Goal: Task Accomplishment & Management: Use online tool/utility

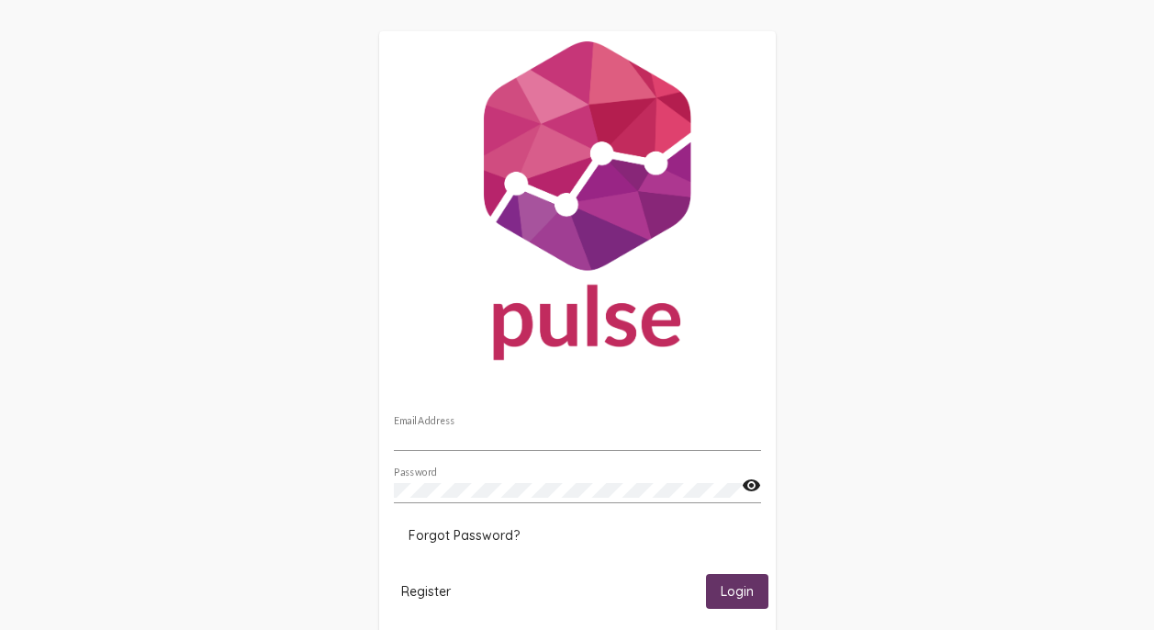
type input "emilyg@thedi.ca"
click at [746, 593] on span "Login" at bounding box center [737, 592] width 33 height 17
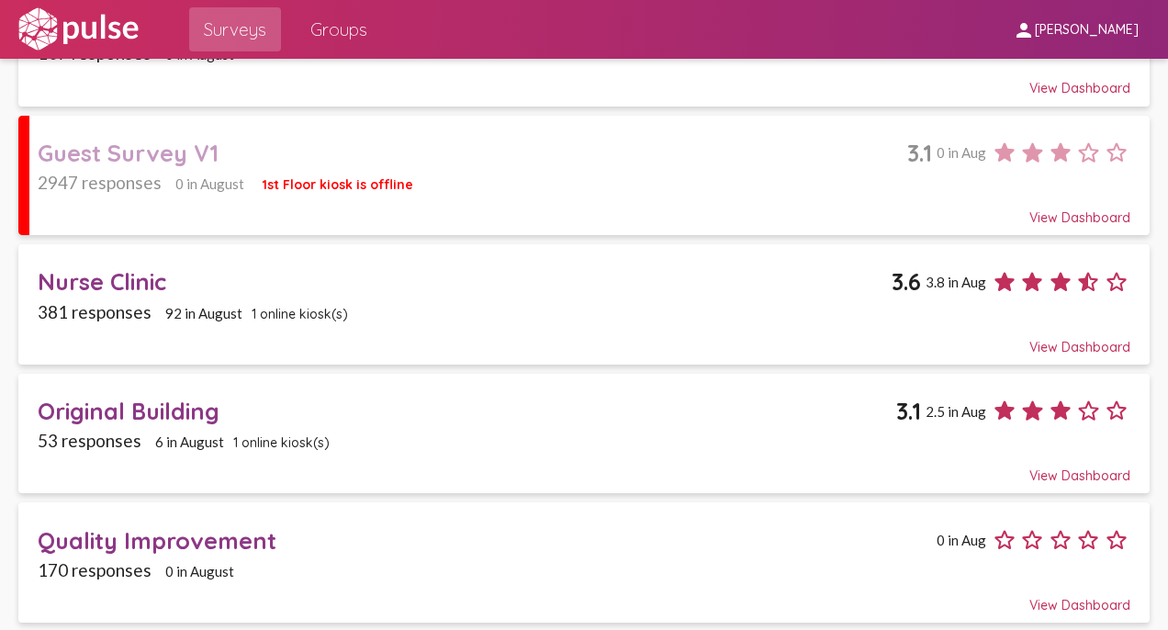
scroll to position [339, 0]
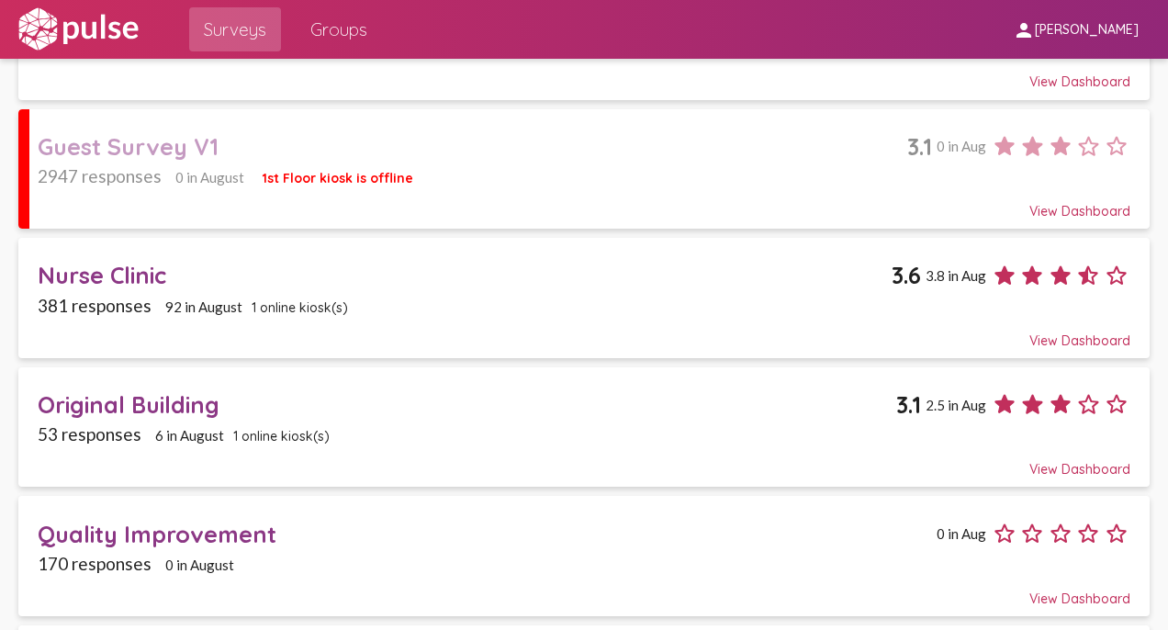
click at [669, 171] on div "2947 responses 0 in August 1st Floor kiosk is offline" at bounding box center [585, 175] width 1094 height 21
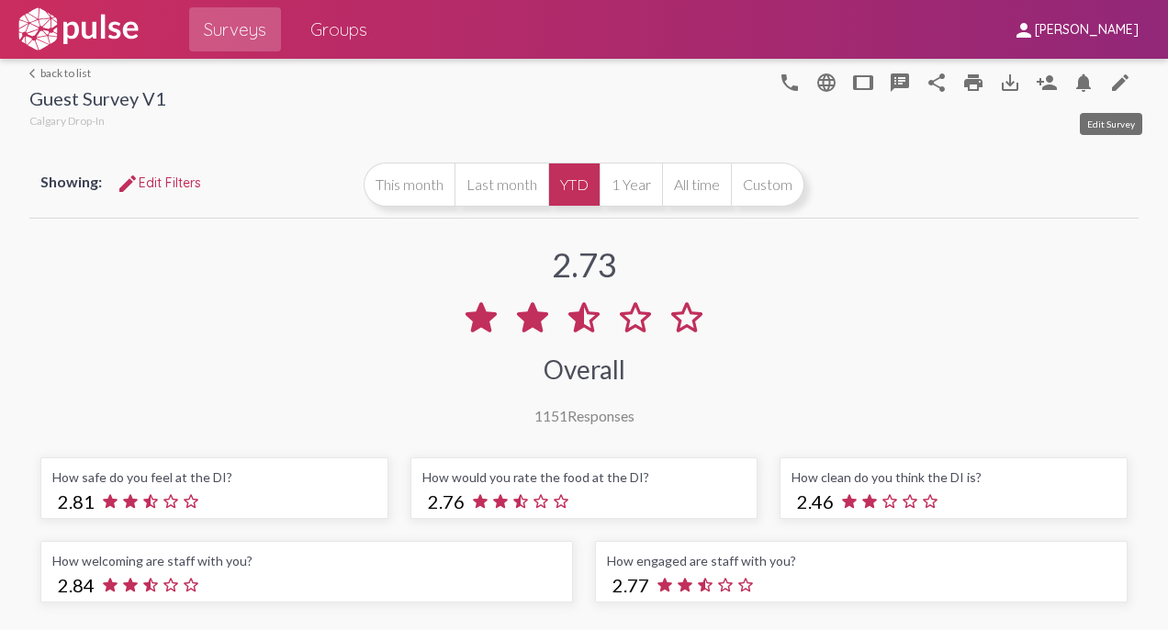
click at [1115, 81] on mat-icon "edit" at bounding box center [1120, 83] width 22 height 22
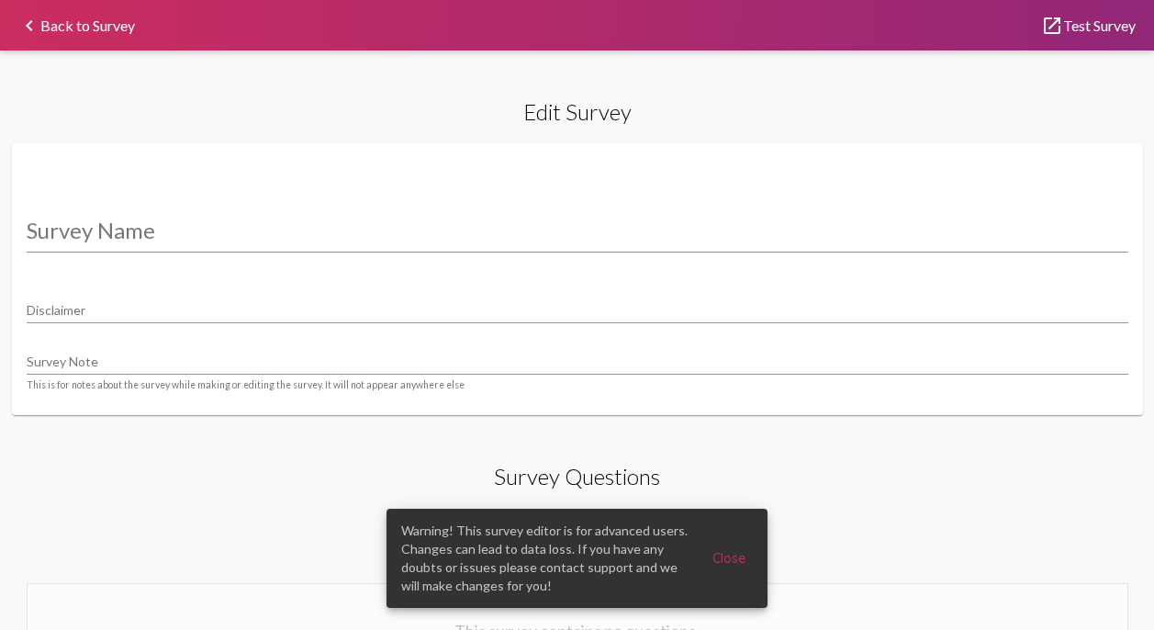
type input "Guest Survey V1"
type input "We value your privacy, your identity will remain anonymous."
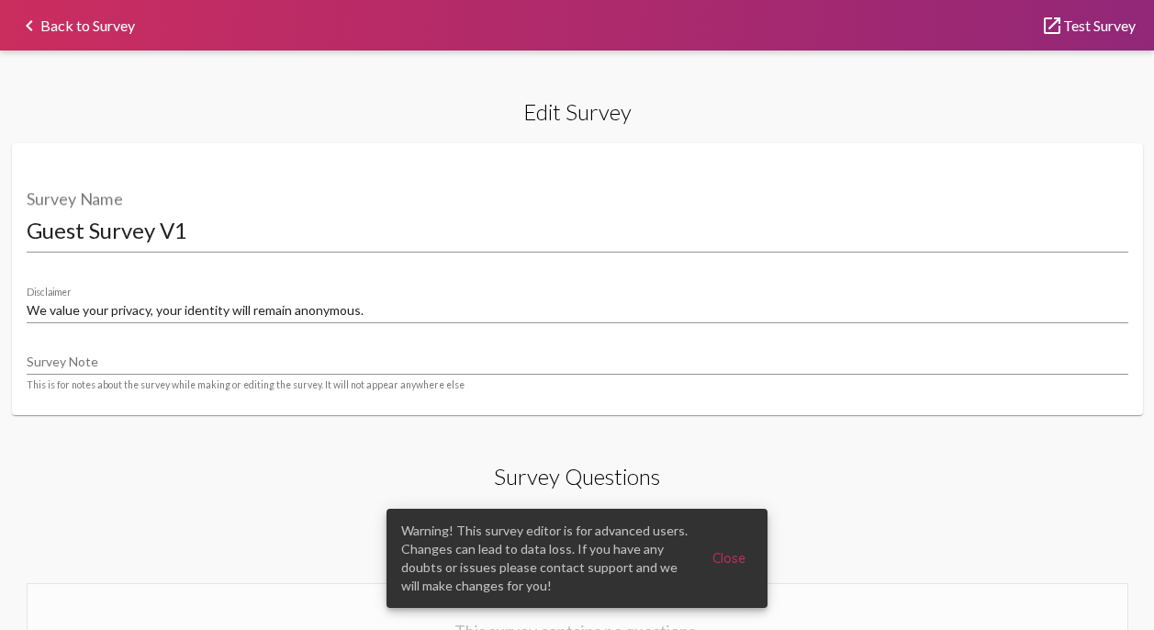
select select "[1,2]"
select select "8947"
select select "18877"
select select "8948"
select select "18880"
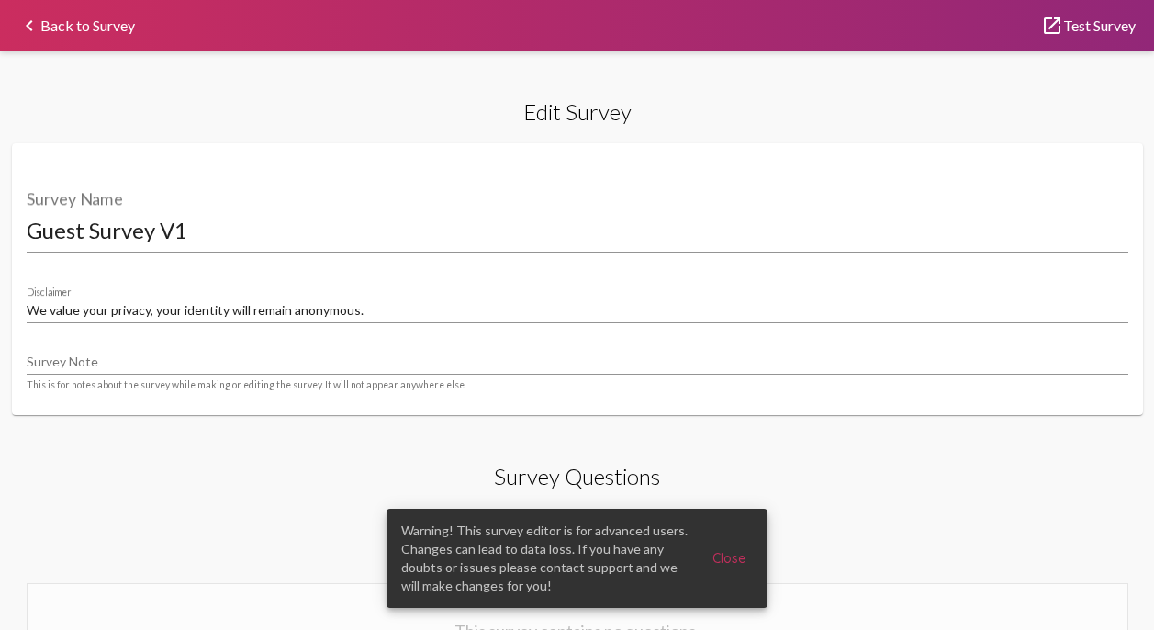
select select "8951"
select select "18881"
select select "8951"
select select "18882"
select select "8951"
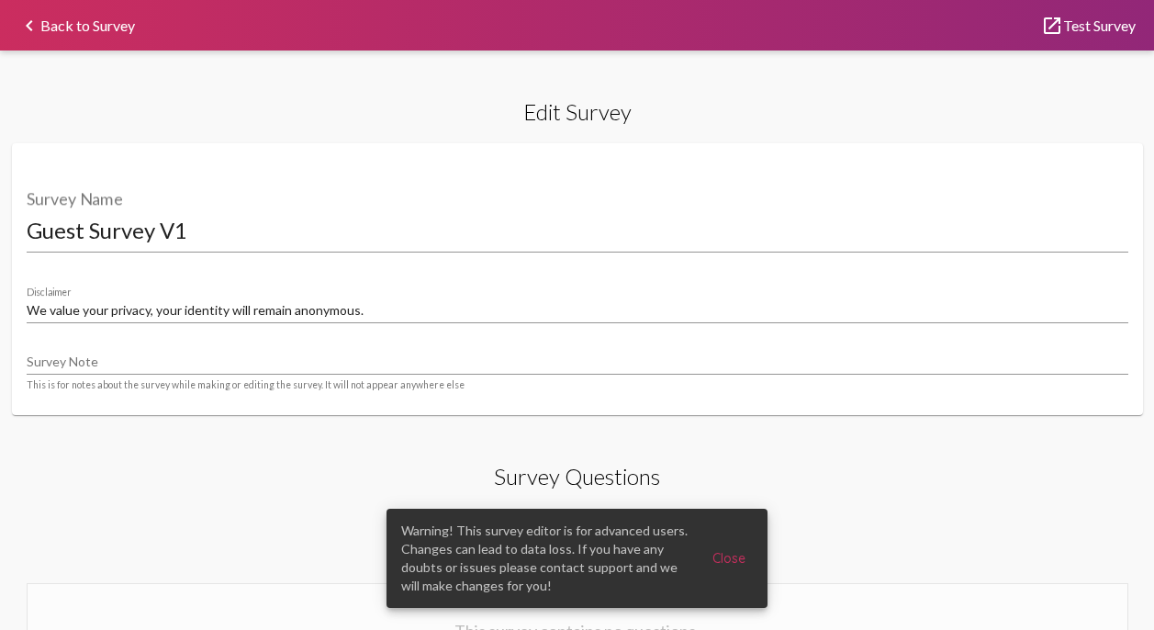
select select "[1,2]"
select select "8953"
select select "22071"
select select "10770"
click at [734, 559] on span "Close" at bounding box center [729, 558] width 33 height 17
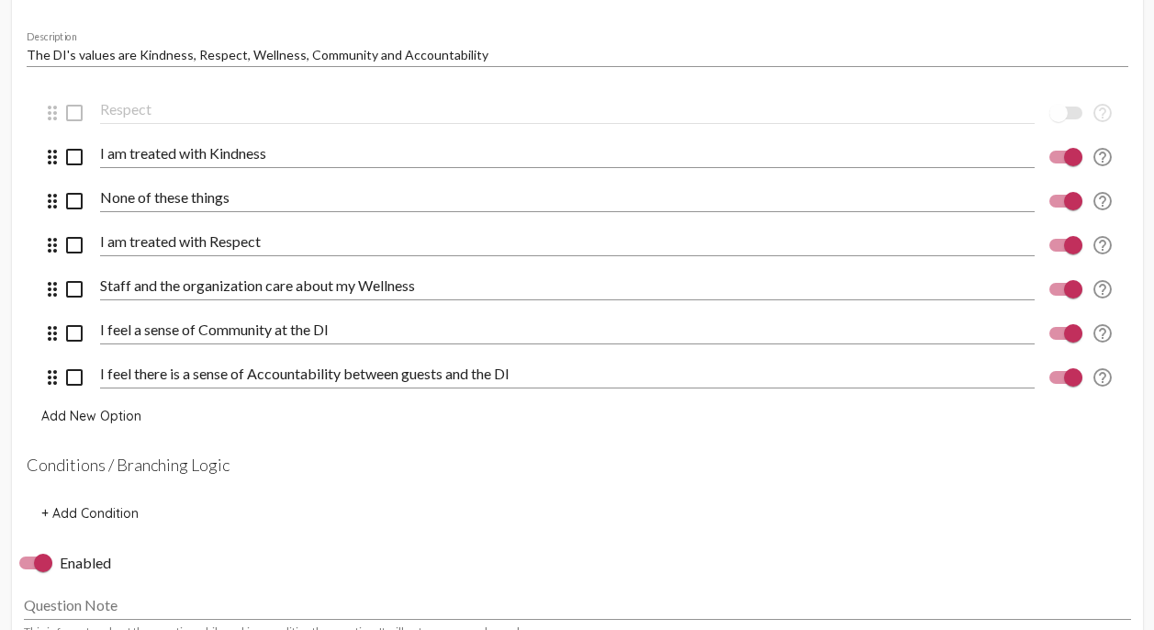
click at [39, 572] on div at bounding box center [43, 563] width 18 height 18
click at [28, 570] on input "Enabled" at bounding box center [28, 569] width 1 height 1
checkbox input "false"
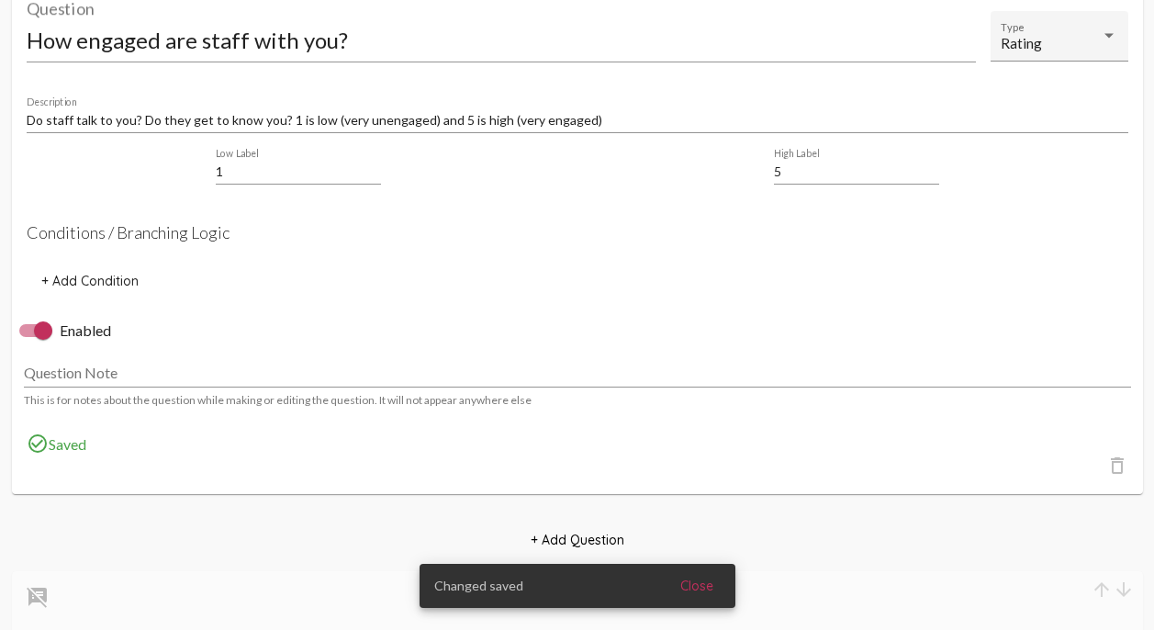
scroll to position [10377, 0]
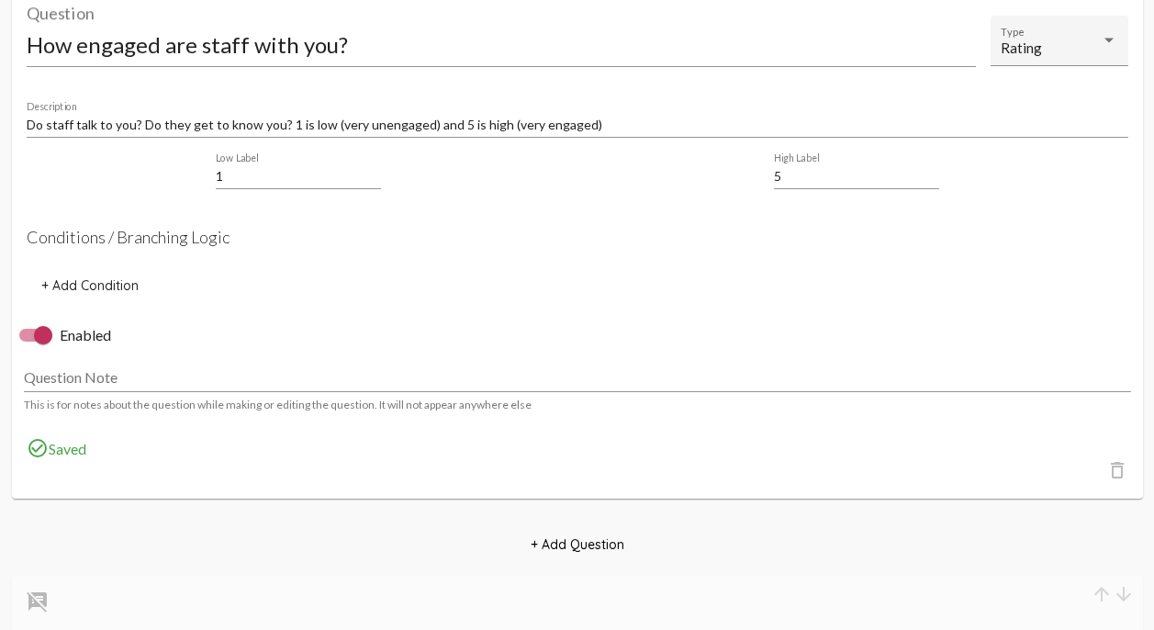
click at [36, 344] on div at bounding box center [43, 335] width 18 height 18
click at [28, 343] on input "Enabled" at bounding box center [28, 342] width 1 height 1
checkbox input "false"
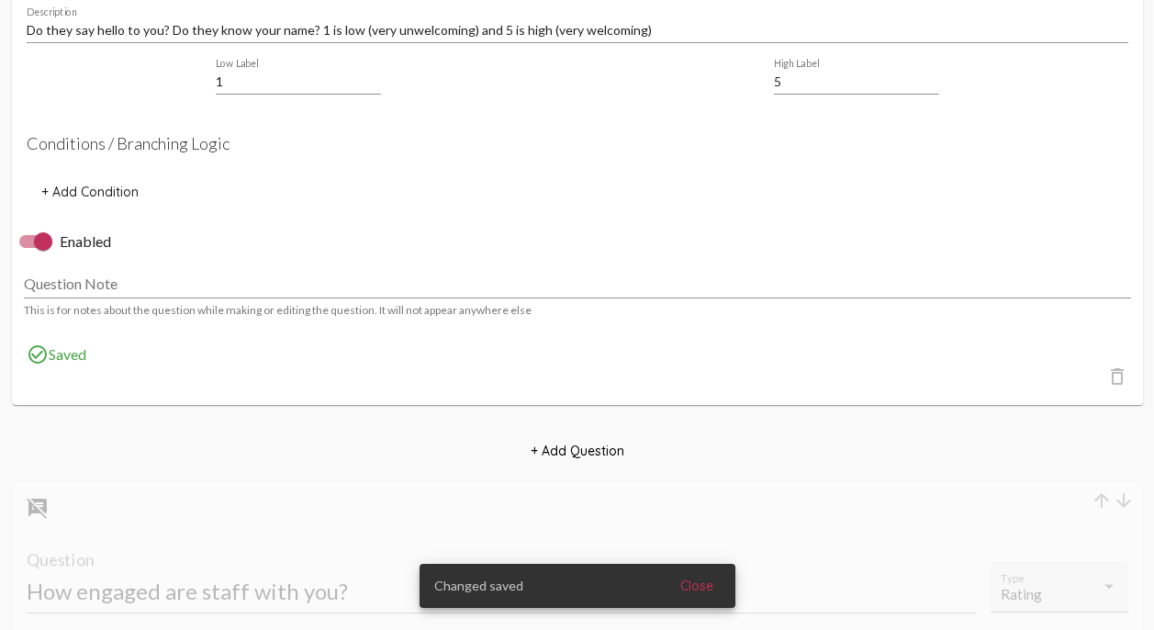
scroll to position [9790, 0]
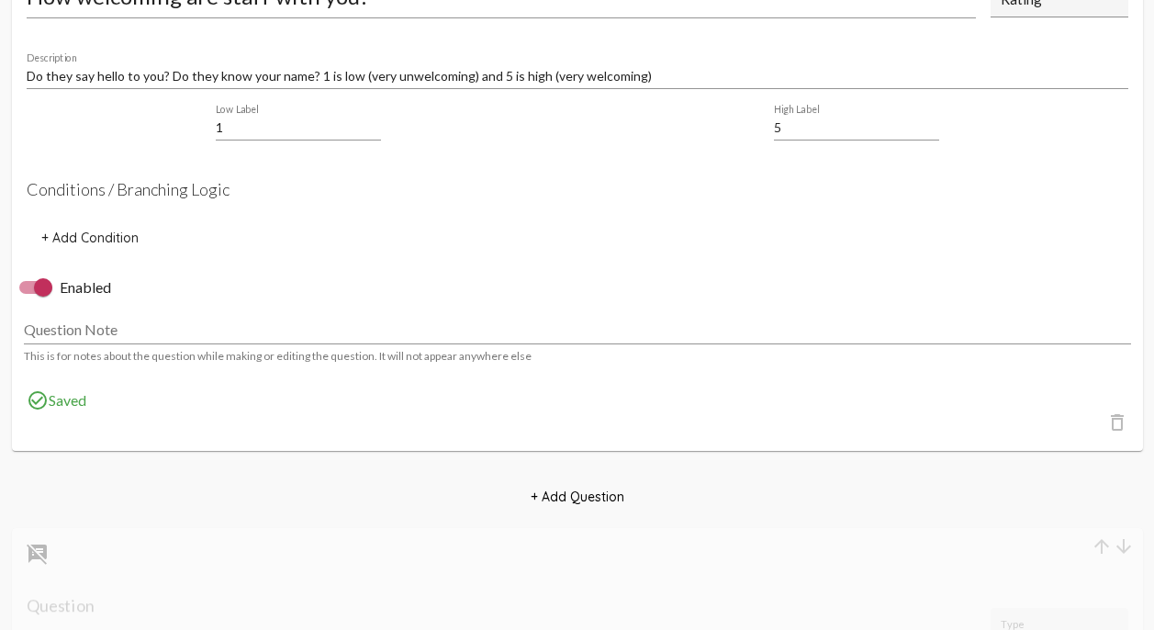
click at [38, 297] on div at bounding box center [43, 287] width 18 height 18
click at [28, 295] on input "Enabled" at bounding box center [28, 294] width 1 height 1
checkbox input "false"
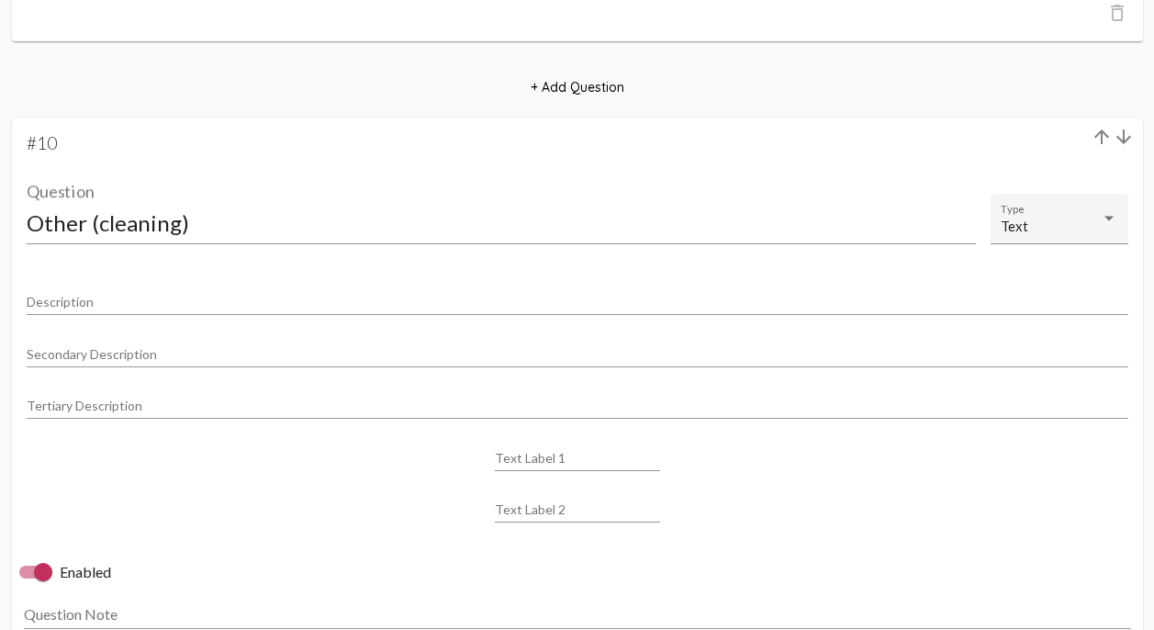
scroll to position [8861, 0]
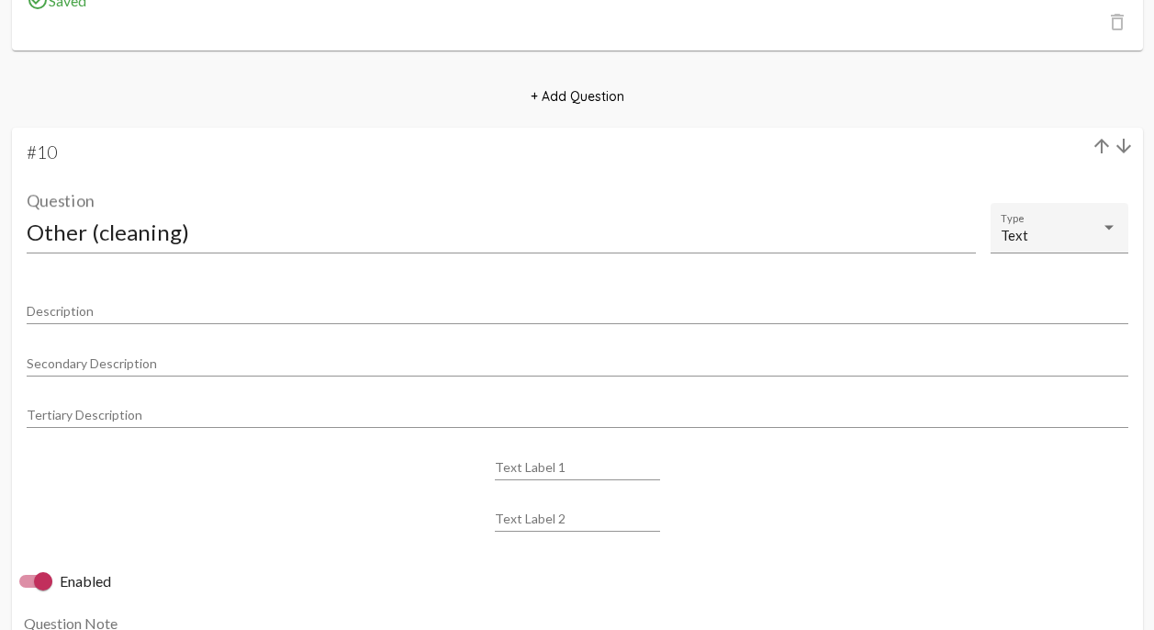
click at [43, 591] on div at bounding box center [43, 581] width 18 height 18
click at [28, 589] on input "Enabled" at bounding box center [28, 588] width 1 height 1
checkbox input "false"
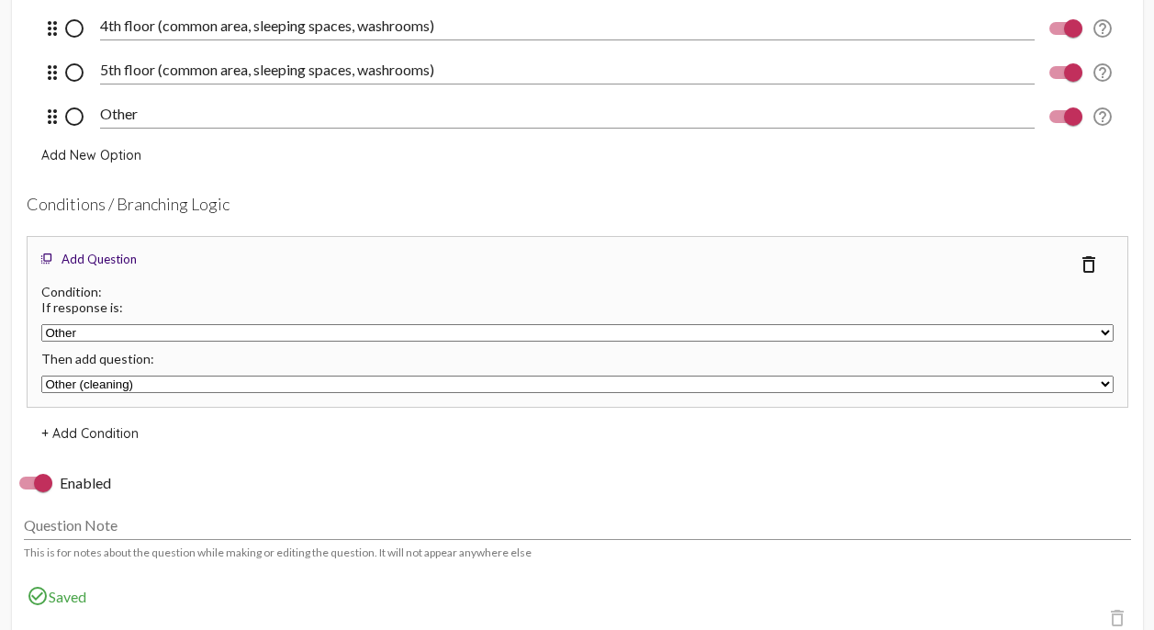
scroll to position [8166, 0]
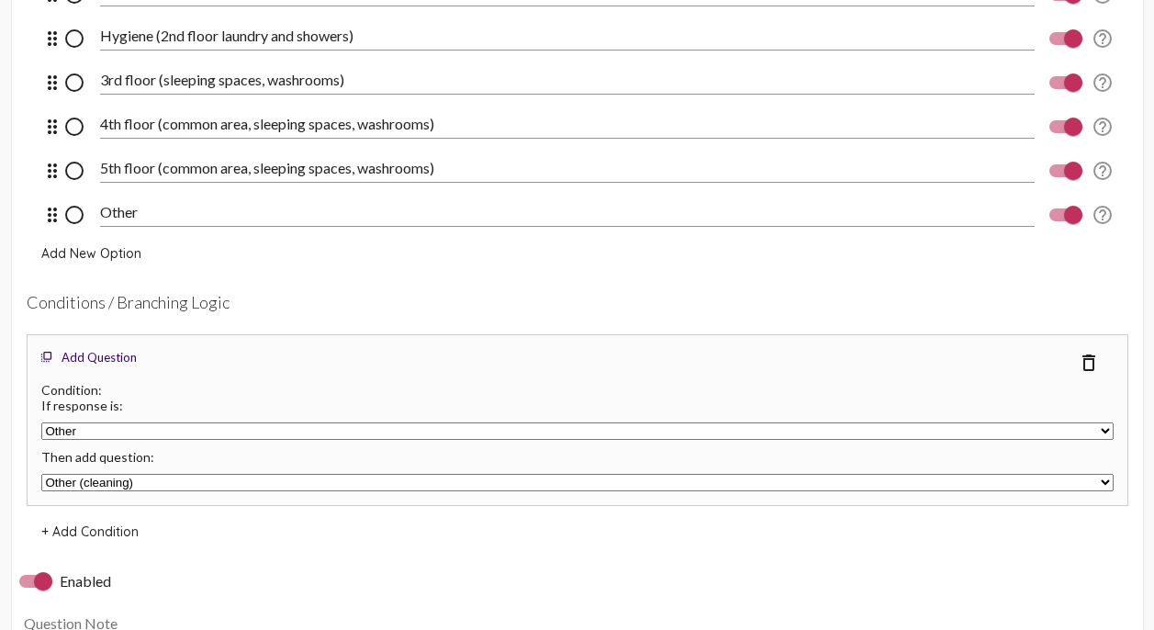
click at [36, 591] on div at bounding box center [43, 581] width 18 height 18
click at [28, 589] on input "Enabled" at bounding box center [28, 588] width 1 height 1
checkbox input "false"
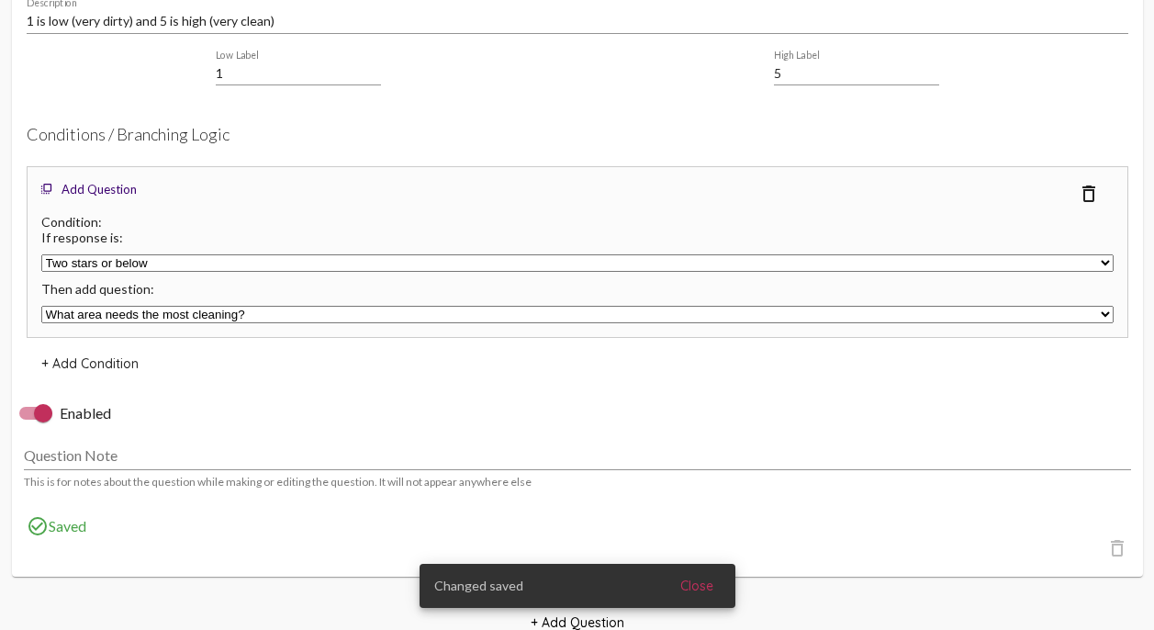
scroll to position [6955, 0]
click at [39, 426] on label "Enabled" at bounding box center [65, 415] width 92 height 22
click at [28, 422] on input "Enabled" at bounding box center [28, 422] width 1 height 1
checkbox input "false"
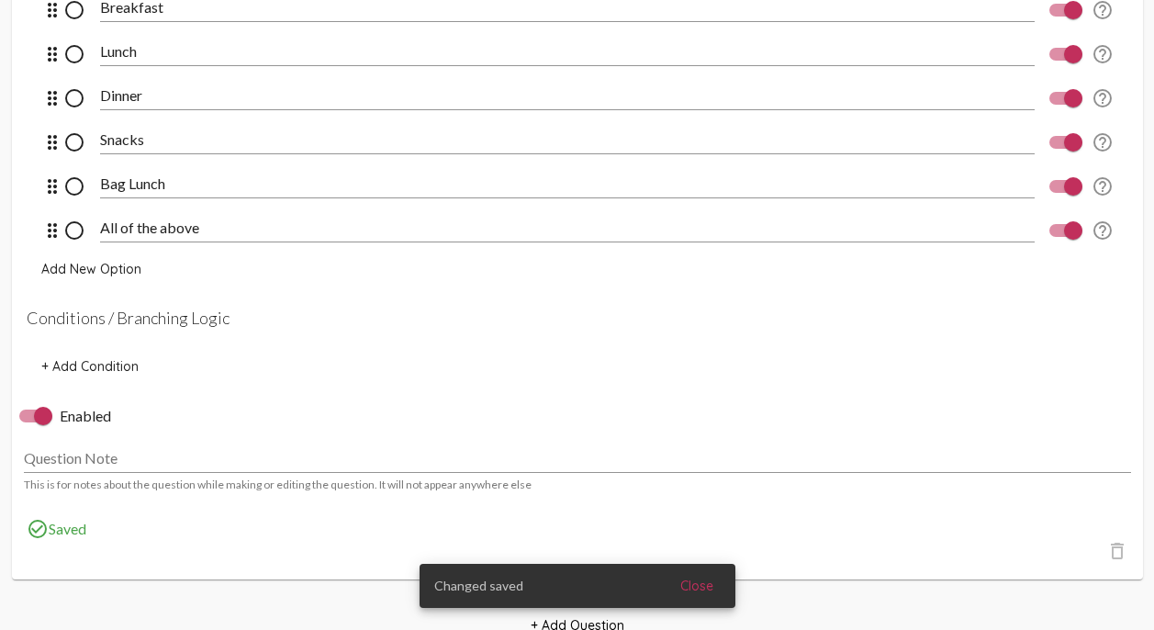
scroll to position [6116, 0]
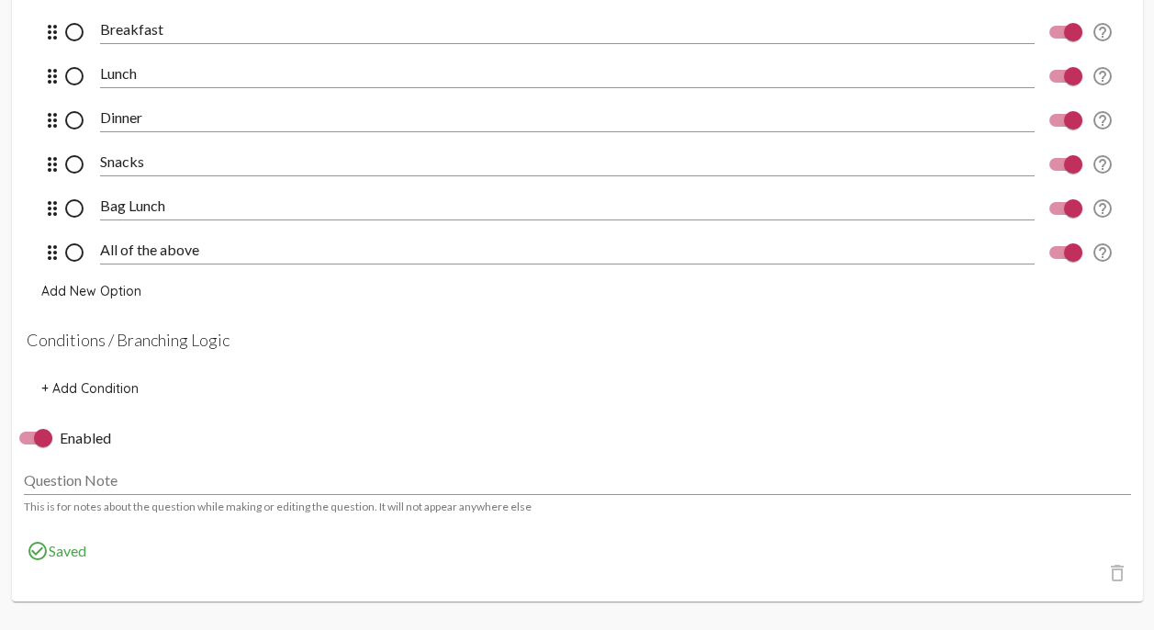
click at [41, 447] on div at bounding box center [43, 438] width 18 height 18
click at [28, 445] on input "Enabled" at bounding box center [28, 444] width 1 height 1
checkbox input "false"
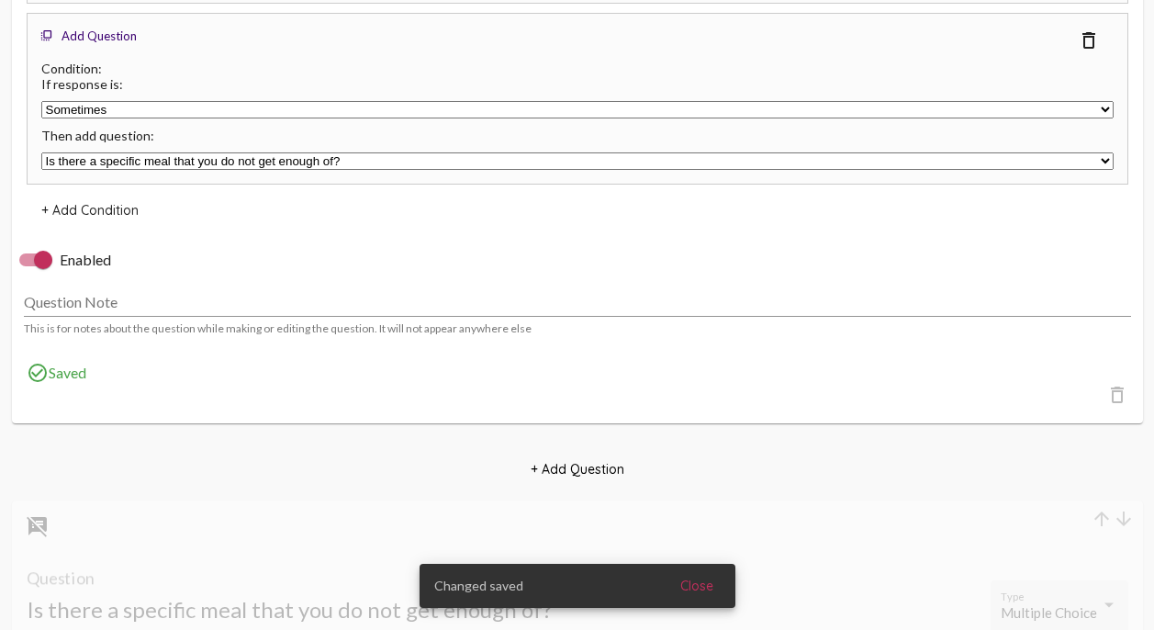
scroll to position [5376, 0]
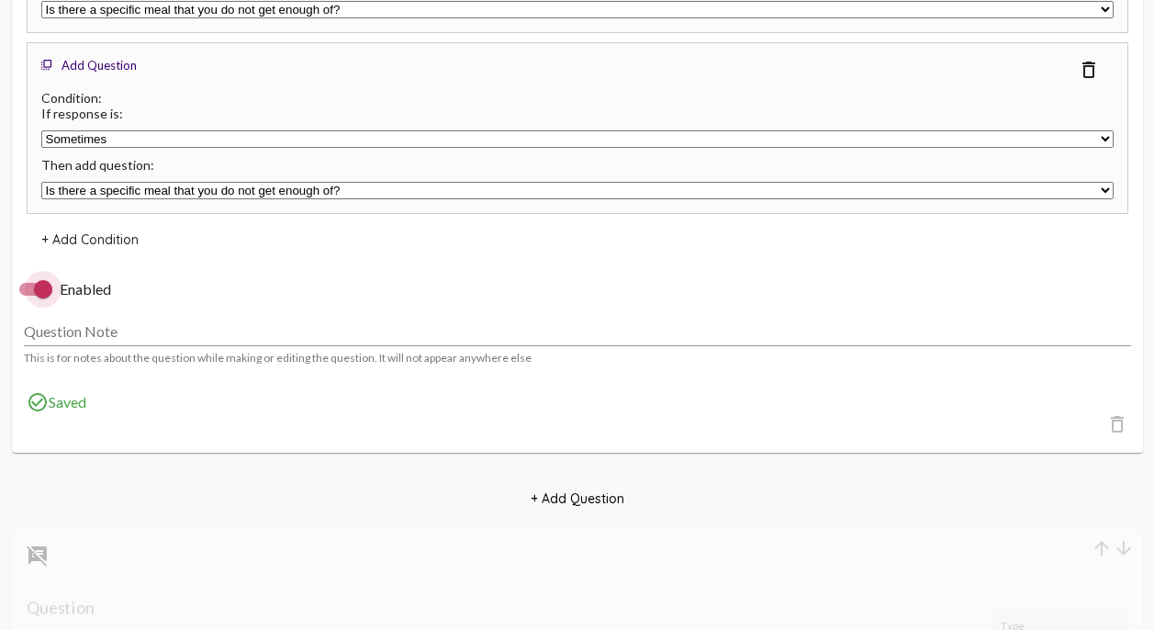
click at [40, 298] on div at bounding box center [43, 289] width 18 height 18
click at [28, 297] on input "Enabled" at bounding box center [28, 296] width 1 height 1
checkbox input "false"
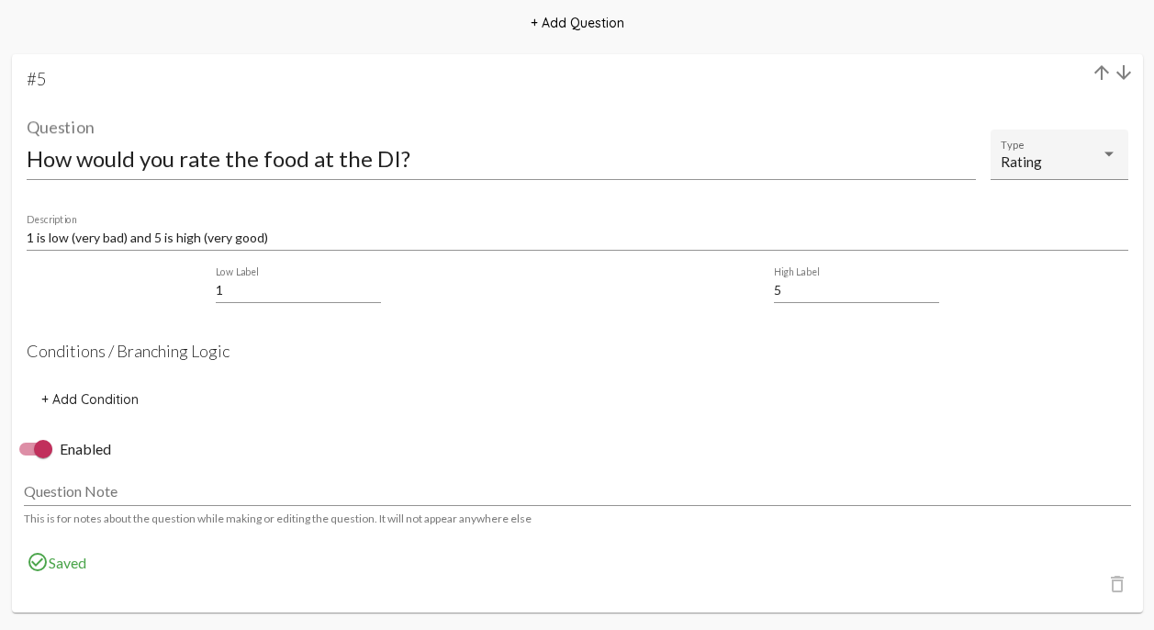
scroll to position [3865, 0]
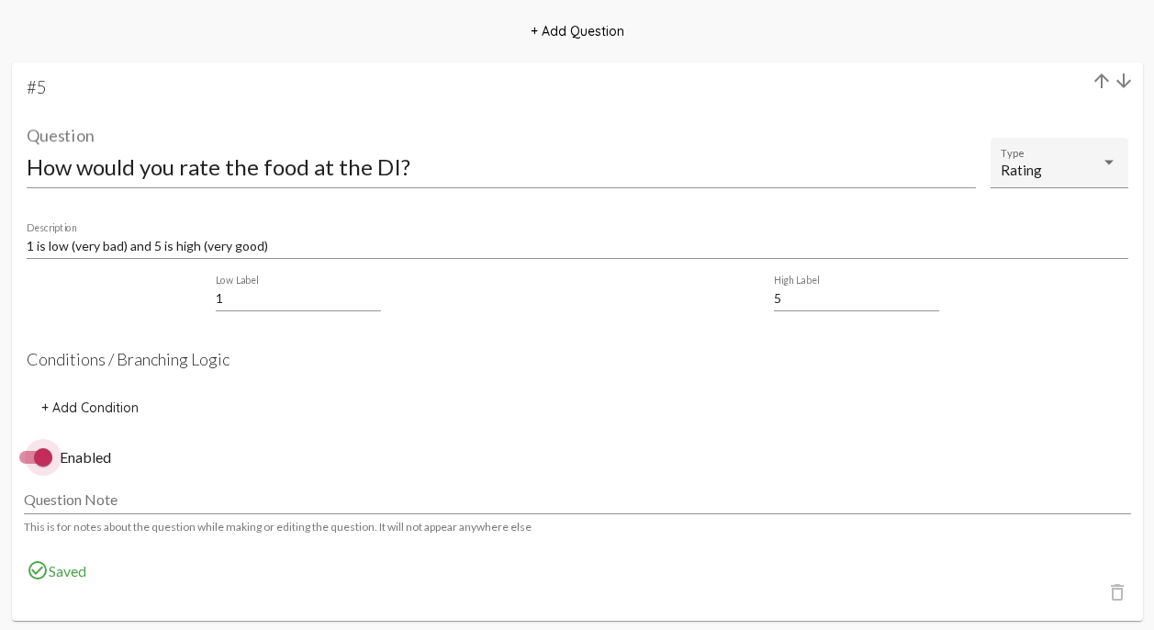
click at [39, 467] on div at bounding box center [43, 457] width 18 height 18
click at [28, 465] on input "Enabled" at bounding box center [28, 464] width 1 height 1
checkbox input "false"
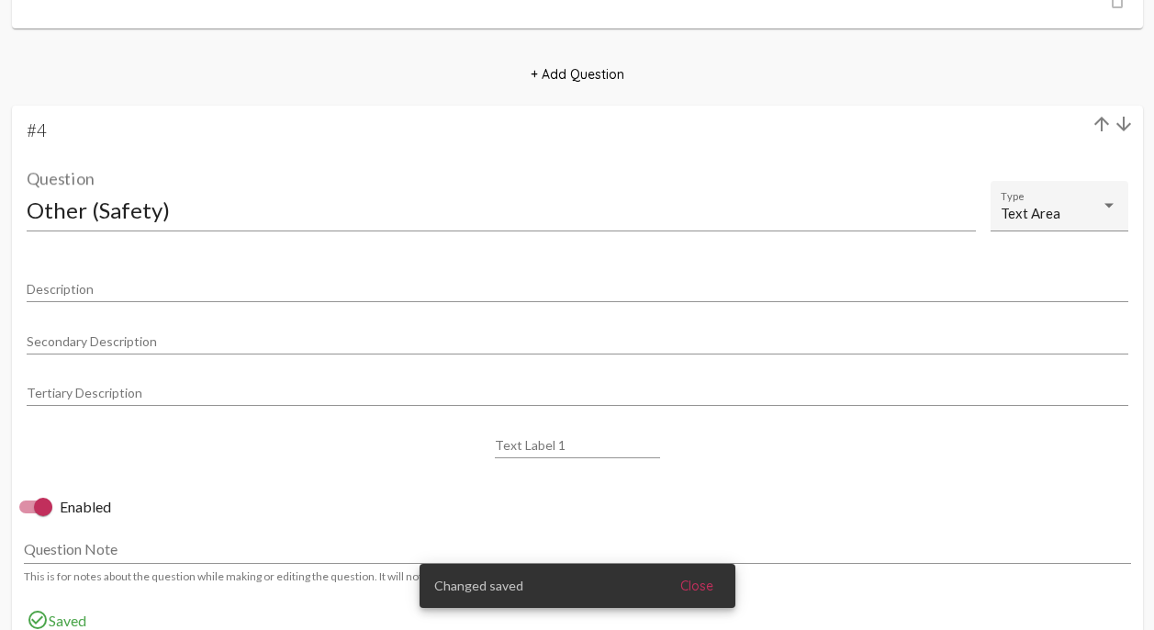
scroll to position [3181, 0]
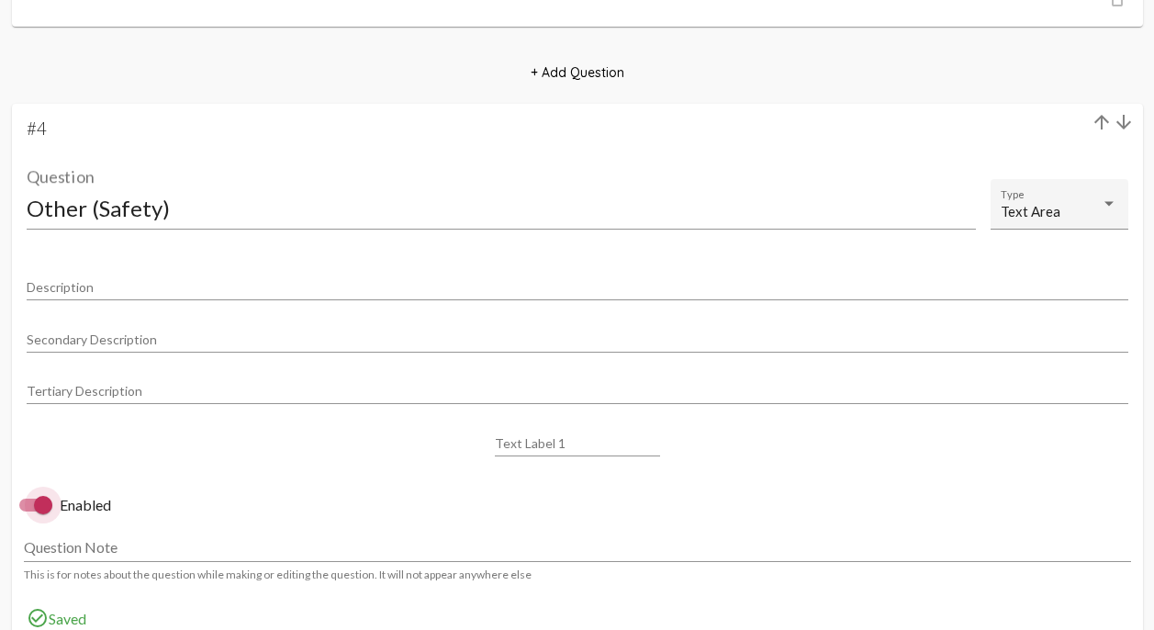
click at [36, 513] on div at bounding box center [43, 505] width 18 height 18
click at [28, 512] on input "Enabled" at bounding box center [28, 512] width 1 height 1
checkbox input "false"
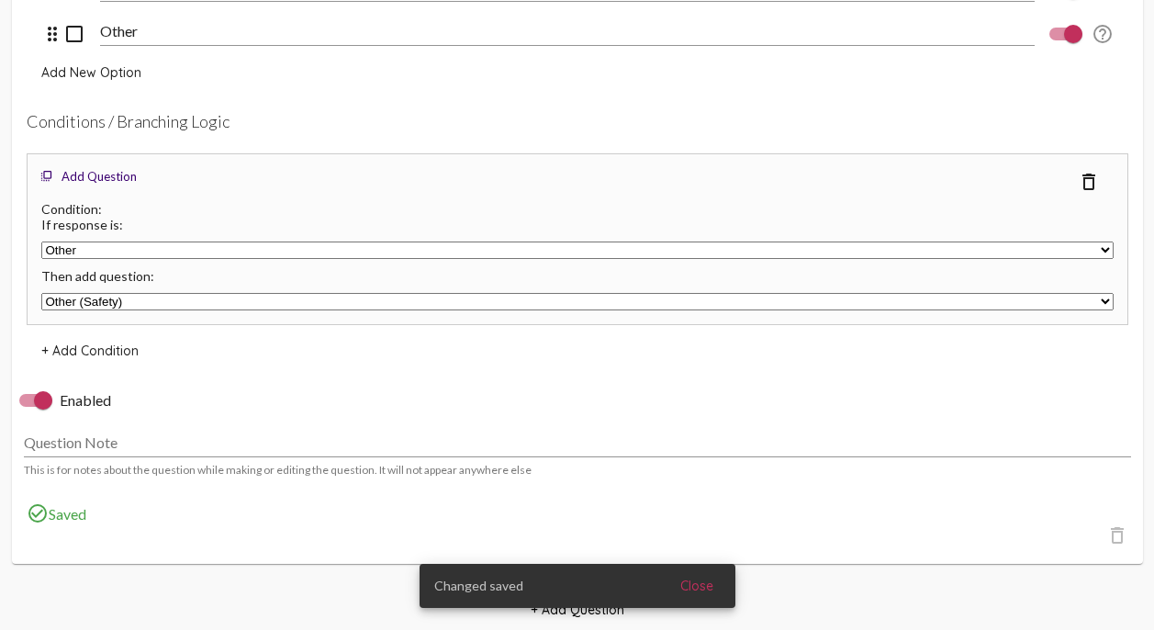
scroll to position [2619, 0]
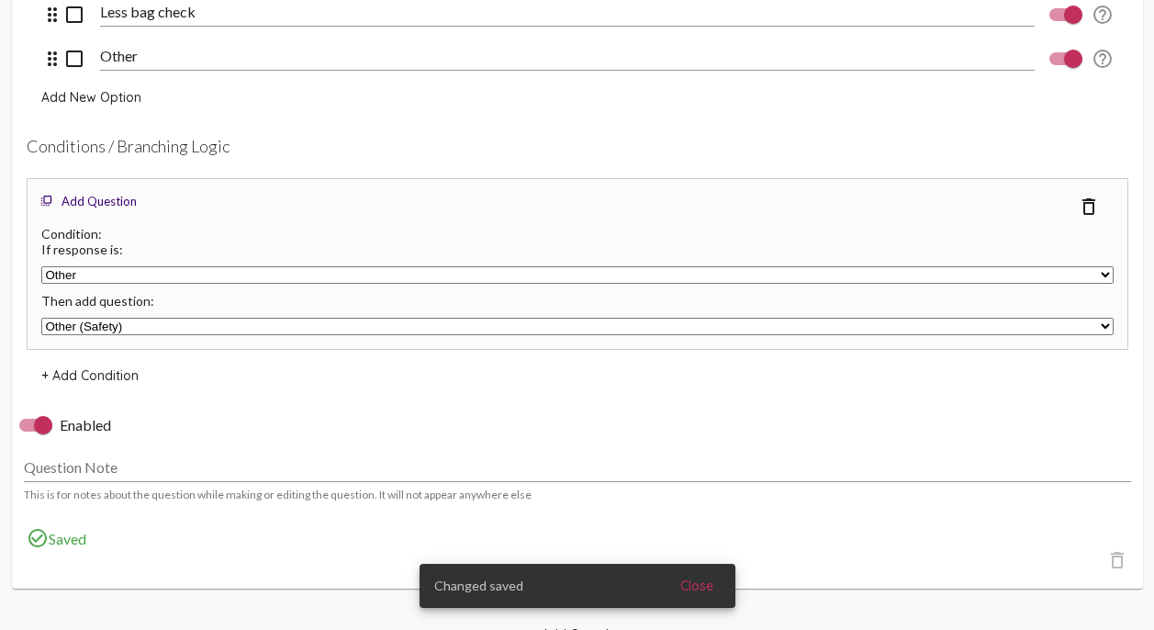
click at [39, 434] on div at bounding box center [43, 425] width 18 height 18
click at [28, 433] on input "Enabled" at bounding box center [28, 432] width 1 height 1
checkbox input "false"
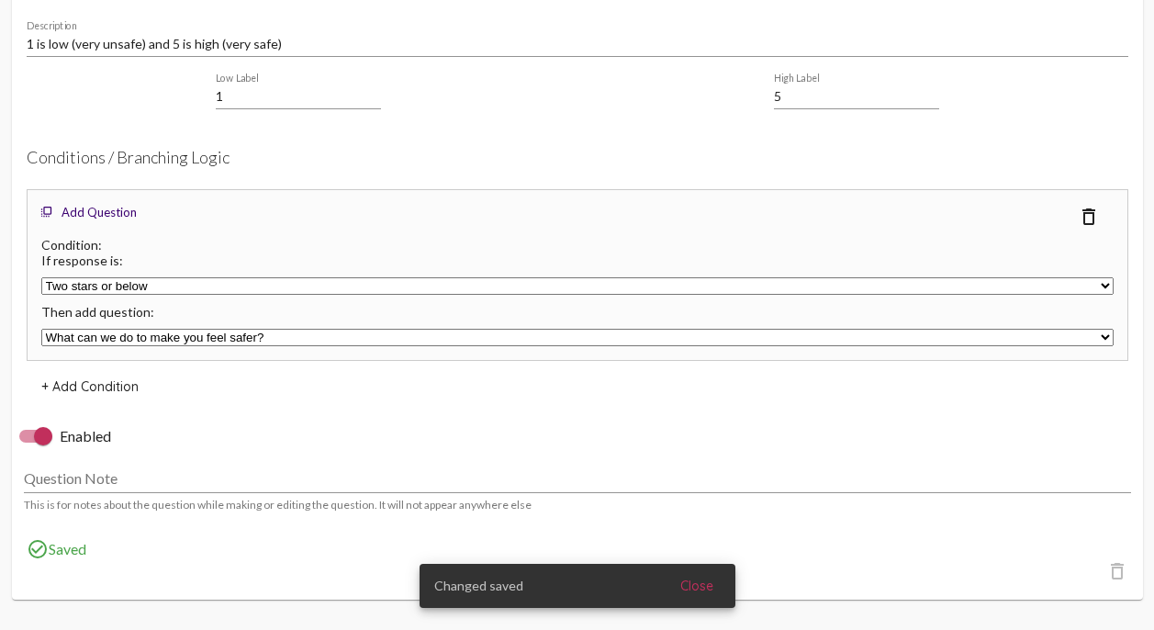
scroll to position [1493, 0]
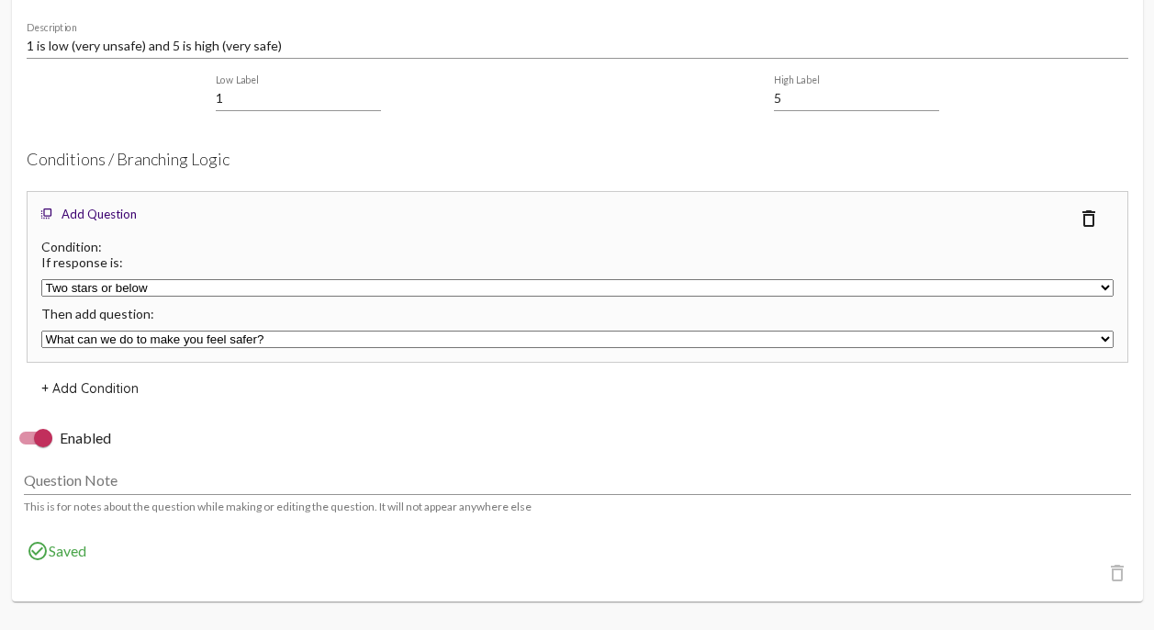
click at [41, 443] on div at bounding box center [43, 438] width 18 height 18
click at [28, 444] on input "Enabled" at bounding box center [28, 444] width 1 height 1
checkbox input "false"
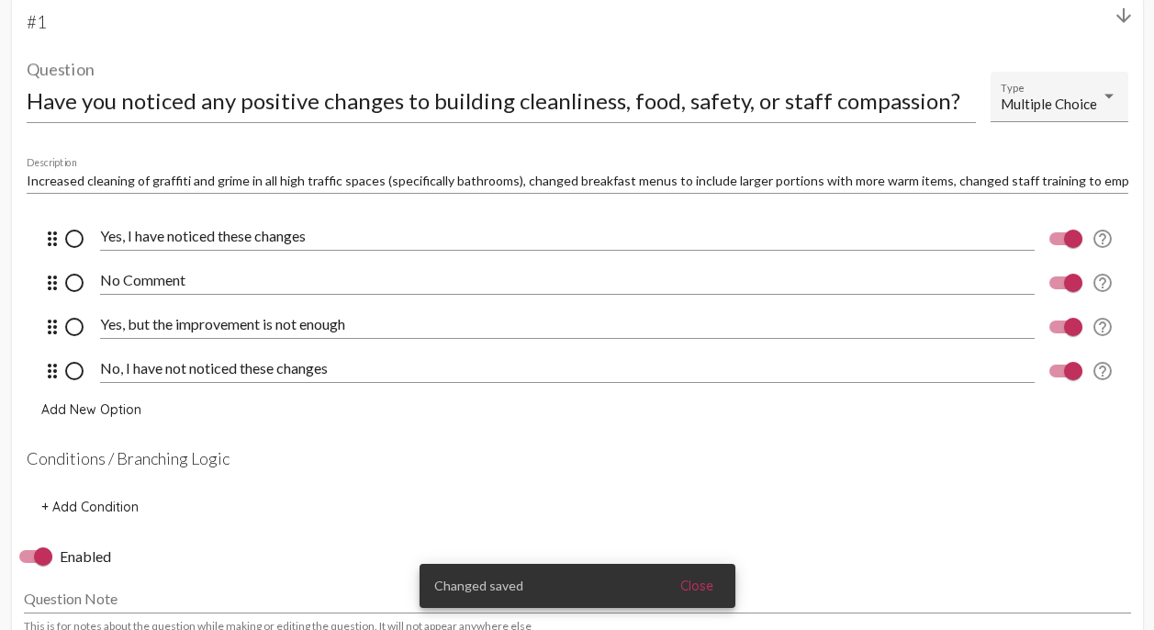
scroll to position [556, 0]
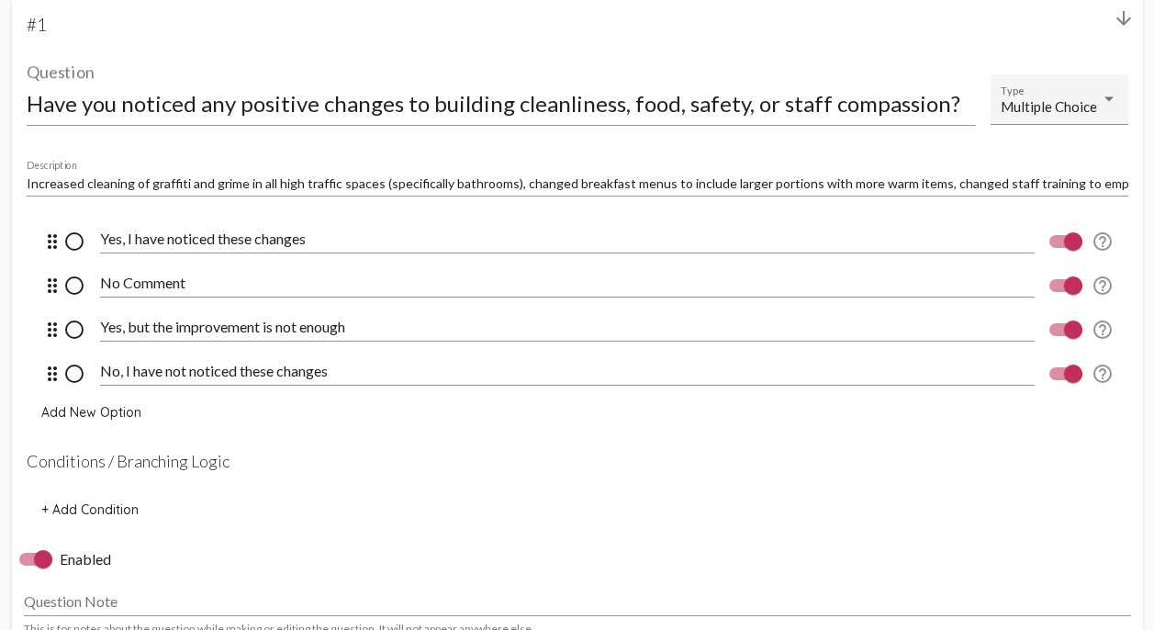
click at [35, 559] on div at bounding box center [43, 559] width 18 height 18
click at [28, 566] on input "Enabled" at bounding box center [28, 566] width 1 height 1
checkbox input "false"
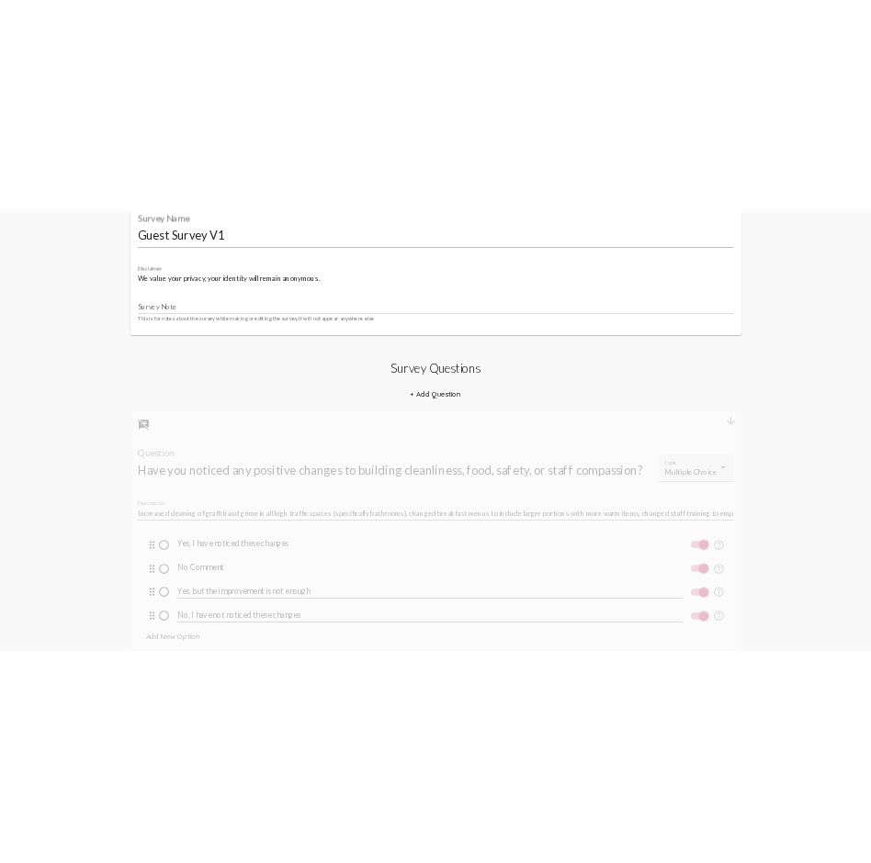
scroll to position [0, 0]
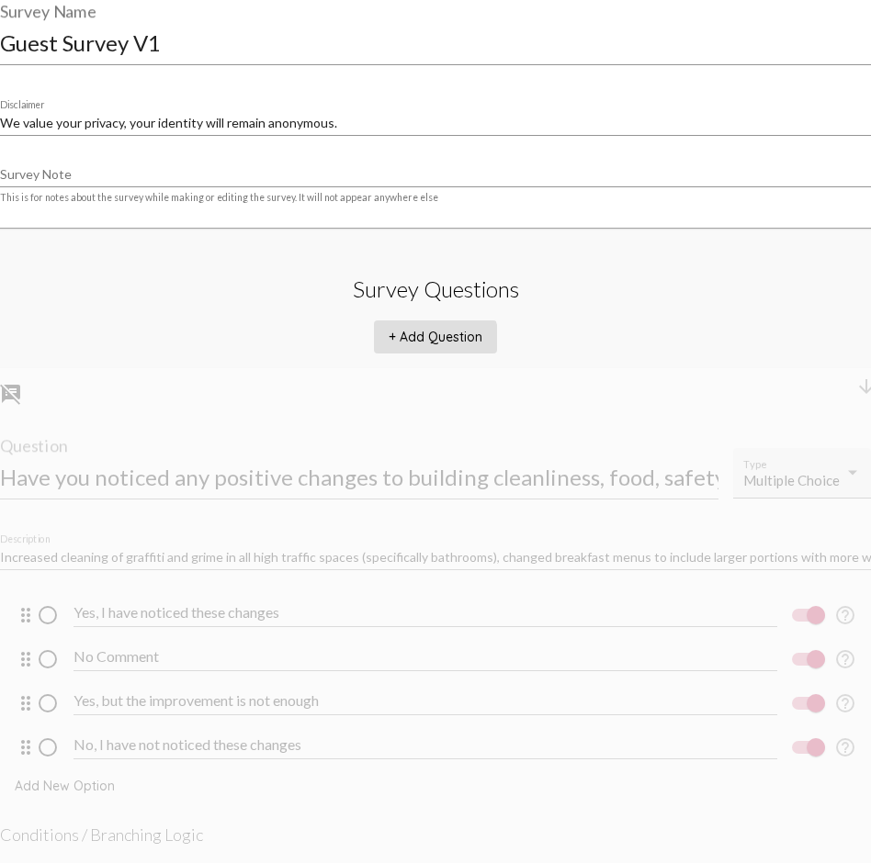
click at [433, 341] on span "+ Add Question" at bounding box center [435, 337] width 94 height 17
select select "8947"
select select "8948"
select select "8951"
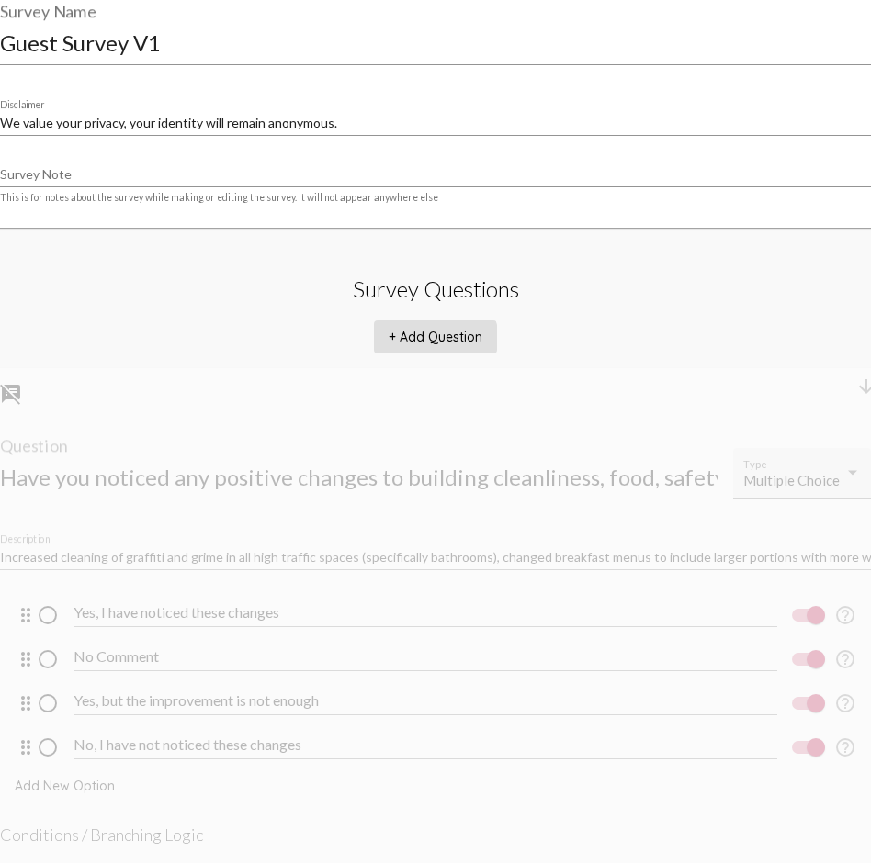
select select "8951"
select select "8953"
select select "10770"
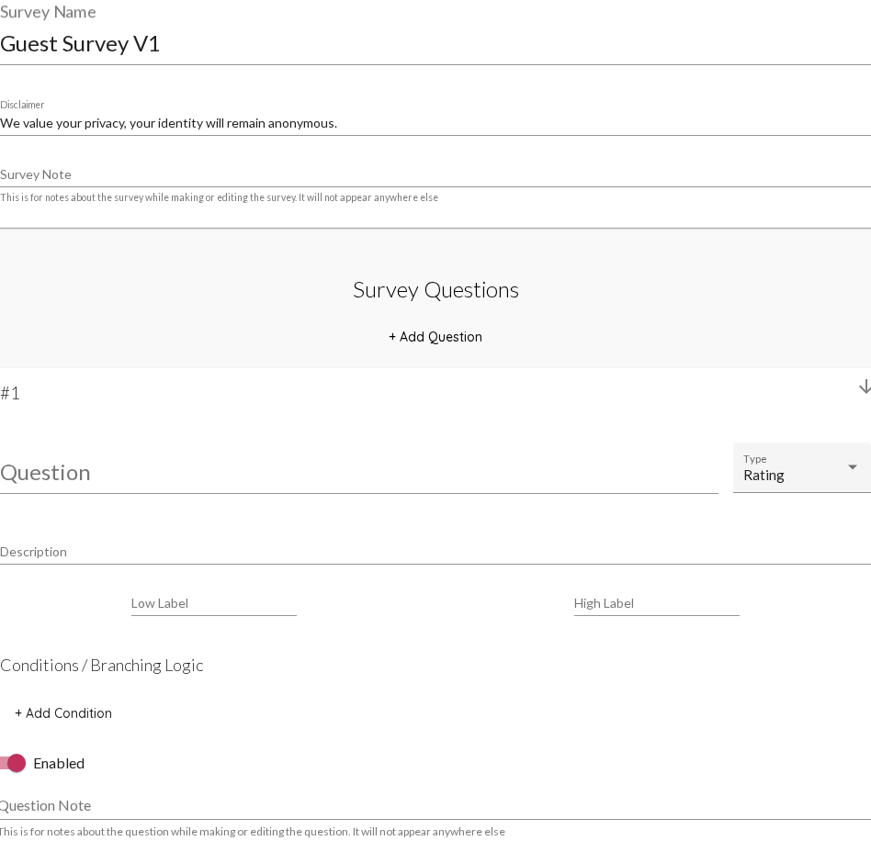
click at [45, 470] on input "Question" at bounding box center [359, 471] width 718 height 25
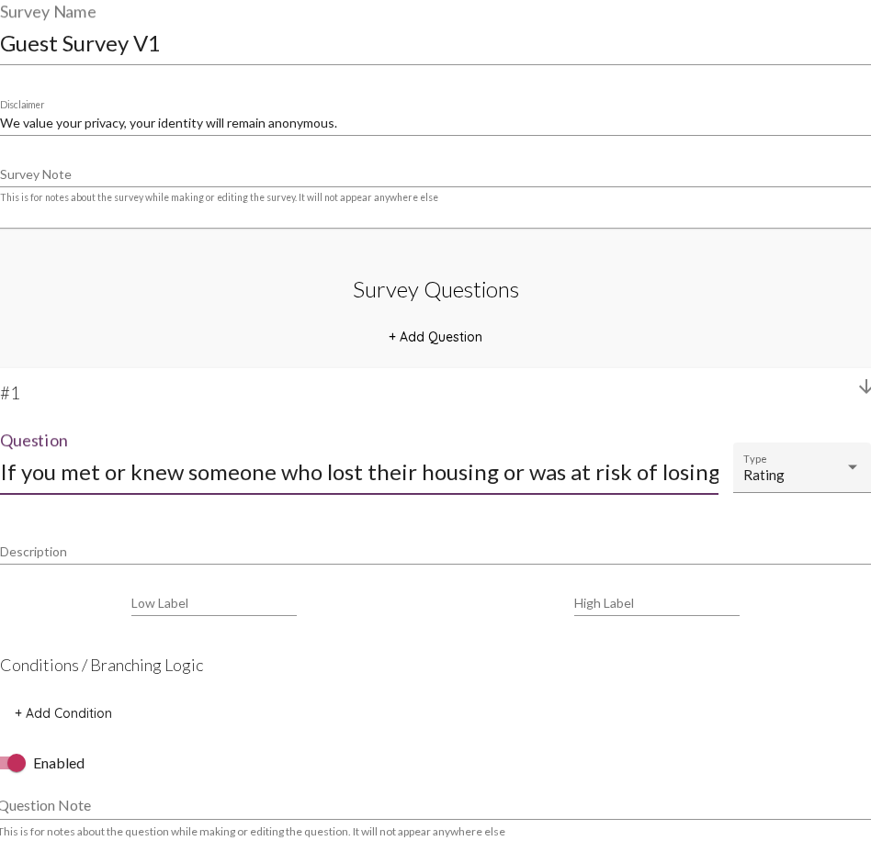
click at [672, 473] on input "If you met or knew someone who lost their housing or was at risk of losing thei…" at bounding box center [359, 471] width 718 height 25
type input "If you met or knew someone who lost their housing or was at risk of losing thei…"
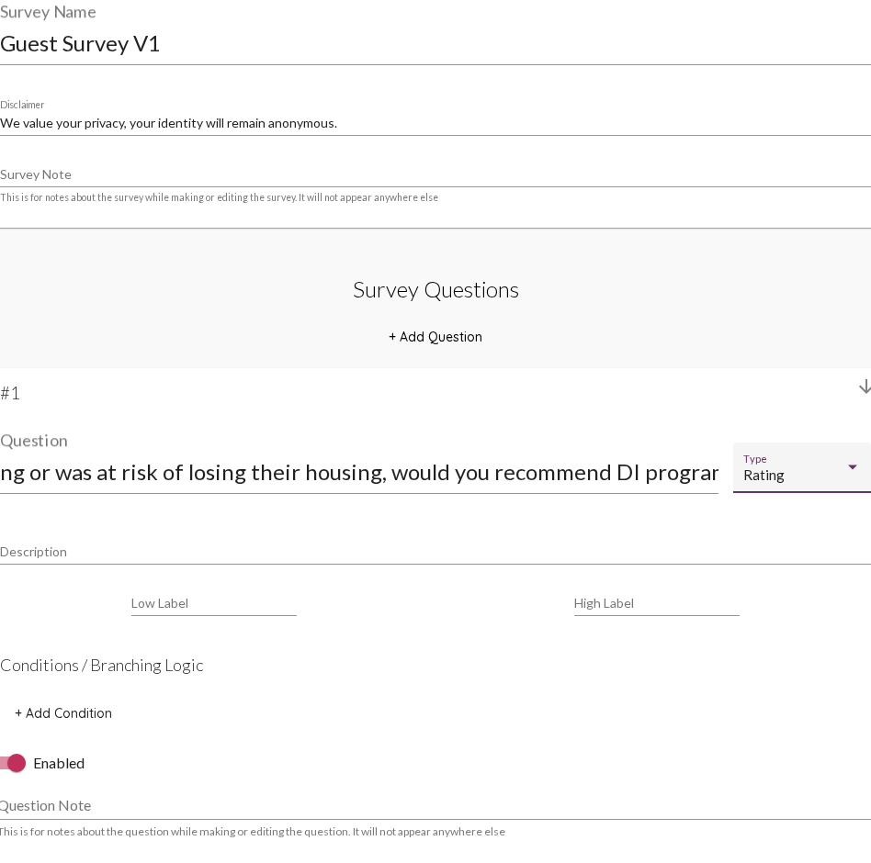
click at [848, 466] on div at bounding box center [852, 468] width 9 height 5
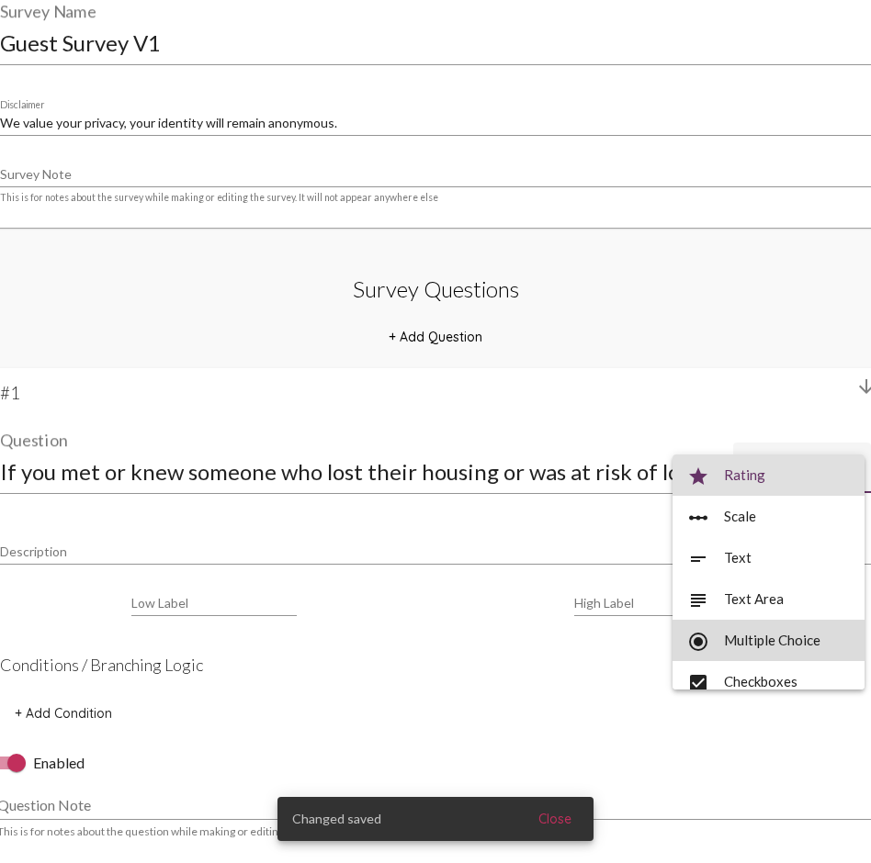
click at [793, 629] on span "radio_button_checked Multiple Choice" at bounding box center [768, 640] width 163 height 41
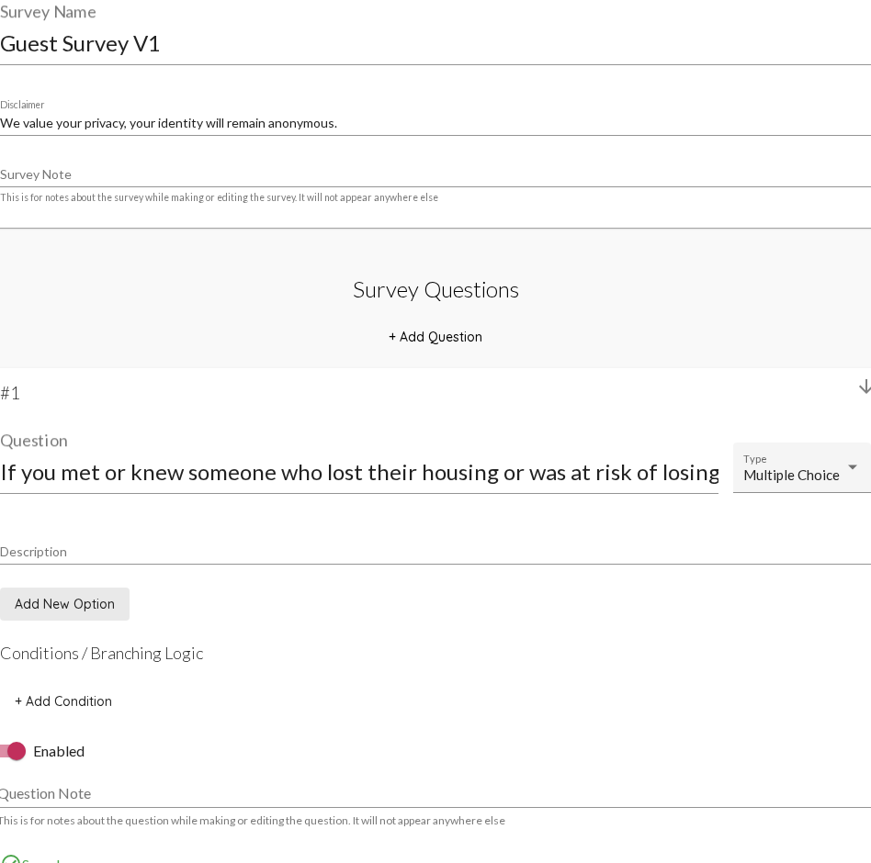
click at [81, 607] on span "Add New Option" at bounding box center [65, 604] width 100 height 17
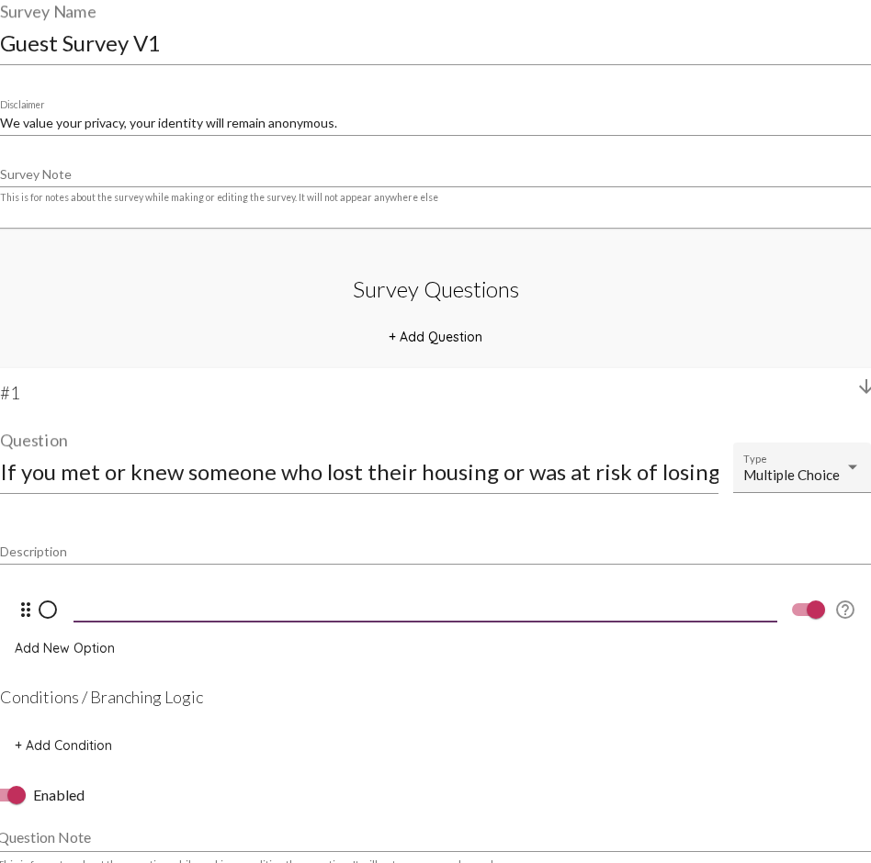
click at [90, 601] on input at bounding box center [424, 607] width 703 height 17
type input "Yes"
click at [53, 629] on span "Add New Option" at bounding box center [65, 648] width 100 height 17
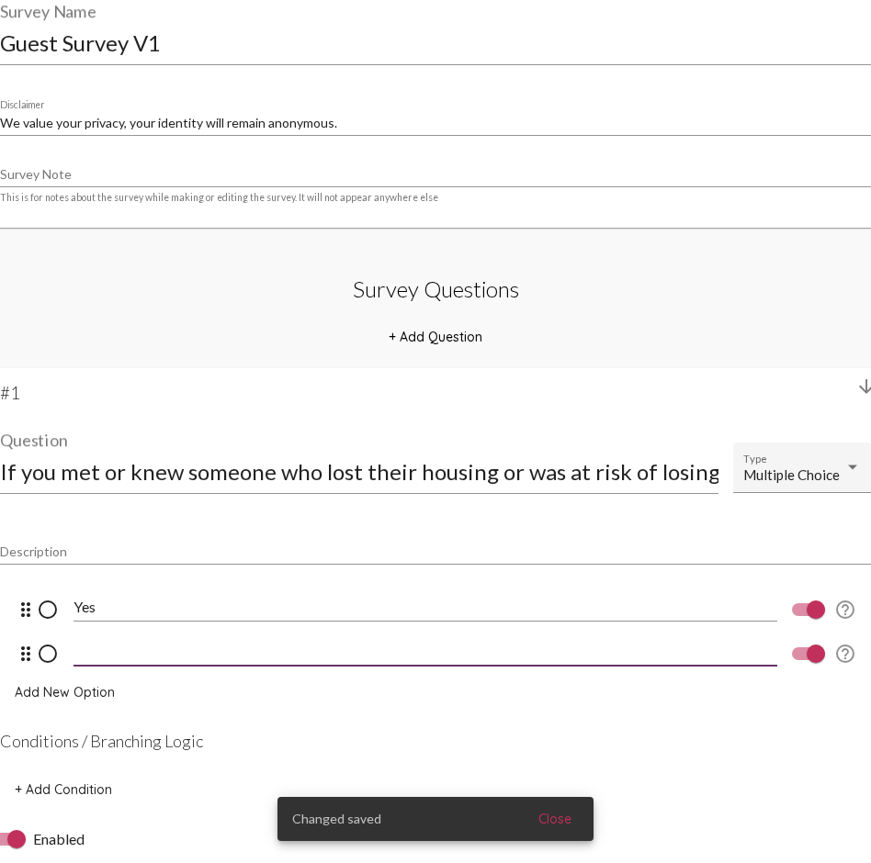
click at [92, 629] on input at bounding box center [424, 651] width 703 height 17
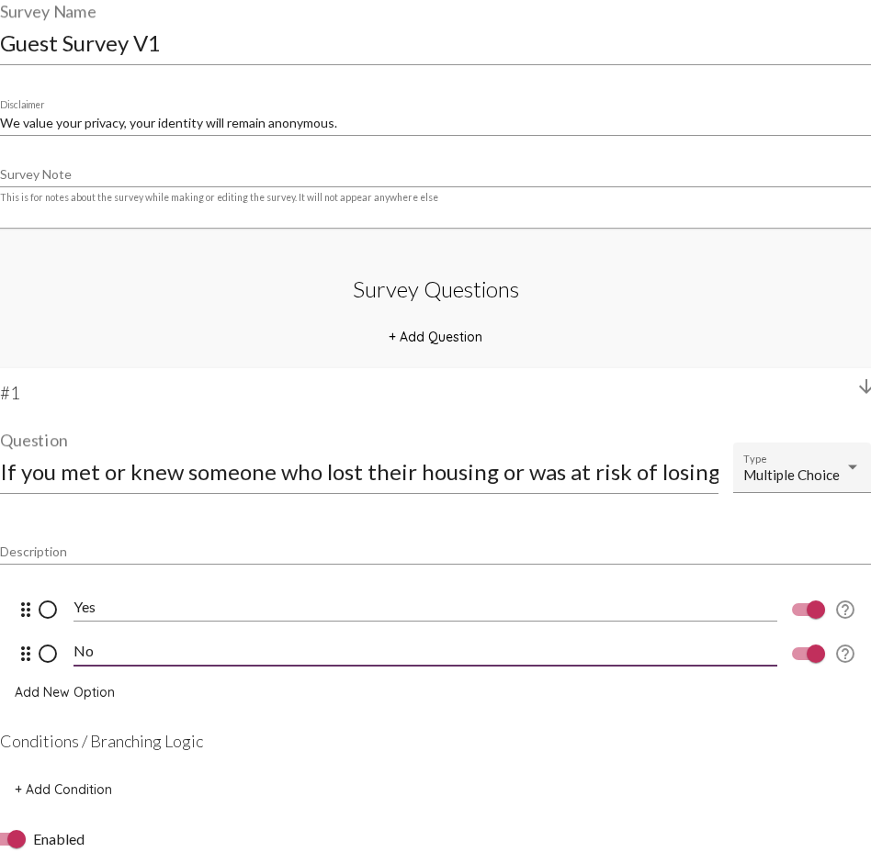
click at [96, 629] on span "Add New Option" at bounding box center [65, 692] width 100 height 17
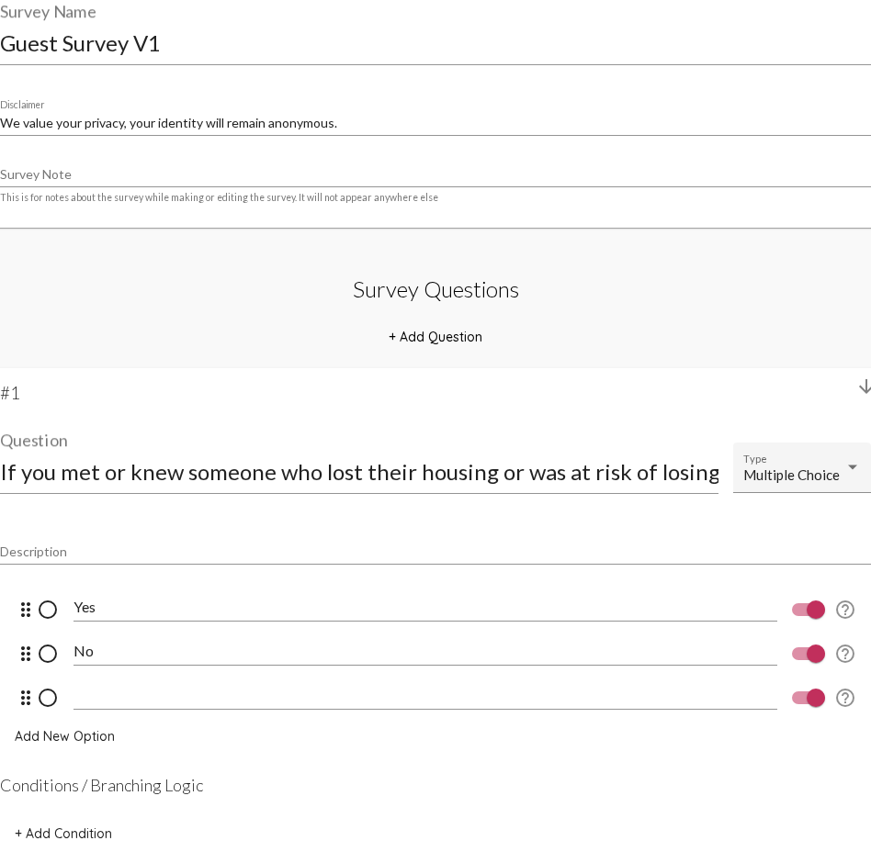
click at [82, 629] on input "No" at bounding box center [424, 651] width 703 height 17
type input "Maybe"
type input "No"
click at [55, 629] on span "Add New Option" at bounding box center [65, 736] width 100 height 17
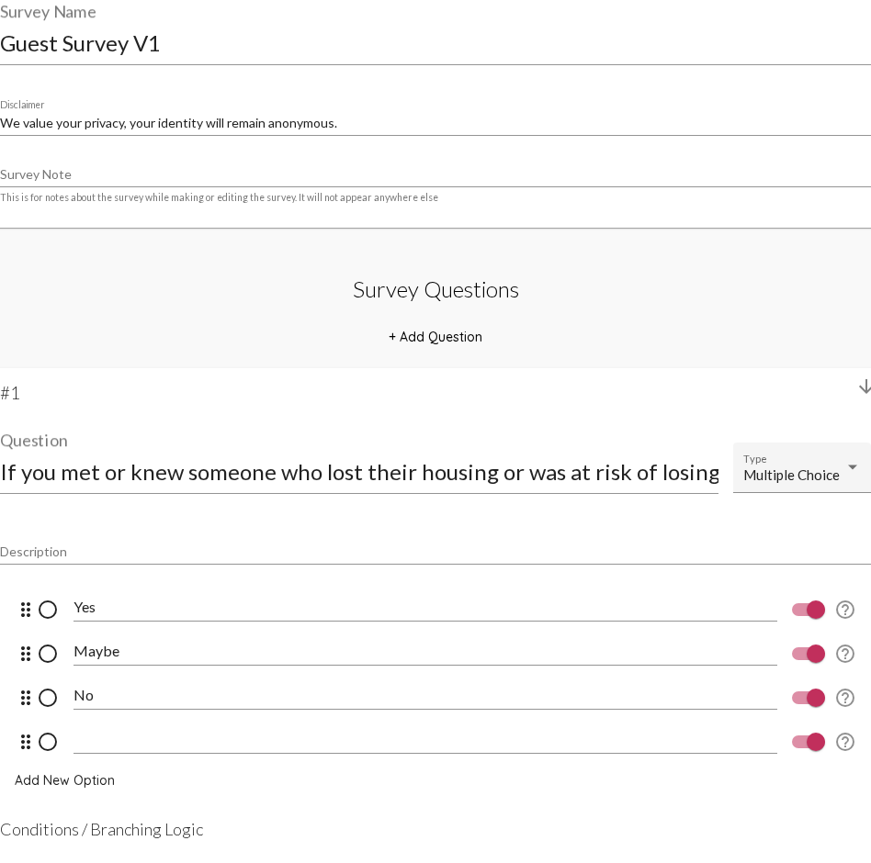
click at [107, 629] on input at bounding box center [424, 739] width 703 height 17
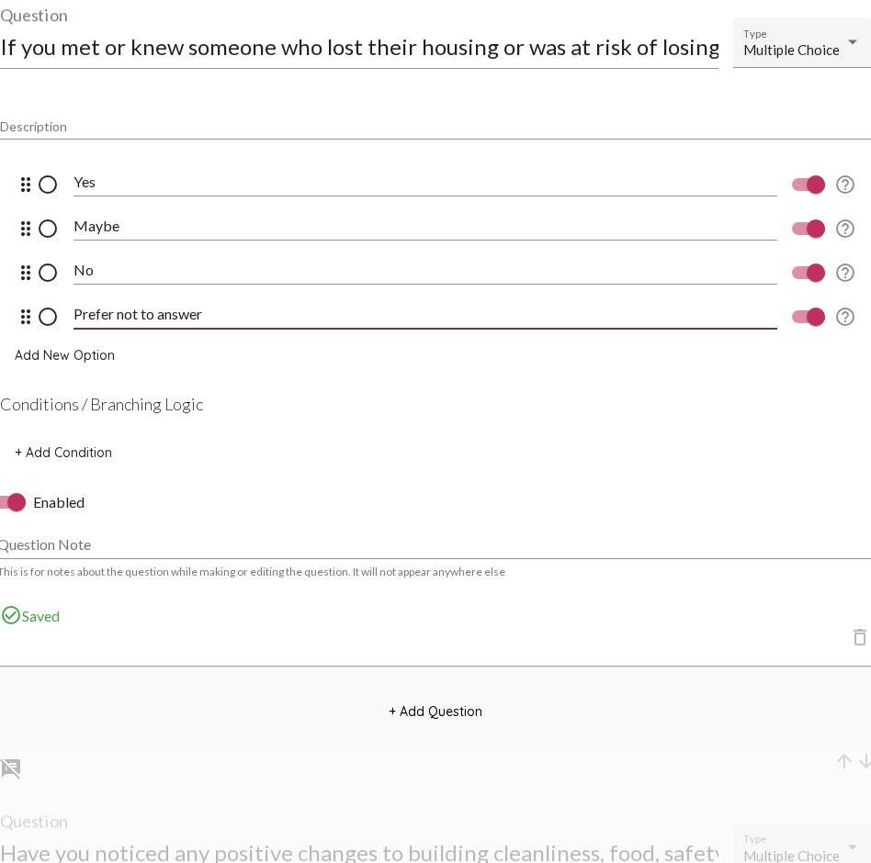
scroll to position [614, 0]
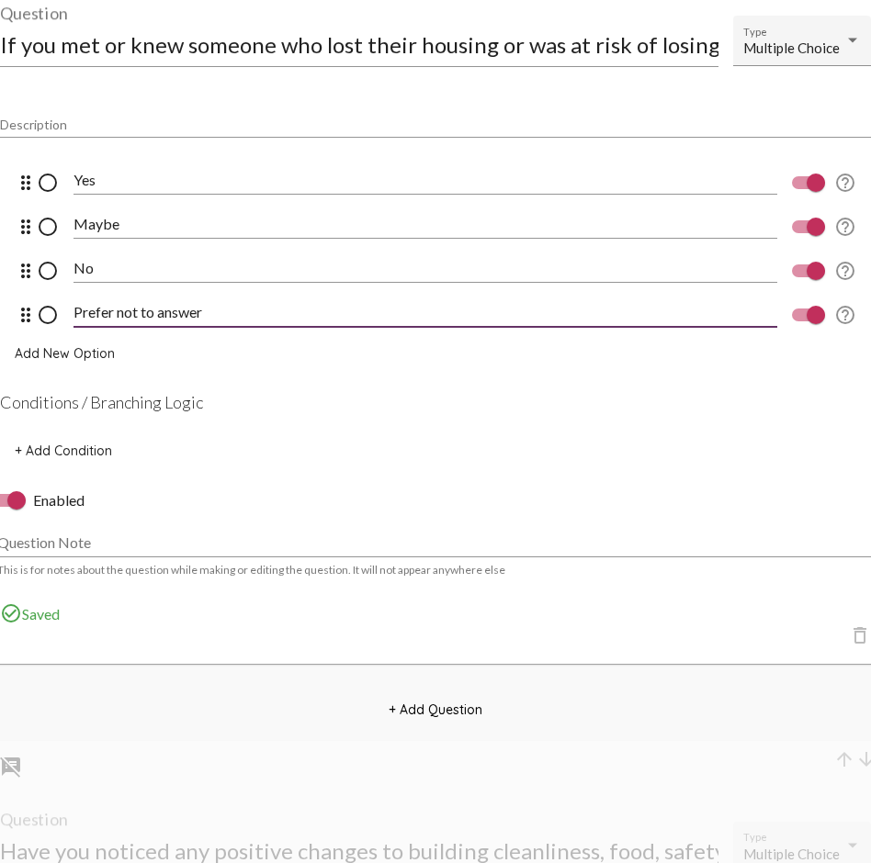
type input "Prefer not to answer"
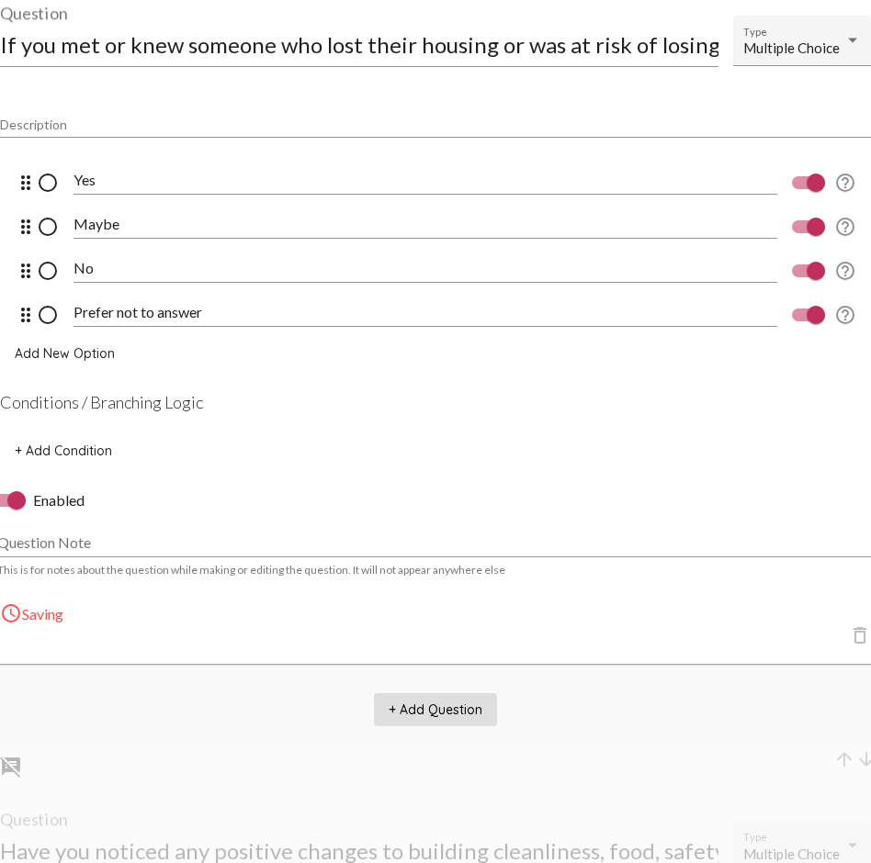
click at [466, 629] on span "+ Add Question" at bounding box center [435, 710] width 94 height 17
select select "8947"
select select "8948"
select select "8951"
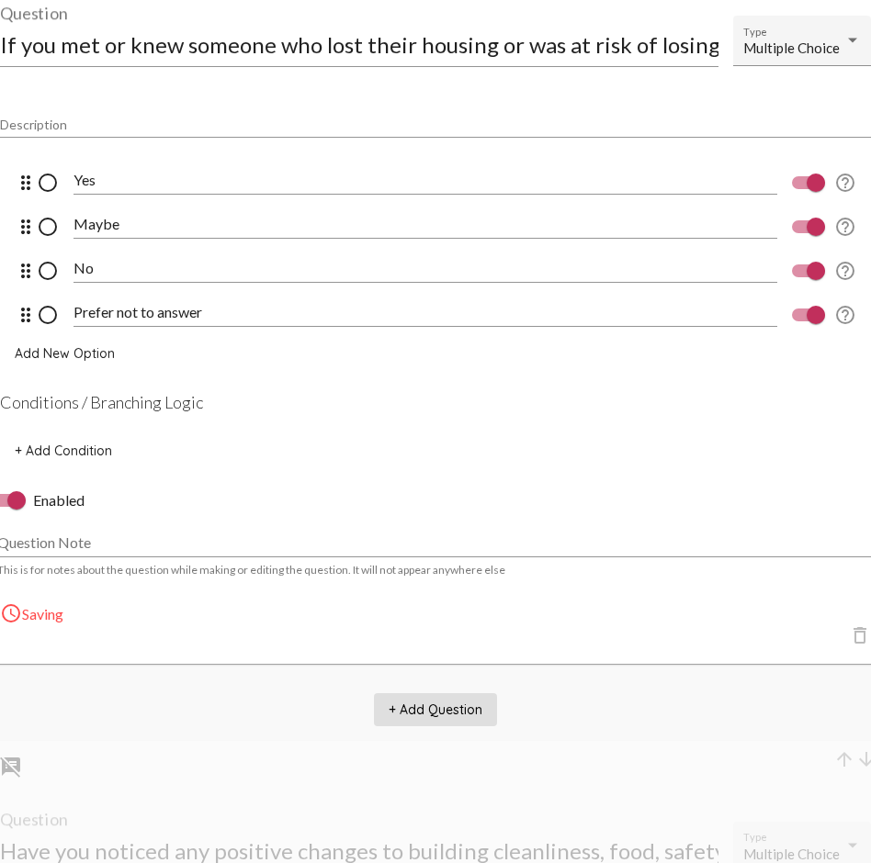
select select "8951"
select select "8953"
select select "10770"
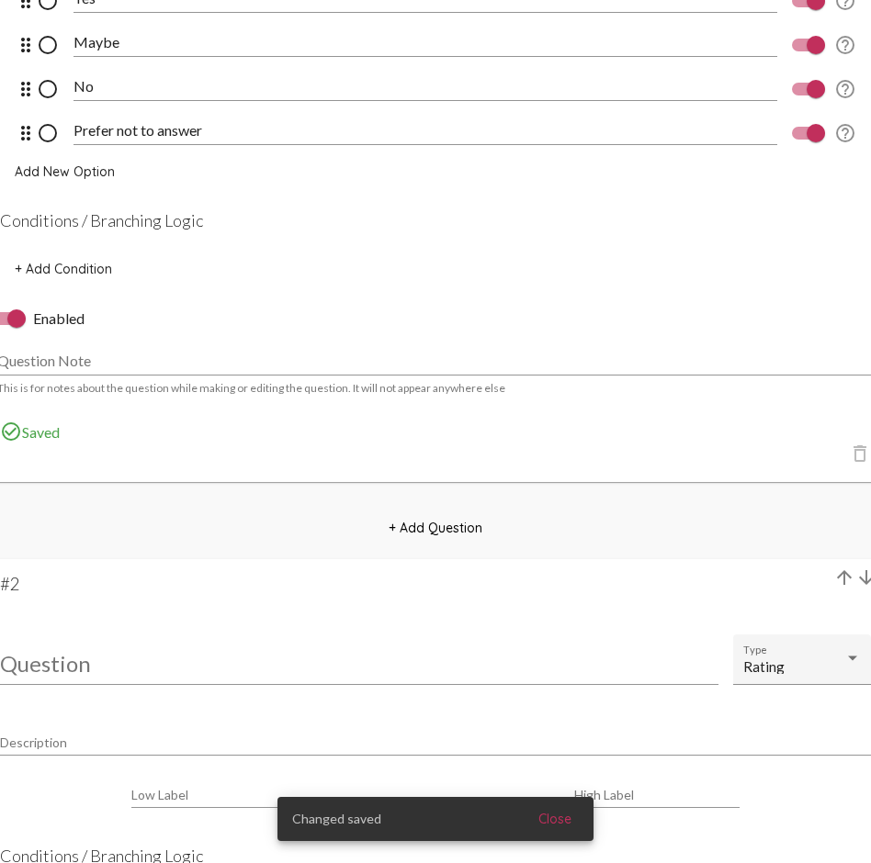
scroll to position [815, 0]
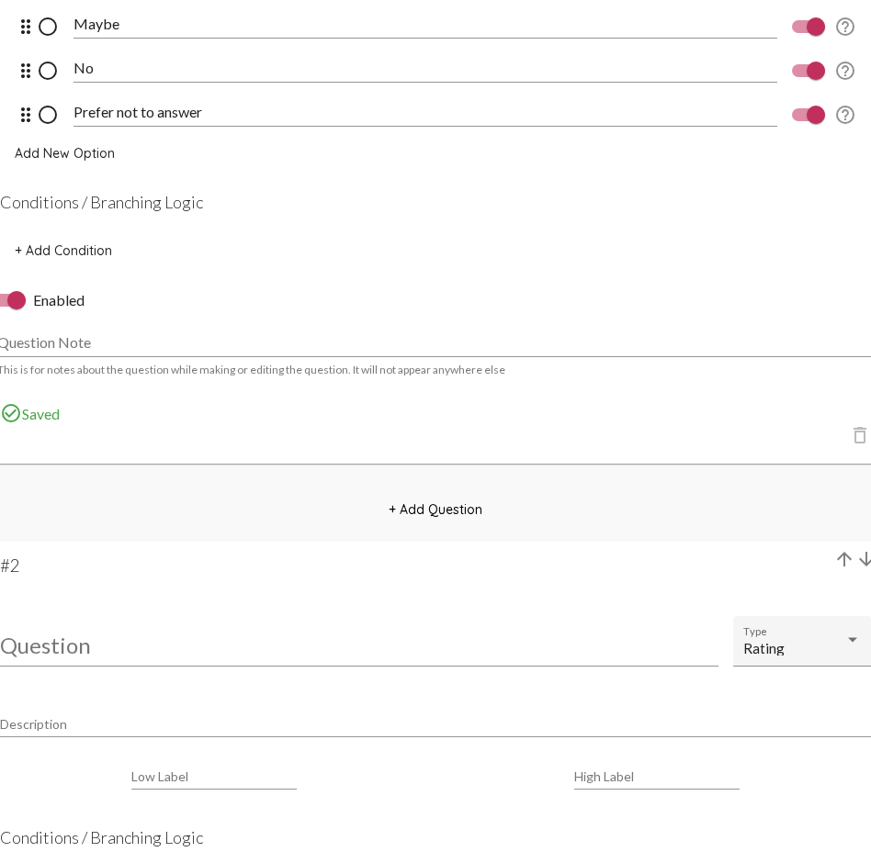
click at [77, 629] on input "Question" at bounding box center [359, 645] width 718 height 25
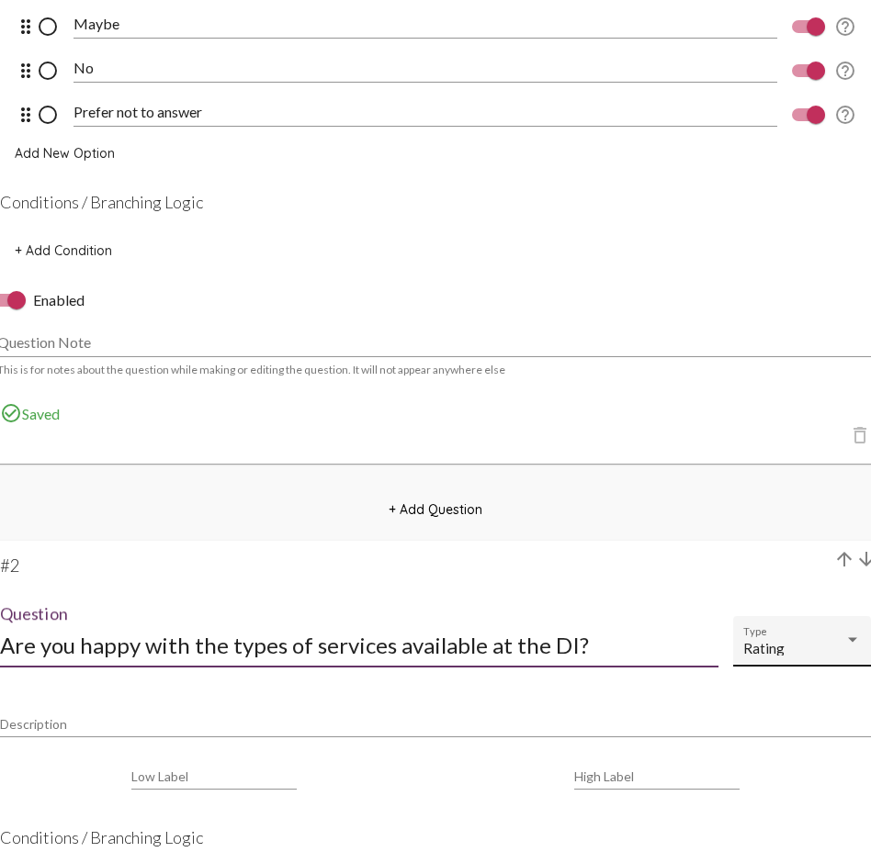
type input "Are you happy with the types of services available at the DI?"
click at [839, 629] on div "Rating Type" at bounding box center [802, 646] width 118 height 40
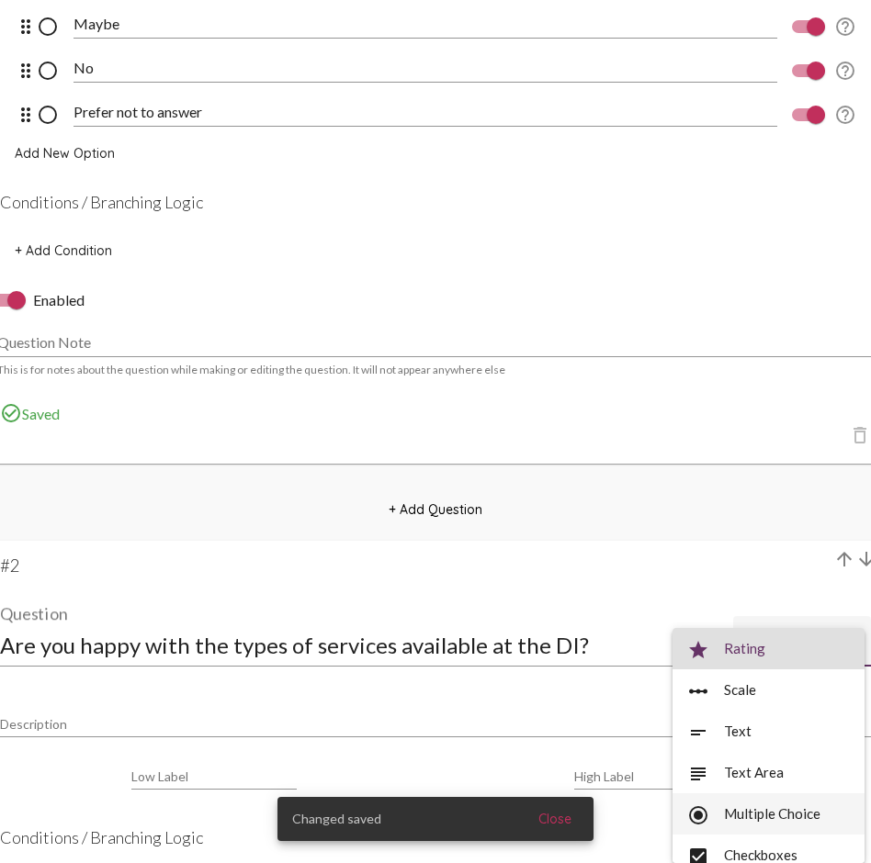
click at [798, 629] on span "radio_button_checked Multiple Choice" at bounding box center [768, 813] width 163 height 41
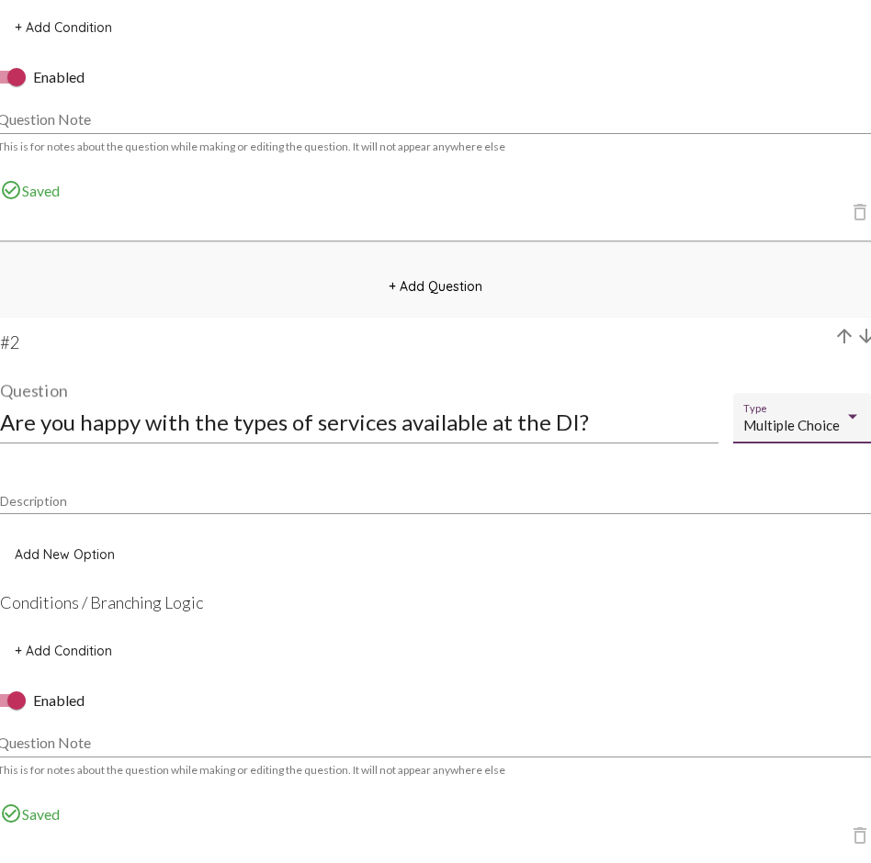
scroll to position [1050, 0]
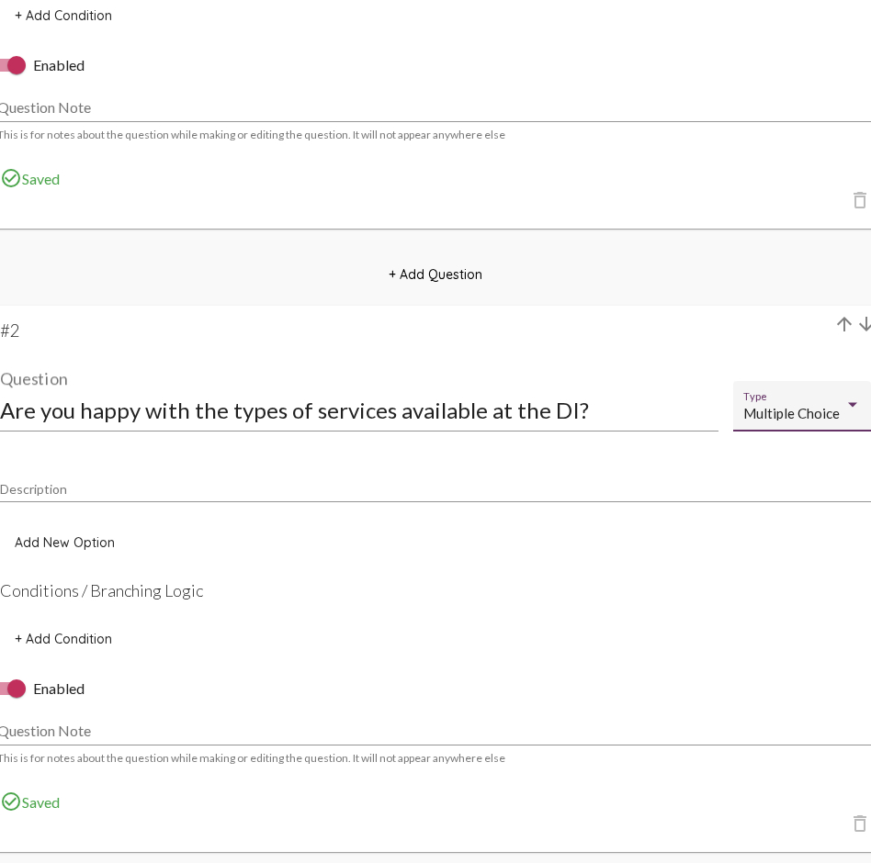
click at [50, 531] on button "Add New Option" at bounding box center [64, 542] width 129 height 33
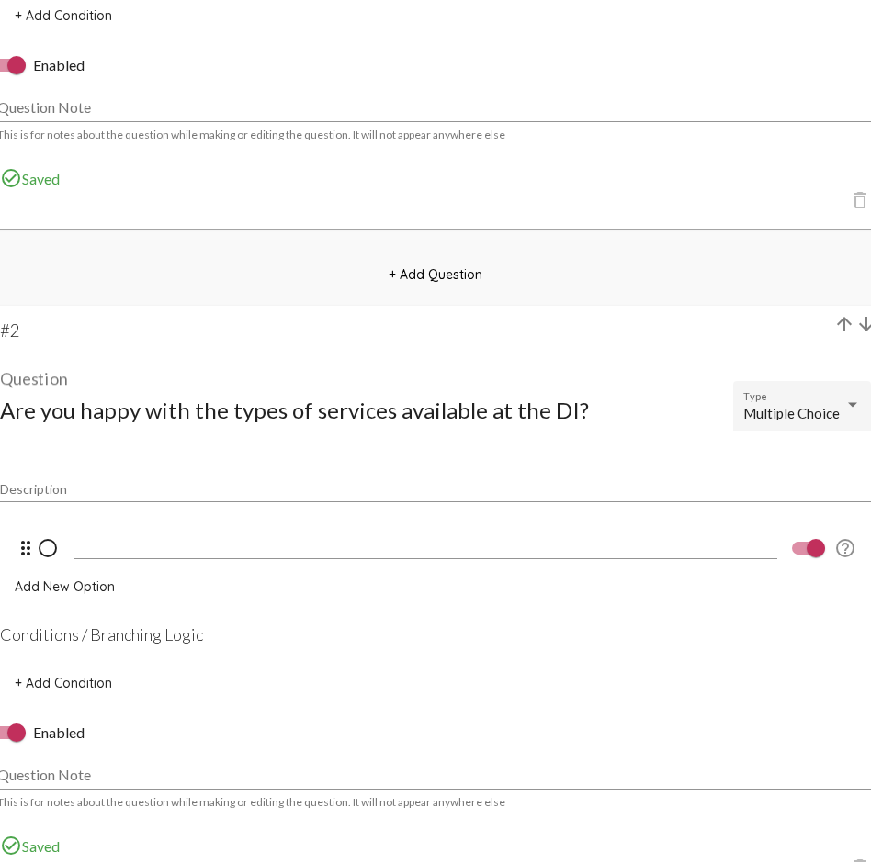
click at [118, 539] on input at bounding box center [424, 544] width 703 height 17
type input "Yes"
click at [84, 583] on span "Add New Option" at bounding box center [65, 587] width 100 height 17
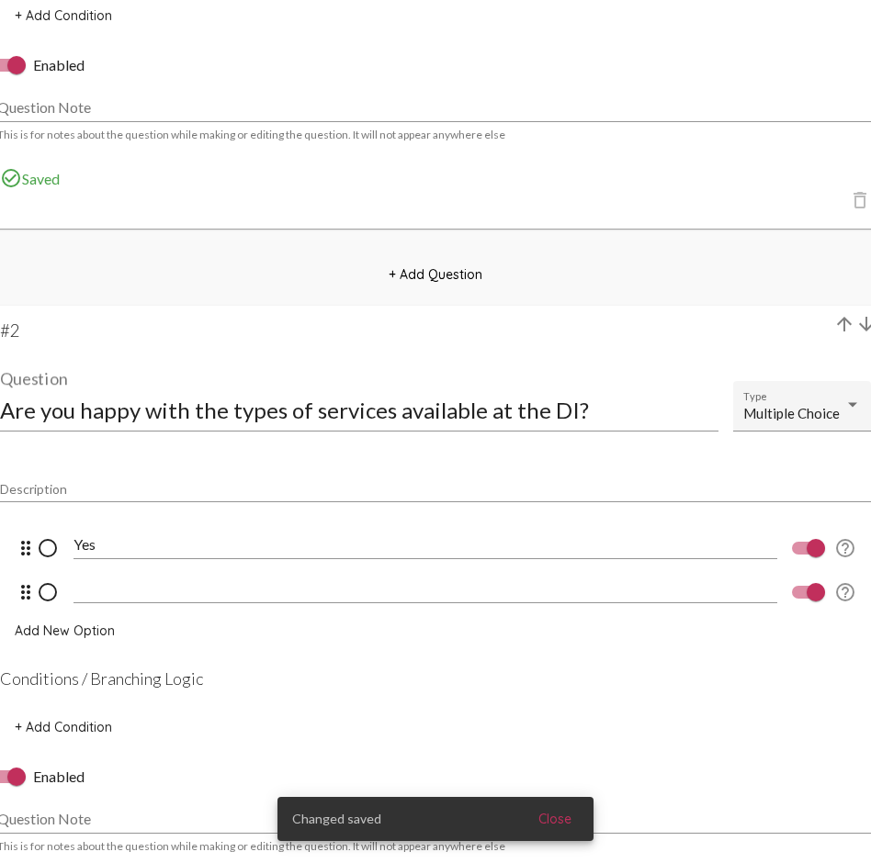
click at [84, 583] on input at bounding box center [424, 588] width 703 height 17
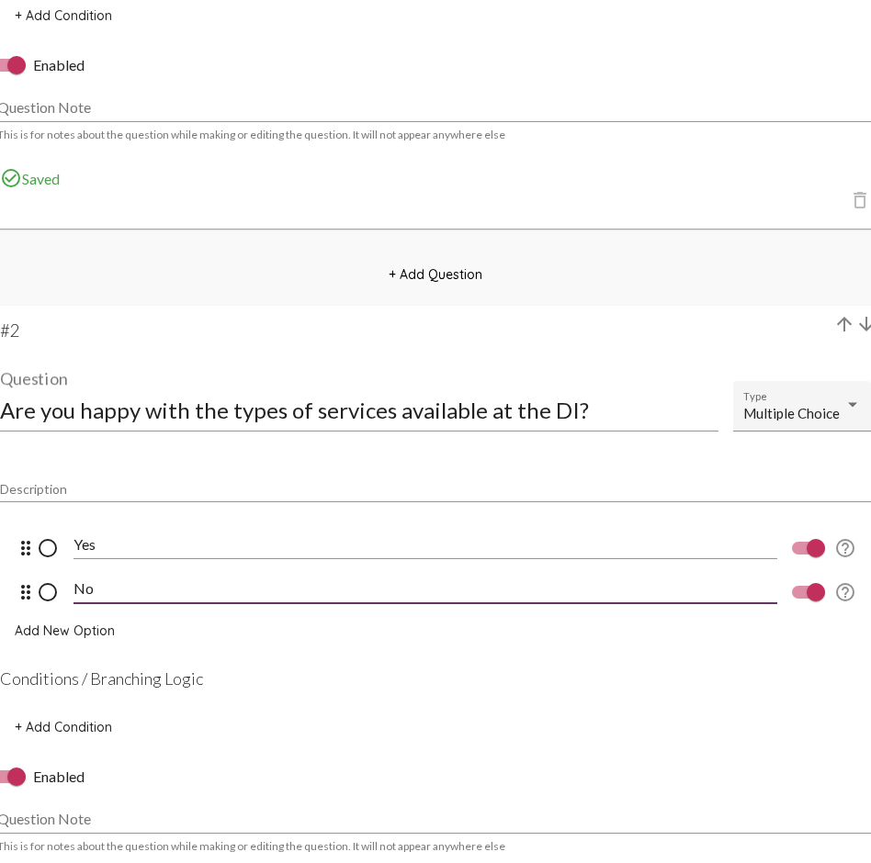
type input "No"
click at [81, 629] on span "Add New Option" at bounding box center [65, 631] width 100 height 17
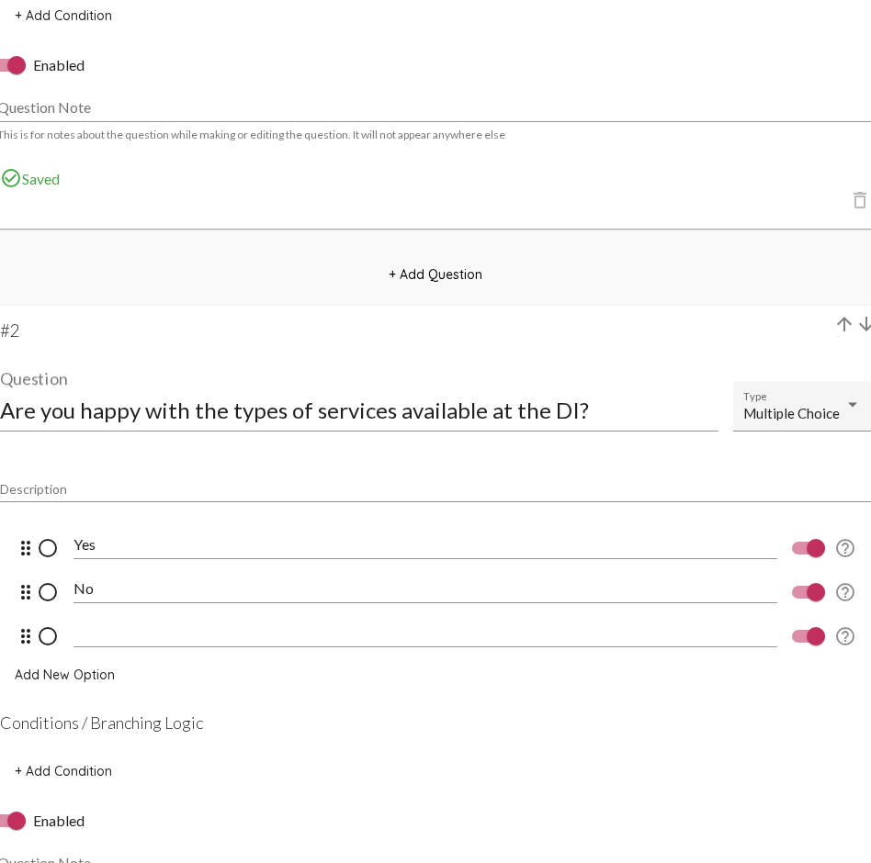
click at [93, 629] on input at bounding box center [424, 633] width 703 height 17
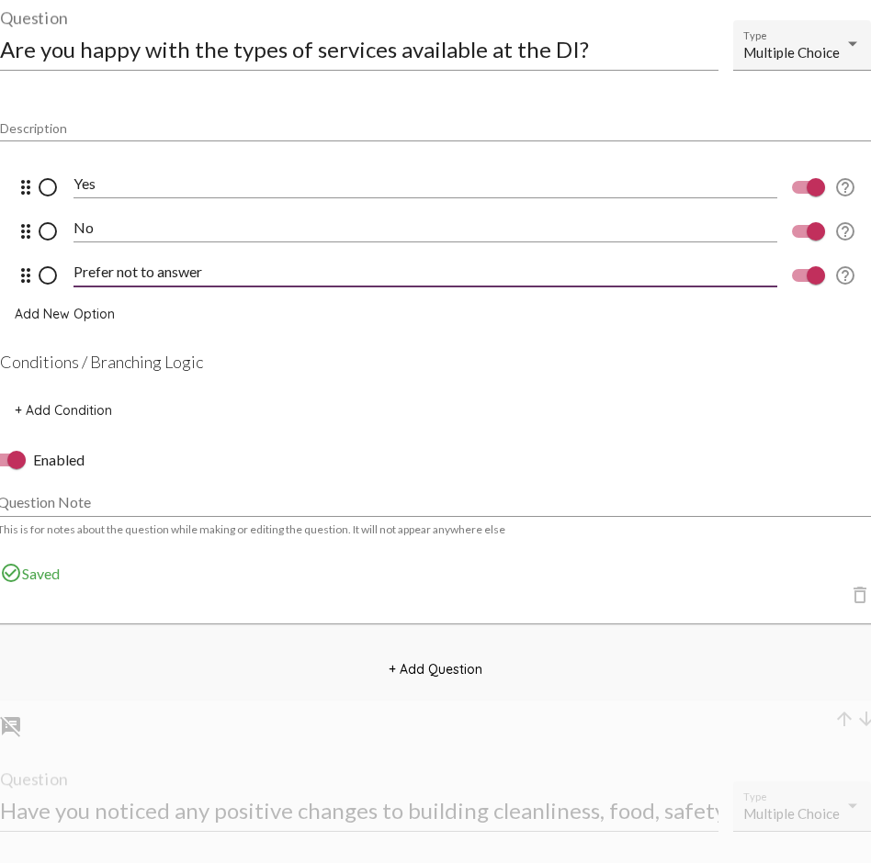
scroll to position [1412, 0]
type input "Prefer not to answer"
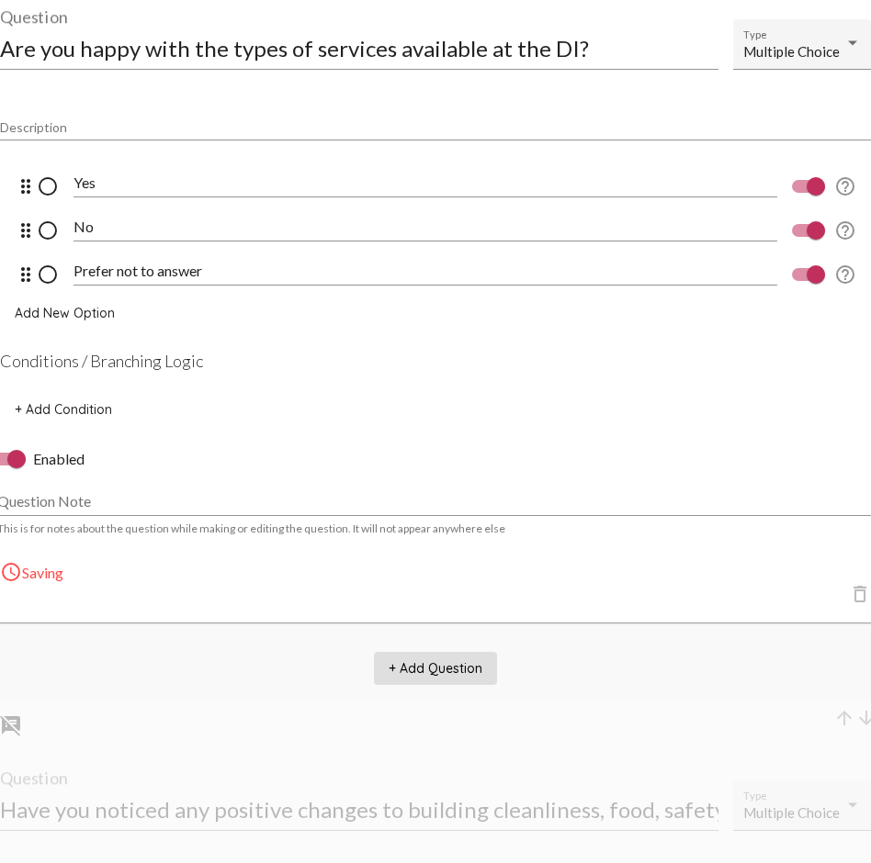
click at [456, 629] on span "+ Add Question" at bounding box center [435, 668] width 94 height 17
select select "8947"
select select "8948"
select select "8951"
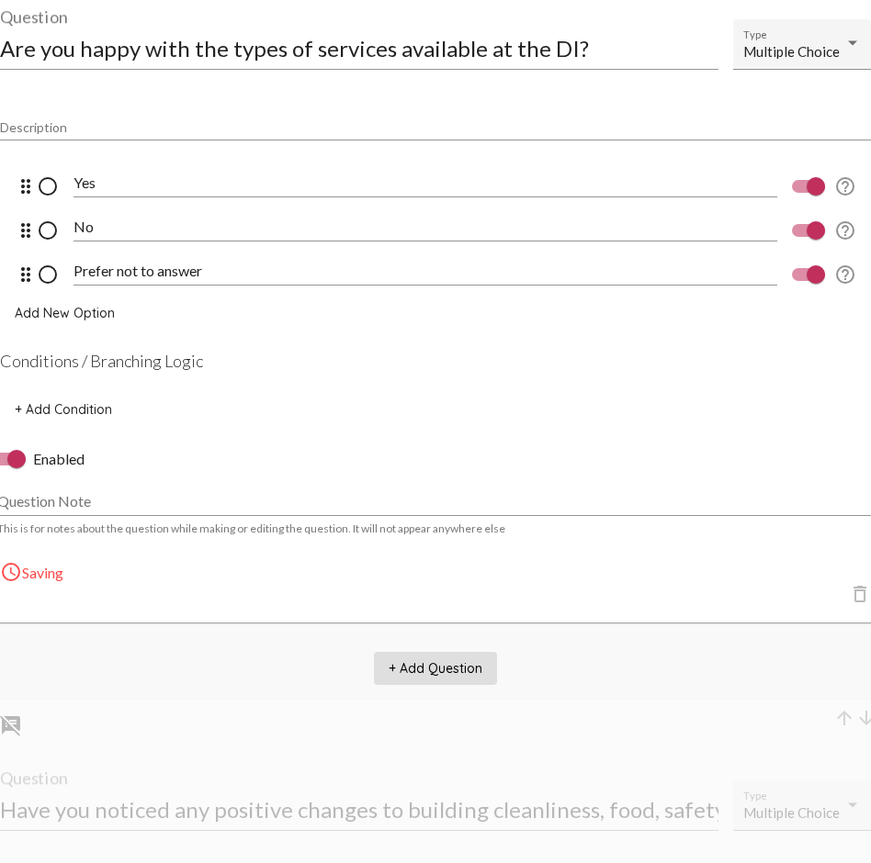
select select "8951"
select select "8953"
select select "10770"
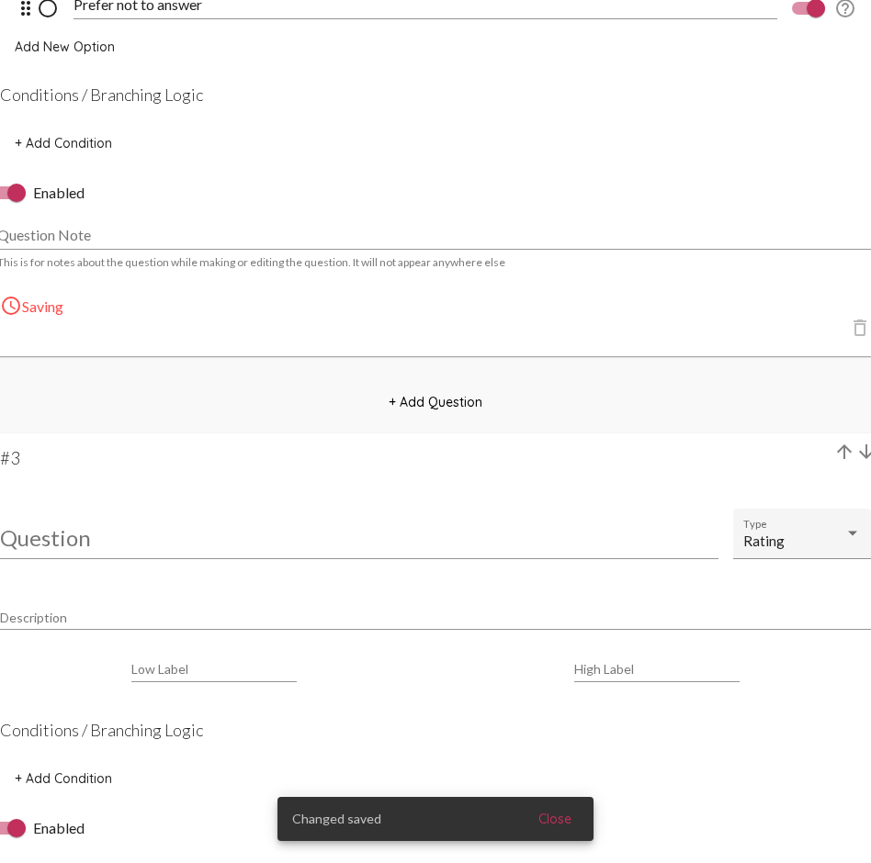
scroll to position [1685, 0]
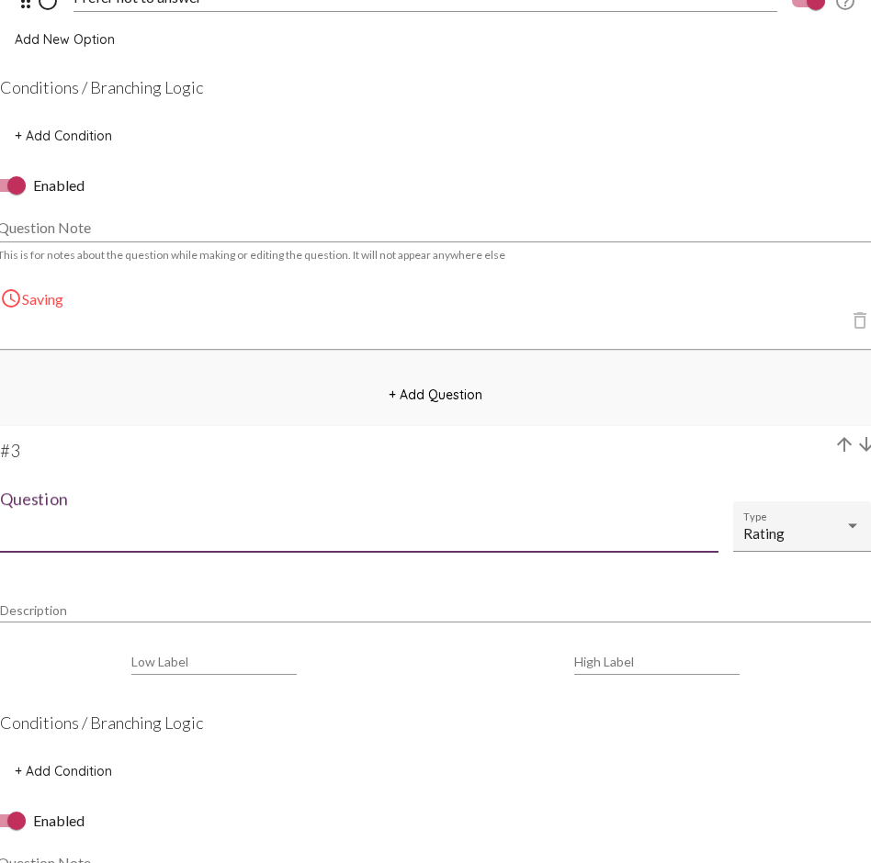
click at [66, 529] on input "Question" at bounding box center [359, 530] width 718 height 25
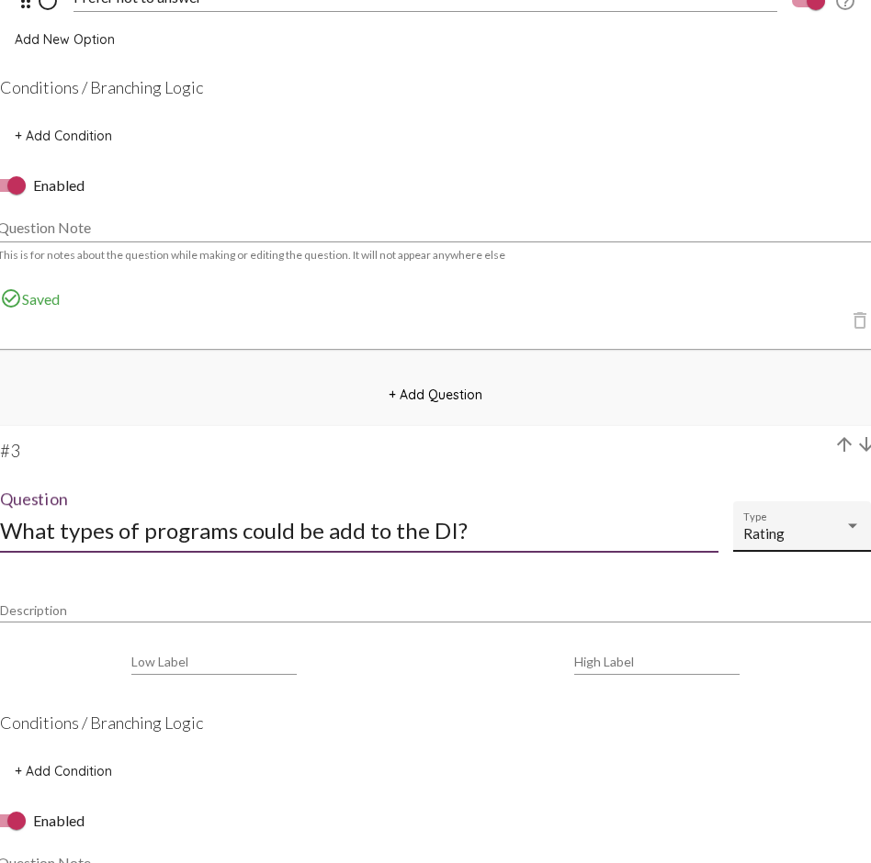
type input "What types of programs could be add to the DI?"
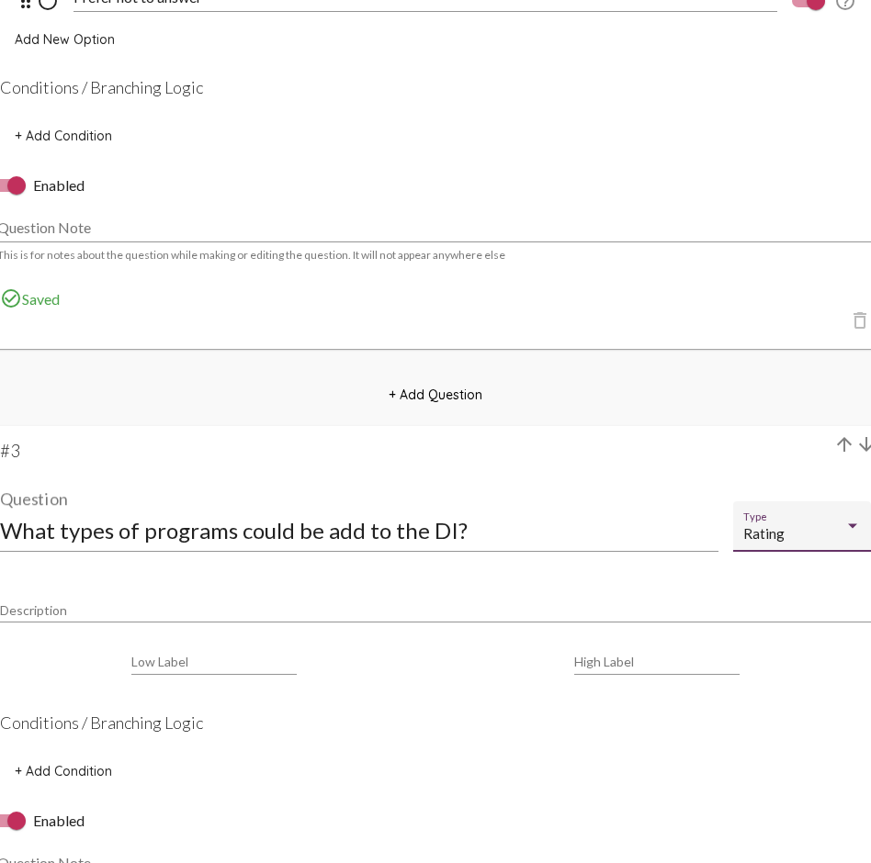
click at [786, 539] on div "Rating" at bounding box center [793, 534] width 101 height 16
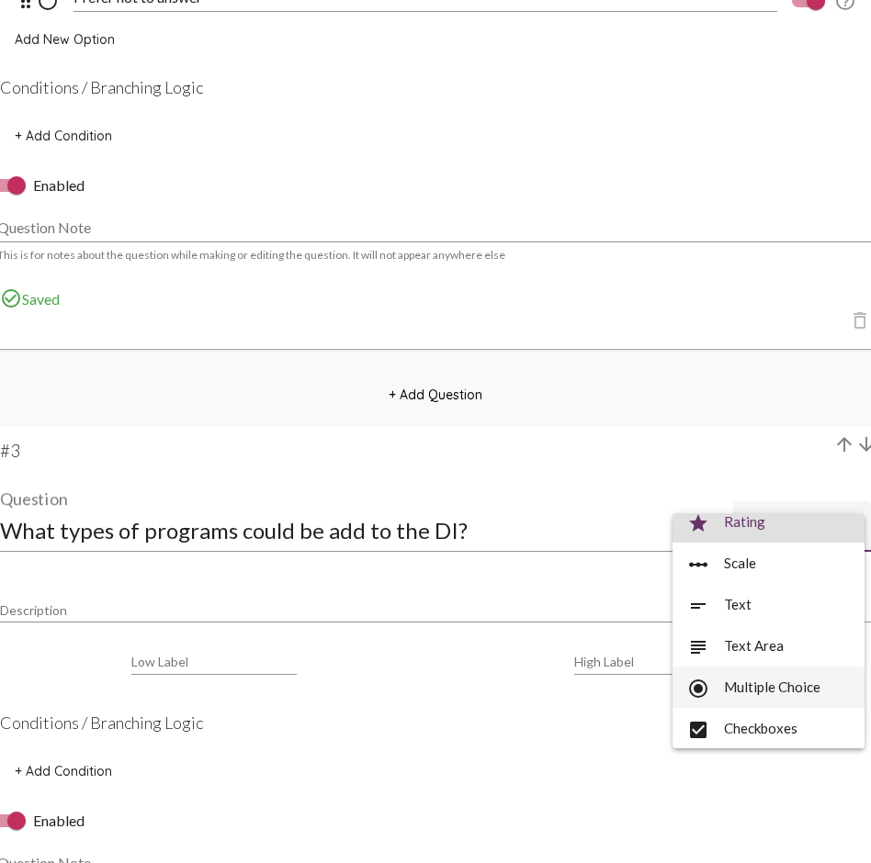
scroll to position [0, 0]
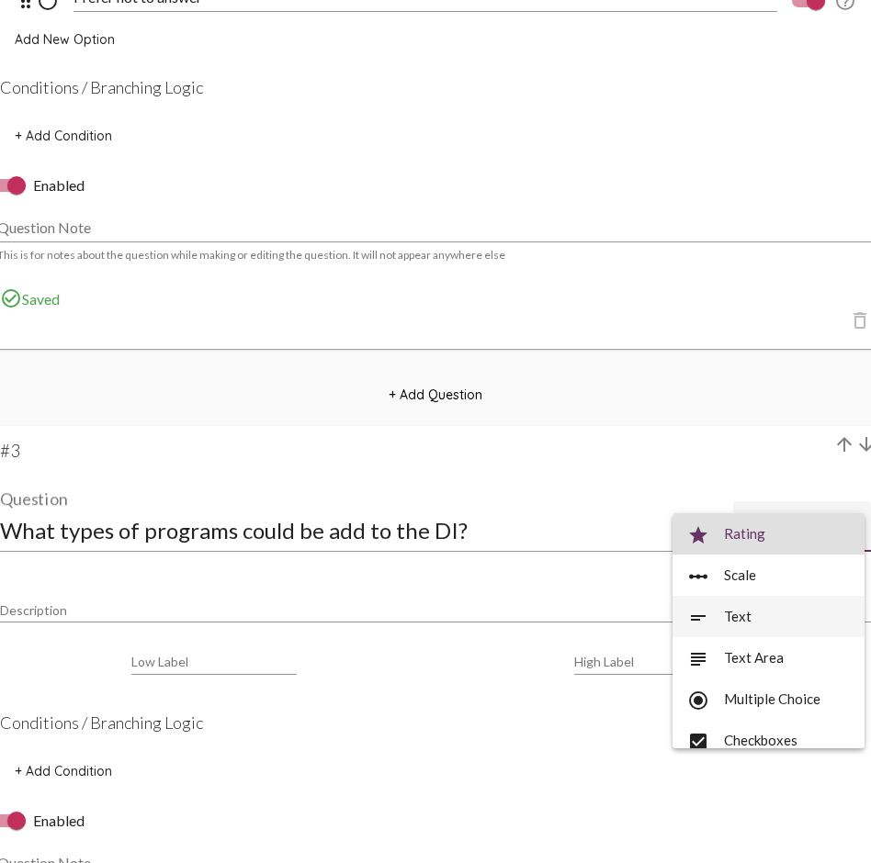
click at [769, 615] on span "short_text Text" at bounding box center [768, 616] width 163 height 41
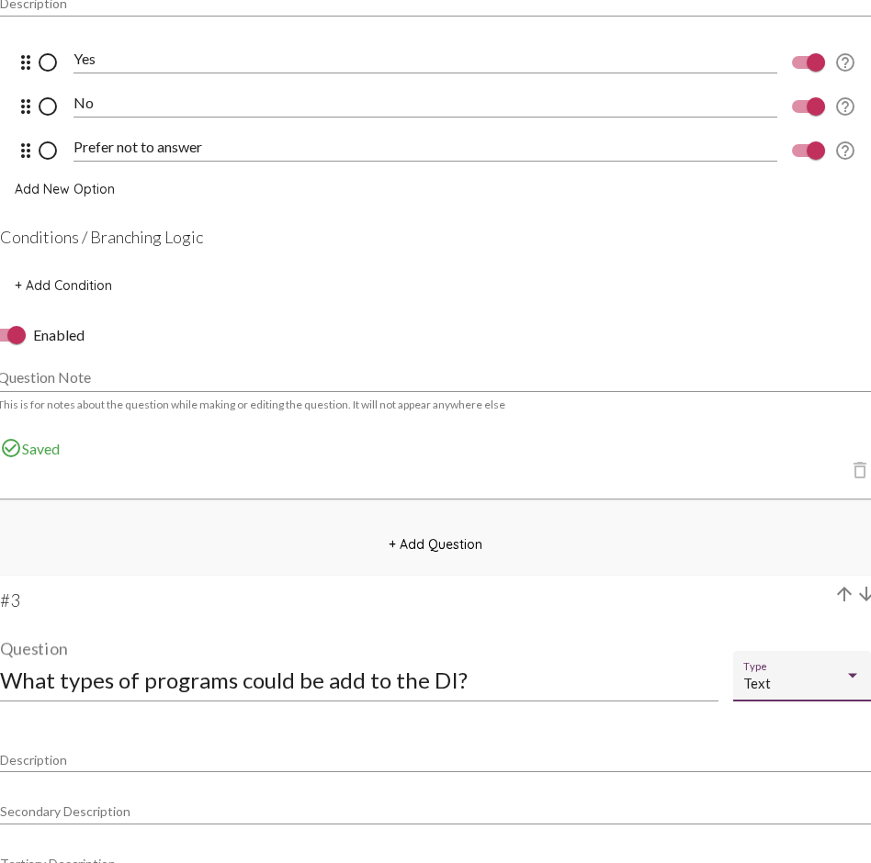
scroll to position [1534, 0]
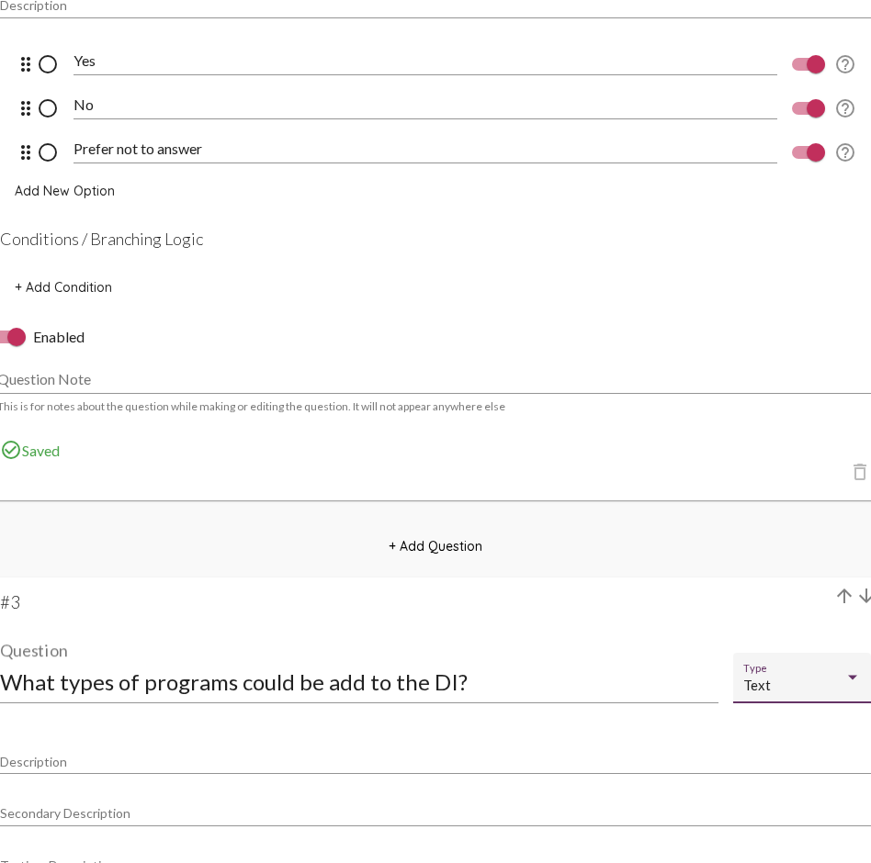
click at [91, 292] on span "+ Add Condition" at bounding box center [63, 287] width 97 height 17
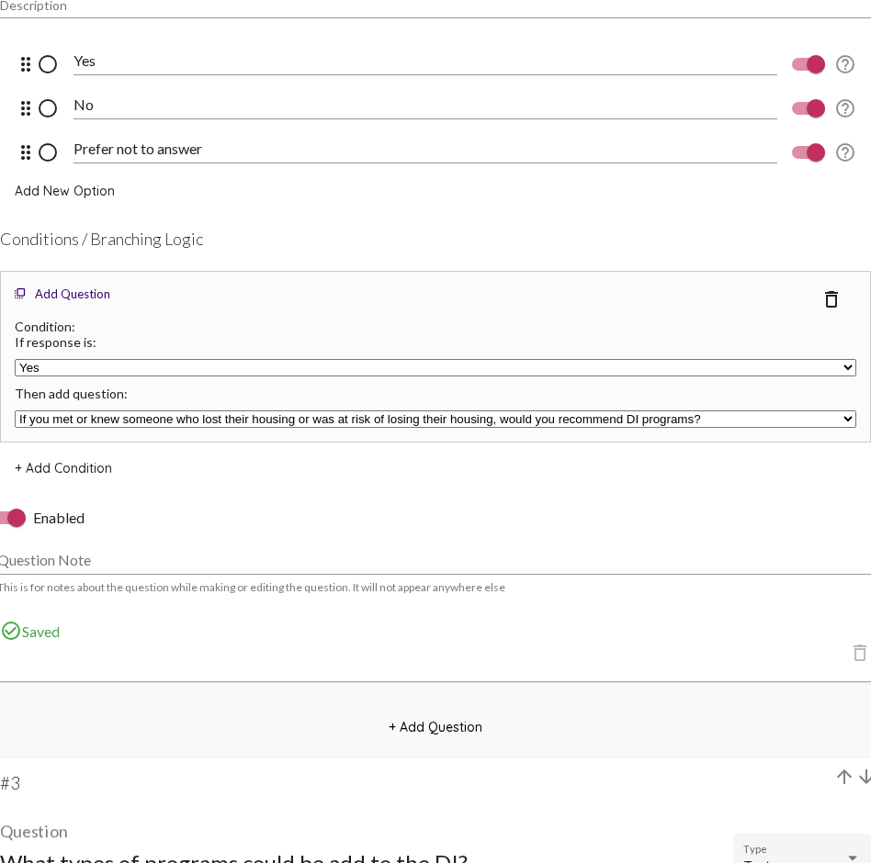
click at [94, 366] on select "Yes No Prefer not to answer" at bounding box center [435, 367] width 841 height 17
click at [131, 420] on select "If you met or knew someone who lost their housing or was at risk of losing thei…" at bounding box center [435, 419] width 841 height 17
select select "undefined"
click at [85, 472] on span "+ Add Condition" at bounding box center [63, 468] width 97 height 17
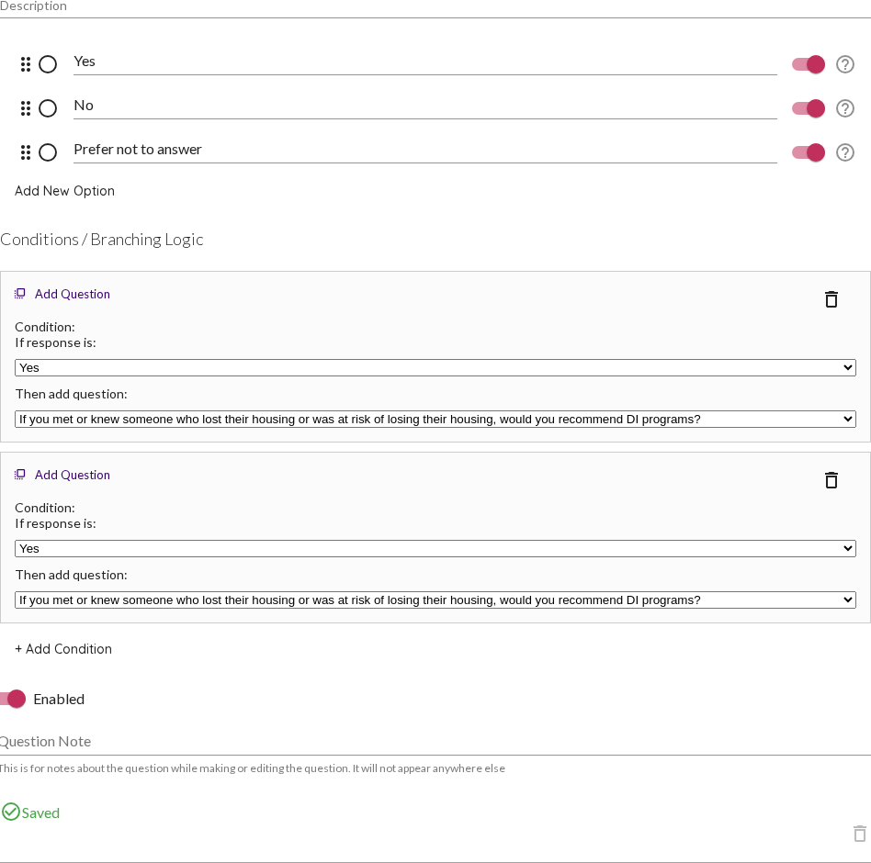
click at [144, 548] on select "Yes No Prefer not to answer" at bounding box center [435, 548] width 841 height 17
select select "undefined"
click at [152, 597] on select "If you met or knew someone who lost their housing or was at risk of losing thei…" at bounding box center [435, 599] width 841 height 17
select select "undefined"
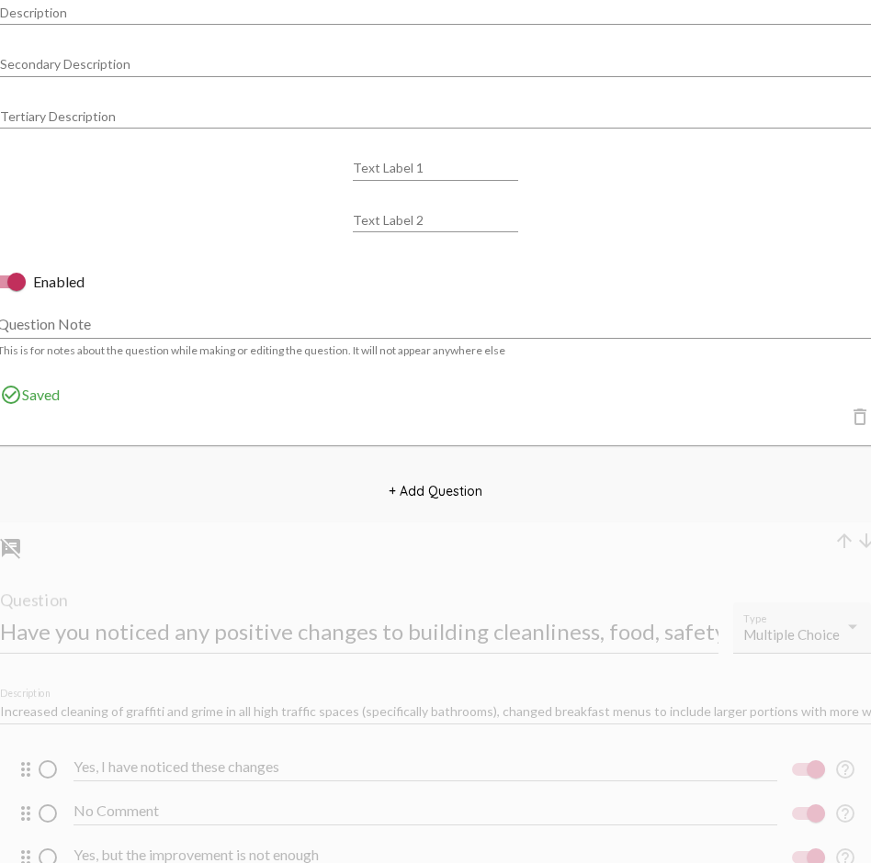
scroll to position [2646, 0]
click at [435, 493] on span "+ Add Question" at bounding box center [435, 490] width 94 height 17
select select "8947"
select select "8948"
select select "8951"
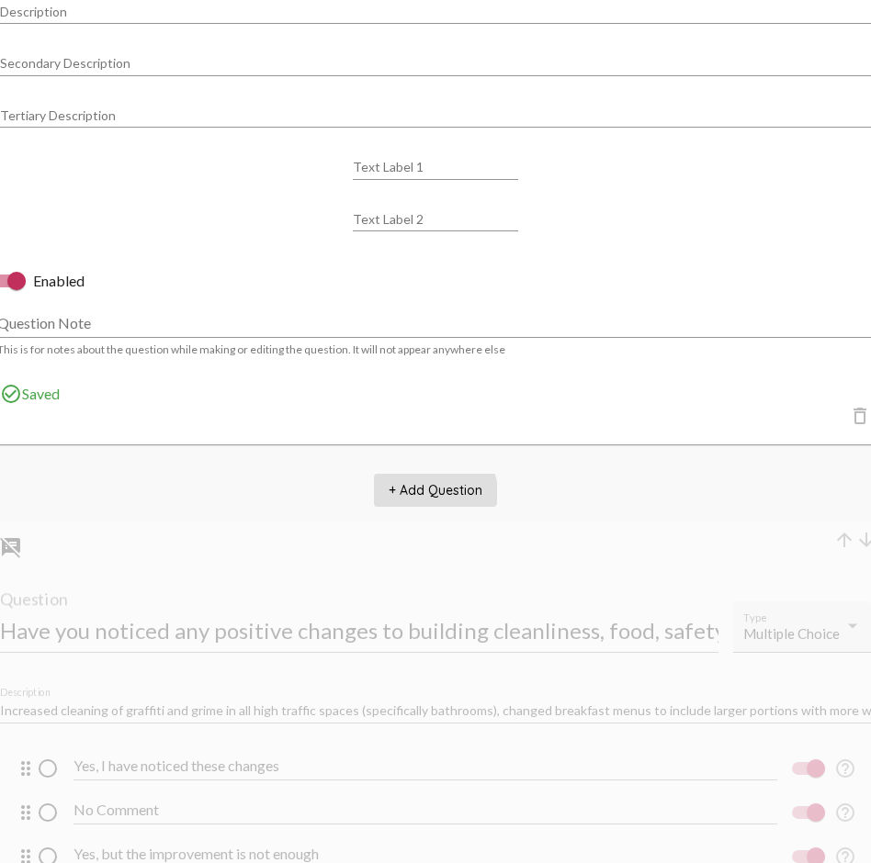
select select "8951"
select select "8953"
select select "10770"
select select "undefined"
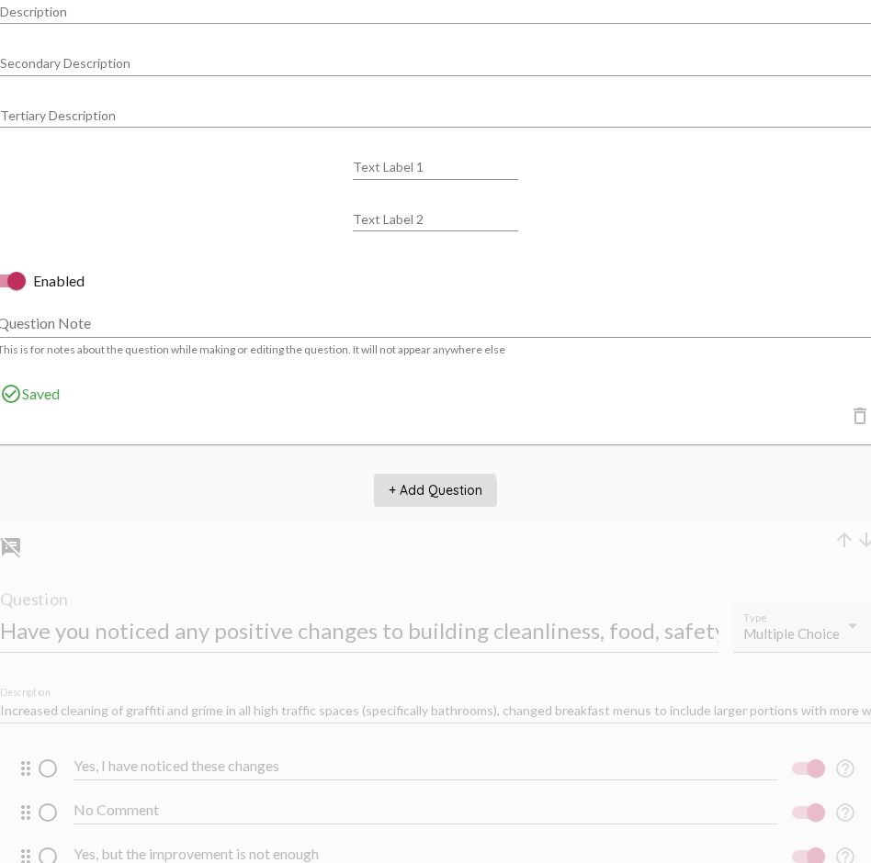
select select "undefined"
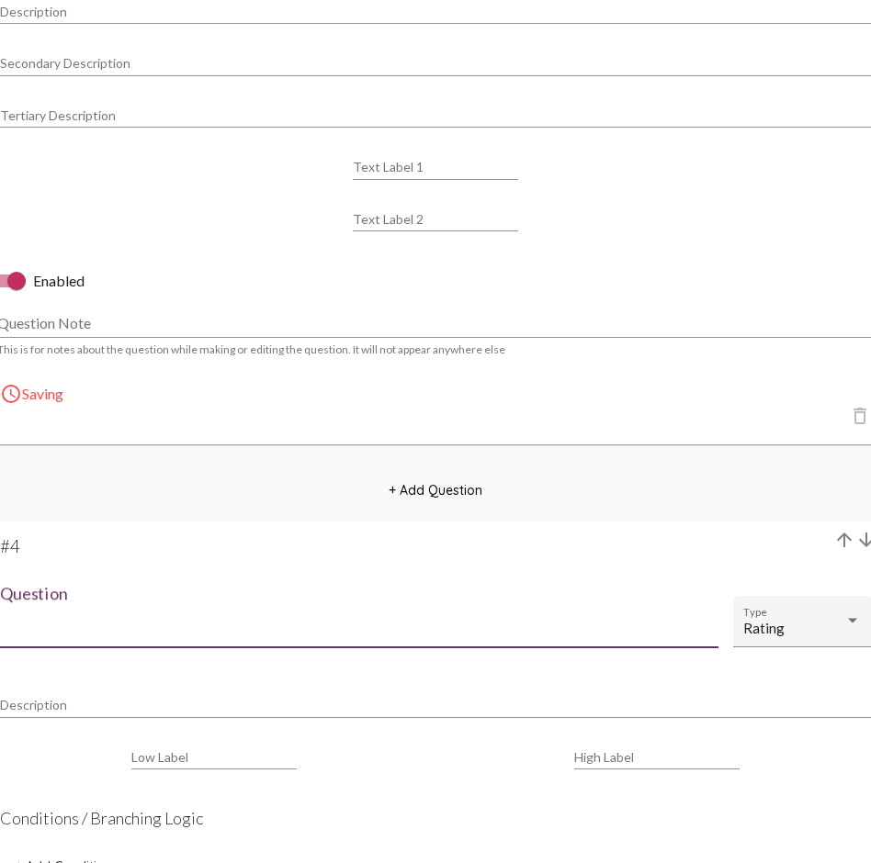
click at [168, 628] on input "Question" at bounding box center [359, 625] width 718 height 25
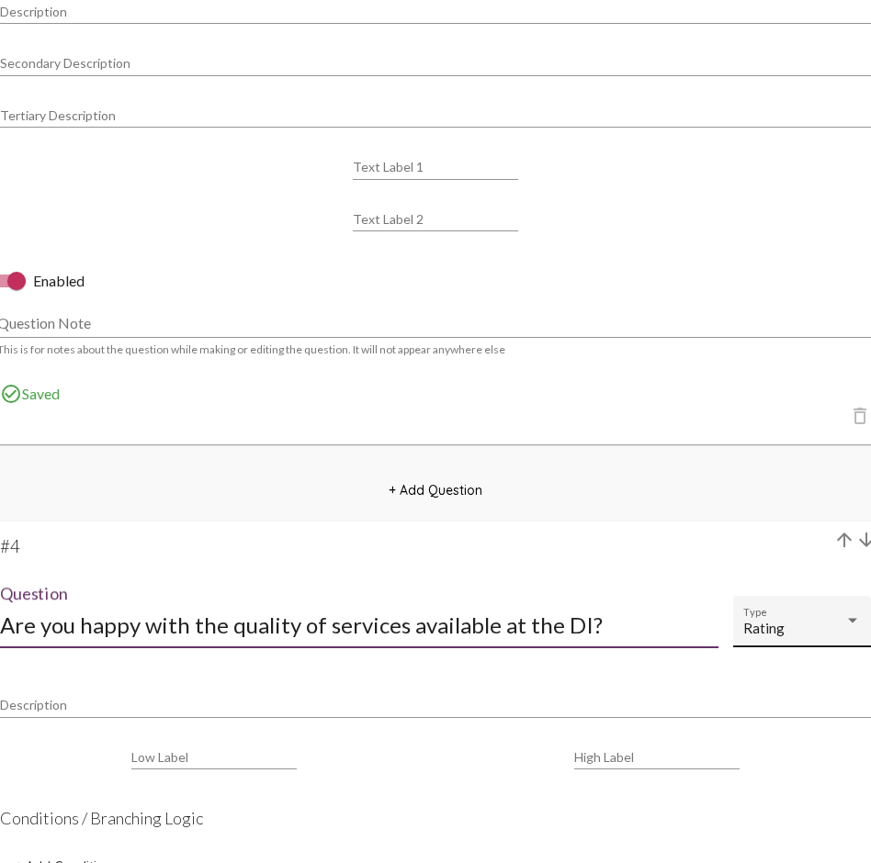
type input "Are you happy with the quality of services available at the DI?"
click at [805, 626] on div "Rating" at bounding box center [793, 629] width 101 height 16
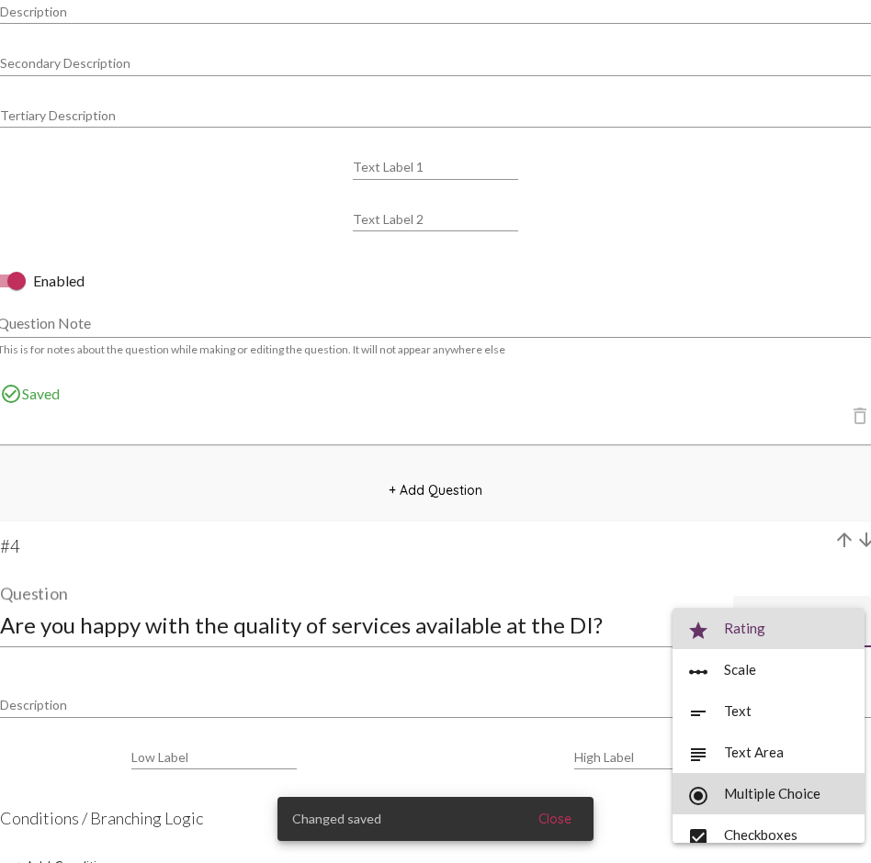
click at [769, 629] on span "radio_button_checked Multiple Choice" at bounding box center [768, 793] width 163 height 41
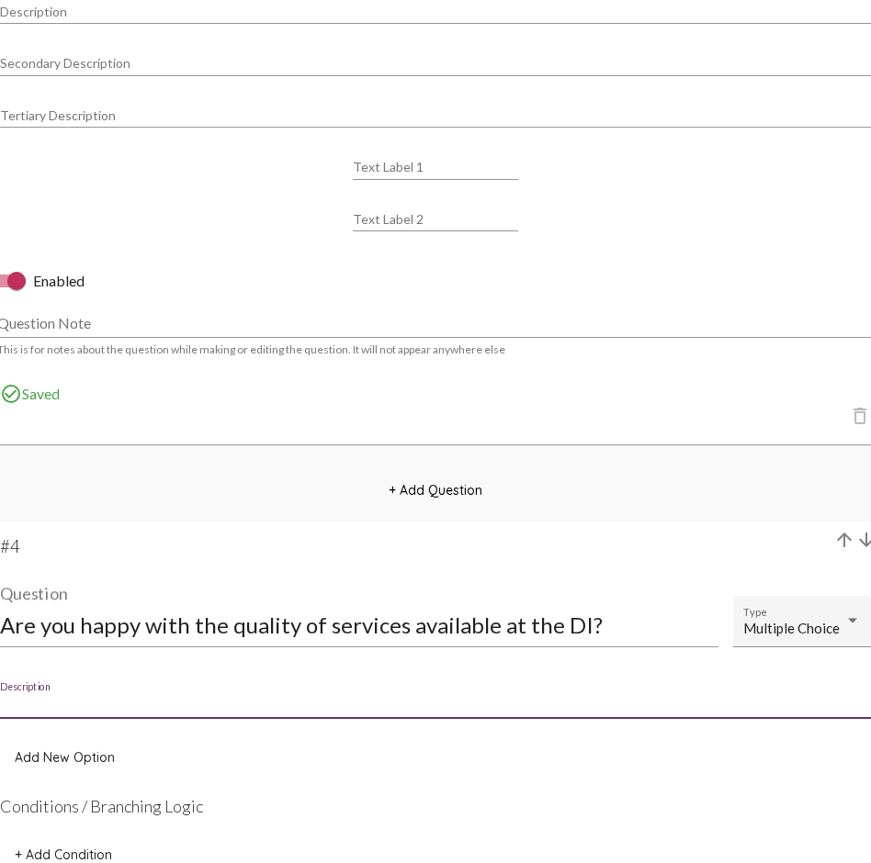
click at [204, 629] on input "Description" at bounding box center [435, 705] width 871 height 15
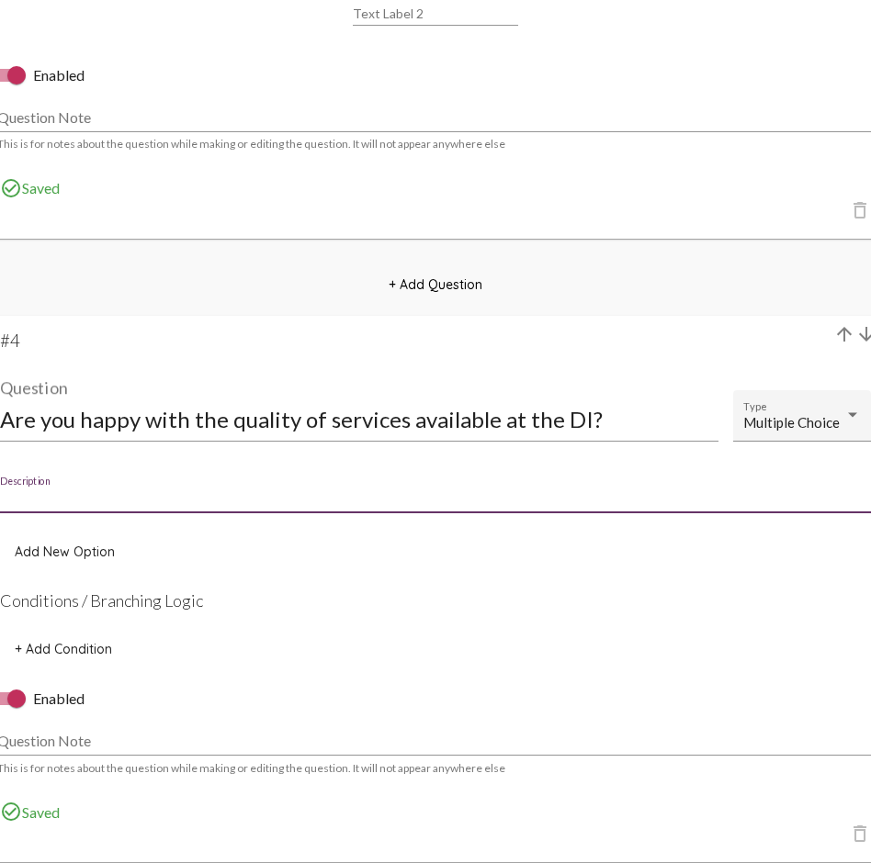
scroll to position [2857, 0]
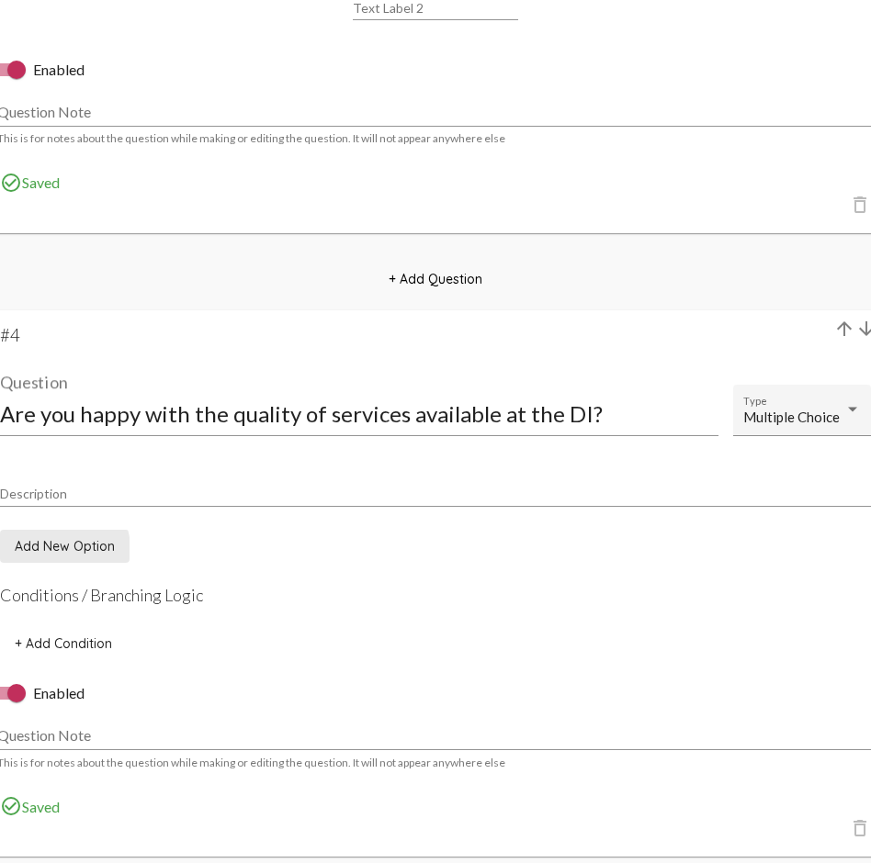
click at [60, 549] on span "Add New Option" at bounding box center [65, 546] width 100 height 17
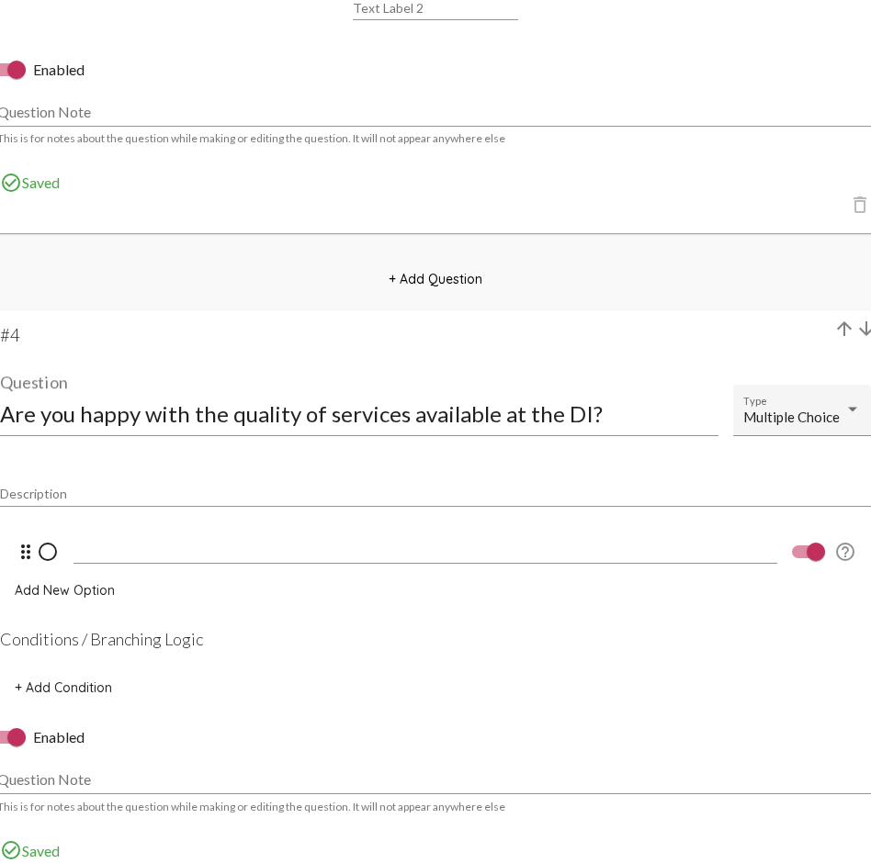
click at [67, 547] on div "drag_indicator radio_button_unchecked" at bounding box center [44, 553] width 59 height 60
click at [94, 547] on input at bounding box center [424, 549] width 703 height 17
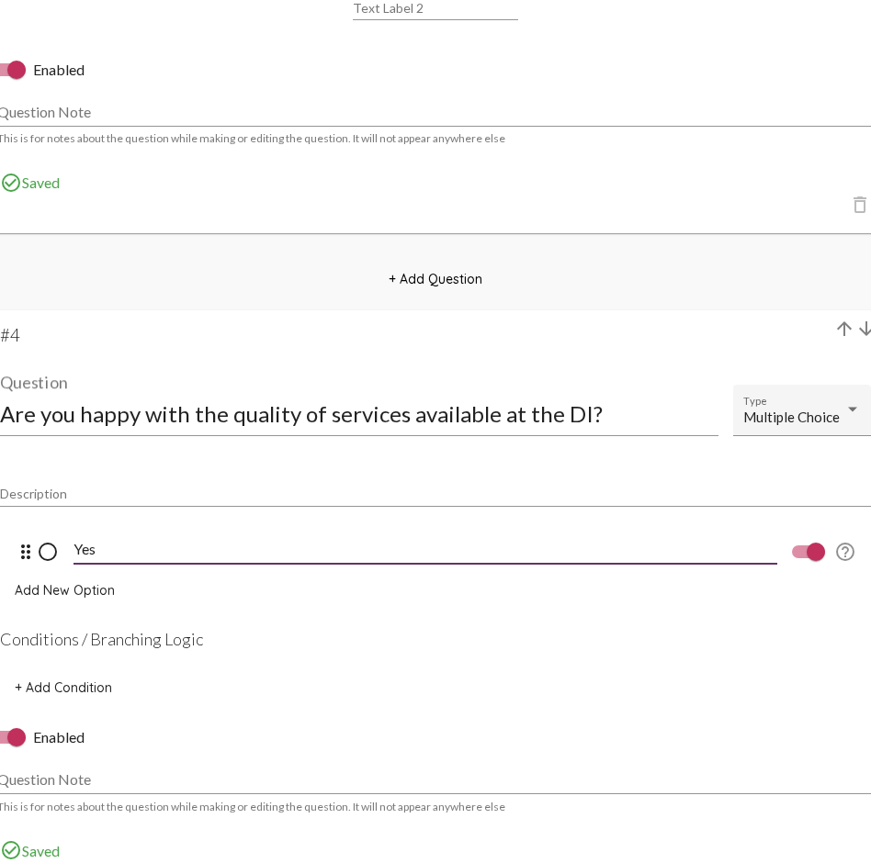
type input "Yes"
click at [90, 591] on span "Add New Option" at bounding box center [65, 590] width 100 height 17
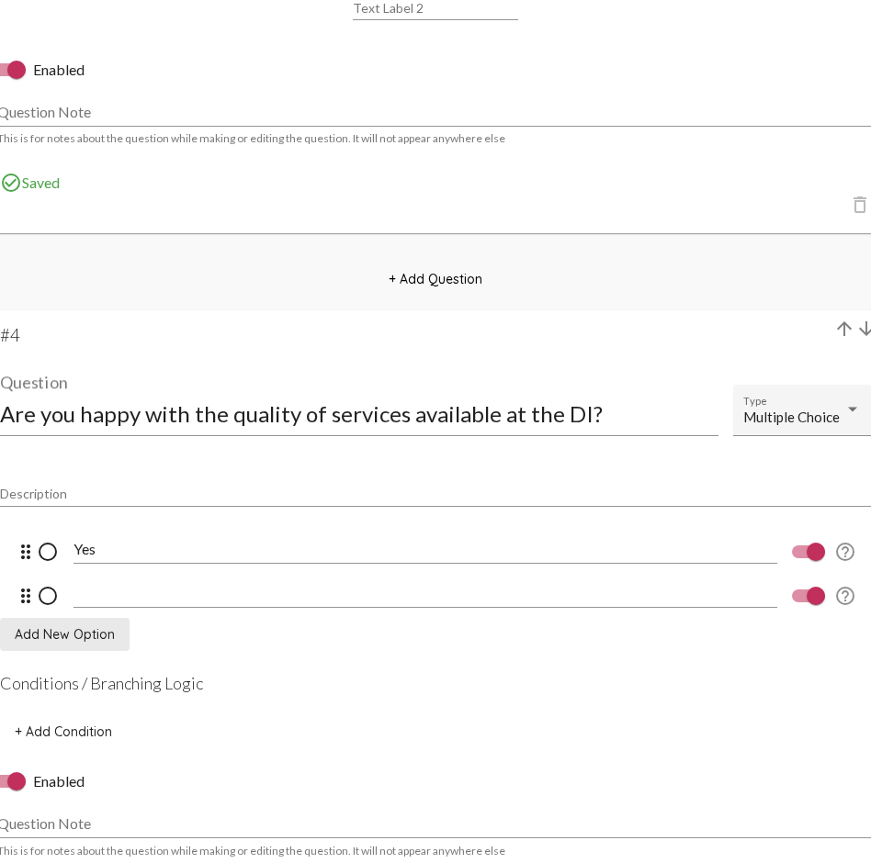
click at [125, 602] on div at bounding box center [424, 587] width 703 height 41
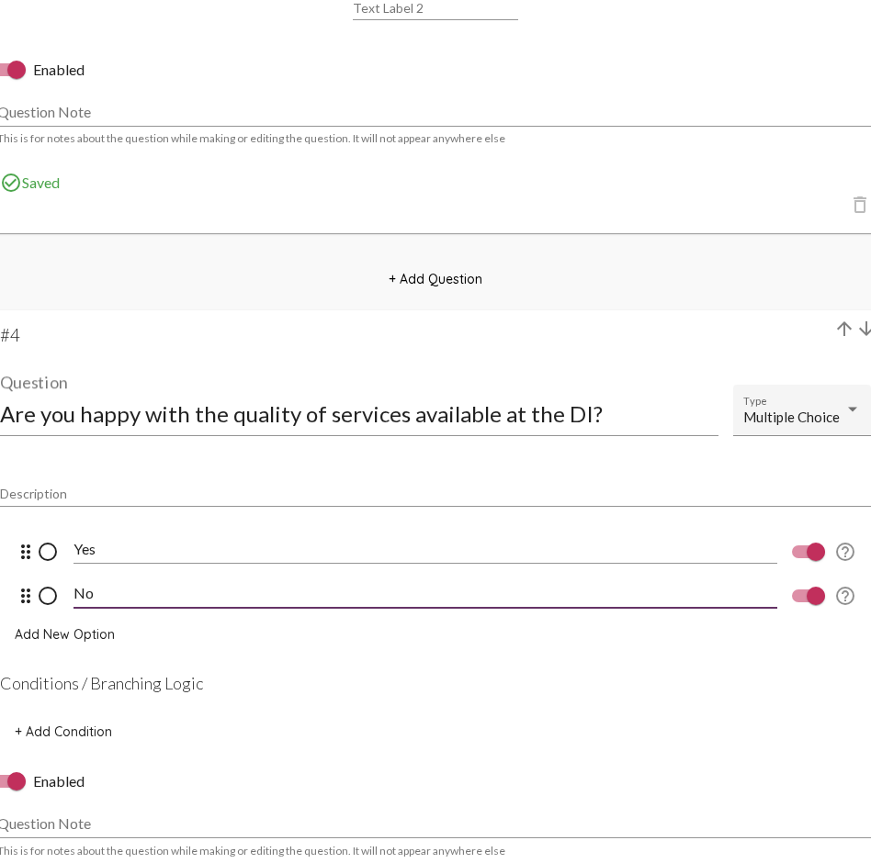
type input "No"
click at [54, 629] on span "Add New Option" at bounding box center [65, 634] width 100 height 17
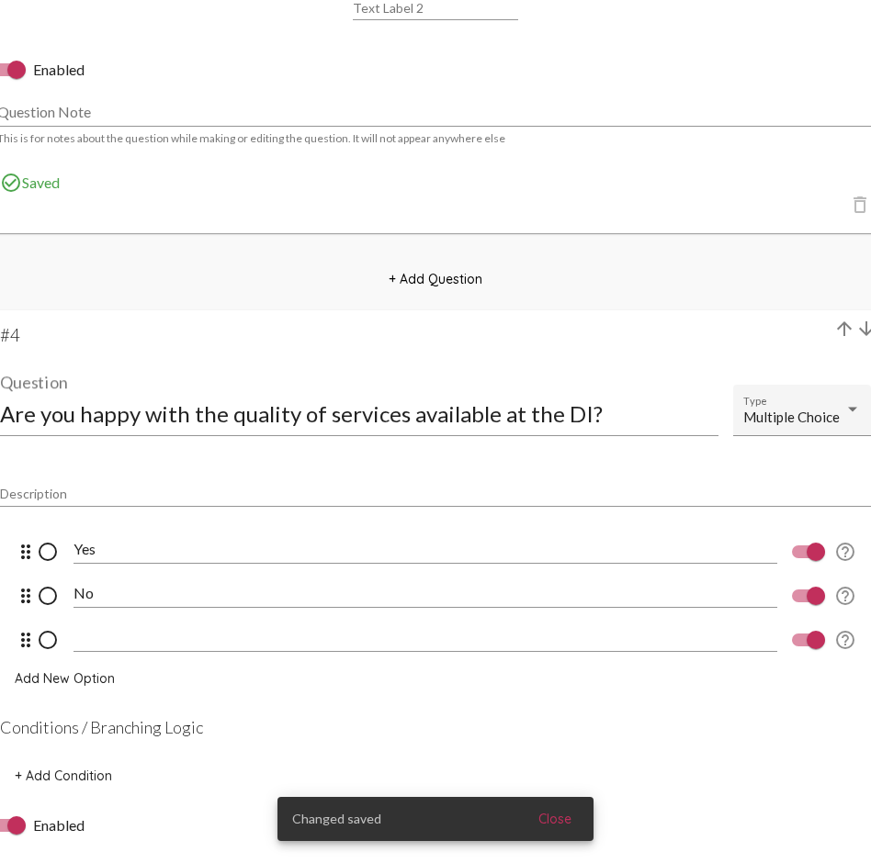
click at [89, 629] on input at bounding box center [424, 637] width 703 height 17
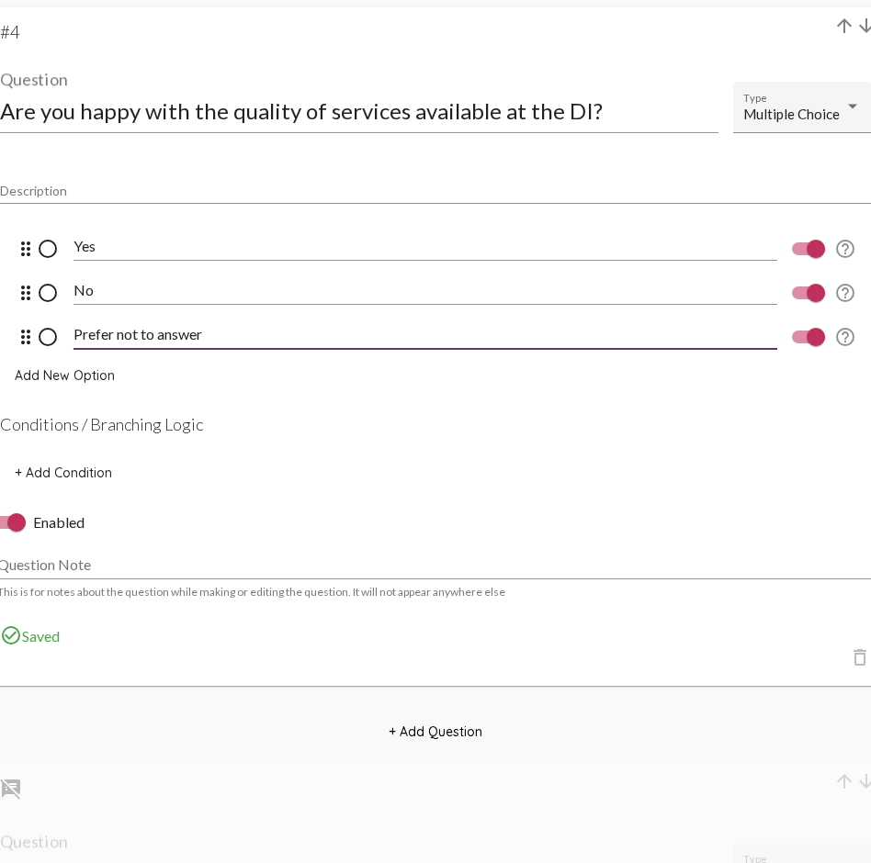
scroll to position [3254, 0]
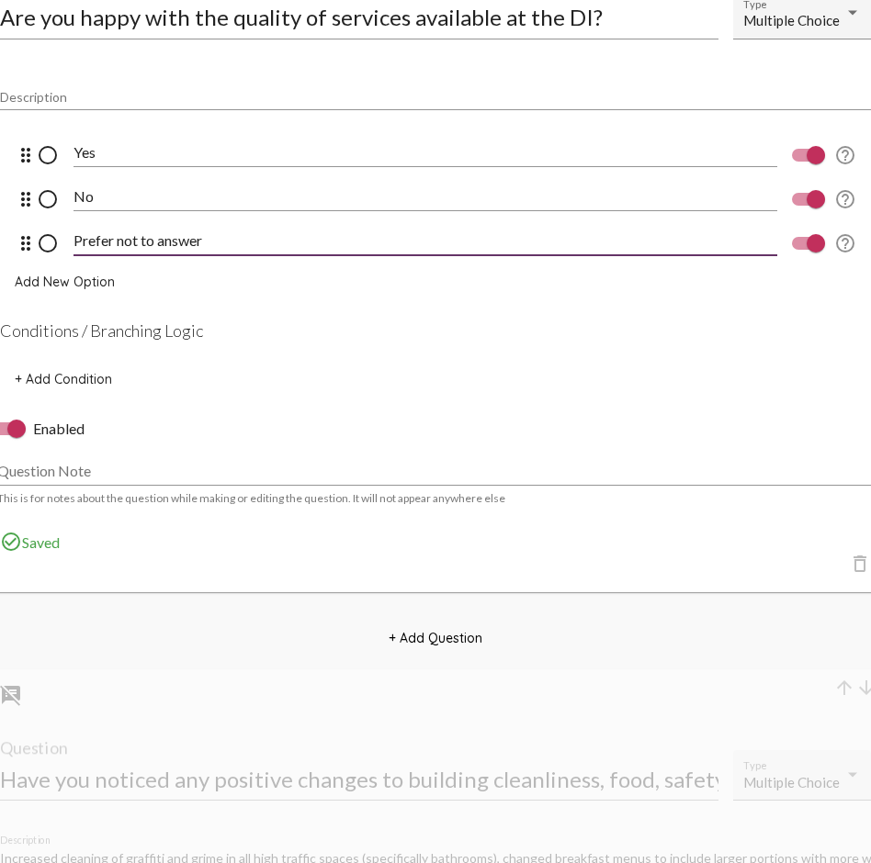
type input "Prefer not to answer"
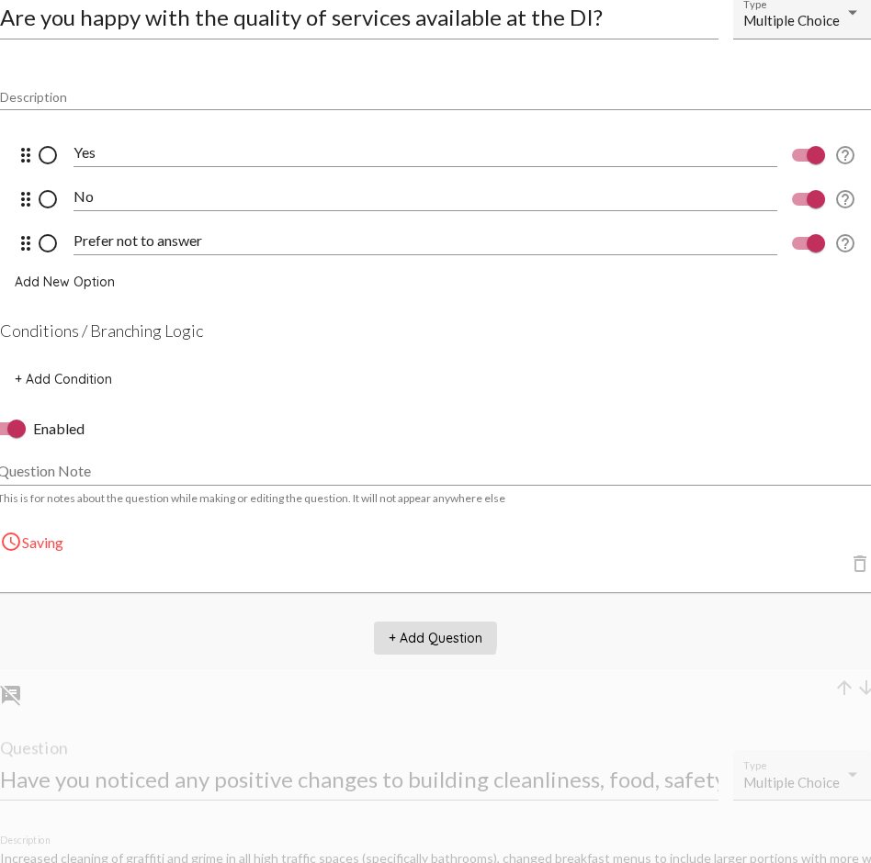
click at [412, 629] on span "+ Add Question" at bounding box center [435, 638] width 94 height 17
select select "8947"
select select "8948"
select select "8951"
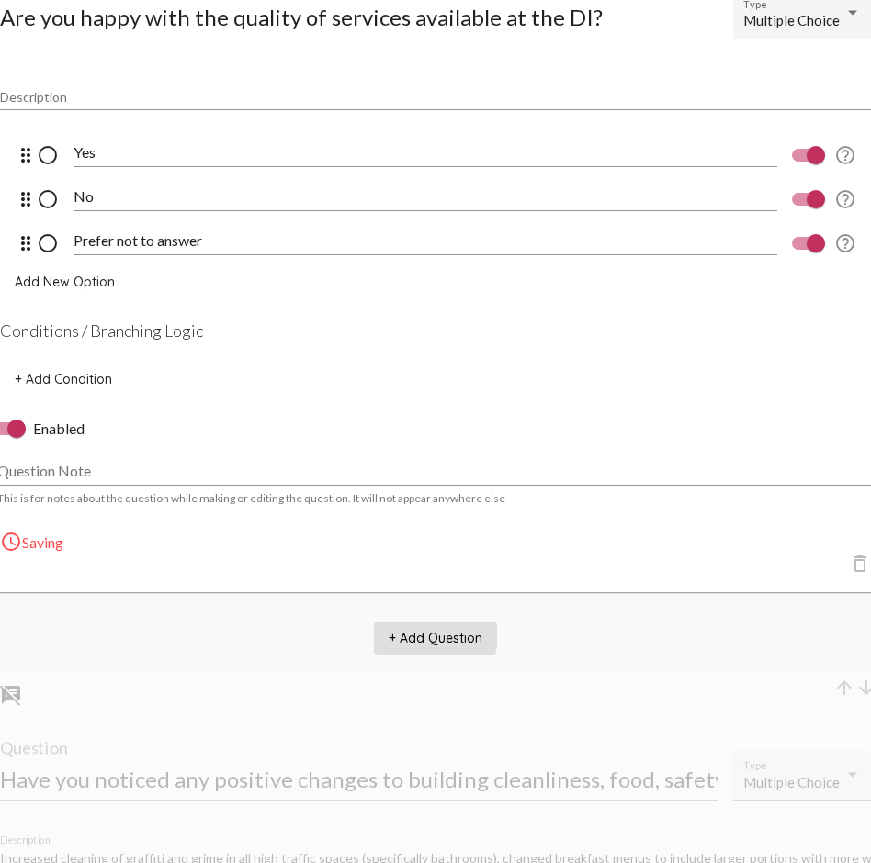
select select "8951"
select select "8953"
select select "10770"
select select "undefined"
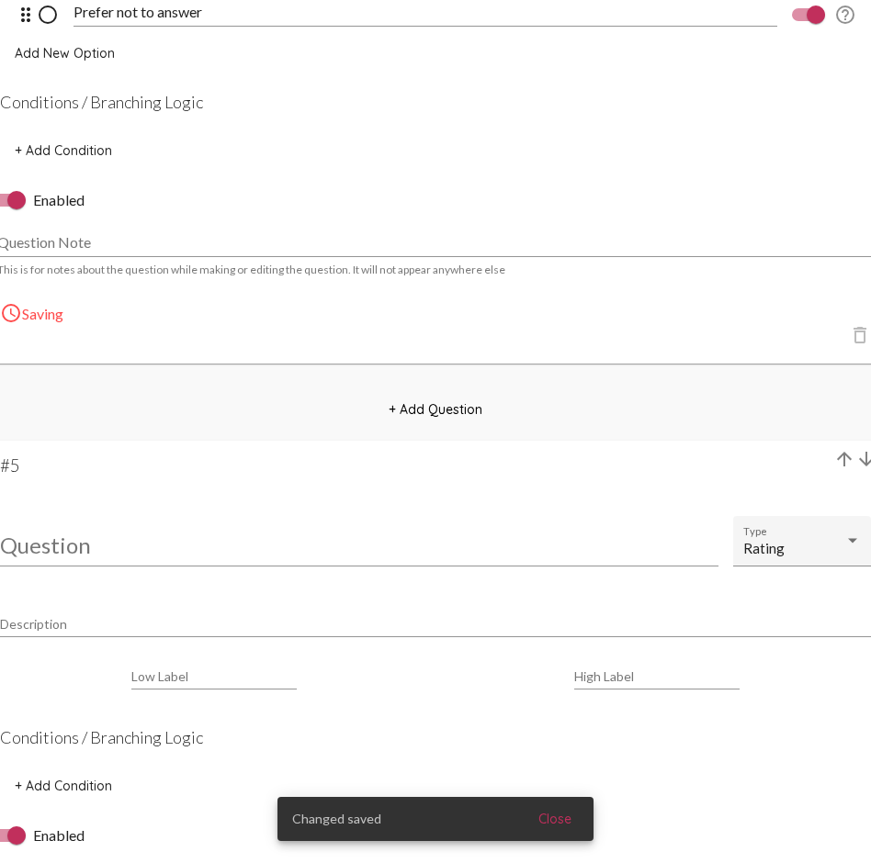
scroll to position [3489, 0]
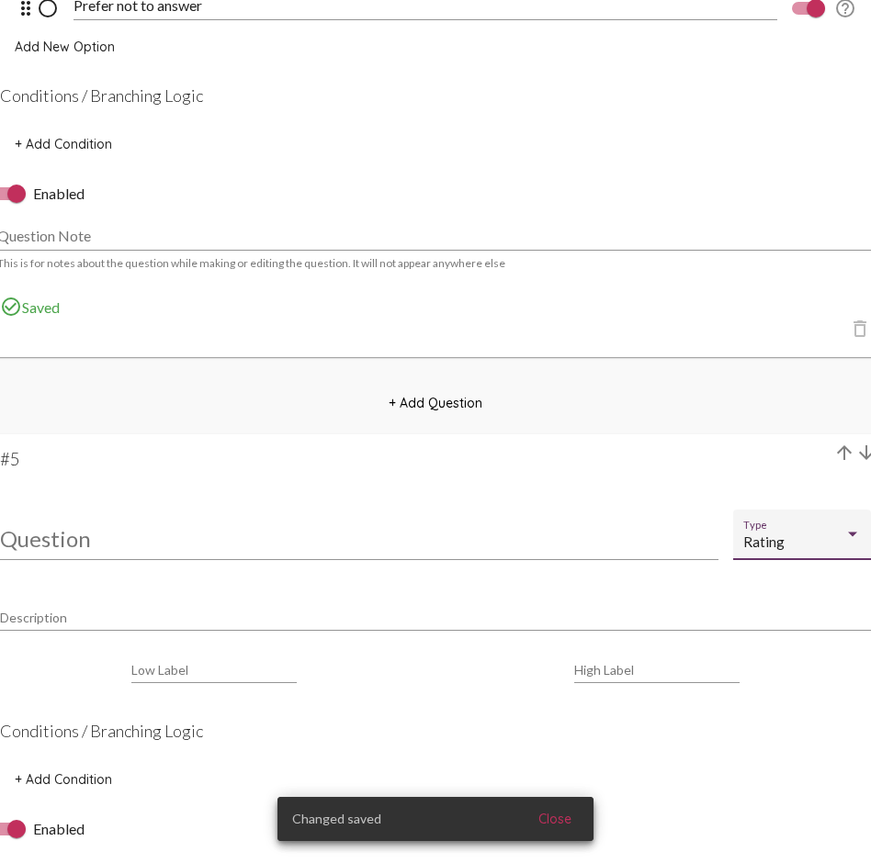
click at [811, 543] on div "Rating" at bounding box center [793, 543] width 101 height 16
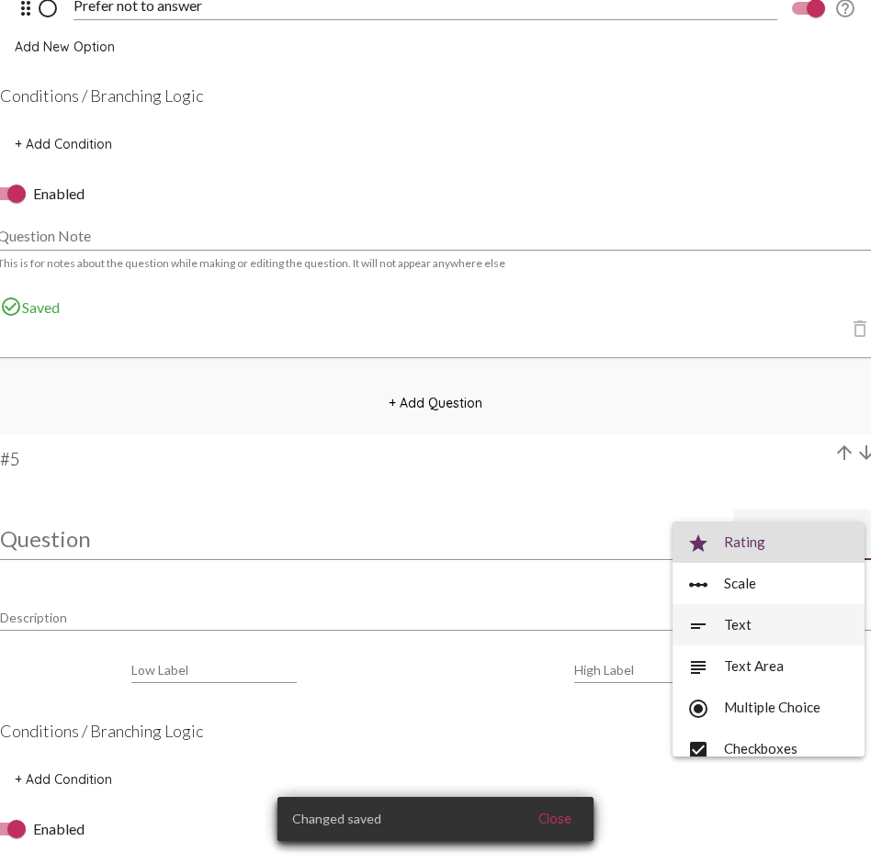
click at [756, 628] on span "short_text Text" at bounding box center [768, 624] width 163 height 41
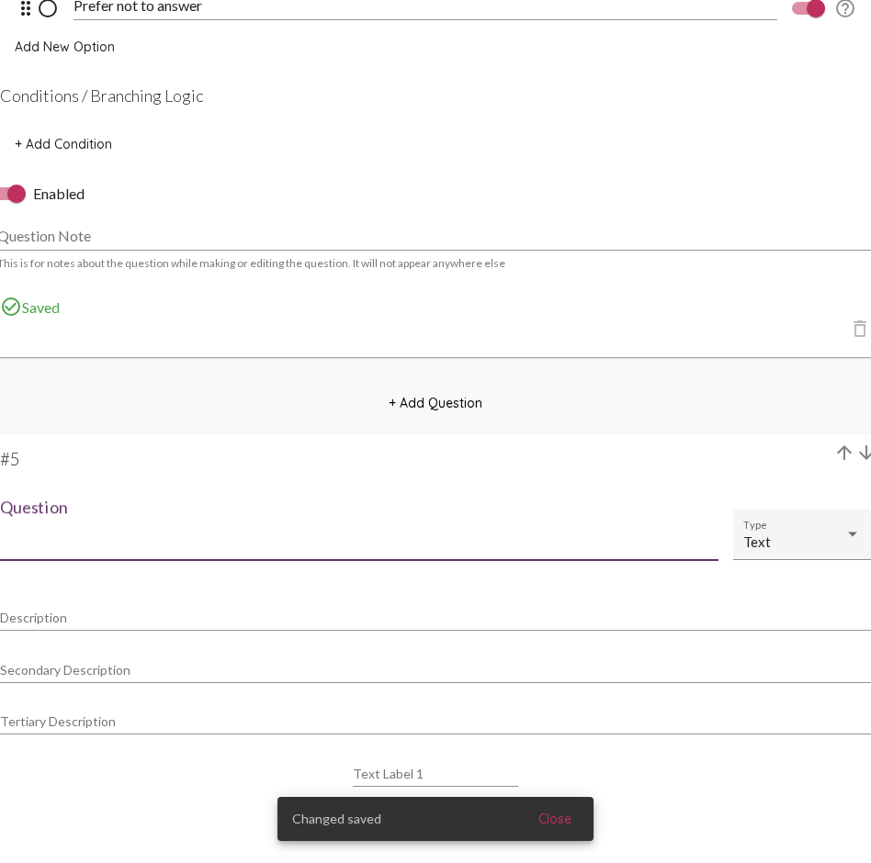
click at [67, 539] on input "Question" at bounding box center [359, 538] width 718 height 25
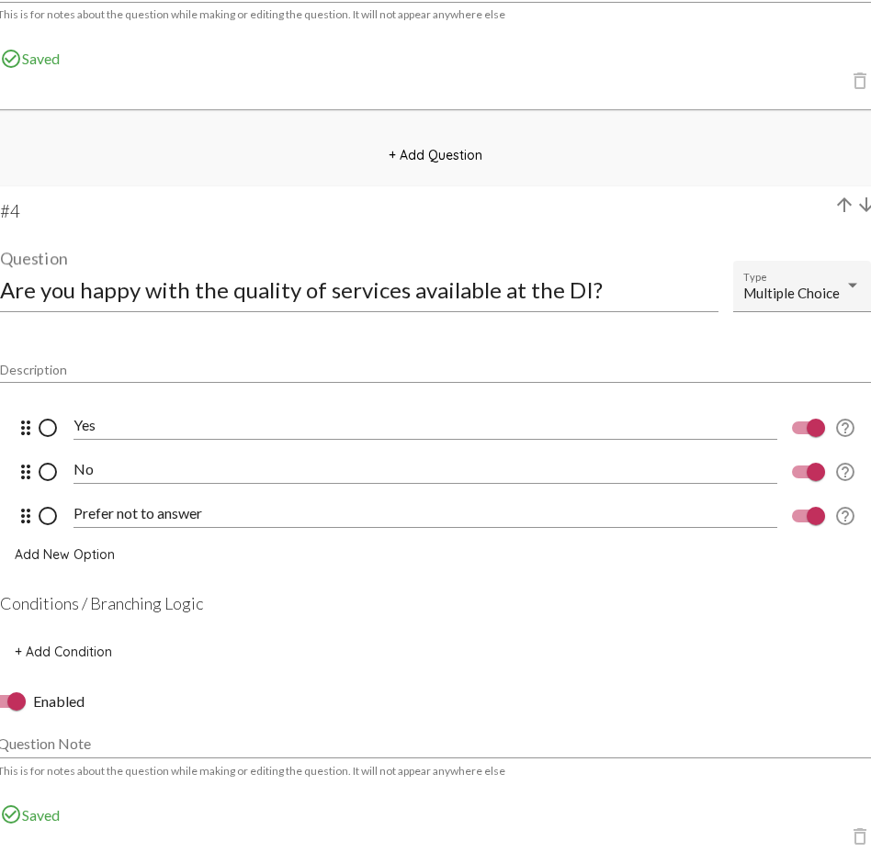
scroll to position [3092, 0]
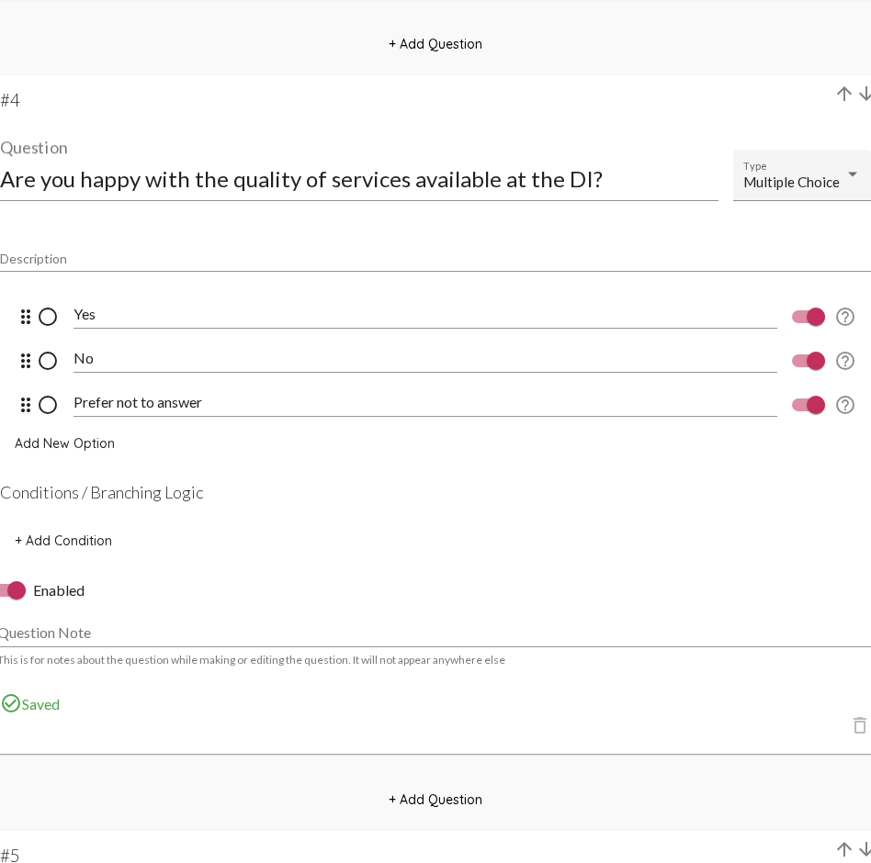
type input "What programs and how can we improve their quality?"
click at [96, 539] on span "+ Add Condition" at bounding box center [63, 541] width 97 height 17
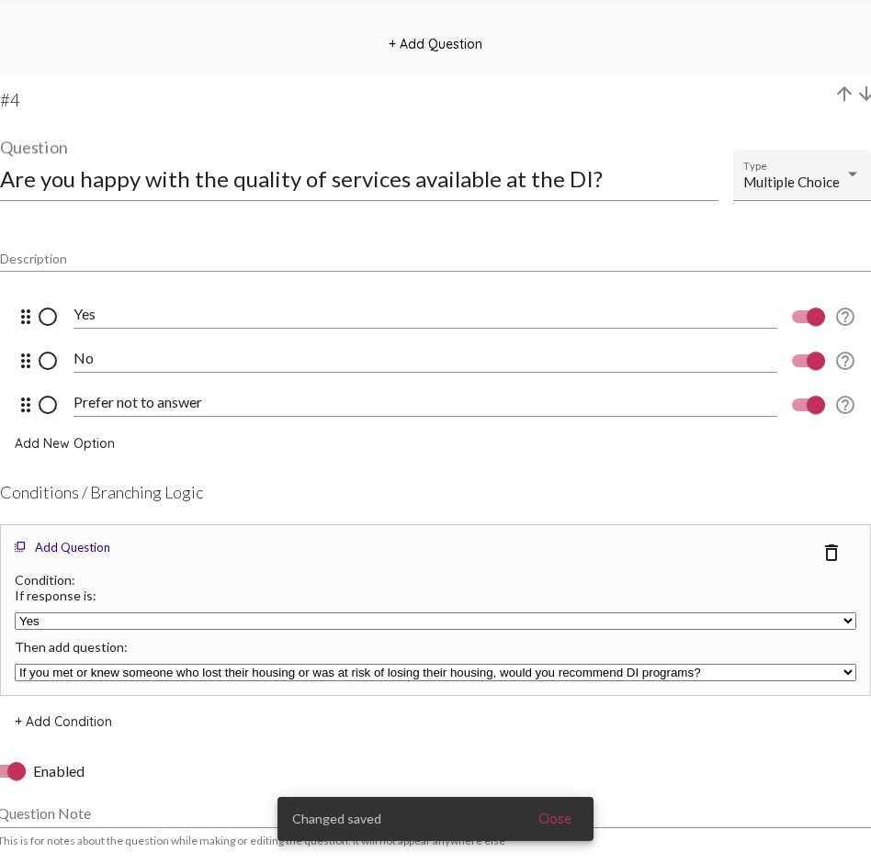
click at [126, 629] on select "If you met or knew someone who lost their housing or was at risk of losing thei…" at bounding box center [435, 672] width 841 height 17
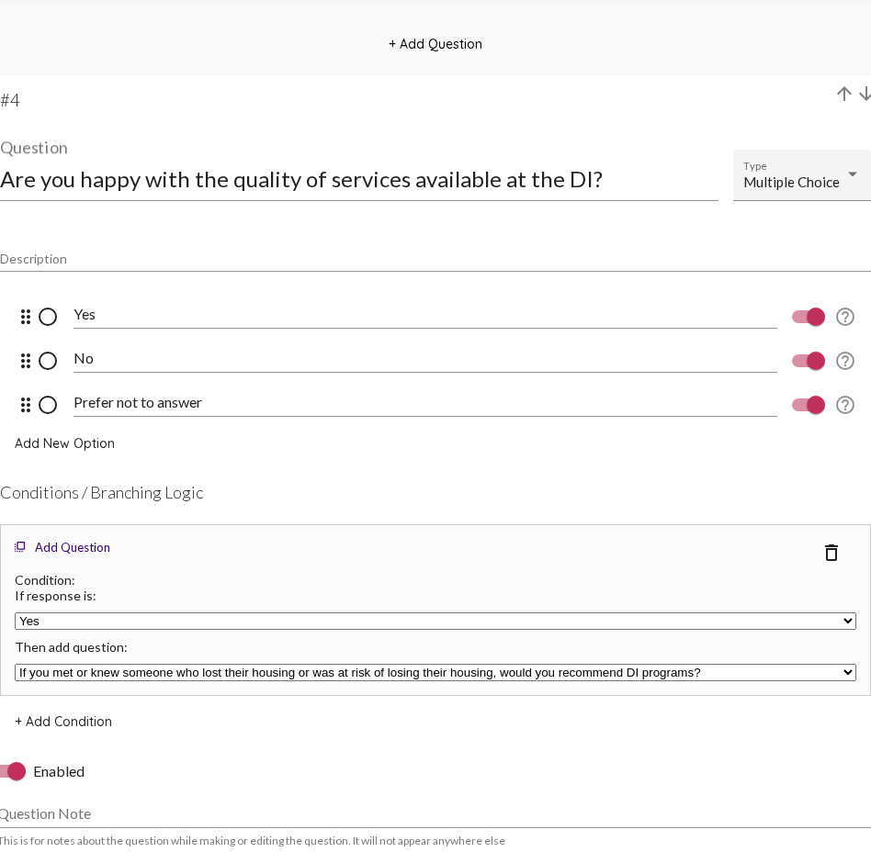
select select "undefined"
click at [70, 629] on span "+ Add Condition" at bounding box center [63, 722] width 97 height 17
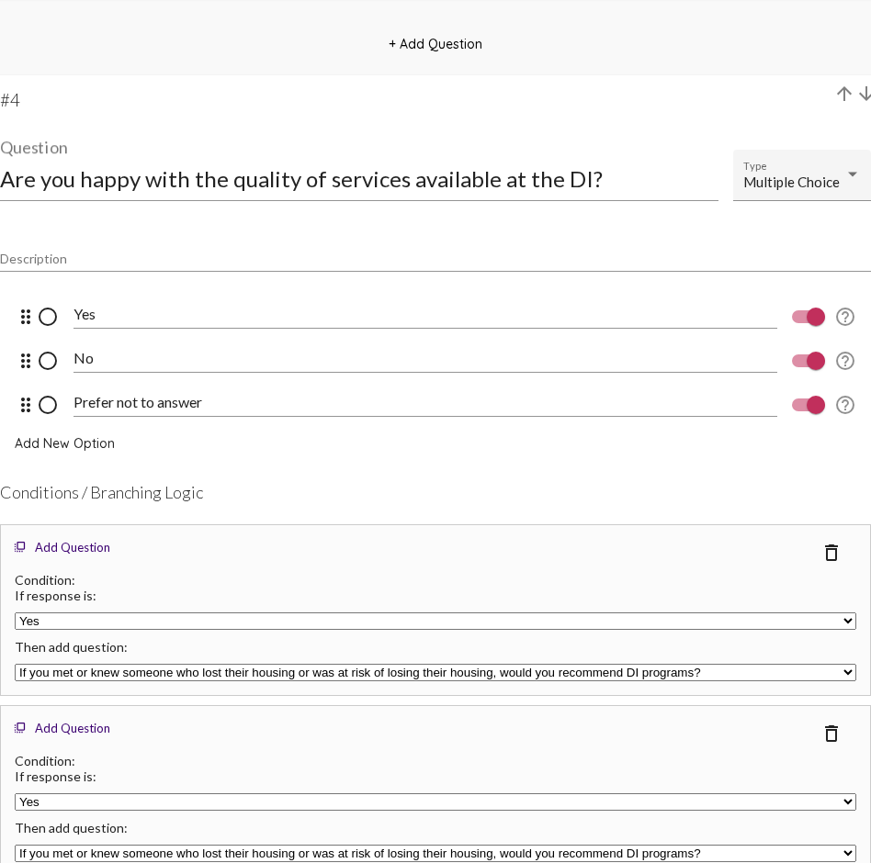
click at [57, 629] on select "Yes No Prefer not to answer" at bounding box center [435, 801] width 841 height 17
select select "undefined"
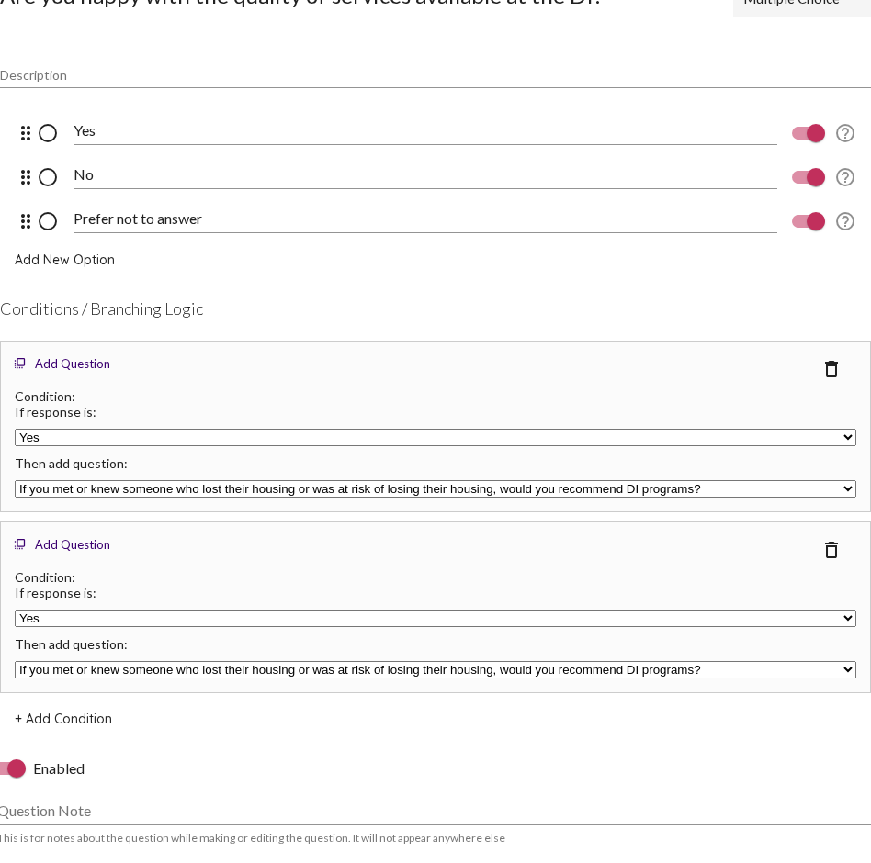
scroll to position [3314, 0]
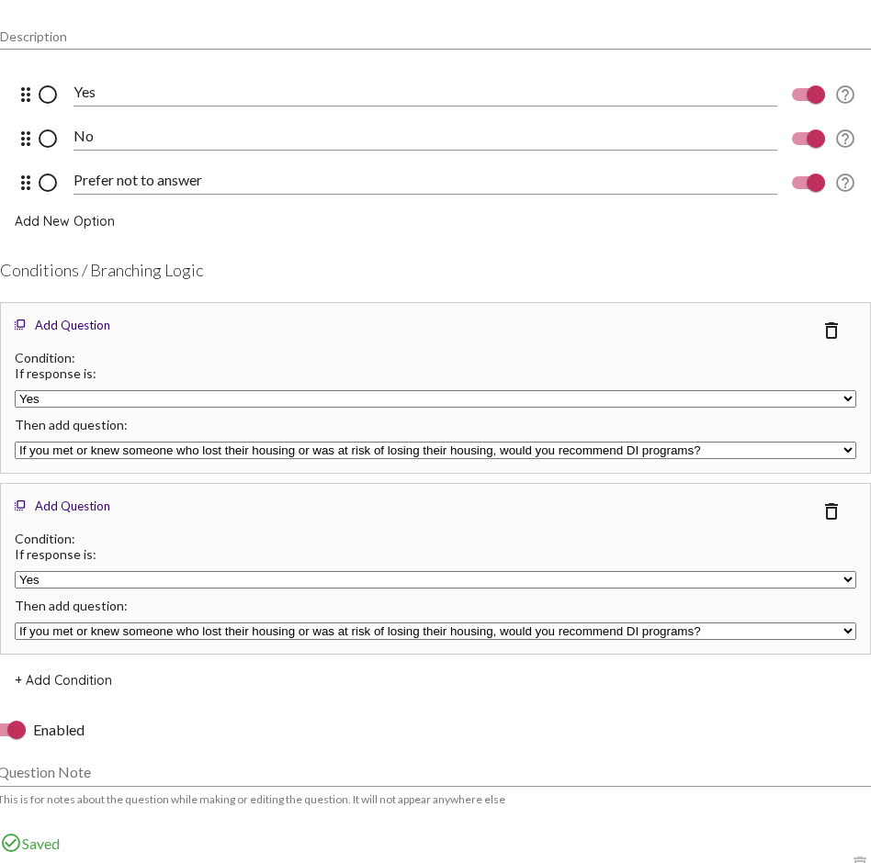
click at [69, 628] on select "If you met or knew someone who lost their housing or was at risk of losing thei…" at bounding box center [435, 631] width 841 height 17
select select "undefined"
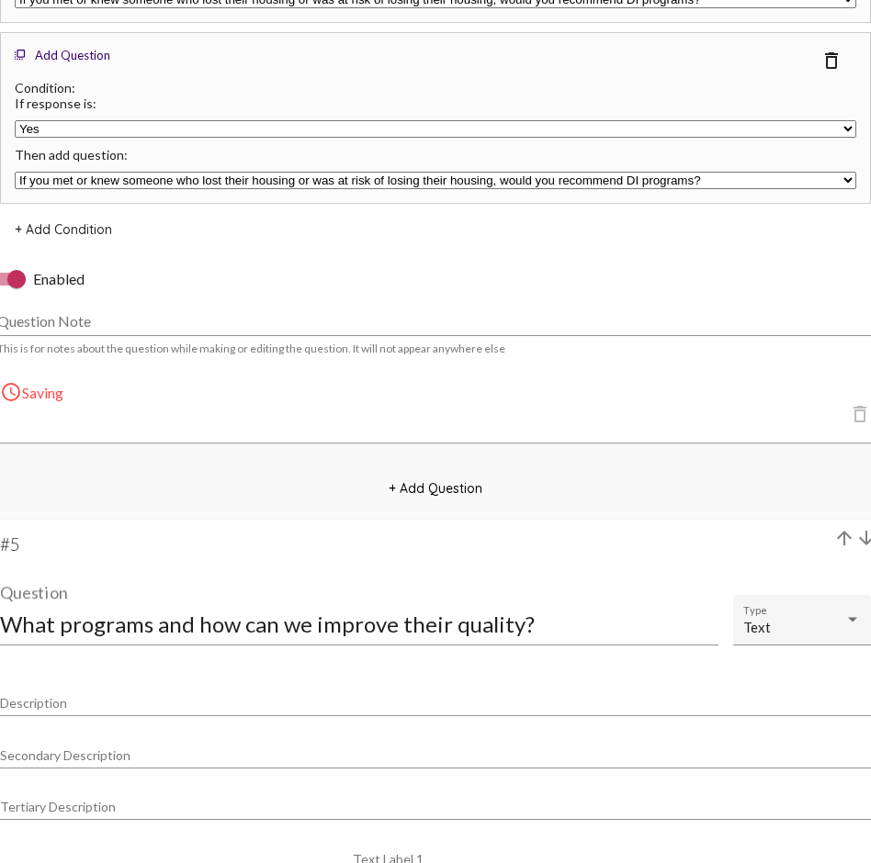
scroll to position [3782, 0]
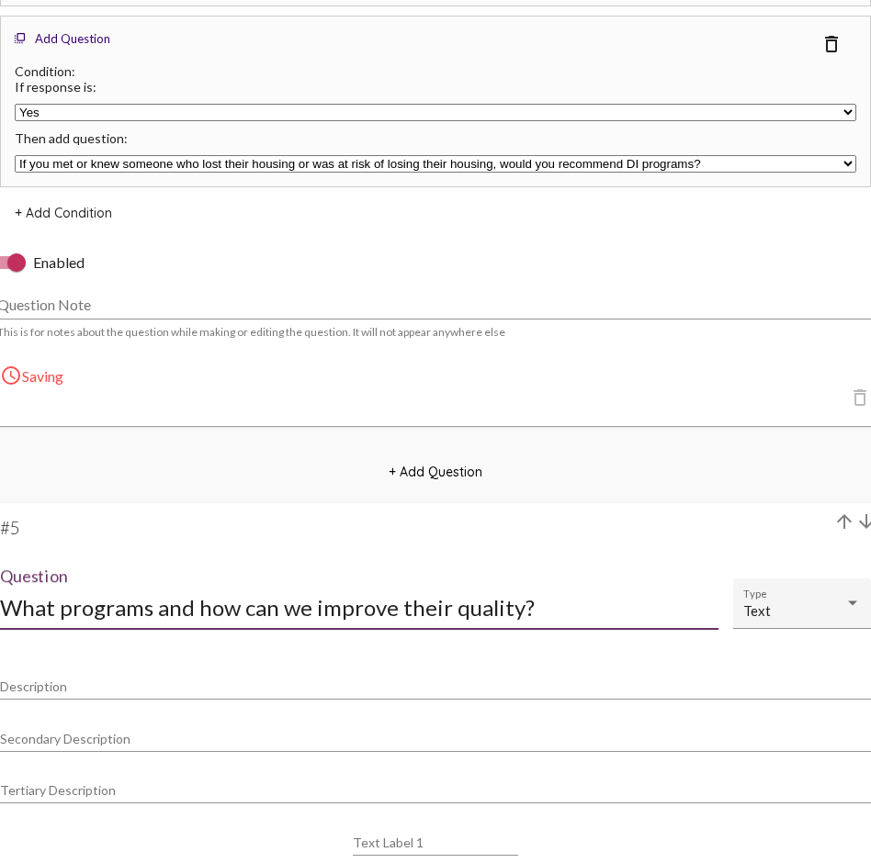
click at [152, 608] on input "What programs and how can we improve their quality?" at bounding box center [359, 607] width 718 height 25
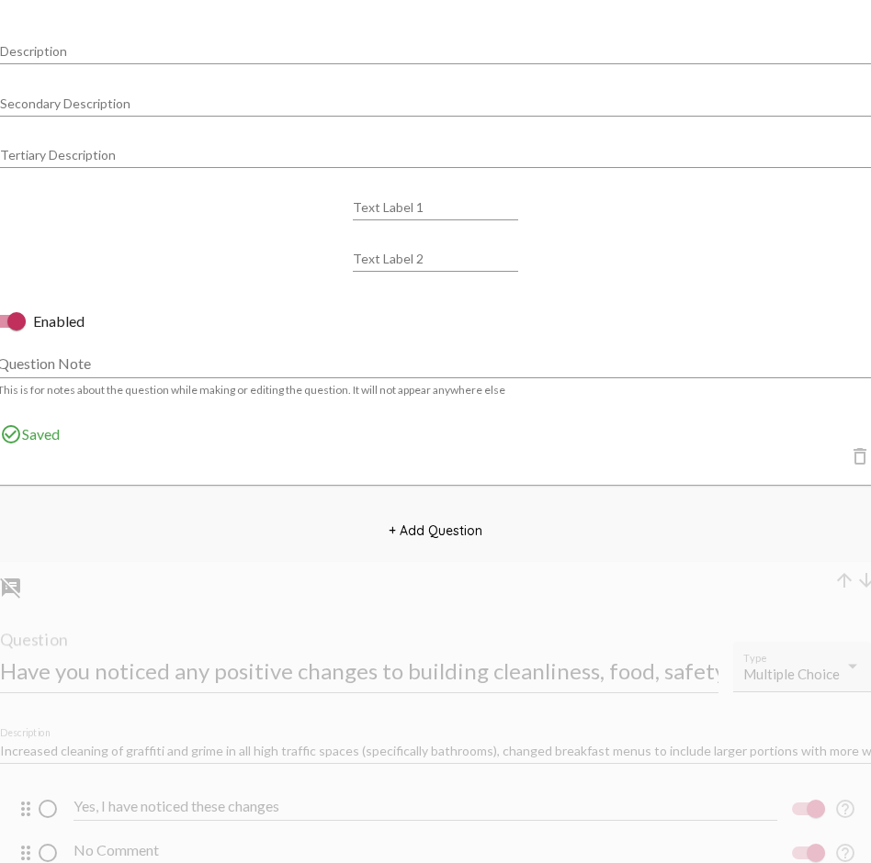
scroll to position [4428, 0]
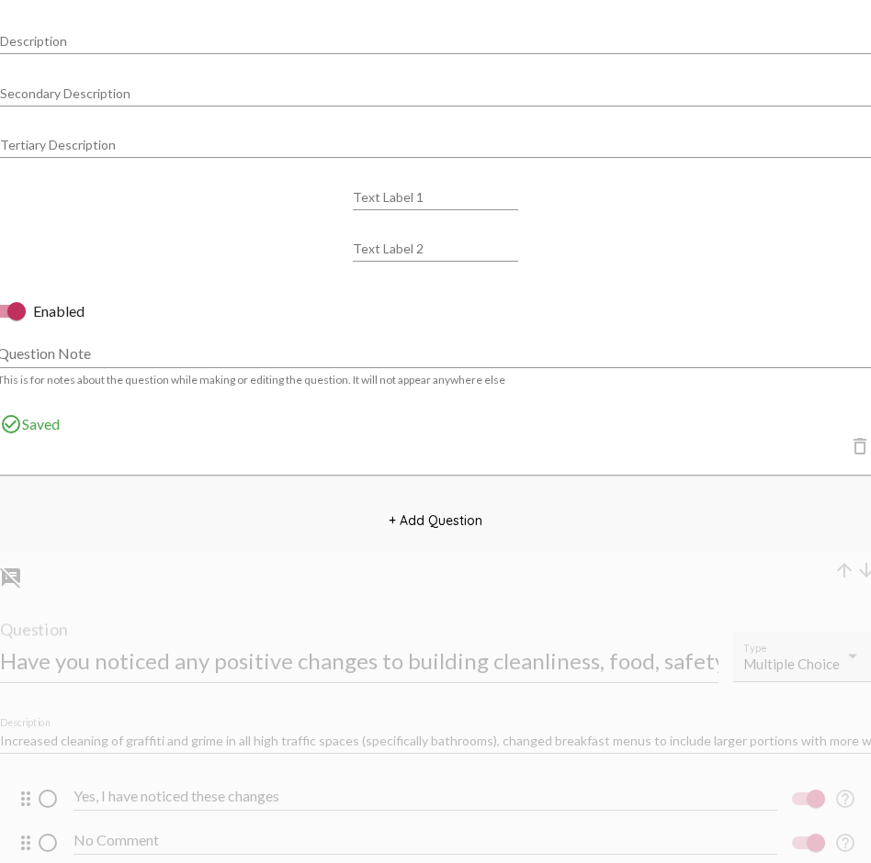
type input "How can we improve program quality? Which programs need it the most?"
click at [434, 518] on span "+ Add Question" at bounding box center [435, 520] width 94 height 17
select select "8947"
select select "8948"
select select "8951"
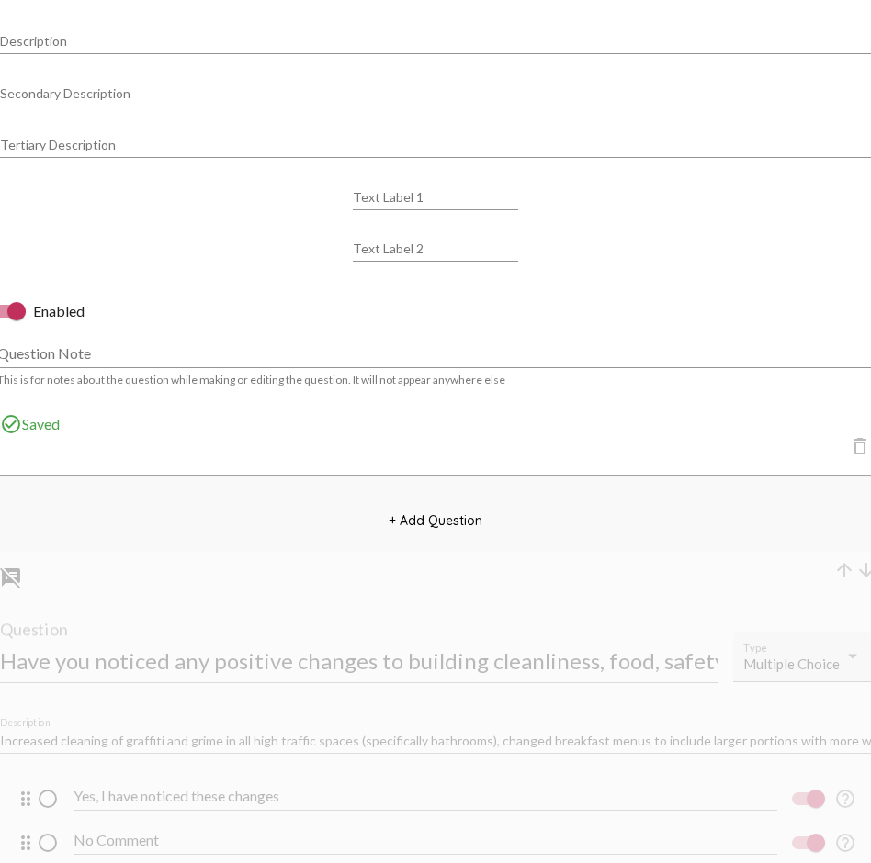
select select "8951"
select select "8953"
select select "10770"
select select "undefined"
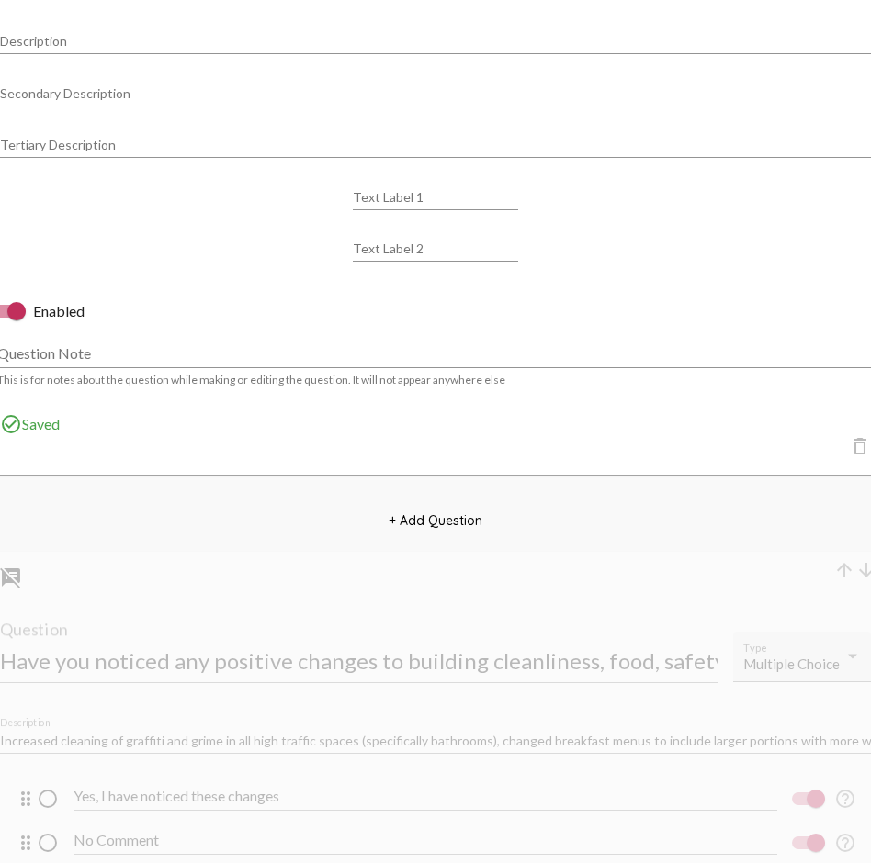
select select "undefined"
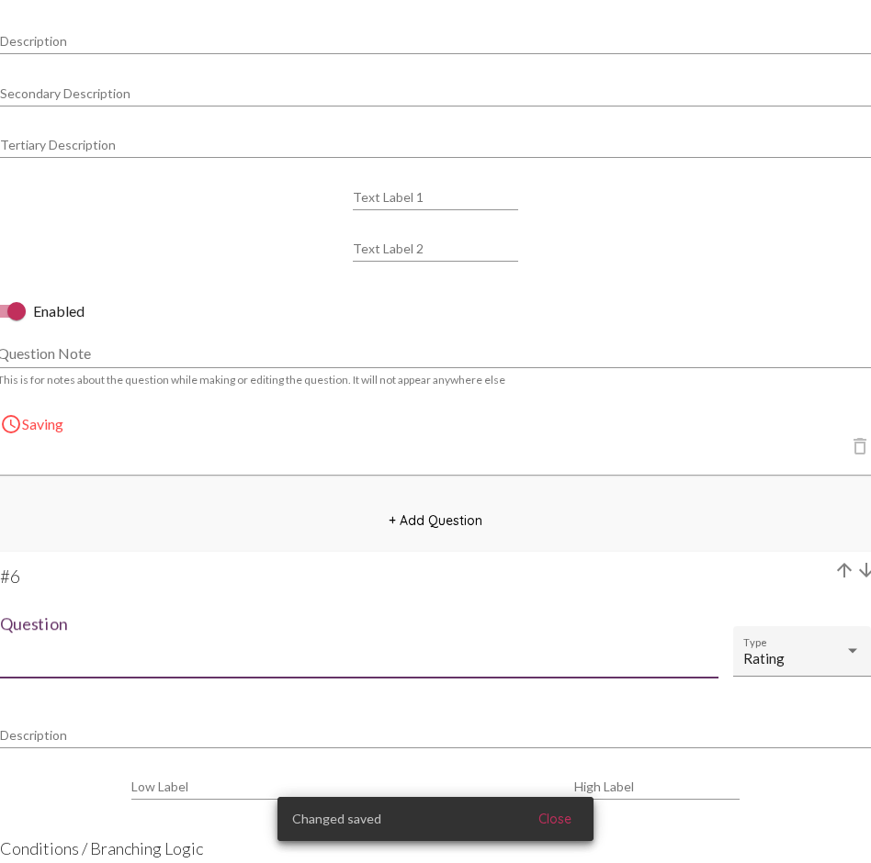
click at [125, 629] on input "Question" at bounding box center [359, 655] width 718 height 25
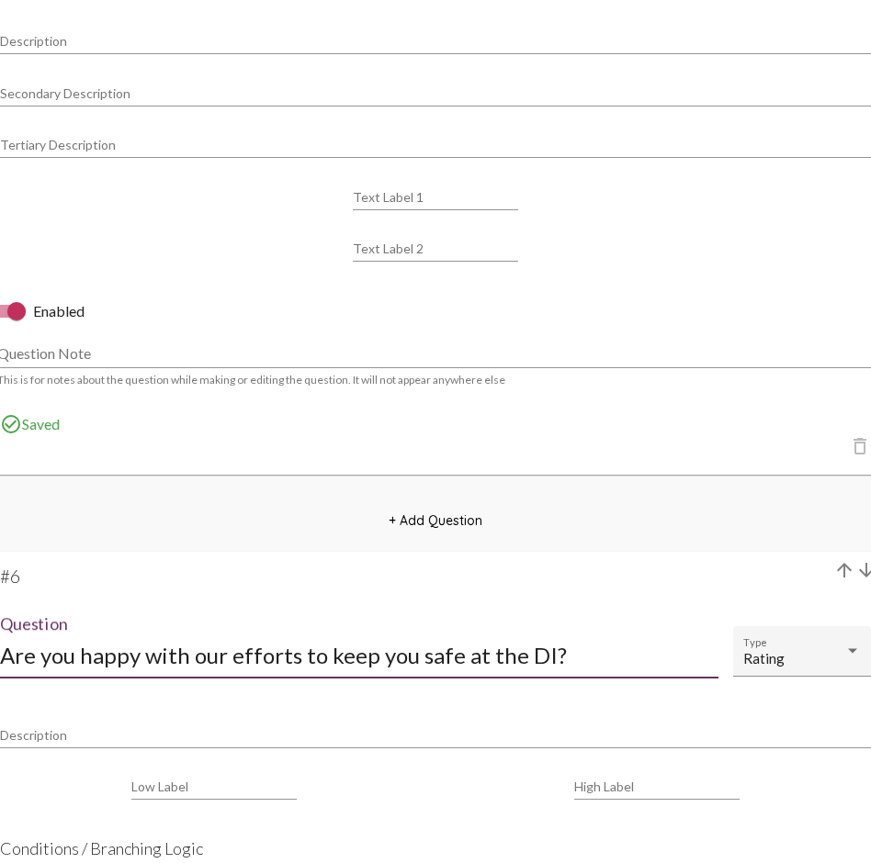
type input "Are you happy with our efforts to keep you safe at the DI?"
click at [86, 629] on div "Description" at bounding box center [435, 731] width 871 height 36
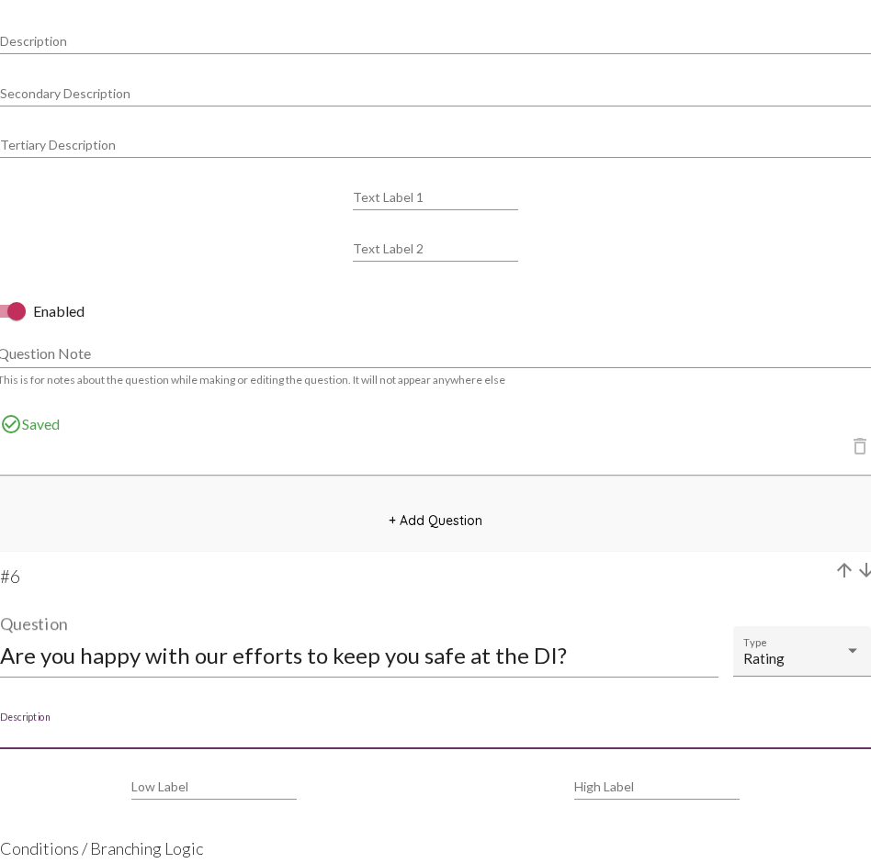
type input "T"
click at [6, 629] on input "Physical Safety, Mental Safety, Emotional Safety" at bounding box center [435, 735] width 871 height 15
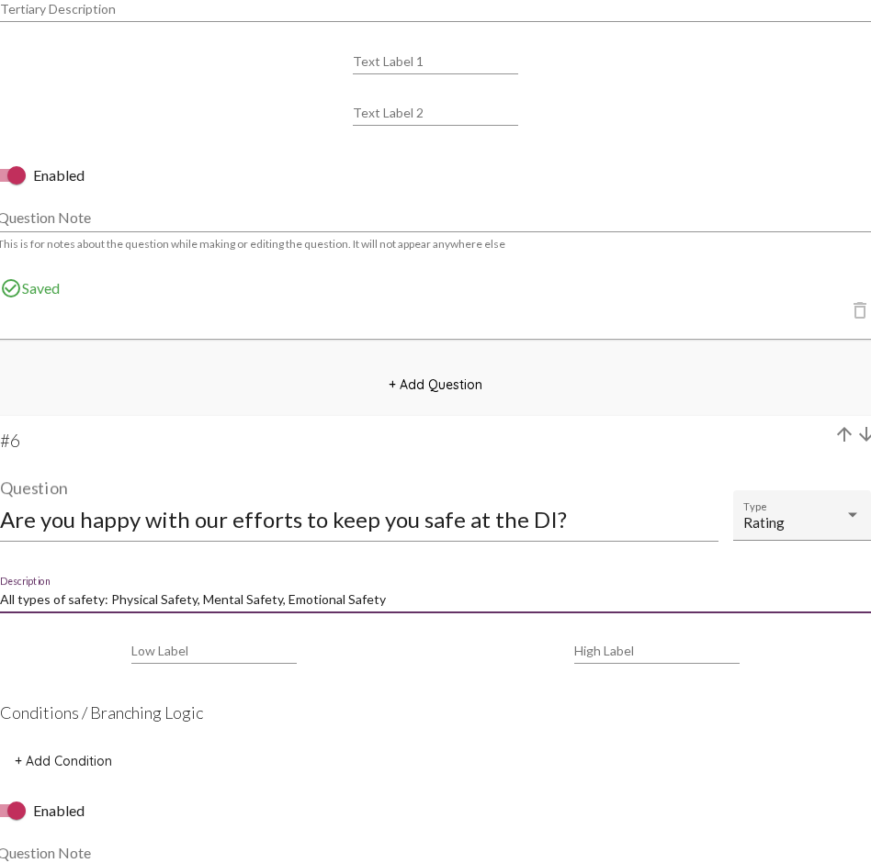
scroll to position [4567, 0]
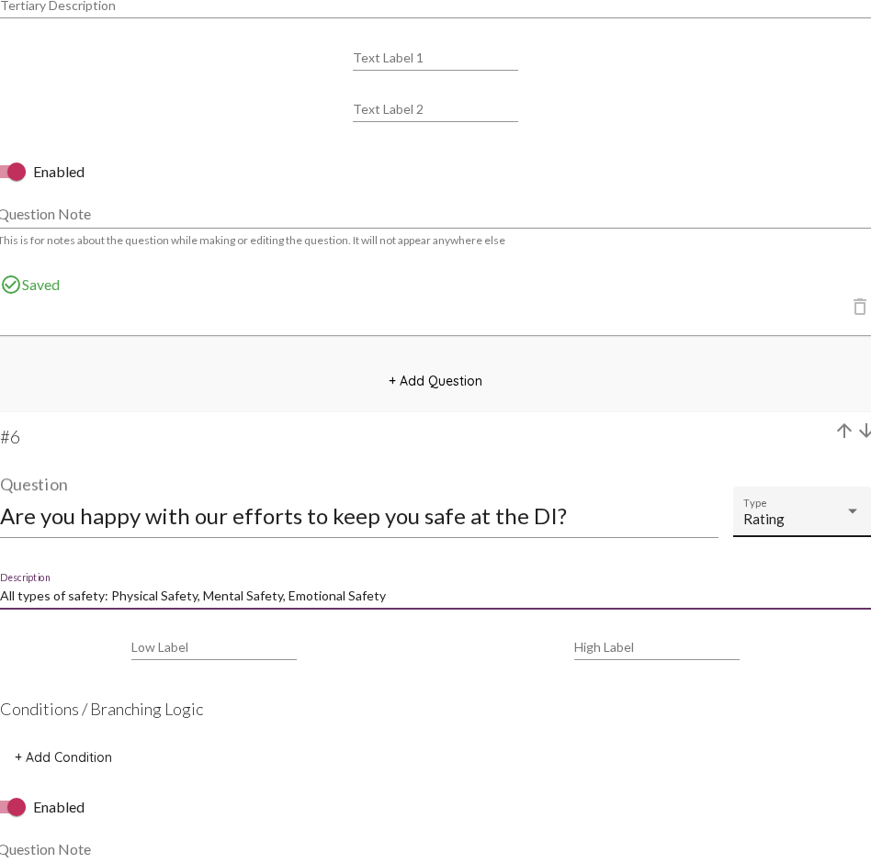
type input "All types of safety: Physical Safety, Mental Safety, Emotional Safety"
click at [752, 523] on mat-select-trigger "Rating" at bounding box center [763, 519] width 41 height 17
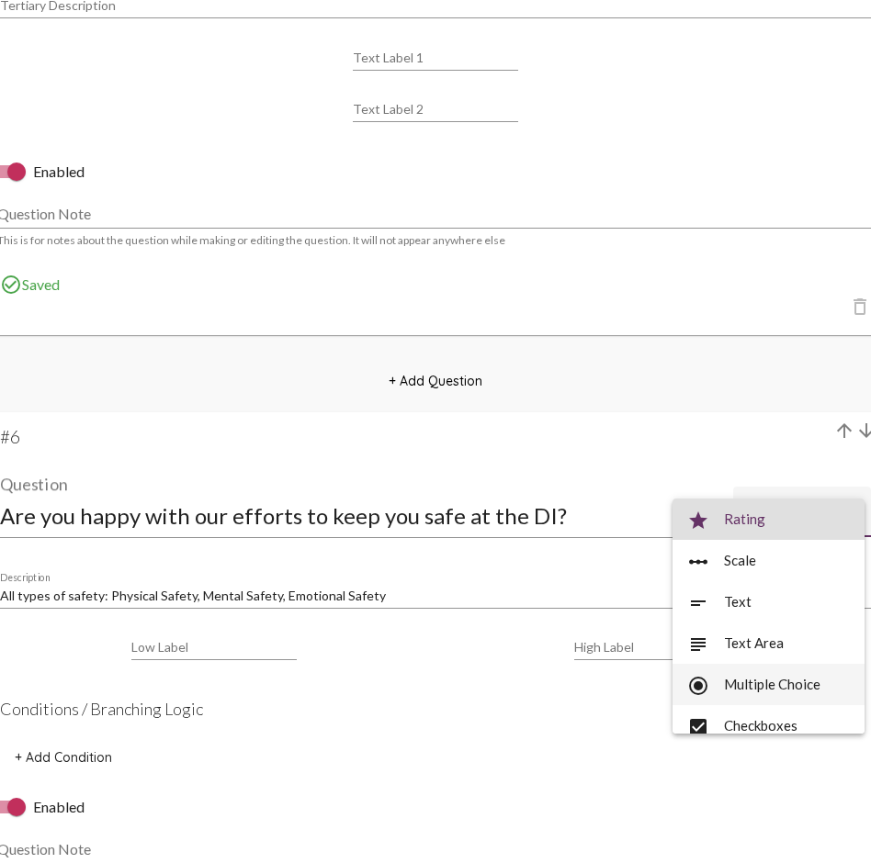
click at [760, 629] on span "radio_button_checked Multiple Choice" at bounding box center [768, 684] width 163 height 41
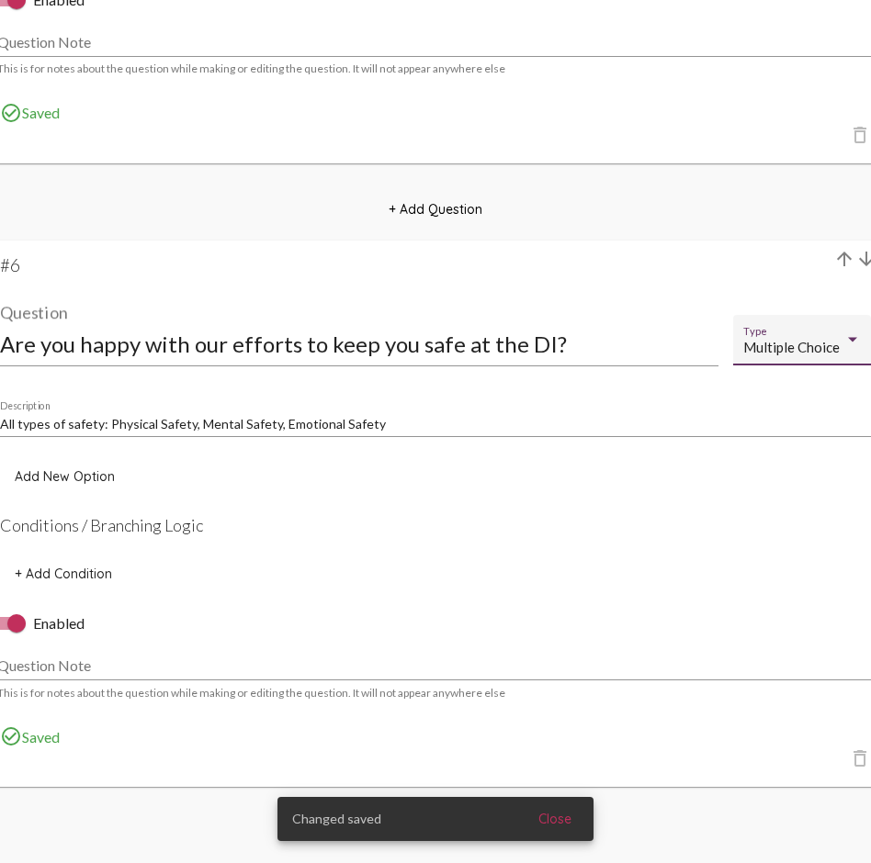
scroll to position [4743, 0]
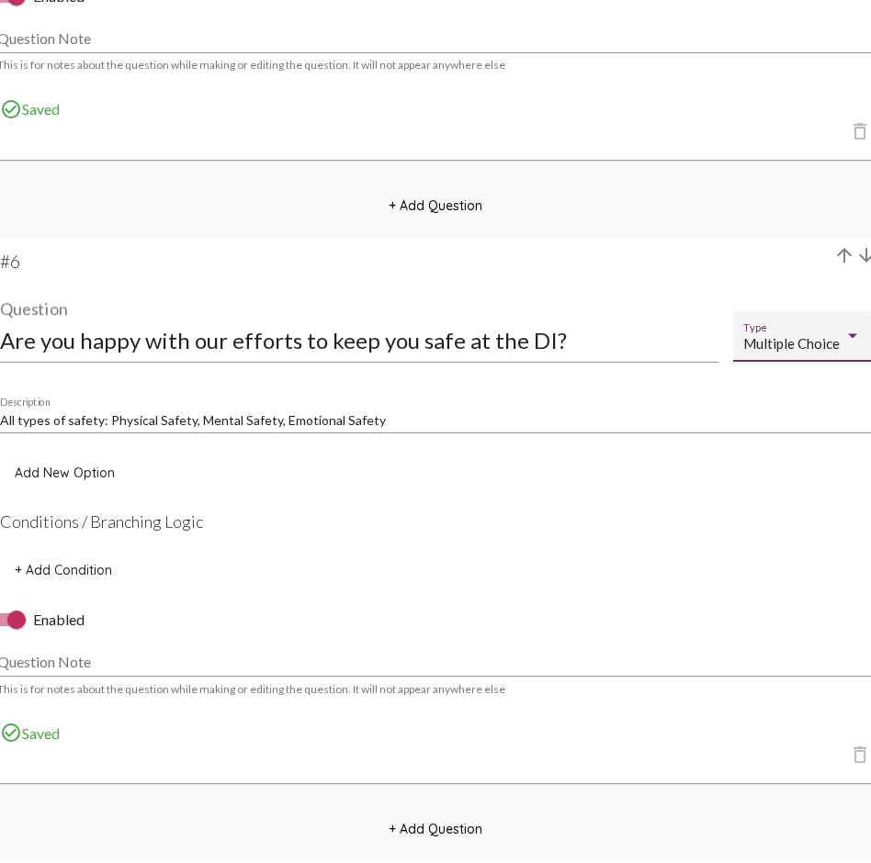
click at [75, 469] on span "Add New Option" at bounding box center [65, 473] width 100 height 17
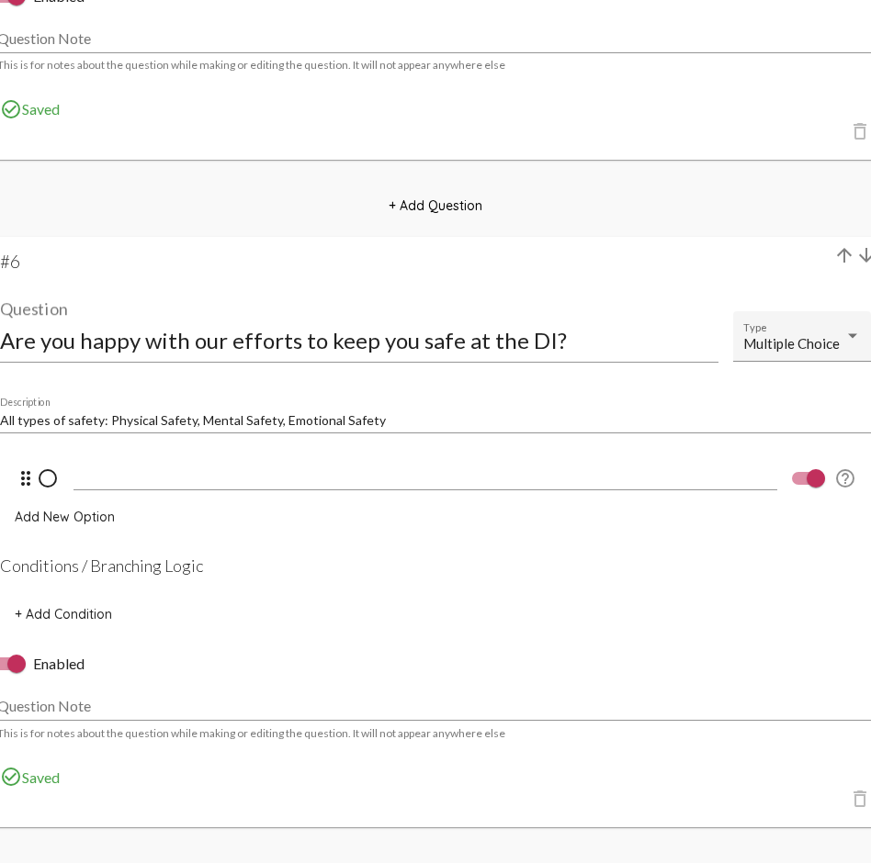
click at [75, 469] on input at bounding box center [424, 475] width 703 height 17
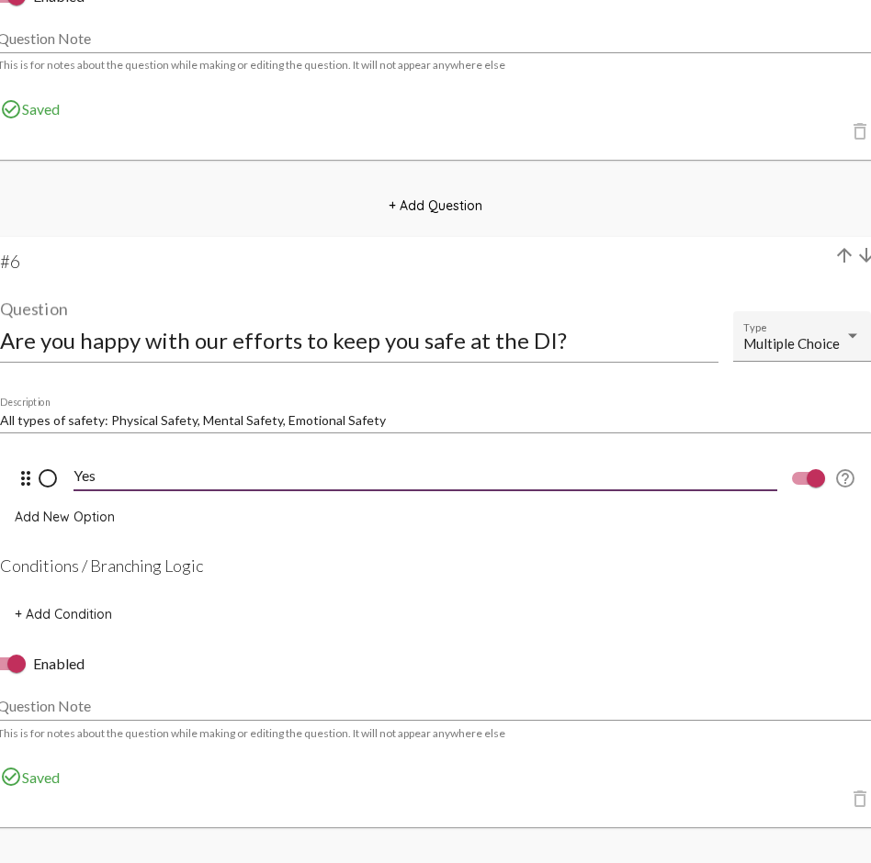
type input "Yes"
click at [84, 518] on span "Add New Option" at bounding box center [65, 517] width 100 height 17
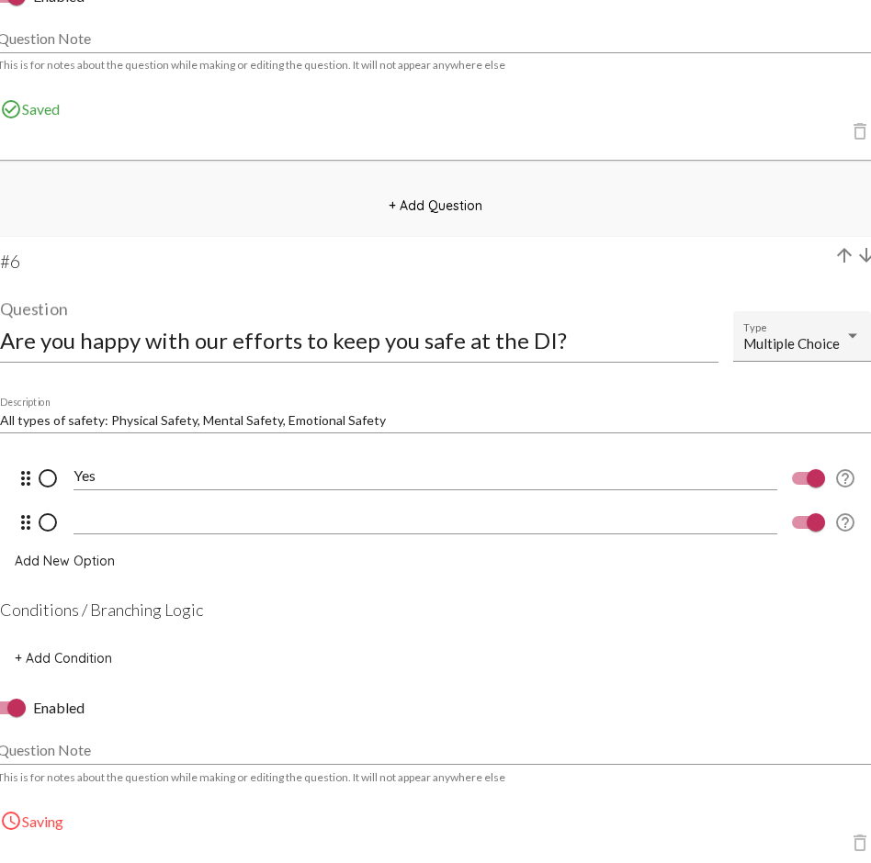
click at [109, 532] on div at bounding box center [424, 513] width 703 height 41
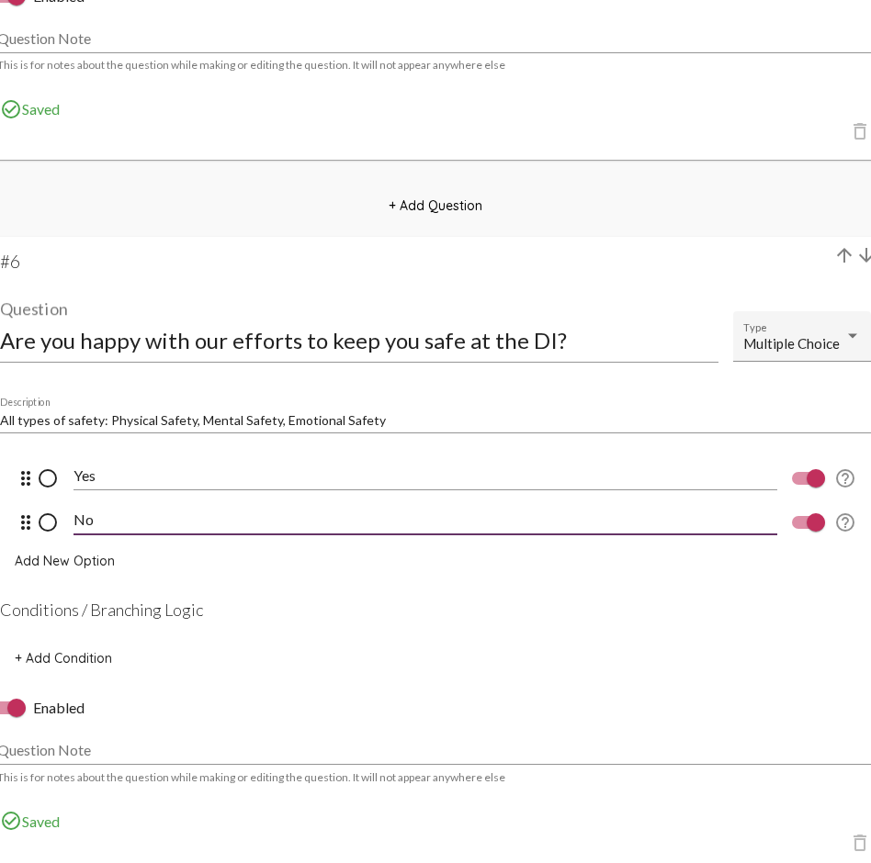
type input "No"
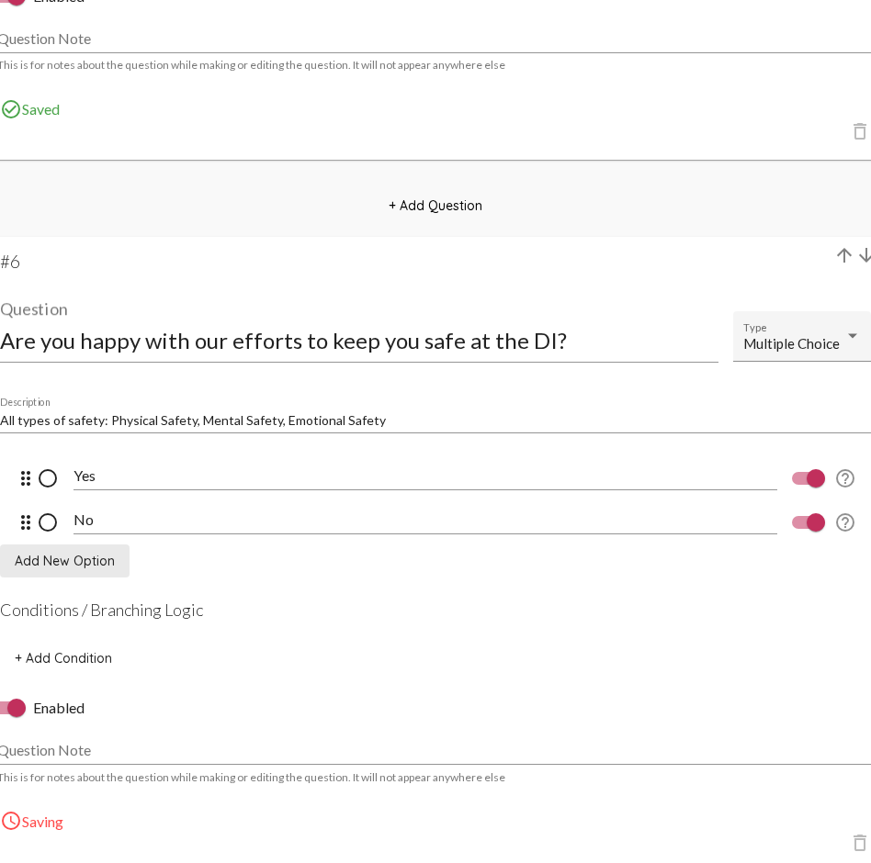
click at [84, 559] on span "Add New Option" at bounding box center [65, 561] width 100 height 17
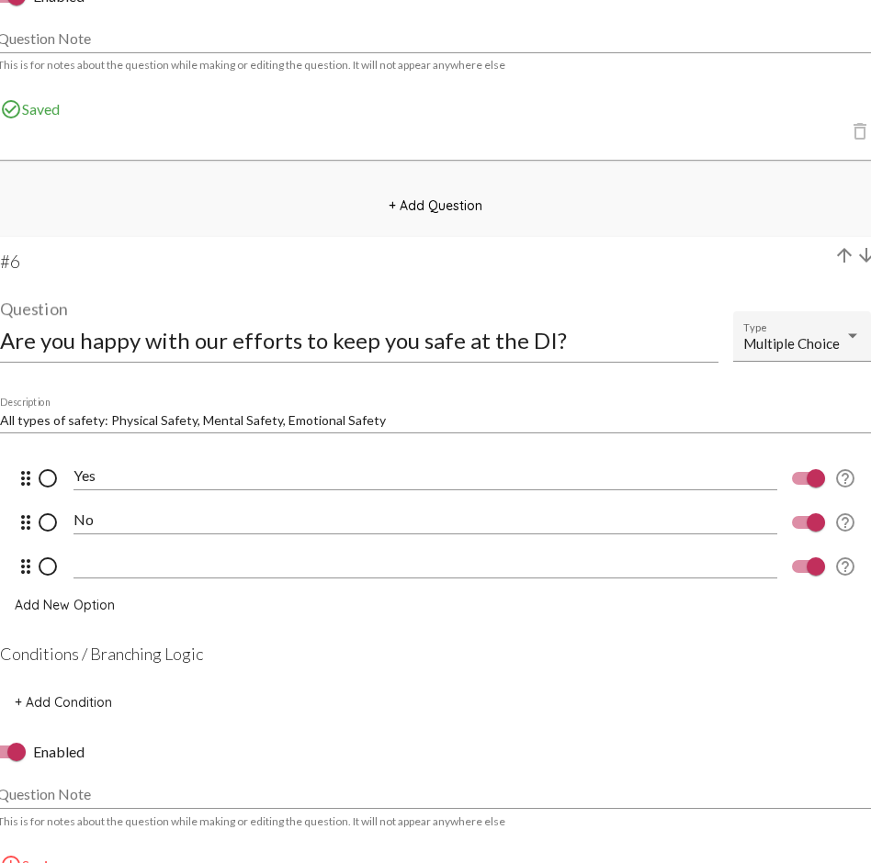
click at [84, 559] on input at bounding box center [424, 564] width 703 height 17
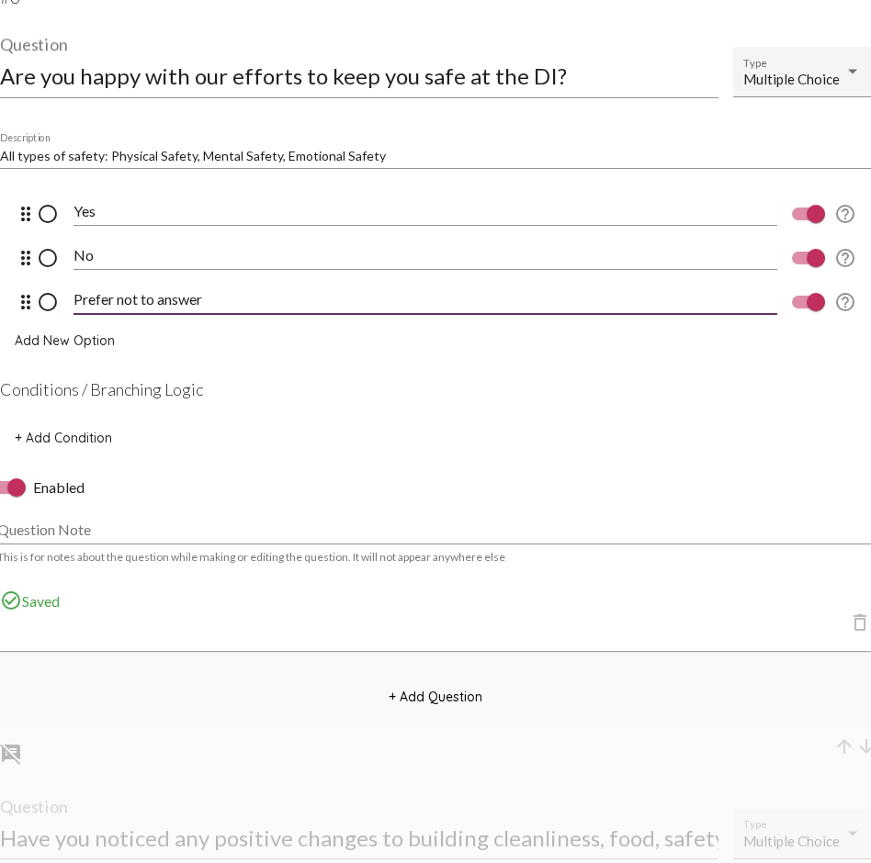
scroll to position [5010, 0]
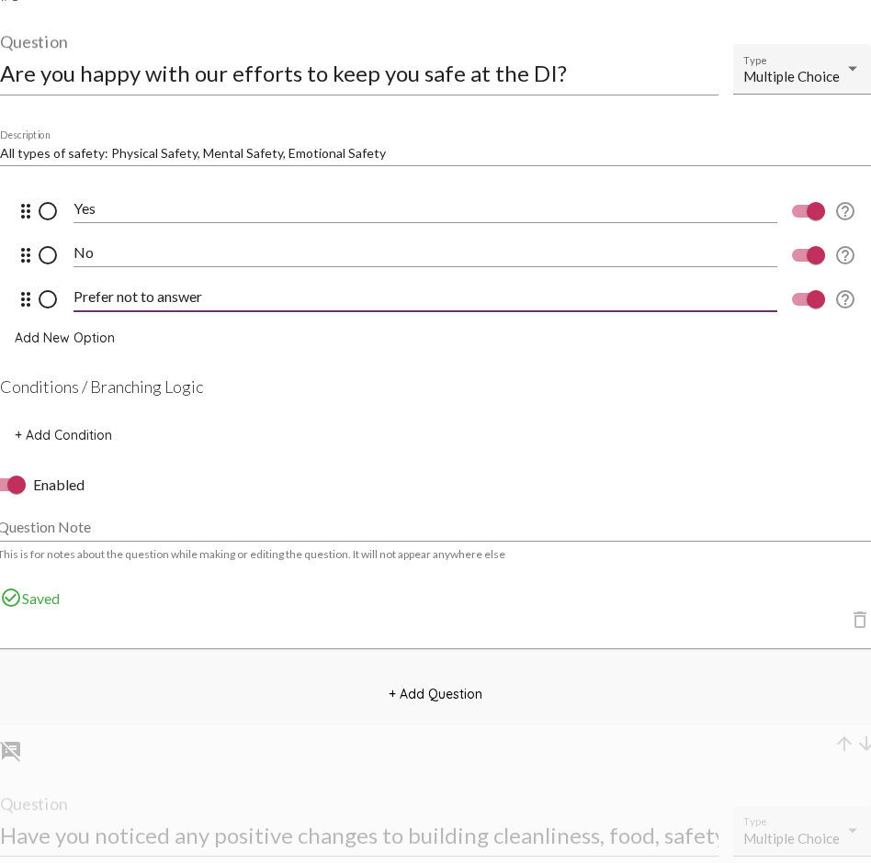
type input "Prefer not to answer"
click at [422, 629] on span "+ Add Question" at bounding box center [435, 694] width 94 height 17
select select "8947"
select select "8948"
select select "8951"
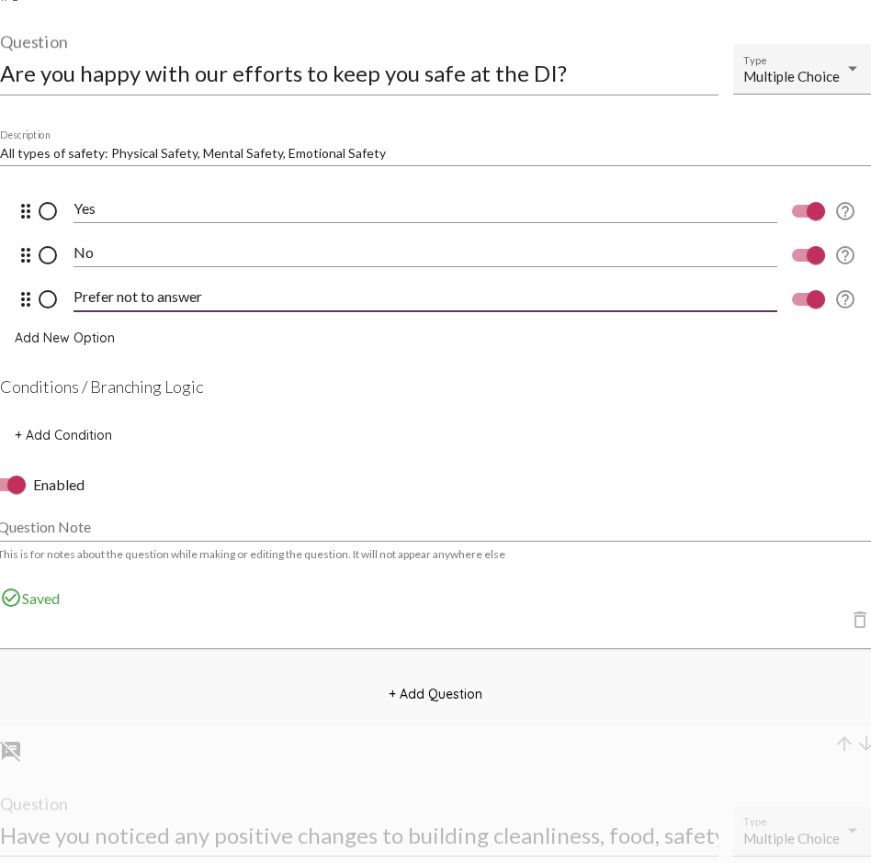
select select "8951"
select select "8953"
select select "10770"
select select "undefined"
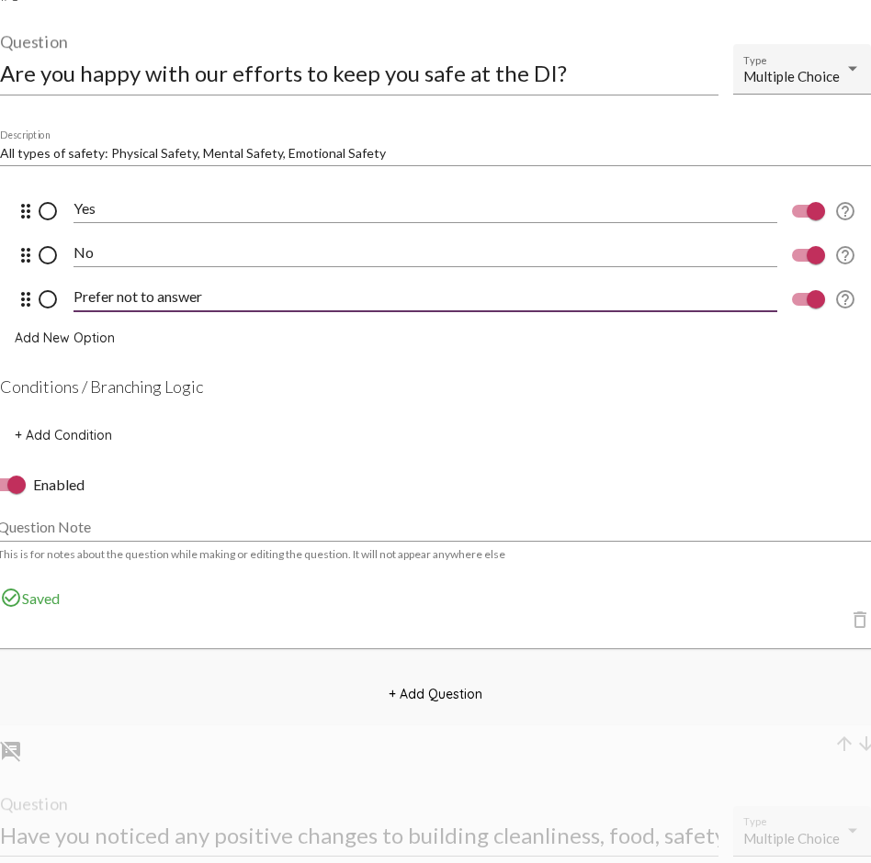
select select "undefined"
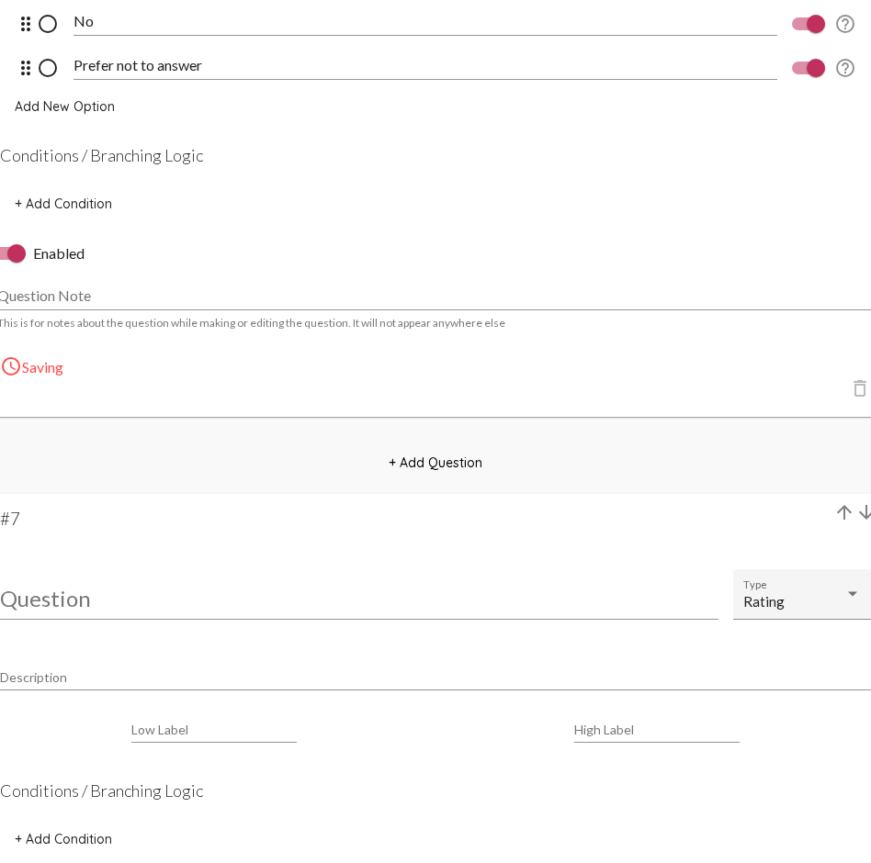
scroll to position [5246, 0]
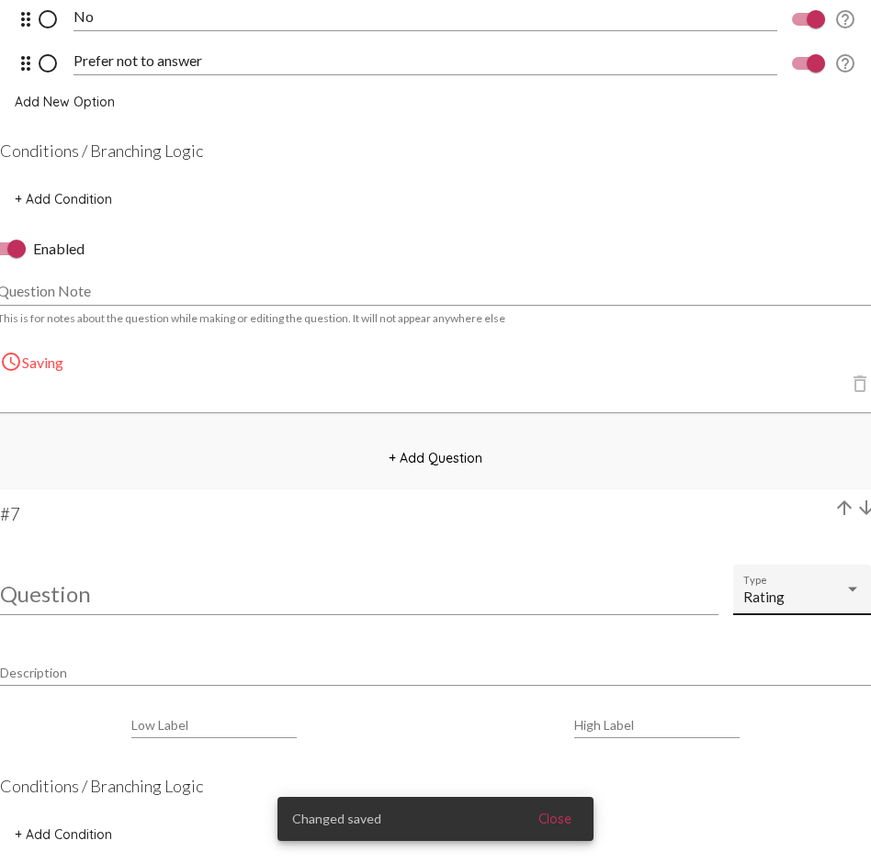
click at [834, 593] on div "Rating" at bounding box center [793, 598] width 101 height 16
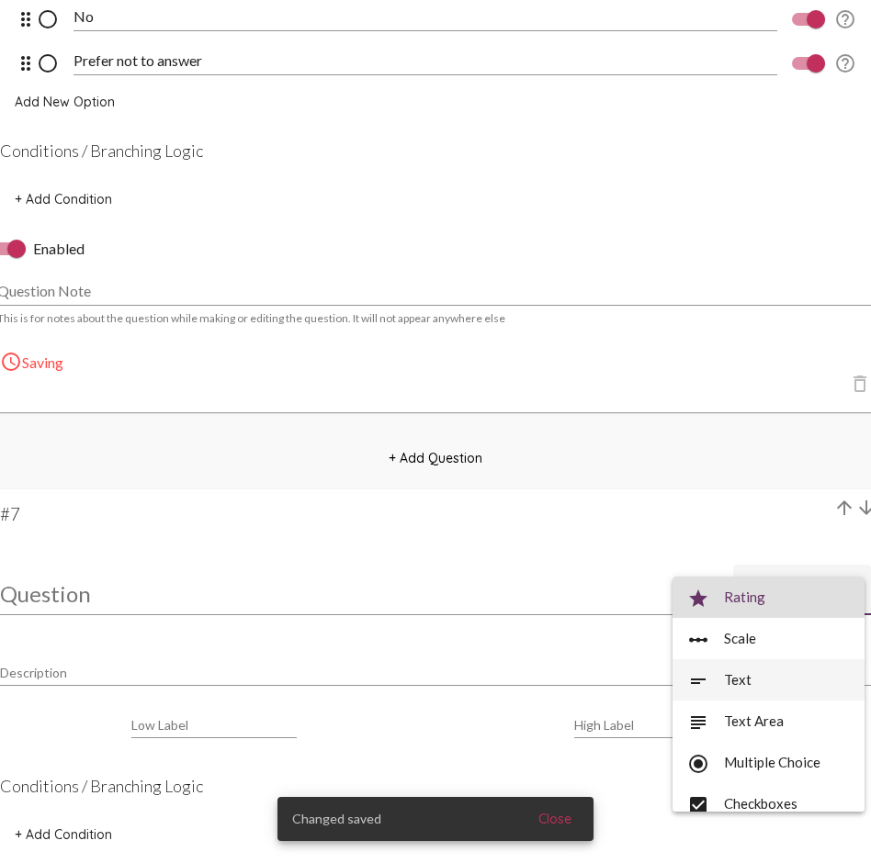
click at [744, 629] on span "short_text Text" at bounding box center [768, 679] width 163 height 41
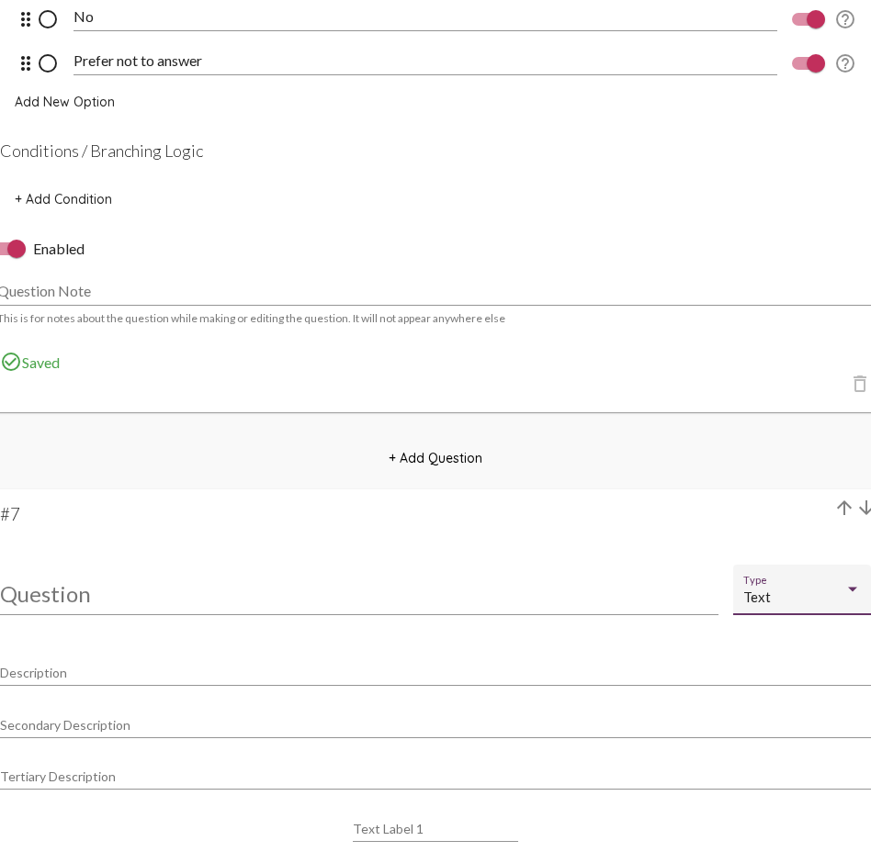
click at [422, 606] on div "Question" at bounding box center [359, 584] width 718 height 62
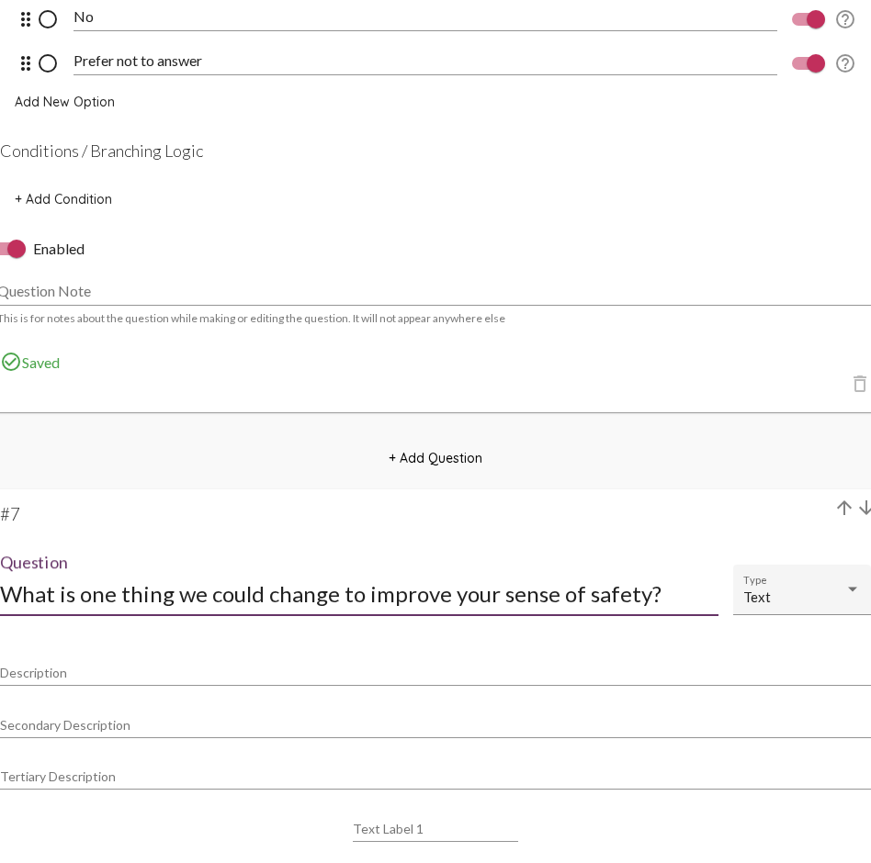
scroll to position [1, 0]
type input "What is one thing we could change to improve your sense of safety?"
click at [84, 197] on span "+ Add Condition" at bounding box center [63, 199] width 97 height 17
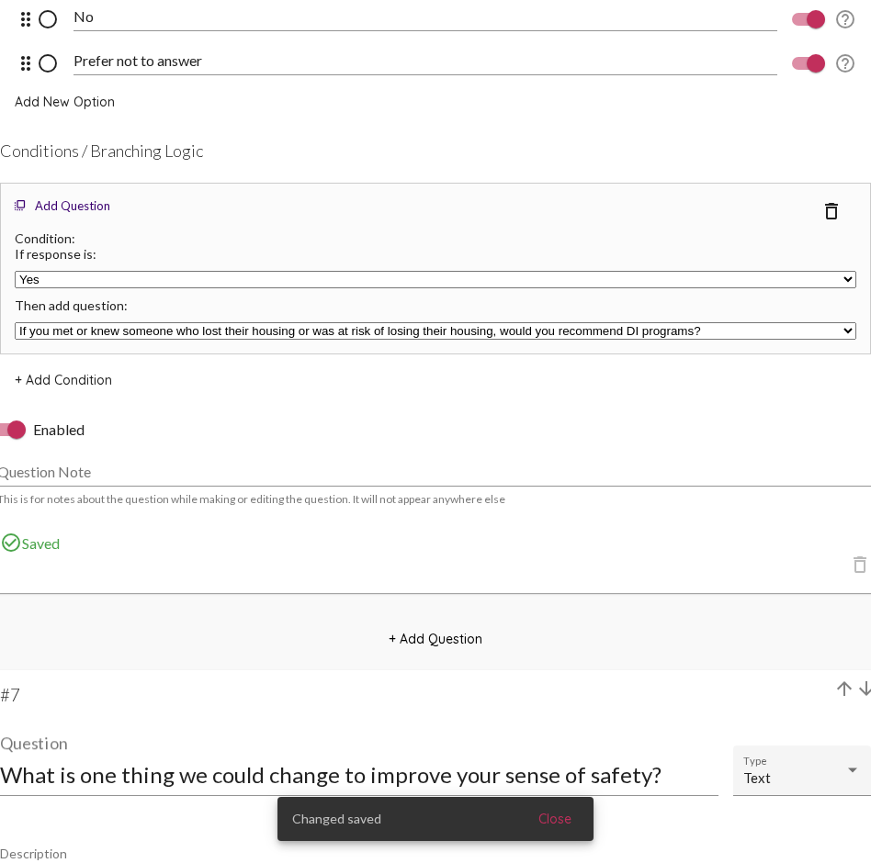
click at [120, 328] on select "If you met or knew someone who lost their housing or was at risk of losing thei…" at bounding box center [435, 330] width 841 height 17
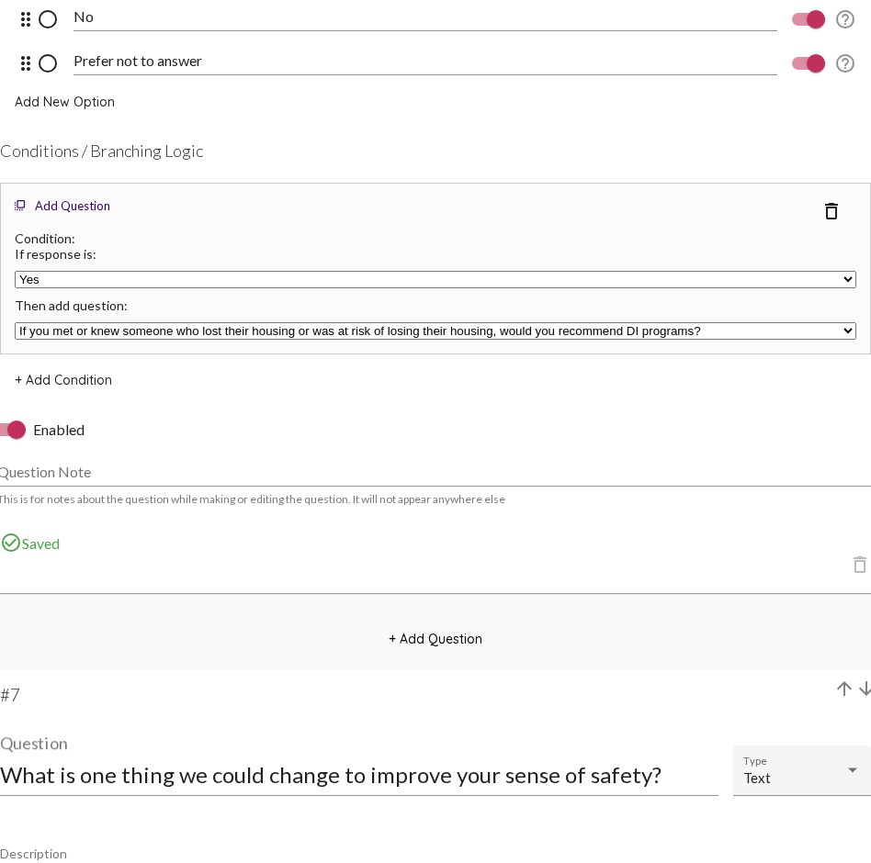
select select "undefined"
click at [72, 385] on span "+ Add Condition" at bounding box center [63, 380] width 97 height 17
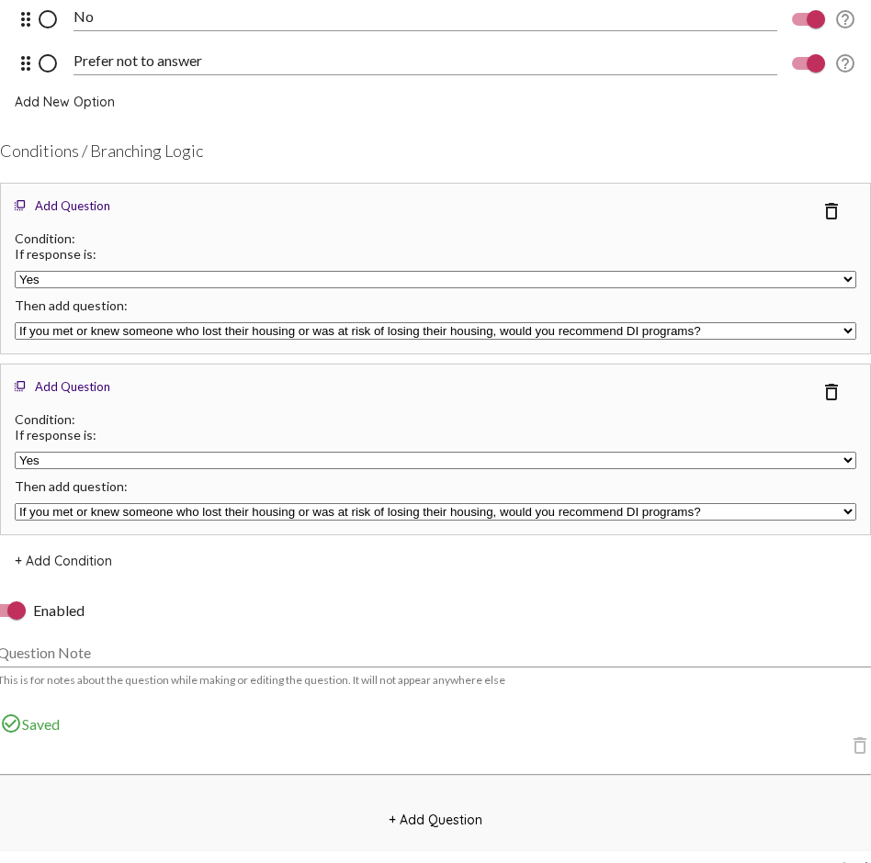
click at [77, 457] on select "Yes No Prefer not to answer" at bounding box center [435, 460] width 841 height 17
select select "undefined"
click at [88, 507] on select "If you met or knew someone who lost their housing or was at risk of losing thei…" at bounding box center [435, 511] width 841 height 17
select select "undefined"
click at [299, 593] on mat-card-actions "Enabled Question Note This is for notes about the question while making or edit…" at bounding box center [435, 645] width 885 height 106
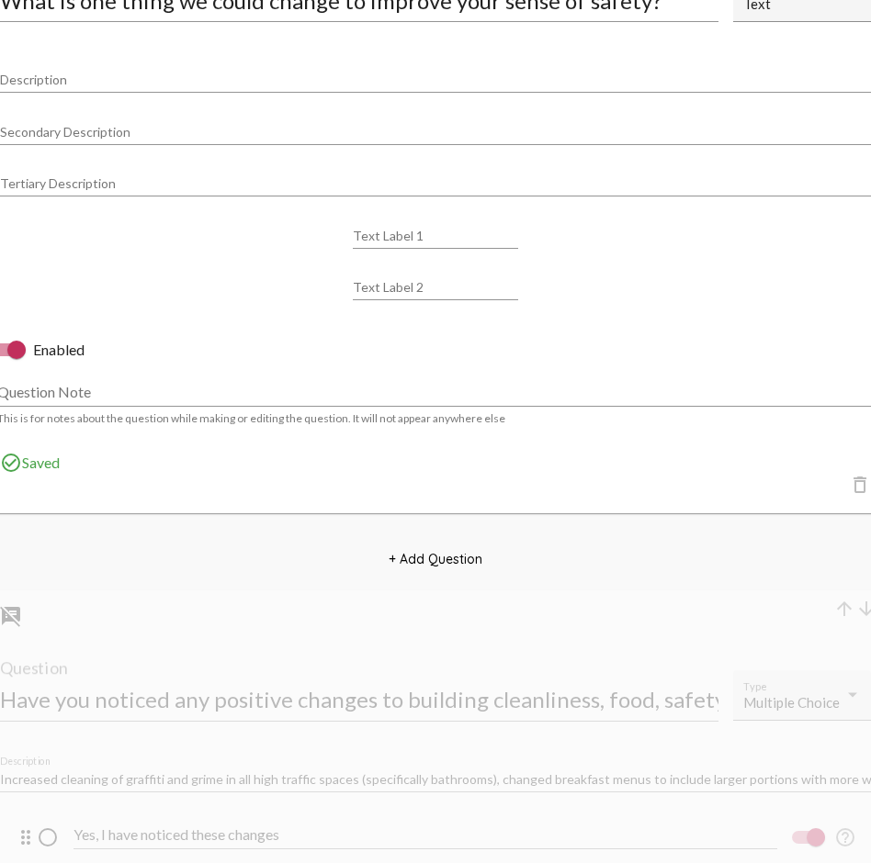
scroll to position [6203, 0]
click at [409, 553] on span "+ Add Question" at bounding box center [435, 557] width 94 height 17
select select "8947"
select select "8948"
select select "8951"
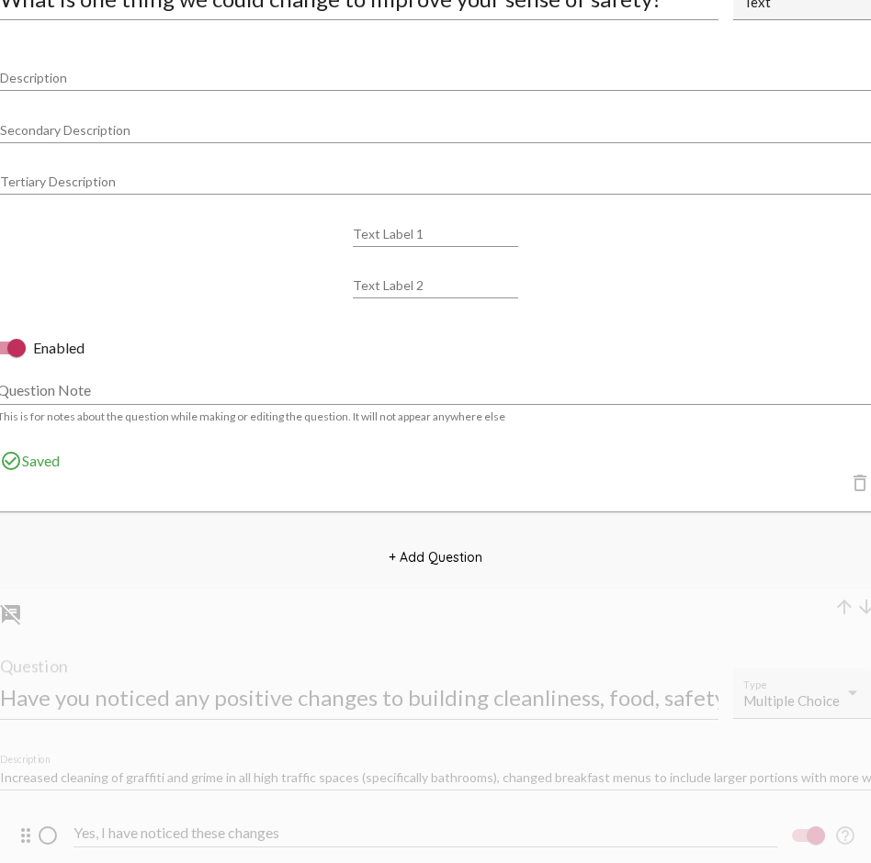
select select "8951"
select select "8953"
select select "10770"
select select "undefined"
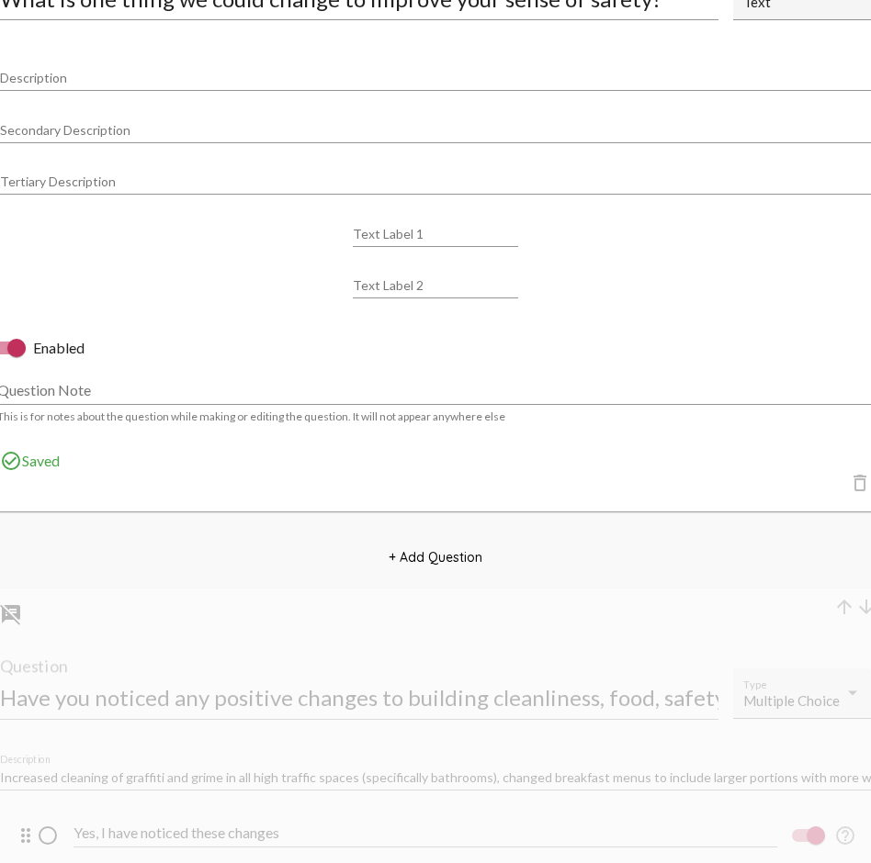
select select "undefined"
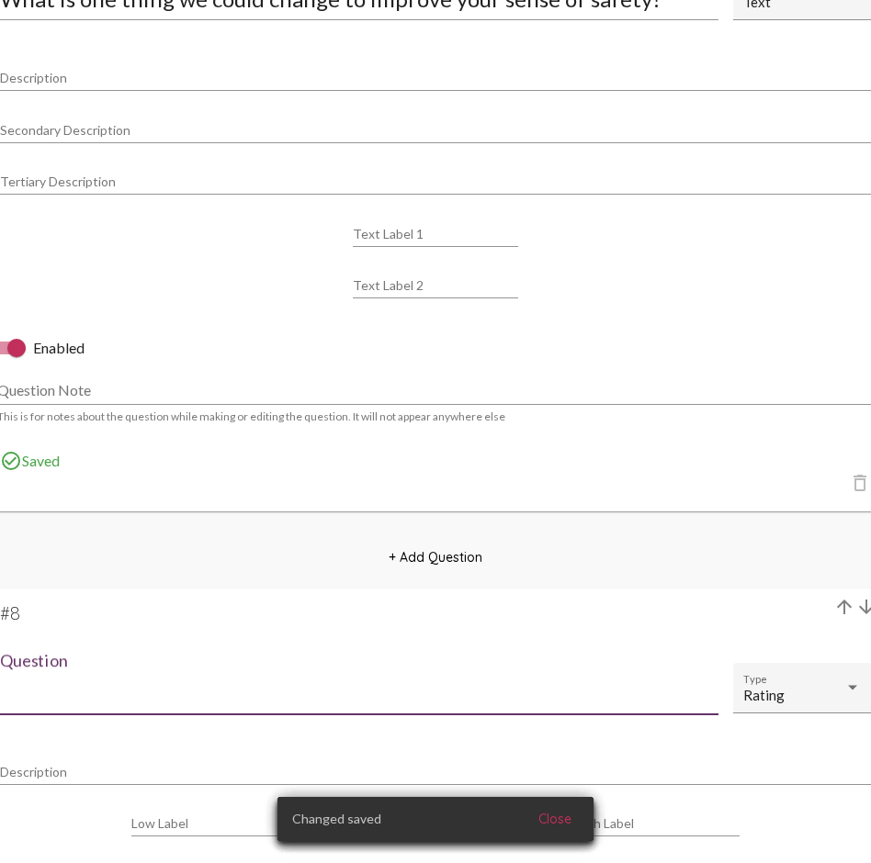
click at [53, 629] on input "Question" at bounding box center [359, 692] width 718 height 25
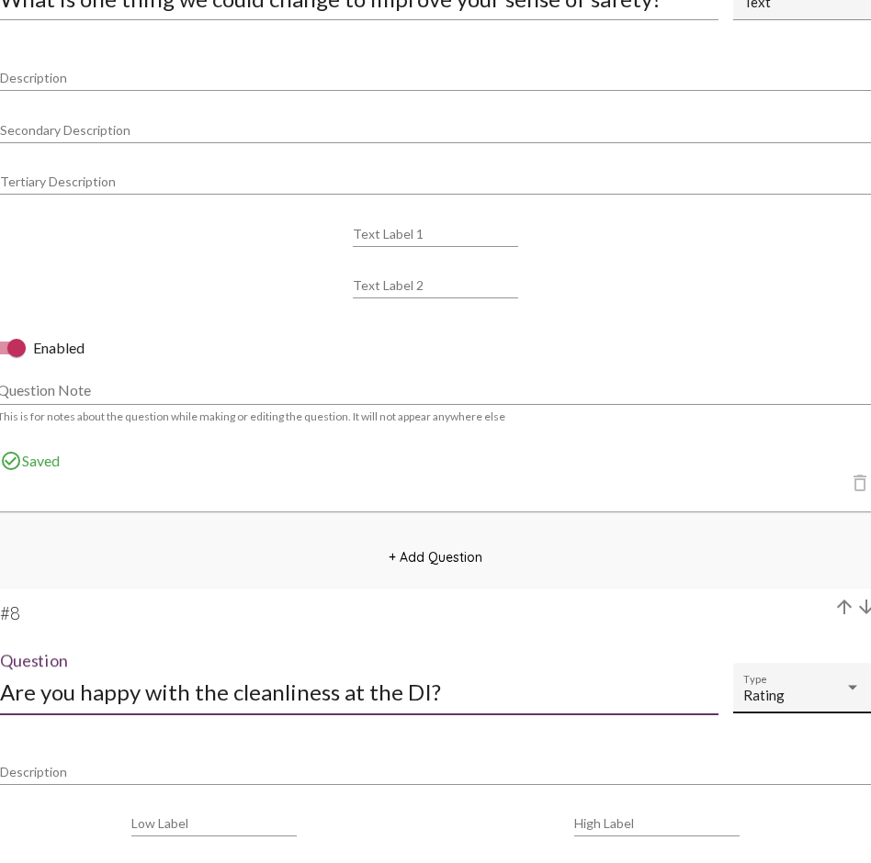
type input "Are you happy with the cleanliness at the DI?"
click at [793, 629] on div "Rating" at bounding box center [793, 696] width 101 height 16
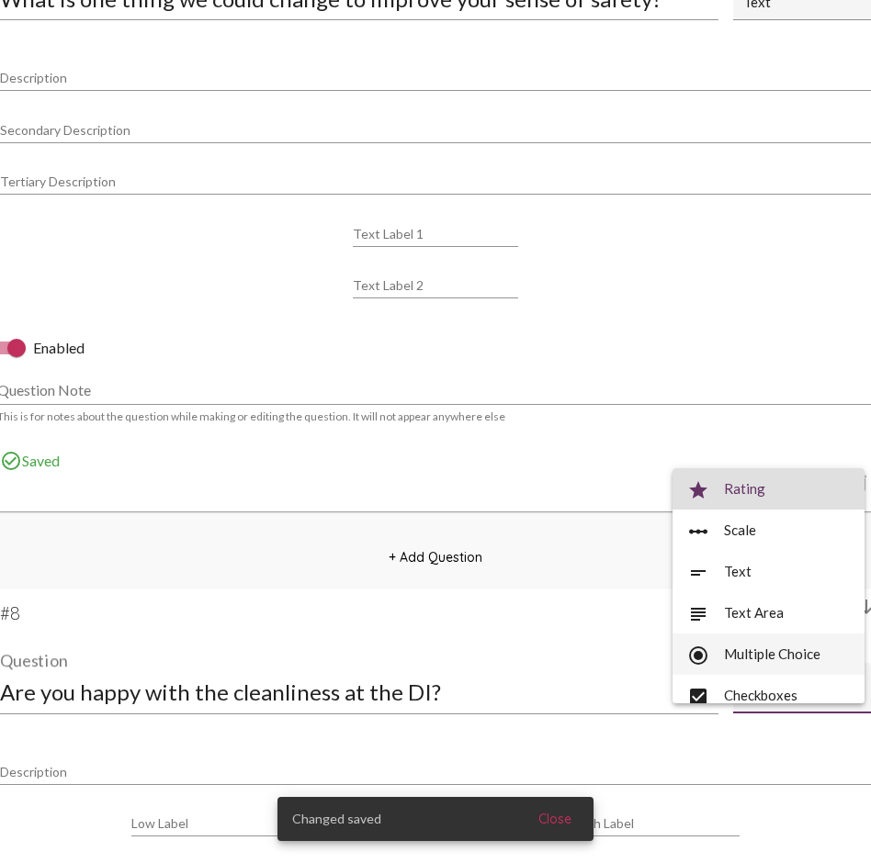
click at [784, 629] on span "radio_button_checked Multiple Choice" at bounding box center [768, 654] width 163 height 41
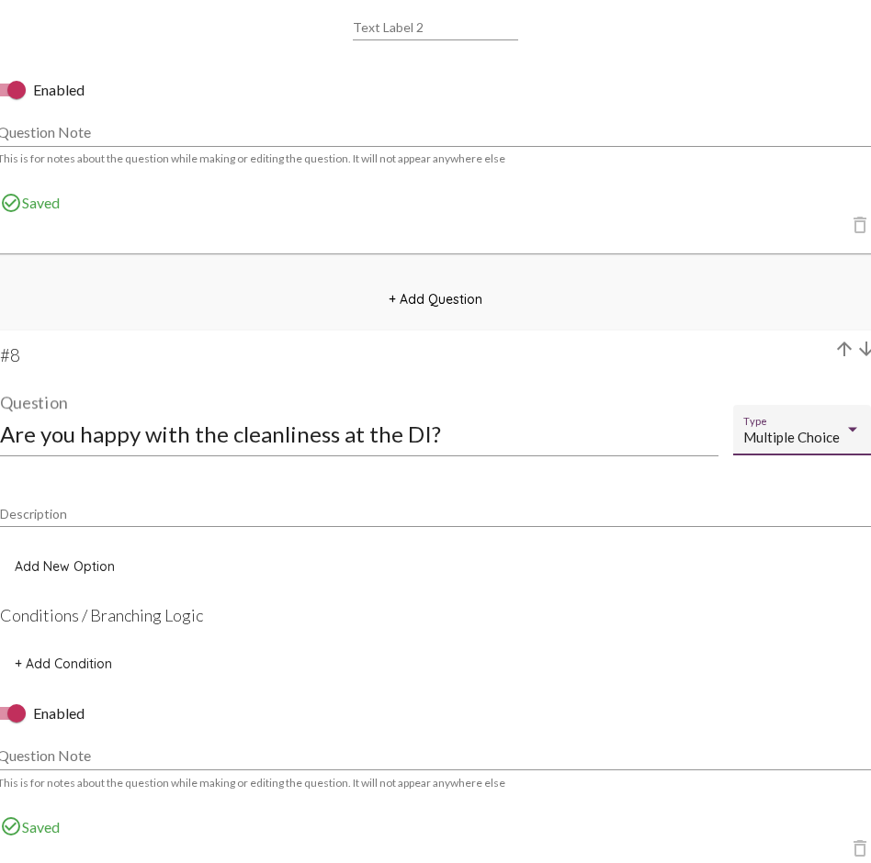
scroll to position [6471, 0]
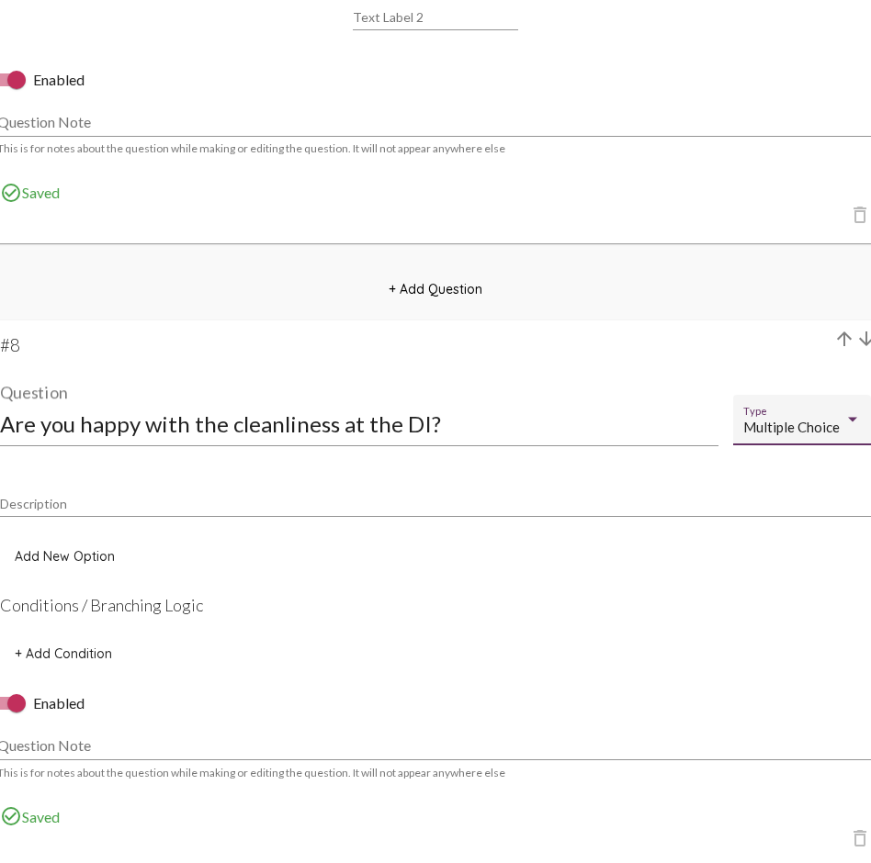
click at [74, 553] on span "Add New Option" at bounding box center [65, 556] width 100 height 17
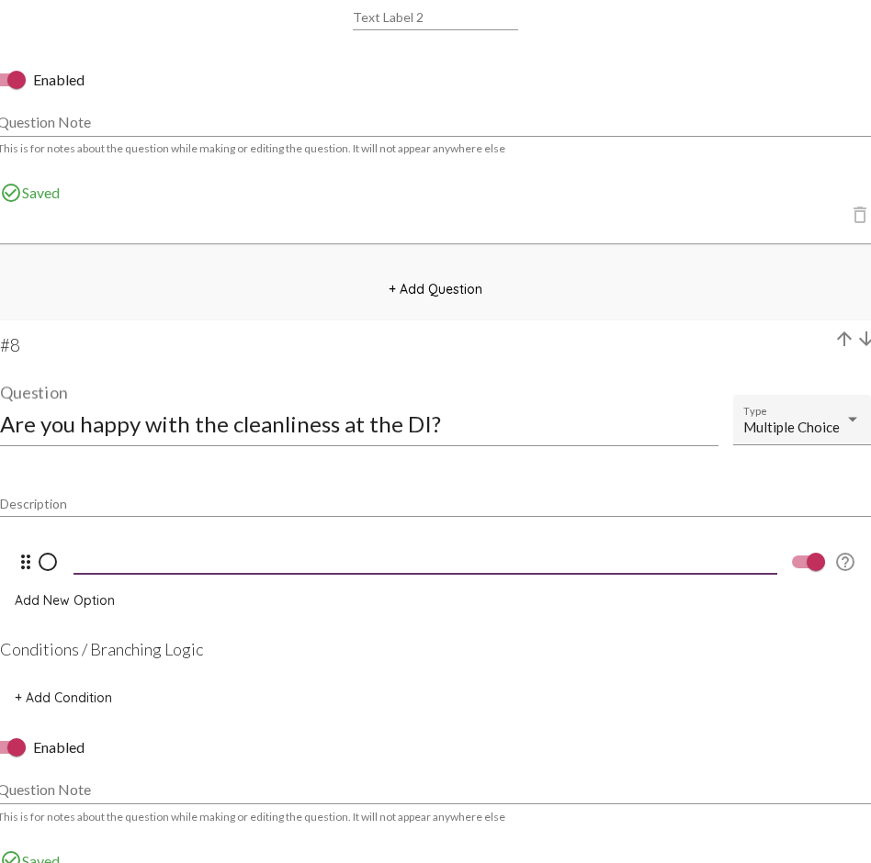
click at [118, 557] on input at bounding box center [424, 559] width 703 height 17
type input "Yes"
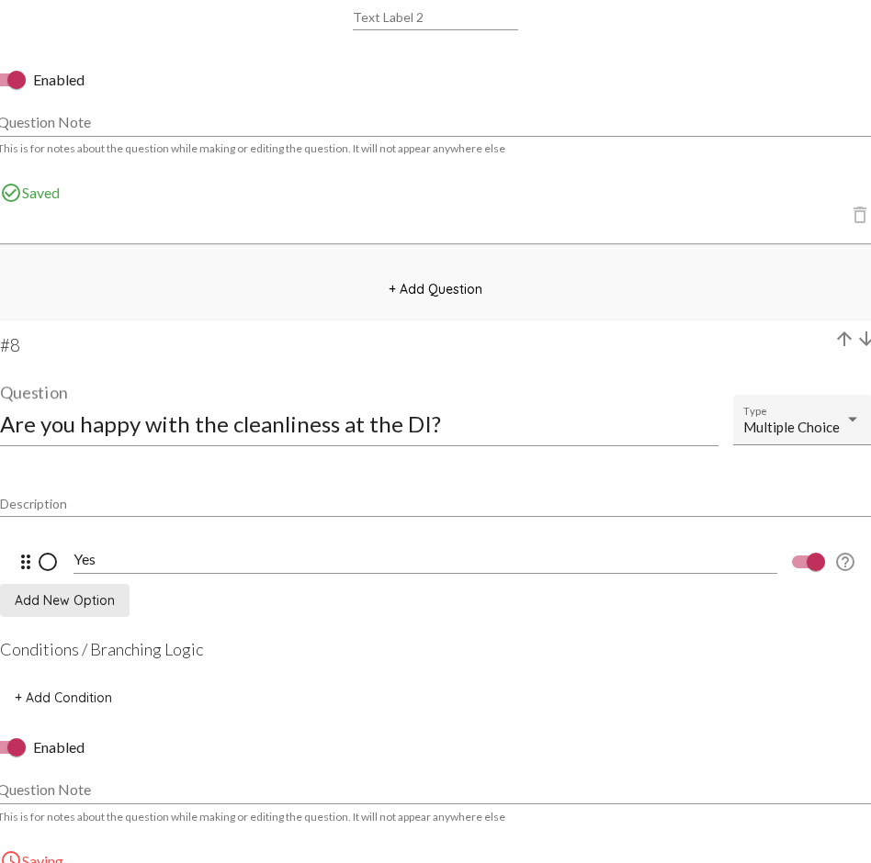
click at [84, 600] on span "Add New Option" at bounding box center [65, 600] width 100 height 17
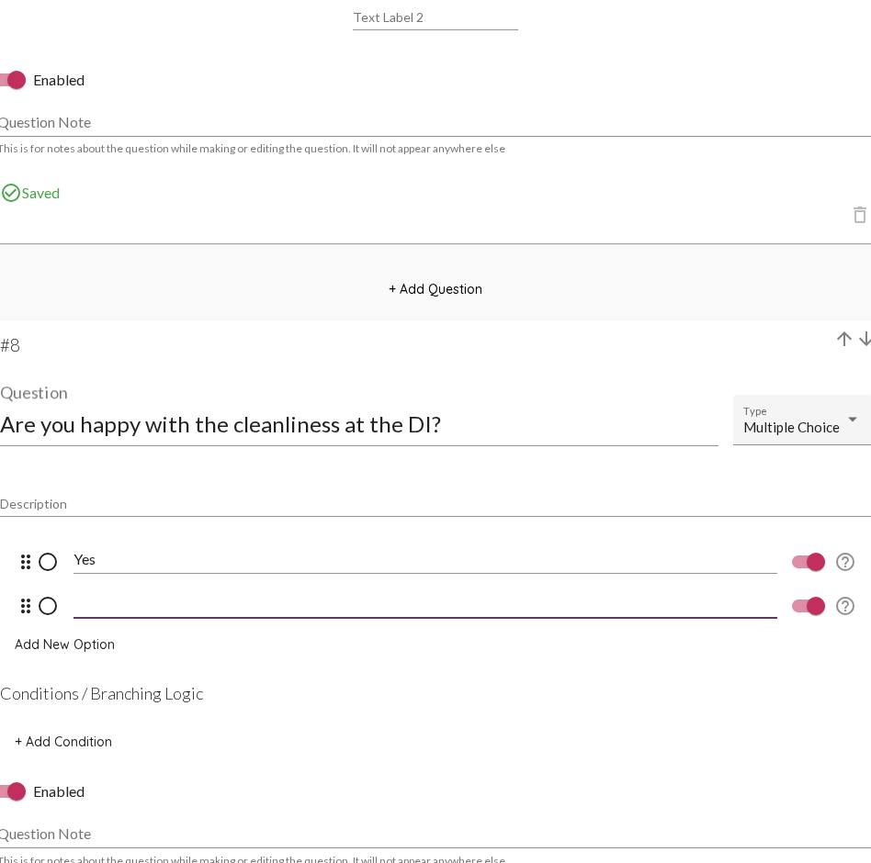
click at [115, 609] on input at bounding box center [424, 603] width 703 height 17
type input "No"
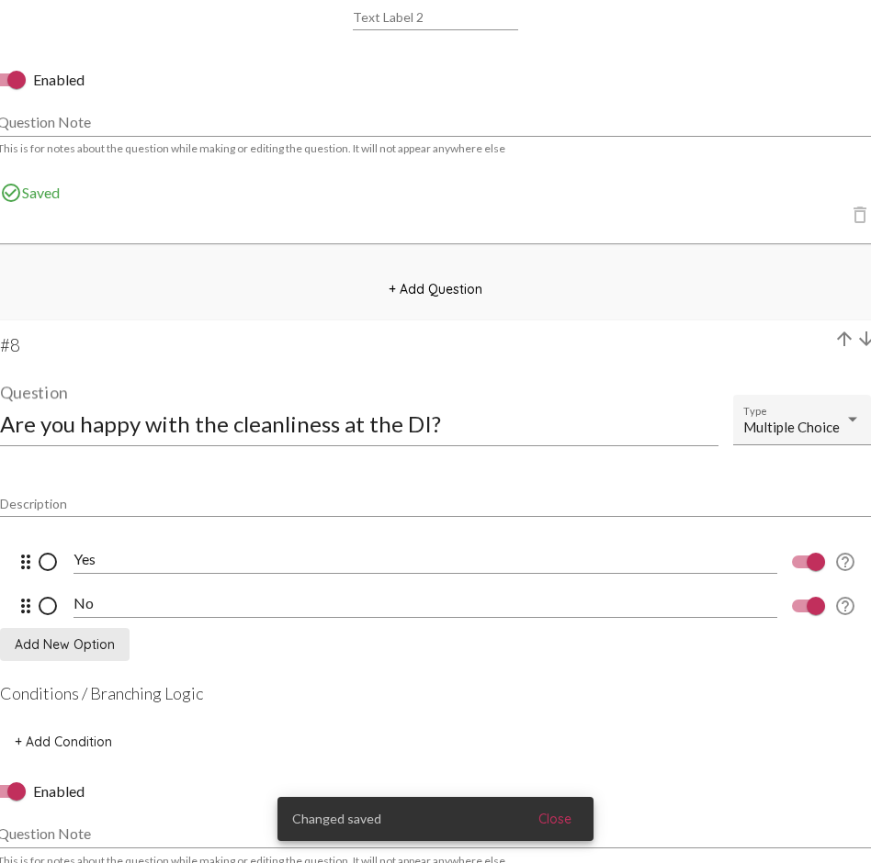
click at [76, 629] on span "Add New Option" at bounding box center [65, 644] width 100 height 17
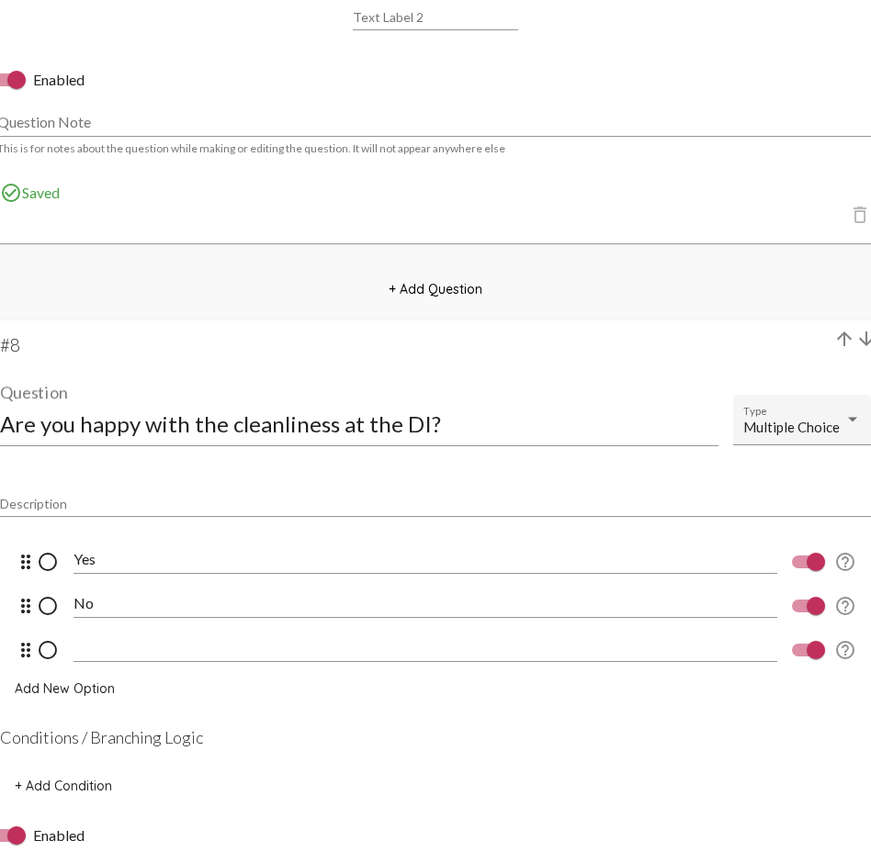
click at [109, 629] on input at bounding box center [424, 647] width 703 height 17
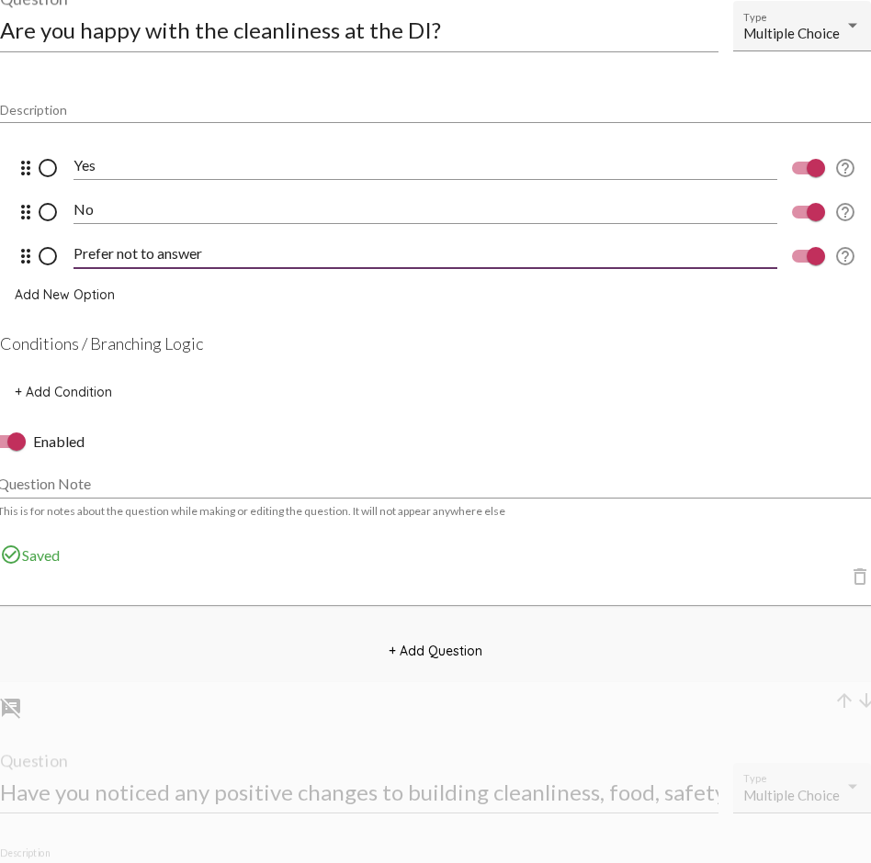
scroll to position [6875, 0]
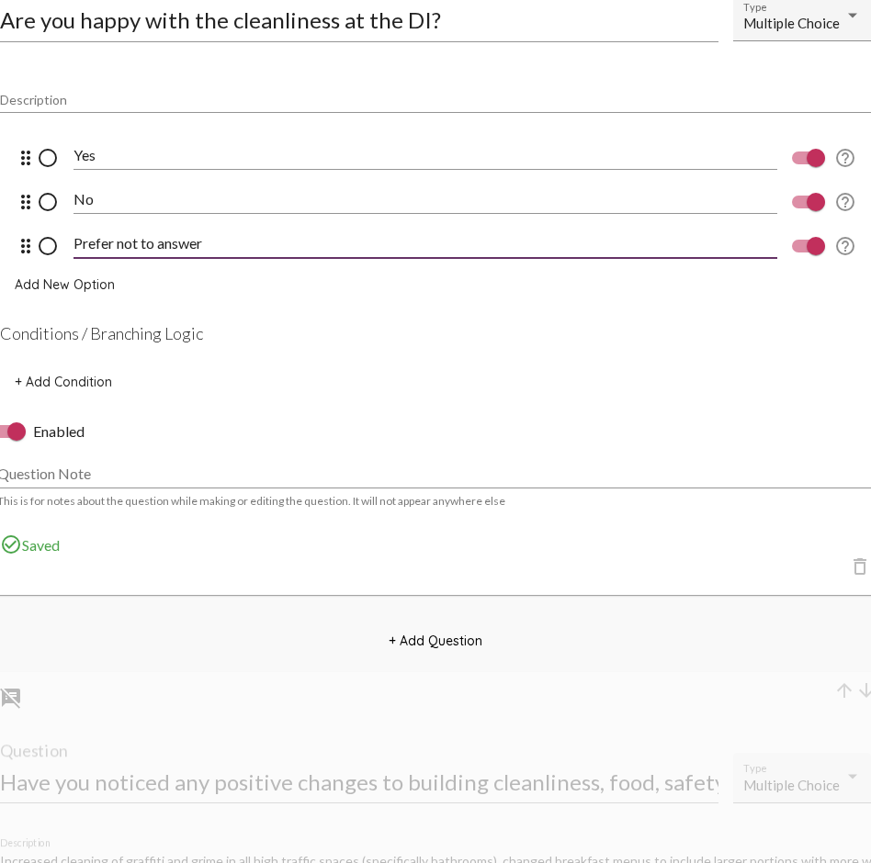
type input "Prefer not to answer"
click at [416, 629] on span "+ Add Question" at bounding box center [435, 641] width 94 height 17
select select "8947"
select select "8948"
select select "8951"
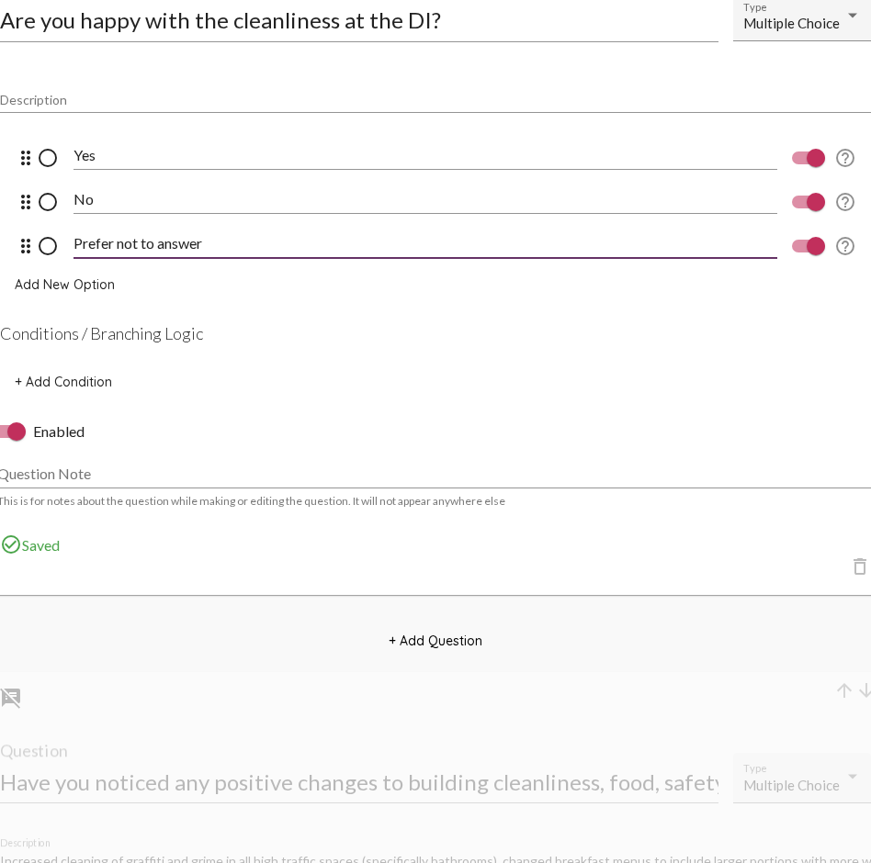
select select "8951"
select select "8953"
select select "10770"
select select "undefined"
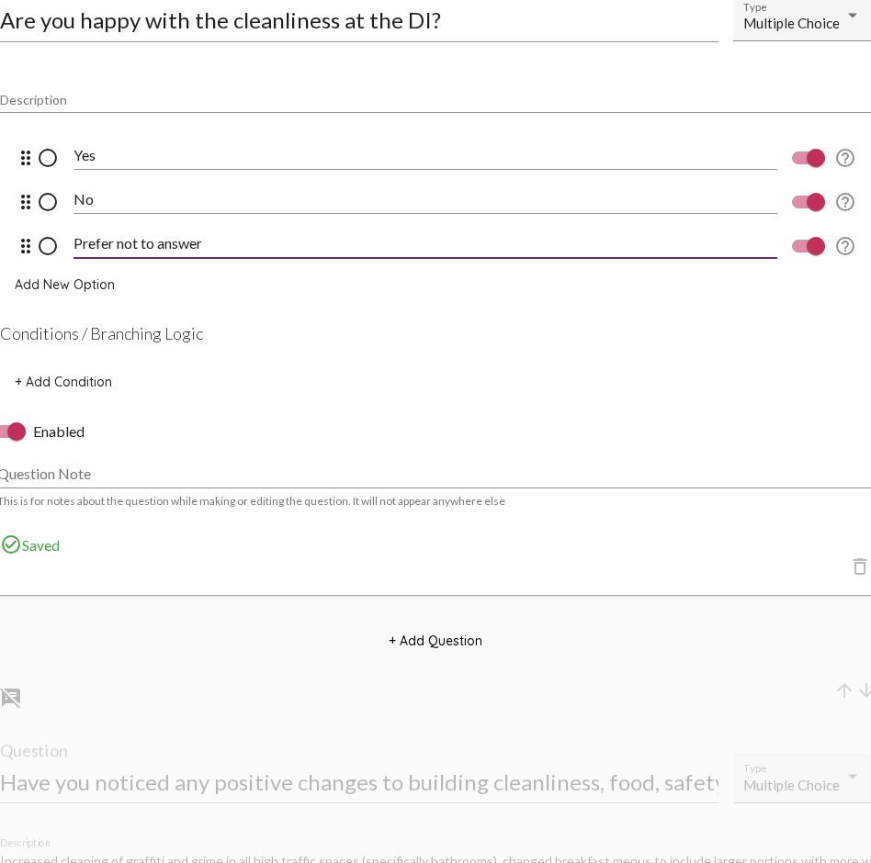
select select "undefined"
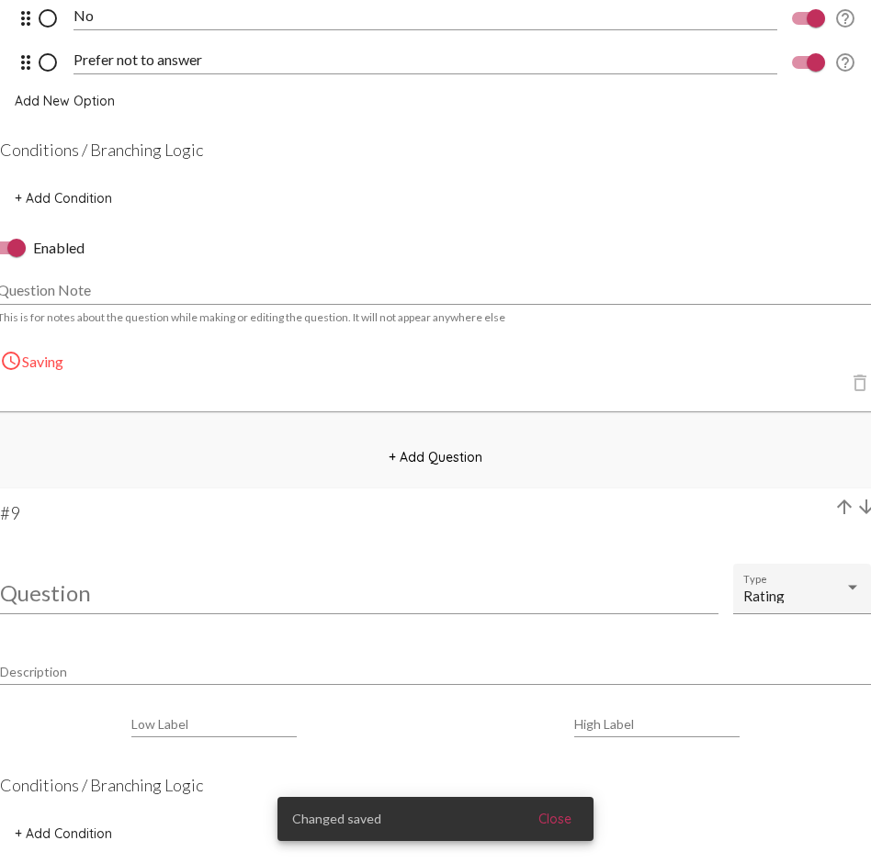
scroll to position [7061, 0]
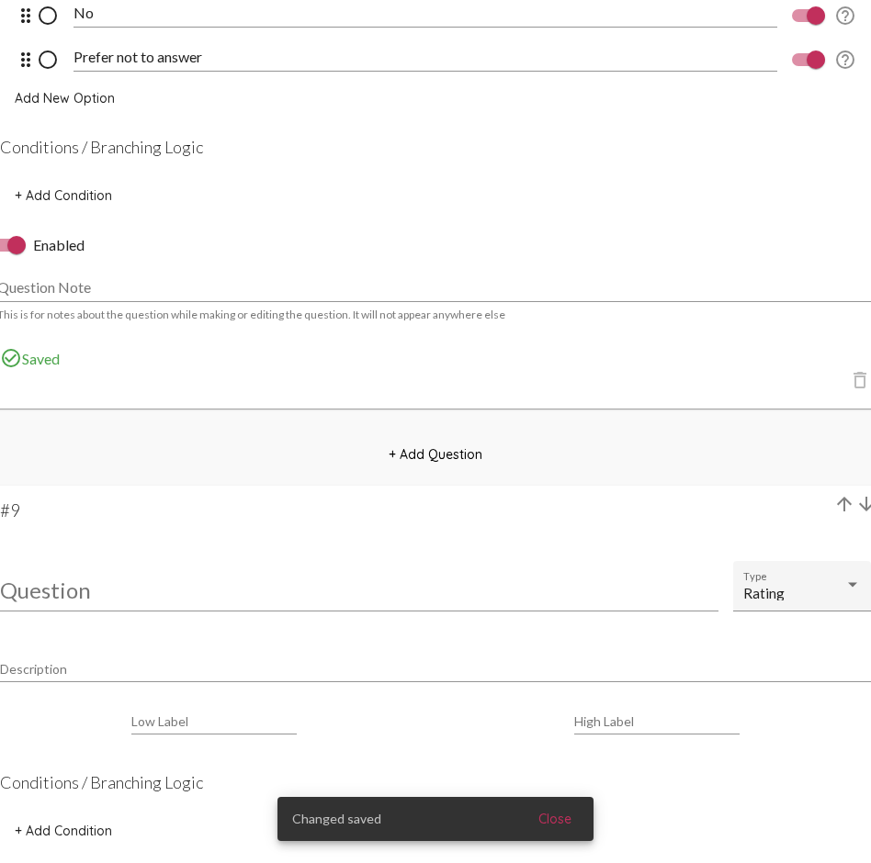
click at [100, 591] on input "Question" at bounding box center [359, 590] width 718 height 25
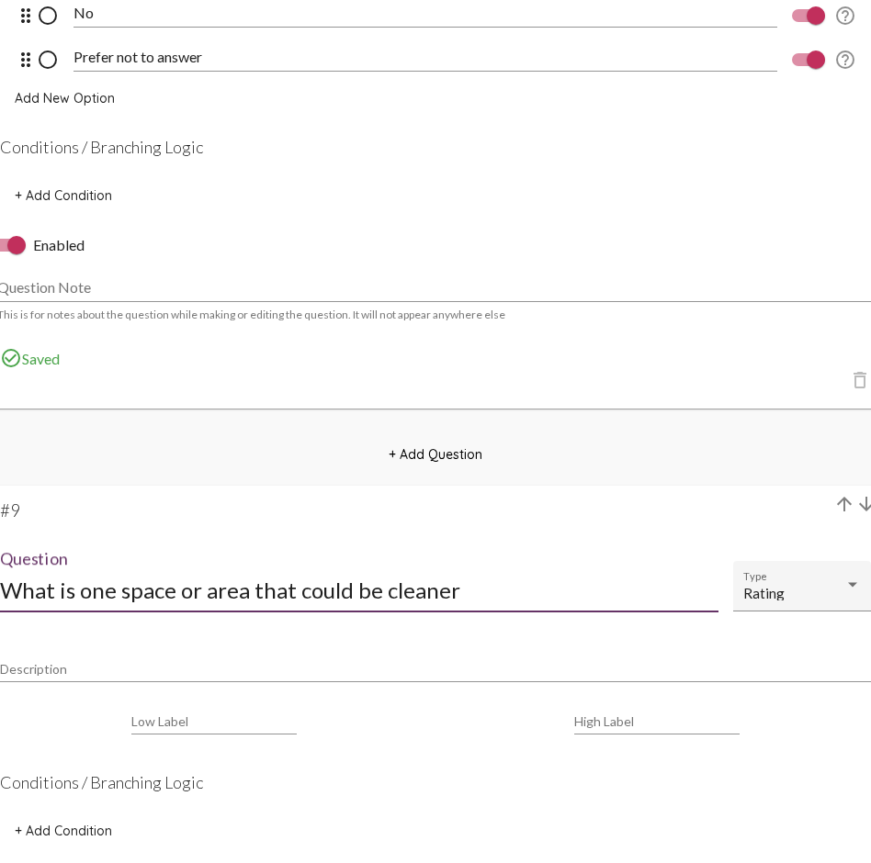
click at [330, 592] on input "What is one space or area that could be cleaner" at bounding box center [359, 590] width 718 height 25
click at [353, 592] on input "What is one space or area that could be cleaner" at bounding box center [359, 590] width 718 height 25
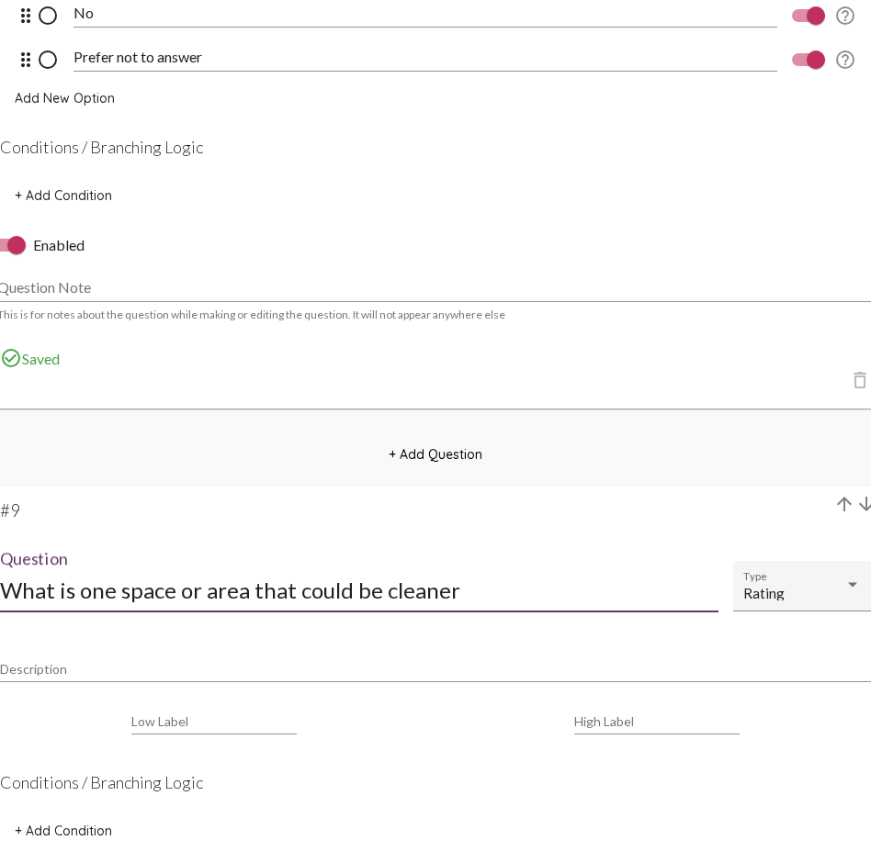
click at [353, 592] on input "What is one space or area that could be cleaner" at bounding box center [359, 590] width 718 height 25
type input "What area or space should we improve cleanliness of first?"
click at [146, 629] on div "Description" at bounding box center [435, 665] width 871 height 36
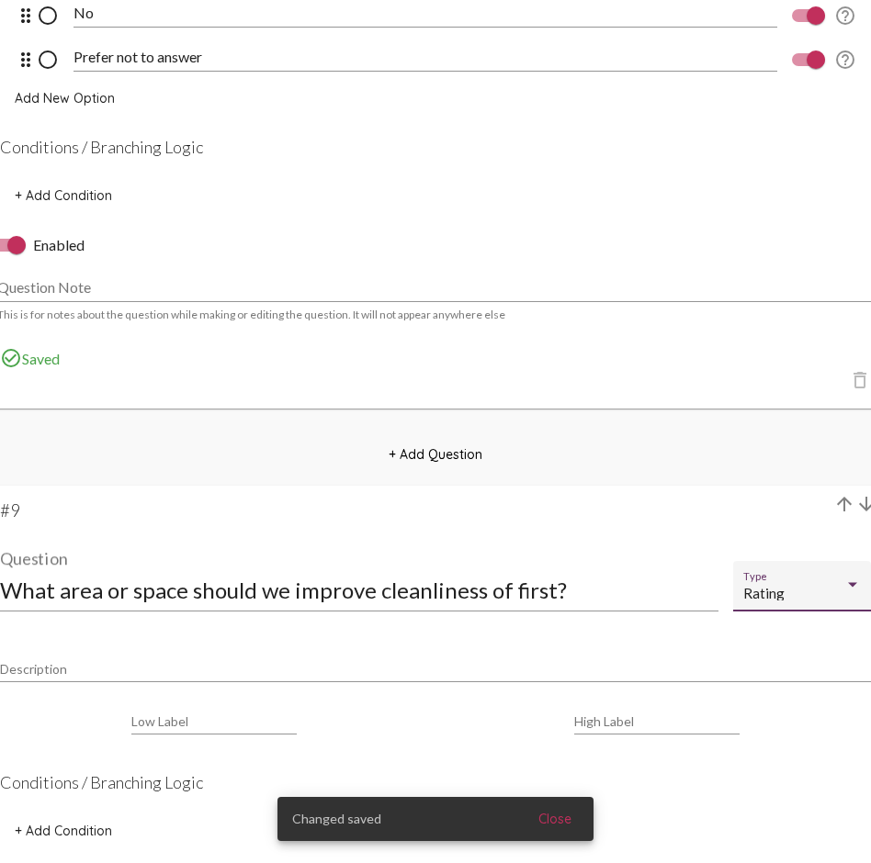
click at [788, 586] on div "Rating" at bounding box center [793, 594] width 101 height 16
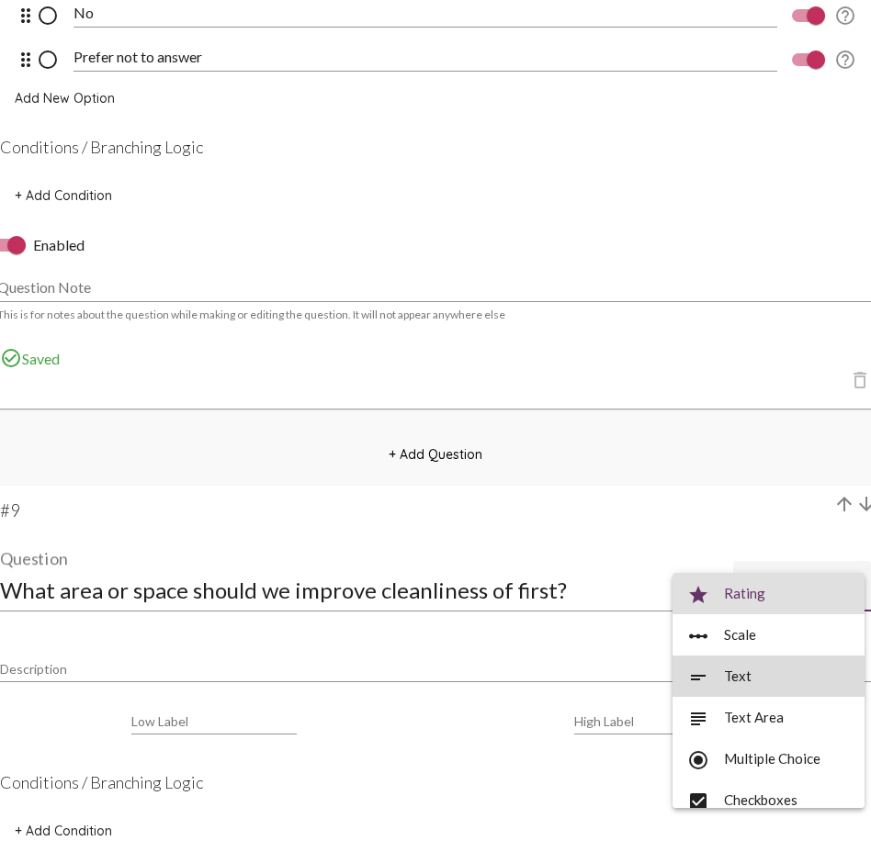
click at [726, 629] on span "short_text Text" at bounding box center [768, 676] width 163 height 41
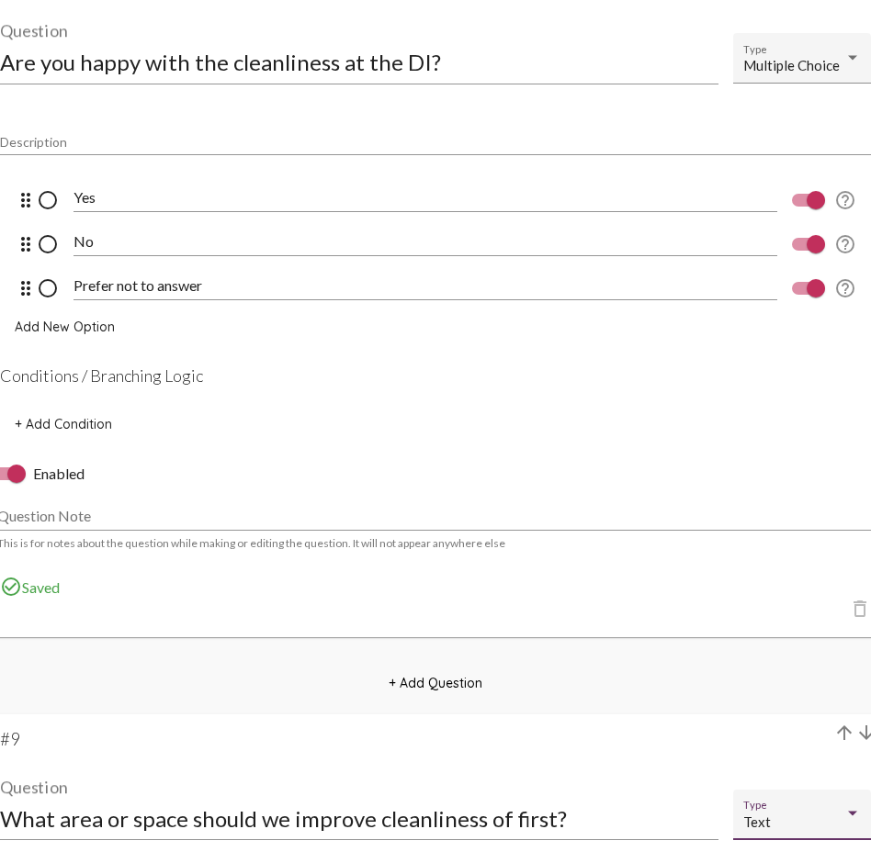
scroll to position [6822, 0]
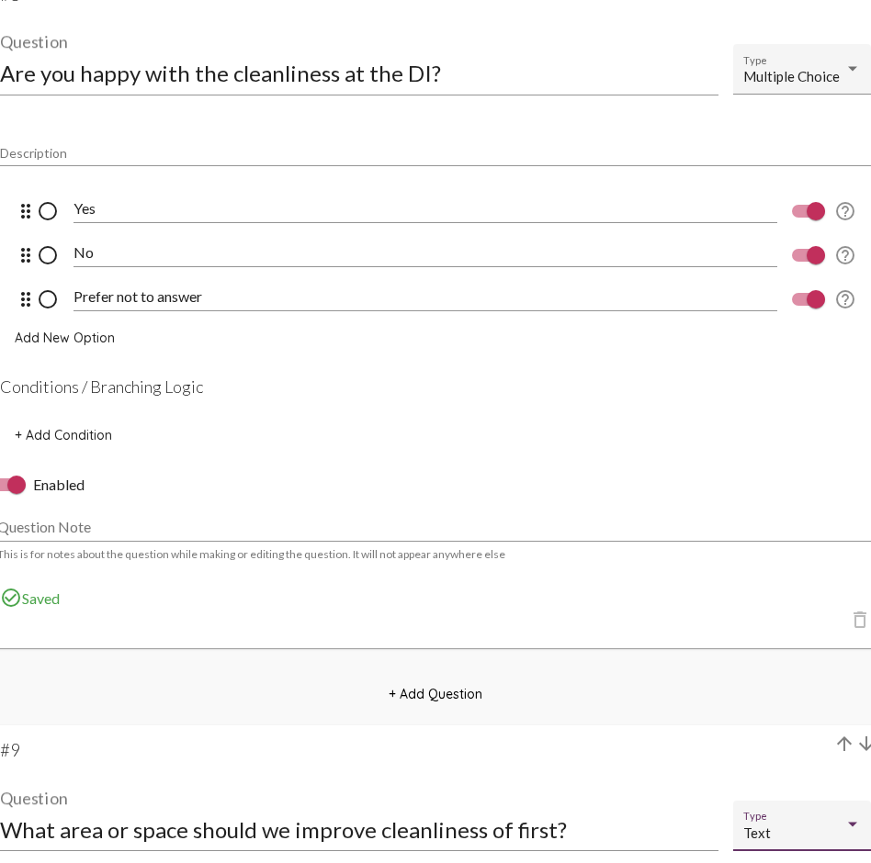
click at [91, 431] on span "+ Add Condition" at bounding box center [63, 435] width 97 height 17
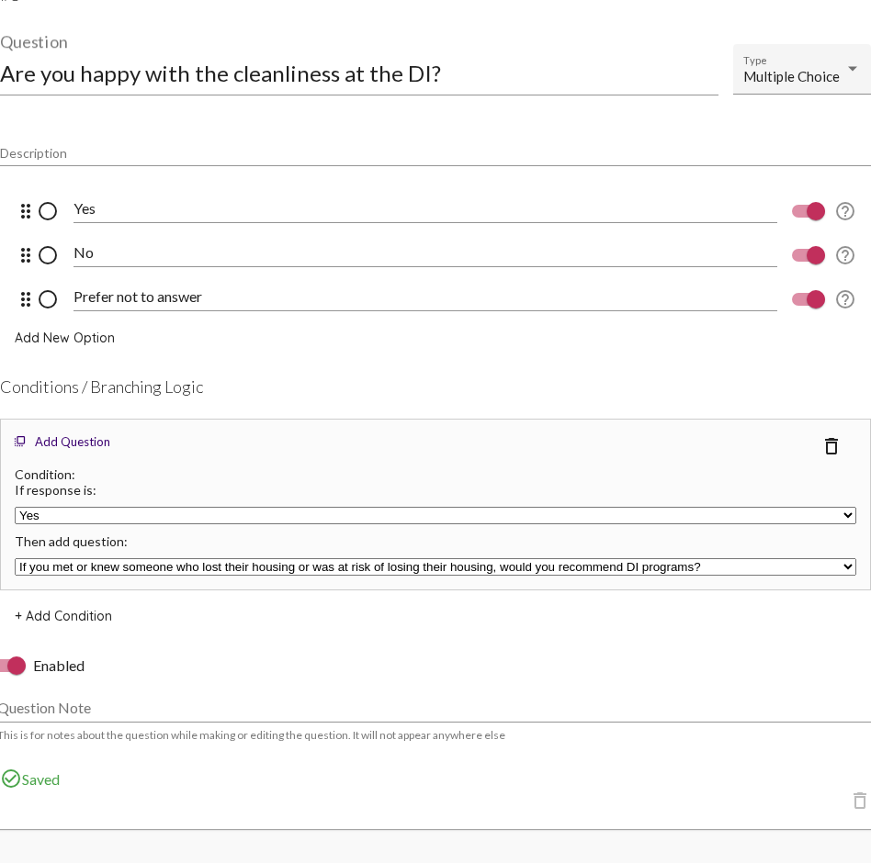
click at [76, 564] on select "If you met or knew someone who lost their housing or was at risk of losing thei…" at bounding box center [435, 566] width 841 height 17
select select "undefined"
click at [81, 614] on span "+ Add Condition" at bounding box center [63, 616] width 97 height 17
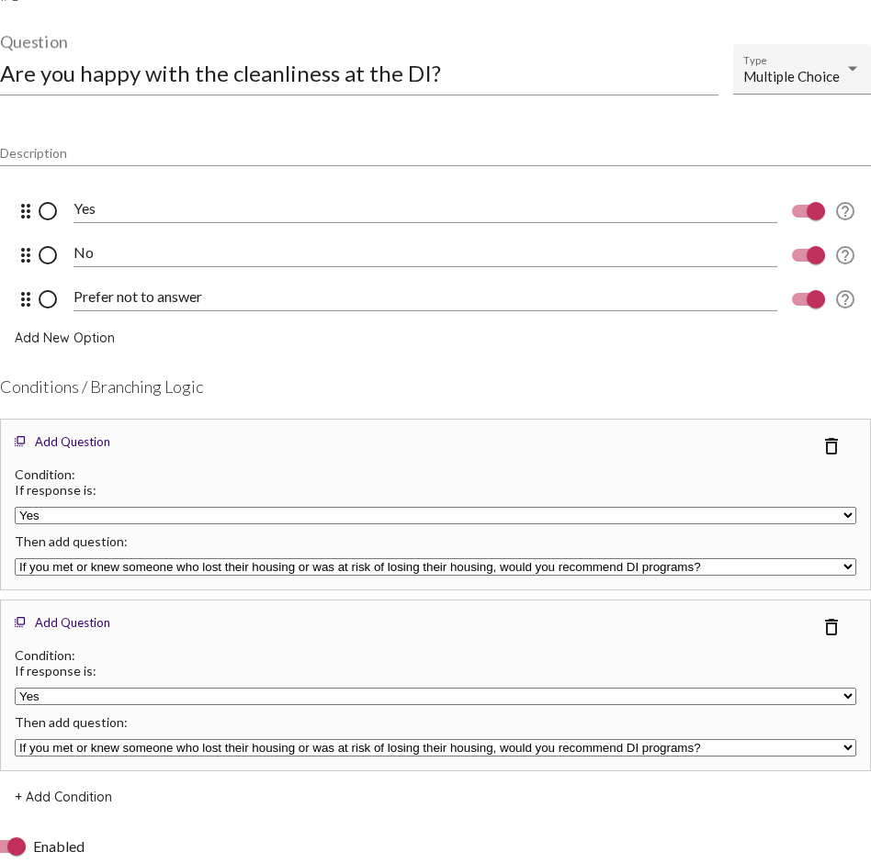
click at [62, 629] on select "Yes No Prefer not to answer" at bounding box center [435, 696] width 841 height 17
select select "undefined"
click at [77, 629] on select "If you met or knew someone who lost their housing or was at risk of losing thei…" at bounding box center [435, 747] width 841 height 17
select select "undefined"
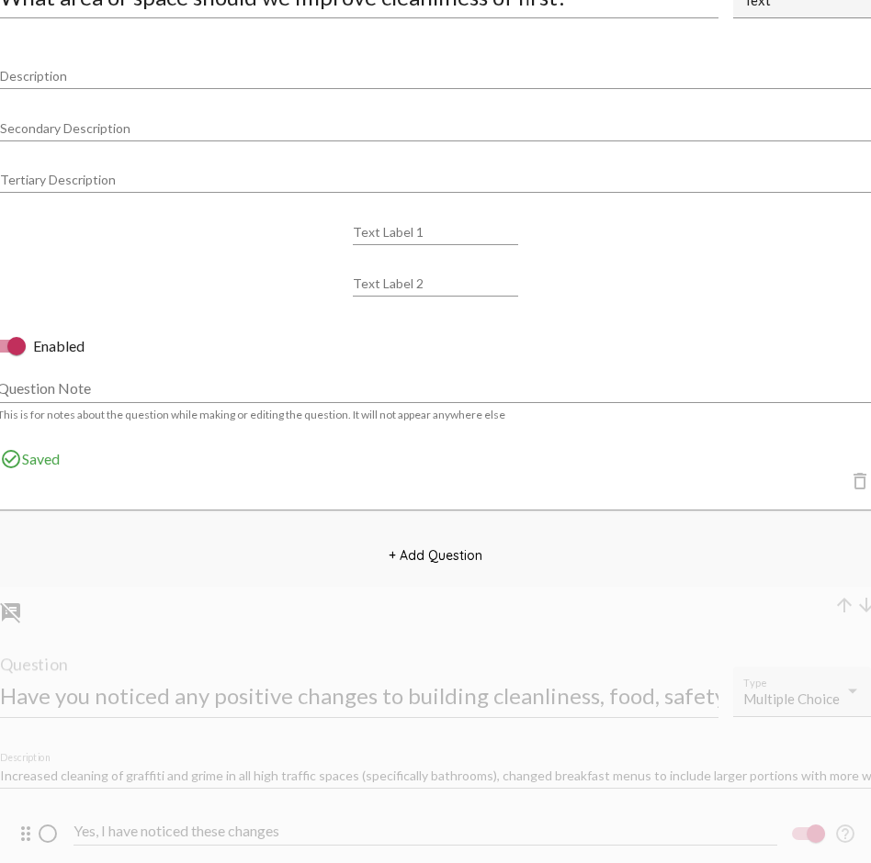
scroll to position [8035, 0]
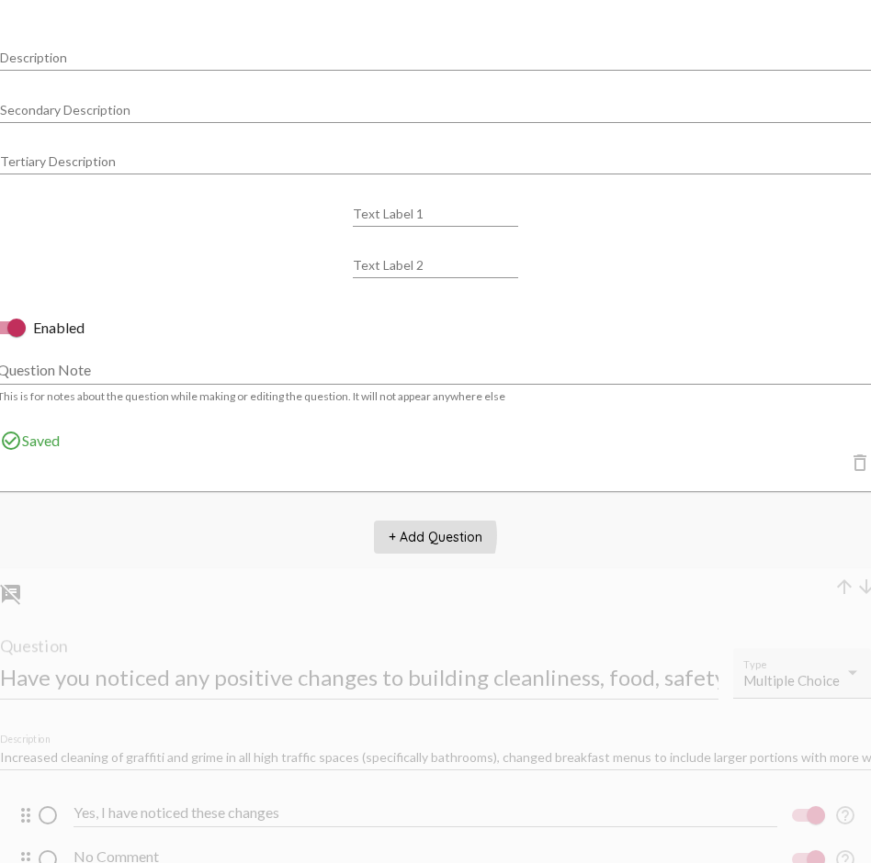
click at [416, 535] on span "+ Add Question" at bounding box center [435, 537] width 94 height 17
select select "8947"
select select "8948"
select select "8951"
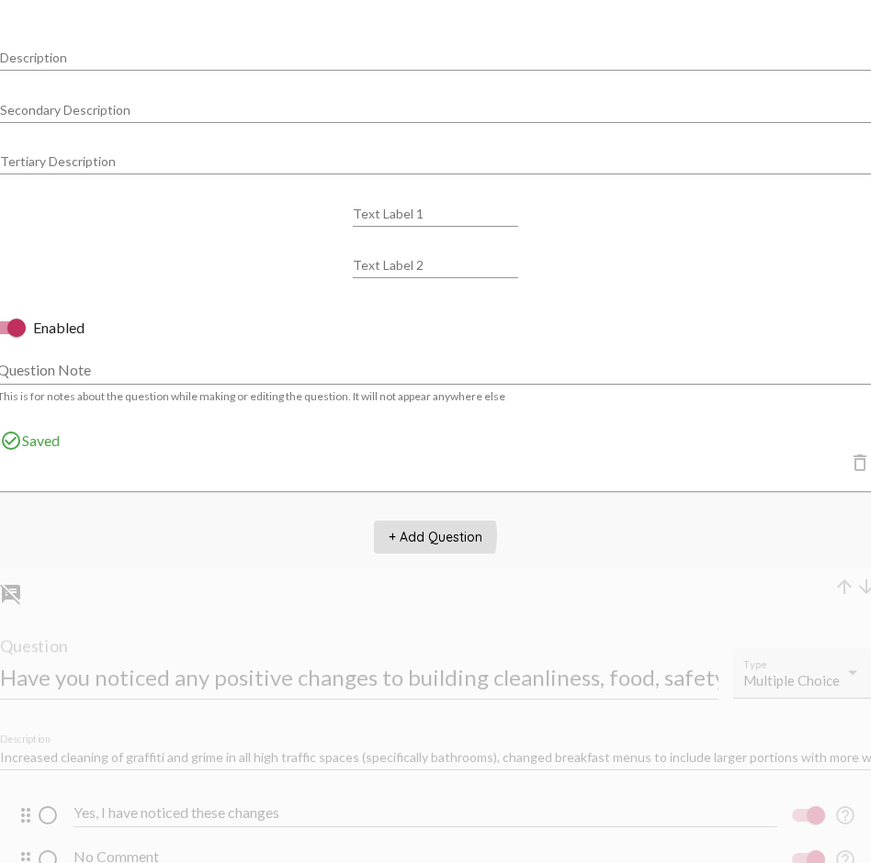
select select "8951"
select select "8953"
select select "10770"
select select "undefined"
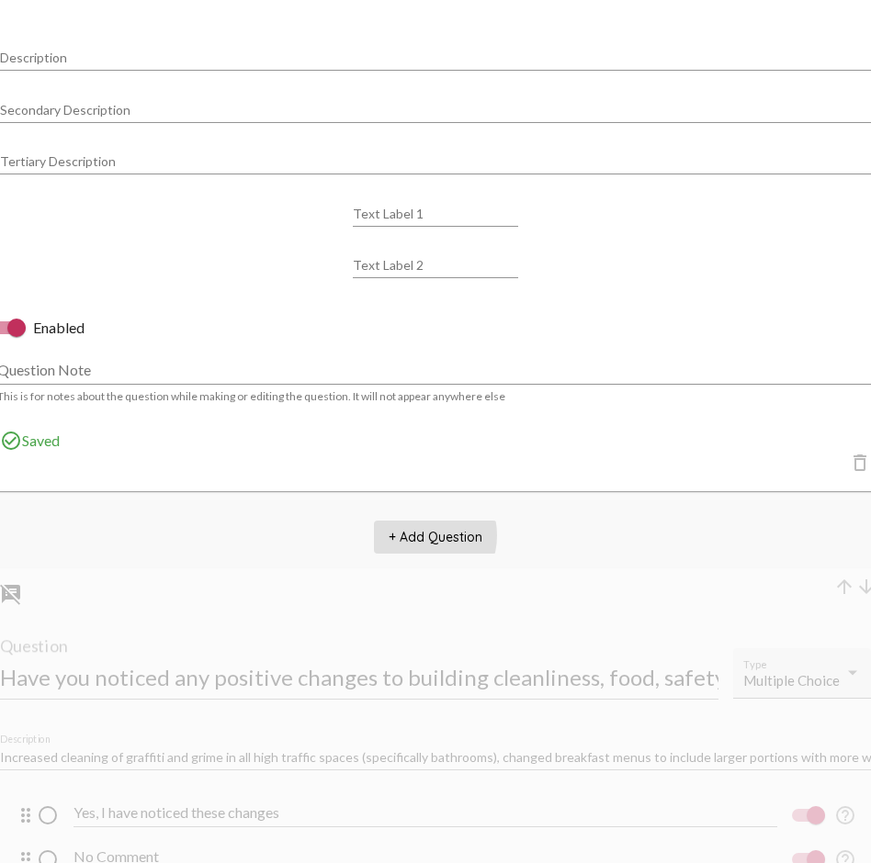
select select "undefined"
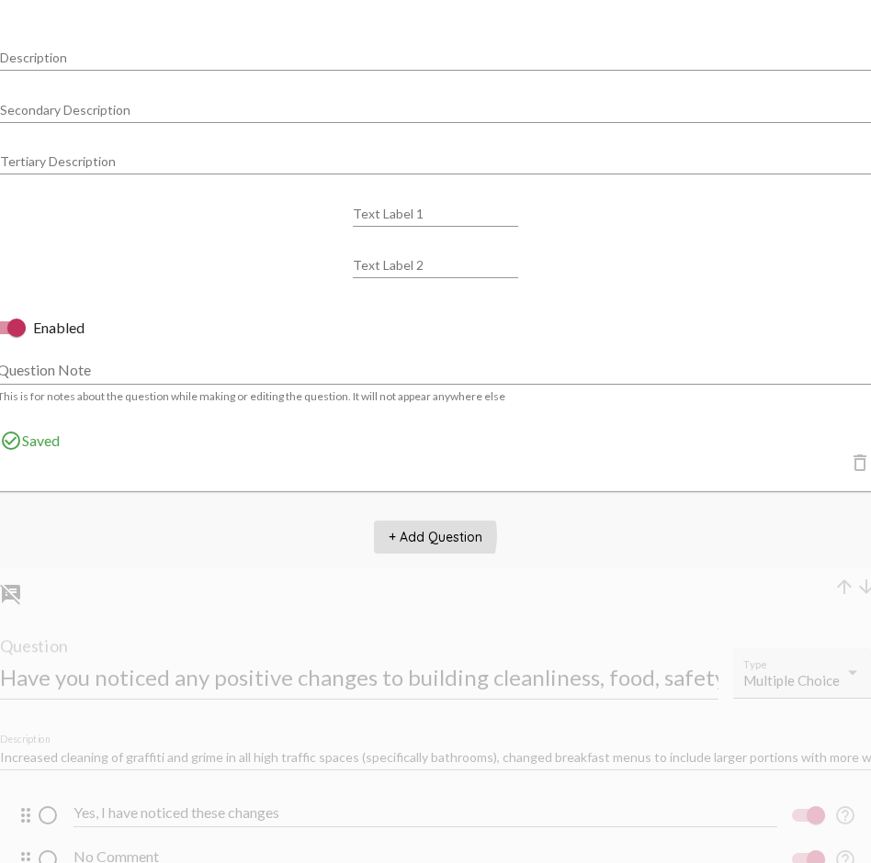
select select "undefined"
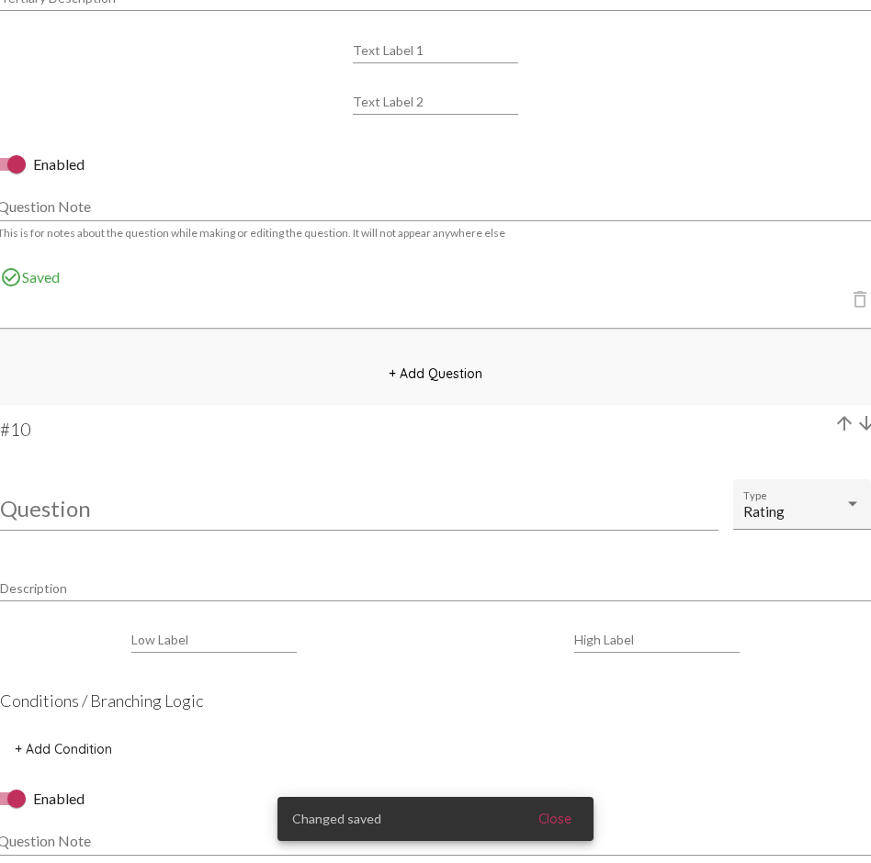
scroll to position [8201, 0]
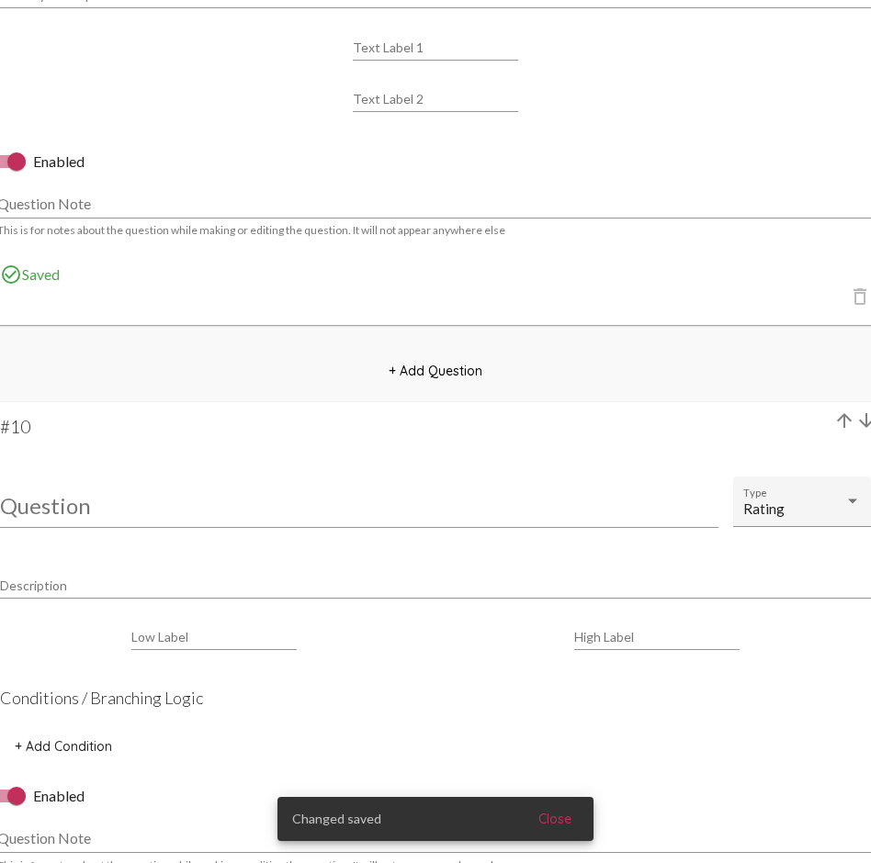
click at [155, 507] on input "Question" at bounding box center [359, 505] width 718 height 25
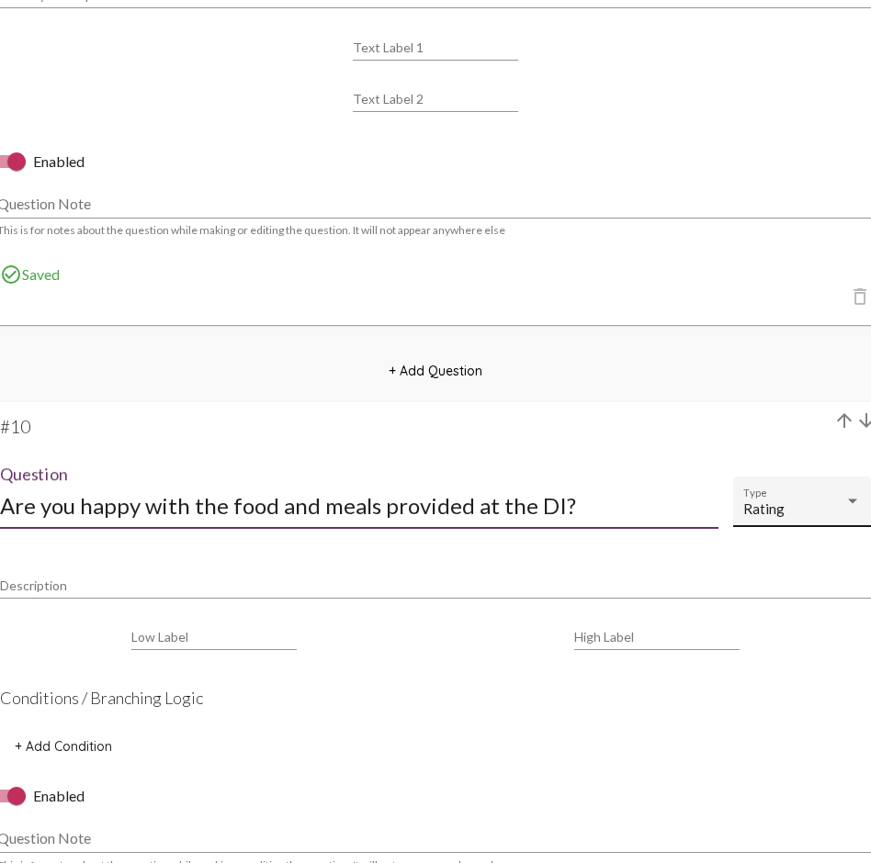
type input "Are you happy with the food and meals provided at the DI?"
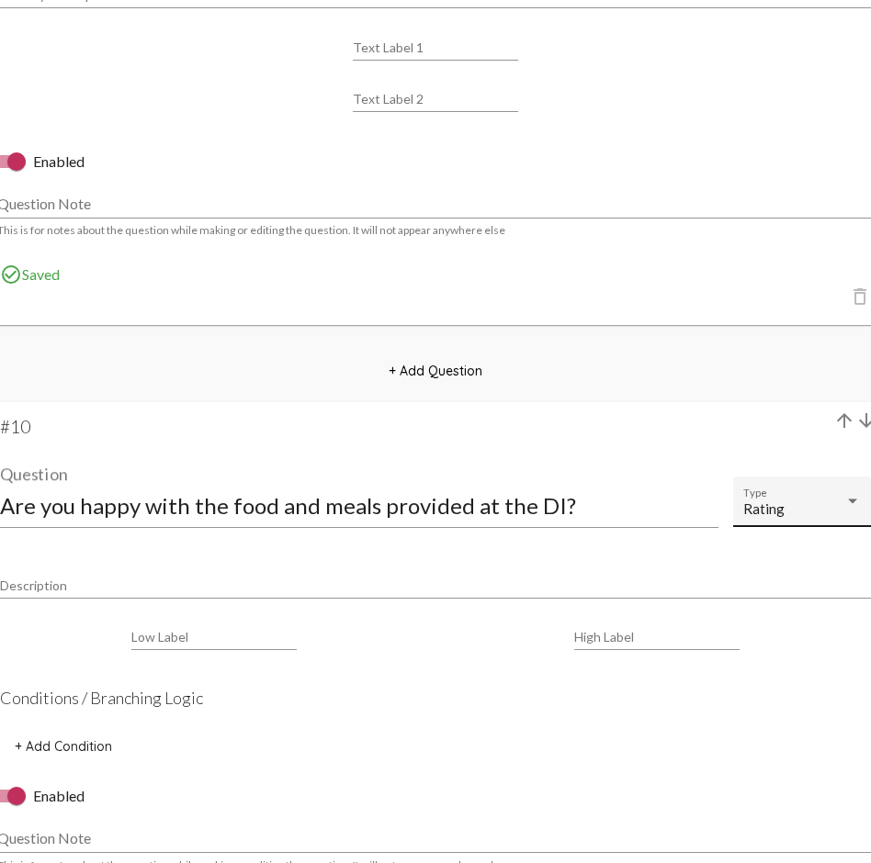
click at [836, 496] on div "Rating Type" at bounding box center [802, 507] width 118 height 40
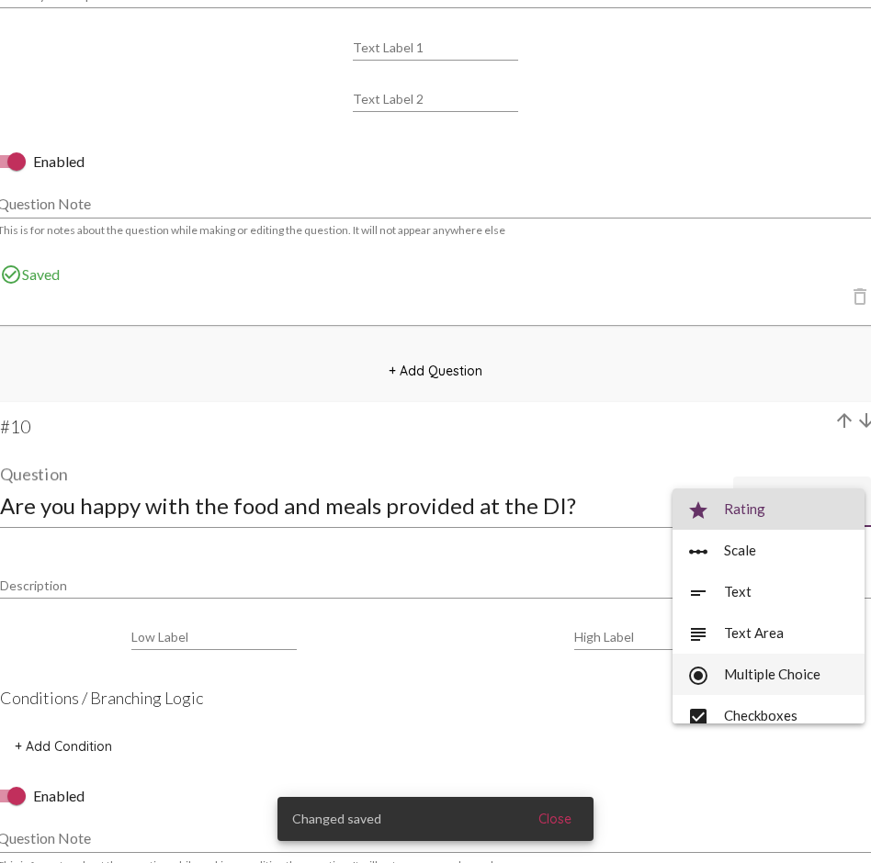
click at [761, 629] on span "radio_button_checked Multiple Choice" at bounding box center [768, 674] width 163 height 41
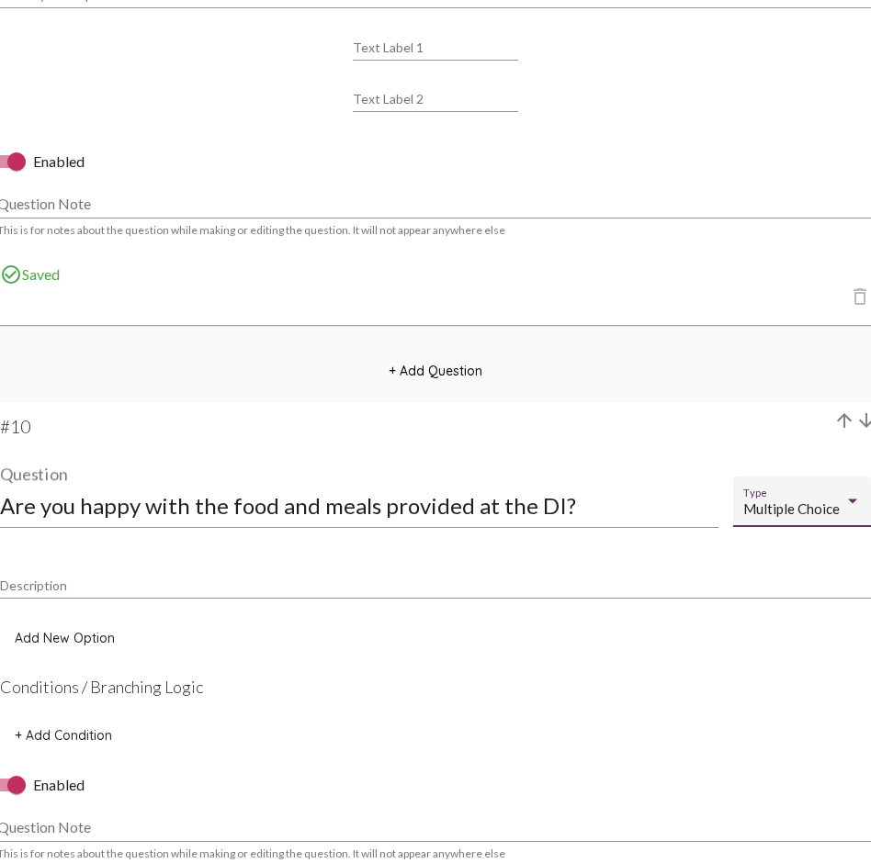
click at [93, 629] on span "Add New Option" at bounding box center [65, 638] width 100 height 17
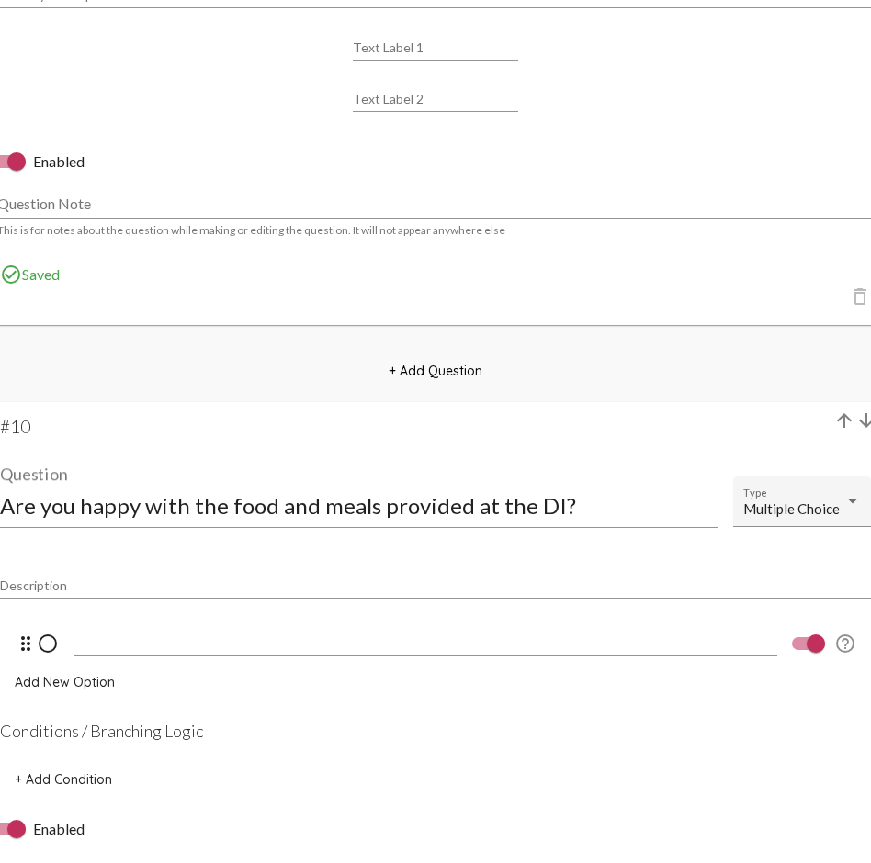
click at [143, 629] on input at bounding box center [424, 641] width 703 height 17
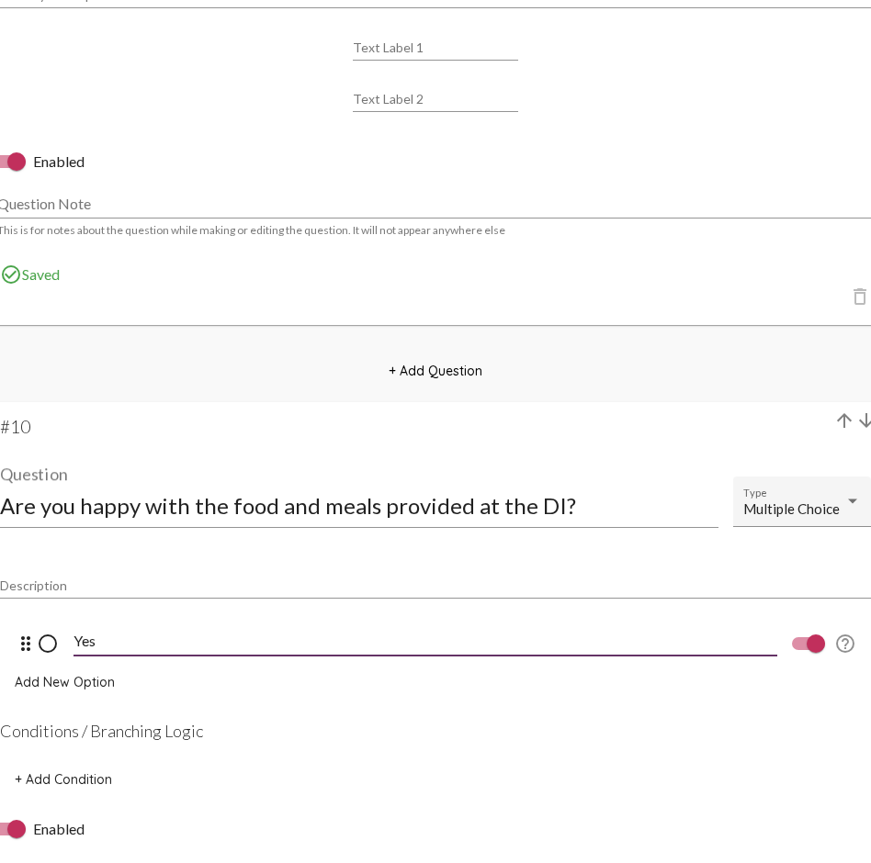
type input "Yes"
click at [79, 629] on span "Add New Option" at bounding box center [65, 682] width 100 height 17
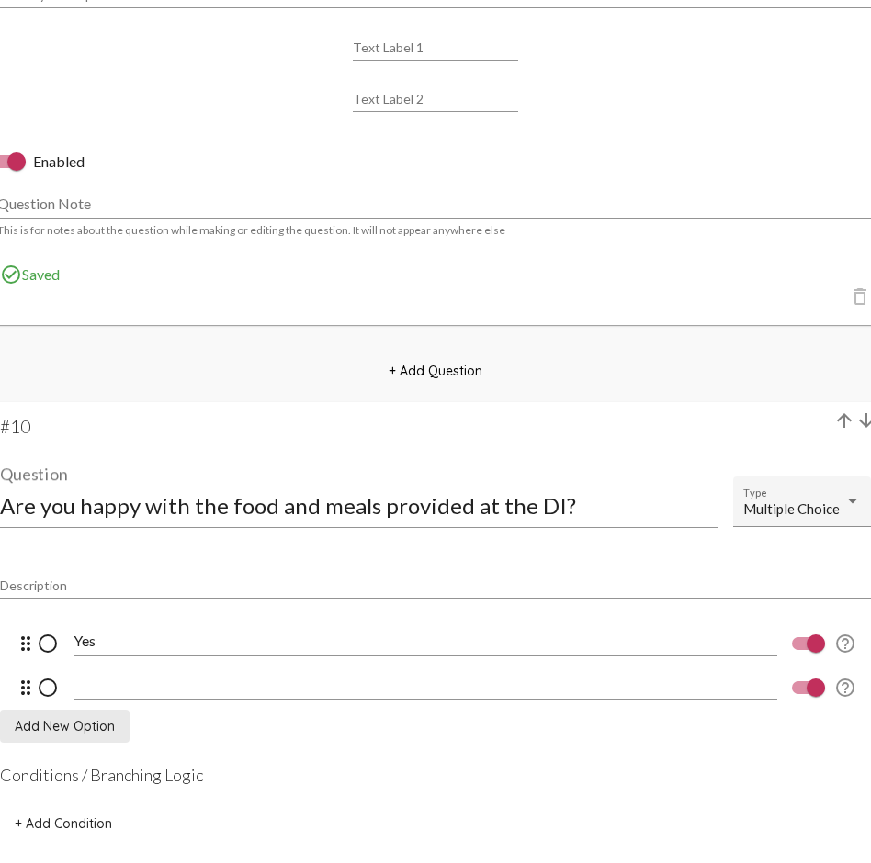
click at [125, 629] on div at bounding box center [424, 678] width 703 height 41
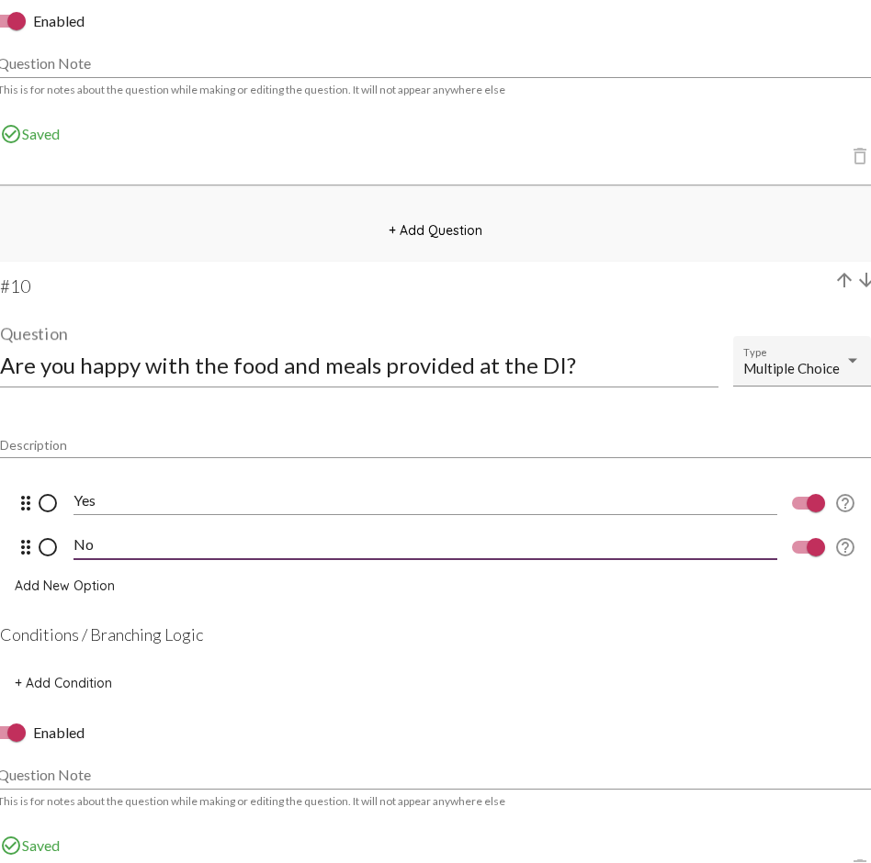
scroll to position [8348, 0]
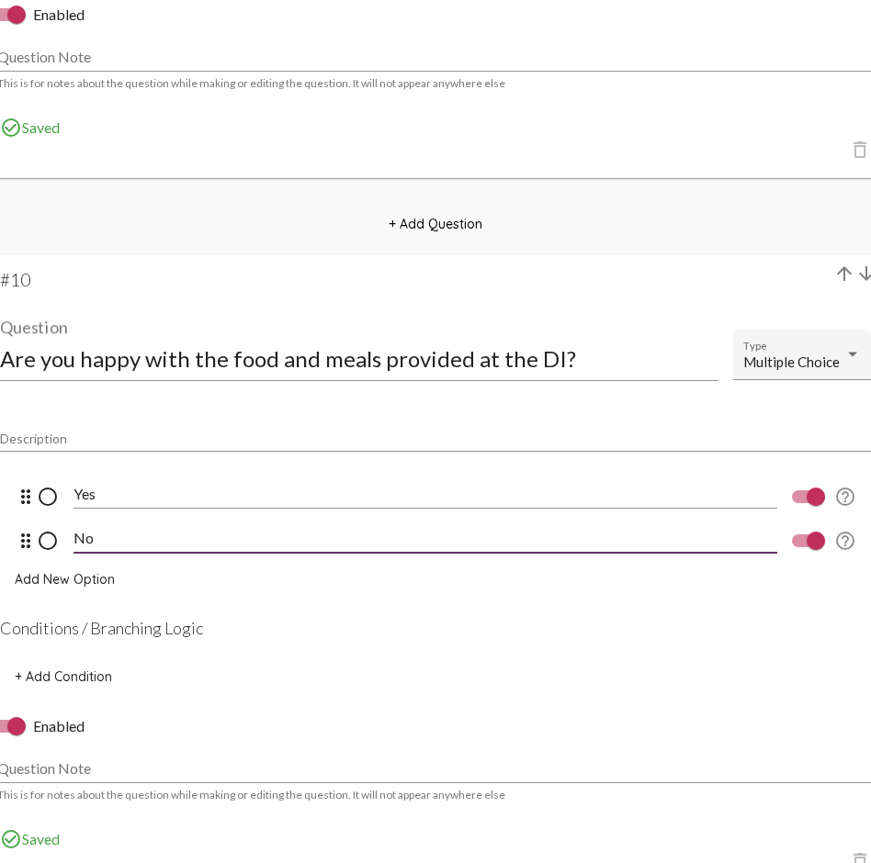
type input "No"
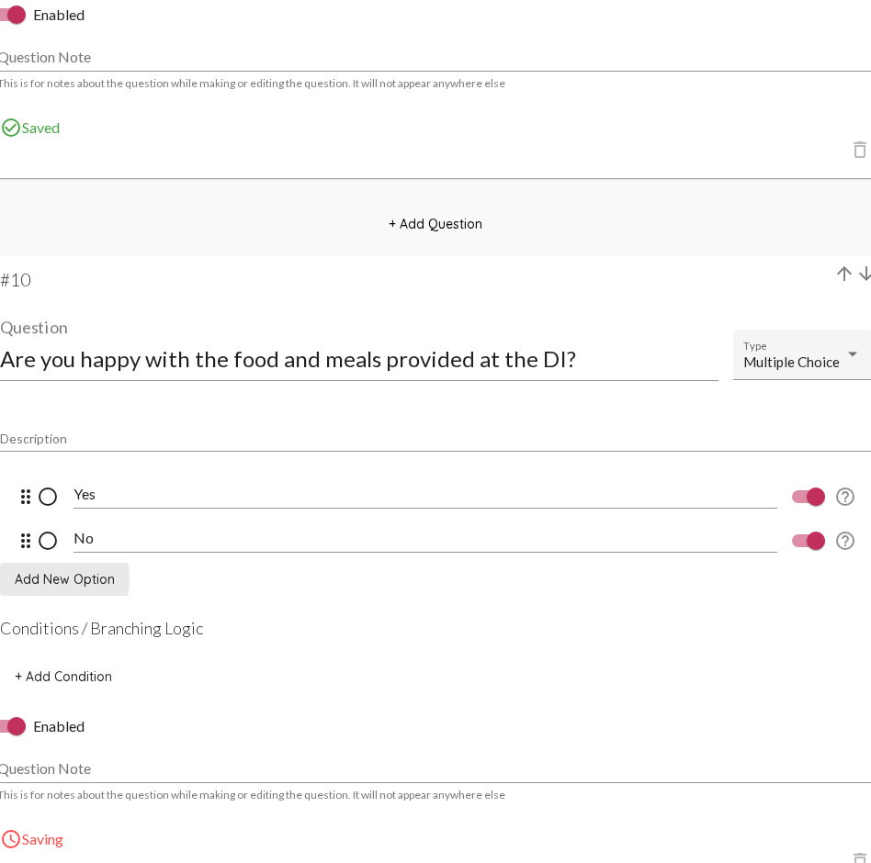
click at [41, 579] on span "Add New Option" at bounding box center [65, 579] width 100 height 17
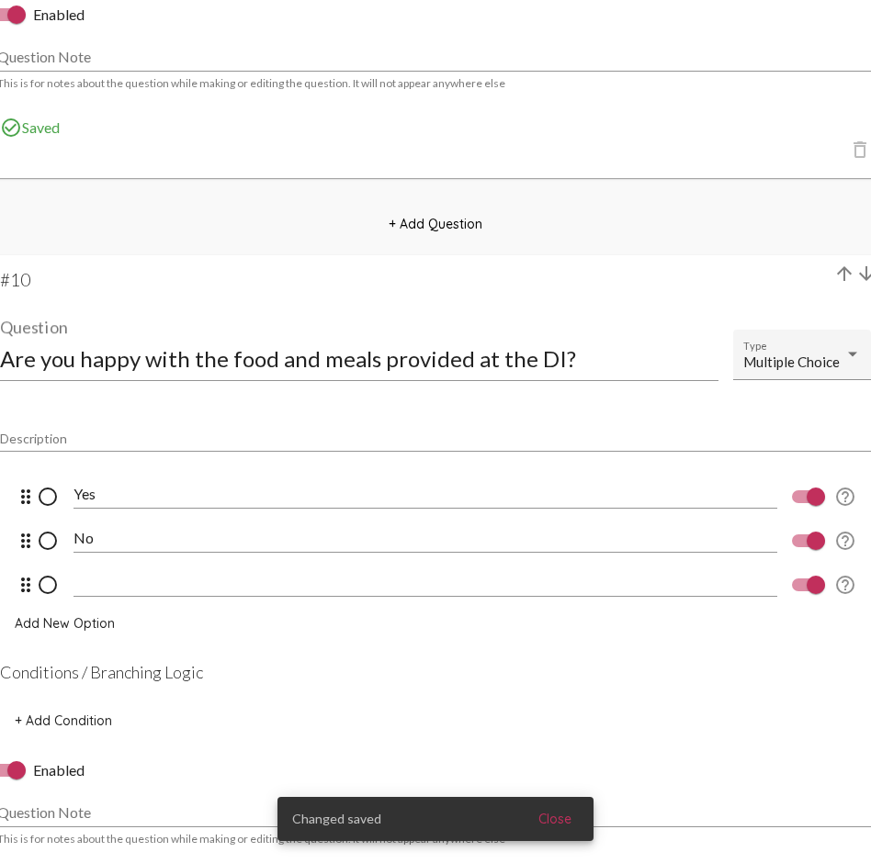
click at [109, 574] on input at bounding box center [424, 582] width 703 height 17
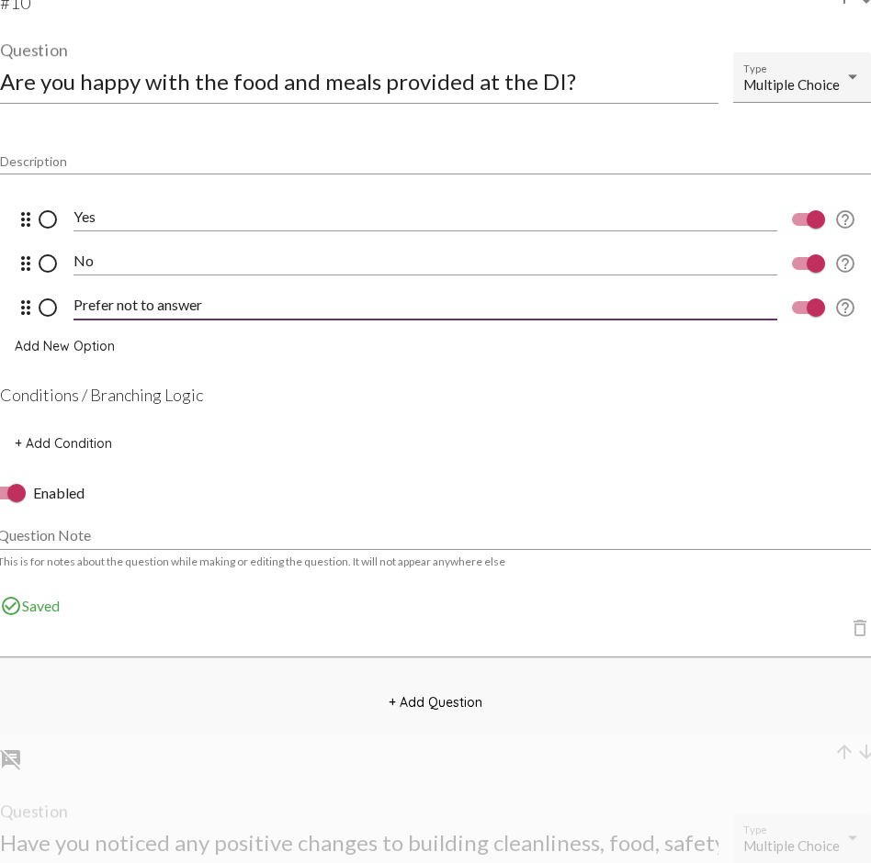
scroll to position [8670, 0]
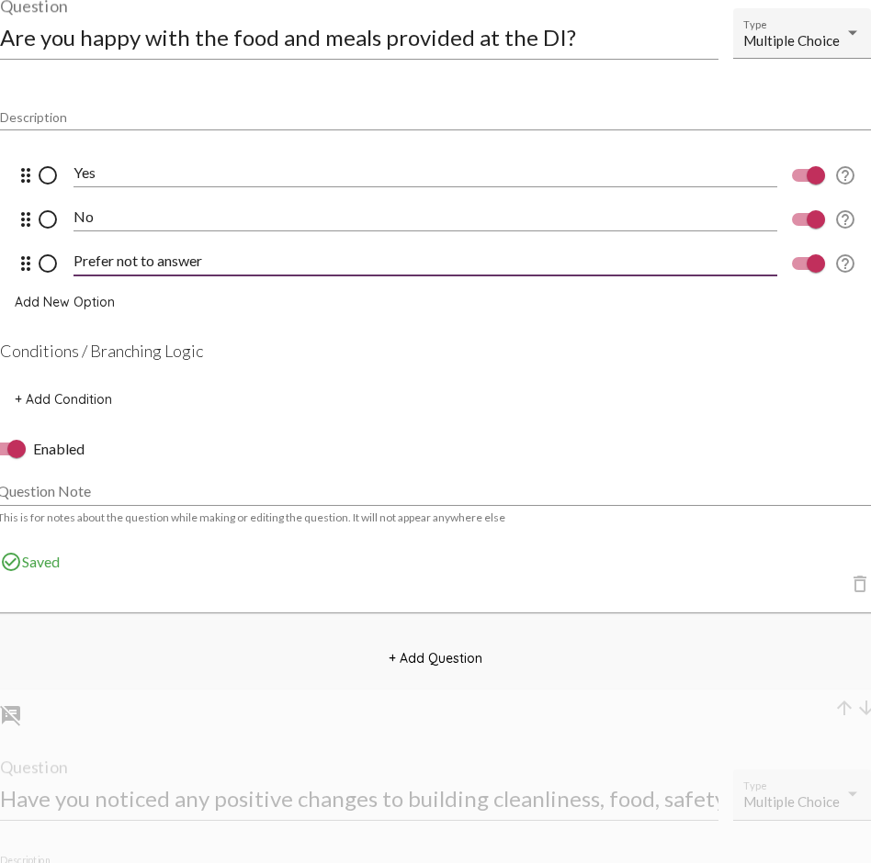
type input "Prefer not to answer"
click at [433, 629] on span "+ Add Question" at bounding box center [435, 658] width 94 height 17
select select "8947"
select select "8948"
select select "8951"
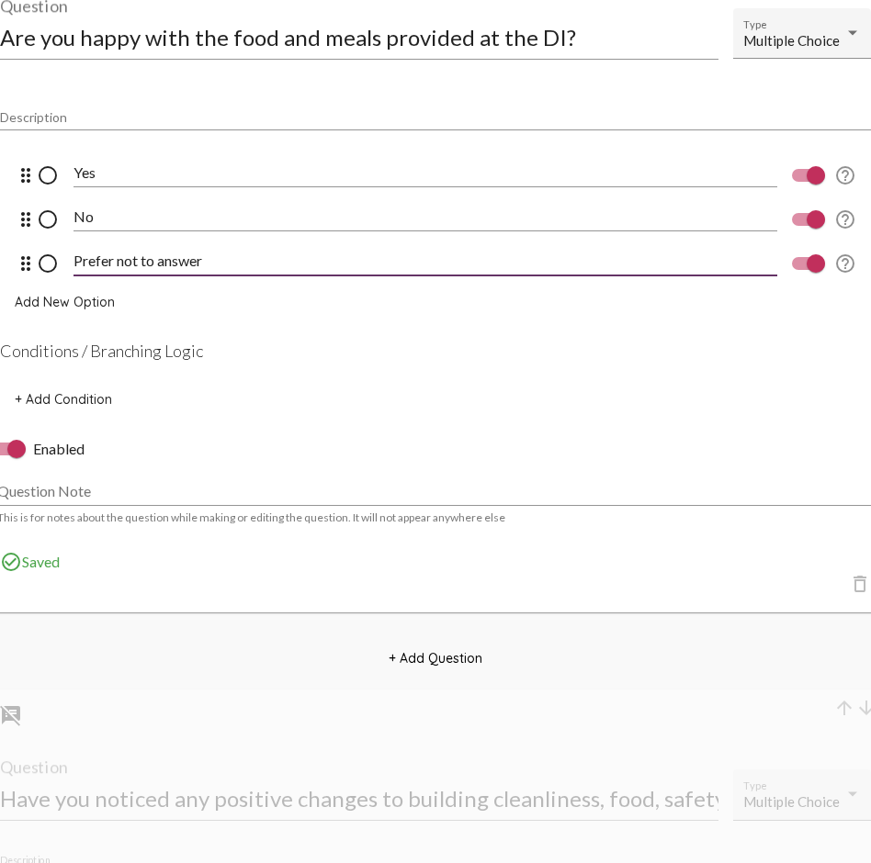
select select "8951"
select select "8953"
select select "10770"
select select "undefined"
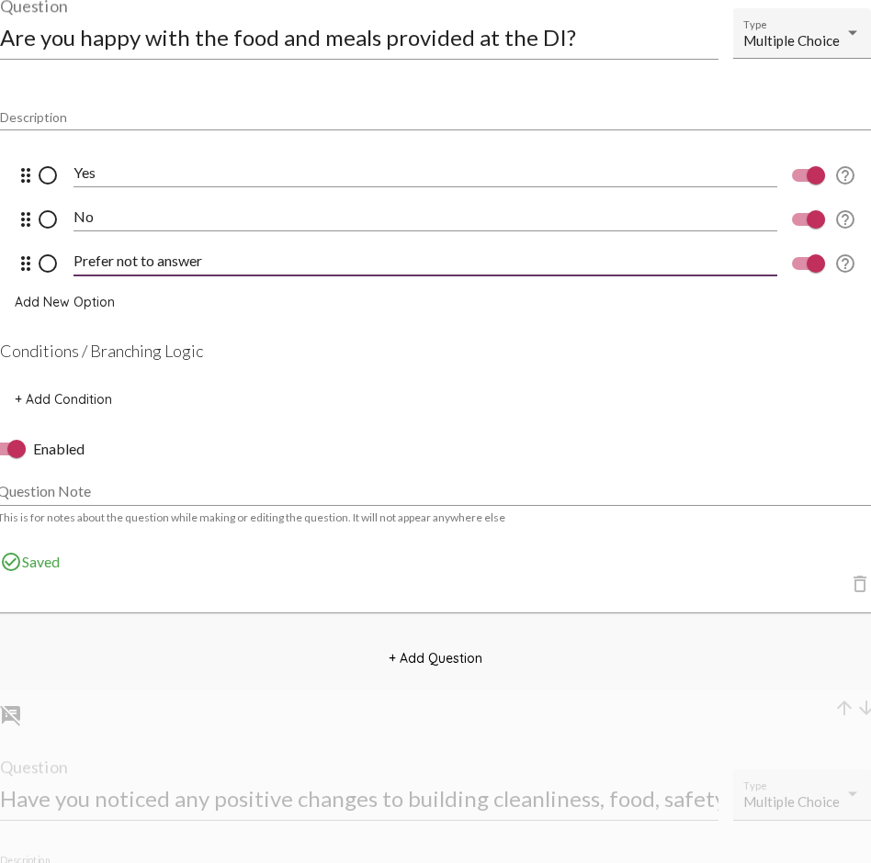
select select "undefined"
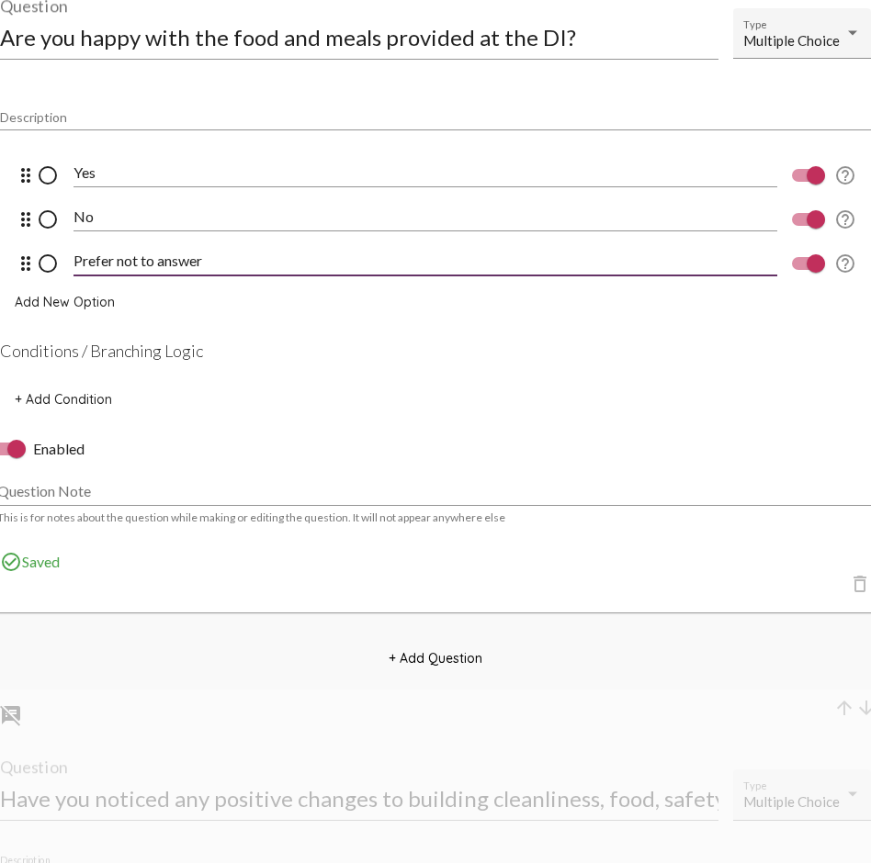
select select "undefined"
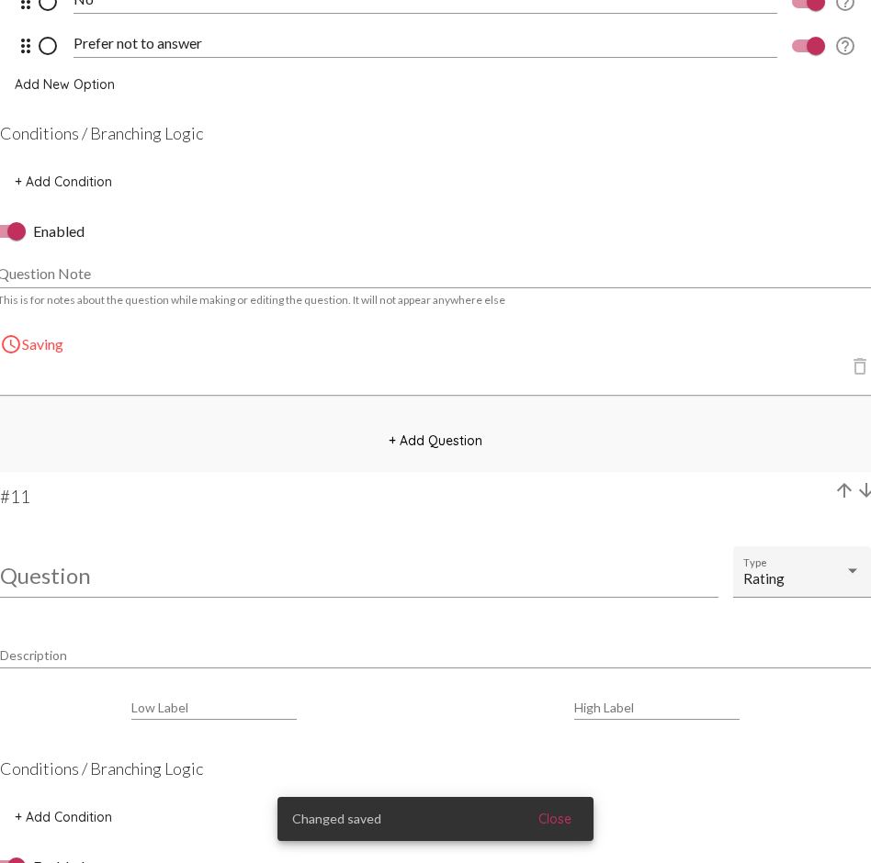
scroll to position [8889, 0]
click at [261, 571] on input "Question" at bounding box center [359, 573] width 718 height 25
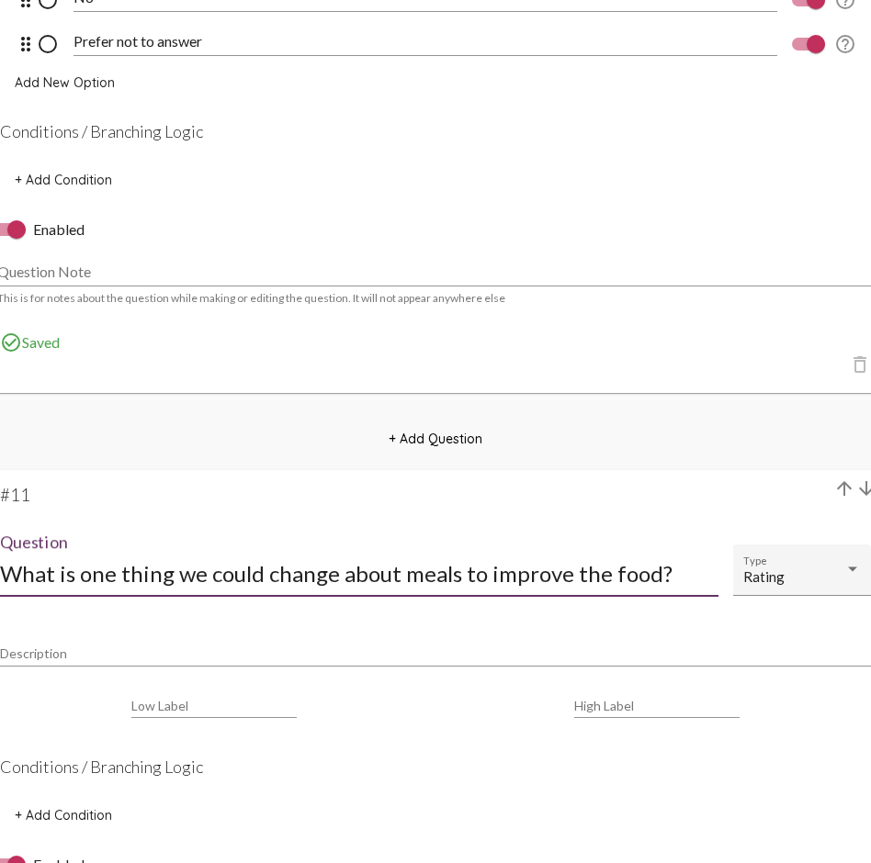
drag, startPoint x: 454, startPoint y: 575, endPoint x: 675, endPoint y: 575, distance: 221.3
click at [675, 575] on input "What is one thing we could change about meals to improve the food?" at bounding box center [359, 573] width 718 height 25
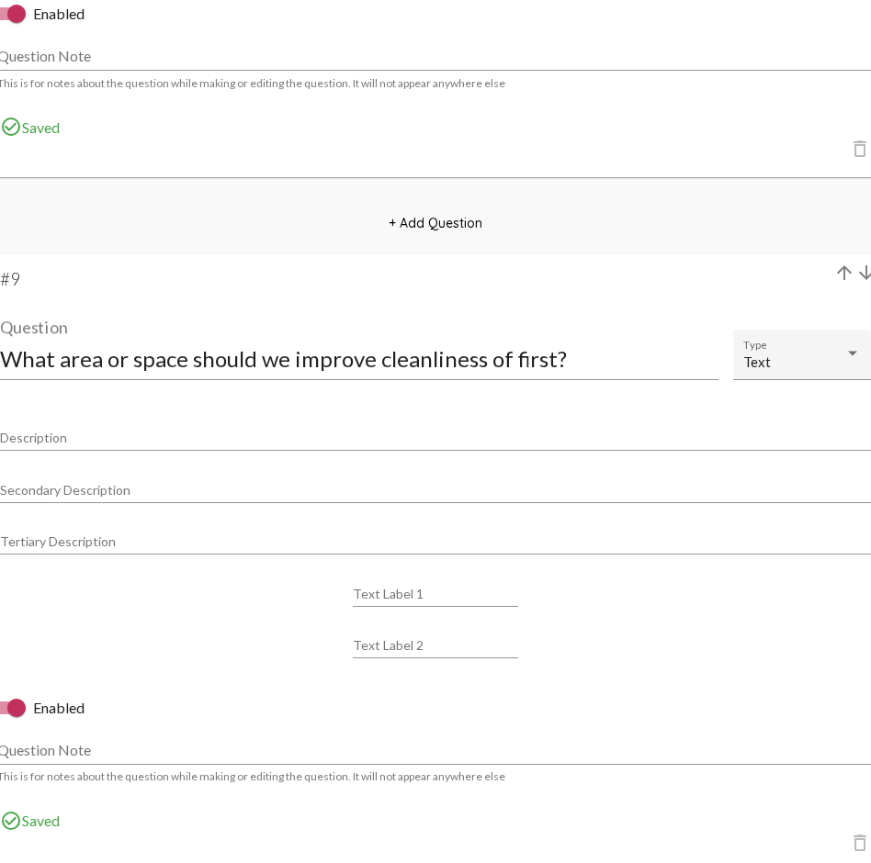
scroll to position [7635, 0]
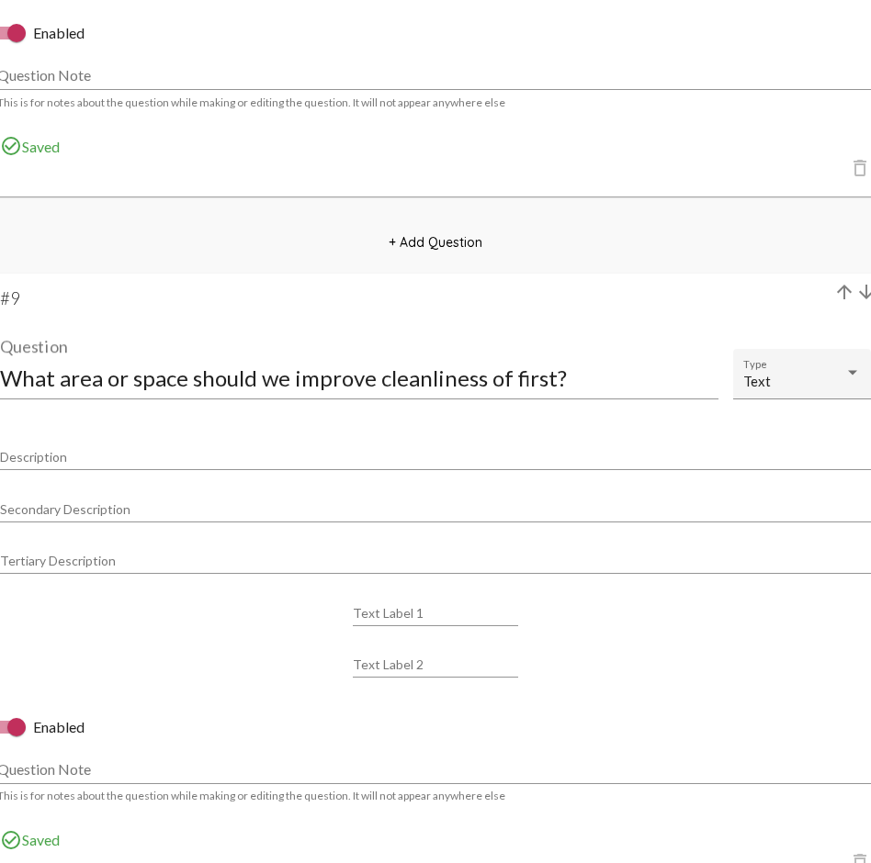
type input "What is one thing we could change about meals that"
click at [304, 383] on input "What area or space should we improve cleanliness of first?" at bounding box center [359, 378] width 718 height 25
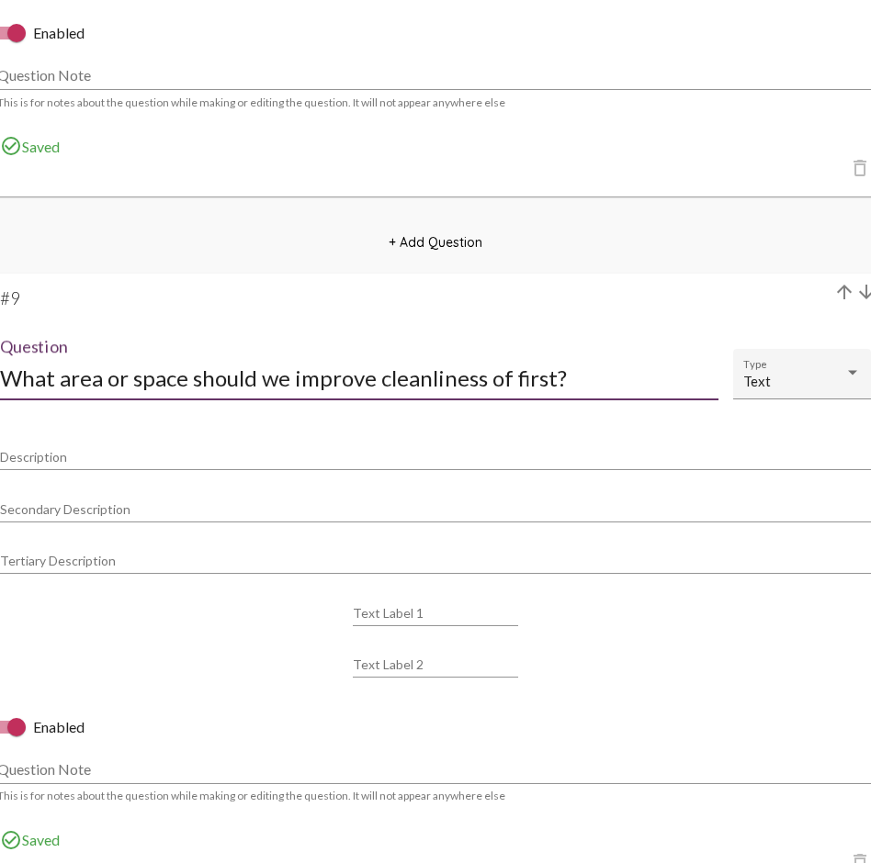
click at [304, 383] on input "What area or space should we improve cleanliness of first?" at bounding box center [359, 378] width 718 height 25
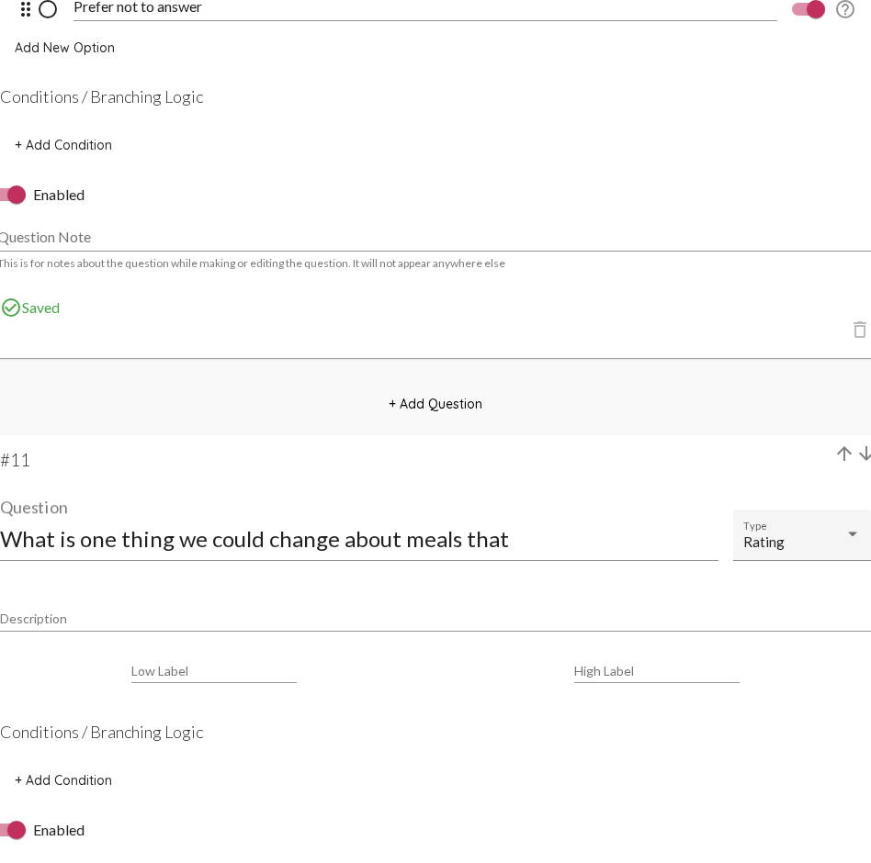
scroll to position [9048, 0]
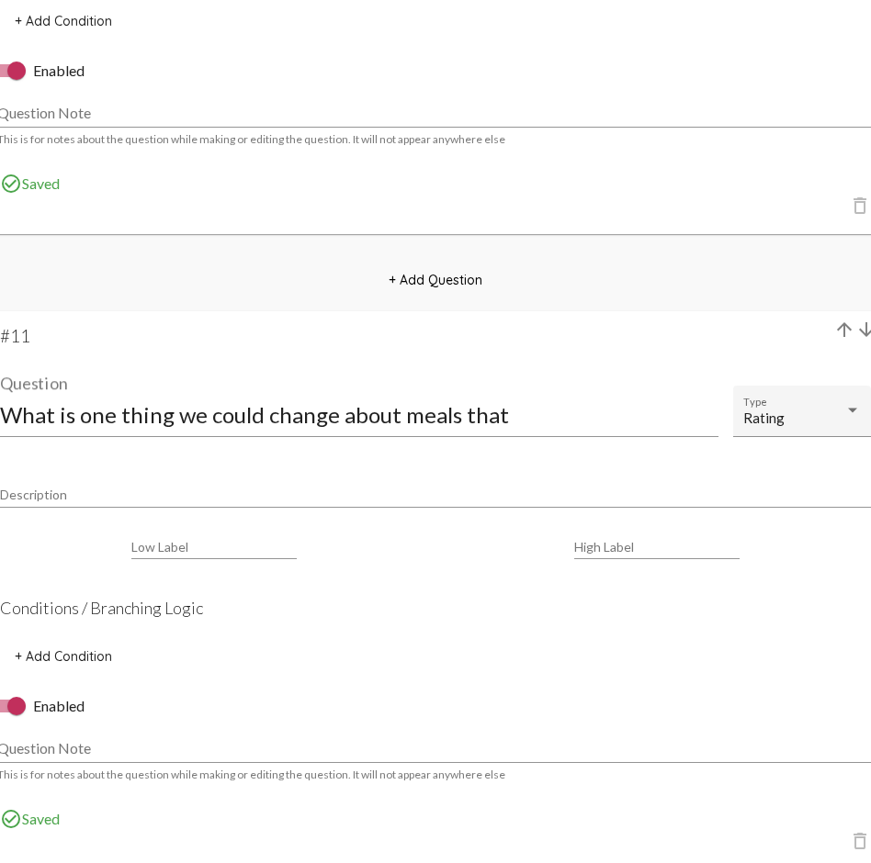
type input "What is one area that we should target for improved cleaning?"
click at [482, 422] on input "What is one thing we could change about meals that" at bounding box center [359, 414] width 718 height 25
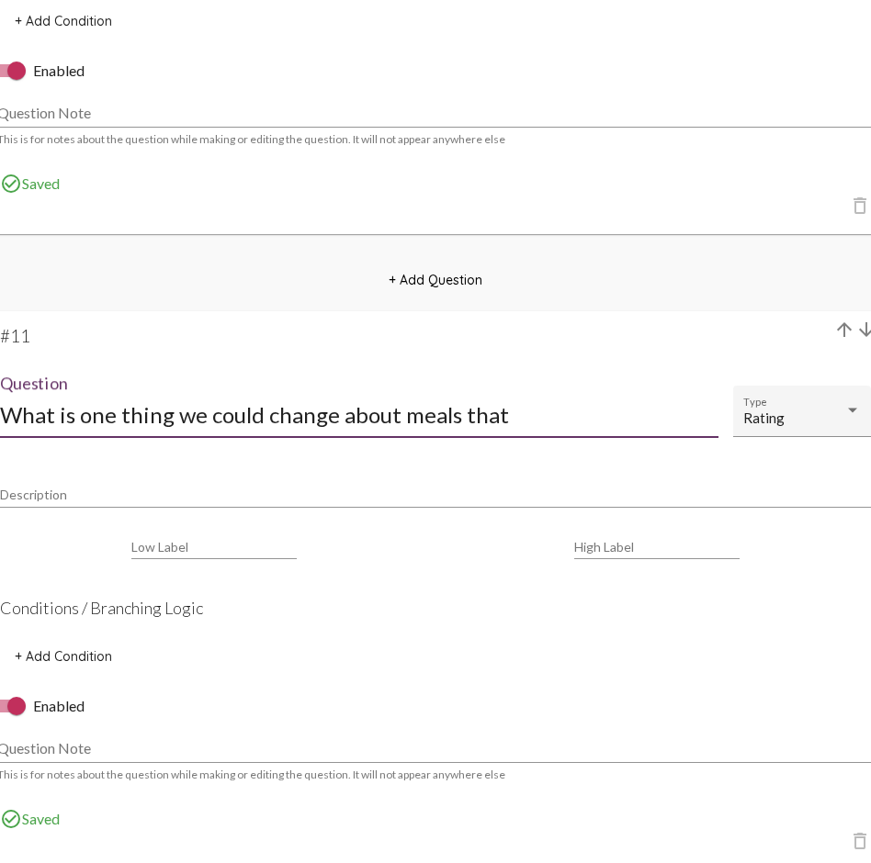
click at [514, 422] on input "What is one thing we could change about meals that" at bounding box center [359, 414] width 718 height 25
drag, startPoint x: 511, startPoint y: 415, endPoint x: 398, endPoint y: 413, distance: 113.0
click at [398, 413] on input "What is one thing we could change about meals that" at bounding box center [359, 414] width 718 height 25
type input "What is one thing we could change about food and meals?"
click at [785, 411] on div "Rating" at bounding box center [793, 419] width 101 height 16
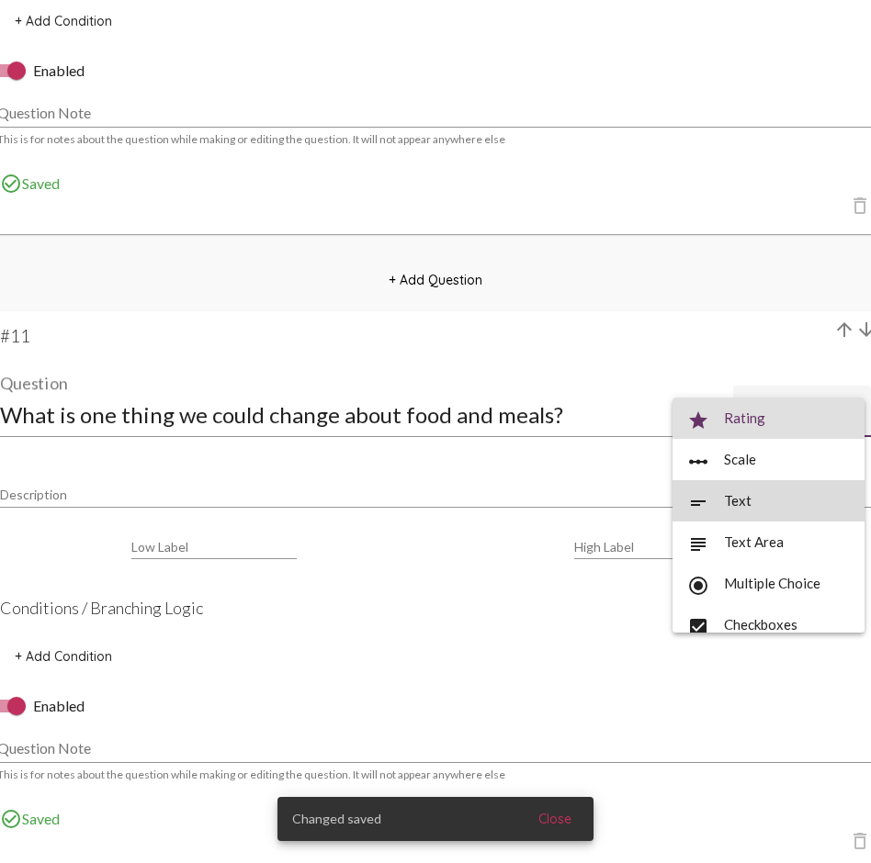
click at [787, 497] on span "short_text Text" at bounding box center [768, 500] width 163 height 41
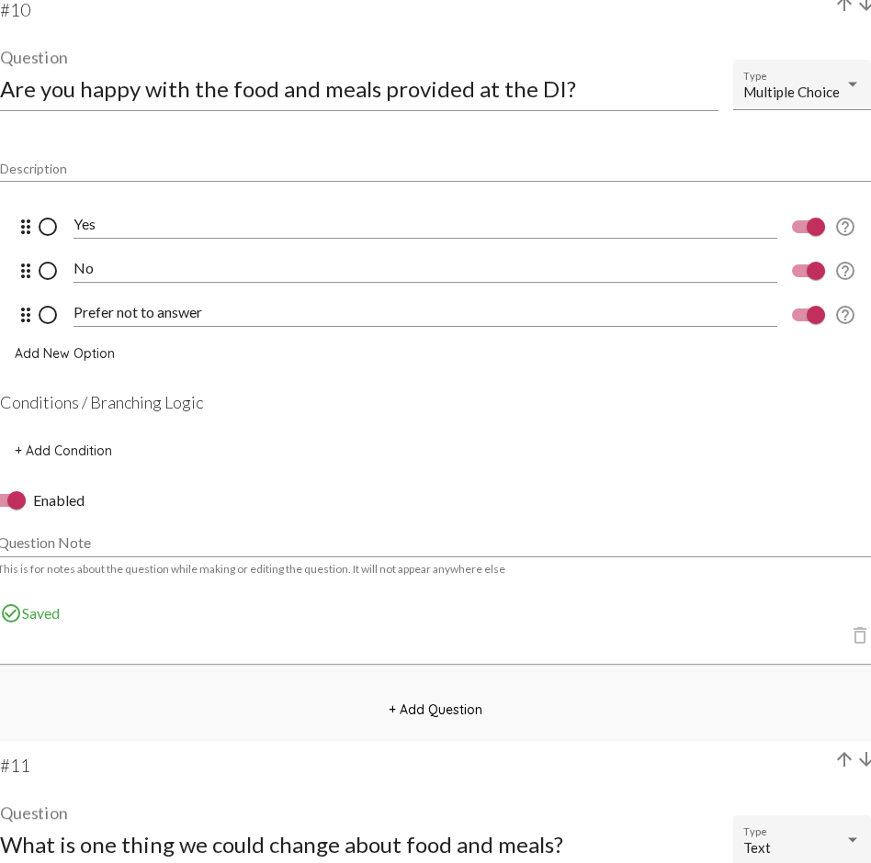
scroll to position [8617, 0]
click at [83, 398] on h4 "Conditions / Branching Logic" at bounding box center [435, 403] width 871 height 20
click at [79, 450] on span "+ Add Condition" at bounding box center [63, 452] width 97 height 17
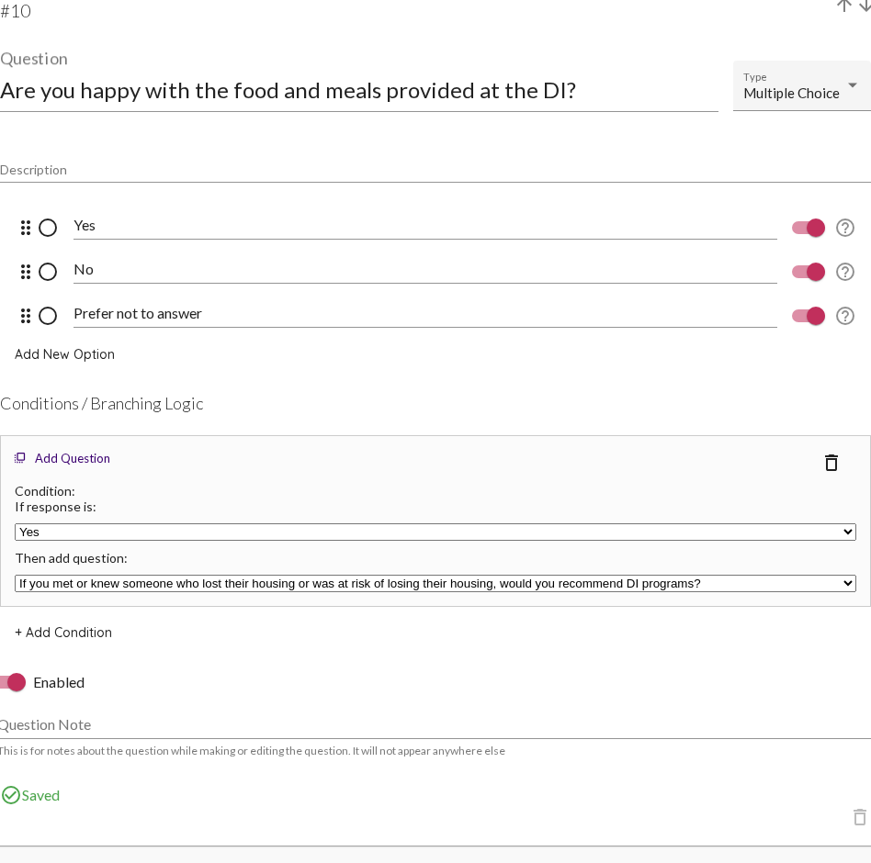
click at [120, 575] on select "If you met or knew someone who lost their housing or was at risk of losing thei…" at bounding box center [435, 583] width 841 height 17
select select "undefined"
click at [92, 629] on span "+ Add Condition" at bounding box center [63, 633] width 97 height 17
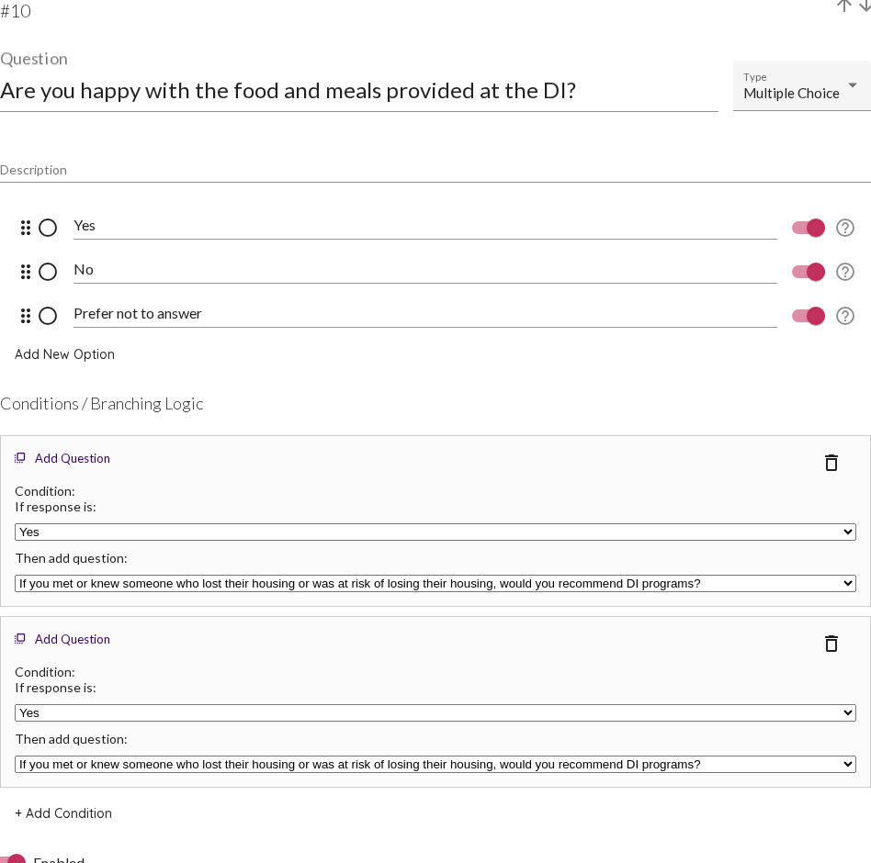
click at [100, 629] on select "Yes No Prefer not to answer" at bounding box center [435, 712] width 841 height 17
select select "undefined"
click at [126, 629] on select "If you met or knew someone who lost their housing or was at risk of losing thei…" at bounding box center [435, 764] width 841 height 17
select select "undefined"
click at [309, 442] on div "flip_to_front Add Question delete_outline Condition: If response is: Yes No Pre…" at bounding box center [435, 521] width 871 height 172
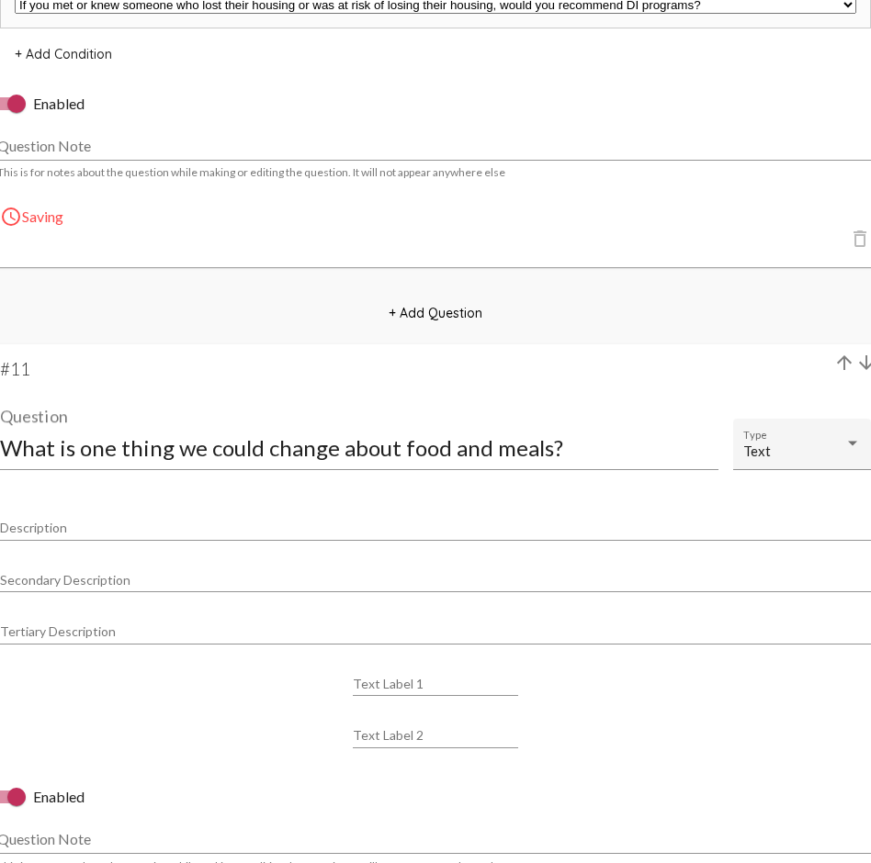
scroll to position [1, 0]
click at [397, 356] on mat-card "arrow_upward arrow_downward #11 What is one thing we could change about food an…" at bounding box center [435, 652] width 900 height 617
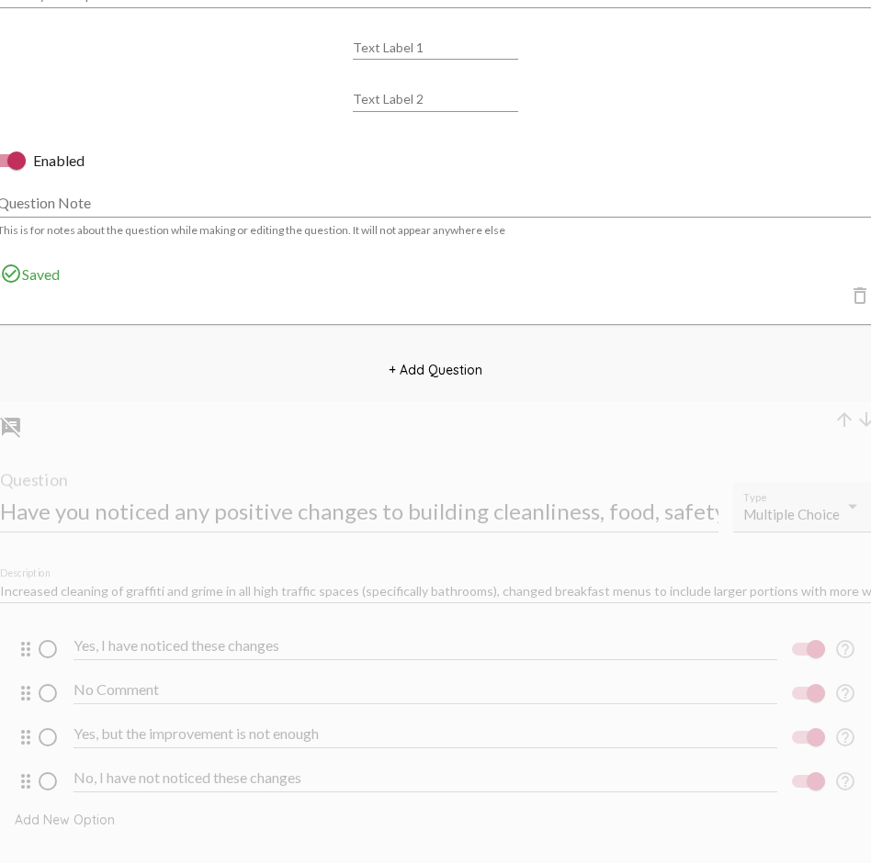
scroll to position [10024, 0]
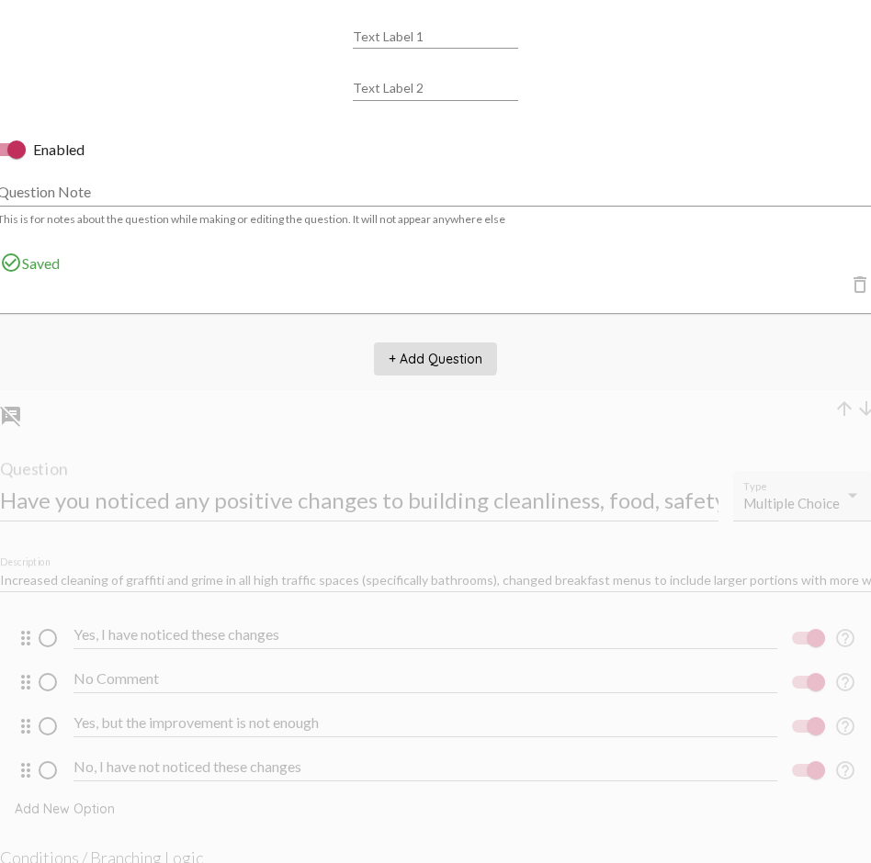
click at [430, 354] on span "+ Add Question" at bounding box center [435, 359] width 94 height 17
select select "8947"
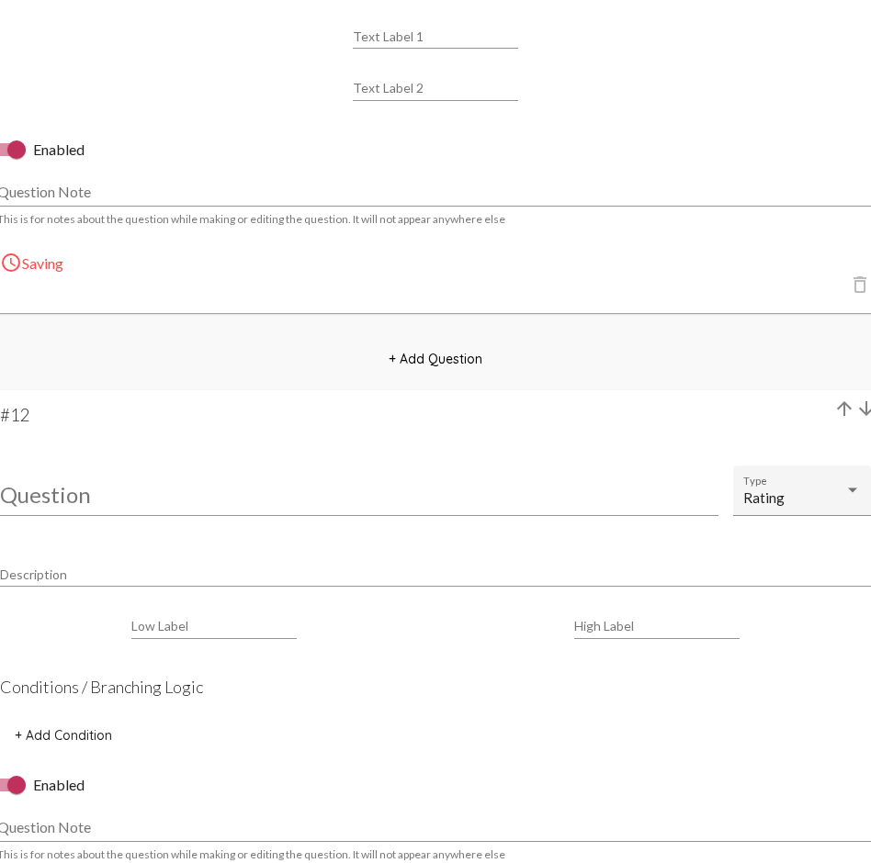
click at [173, 485] on input "Question" at bounding box center [359, 494] width 718 height 25
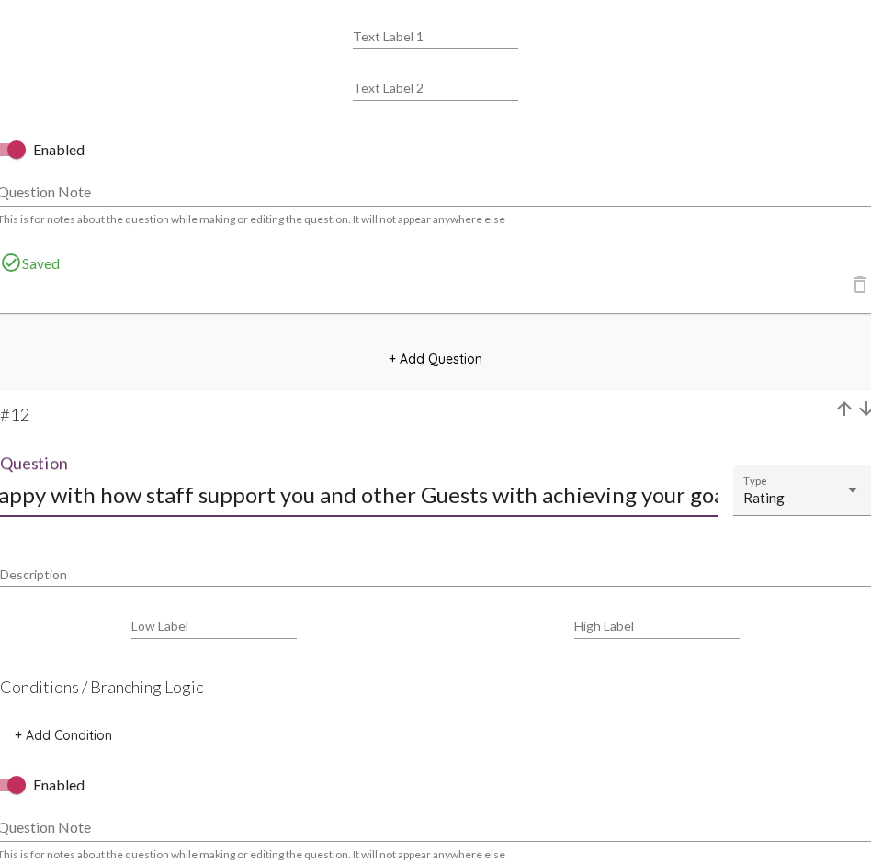
scroll to position [0, 103]
click at [807, 499] on div "Rating" at bounding box center [793, 498] width 101 height 16
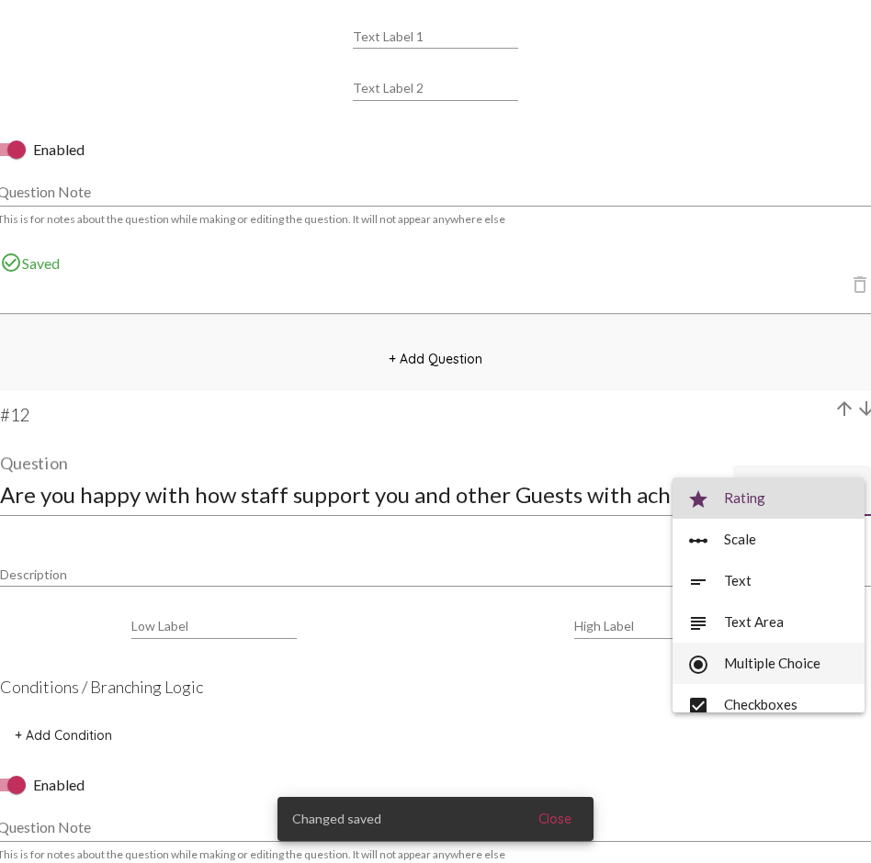
click at [771, 629] on span "radio_button_checked Multiple Choice" at bounding box center [768, 663] width 163 height 41
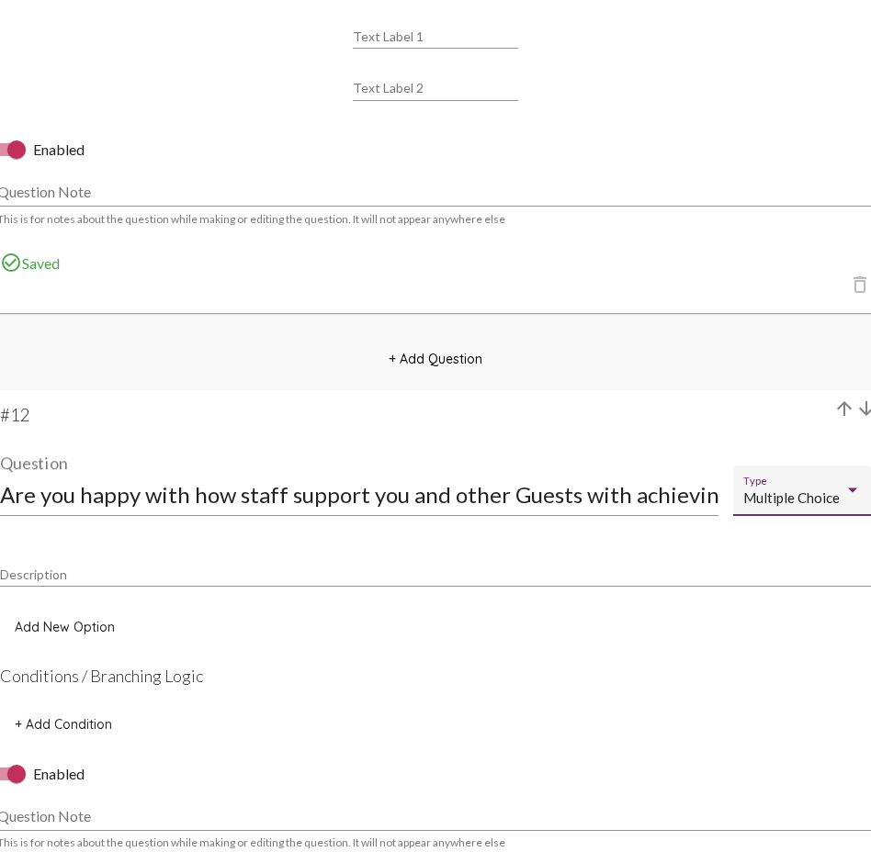
click at [96, 629] on span "Add New Option" at bounding box center [65, 627] width 100 height 17
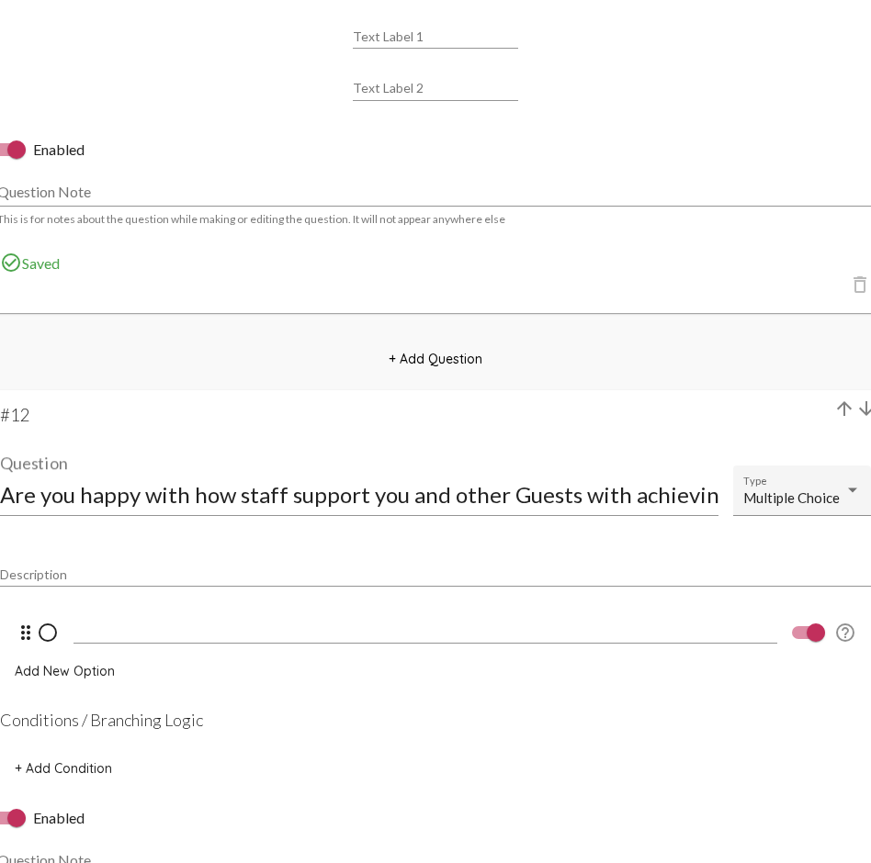
click at [94, 628] on input at bounding box center [424, 629] width 703 height 17
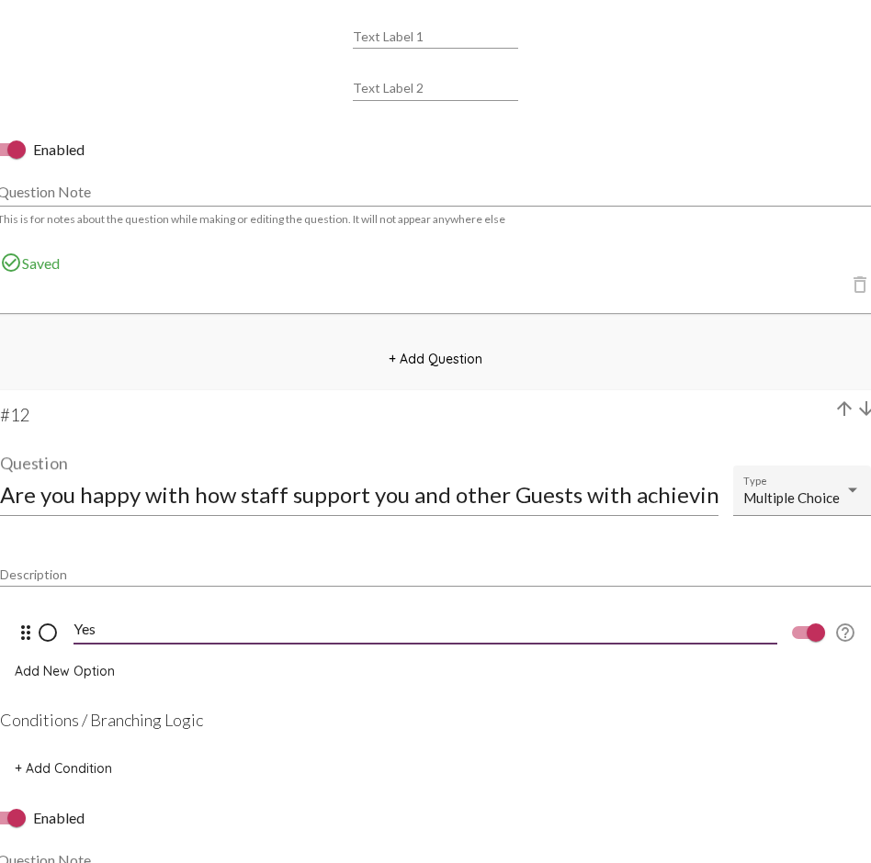
click at [95, 629] on button "Add New Option" at bounding box center [64, 671] width 129 height 33
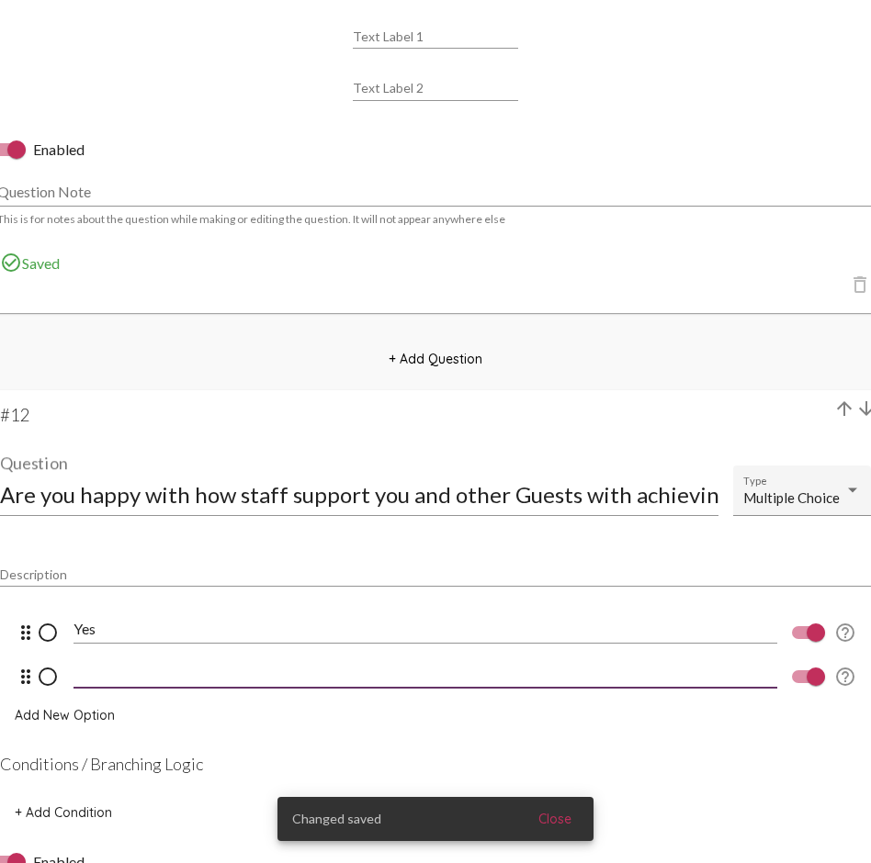
click at [127, 629] on input at bounding box center [424, 673] width 703 height 17
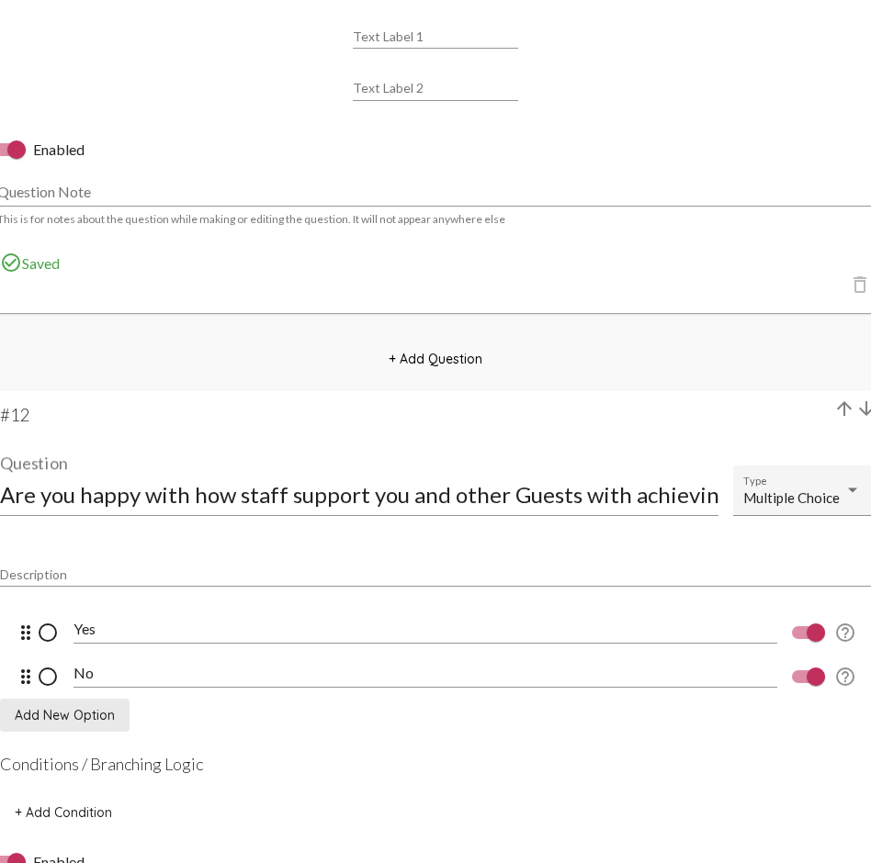
click at [83, 629] on span "Add New Option" at bounding box center [65, 715] width 100 height 17
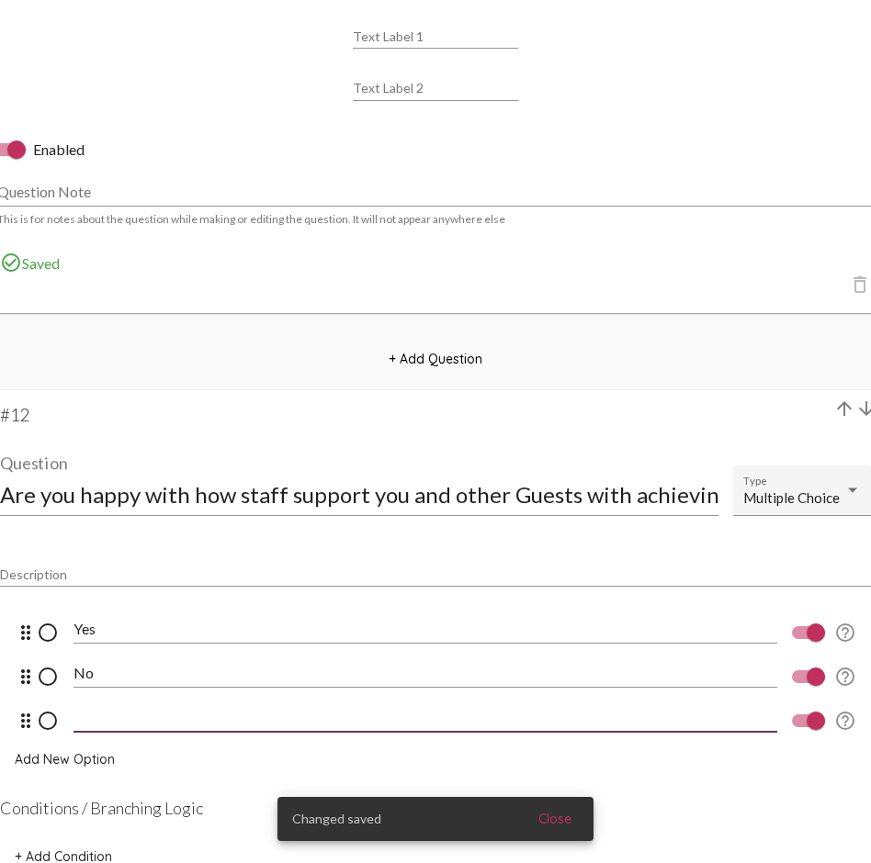
click at [142, 629] on input at bounding box center [424, 717] width 703 height 17
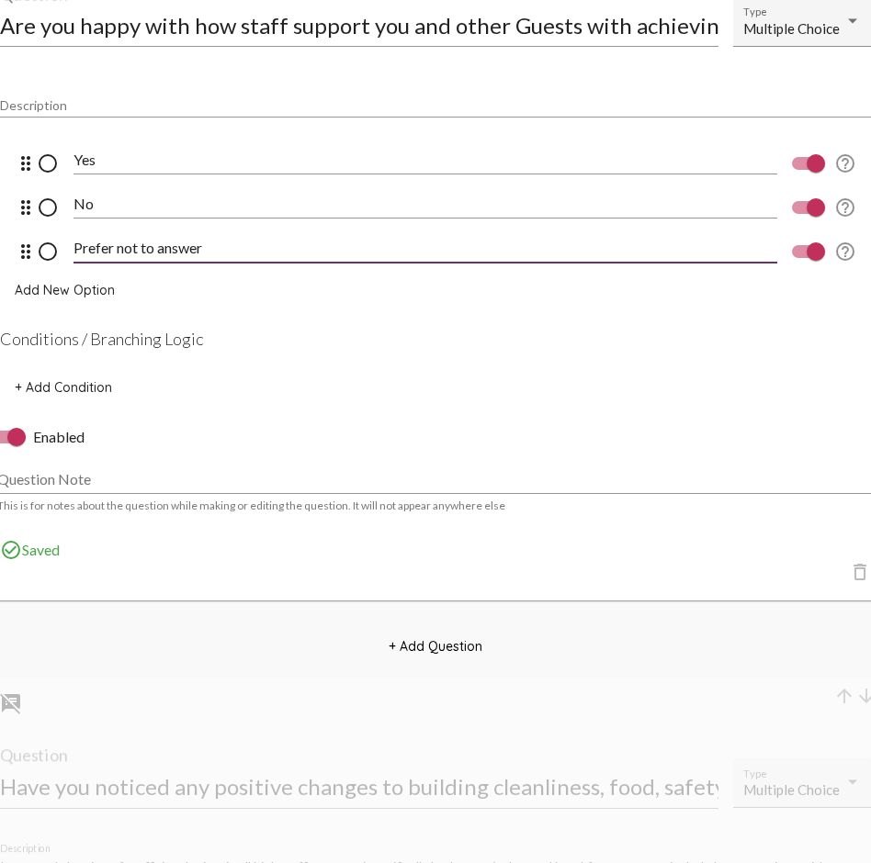
scroll to position [10494, 0]
click at [449, 629] on span "+ Add Question" at bounding box center [435, 645] width 94 height 17
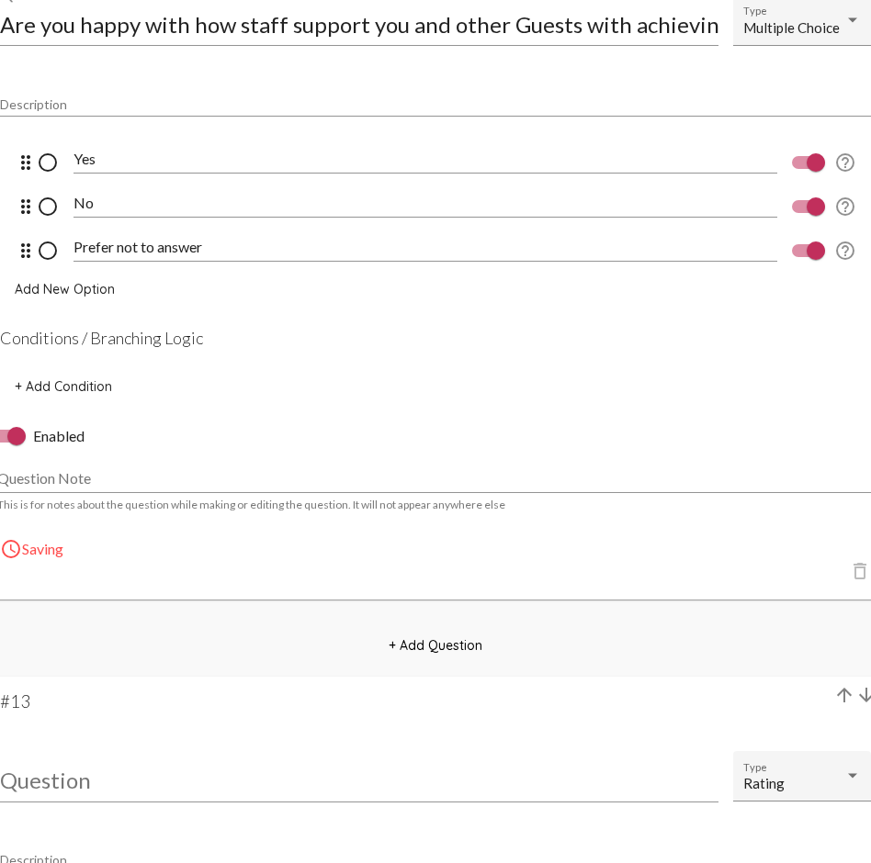
click at [50, 629] on input "Question" at bounding box center [359, 780] width 718 height 25
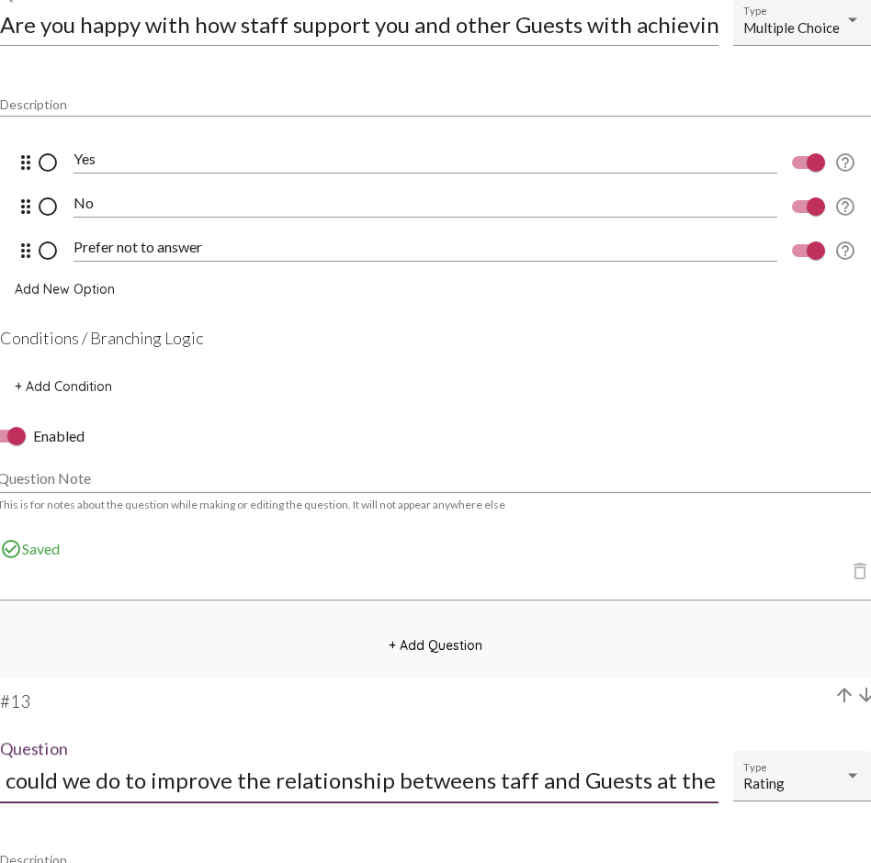
scroll to position [0, 62]
click at [463, 629] on input "What could we do to improve the relationship betweens taff and Guests at the DI?" at bounding box center [359, 780] width 718 height 25
click at [466, 629] on input "What could we do to improve the relationship between s taff and Guests at the D…" at bounding box center [359, 780] width 718 height 25
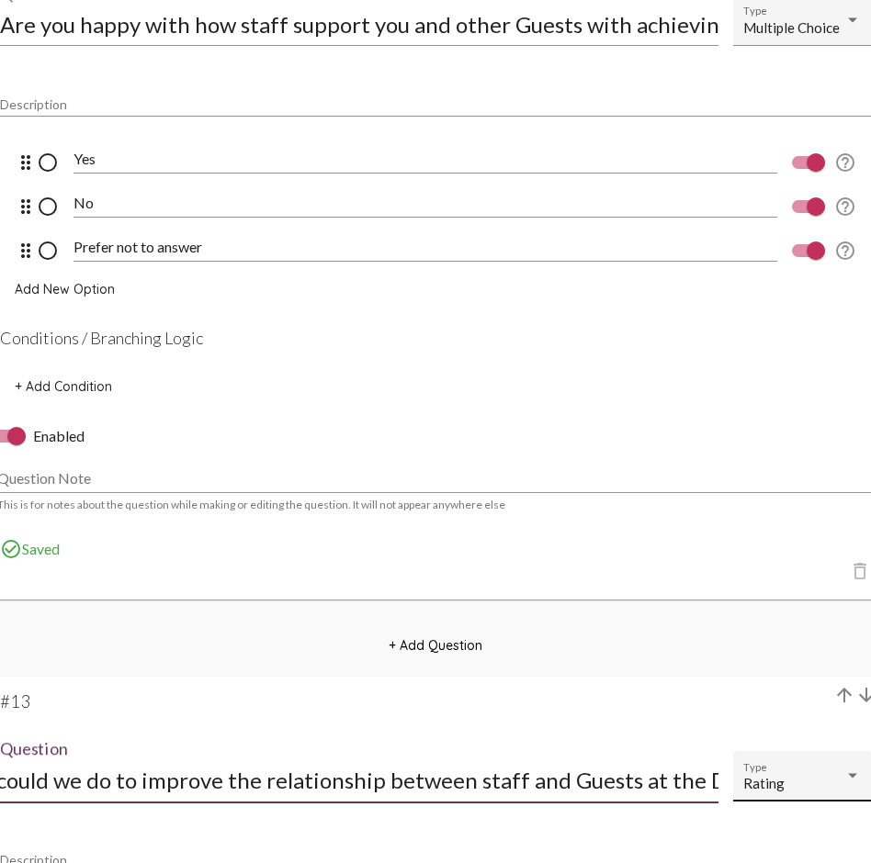
click at [840, 629] on div "Rating" at bounding box center [793, 784] width 101 height 16
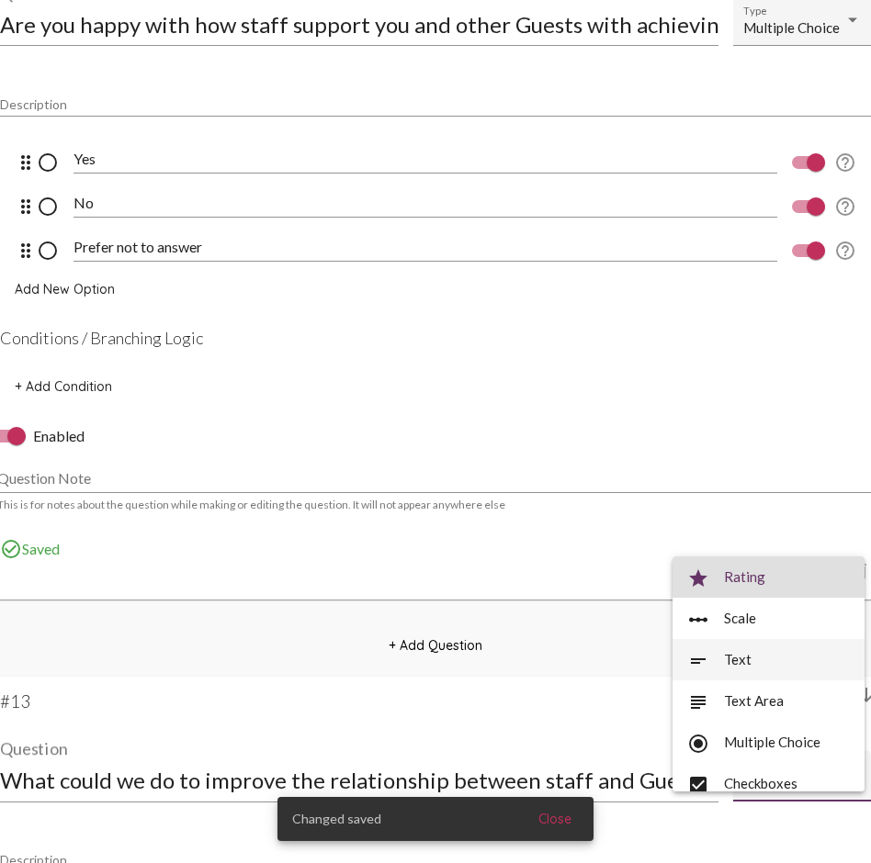
click at [768, 629] on span "short_text Text" at bounding box center [768, 659] width 163 height 41
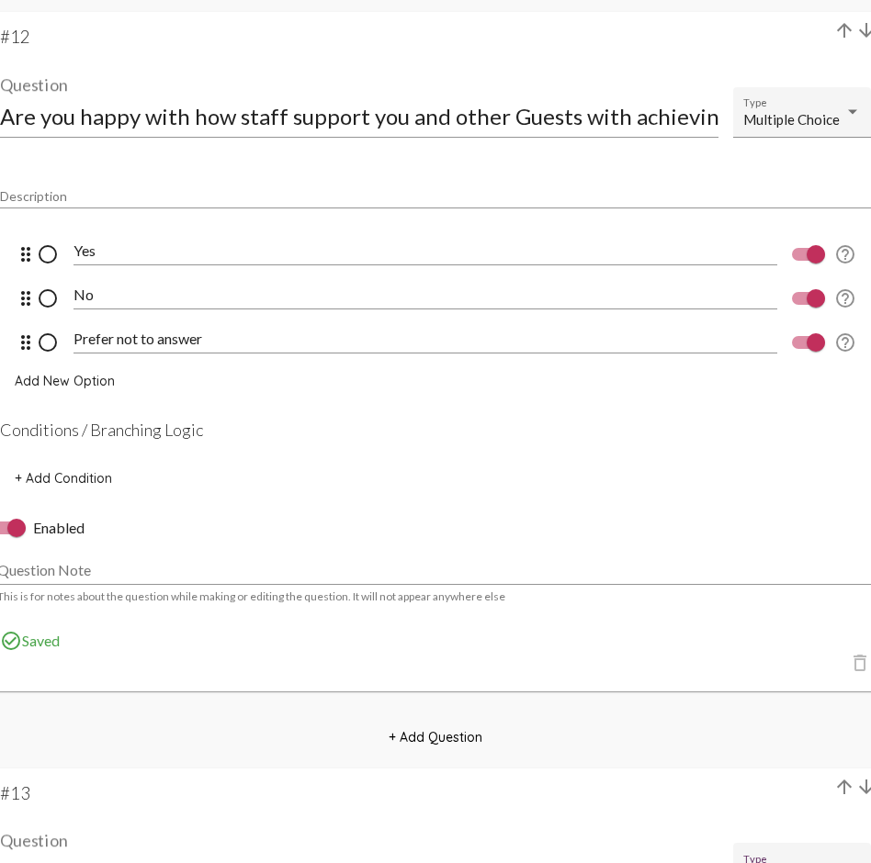
scroll to position [10392, 0]
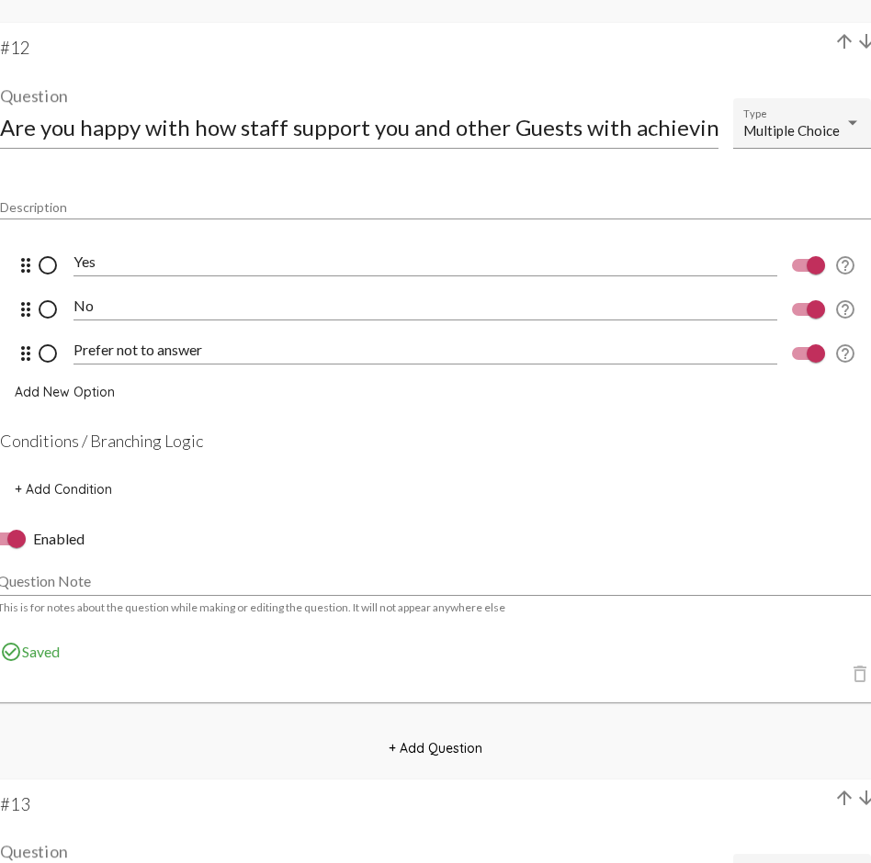
click at [81, 485] on span "+ Add Condition" at bounding box center [63, 489] width 97 height 17
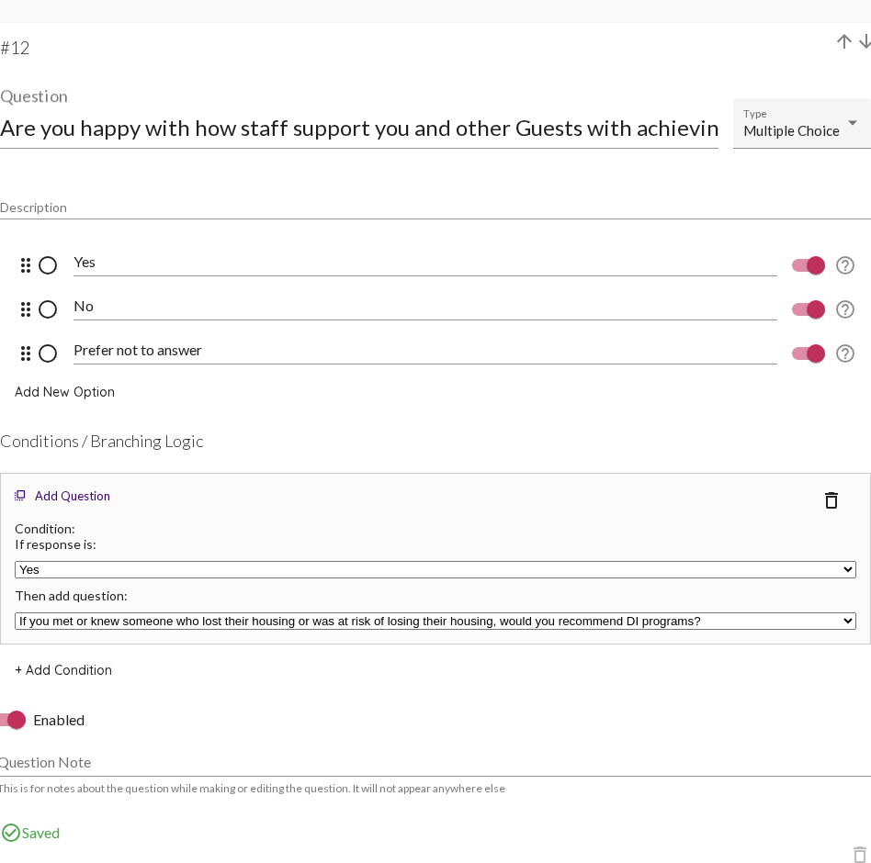
click at [106, 629] on div "Then add question: If you met or knew someone who lost their housing or was at …" at bounding box center [435, 608] width 850 height 51
click at [103, 620] on select "If you met or knew someone who lost their housing or was at risk of losing thei…" at bounding box center [435, 621] width 841 height 17
click at [90, 629] on span "+ Add Condition" at bounding box center [63, 670] width 97 height 17
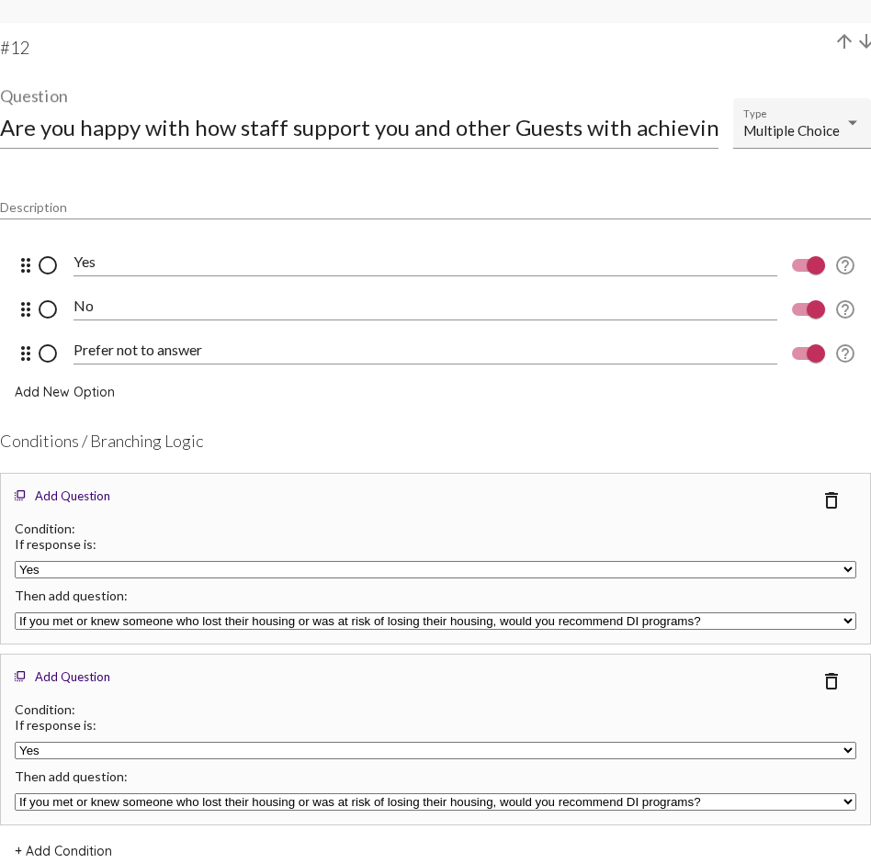
click at [91, 629] on select "Yes No Prefer not to answer" at bounding box center [435, 750] width 841 height 17
click at [78, 629] on select "If you met or knew someone who lost their housing or was at risk of losing thei…" at bounding box center [435, 801] width 841 height 17
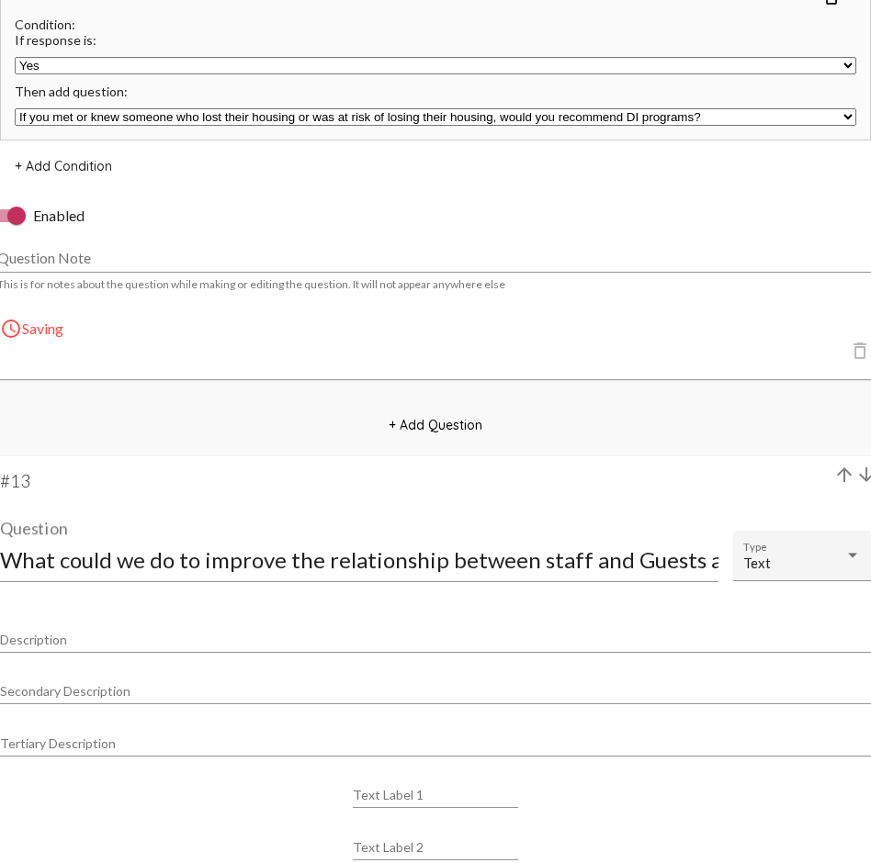
scroll to position [11082, 0]
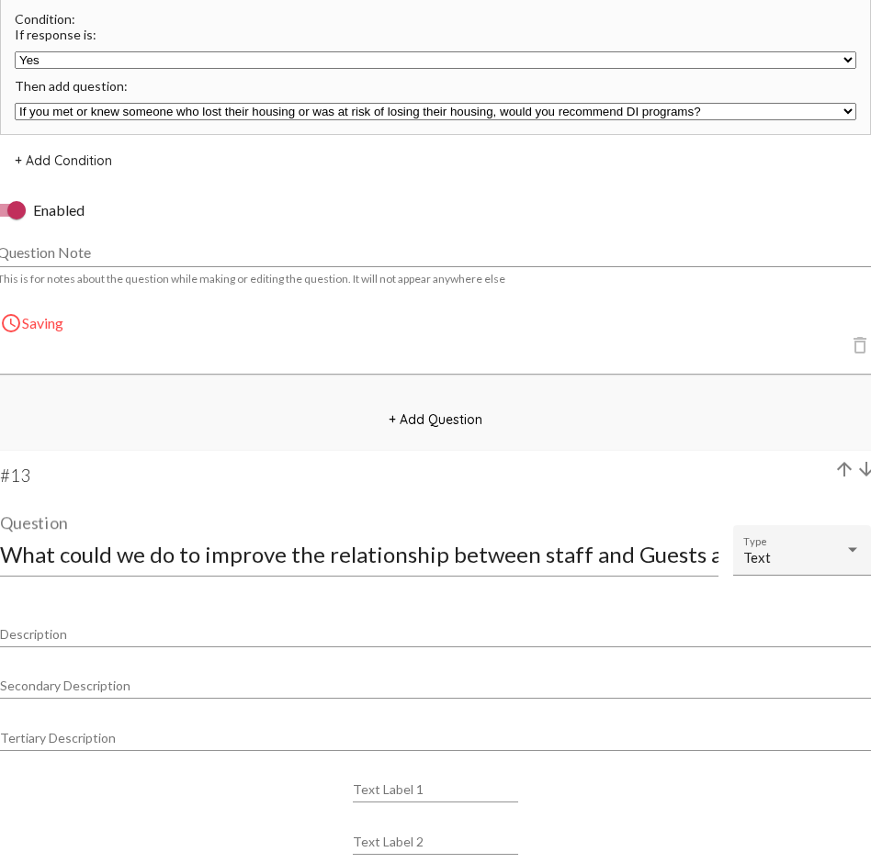
click at [531, 553] on input "What could we do to improve the relationship between staff and Guests at the DI?" at bounding box center [359, 554] width 718 height 25
click at [538, 501] on mat-card-title "What could we do to improve the relationship between Staff and Guests at the DI…" at bounding box center [435, 543] width 871 height 122
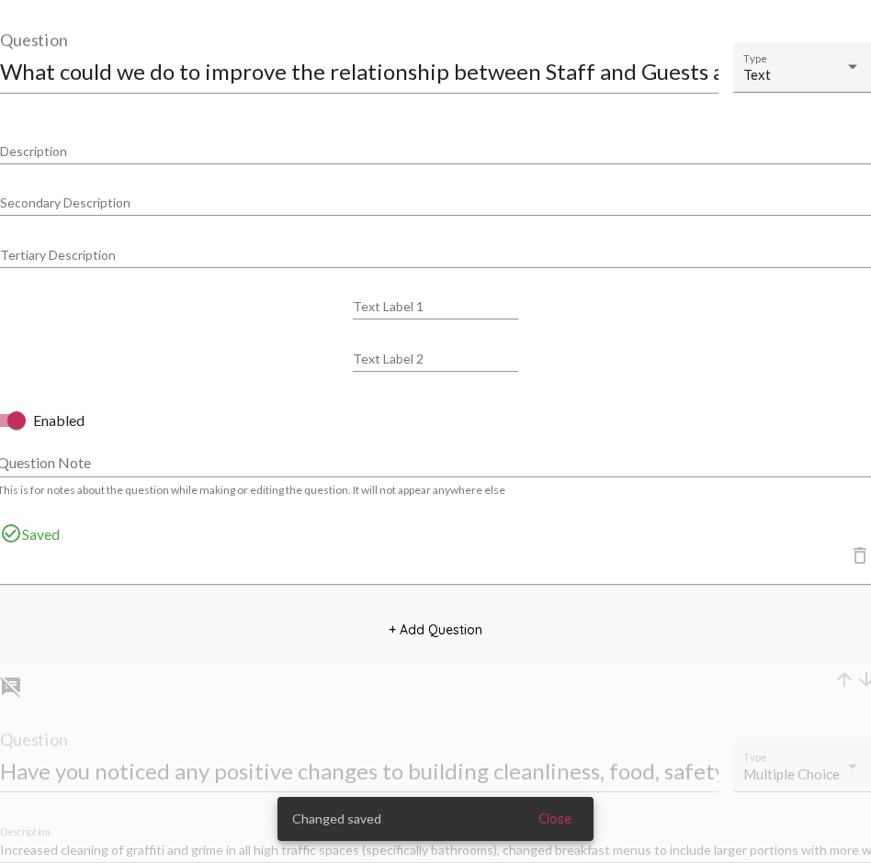
scroll to position [11571, 0]
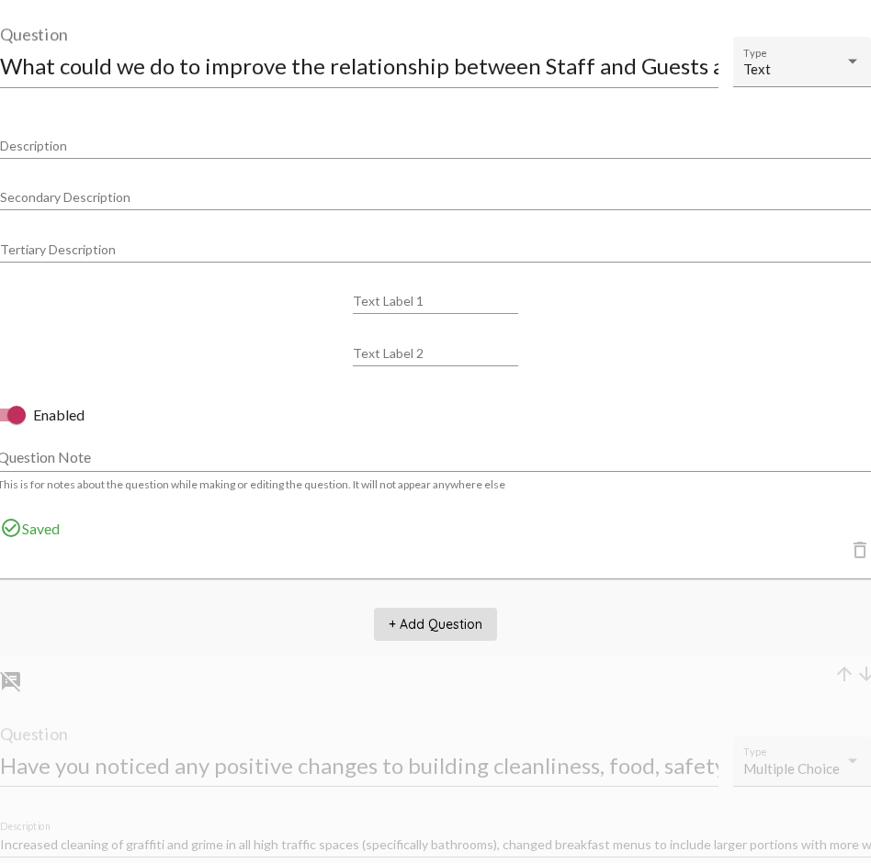
click at [451, 629] on span "+ Add Question" at bounding box center [435, 624] width 94 height 17
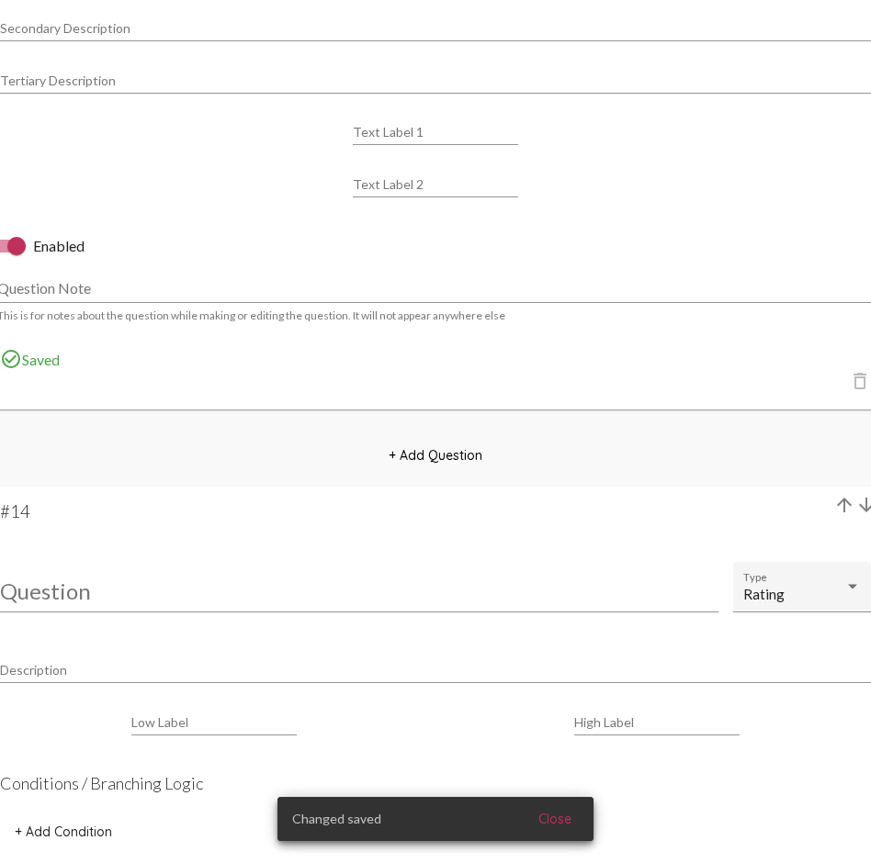
scroll to position [11743, 0]
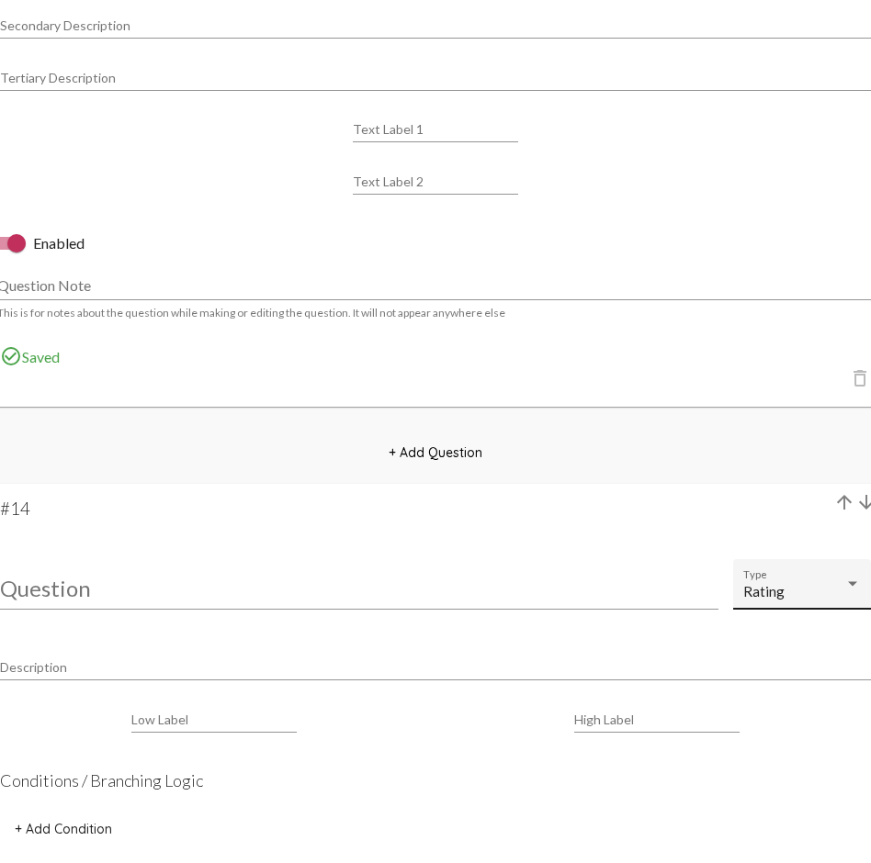
click at [762, 581] on div "Rating Type" at bounding box center [802, 589] width 118 height 40
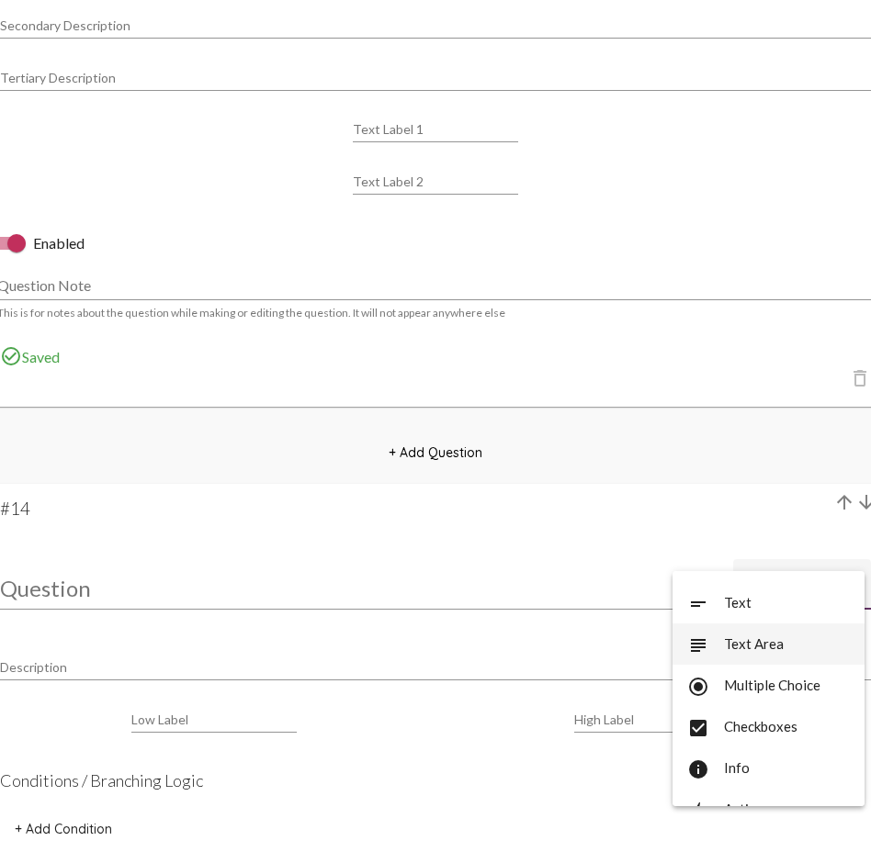
scroll to position [73, 0]
click at [799, 629] on span "check_box Checkboxes" at bounding box center [768, 725] width 163 height 41
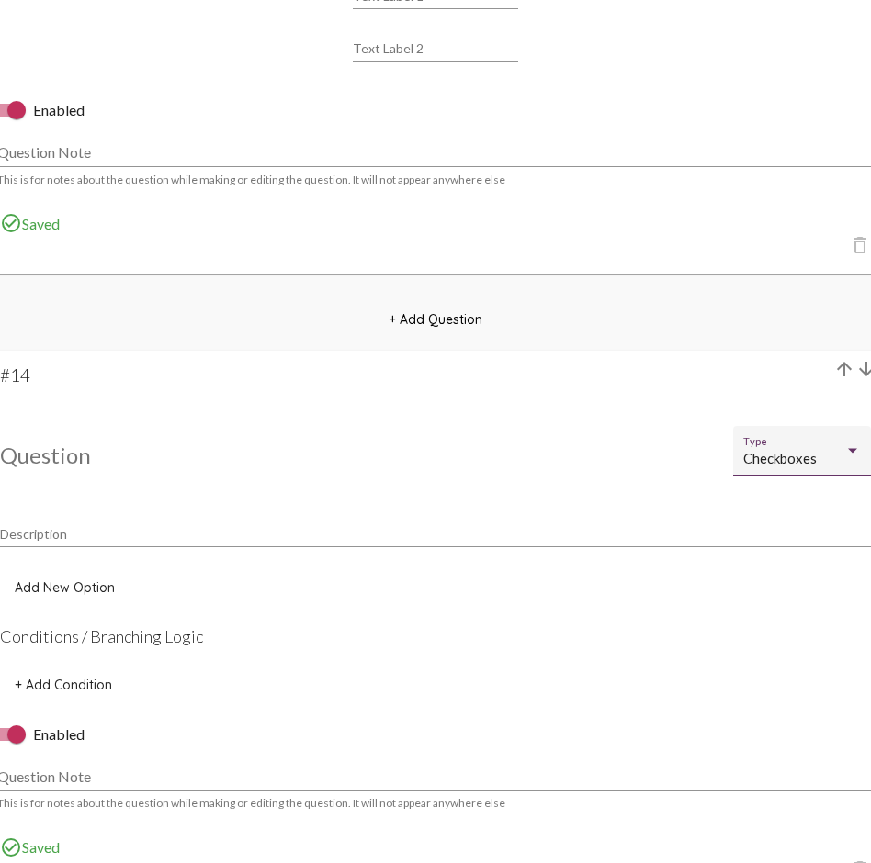
scroll to position [11882, 0]
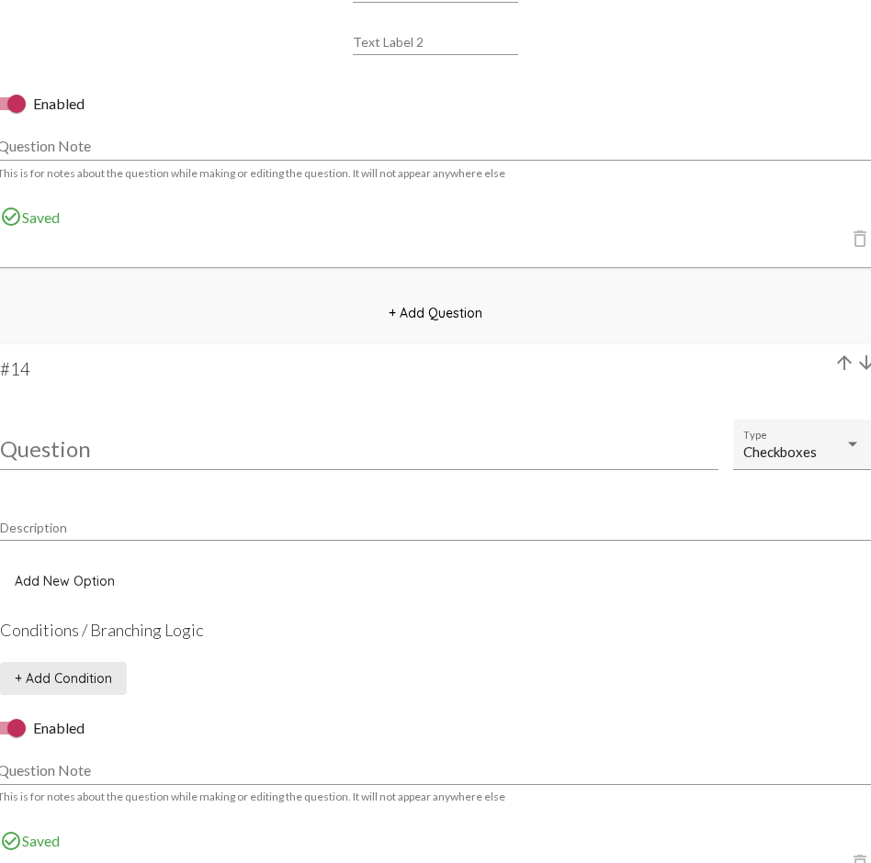
click at [77, 629] on span "+ Add Condition" at bounding box center [63, 678] width 97 height 17
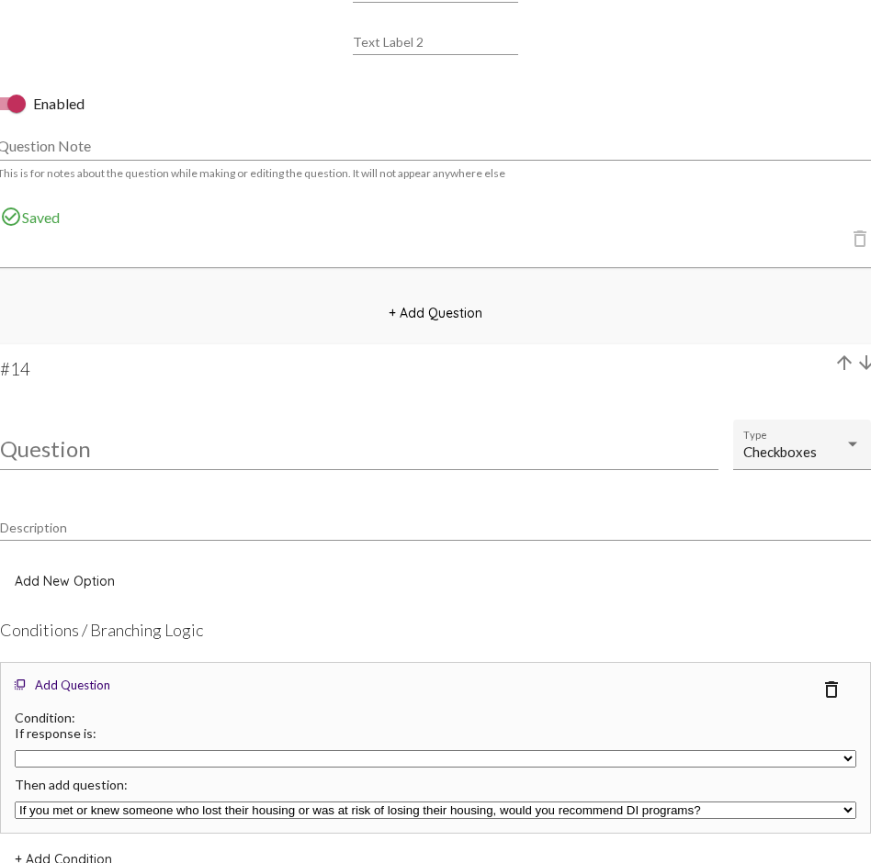
click at [600, 575] on div "Add New Option" at bounding box center [435, 577] width 871 height 40
click at [835, 629] on mat-icon "delete_outline" at bounding box center [831, 690] width 22 height 22
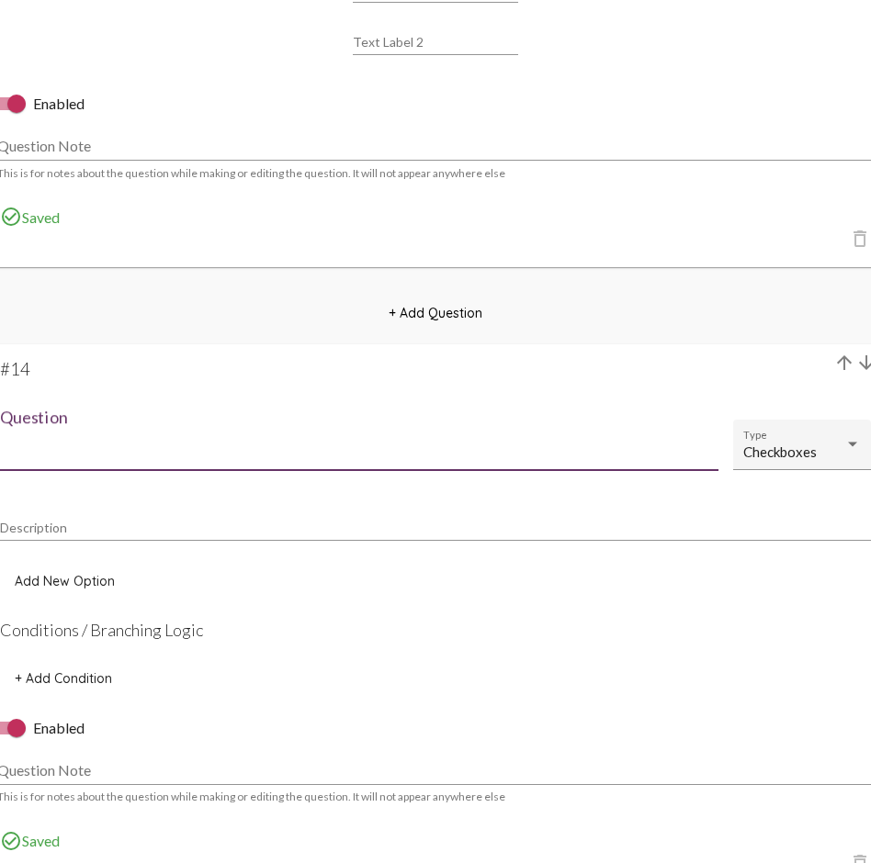
click at [175, 455] on input "Question" at bounding box center [359, 448] width 718 height 25
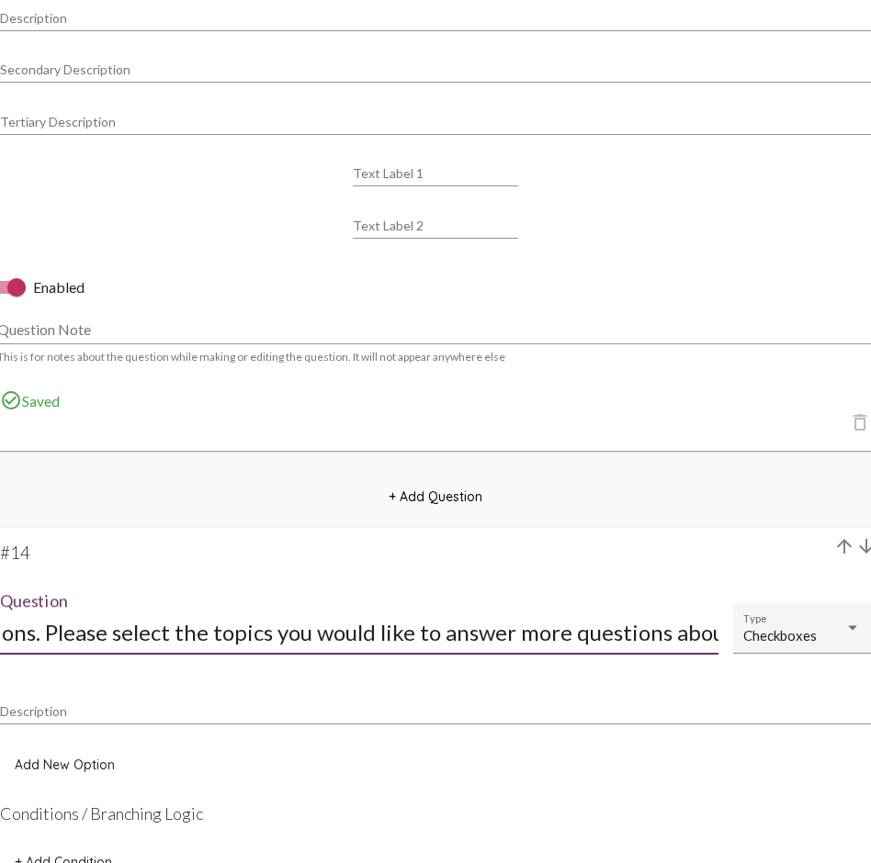
scroll to position [11703, 0]
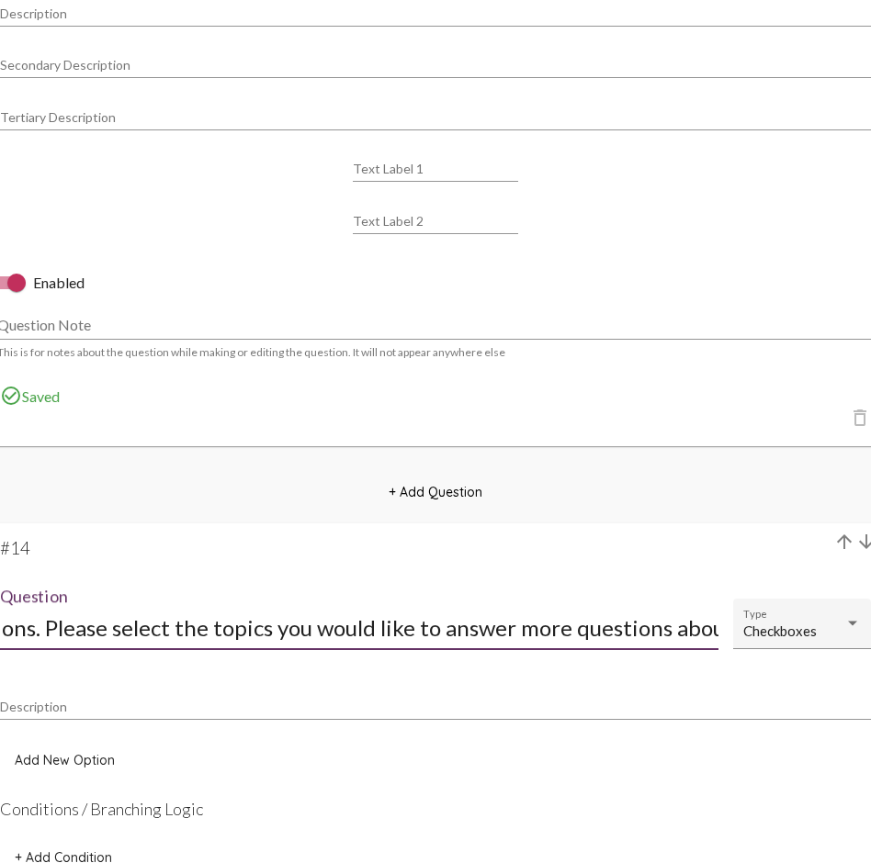
click at [249, 629] on input "We have a few more questions. Please select the topics you would like to answer…" at bounding box center [359, 627] width 718 height 25
drag, startPoint x: 249, startPoint y: 633, endPoint x: -4, endPoint y: 619, distance: 252.9
click at [213, 629] on div "Description" at bounding box center [435, 702] width 871 height 36
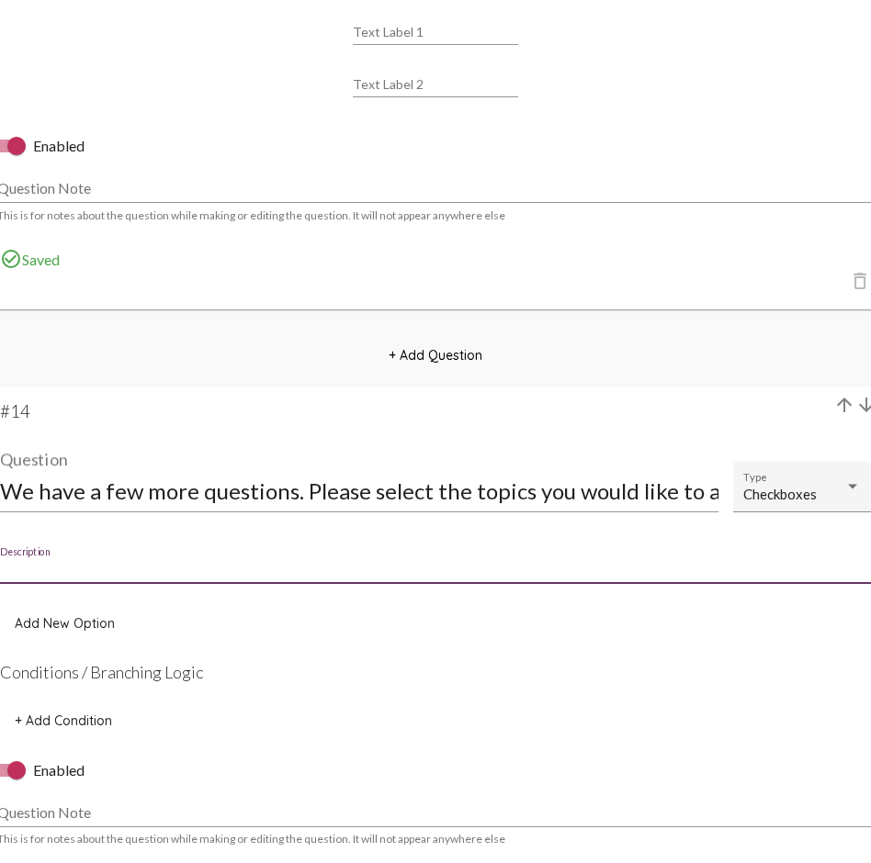
scroll to position [11871, 0]
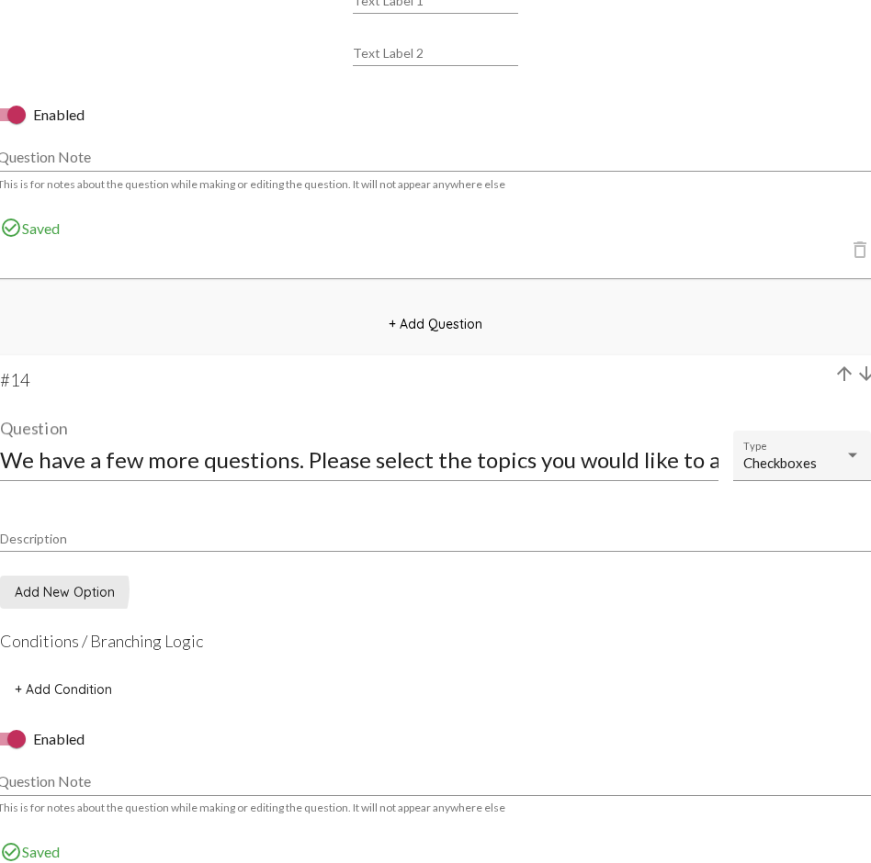
click at [51, 590] on span "Add New Option" at bounding box center [65, 592] width 100 height 17
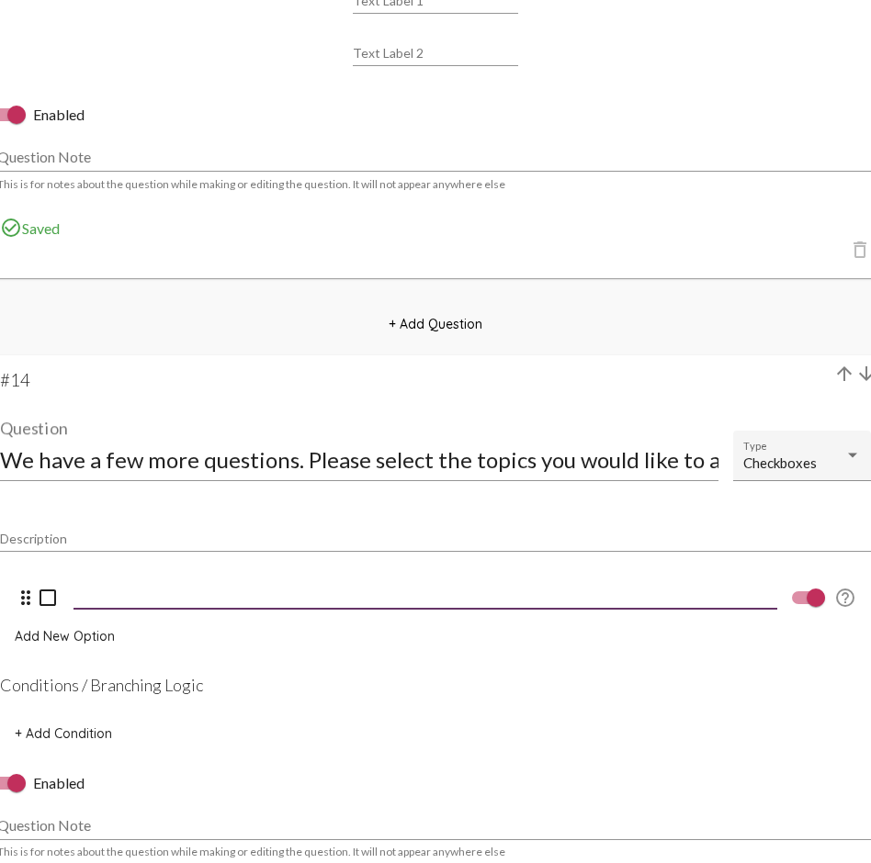
click at [220, 586] on input at bounding box center [424, 594] width 703 height 17
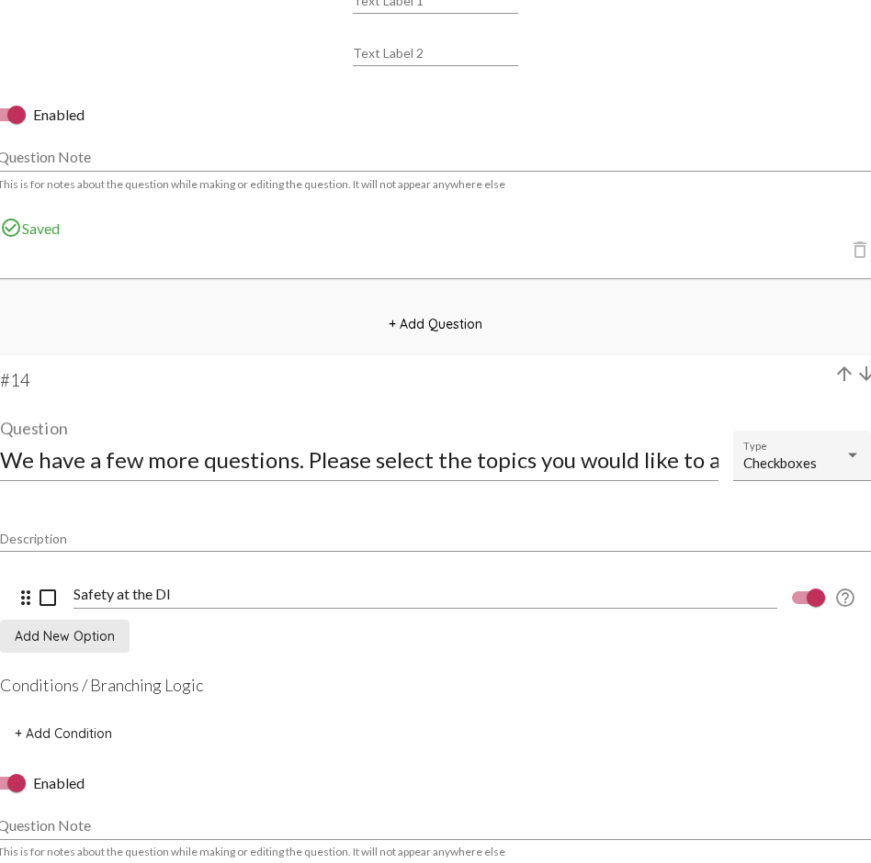
click at [68, 628] on span "Add New Option" at bounding box center [65, 636] width 100 height 17
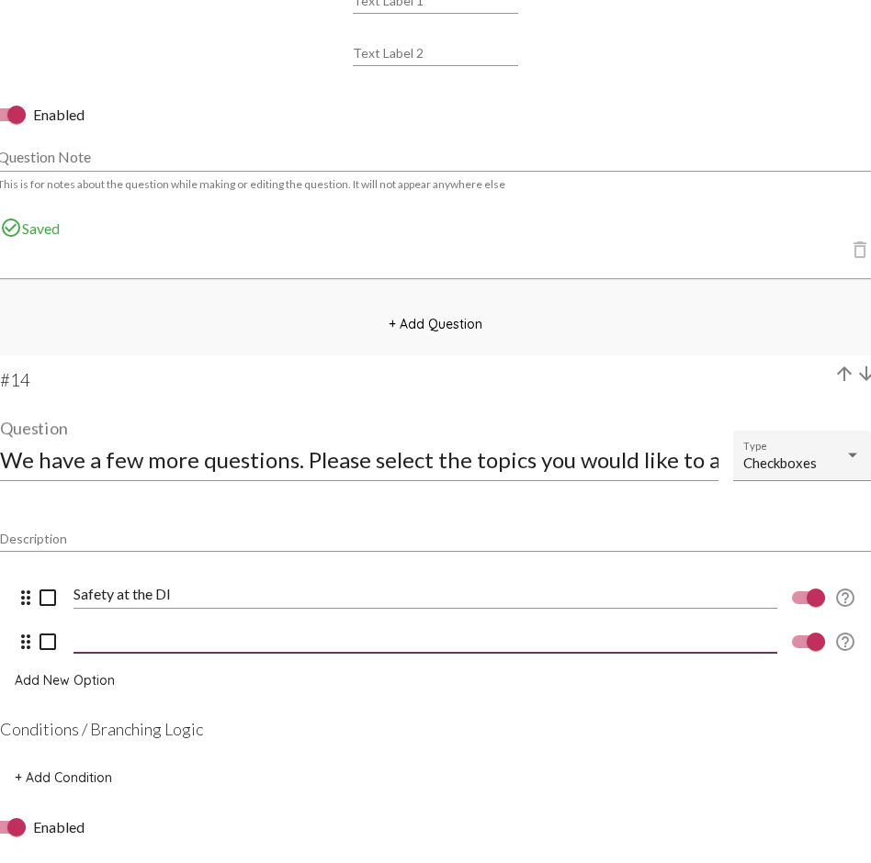
click at [125, 629] on input at bounding box center [424, 638] width 703 height 17
click at [63, 629] on span "Add New Option" at bounding box center [65, 680] width 100 height 17
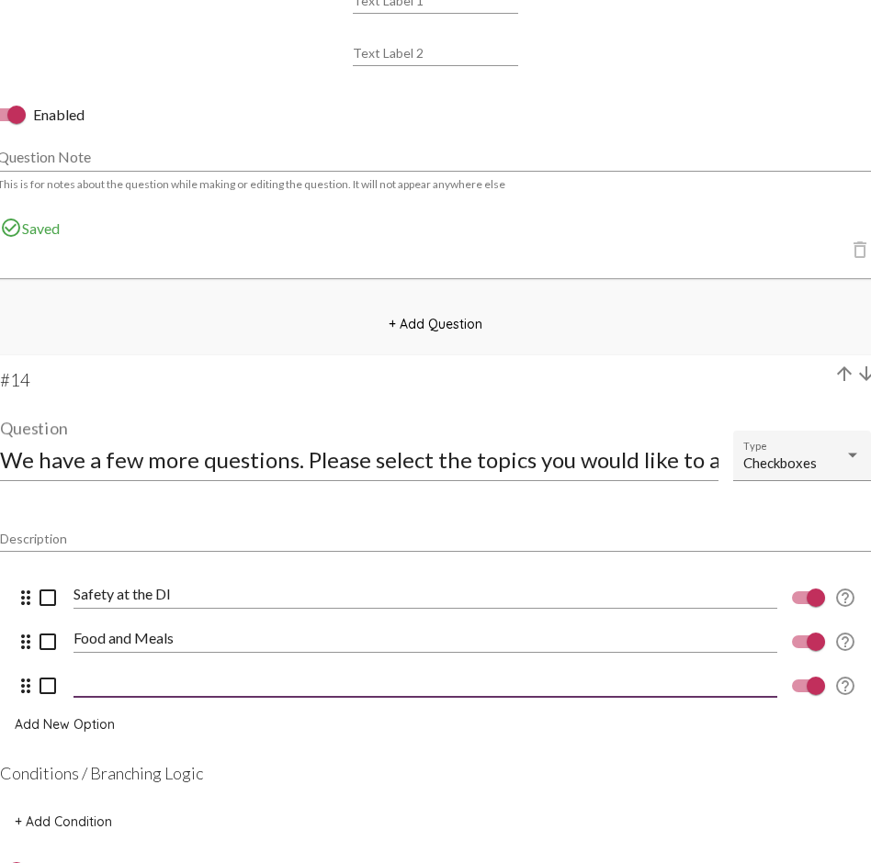
click at [119, 629] on input at bounding box center [424, 682] width 703 height 17
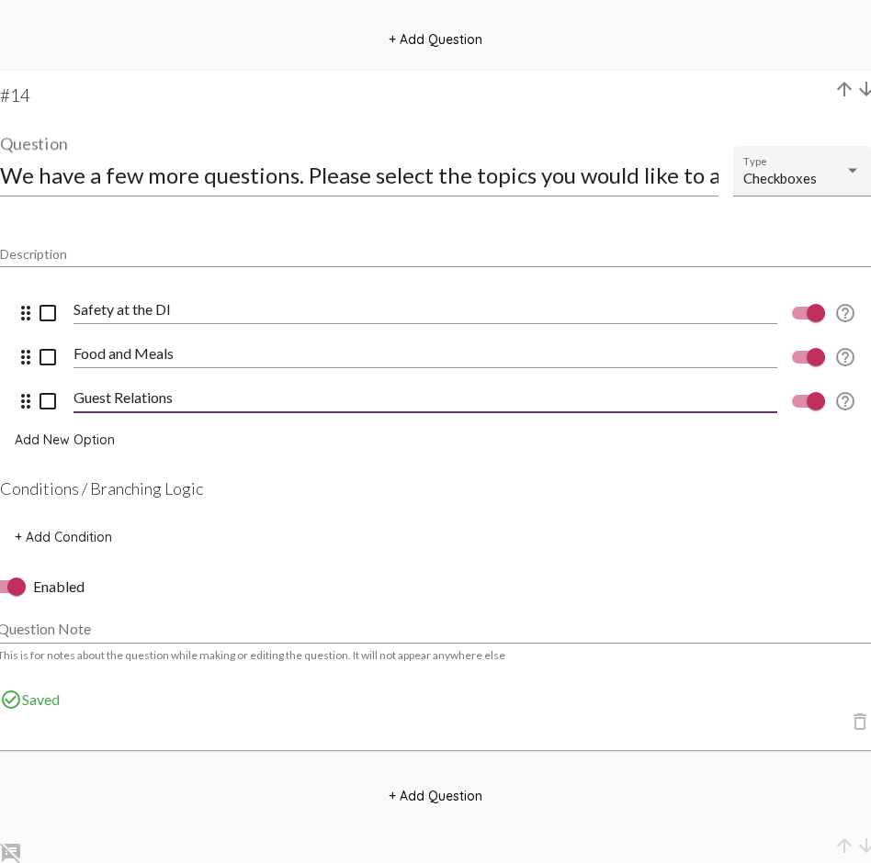
scroll to position [12087, 0]
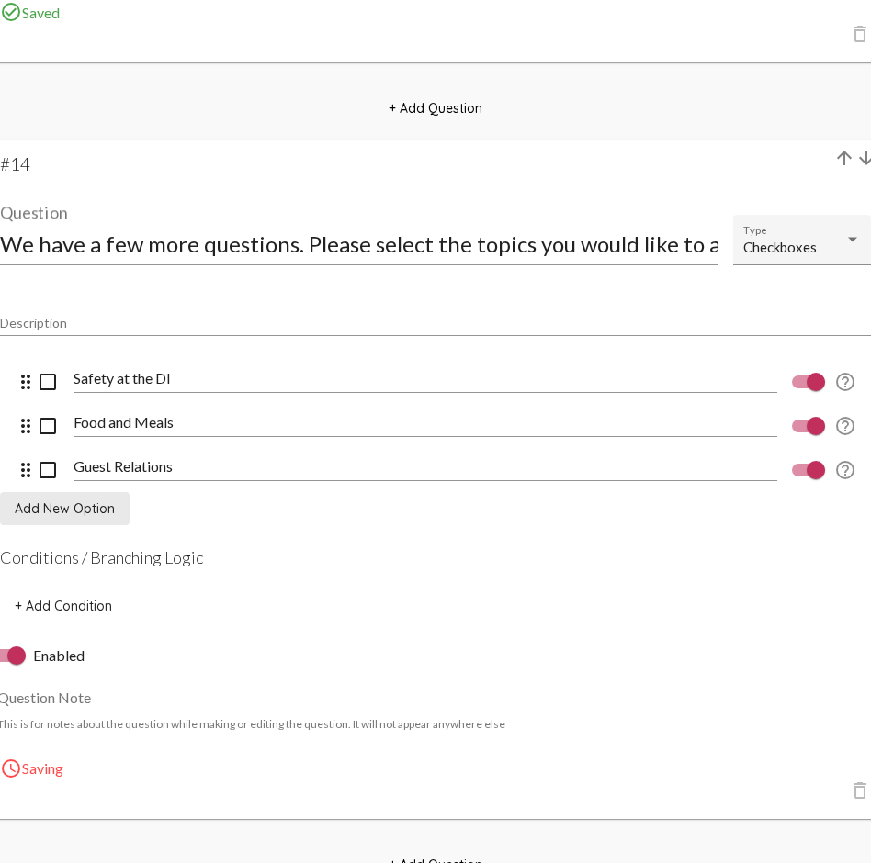
click at [92, 512] on span "Add New Option" at bounding box center [65, 509] width 100 height 17
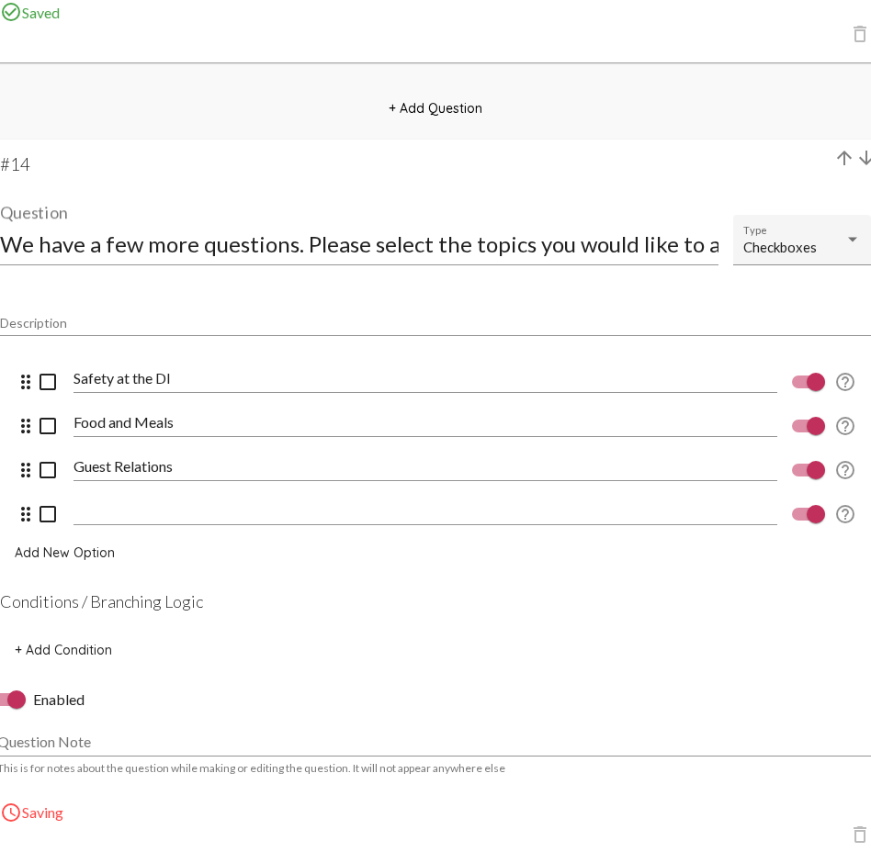
click at [126, 513] on input at bounding box center [424, 510] width 703 height 17
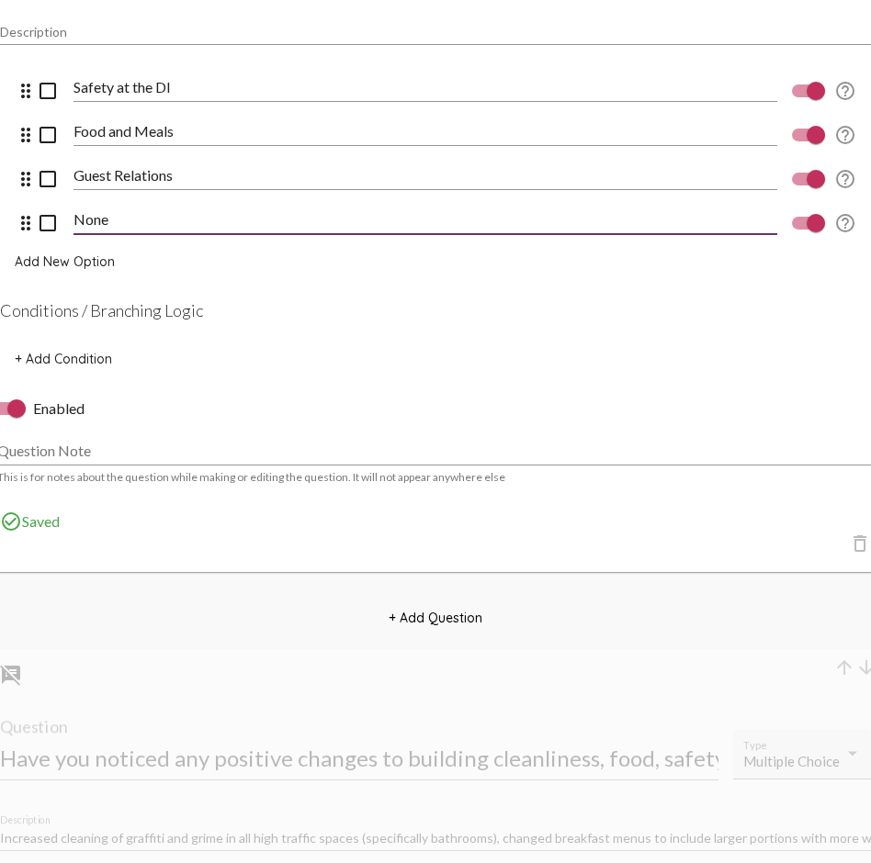
scroll to position [12384, 0]
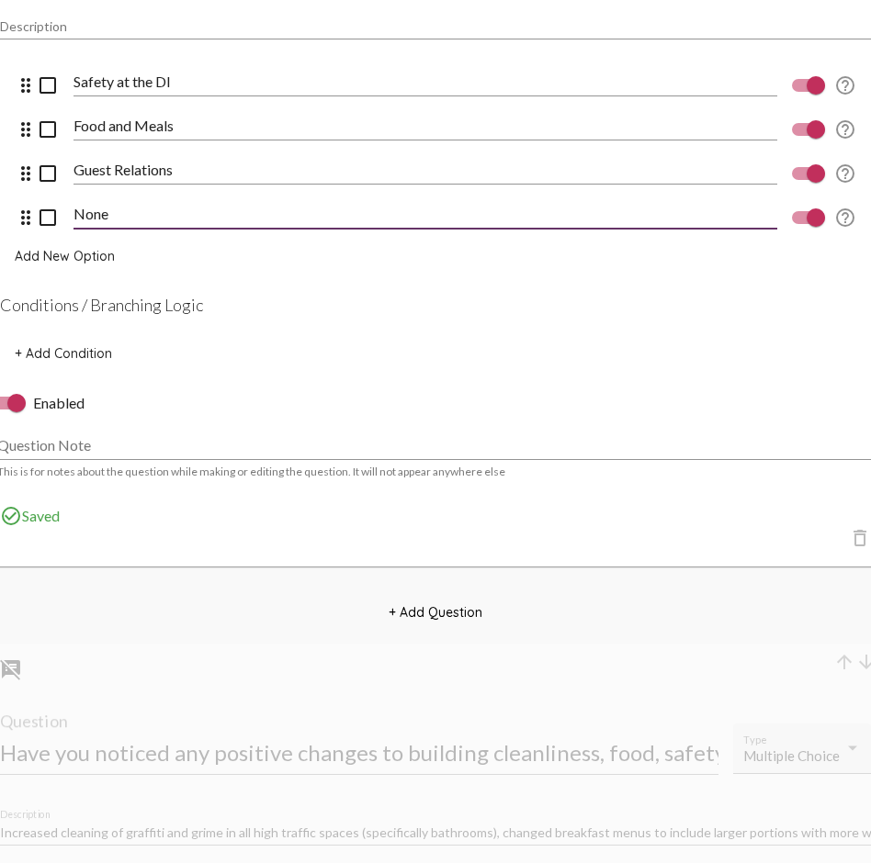
click at [418, 610] on span "+ Add Question" at bounding box center [435, 612] width 94 height 17
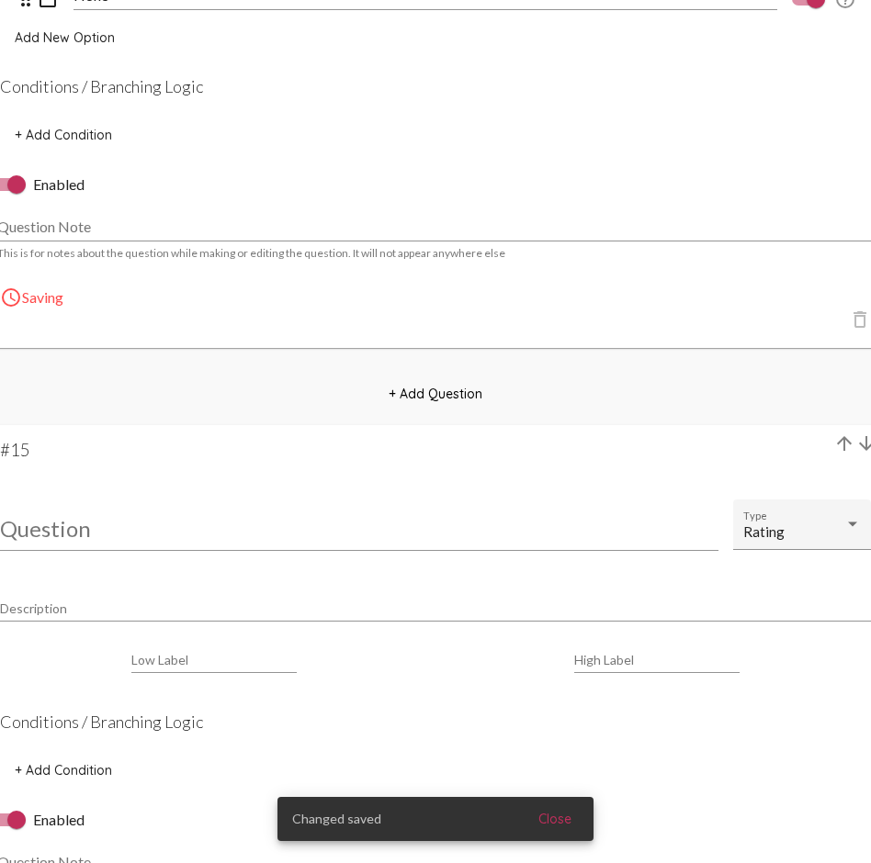
scroll to position [12603, 0]
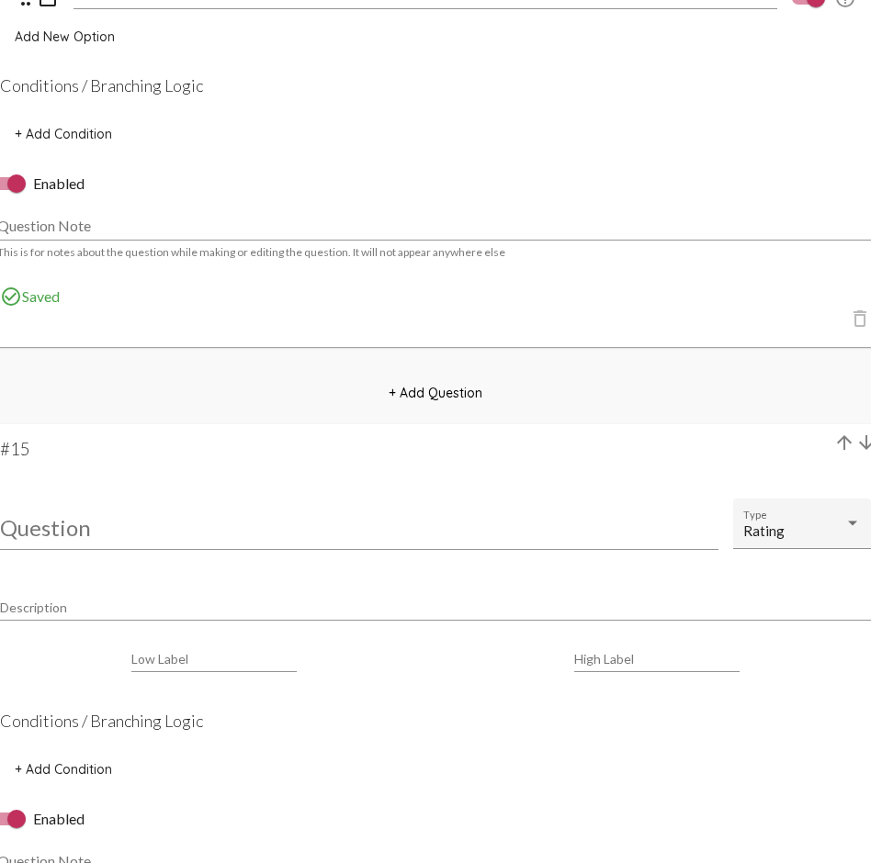
click at [87, 529] on input "Question" at bounding box center [359, 527] width 718 height 25
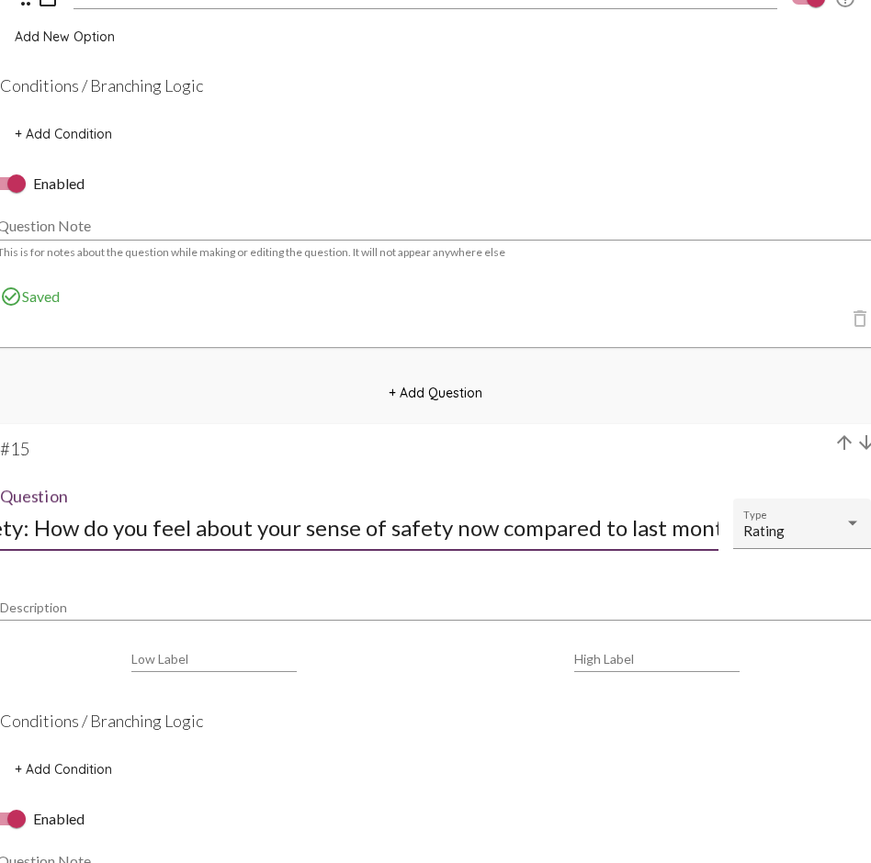
scroll to position [0, 49]
click at [816, 533] on div "Rating" at bounding box center [793, 531] width 101 height 16
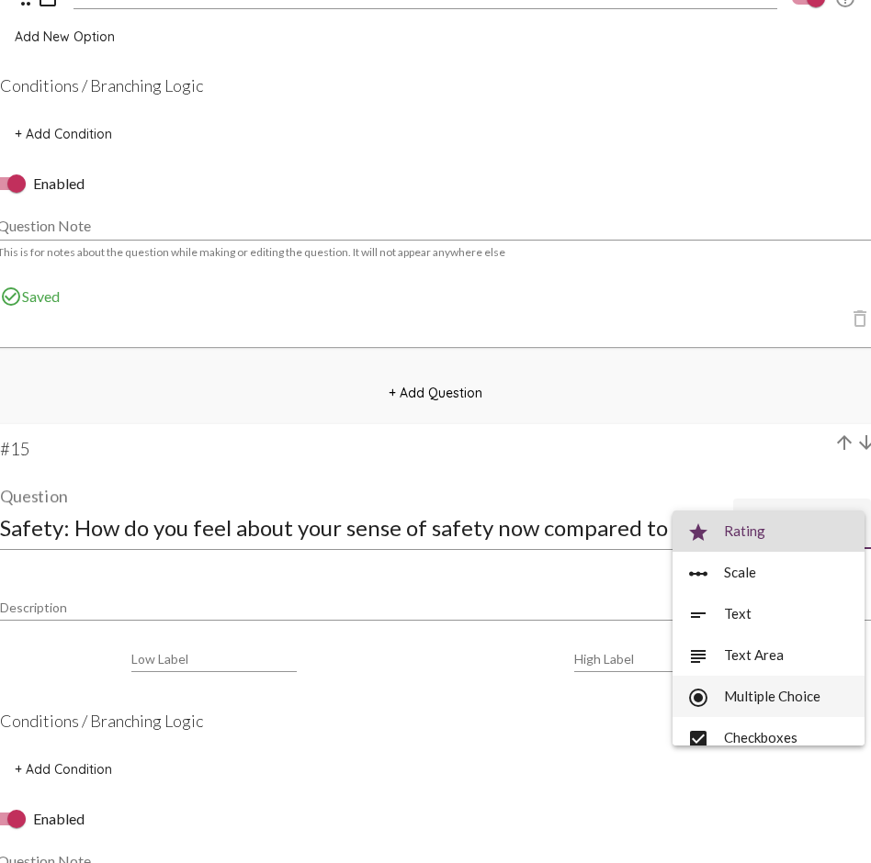
click at [790, 629] on span "radio_button_checked Multiple Choice" at bounding box center [768, 696] width 163 height 41
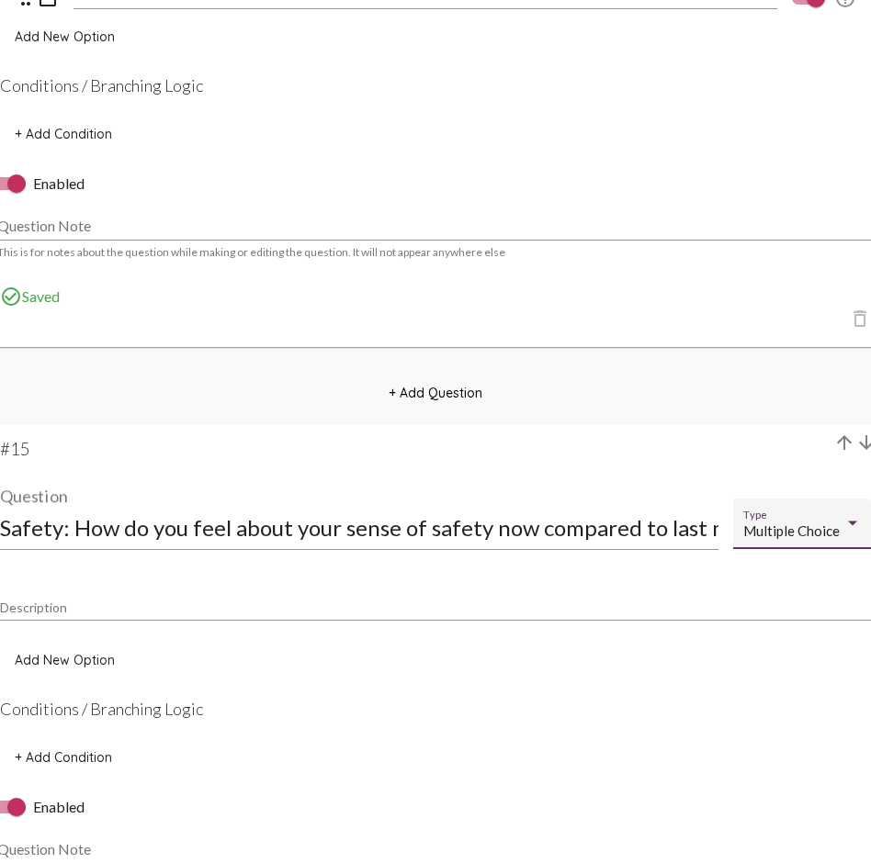
click at [79, 629] on span "Add New Option" at bounding box center [65, 660] width 100 height 17
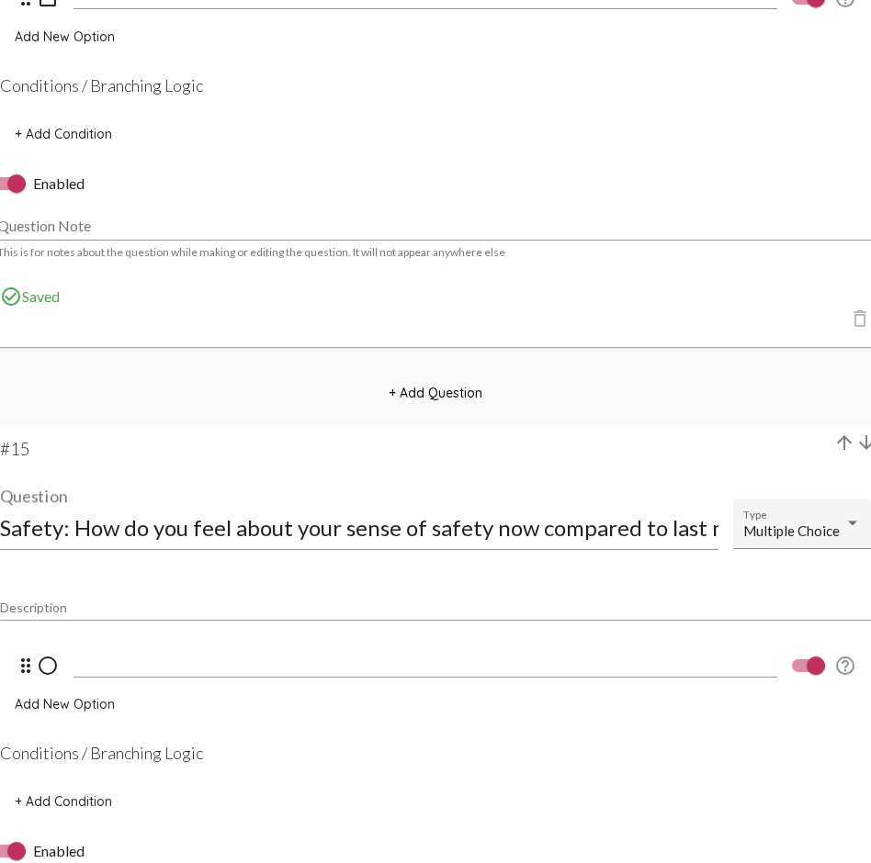
scroll to position [1, 0]
click at [141, 629] on input at bounding box center [424, 663] width 703 height 17
click at [68, 629] on span "Add New Option" at bounding box center [65, 704] width 100 height 17
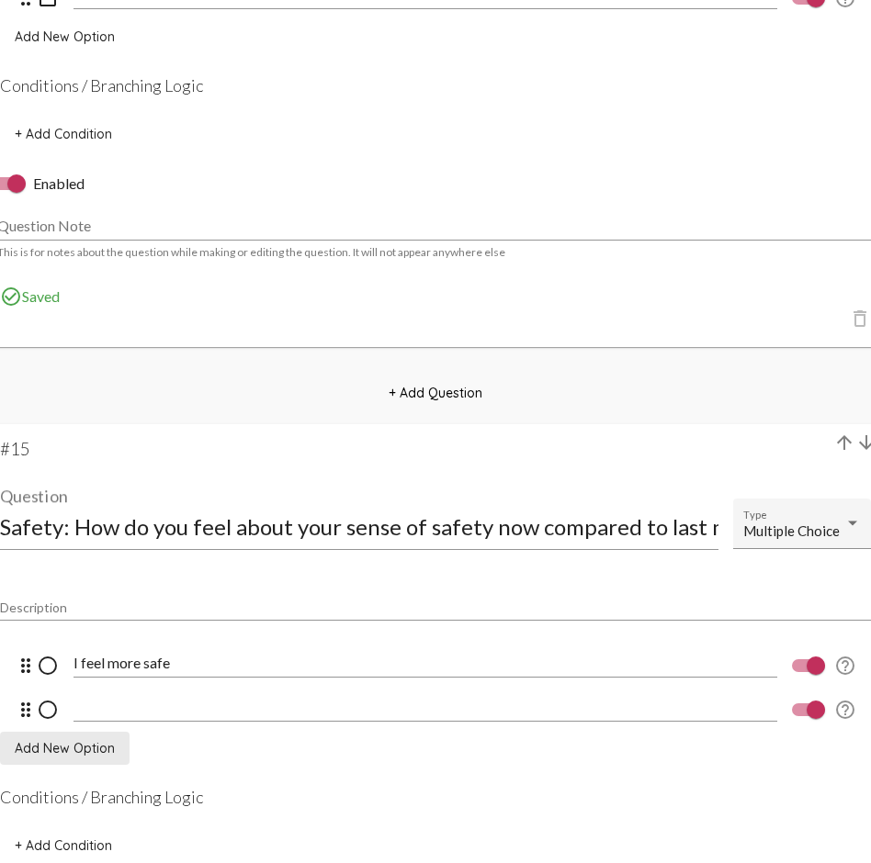
click at [124, 629] on input at bounding box center [424, 707] width 703 height 17
click at [51, 629] on span "Add New Option" at bounding box center [65, 748] width 100 height 17
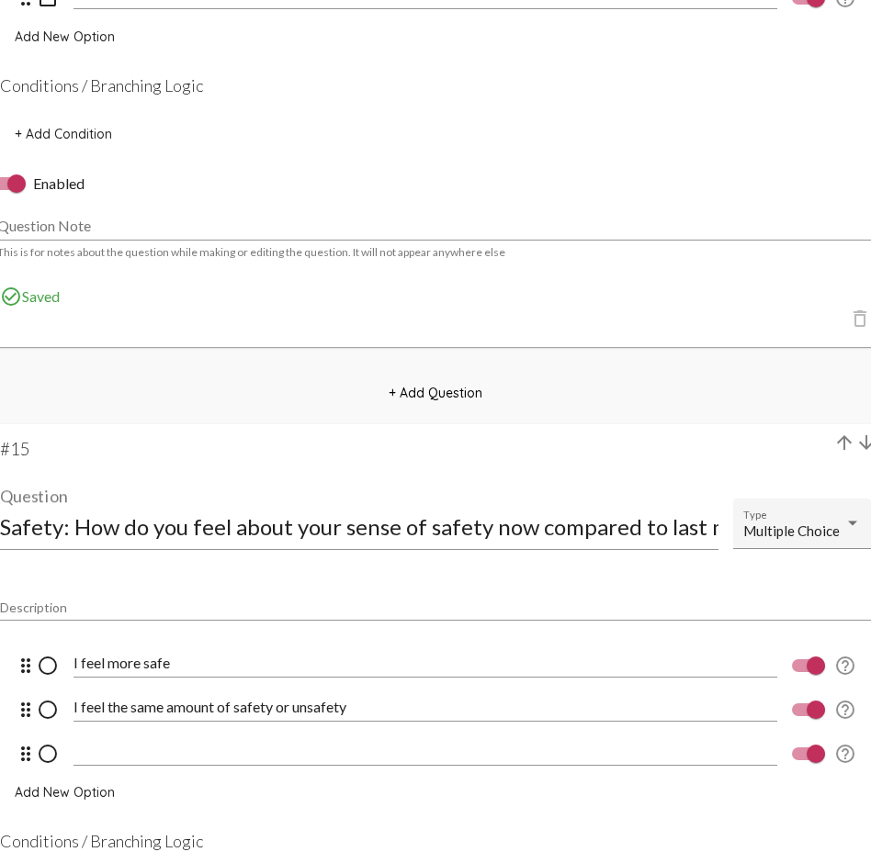
click at [130, 629] on div at bounding box center [424, 755] width 703 height 60
click at [122, 629] on input at bounding box center [424, 751] width 703 height 17
click at [80, 629] on span "Add New Option" at bounding box center [65, 792] width 100 height 17
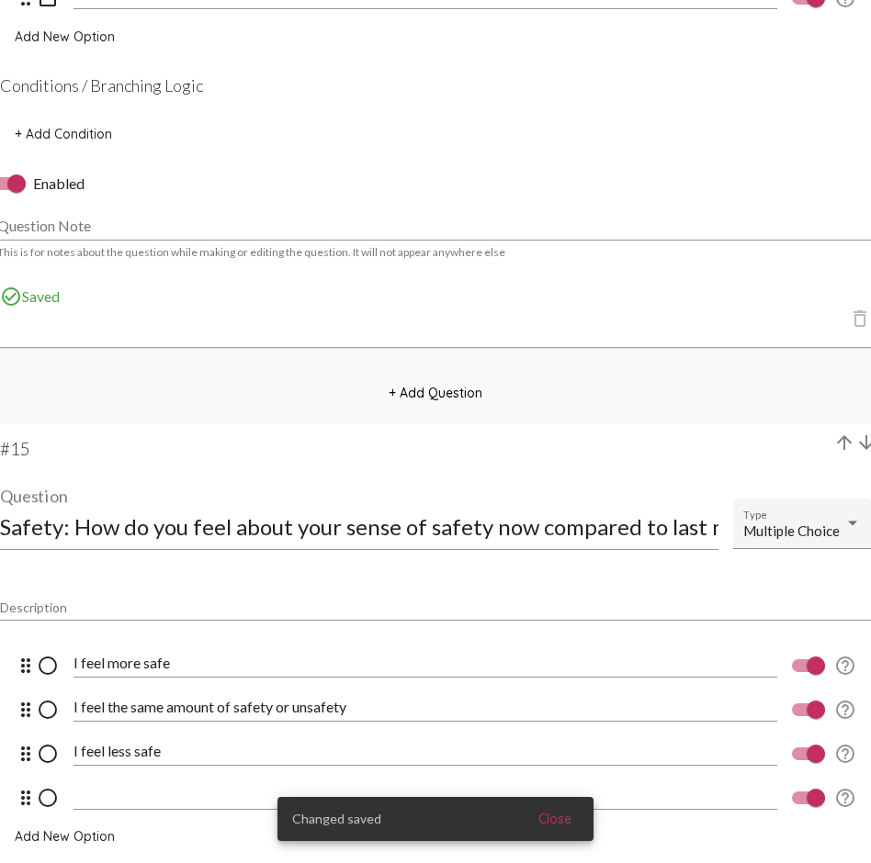
click at [90, 629] on input at bounding box center [424, 795] width 703 height 17
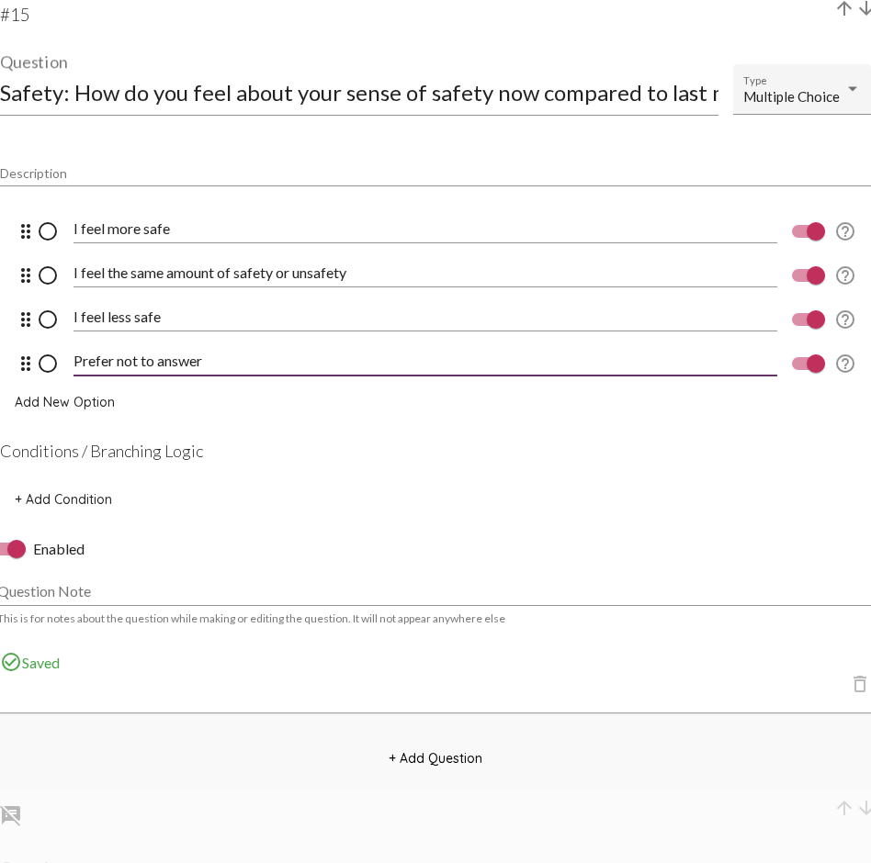
scroll to position [13048, 0]
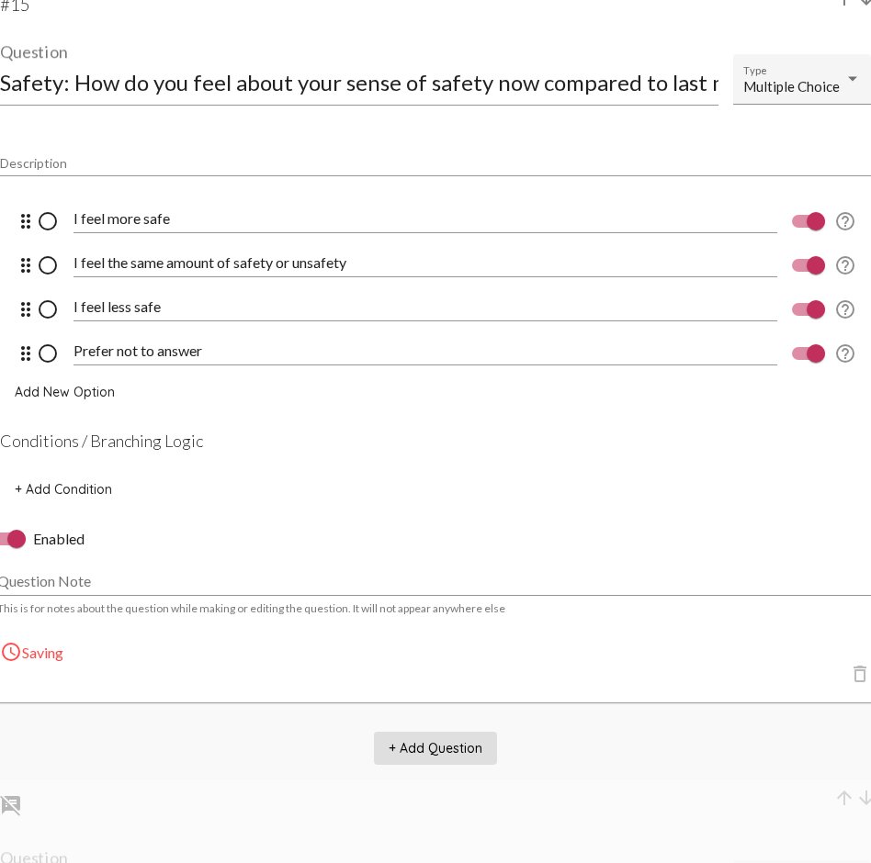
click at [459, 629] on span "+ Add Question" at bounding box center [435, 748] width 94 height 17
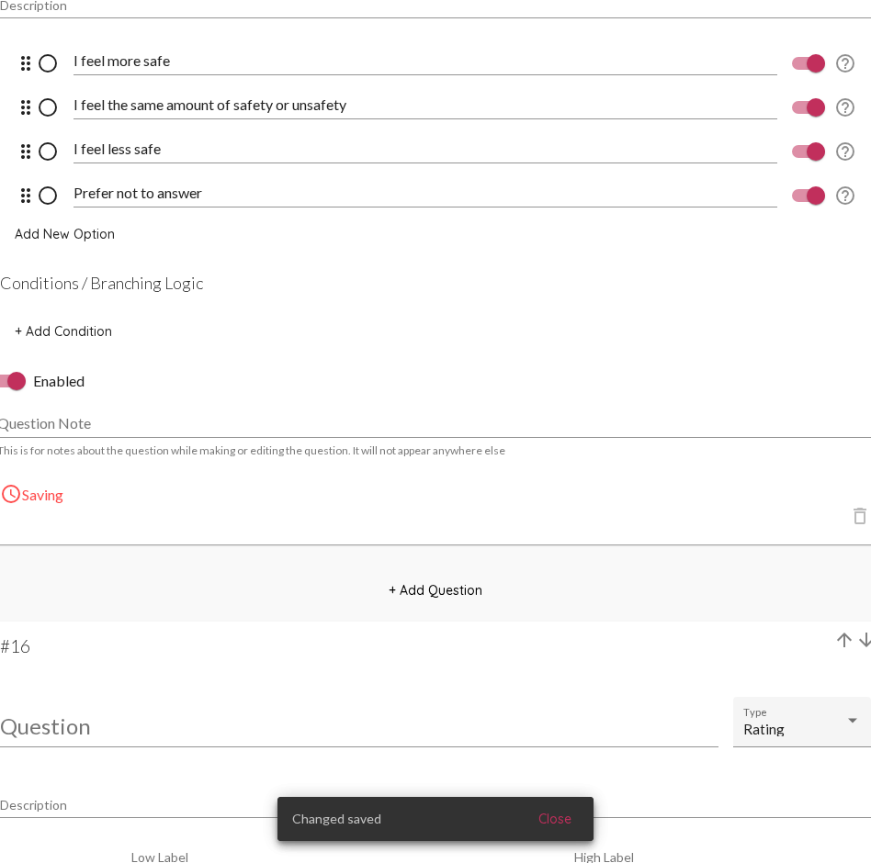
scroll to position [13206, 0]
click at [334, 629] on input "Question" at bounding box center [359, 725] width 718 height 25
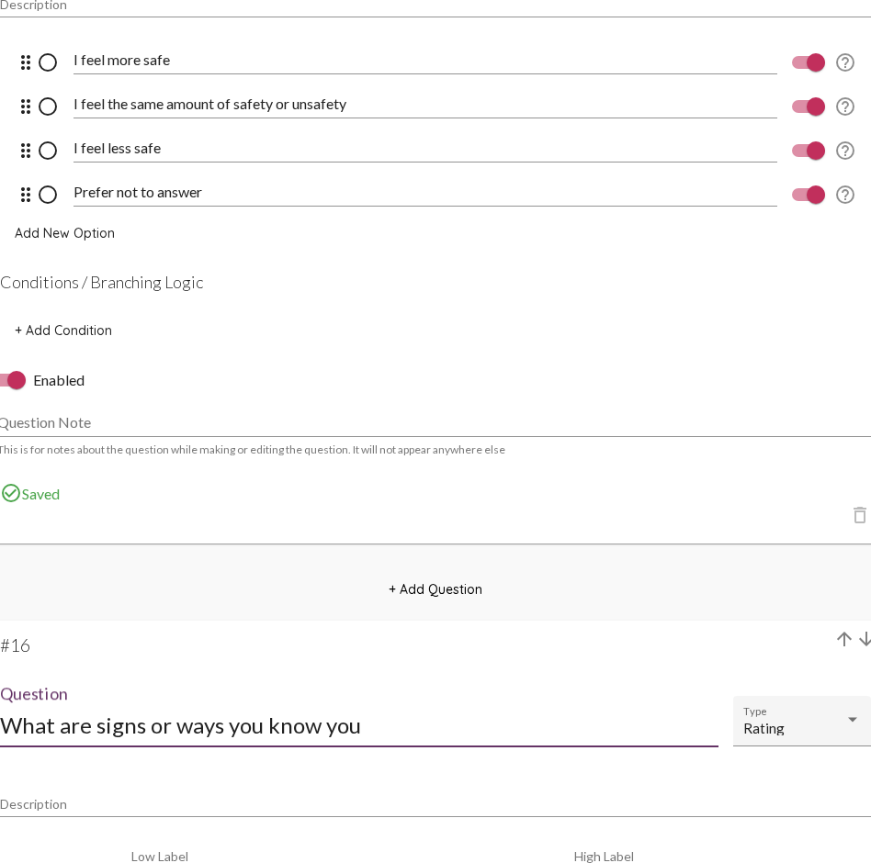
click at [246, 629] on div "What are signs or ways you know you Question" at bounding box center [359, 715] width 718 height 62
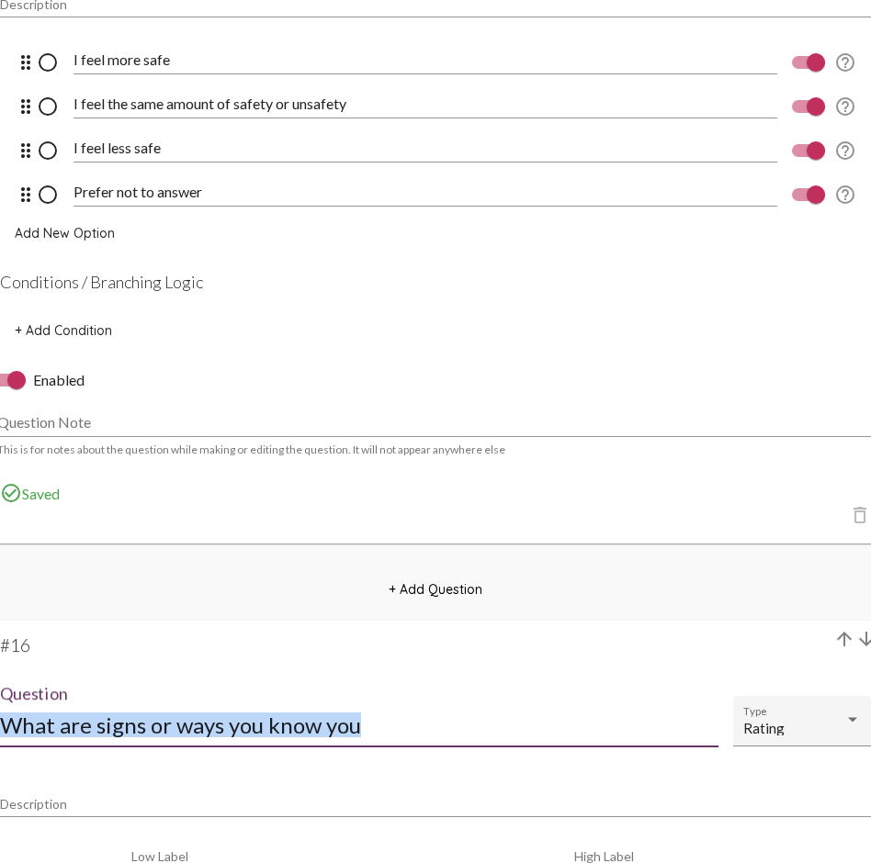
click at [246, 629] on div "What are signs or ways you know you Question" at bounding box center [359, 715] width 718 height 62
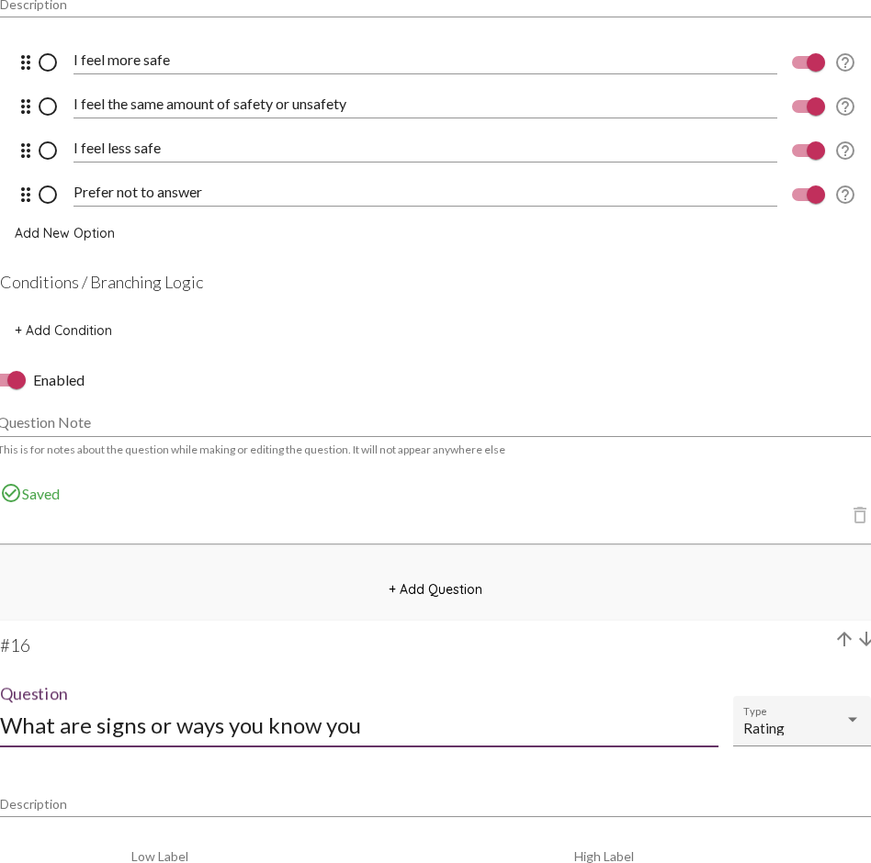
click at [236, 629] on input "What are signs or ways you know you" at bounding box center [359, 725] width 718 height 25
click at [5, 629] on input "What type of supports, things, and services" at bounding box center [359, 725] width 718 height 25
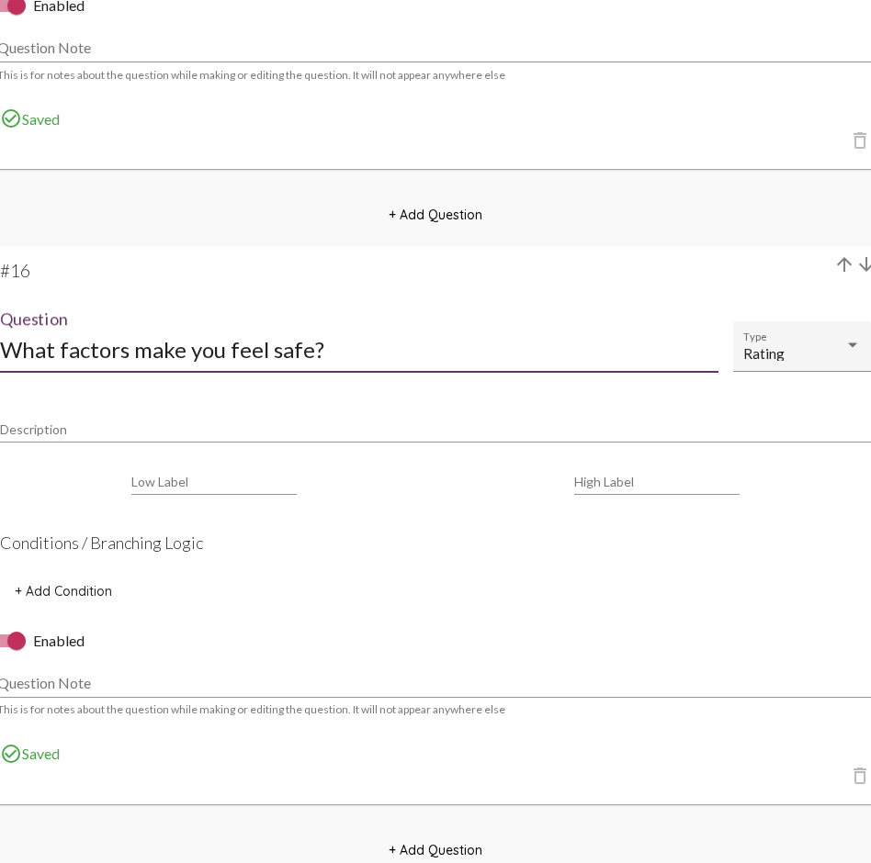
scroll to position [13585, 0]
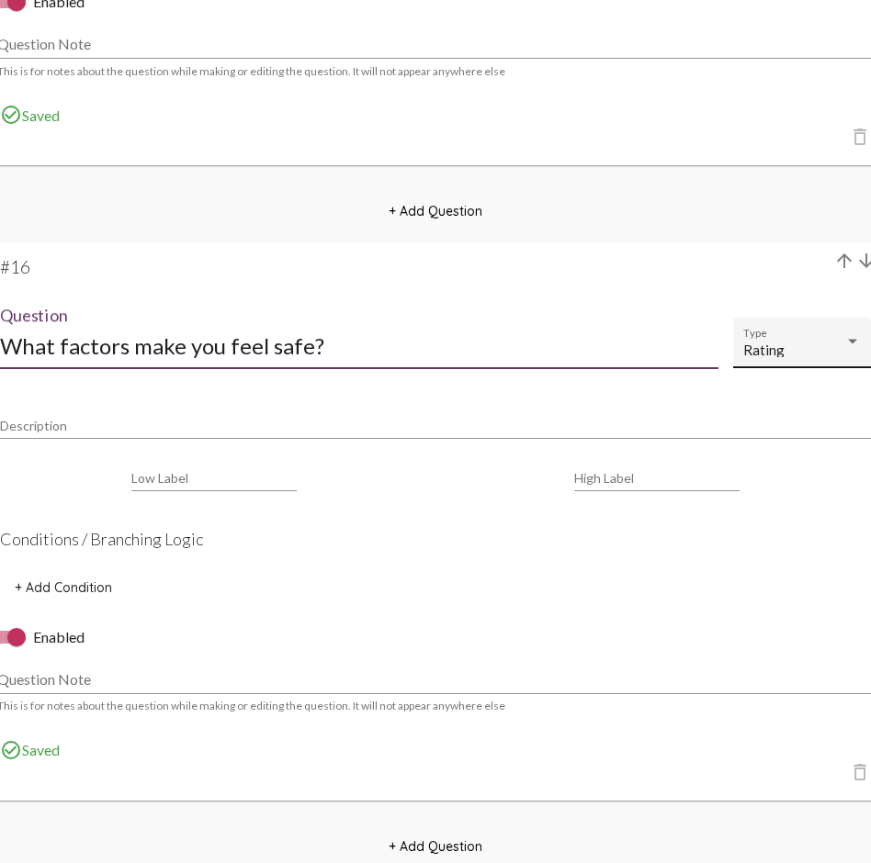
click at [775, 352] on mat-select-trigger "Rating" at bounding box center [763, 350] width 41 height 17
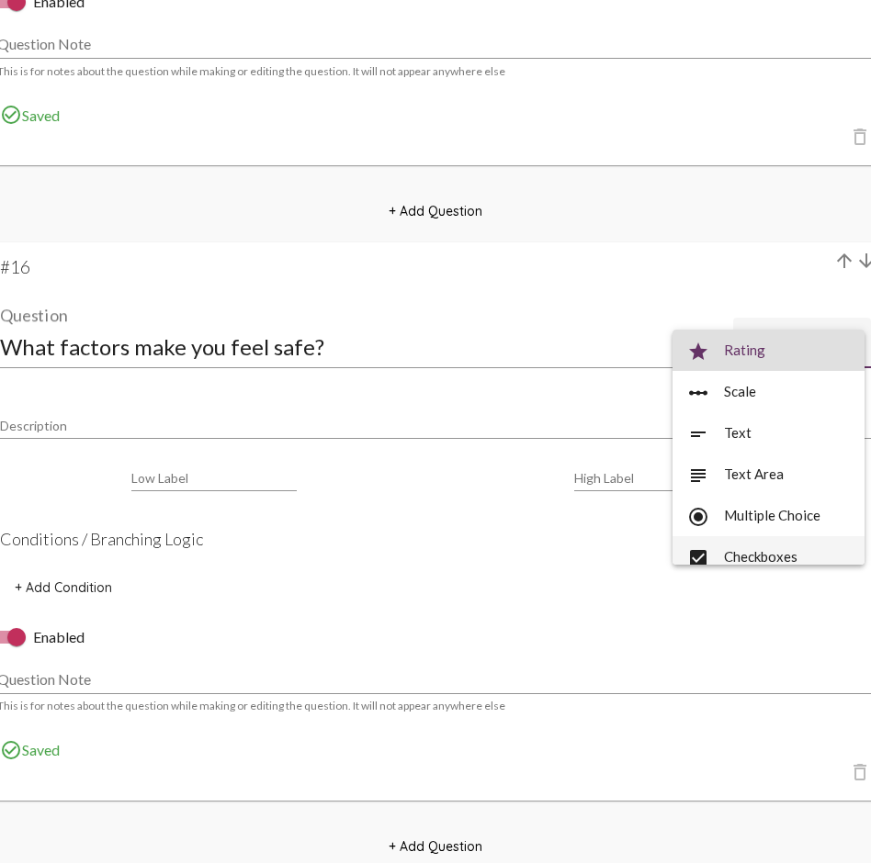
click at [782, 553] on span "check_box Checkboxes" at bounding box center [768, 556] width 163 height 41
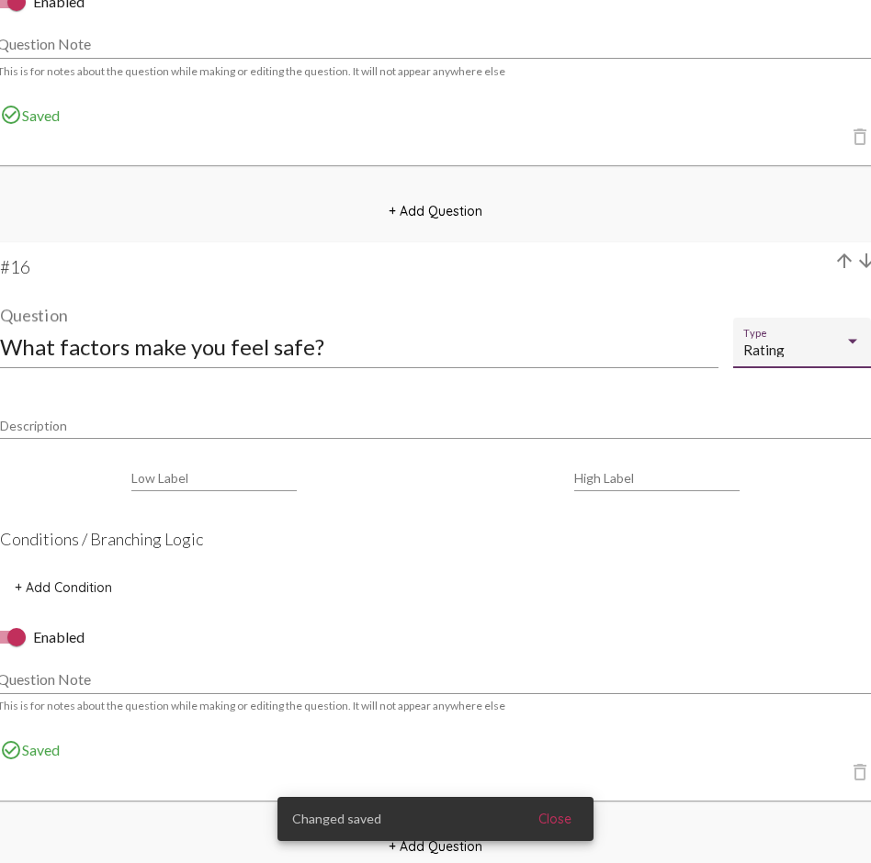
scroll to position [13, 0]
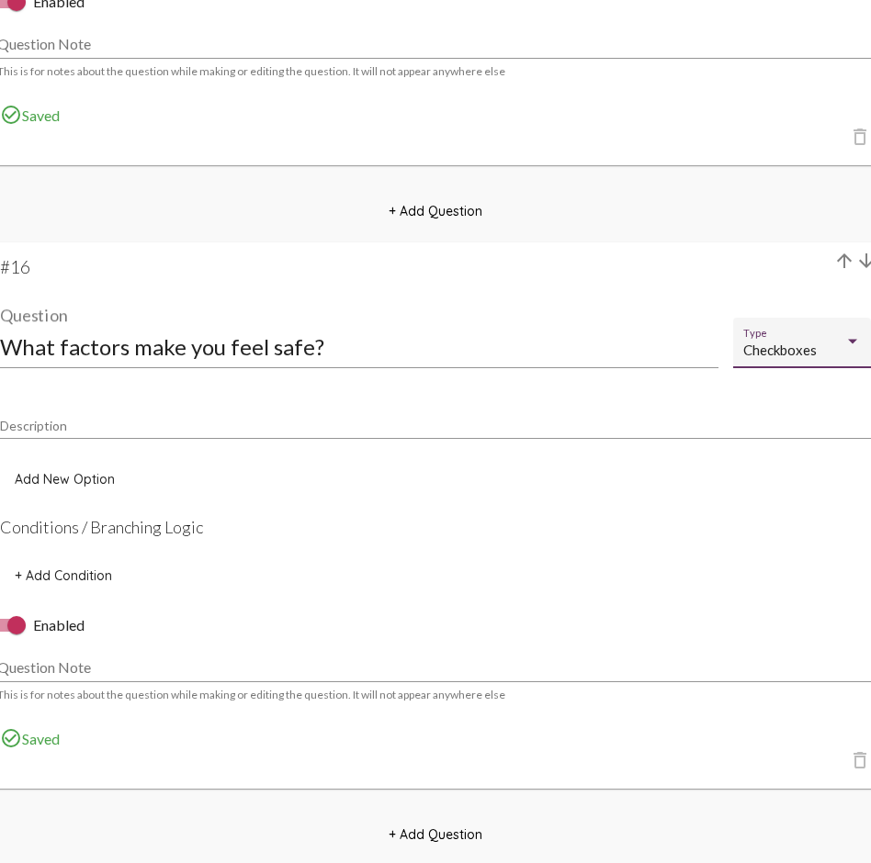
click at [77, 463] on button "Add New Option" at bounding box center [64, 479] width 129 height 33
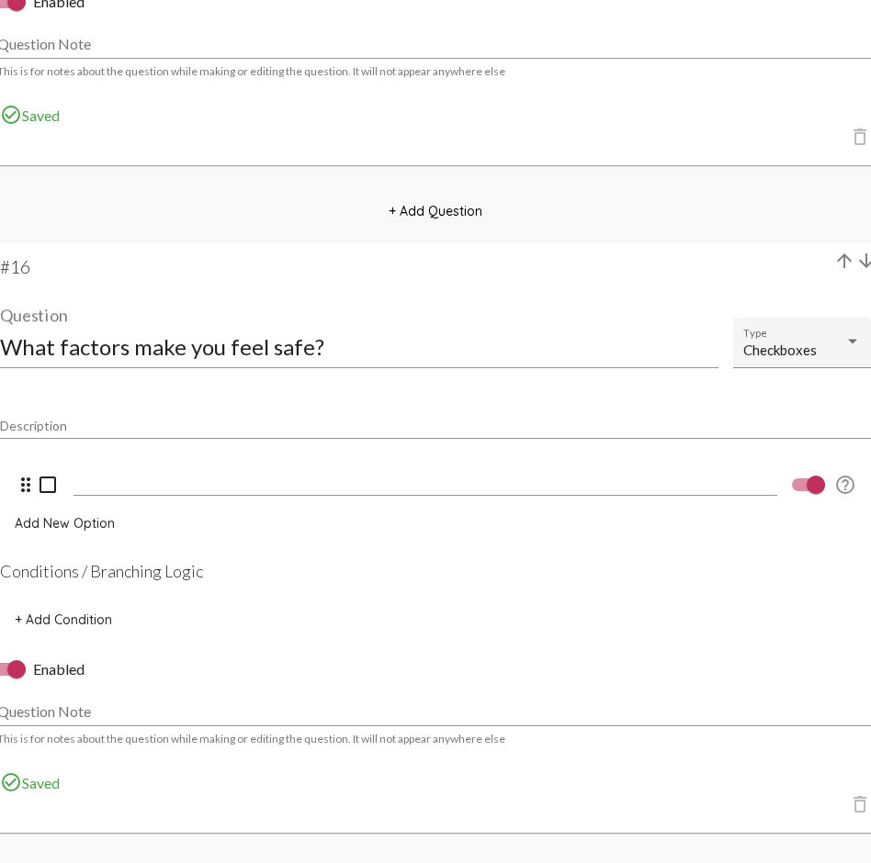
click at [132, 493] on div at bounding box center [424, 475] width 703 height 41
click at [455, 279] on mat-card-title "What factors make you feel safe? Question Checkboxes Type" at bounding box center [435, 335] width 871 height 122
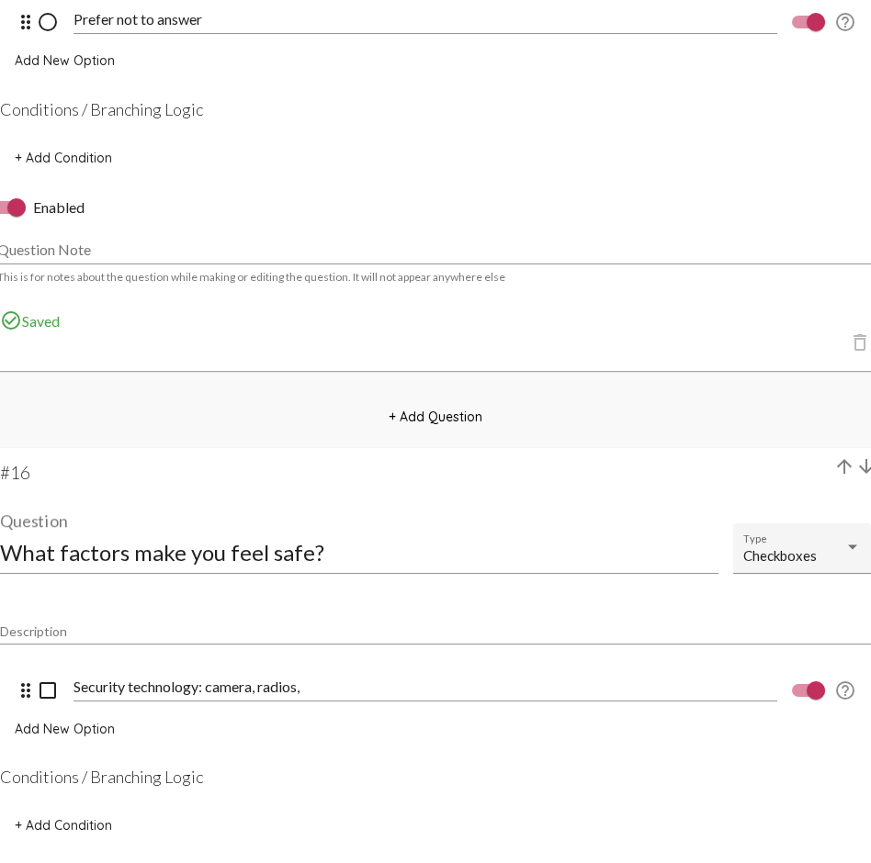
scroll to position [13377, 0]
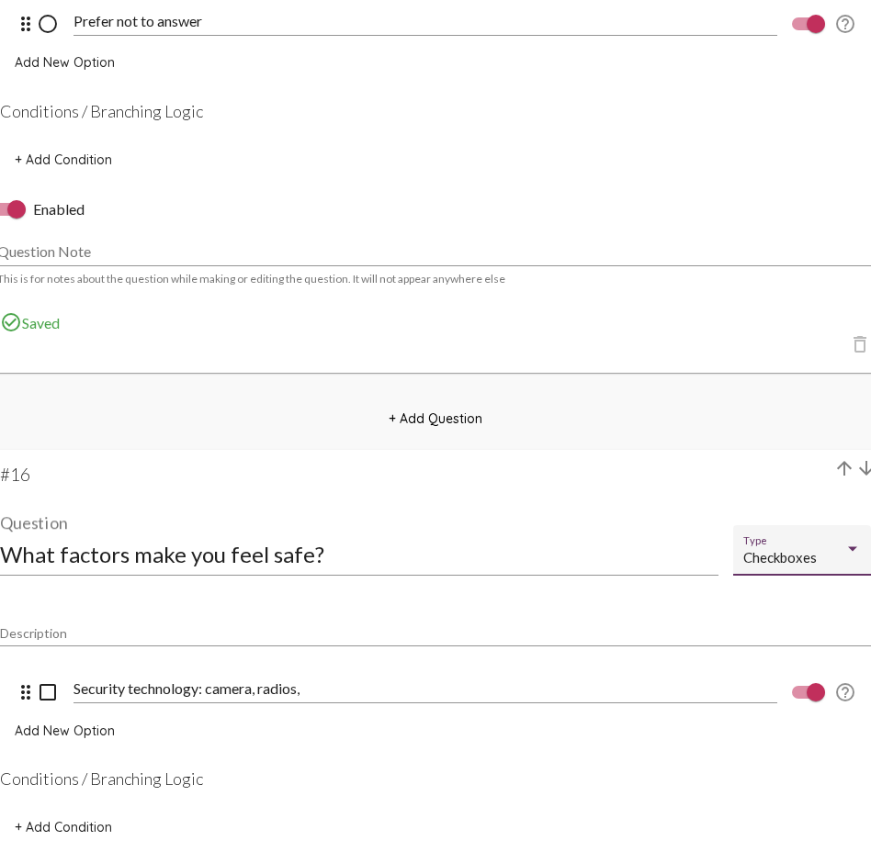
click at [802, 561] on mat-select-trigger "Checkboxes" at bounding box center [779, 557] width 73 height 17
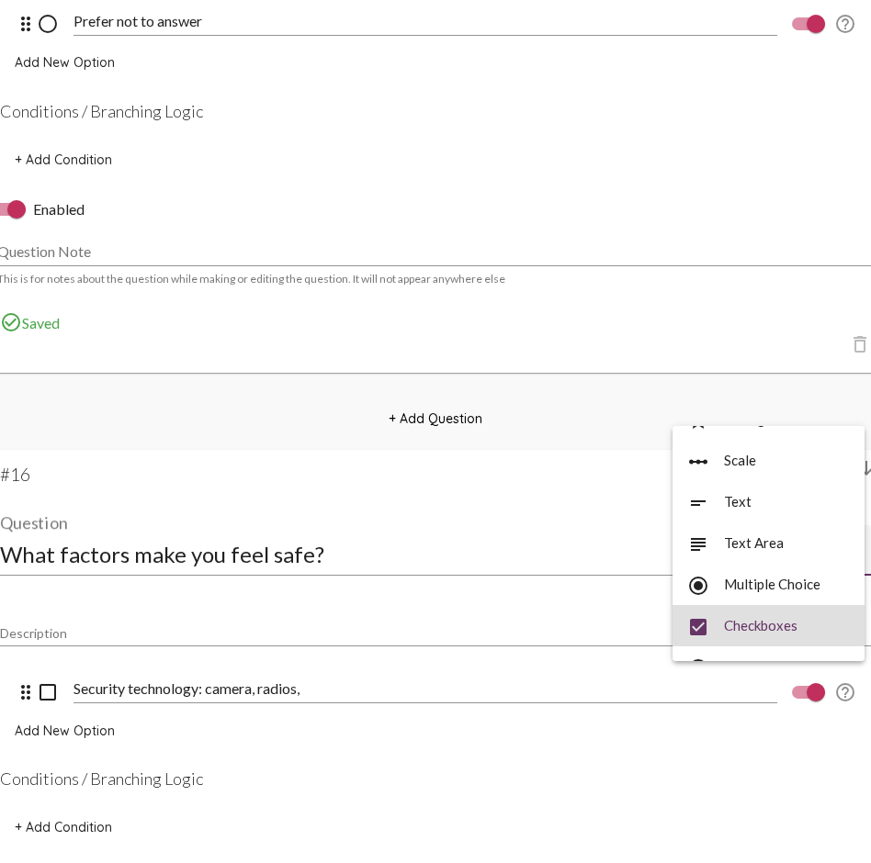
scroll to position [0, 0]
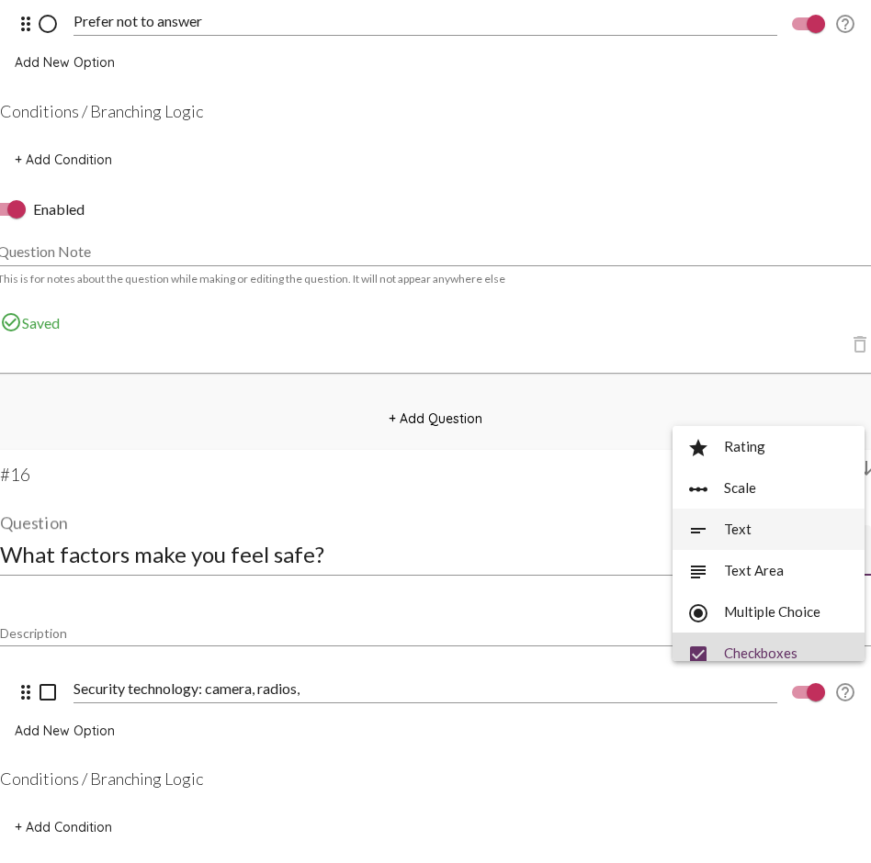
click at [783, 526] on span "short_text Text" at bounding box center [768, 529] width 163 height 41
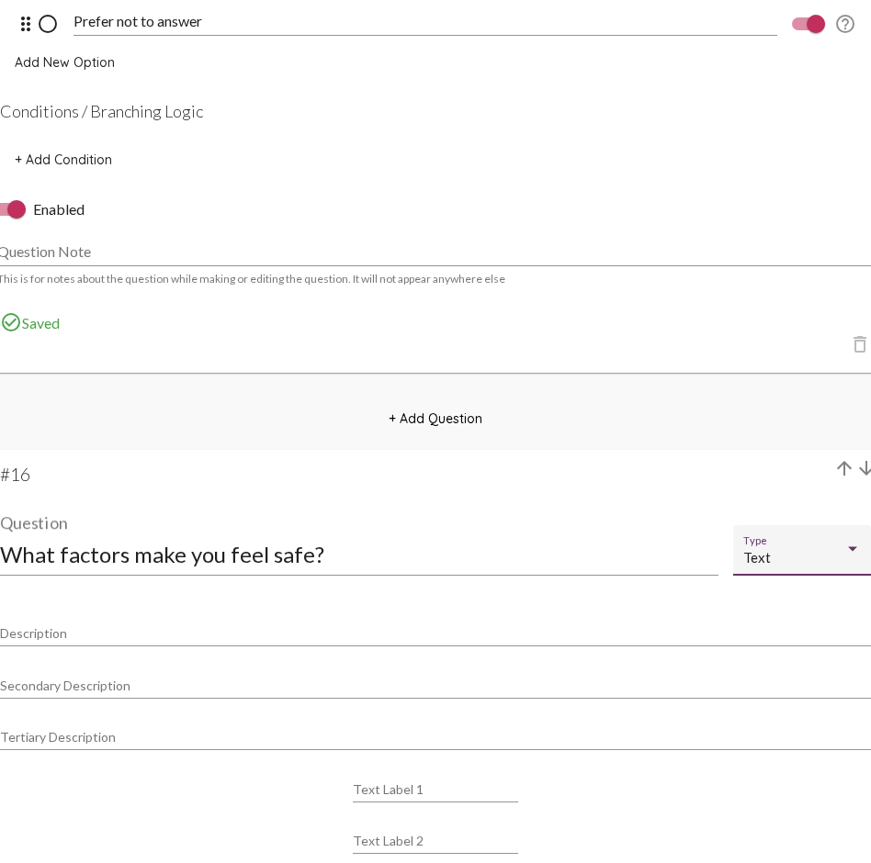
click at [254, 564] on input "What factors make you feel safe?" at bounding box center [359, 554] width 718 height 25
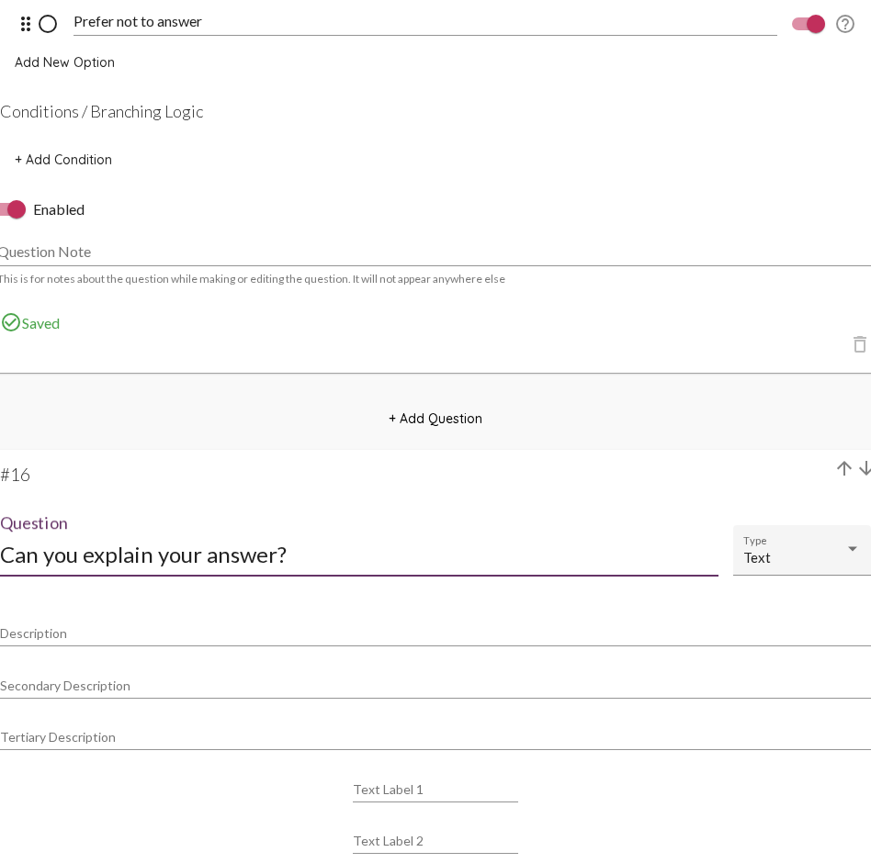
drag, startPoint x: 287, startPoint y: 556, endPoint x: -1, endPoint y: 553, distance: 288.4
click at [0, 553] on input "Can you explain your answer?" at bounding box center [359, 554] width 718 height 25
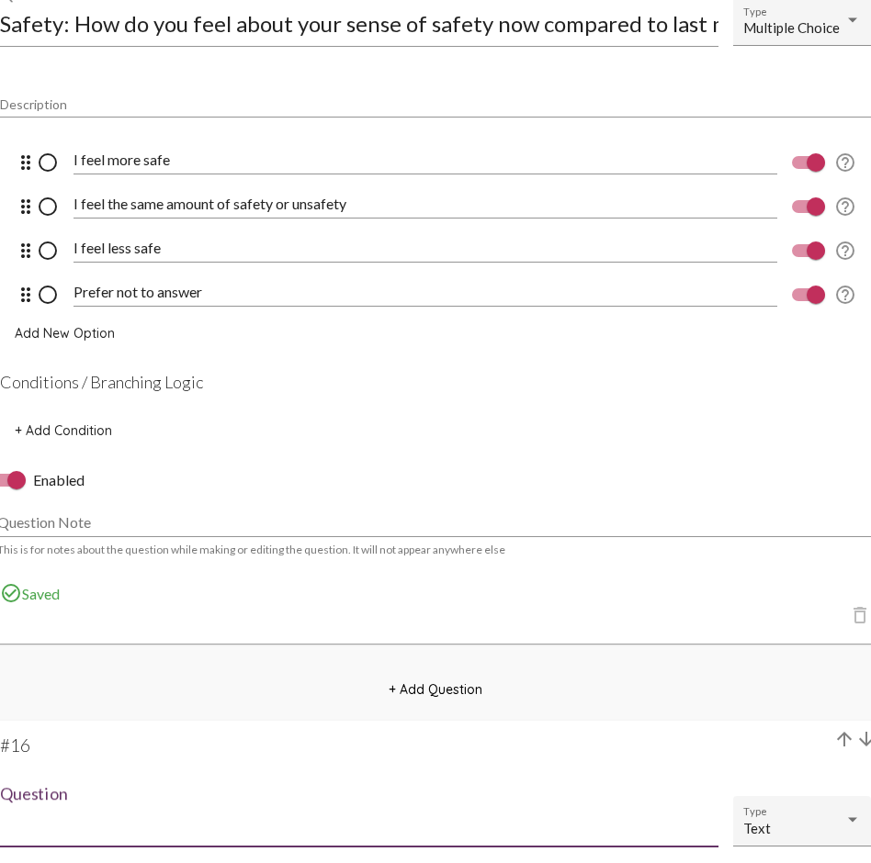
scroll to position [13099, 0]
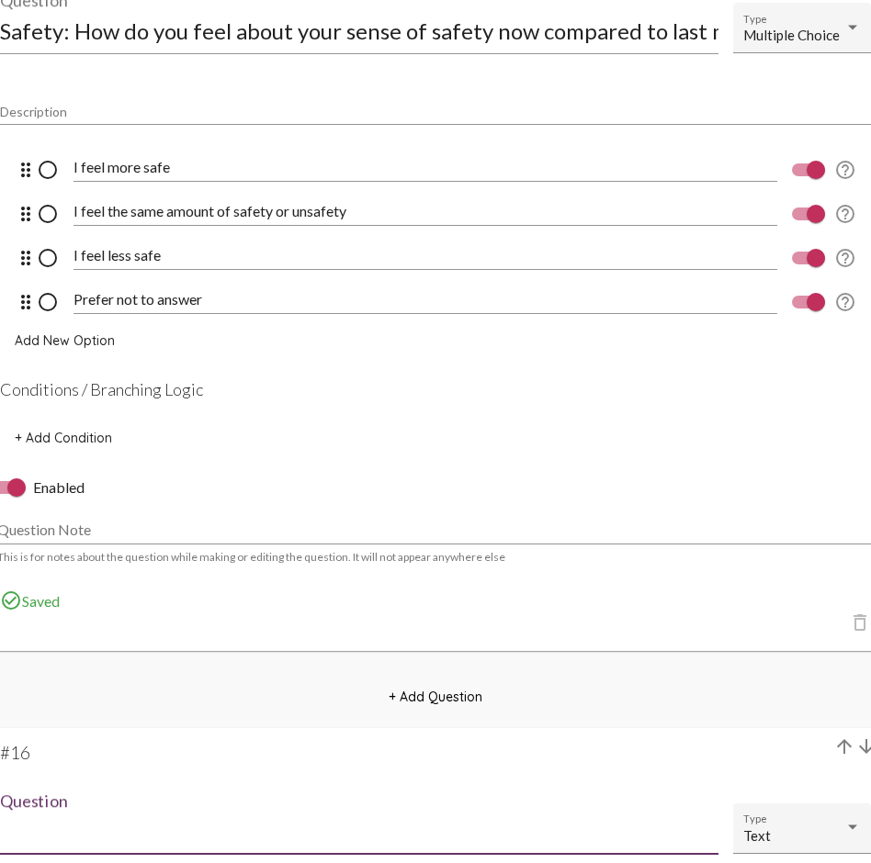
click at [49, 629] on input "Question" at bounding box center [359, 832] width 718 height 25
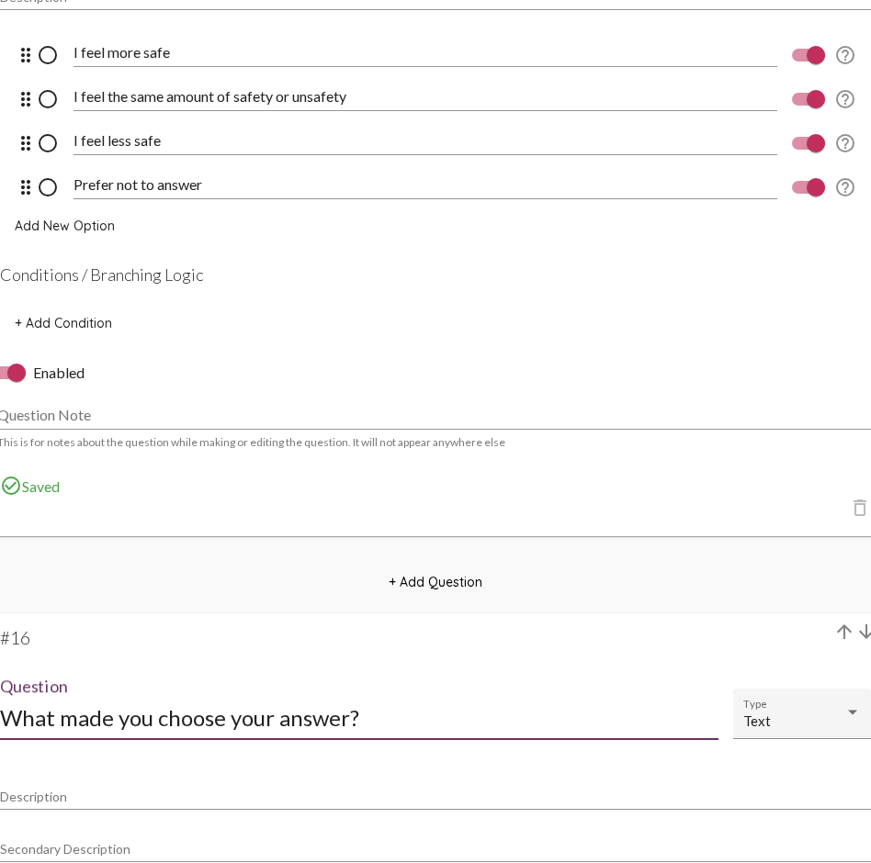
scroll to position [13221, 0]
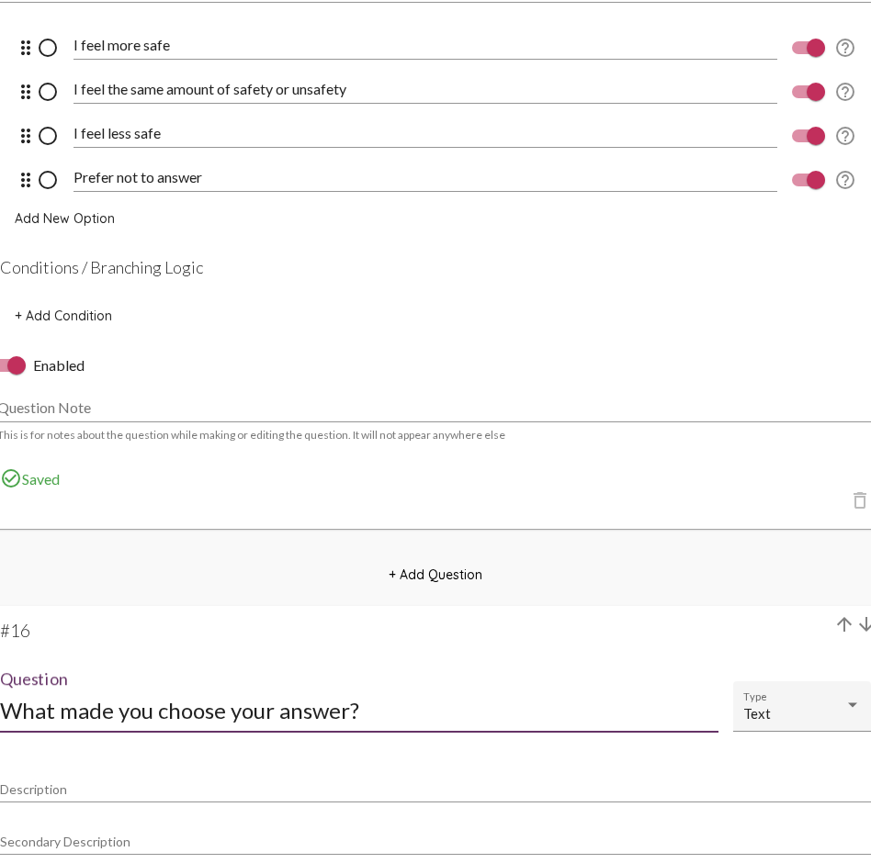
click at [63, 323] on span "+ Add Condition" at bounding box center [63, 316] width 97 height 17
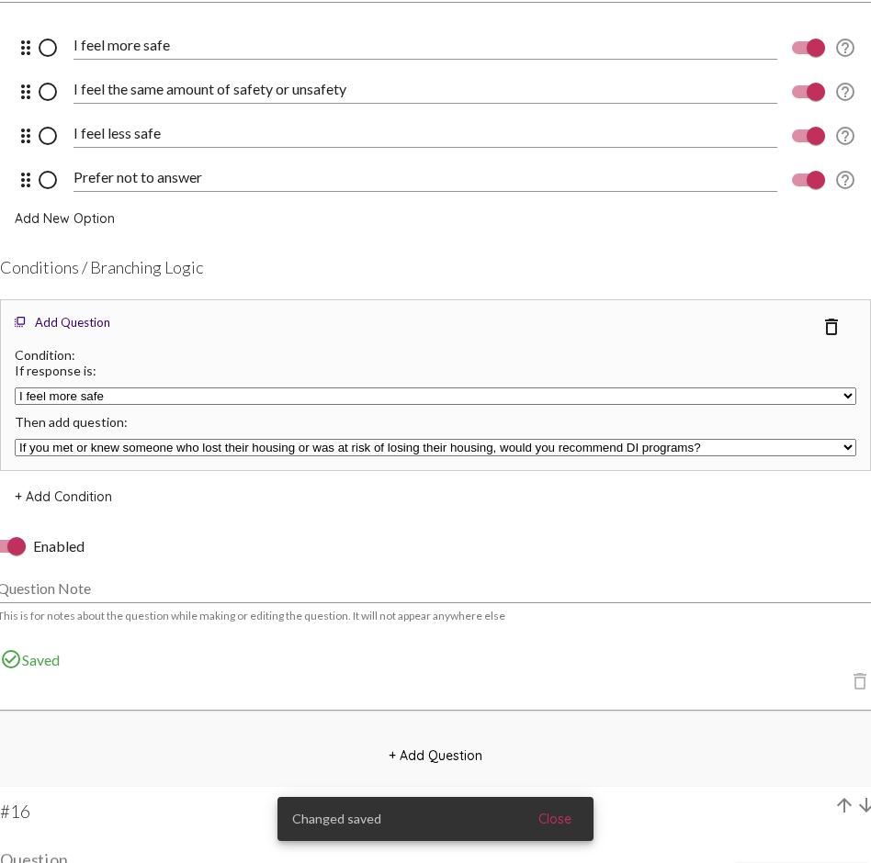
click at [133, 396] on select "I feel more safe I feel the same amount of safety or unsafety I feel less safe …" at bounding box center [435, 396] width 841 height 17
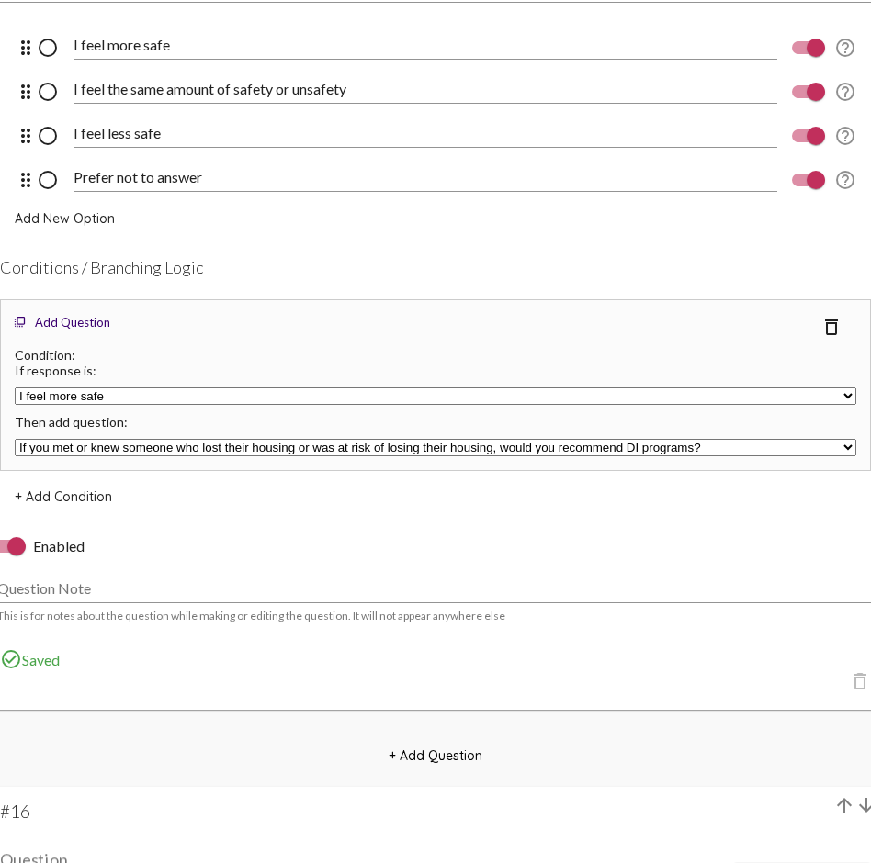
click at [133, 444] on select "If you met or knew someone who lost their housing or was at risk of losing thei…" at bounding box center [435, 447] width 841 height 17
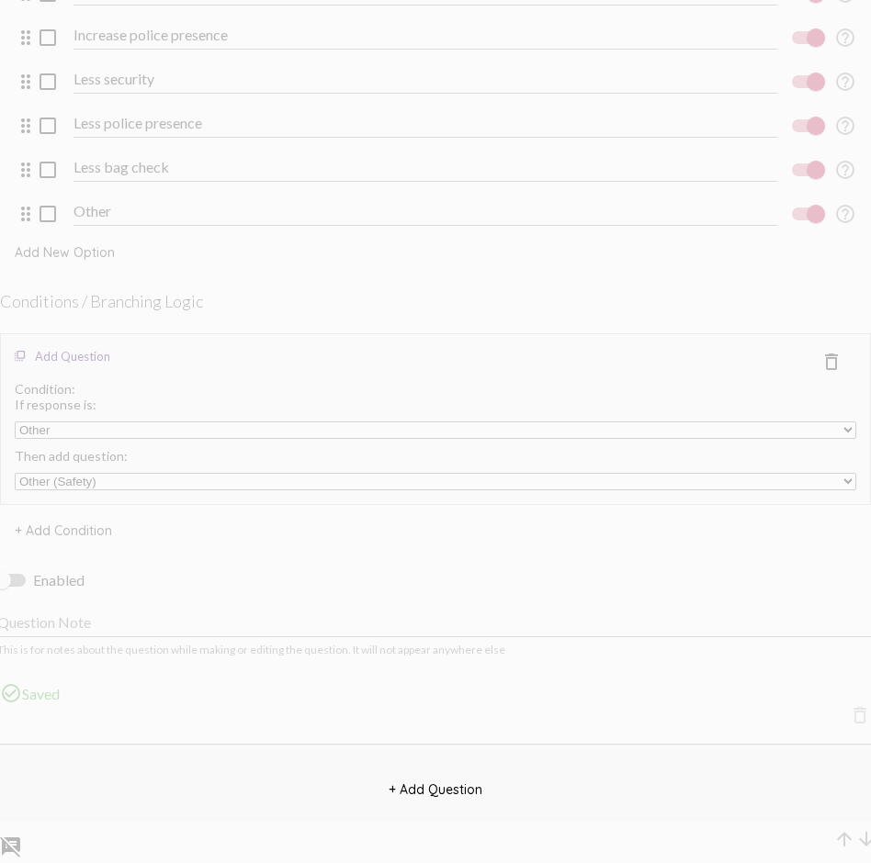
scroll to position [16631, 0]
click at [196, 523] on mat-card-content "Description drag_indicator check_box_outline_blank Increase security help_outli…" at bounding box center [435, 204] width 871 height 679
click at [18, 578] on div at bounding box center [9, 576] width 33 height 13
click at [2, 583] on input "Enabled" at bounding box center [1, 583] width 1 height 1
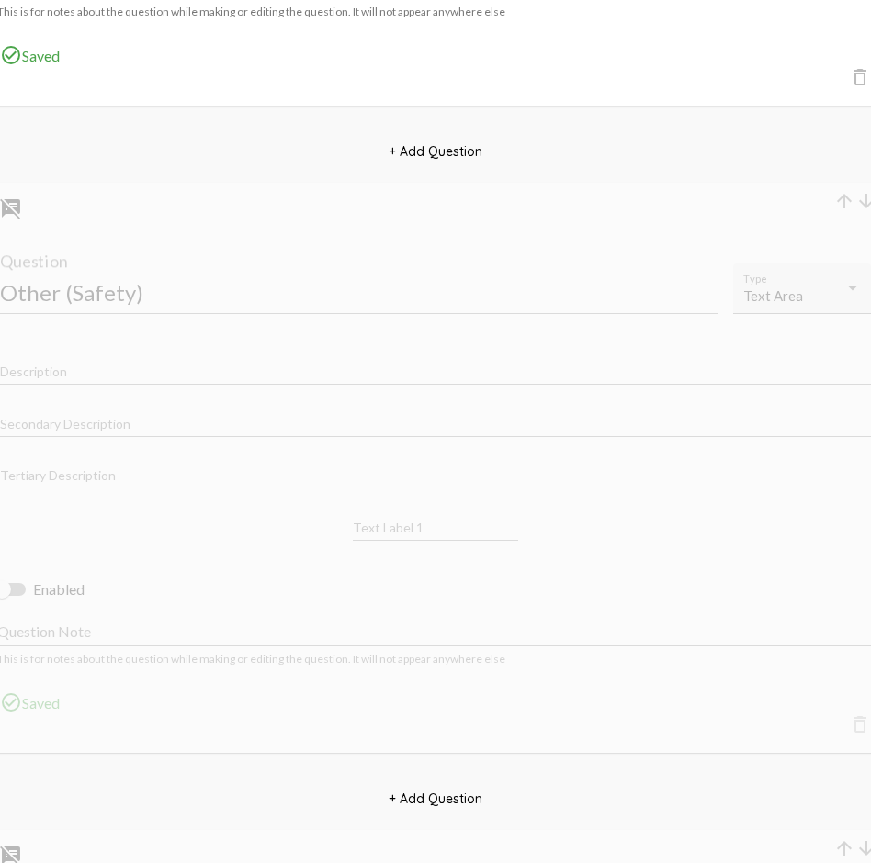
scroll to position [17263, 0]
click at [16, 588] on div at bounding box center [9, 586] width 33 height 13
click at [2, 593] on input "Enabled" at bounding box center [1, 593] width 1 height 1
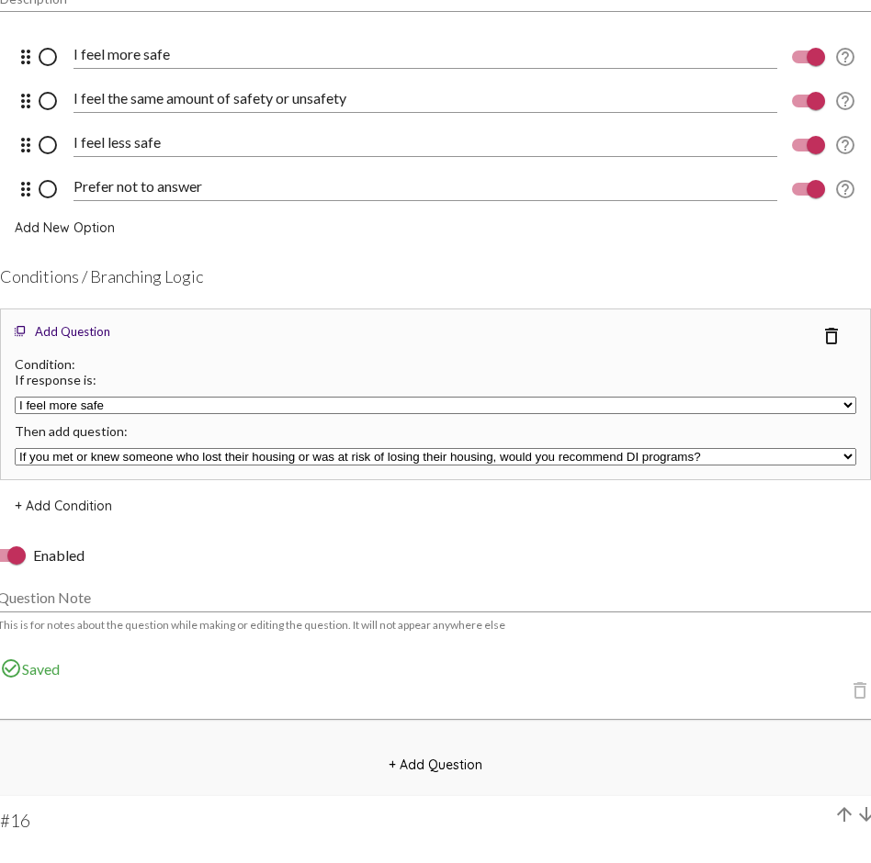
scroll to position [13196, 0]
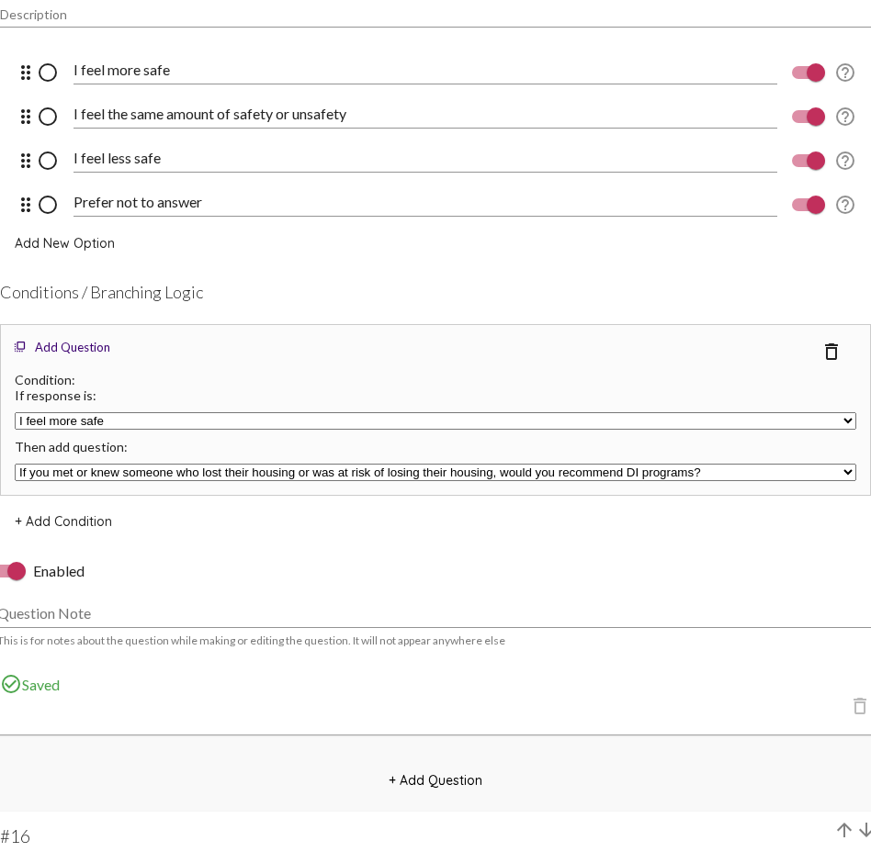
click at [359, 474] on select "If you met or knew someone who lost their housing or was at risk of losing thei…" at bounding box center [435, 472] width 841 height 17
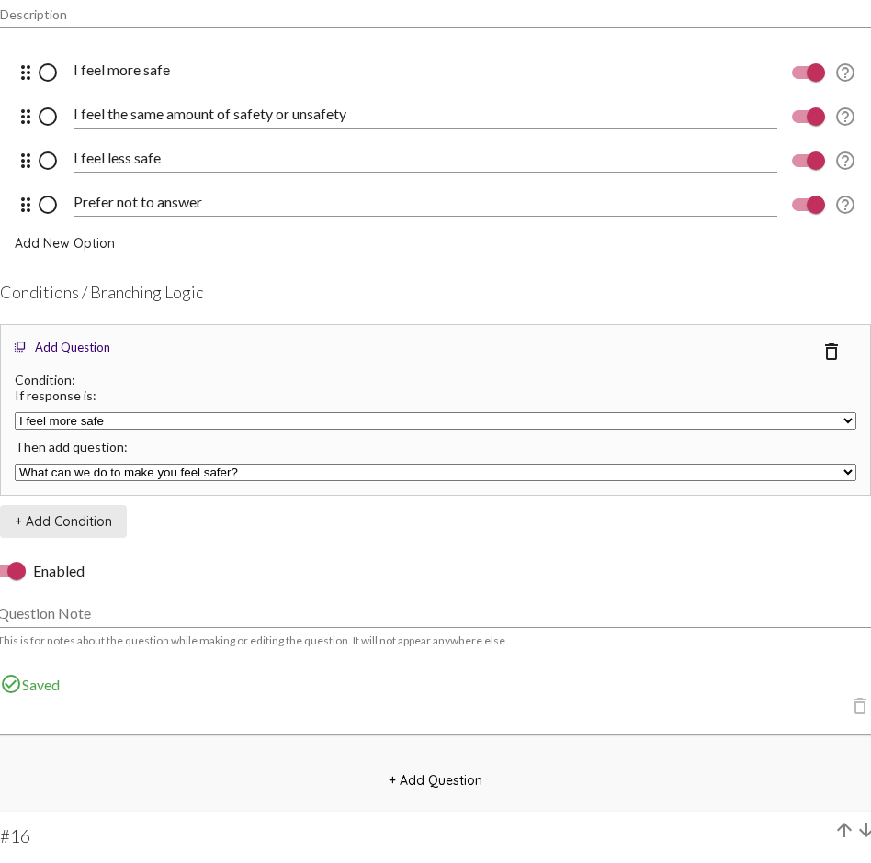
click at [80, 520] on span "+ Add Condition" at bounding box center [63, 521] width 97 height 17
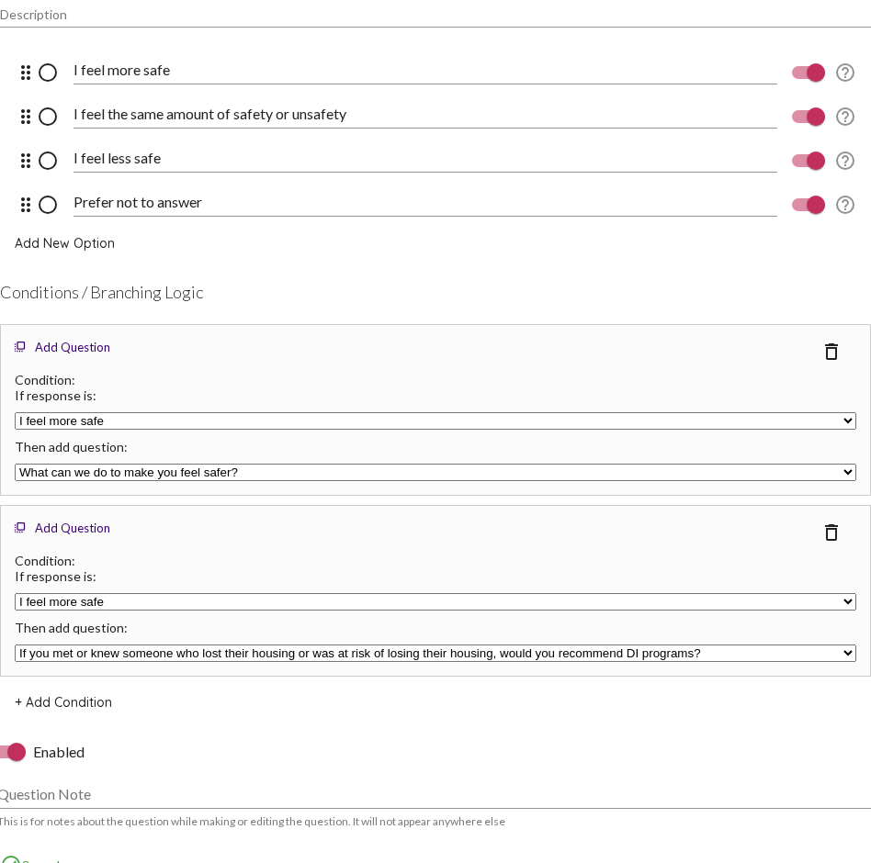
click at [79, 602] on select "I feel more safe I feel the same amount of safety or unsafety I feel less safe …" at bounding box center [435, 601] width 841 height 17
click at [107, 629] on select "If you met or knew someone who lost their housing or was at risk of losing thei…" at bounding box center [435, 653] width 841 height 17
click at [84, 629] on span "+ Add Condition" at bounding box center [63, 702] width 97 height 17
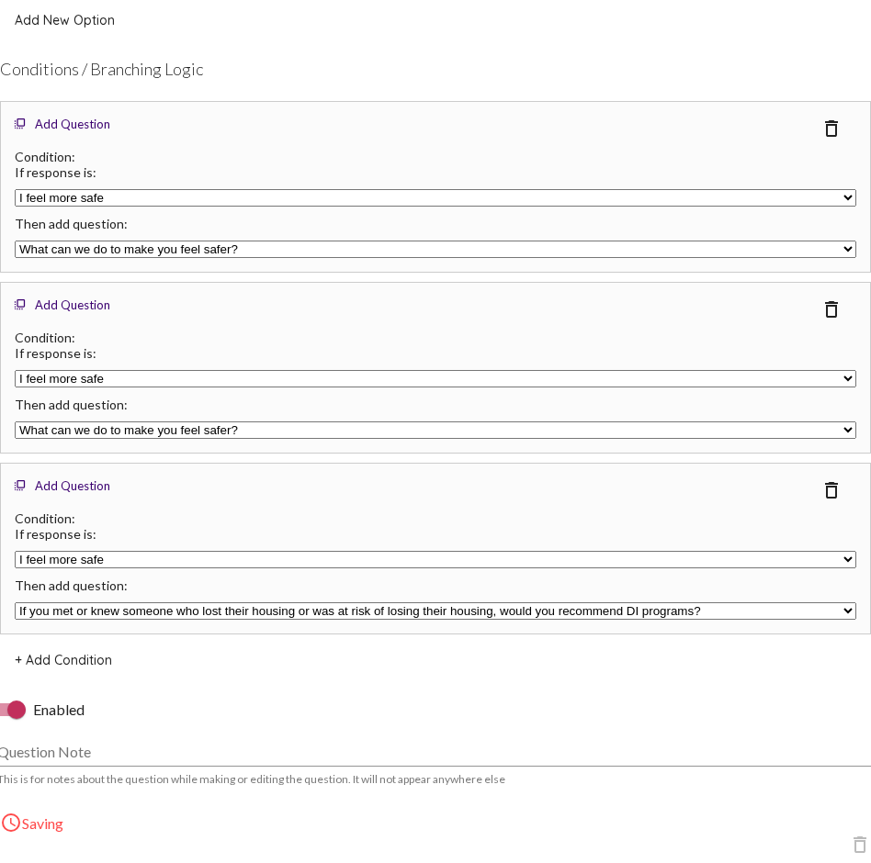
scroll to position [13431, 0]
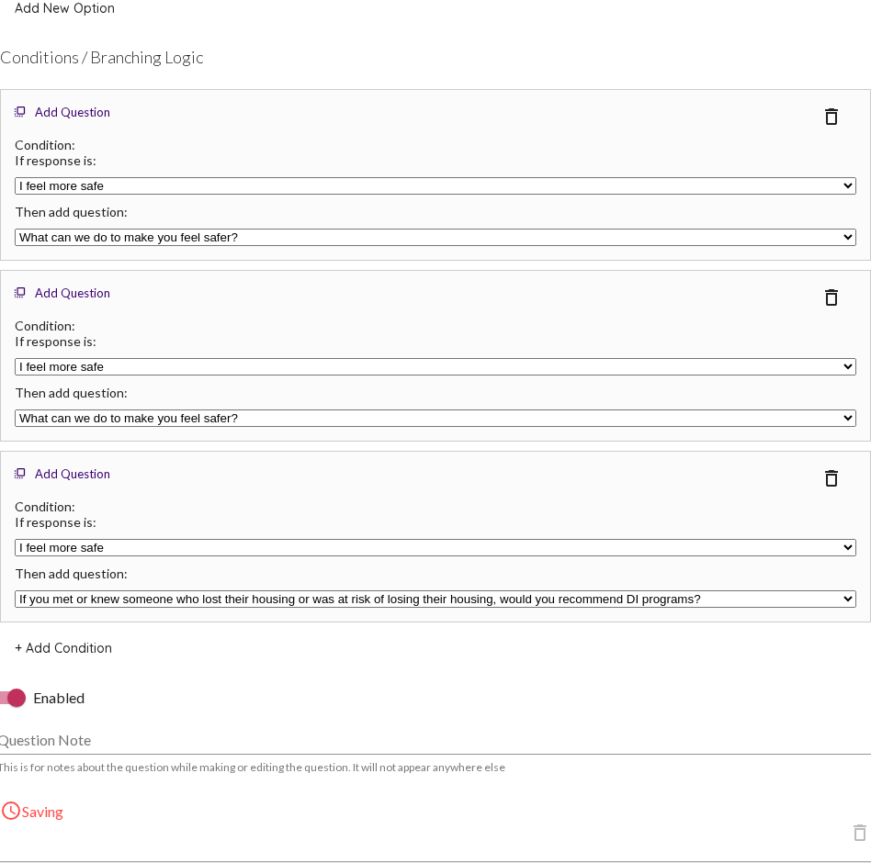
click at [128, 549] on select "I feel more safe I feel the same amount of safety or unsafety I feel less safe …" at bounding box center [435, 547] width 841 height 17
click at [116, 596] on select "If you met or knew someone who lost their housing or was at risk of losing thei…" at bounding box center [435, 599] width 841 height 17
click at [298, 629] on div "Enabled" at bounding box center [435, 698] width 885 height 22
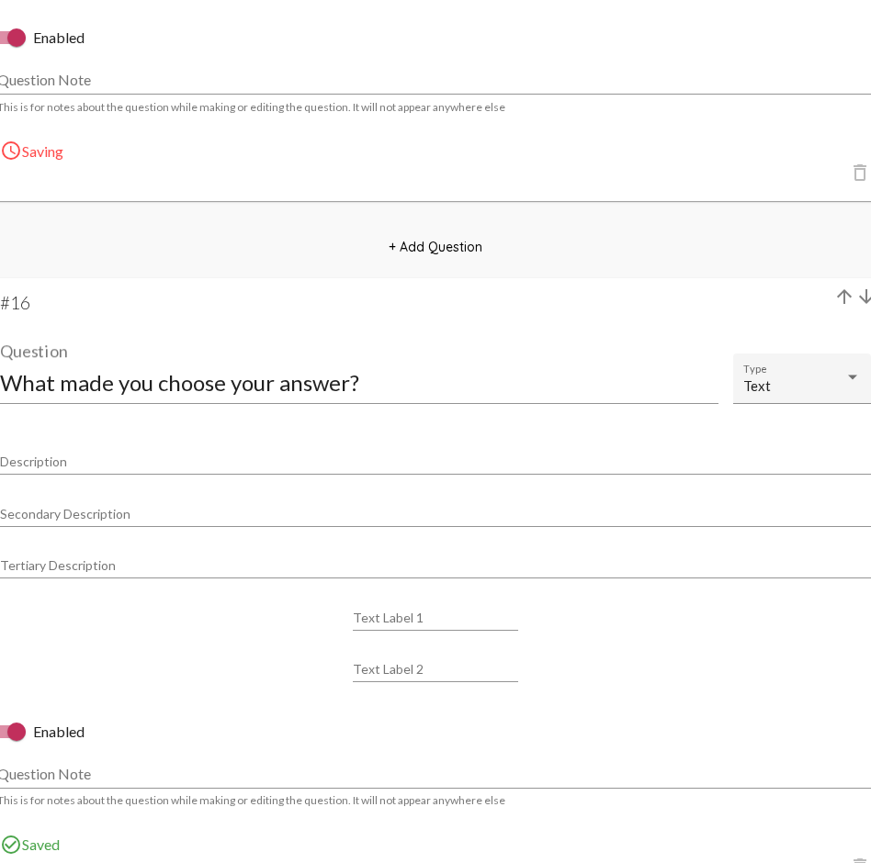
scroll to position [14148, 0]
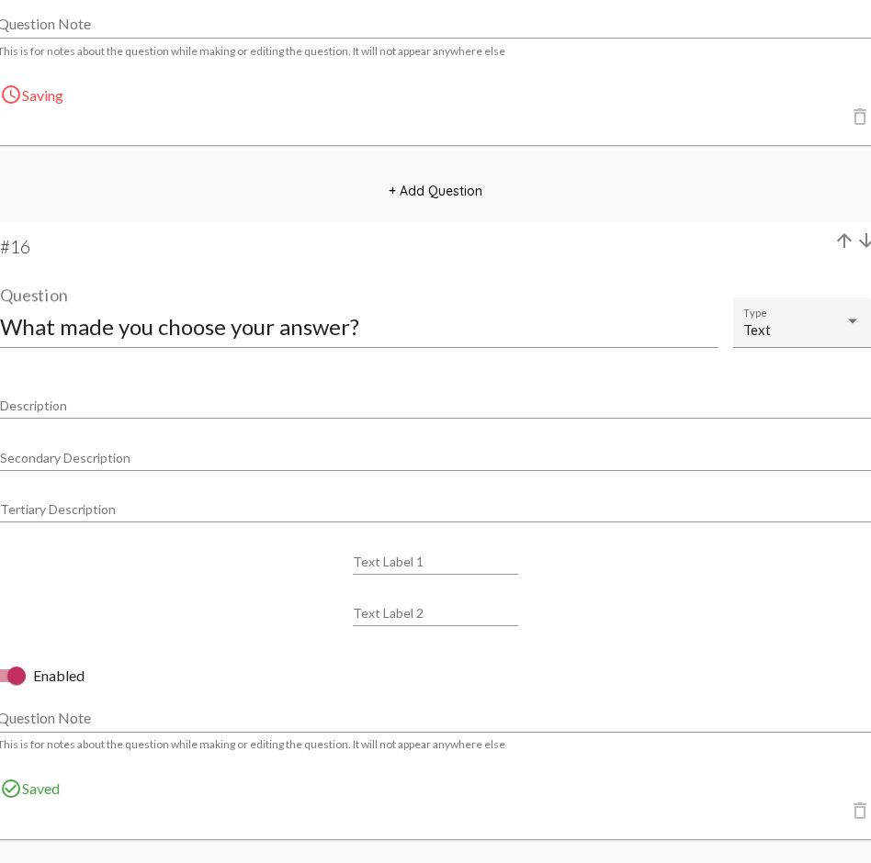
click at [148, 326] on input "What made you choose your answer?" at bounding box center [359, 326] width 718 height 25
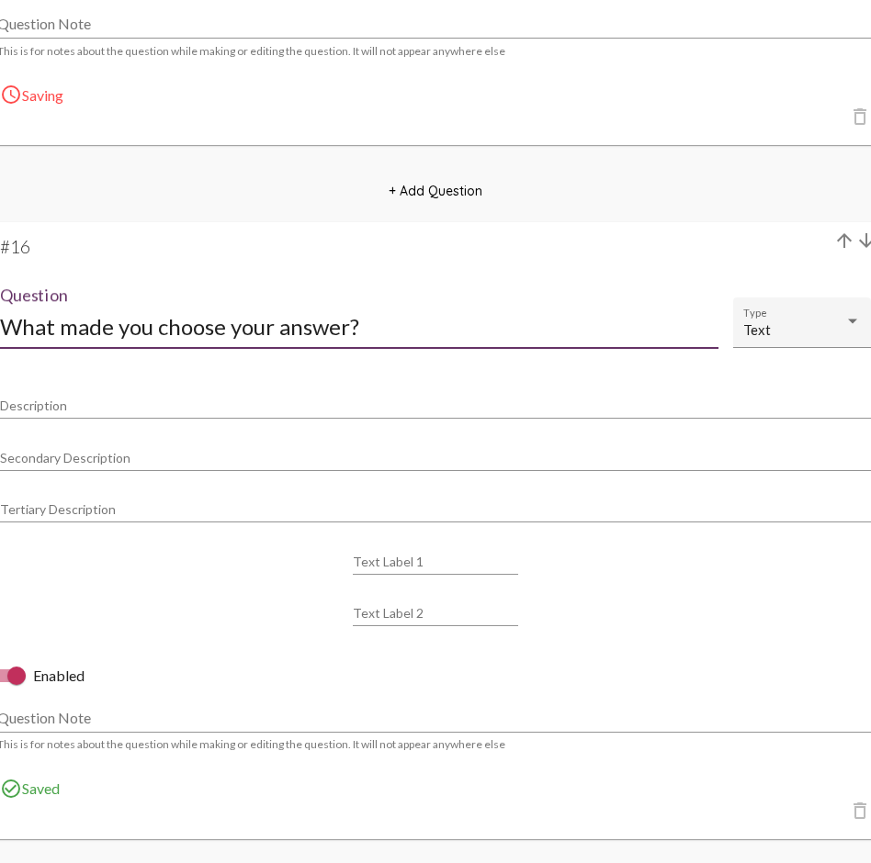
click at [148, 326] on input "What made you choose your answer?" at bounding box center [359, 326] width 718 height 25
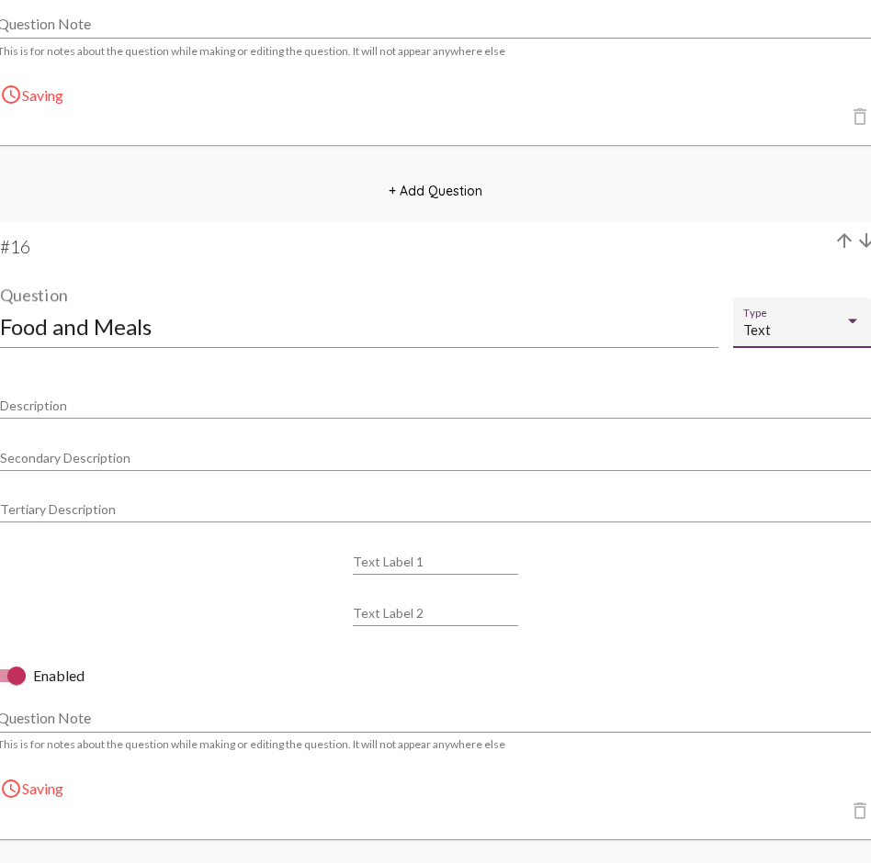
click at [850, 321] on div at bounding box center [852, 322] width 9 height 5
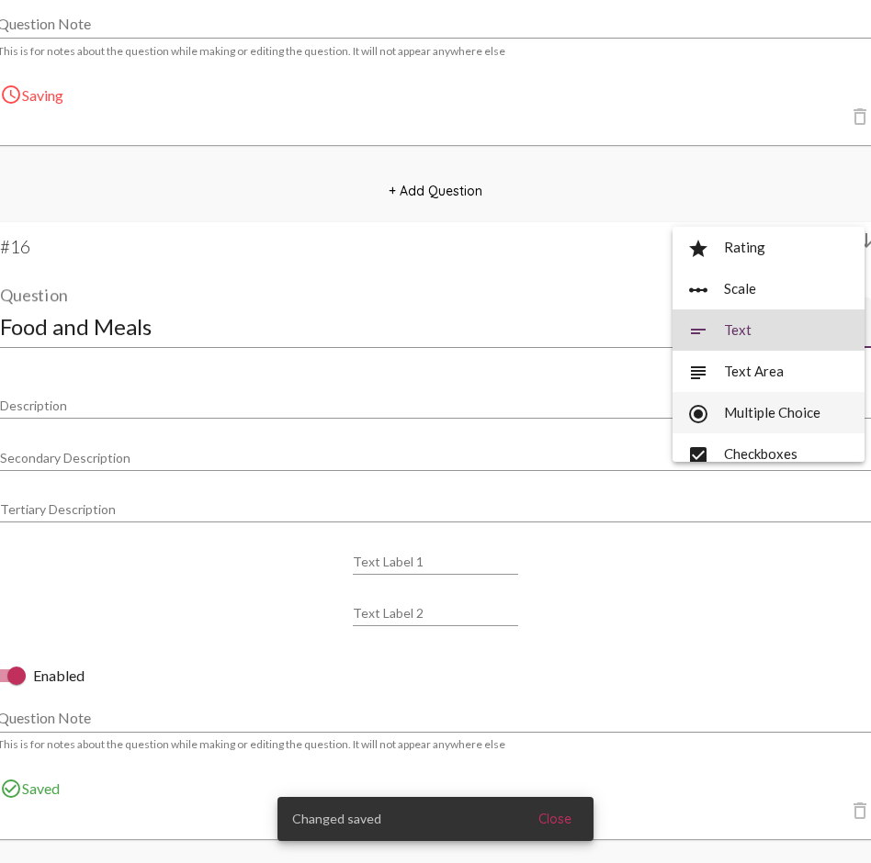
click at [783, 411] on span "radio_button_checked Multiple Choice" at bounding box center [768, 412] width 163 height 41
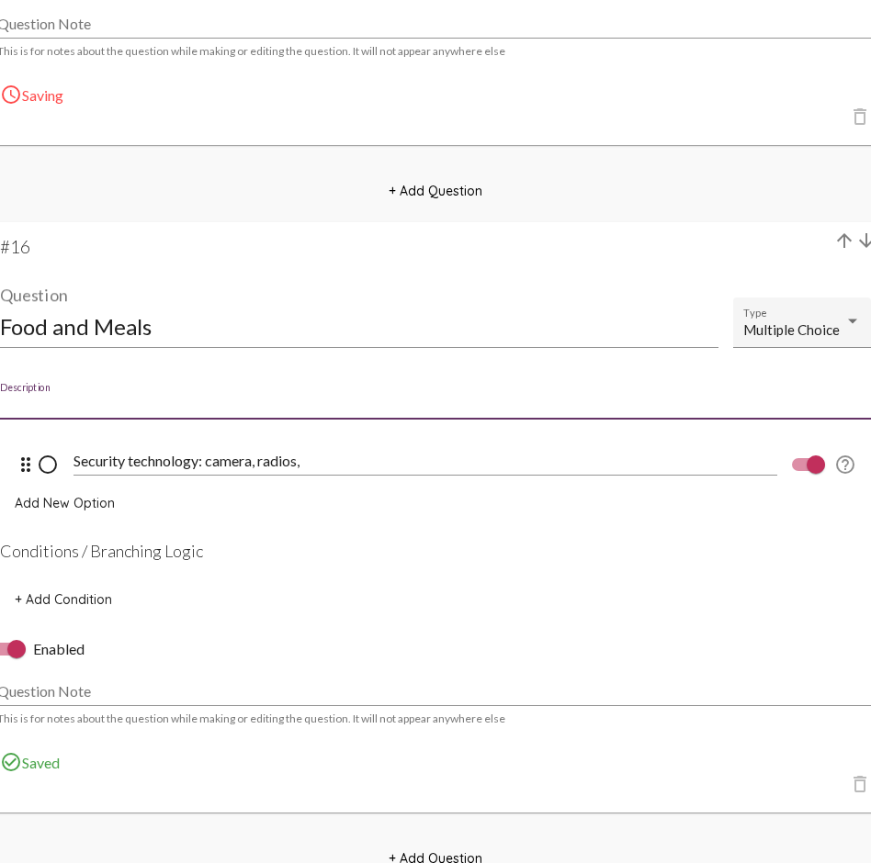
click at [82, 399] on input "Description" at bounding box center [435, 406] width 871 height 15
click at [157, 328] on input "Food and Meals" at bounding box center [359, 326] width 718 height 25
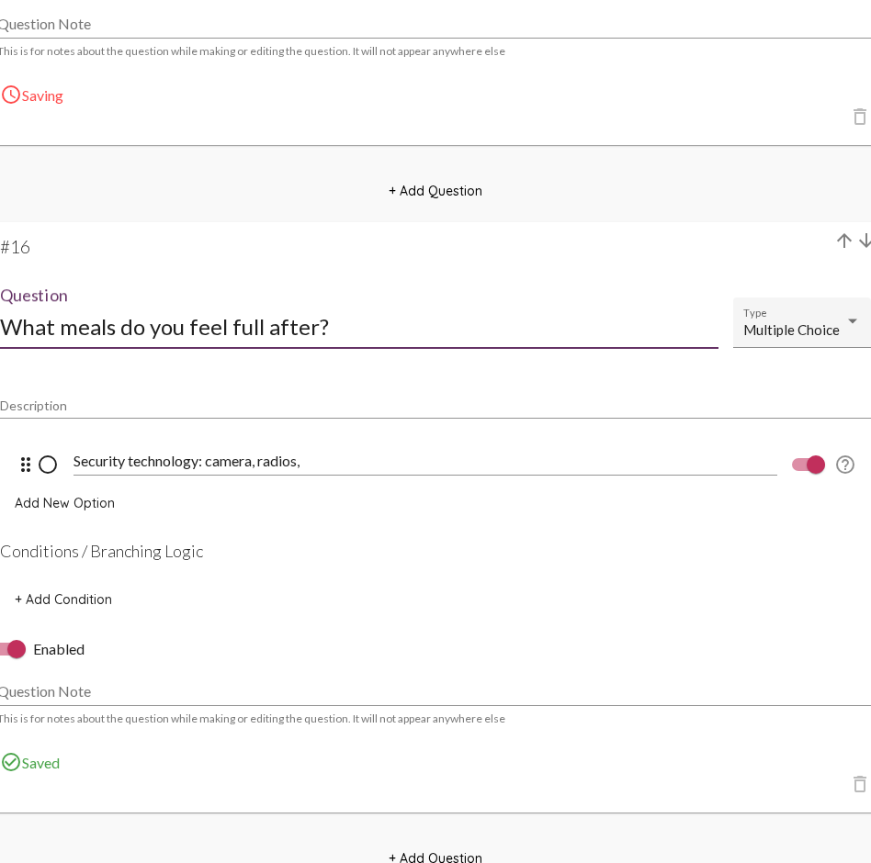
click at [141, 458] on input "Security technology: camera, radios," at bounding box center [424, 461] width 703 height 17
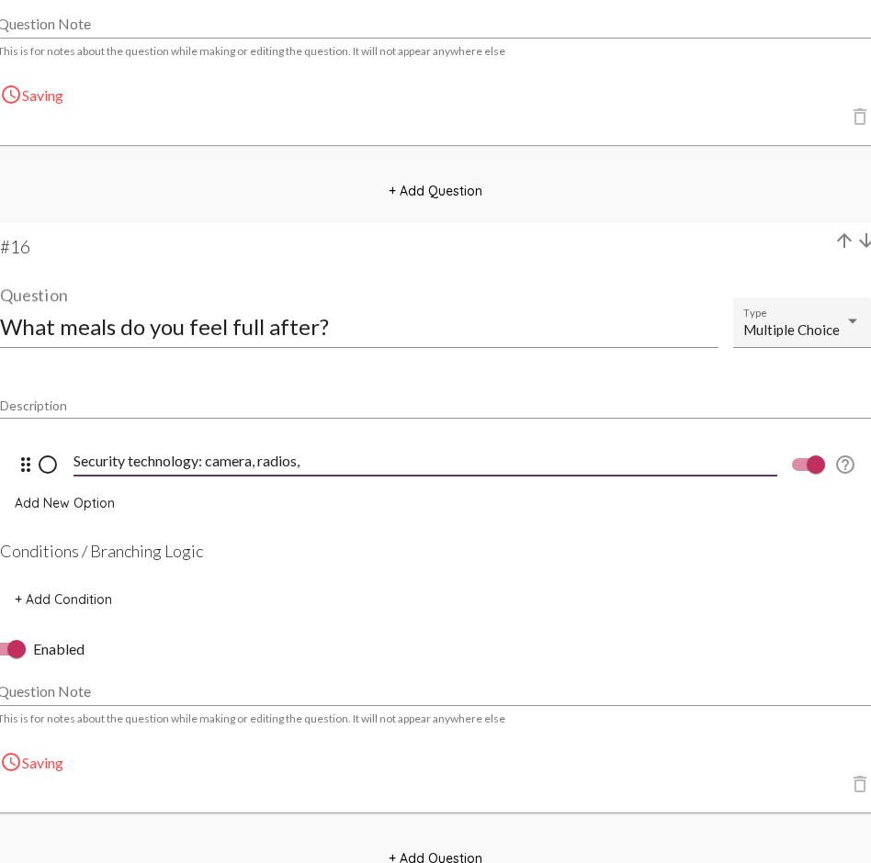
click at [141, 458] on input "Security technology: camera, radios," at bounding box center [424, 461] width 703 height 17
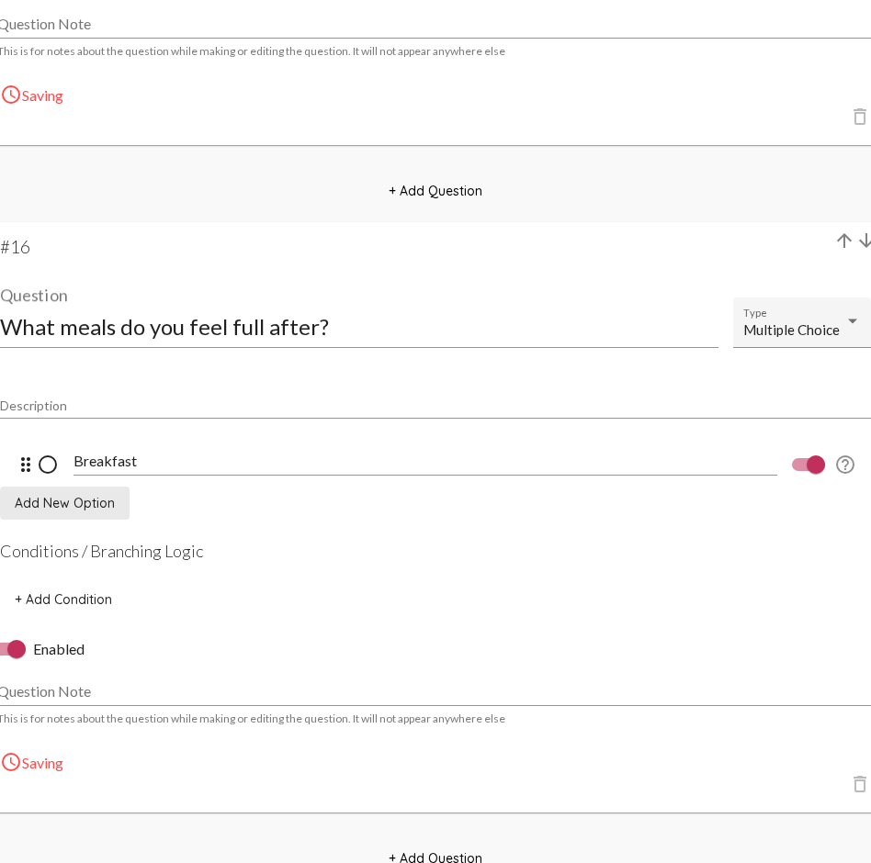
click at [76, 502] on span "Add New Option" at bounding box center [65, 503] width 100 height 17
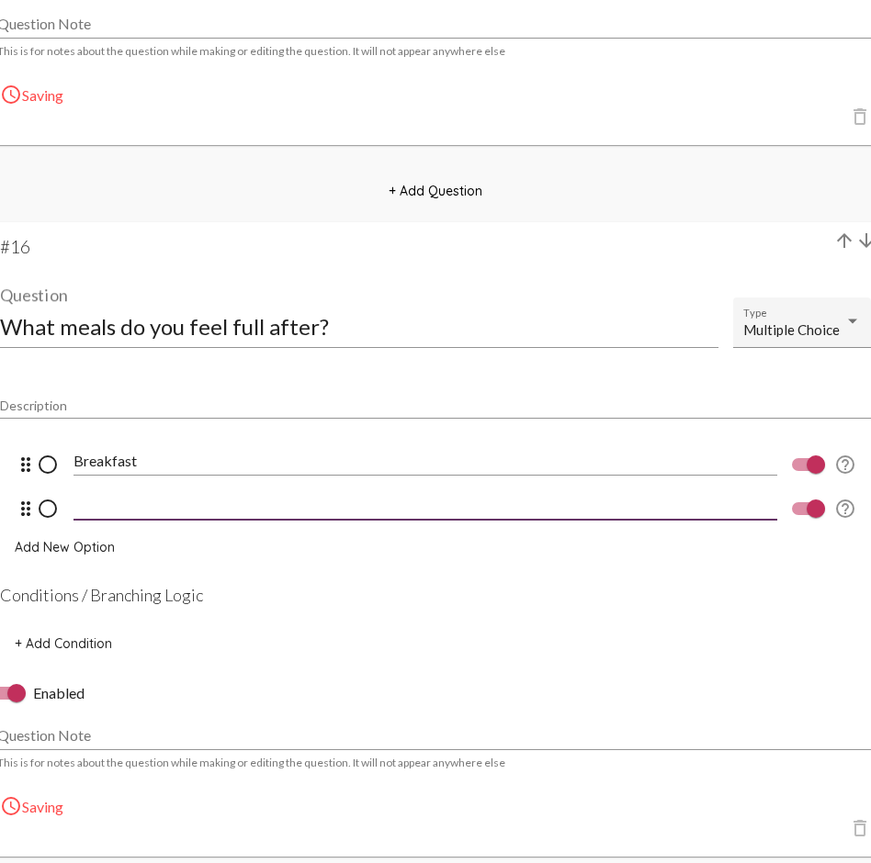
click at [110, 505] on input at bounding box center [424, 505] width 703 height 17
click at [65, 545] on span "Add New Option" at bounding box center [65, 547] width 100 height 17
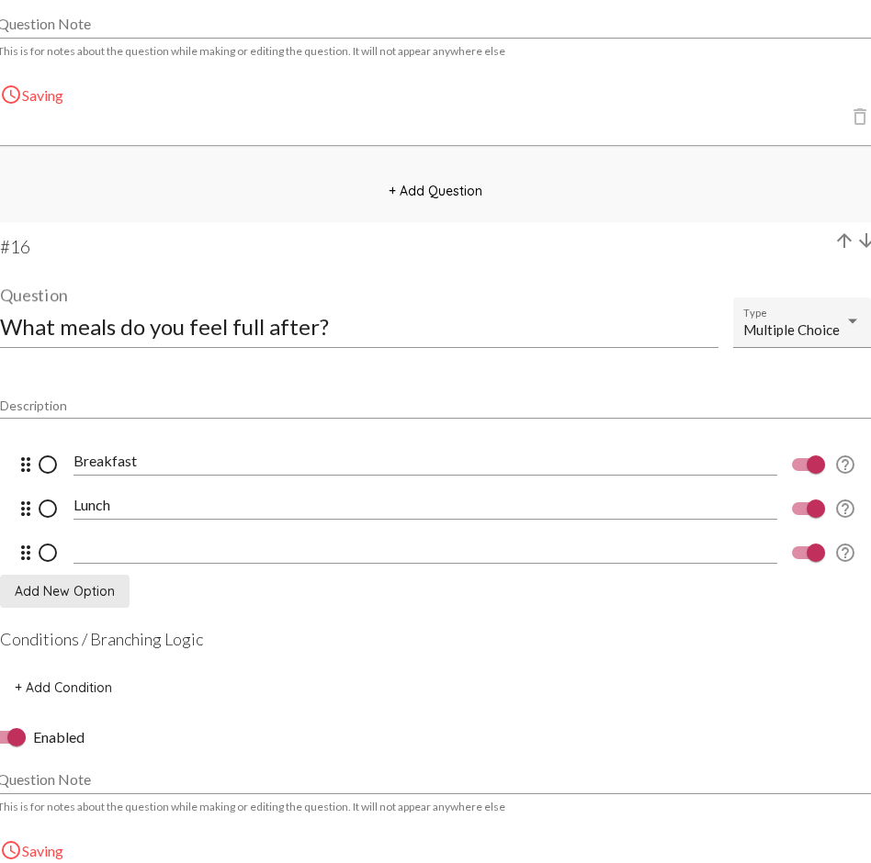
click at [129, 549] on input at bounding box center [424, 549] width 703 height 17
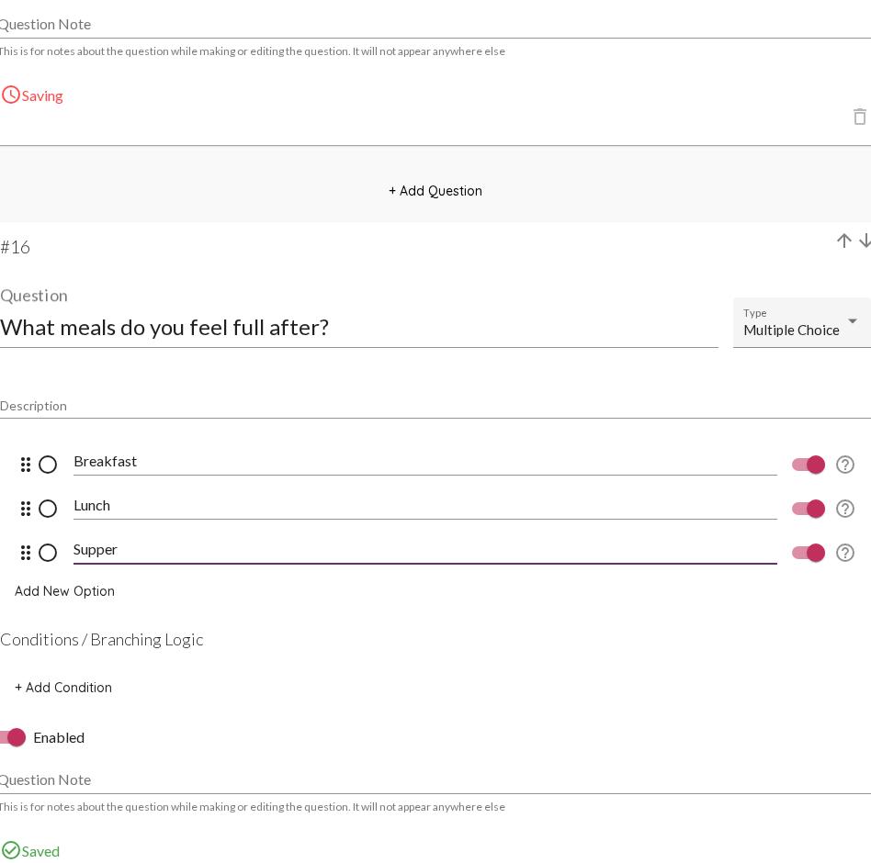
click at [95, 591] on span "Add New Option" at bounding box center [65, 591] width 100 height 17
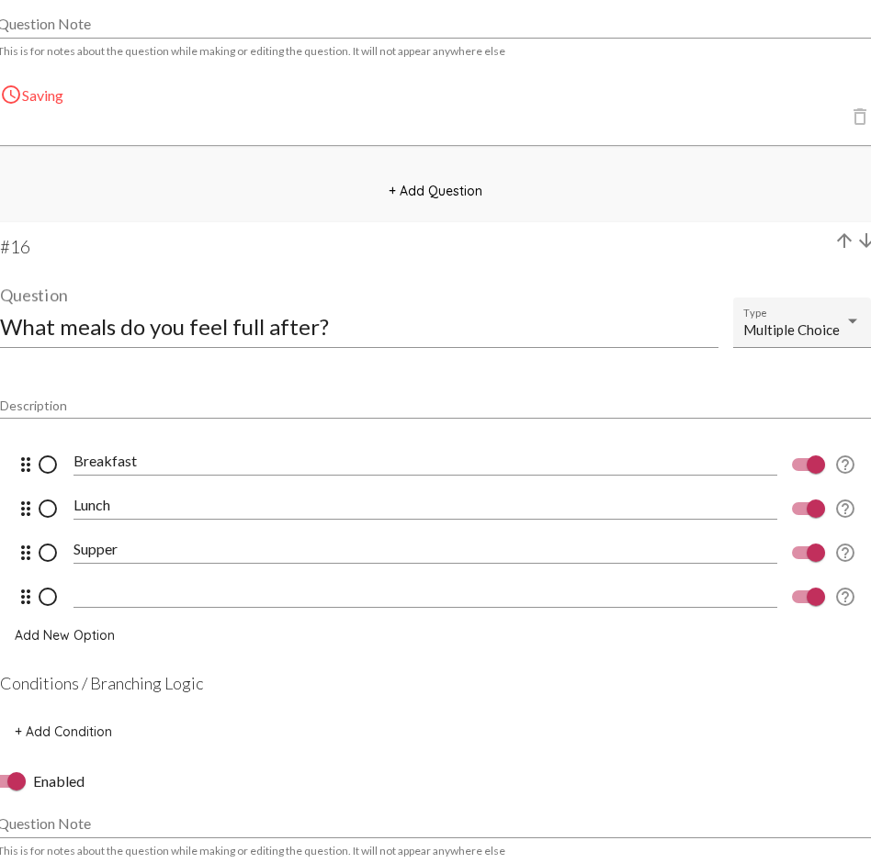
click at [120, 595] on input at bounding box center [424, 593] width 703 height 17
click at [800, 317] on div "Multiple Choice Type" at bounding box center [802, 328] width 118 height 40
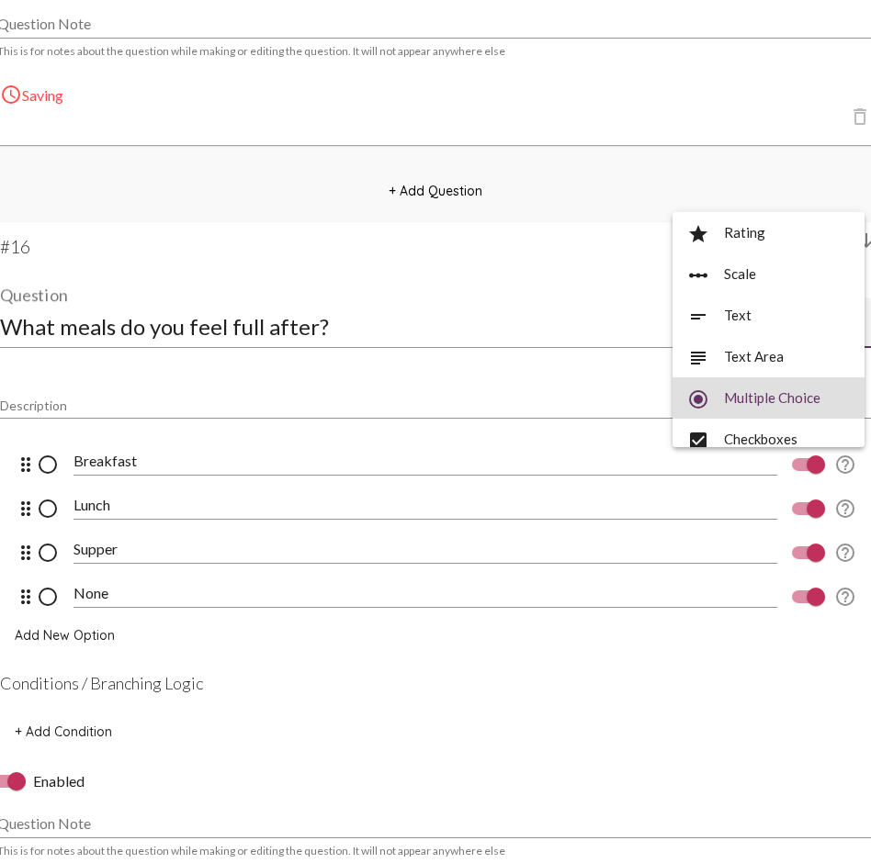
scroll to position [68, 0]
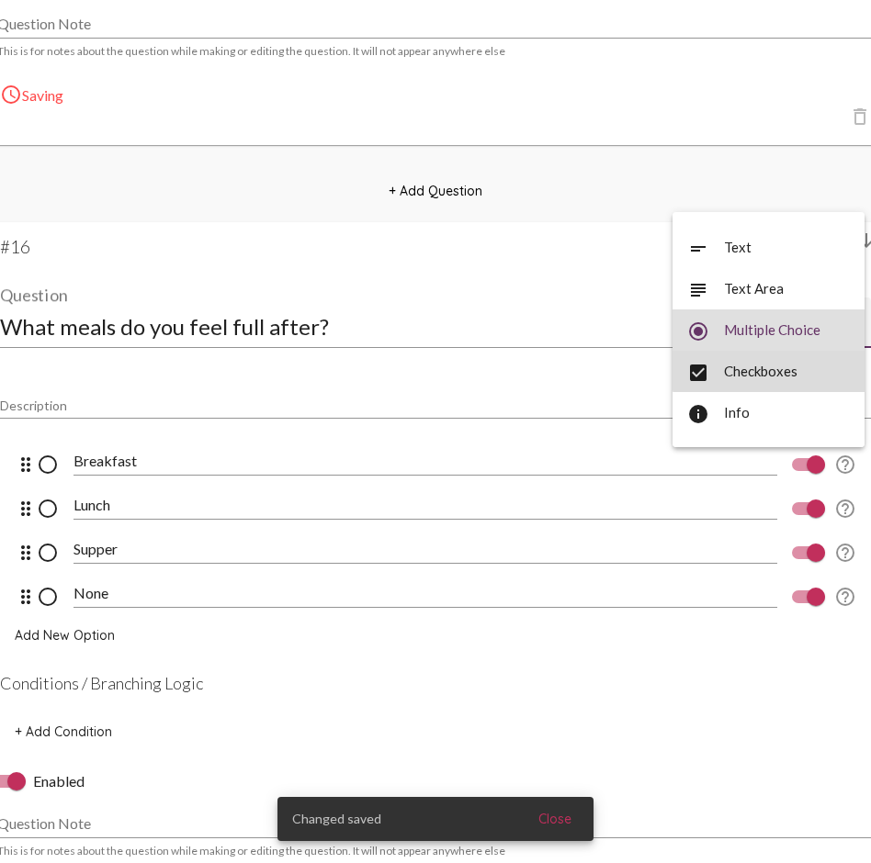
click at [797, 368] on span "check_box Checkboxes" at bounding box center [768, 371] width 163 height 41
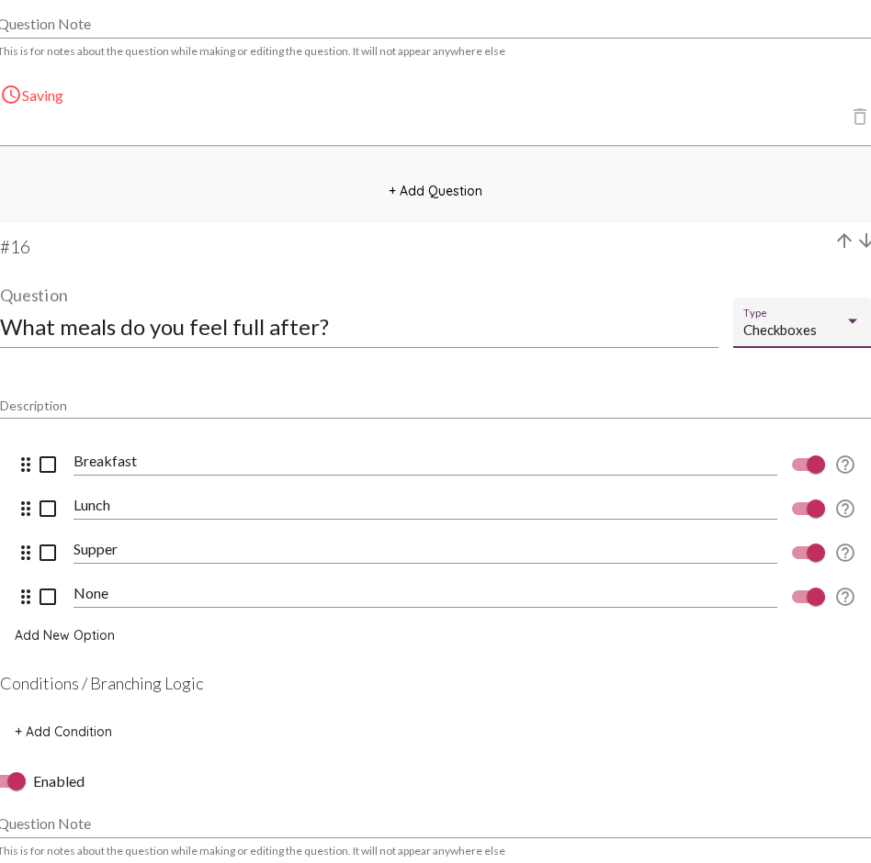
click at [92, 583] on div "None" at bounding box center [424, 587] width 703 height 41
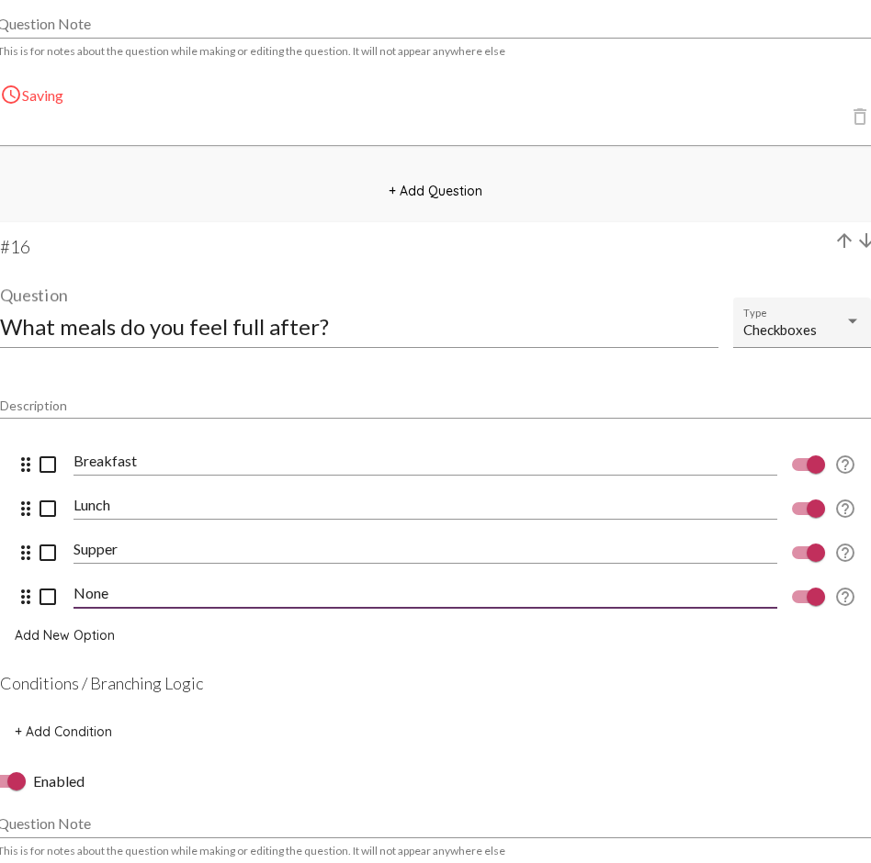
click at [95, 593] on input "None" at bounding box center [424, 593] width 703 height 17
click at [318, 629] on mat-card-content "Description drag_indicator check_box_outline_blank Breakfast help_outline drag_…" at bounding box center [435, 566] width 871 height 366
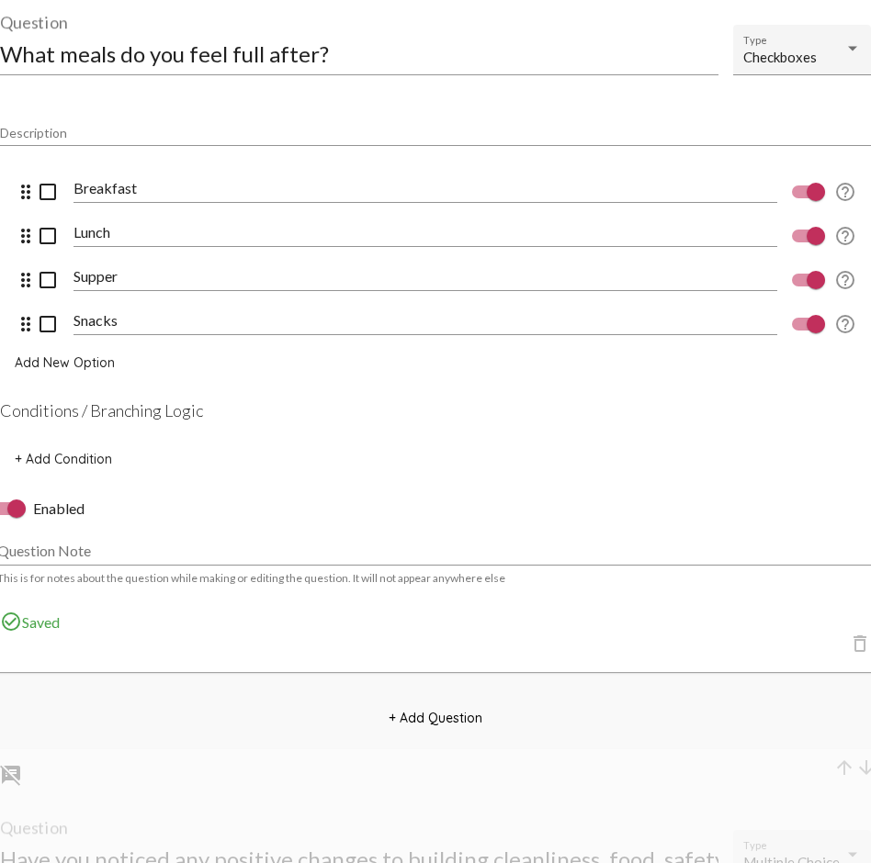
scroll to position [14425, 0]
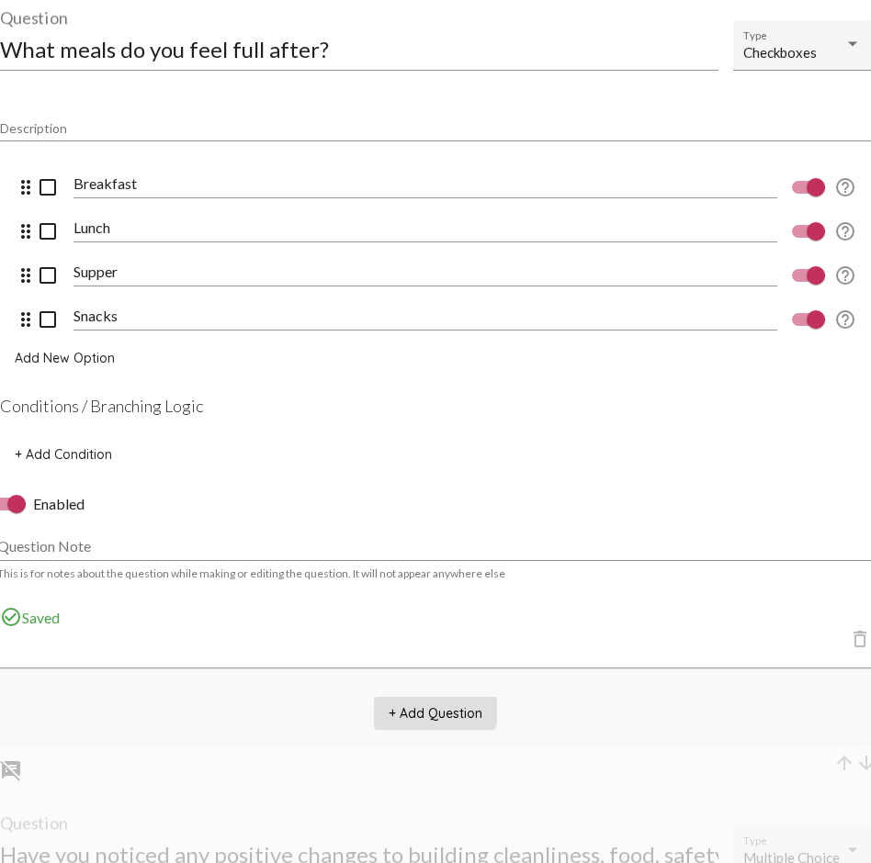
click at [422, 629] on span "+ Add Question" at bounding box center [435, 713] width 94 height 17
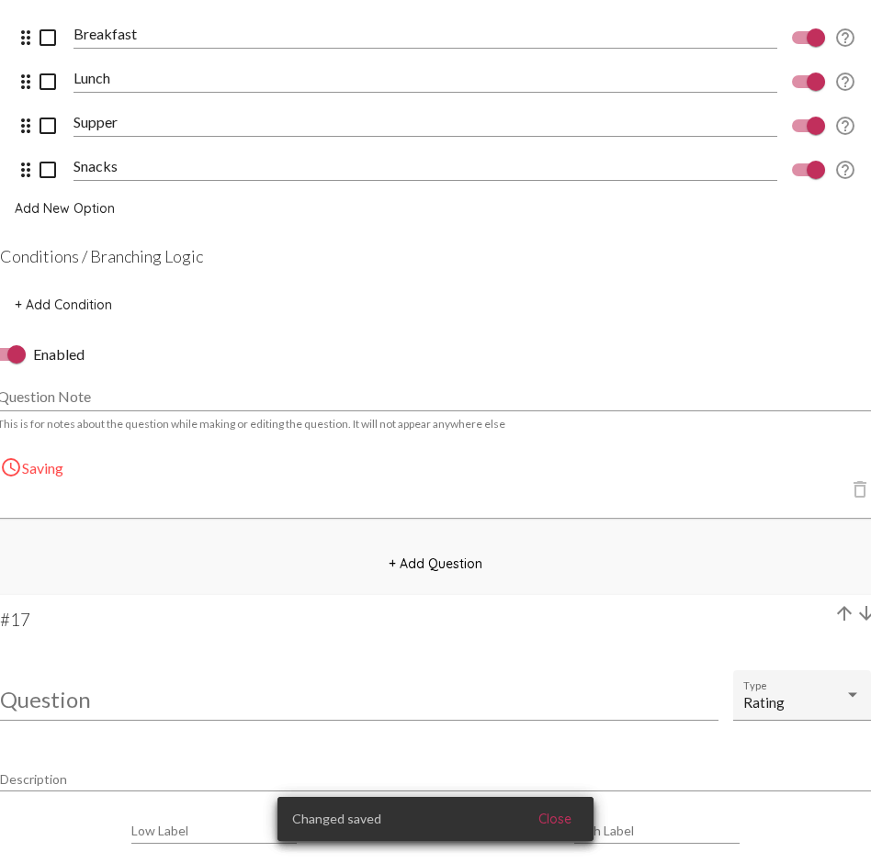
scroll to position [14573, 0]
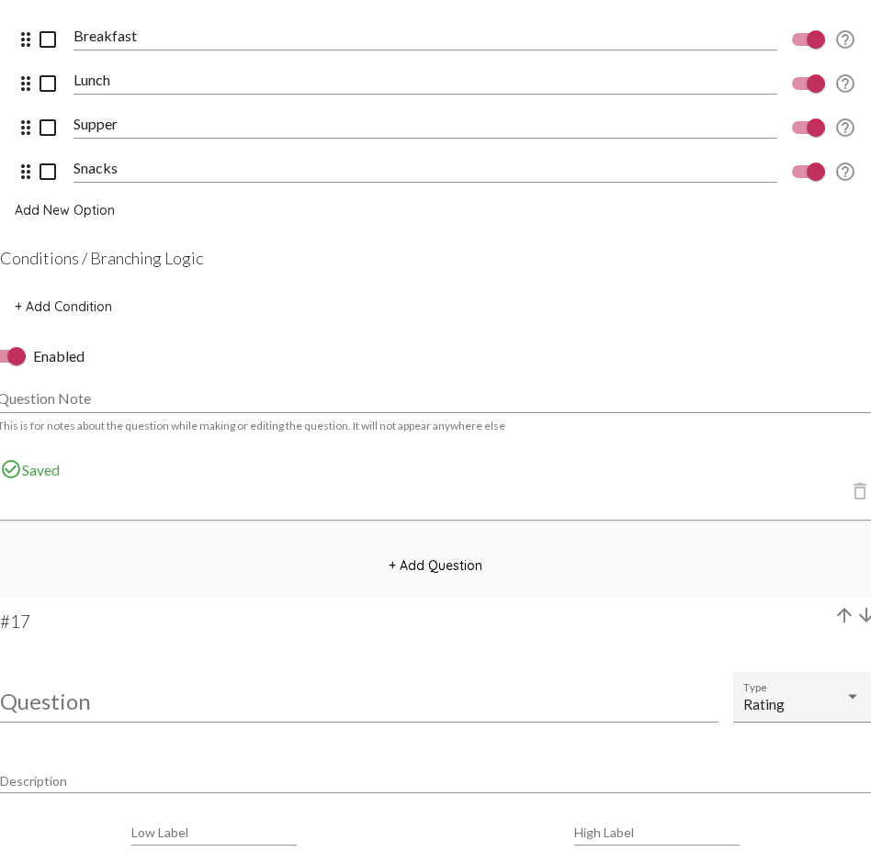
click at [154, 629] on input "Question" at bounding box center [359, 701] width 718 height 25
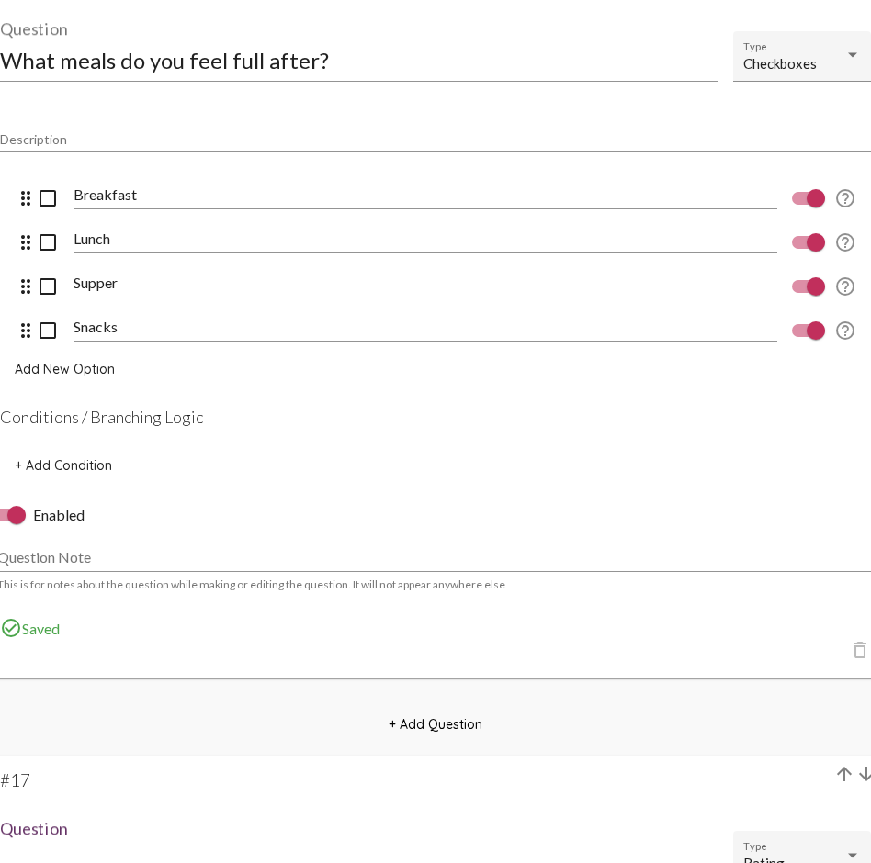
scroll to position [14390, 0]
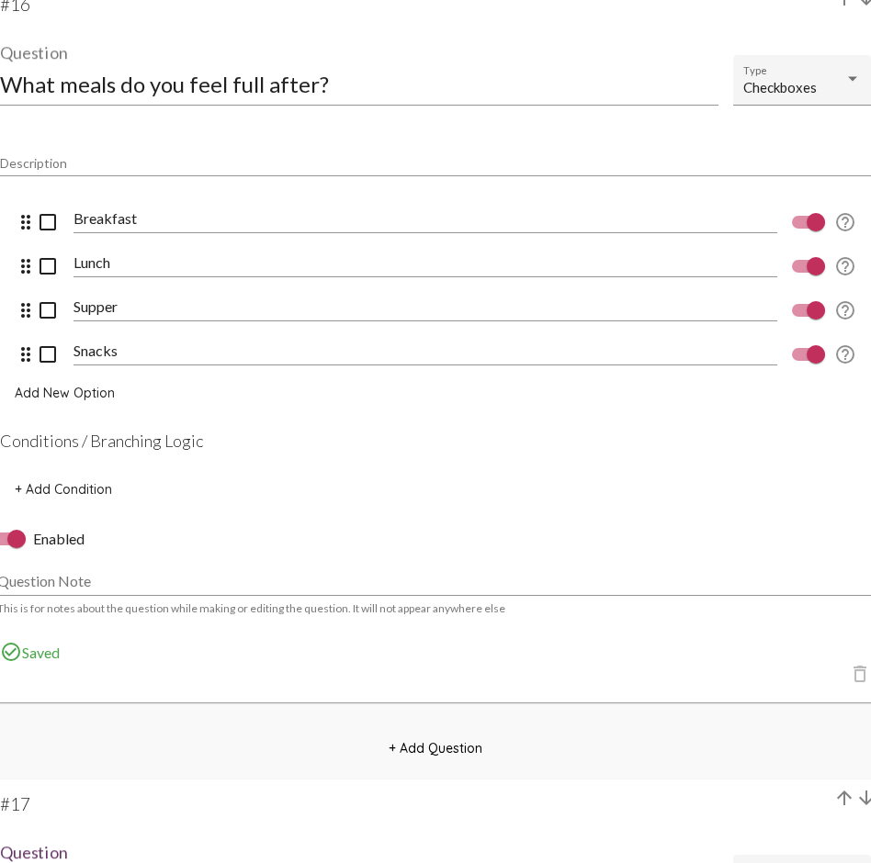
click at [27, 89] on input "What meals do you feel full after?" at bounding box center [359, 84] width 718 height 25
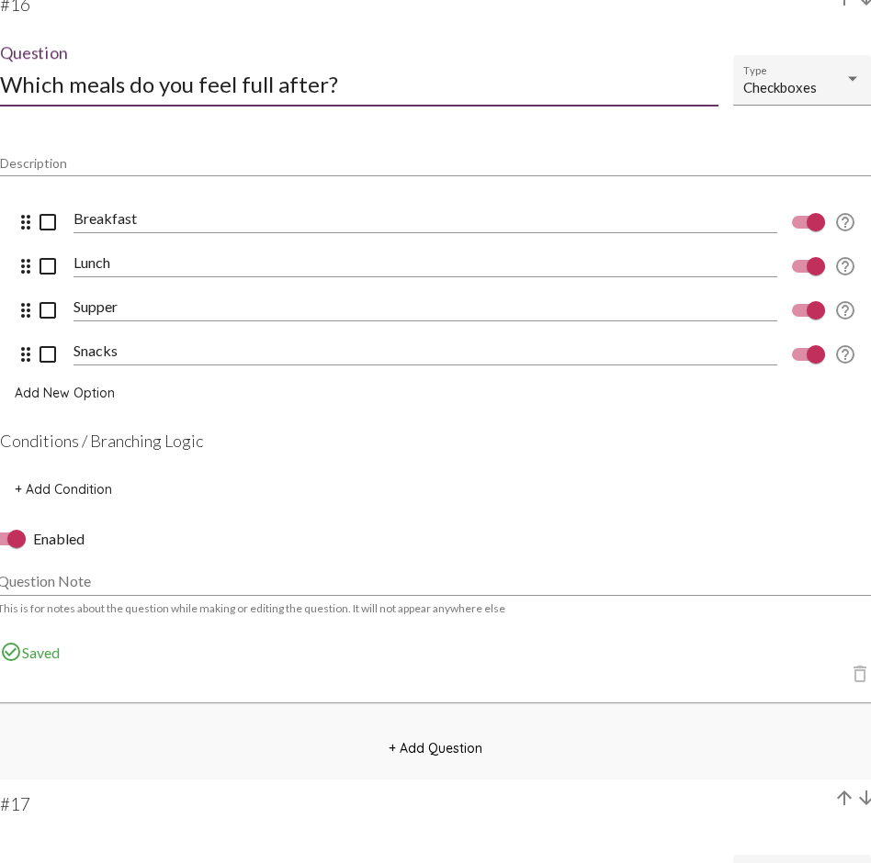
click at [383, 73] on input "Which meals do you feel full after?" at bounding box center [359, 84] width 718 height 25
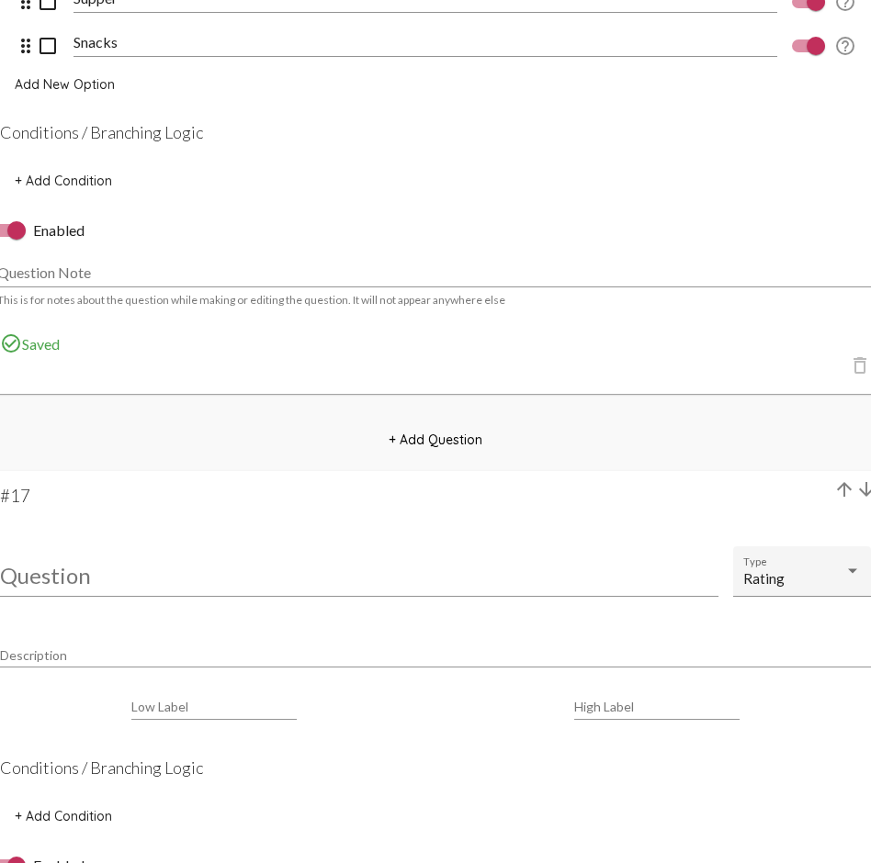
scroll to position [14702, 0]
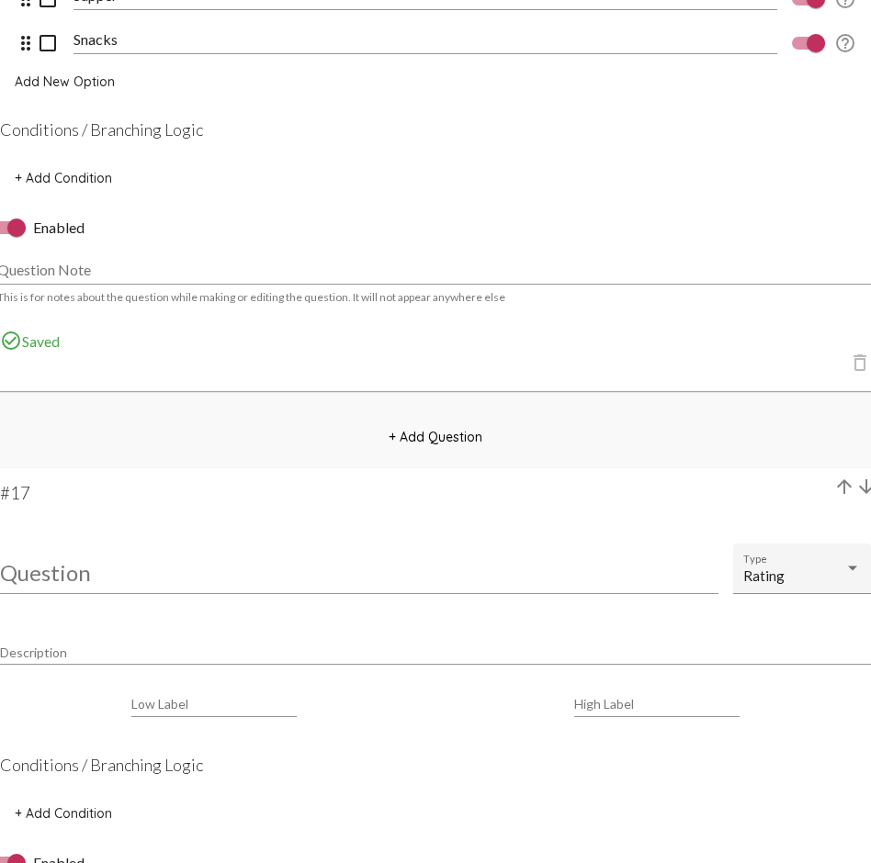
click at [42, 572] on input "Question" at bounding box center [359, 572] width 718 height 25
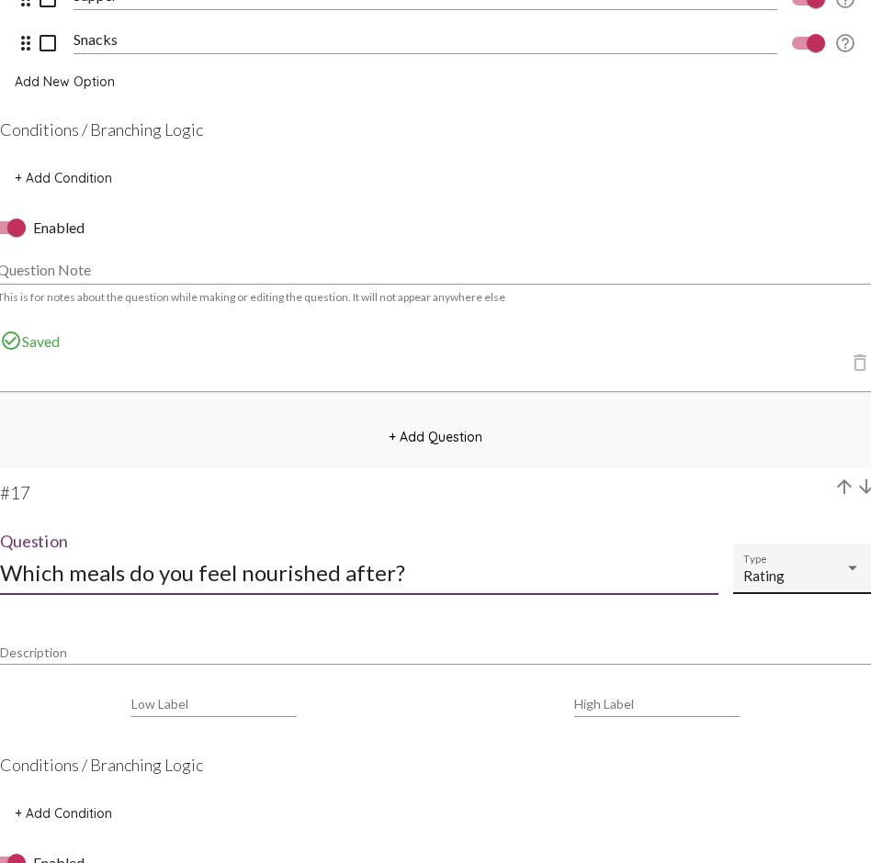
click at [805, 562] on div "Rating Type" at bounding box center [802, 574] width 118 height 40
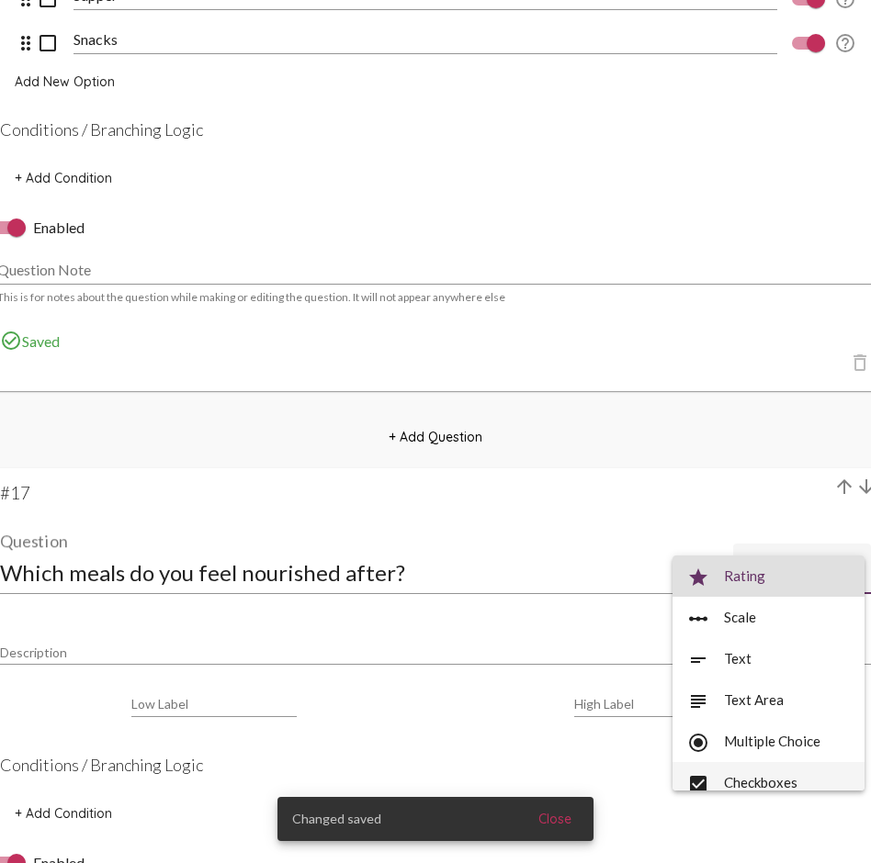
click at [766, 629] on span "check_box Checkboxes" at bounding box center [768, 782] width 163 height 41
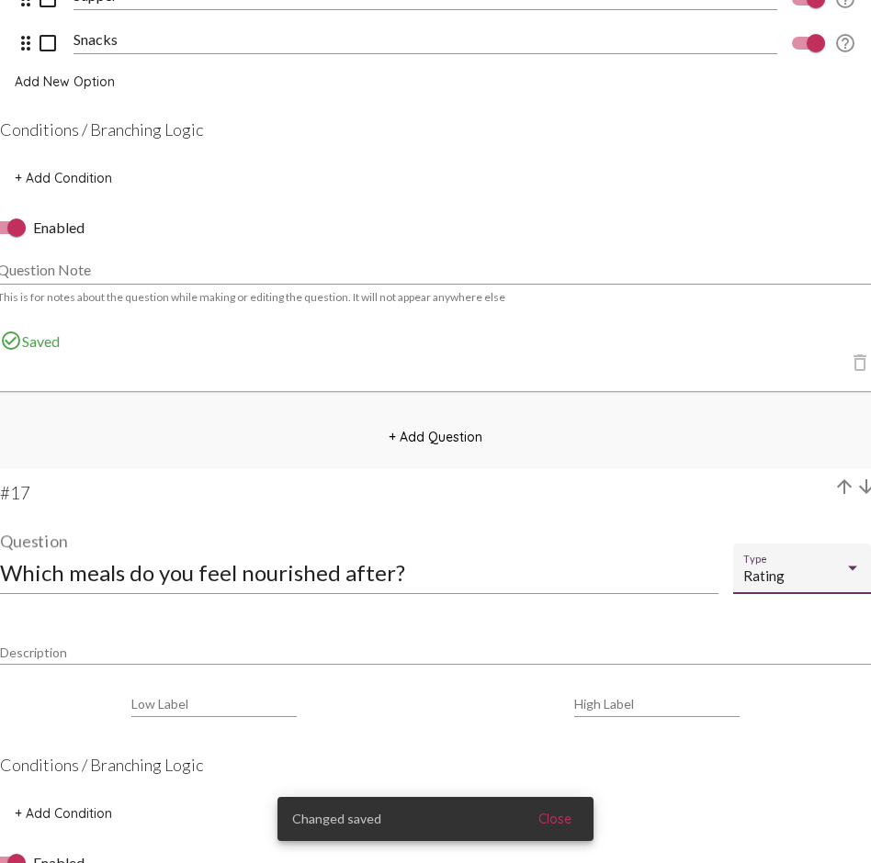
scroll to position [13, 0]
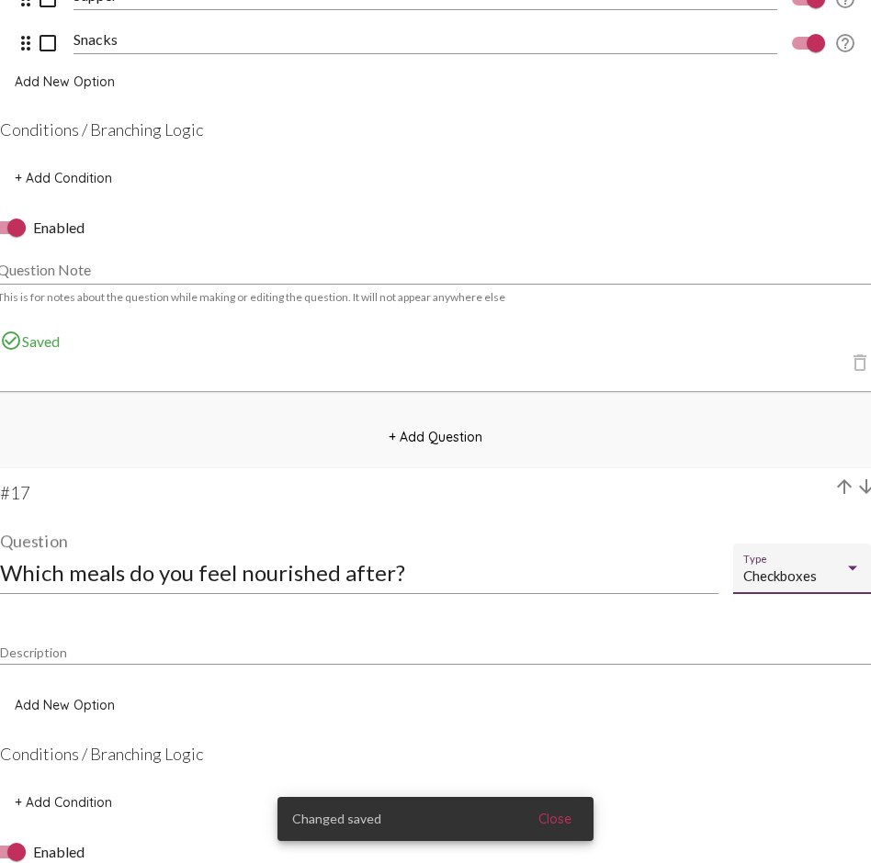
click at [61, 629] on button "Add New Option" at bounding box center [64, 705] width 129 height 33
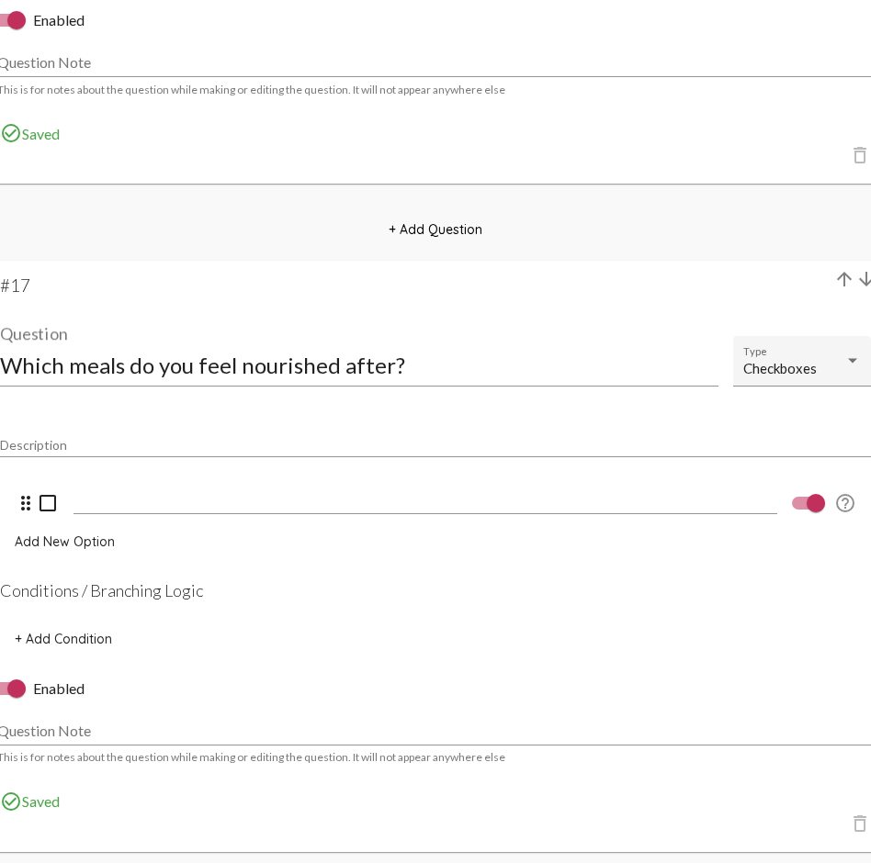
scroll to position [14917, 0]
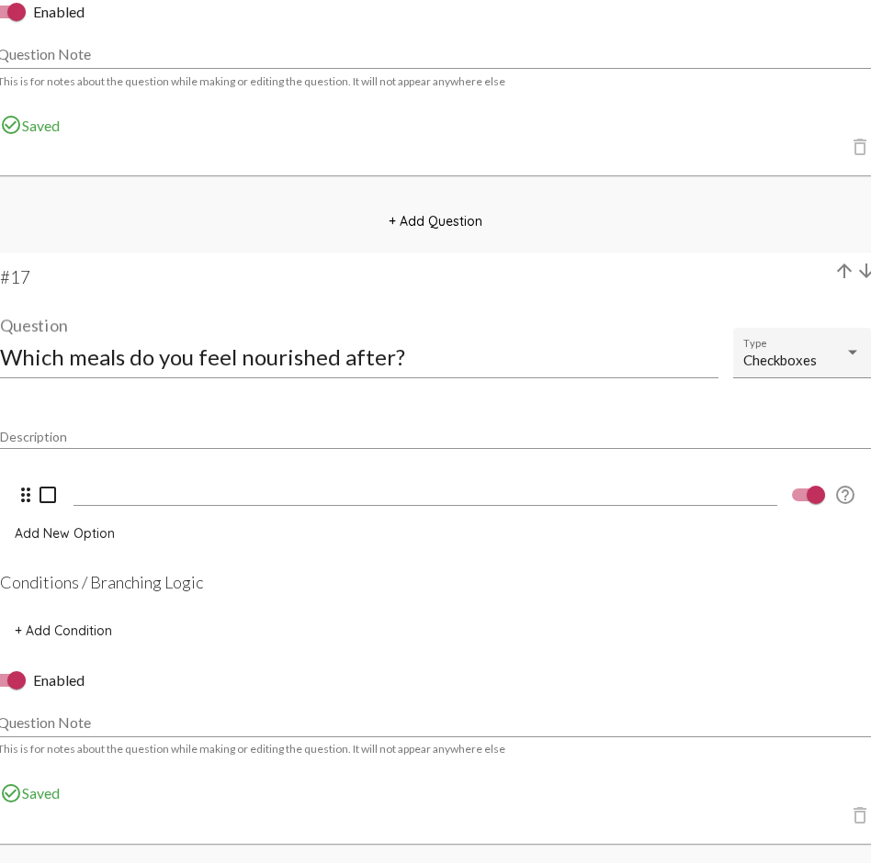
click at [150, 490] on input at bounding box center [424, 491] width 703 height 17
click at [81, 533] on span "Add New Option" at bounding box center [65, 533] width 100 height 17
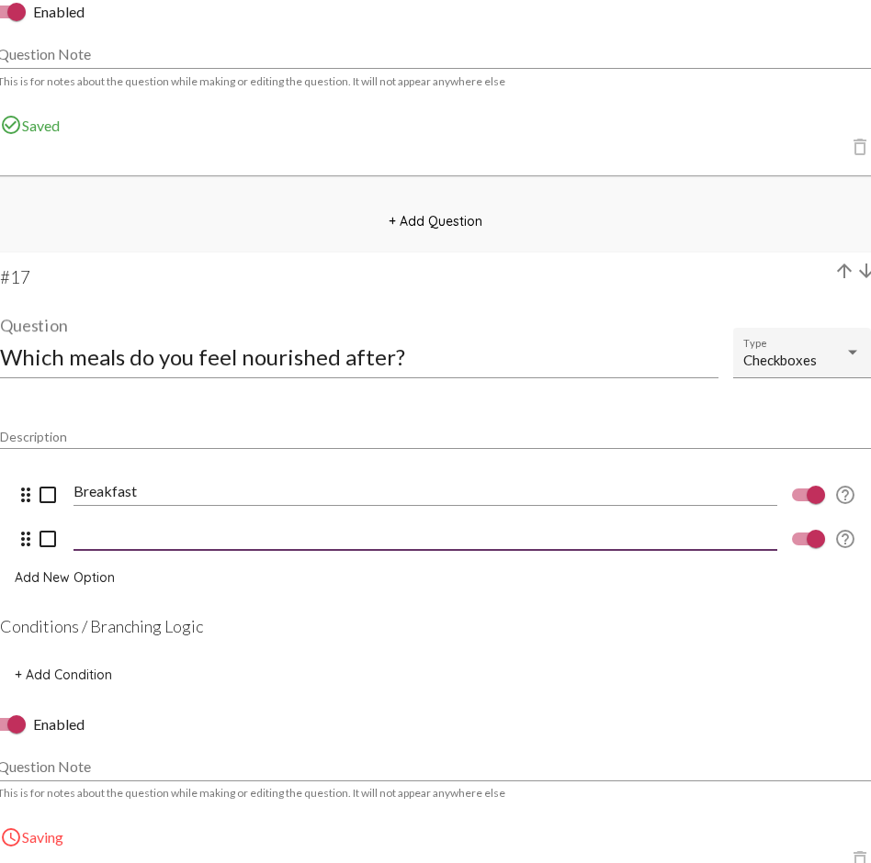
click at [141, 529] on input at bounding box center [424, 535] width 703 height 17
click at [84, 572] on span "Add New Option" at bounding box center [65, 577] width 100 height 17
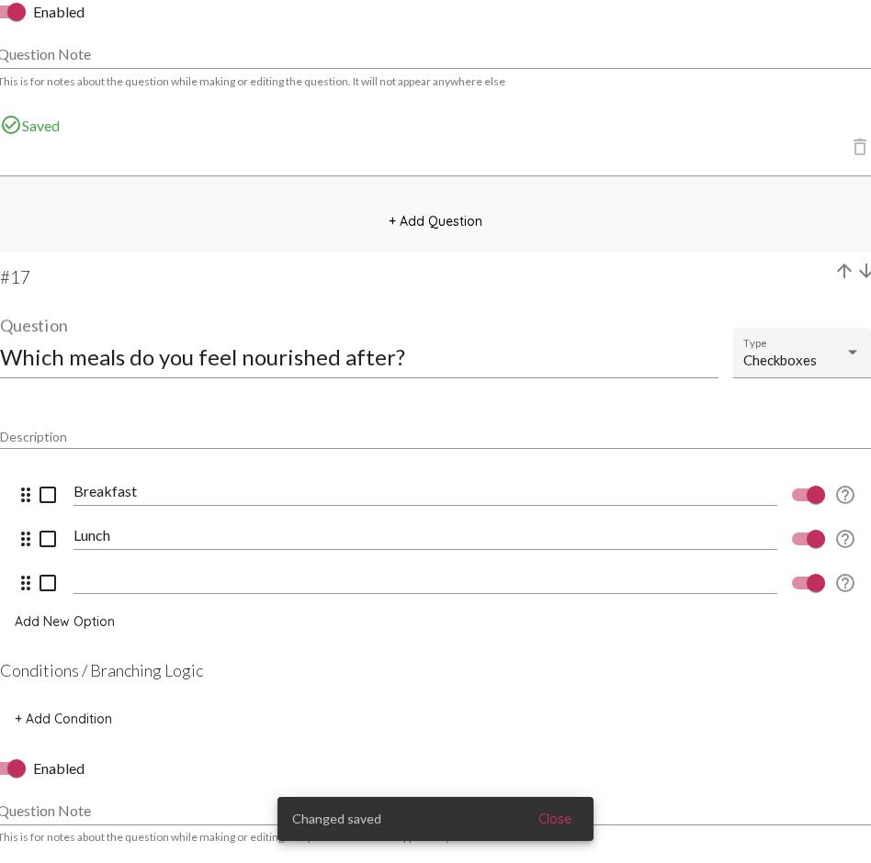
click at [84, 572] on input at bounding box center [424, 579] width 703 height 17
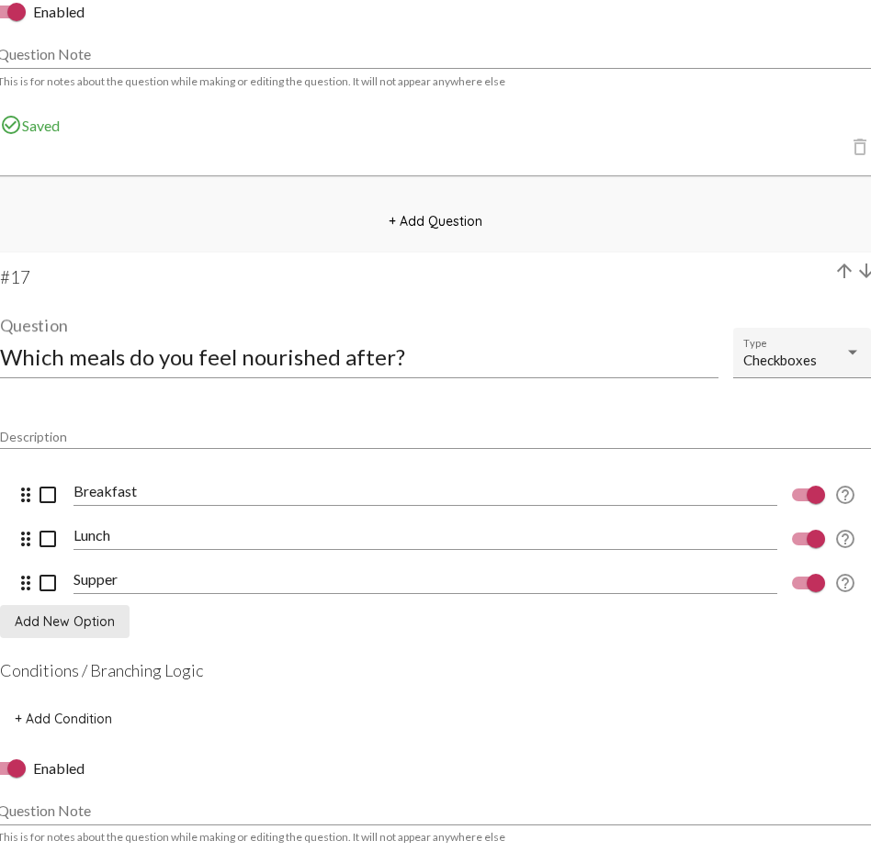
click at [72, 616] on span "Add New Option" at bounding box center [65, 621] width 100 height 17
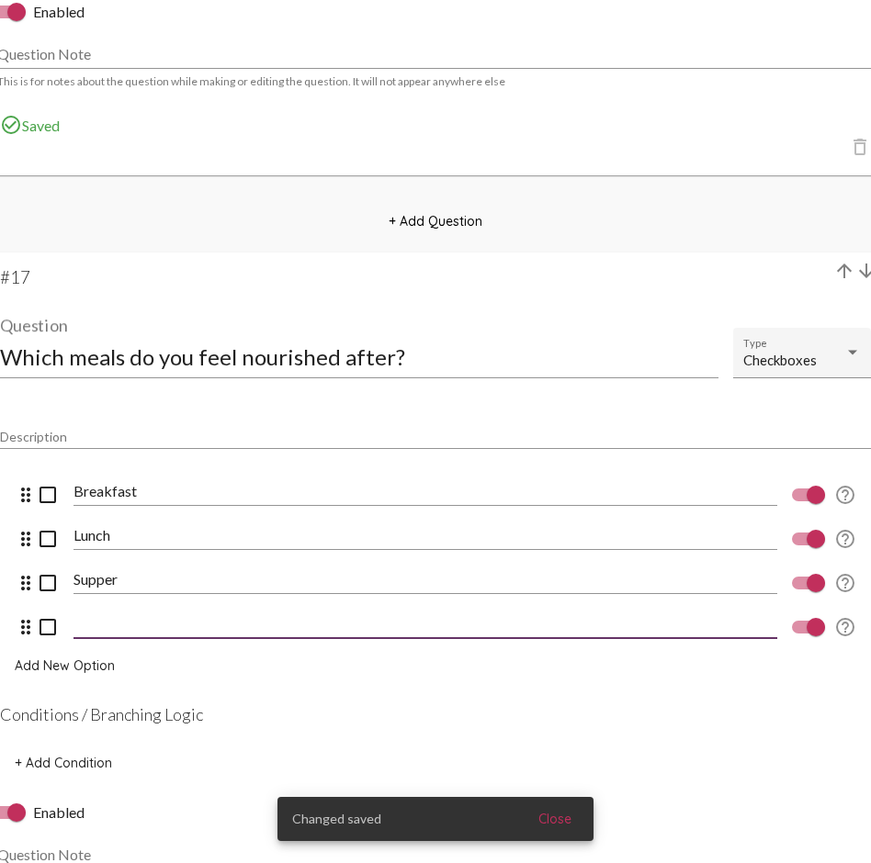
click at [108, 616] on input at bounding box center [424, 623] width 703 height 17
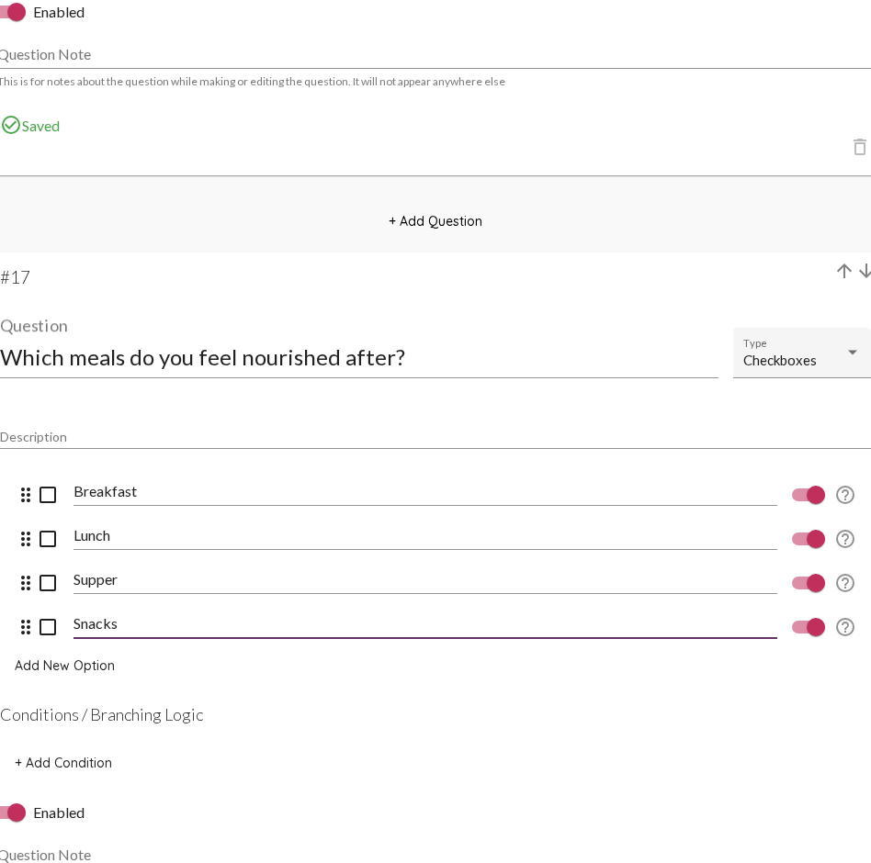
click at [481, 354] on input "Which meals do you feel nourished after?" at bounding box center [359, 356] width 718 height 25
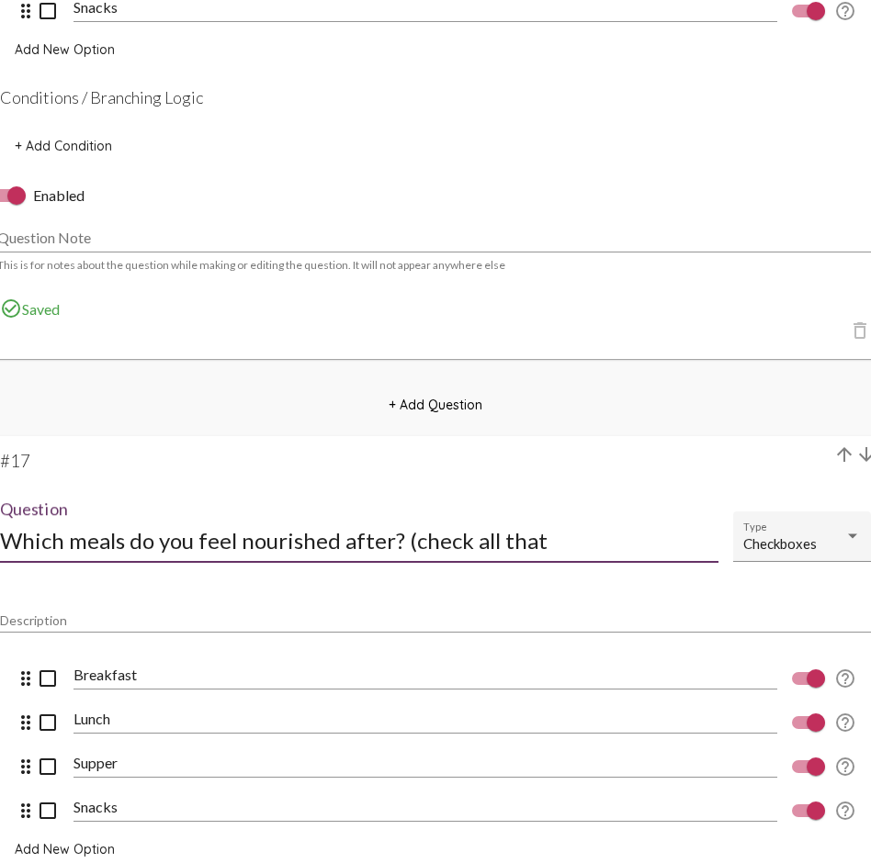
scroll to position [14747, 0]
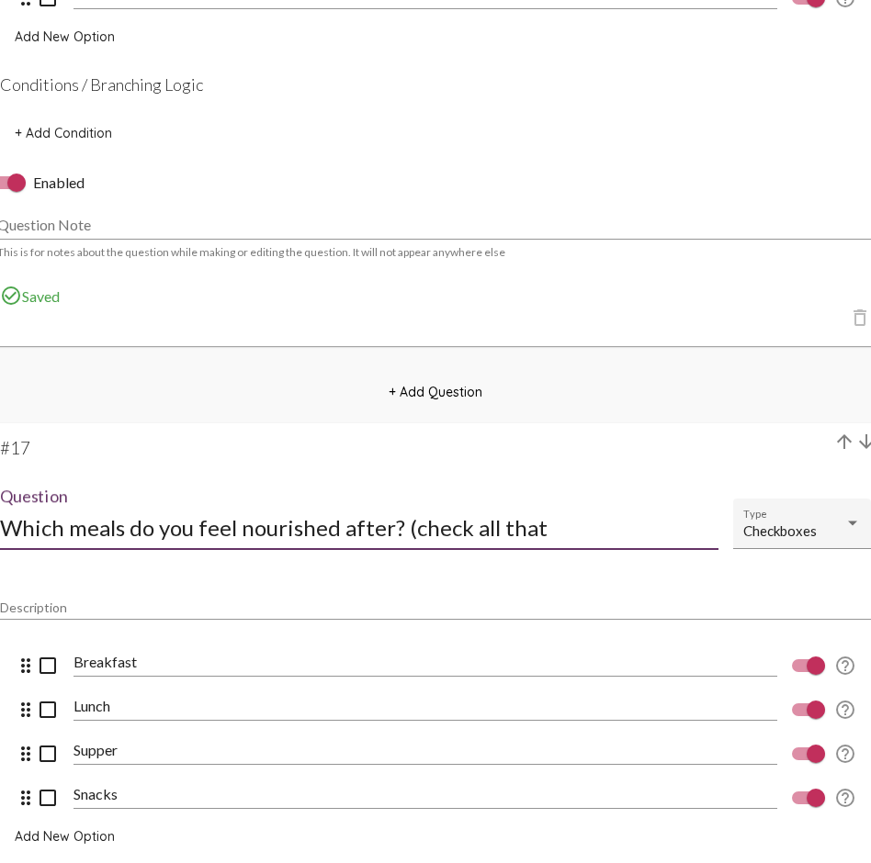
click at [406, 523] on input "Which meals do you feel nourished after? (check all that" at bounding box center [359, 527] width 718 height 25
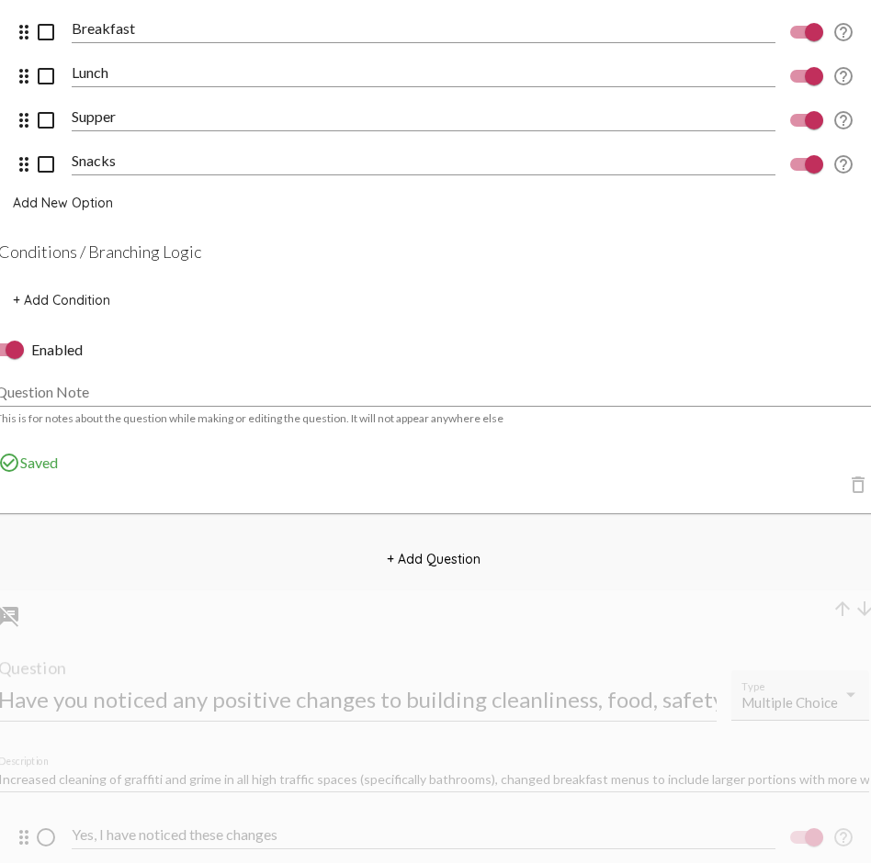
scroll to position [15390, 2]
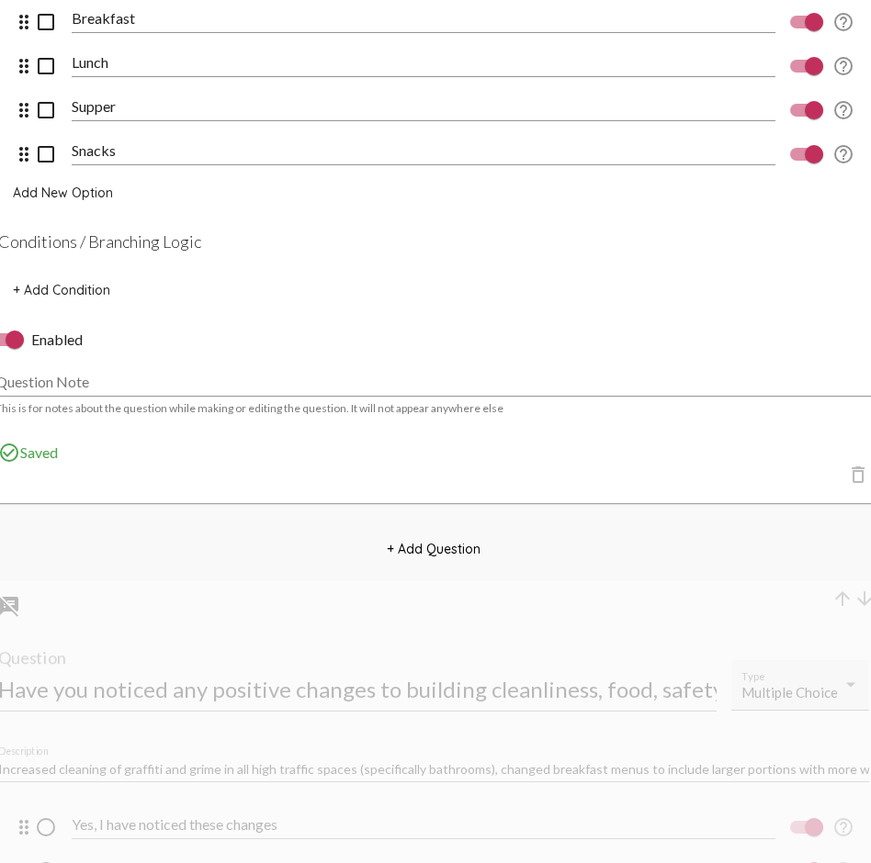
click at [452, 541] on span "+ Add Question" at bounding box center [434, 549] width 94 height 17
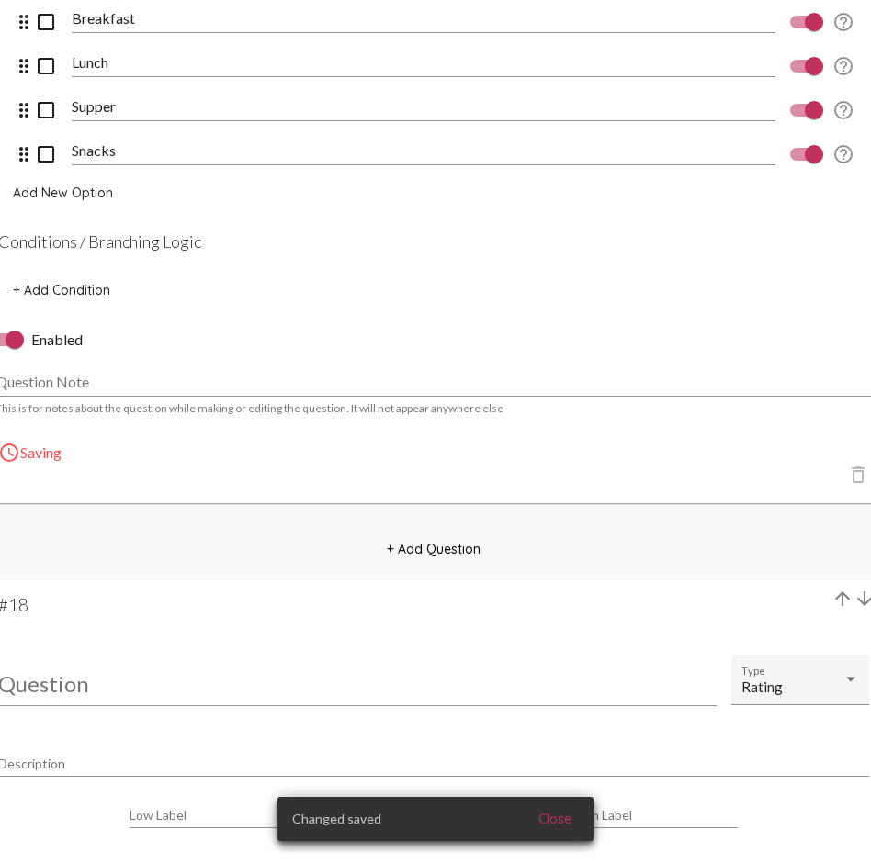
click at [58, 629] on input "Question" at bounding box center [357, 683] width 718 height 25
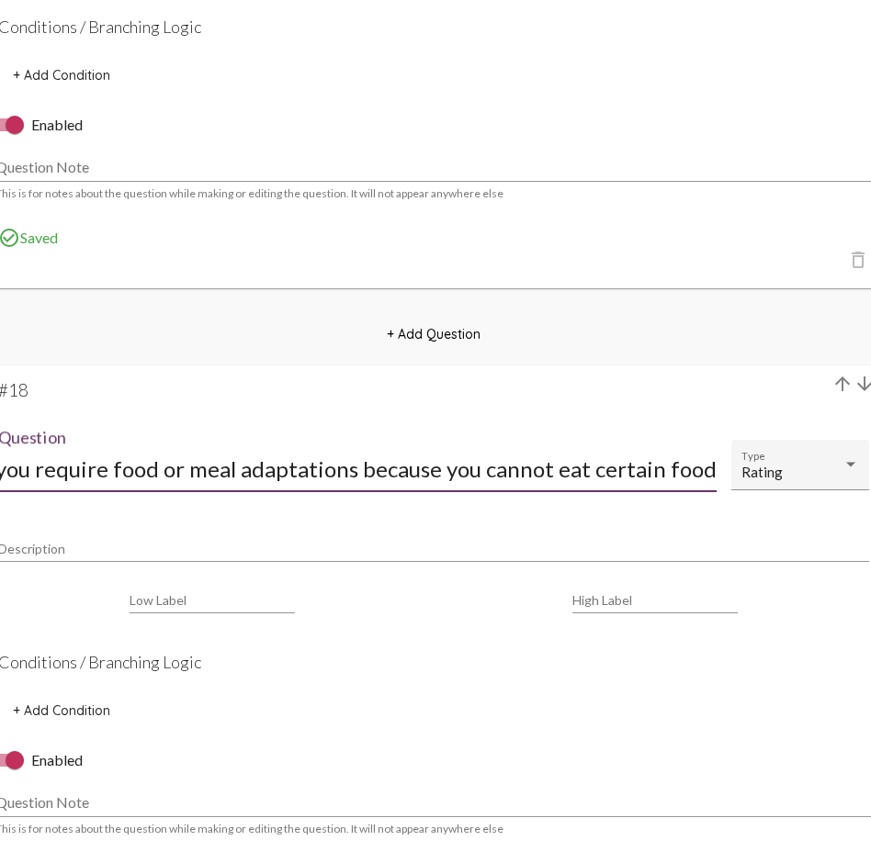
scroll to position [15640, 2]
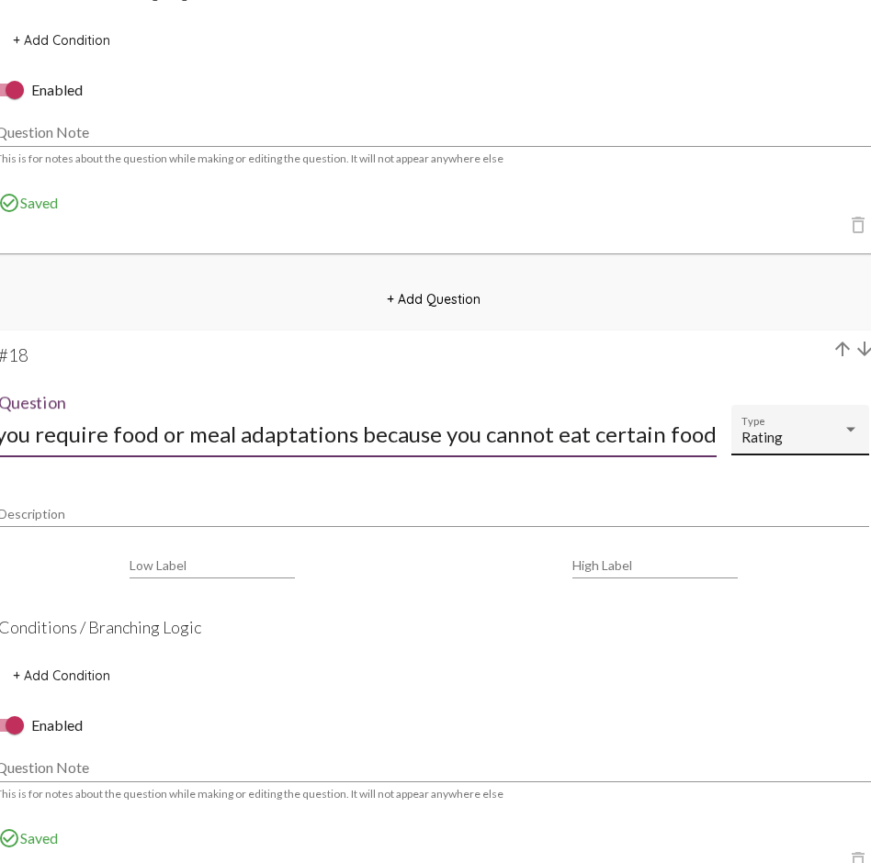
click at [810, 432] on div "Rating" at bounding box center [791, 438] width 101 height 16
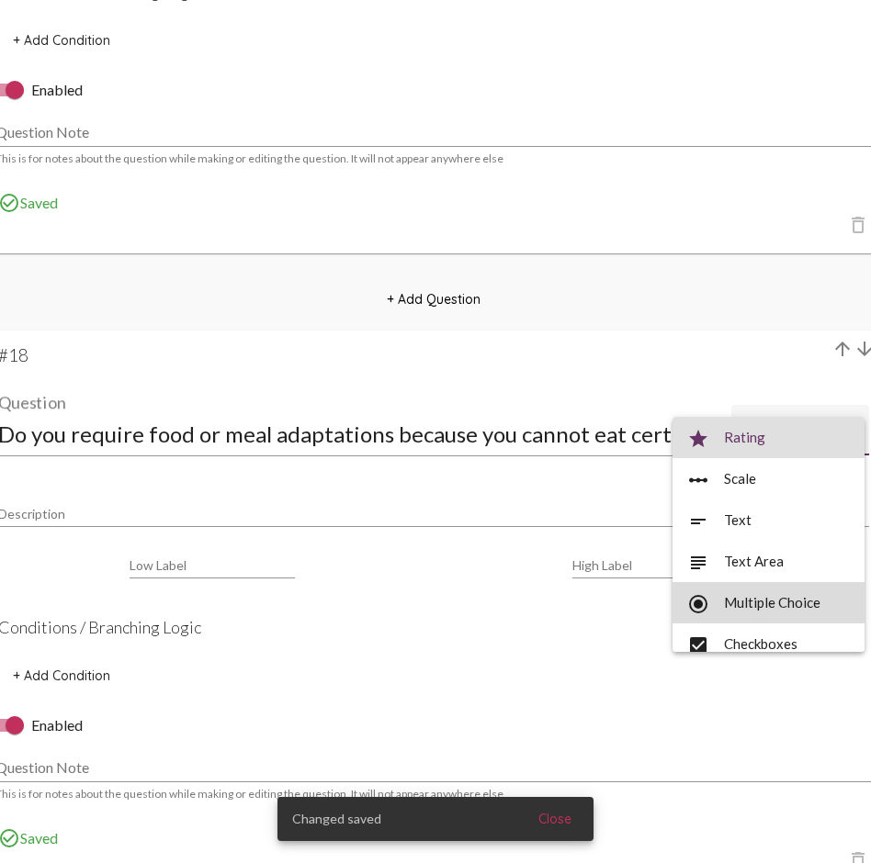
click at [783, 600] on span "radio_button_checked Multiple Choice" at bounding box center [768, 602] width 163 height 41
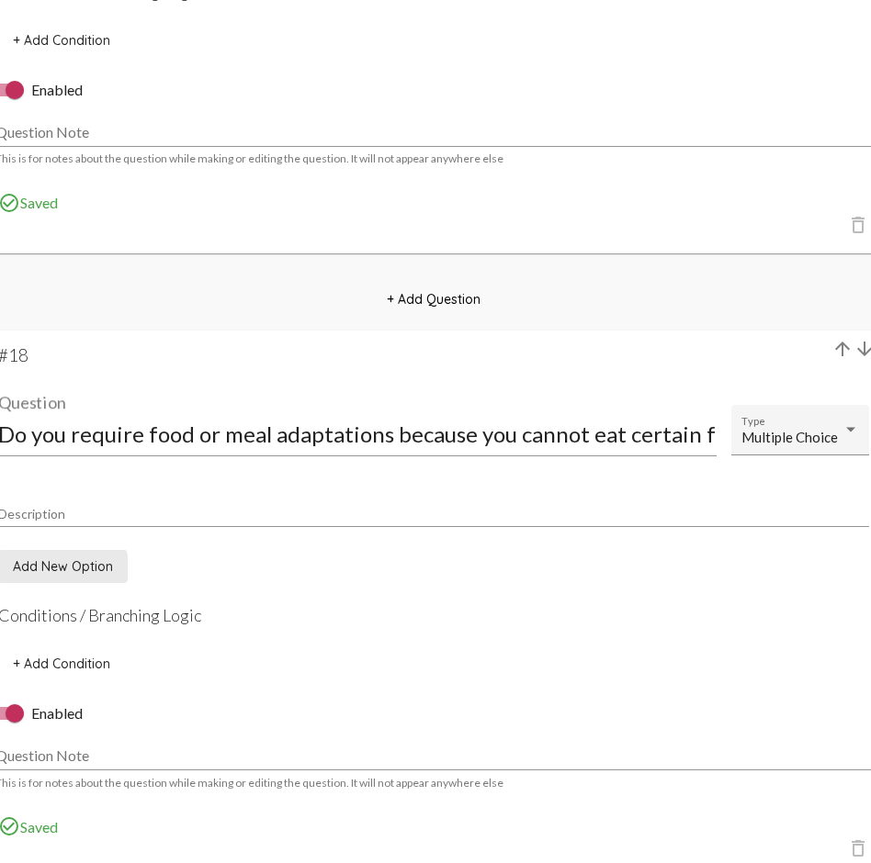
click at [53, 576] on button "Add New Option" at bounding box center [62, 566] width 129 height 33
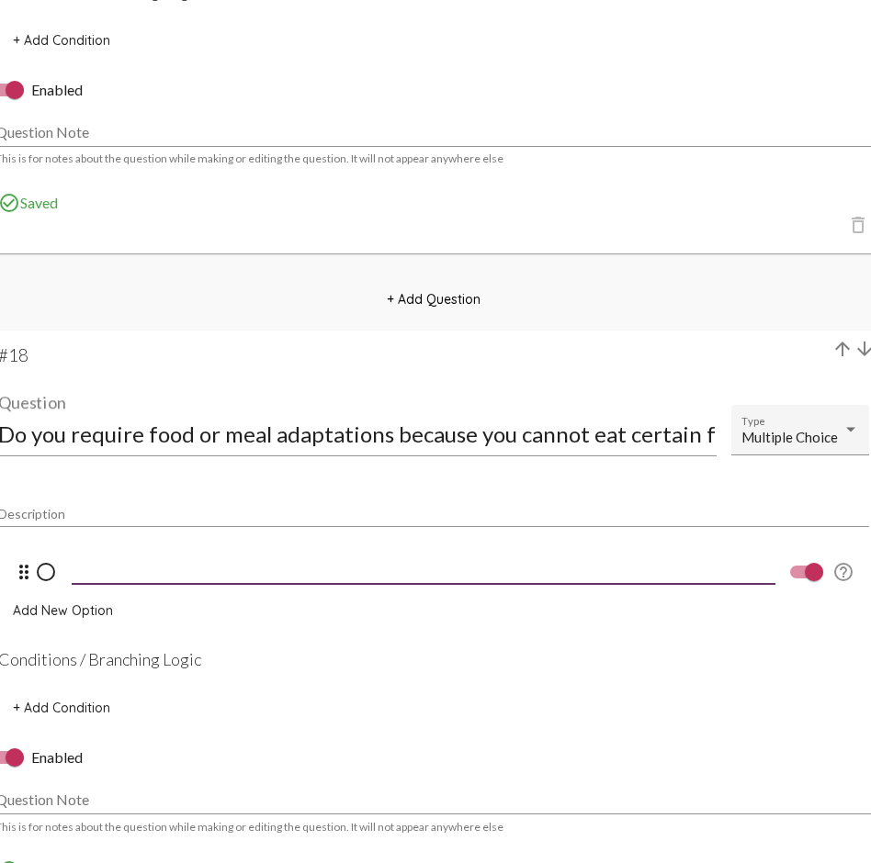
click at [144, 568] on input at bounding box center [423, 569] width 703 height 17
click at [87, 605] on span "Add New Option" at bounding box center [63, 610] width 100 height 17
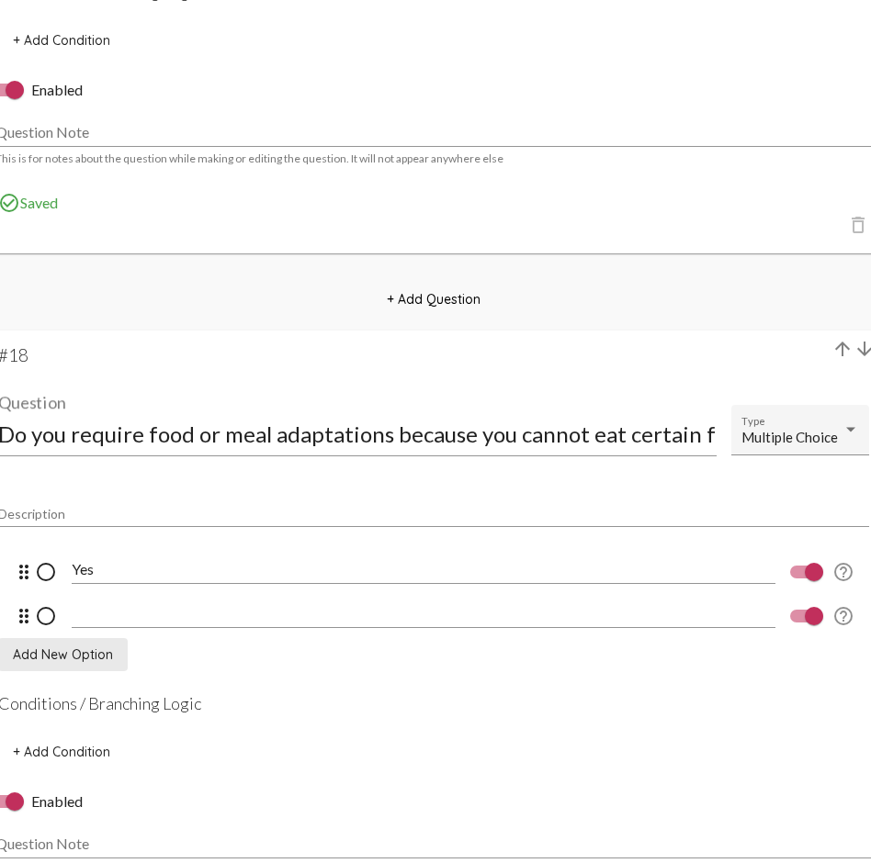
click at [125, 625] on div at bounding box center [423, 607] width 703 height 41
click at [57, 629] on span "Add New Option" at bounding box center [63, 655] width 100 height 17
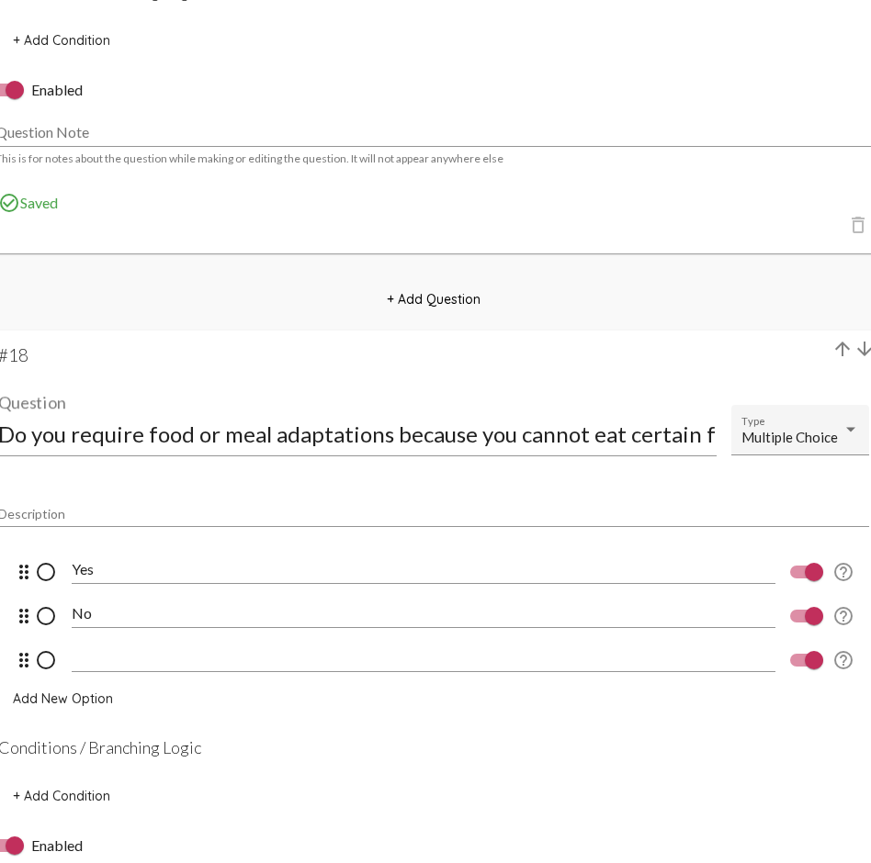
click at [123, 629] on input at bounding box center [423, 657] width 703 height 17
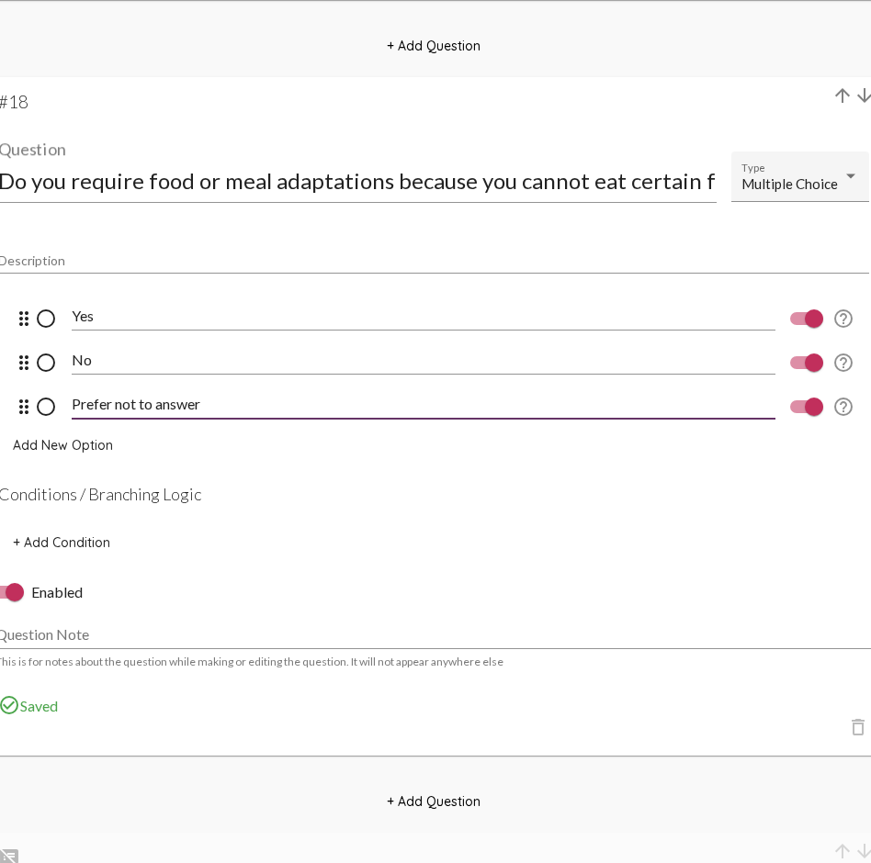
scroll to position [15902, 2]
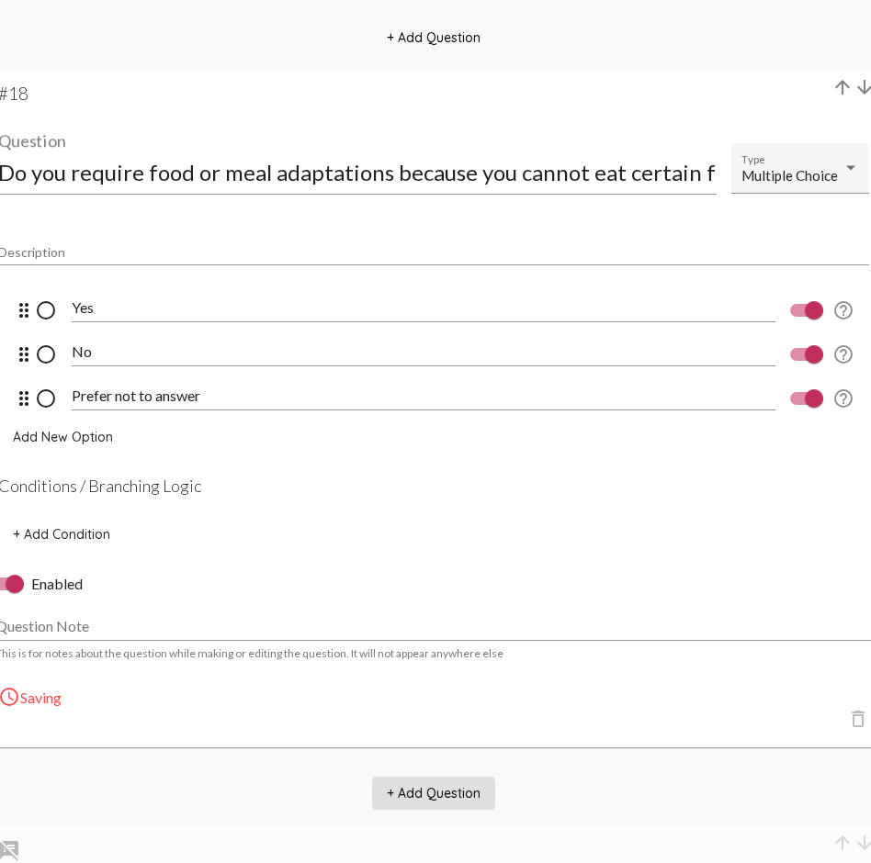
click at [433, 629] on span "+ Add Question" at bounding box center [434, 793] width 94 height 17
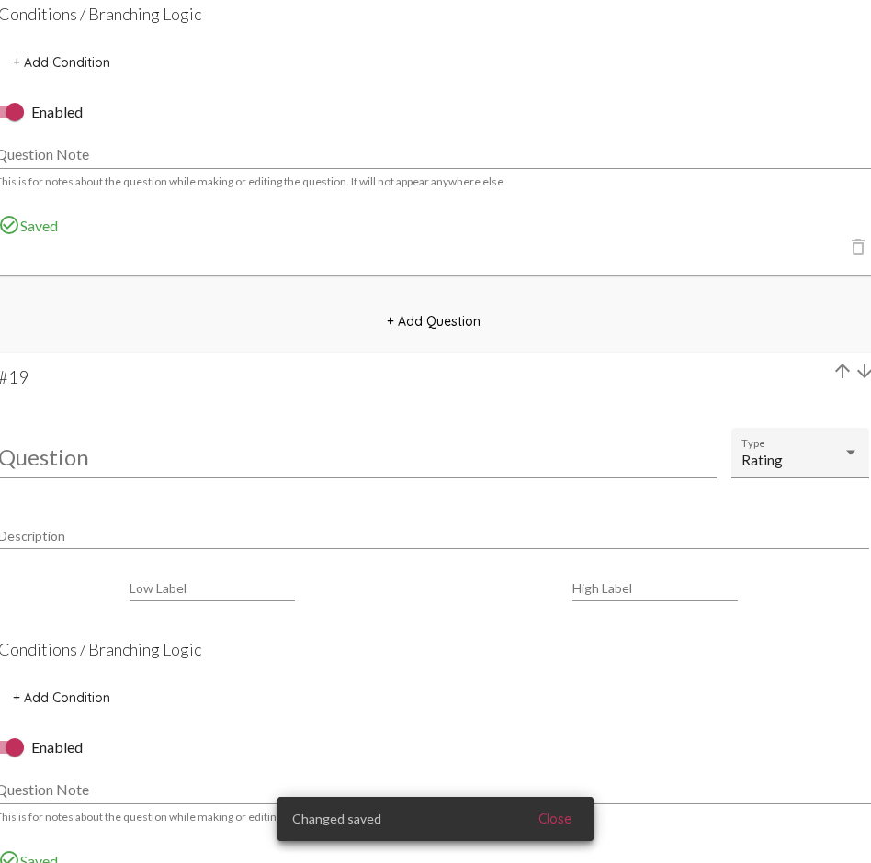
scroll to position [16376, 2]
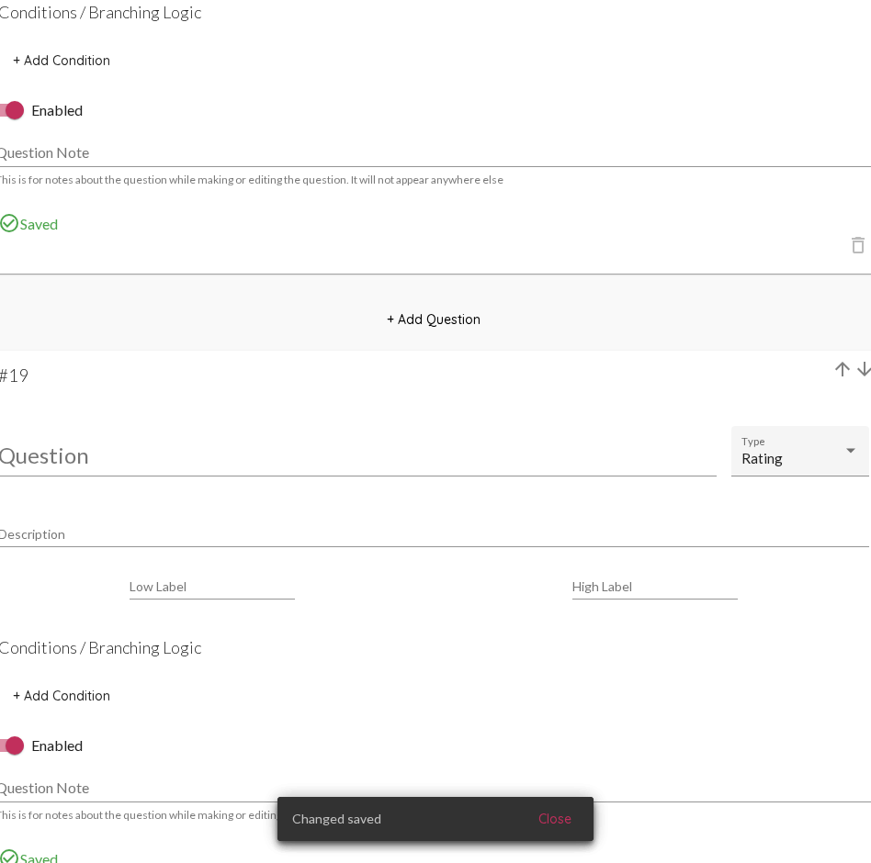
click at [55, 450] on input "Question" at bounding box center [357, 455] width 718 height 25
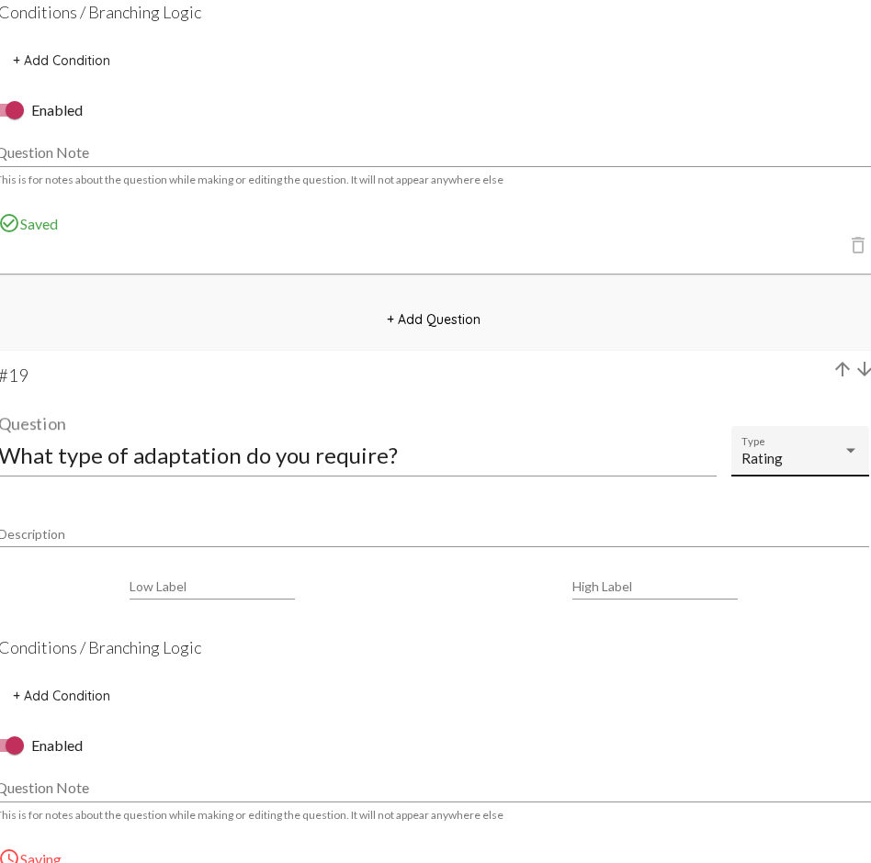
click at [796, 469] on div "Rating Type" at bounding box center [800, 456] width 118 height 40
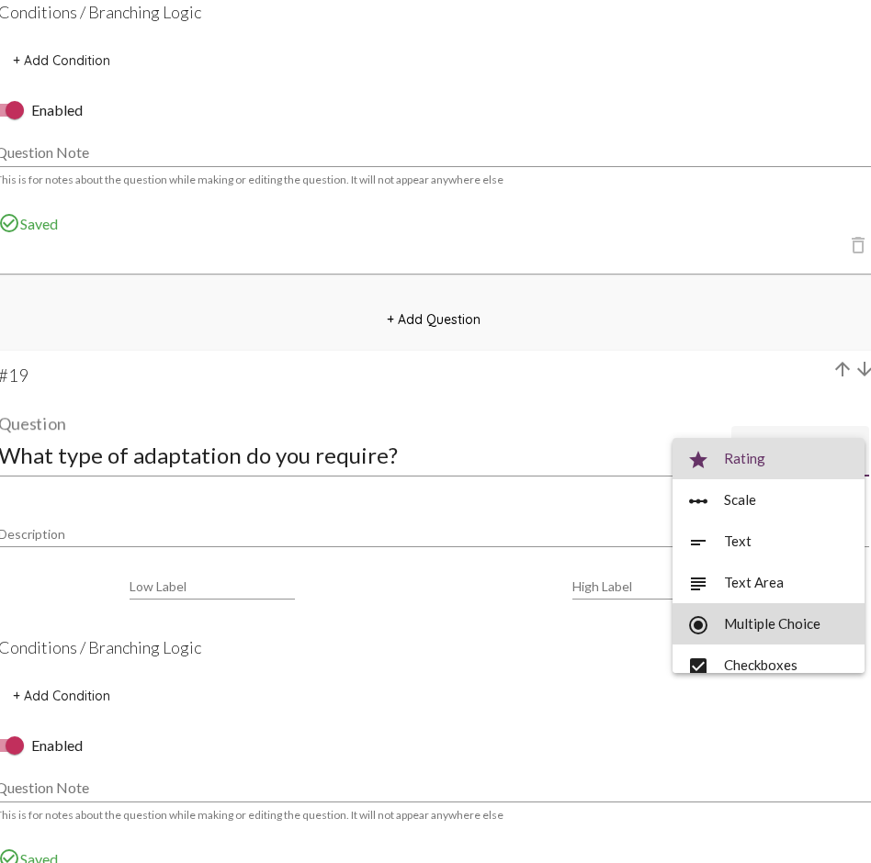
click at [779, 628] on span "radio_button_checked Multiple Choice" at bounding box center [768, 623] width 163 height 41
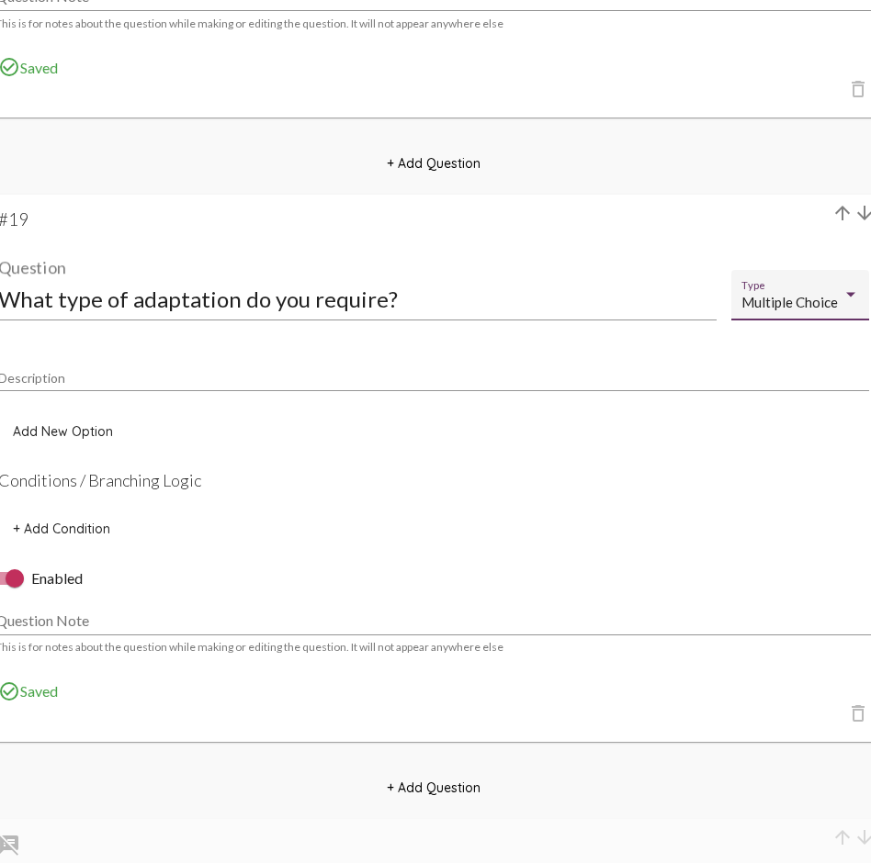
scroll to position [16539, 2]
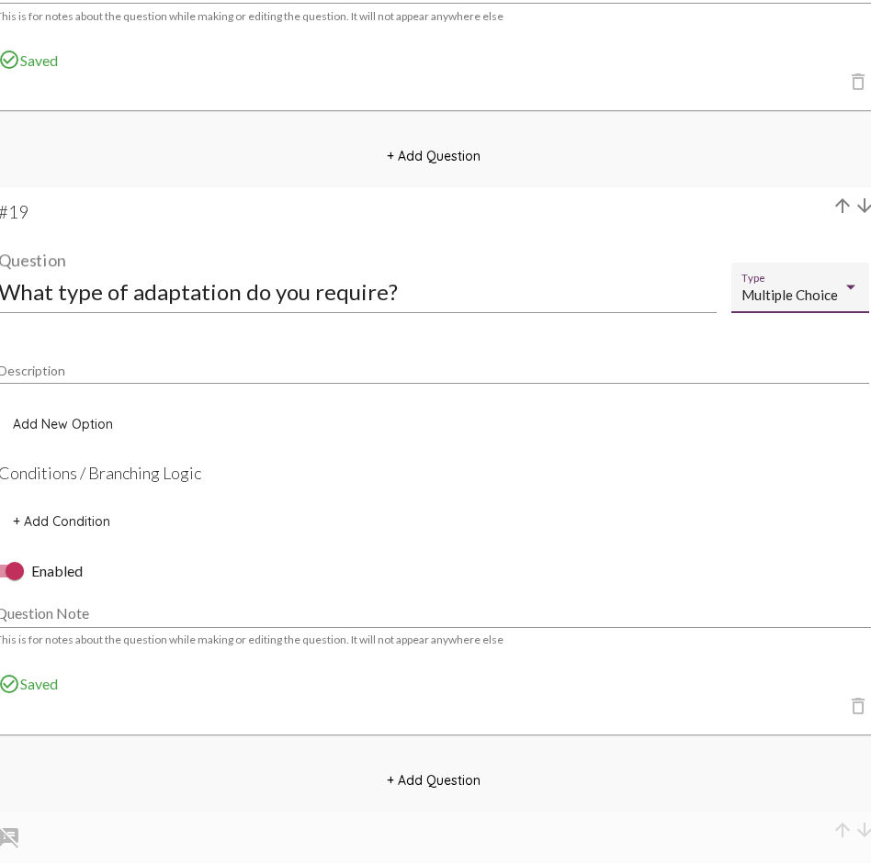
click at [68, 411] on button "Add New Option" at bounding box center [62, 424] width 129 height 33
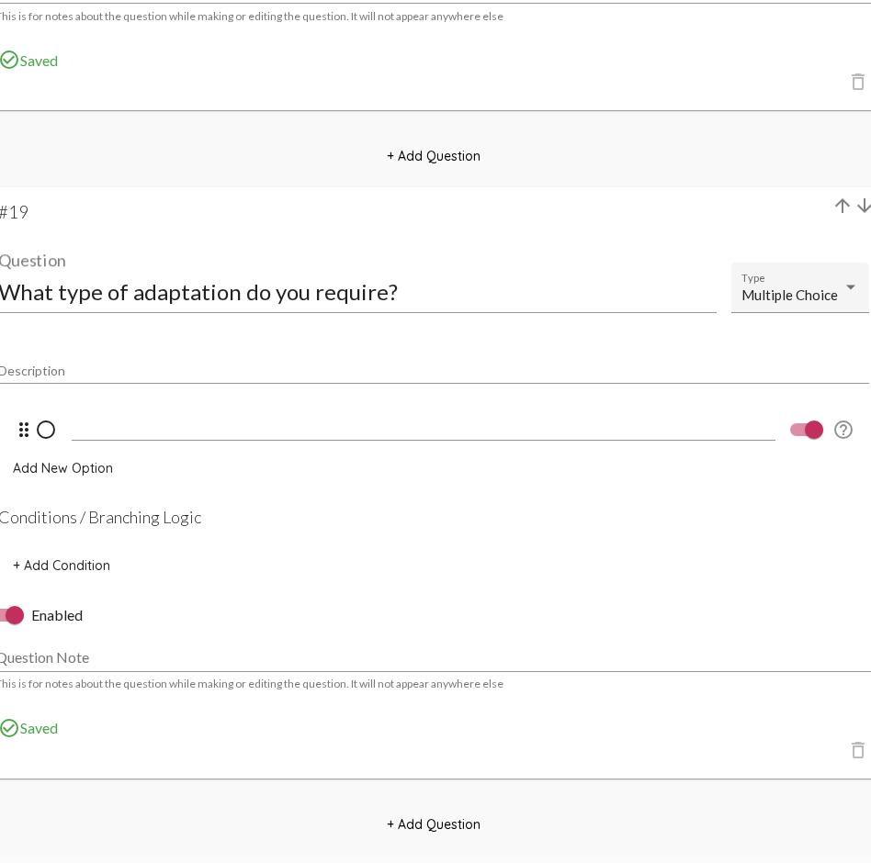
click at [118, 424] on input at bounding box center [423, 426] width 703 height 17
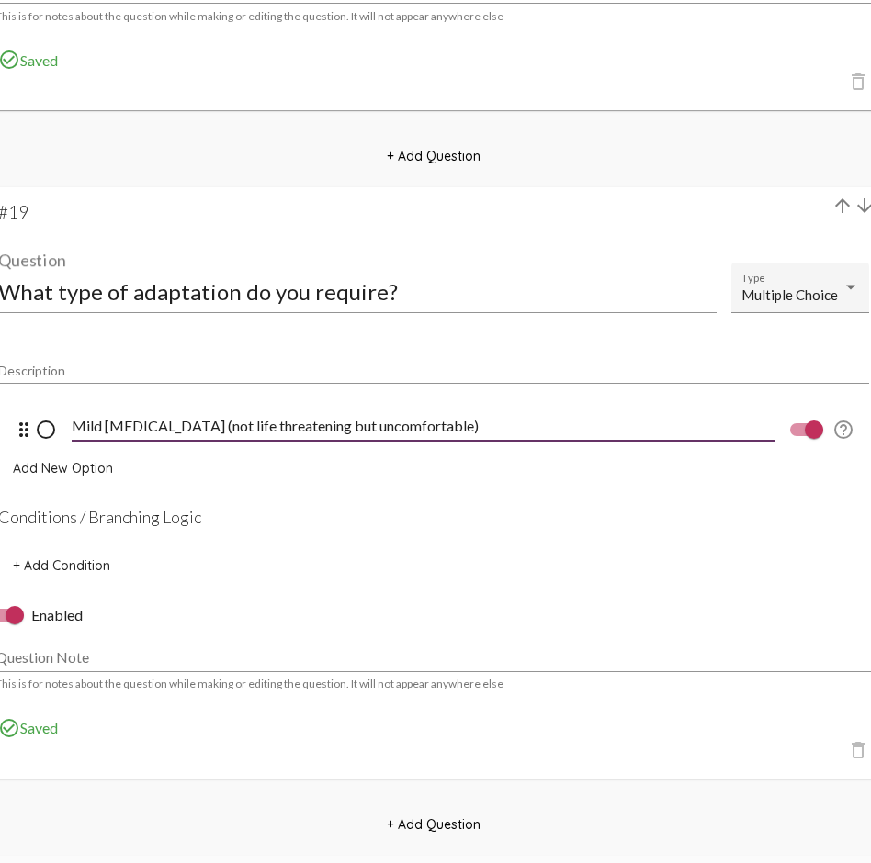
click at [158, 425] on input "Mild allergies (not life threatening but uncomfortable)" at bounding box center [423, 426] width 703 height 17
click at [84, 467] on span "Add New Option" at bounding box center [63, 468] width 100 height 17
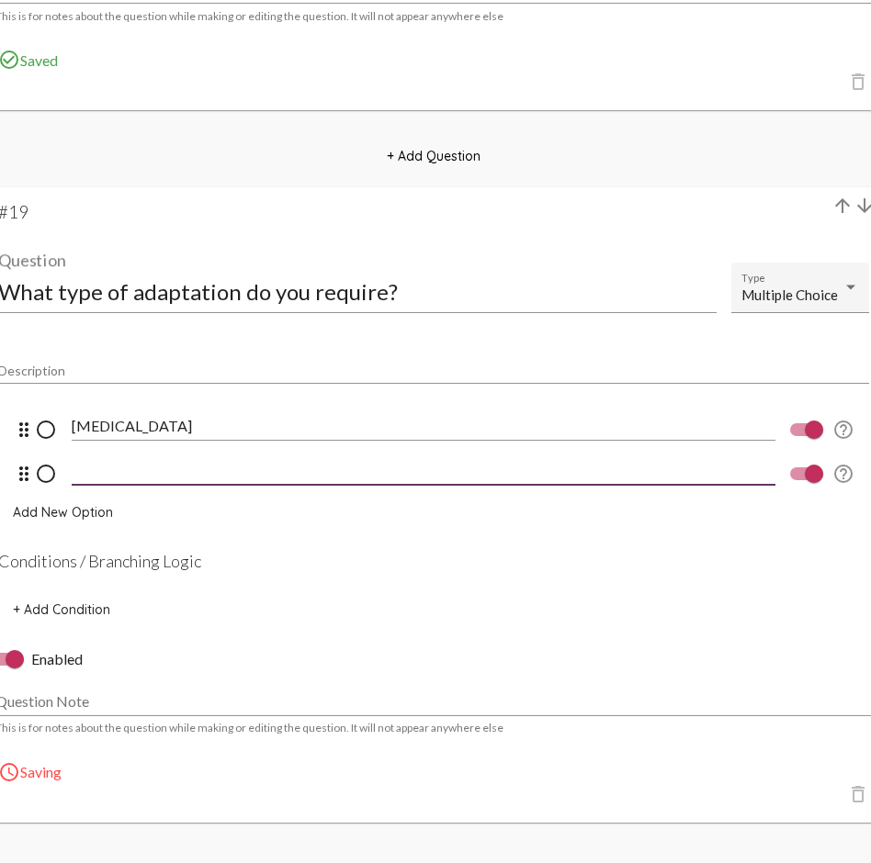
click at [104, 466] on input at bounding box center [423, 470] width 703 height 17
click at [79, 516] on span "Add New Option" at bounding box center [63, 512] width 100 height 17
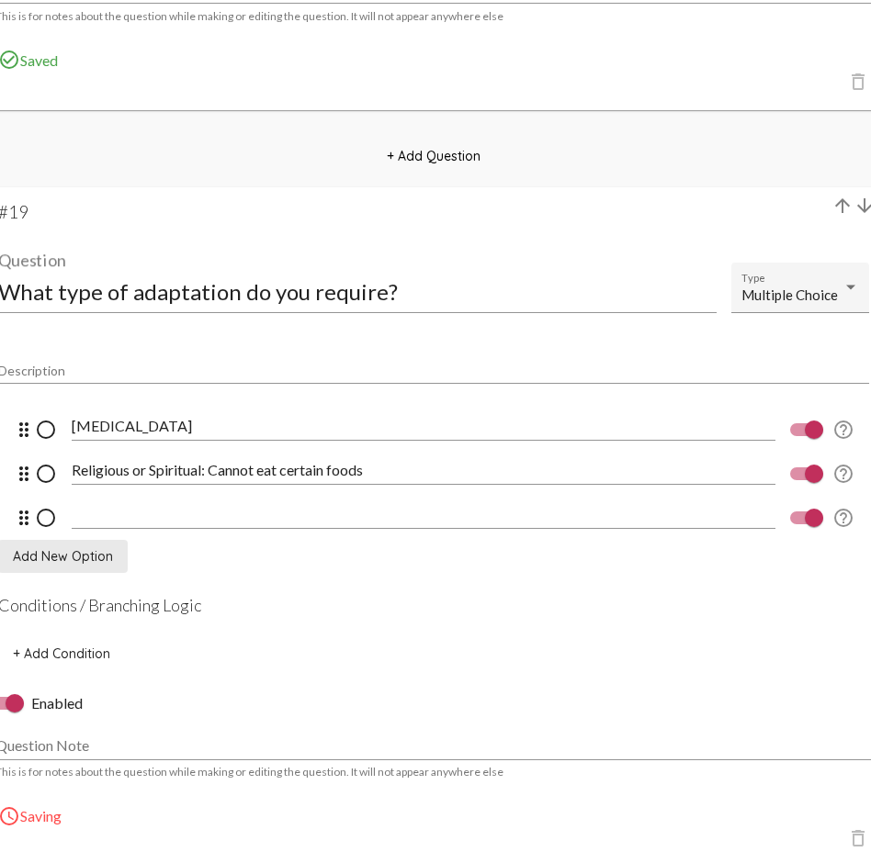
click at [102, 519] on input at bounding box center [423, 514] width 703 height 17
click at [180, 496] on div "Religious or Spriritual:" at bounding box center [423, 508] width 703 height 41
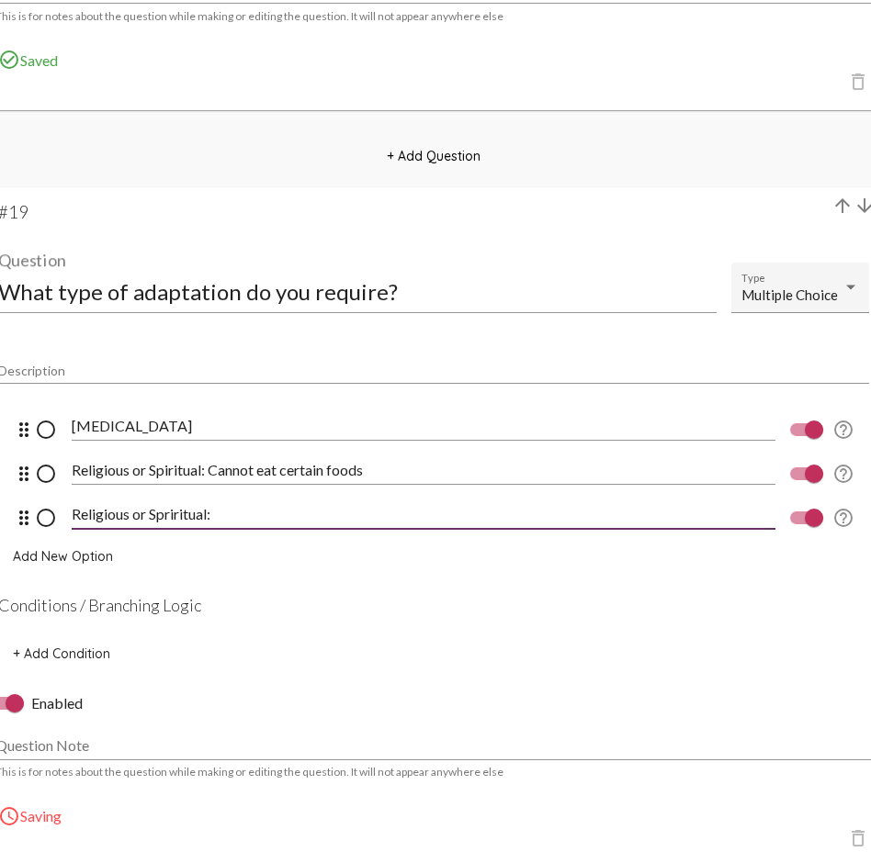
click at [170, 512] on input "Religious or Spriritual:" at bounding box center [423, 514] width 703 height 17
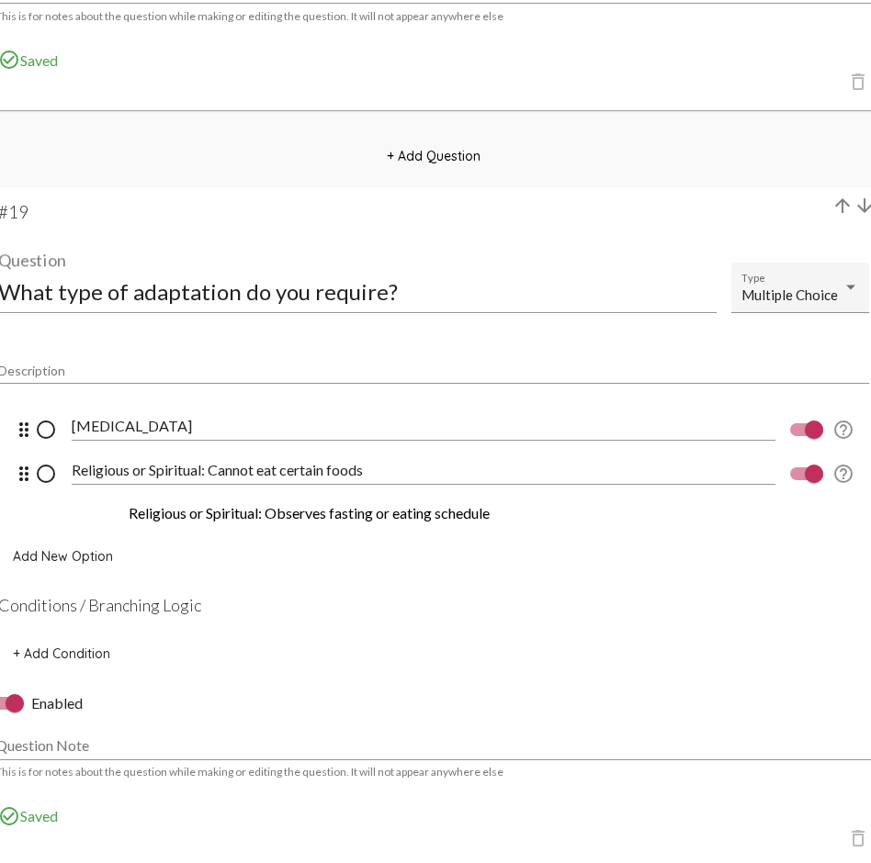
drag, startPoint x: 276, startPoint y: 514, endPoint x: 267, endPoint y: 515, distance: 9.2
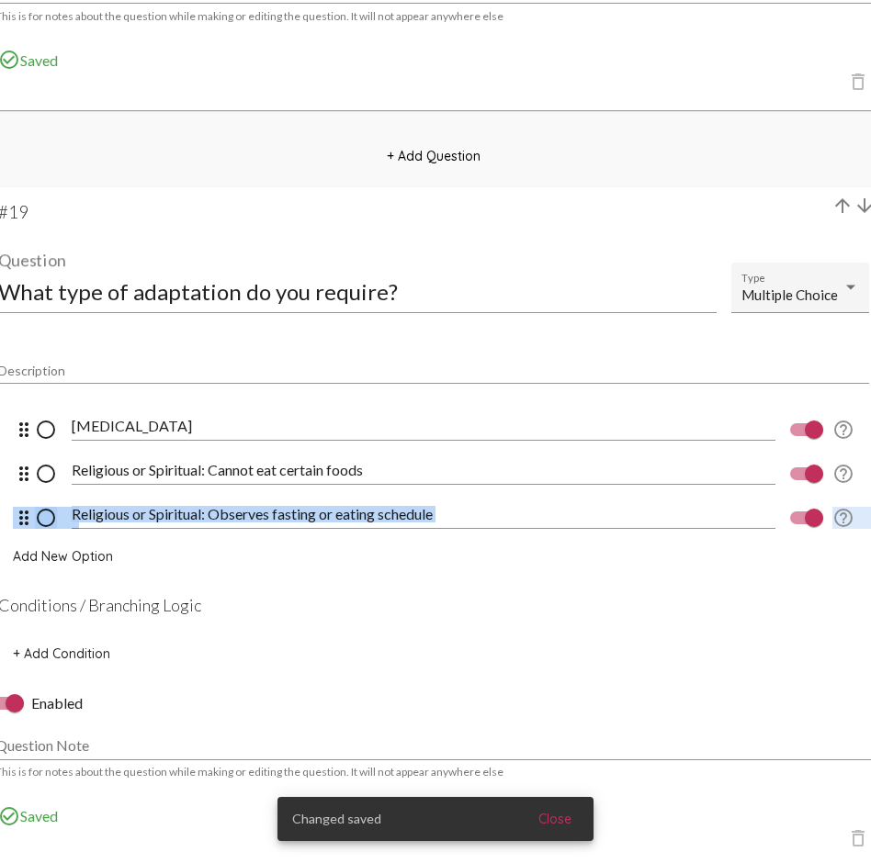
click at [464, 512] on input "Religious or Spiritual: Observes fasting or eating schedule" at bounding box center [423, 514] width 703 height 17
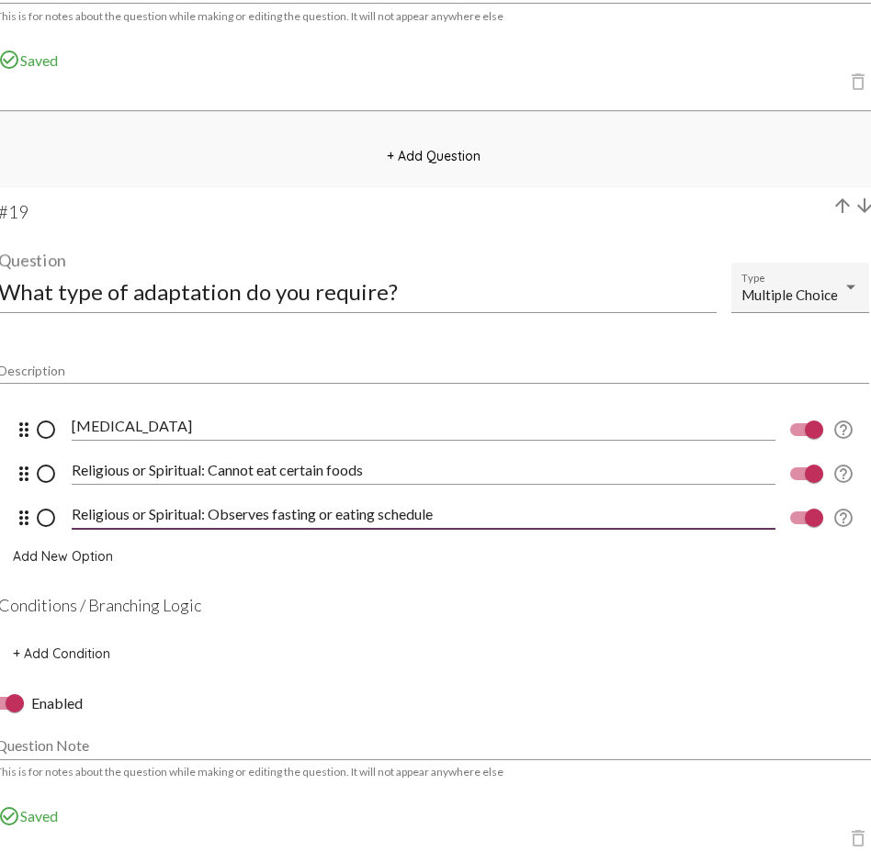
click at [273, 514] on input "Religious or Spiritual: Observes fasting or eating schedule" at bounding box center [423, 514] width 703 height 17
click at [79, 555] on span "Add New Option" at bounding box center [63, 556] width 100 height 17
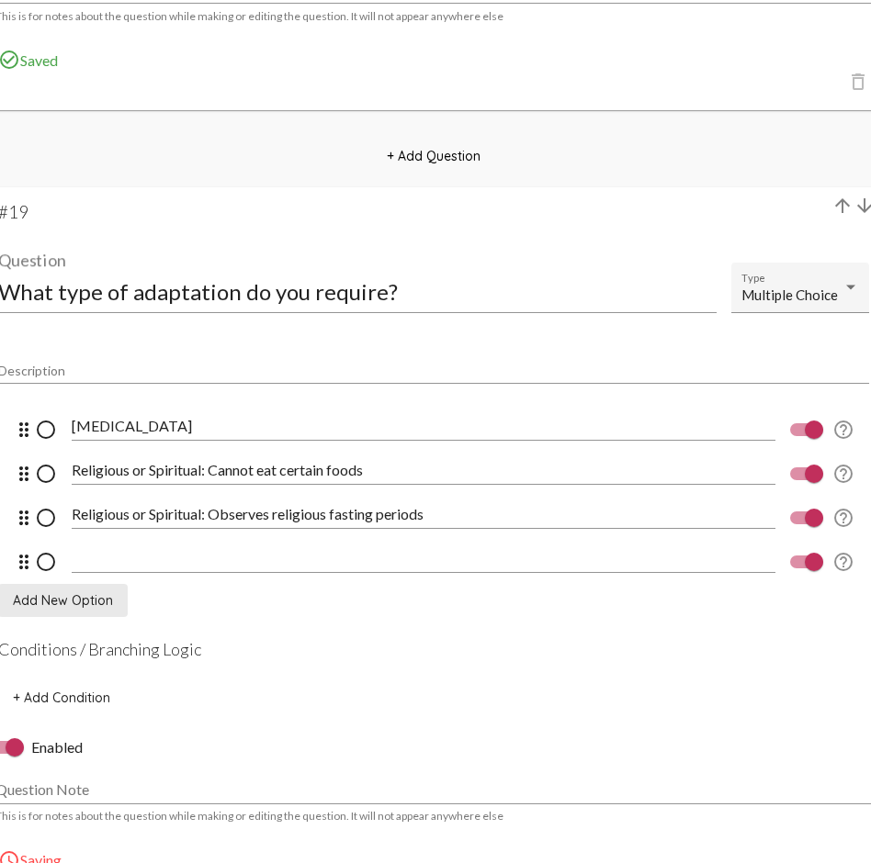
click at [99, 561] on input at bounding box center [423, 558] width 703 height 17
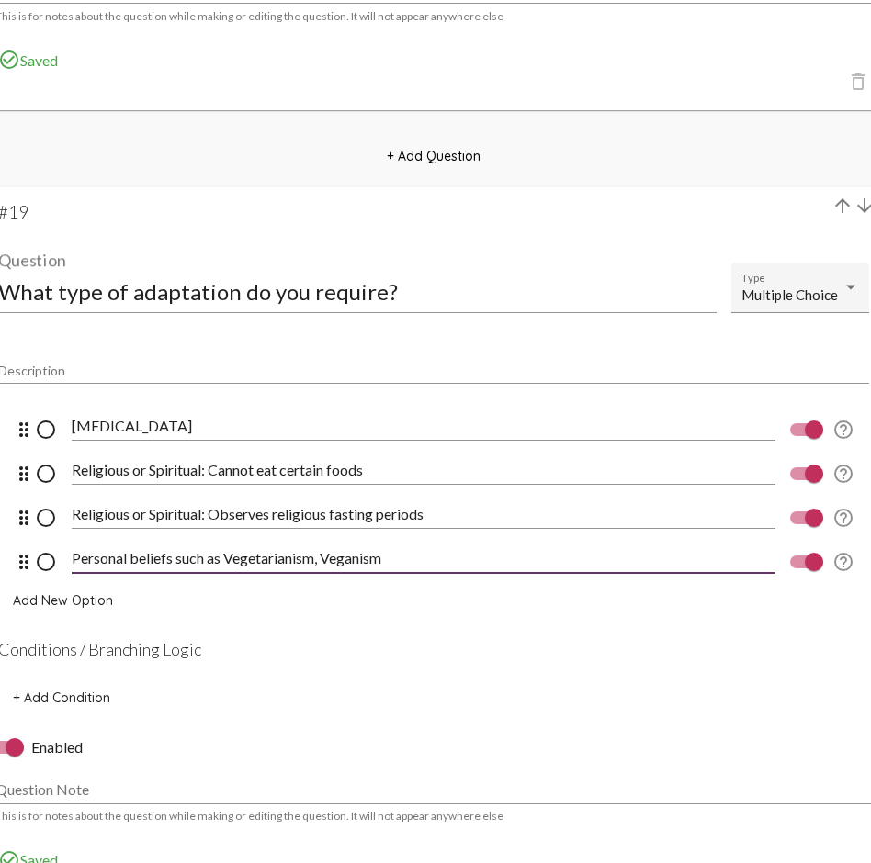
click at [325, 558] on input "Personal beliefs such as Vegetarianism, Veganism" at bounding box center [423, 558] width 703 height 17
click at [72, 594] on span "Add New Option" at bounding box center [63, 600] width 100 height 17
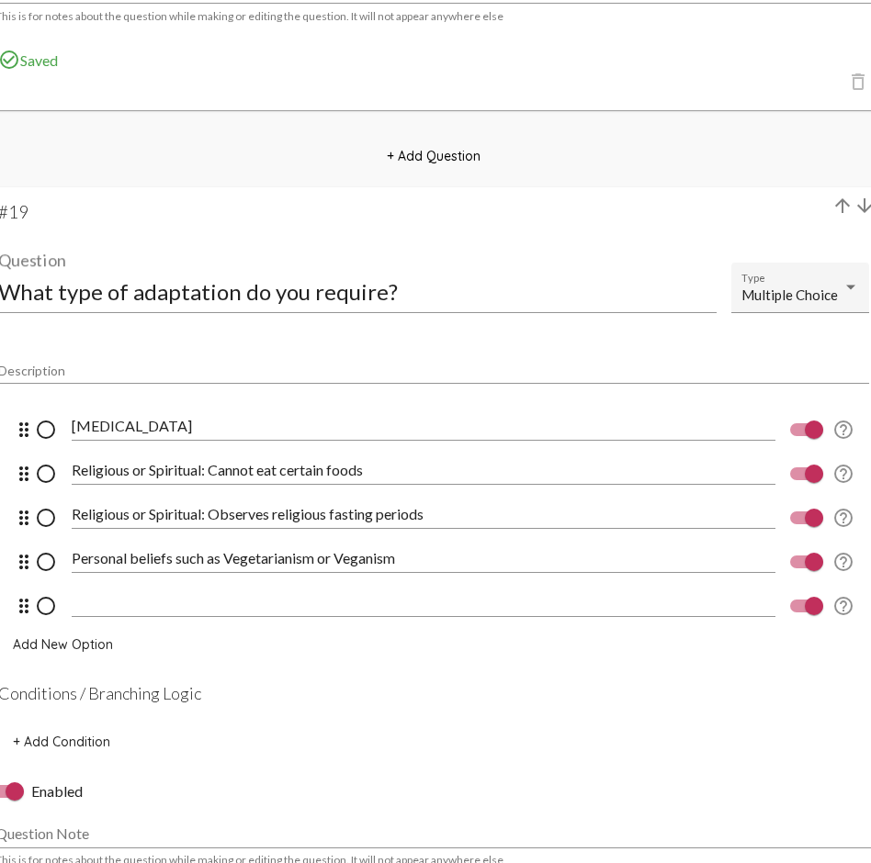
click at [118, 611] on div at bounding box center [423, 596] width 703 height 41
click at [73, 424] on input "Food allergies" at bounding box center [423, 426] width 703 height 17
click at [24, 609] on mat-icon "drag_indicator" at bounding box center [24, 606] width 22 height 22
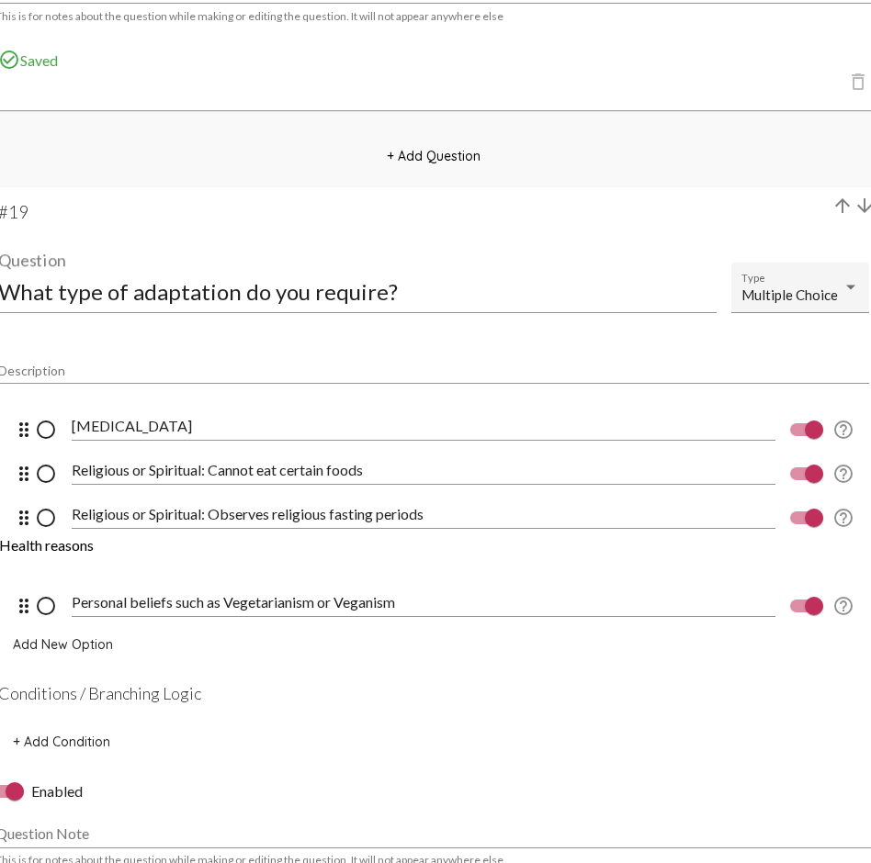
scroll to position [16539, 0]
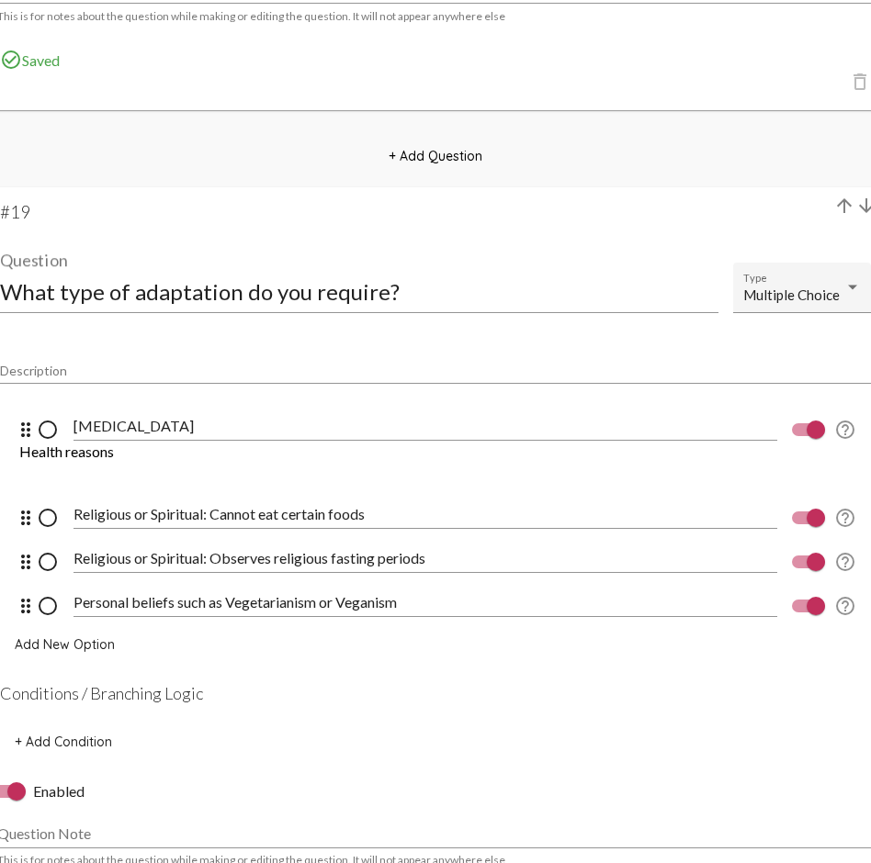
drag, startPoint x: 24, startPoint y: 609, endPoint x: 45, endPoint y: 467, distance: 143.0
click at [193, 477] on input "Health reasons" at bounding box center [424, 470] width 703 height 17
drag, startPoint x: 193, startPoint y: 477, endPoint x: 208, endPoint y: 488, distance: 18.4
click at [157, 469] on input "Health reasons" at bounding box center [424, 470] width 703 height 17
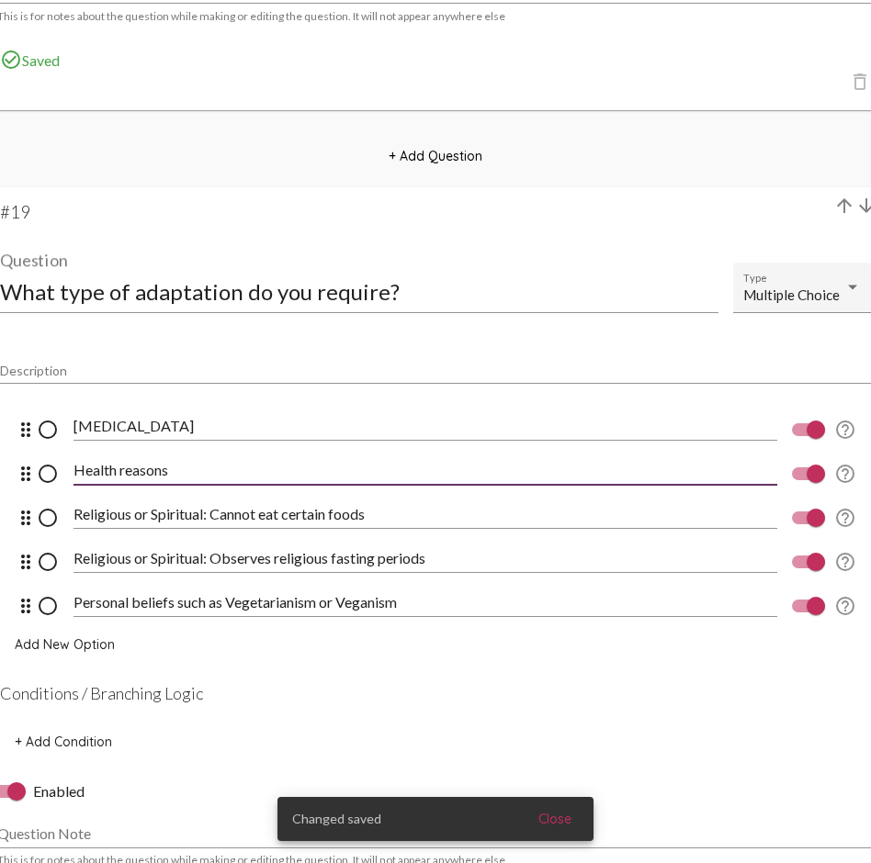
click at [157, 469] on input "Health reasons" at bounding box center [424, 470] width 703 height 17
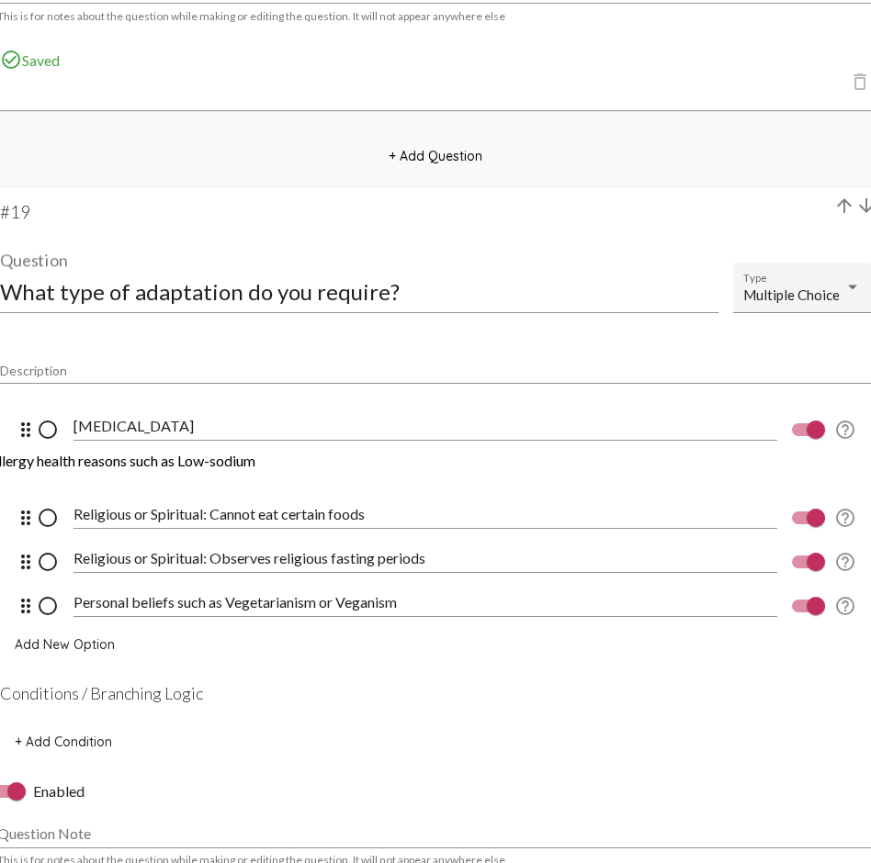
scroll to position [0, 138]
drag, startPoint x: 399, startPoint y: 473, endPoint x: 494, endPoint y: 485, distance: 95.3
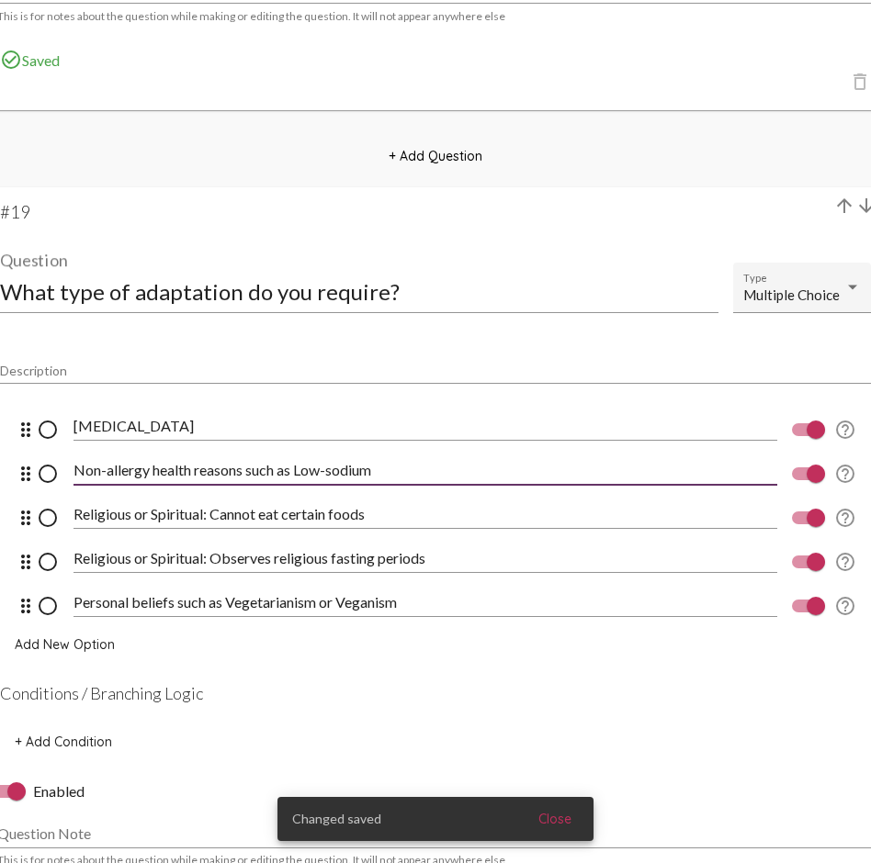
click at [276, 475] on input "Non-allergy health reasons such as Low-sodium" at bounding box center [424, 470] width 703 height 17
click at [301, 470] on input "Non-allergy health reasons such as Low-sodium" at bounding box center [424, 470] width 703 height 17
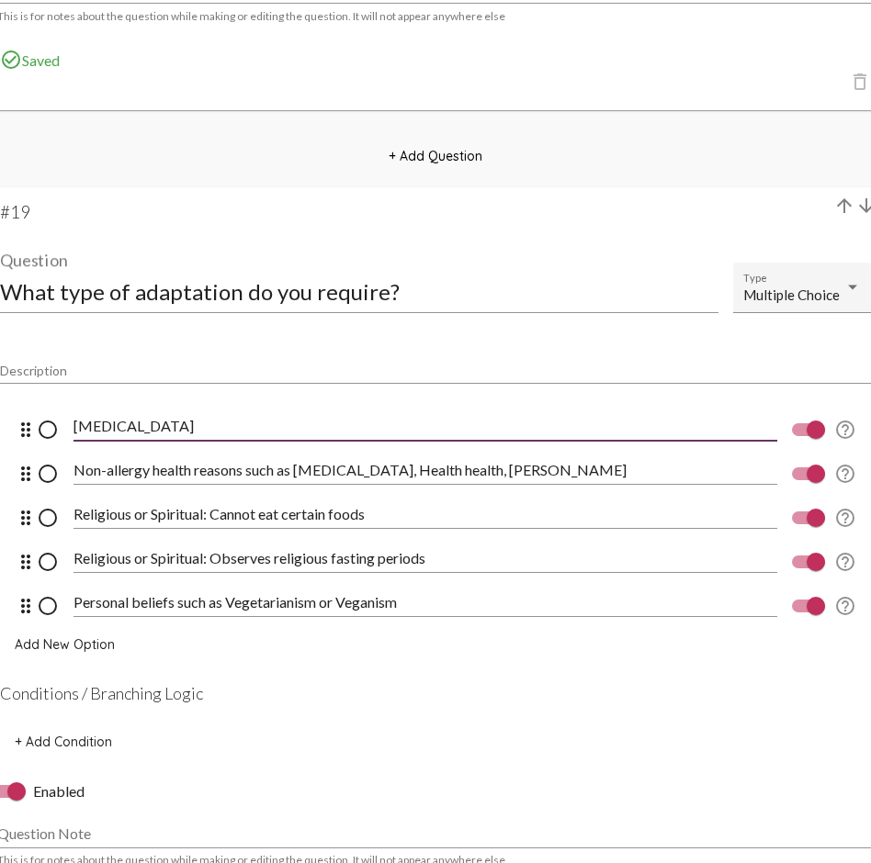
click at [399, 419] on input "Food allergies" at bounding box center [424, 426] width 703 height 17
click at [589, 466] on input "Non-allergy health reasons such as Diabetes, Health health, bowe" at bounding box center [424, 470] width 703 height 17
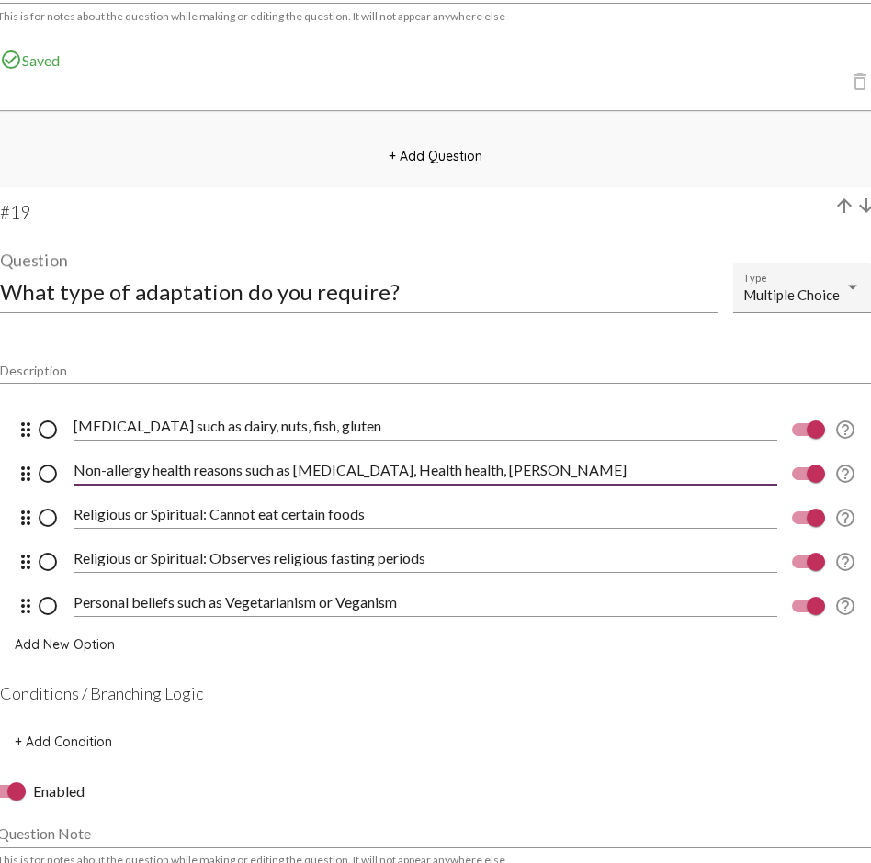
click at [385, 476] on input "Non-allergy health reasons such as Diabetes, Health health, bowe" at bounding box center [424, 470] width 703 height 17
click at [308, 471] on input "Non-allergy health reasons such as Diabetes, heart health, bowe" at bounding box center [424, 470] width 703 height 17
click at [521, 467] on input "Non-allergy health reasons such as diabetes, heart health, bowe" at bounding box center [424, 470] width 703 height 17
click at [572, 629] on mat-card-content "Description drag_indicator radio_button_unchecked Food allergies such as dairy,…" at bounding box center [435, 553] width 871 height 410
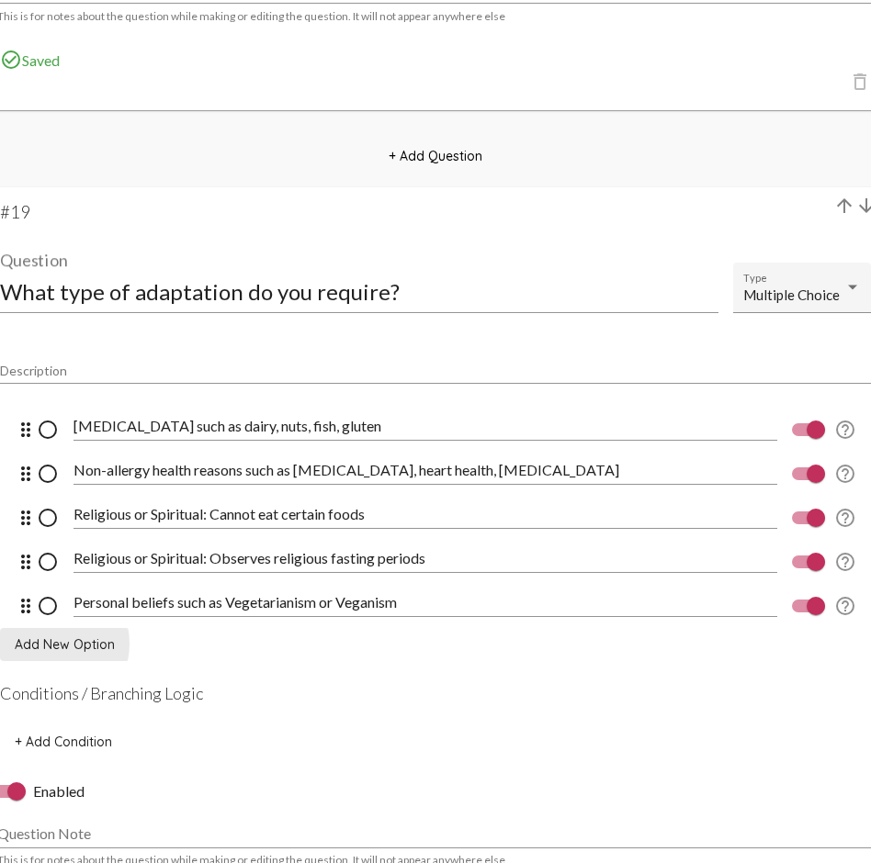
click at [49, 629] on span "Add New Option" at bounding box center [65, 644] width 100 height 17
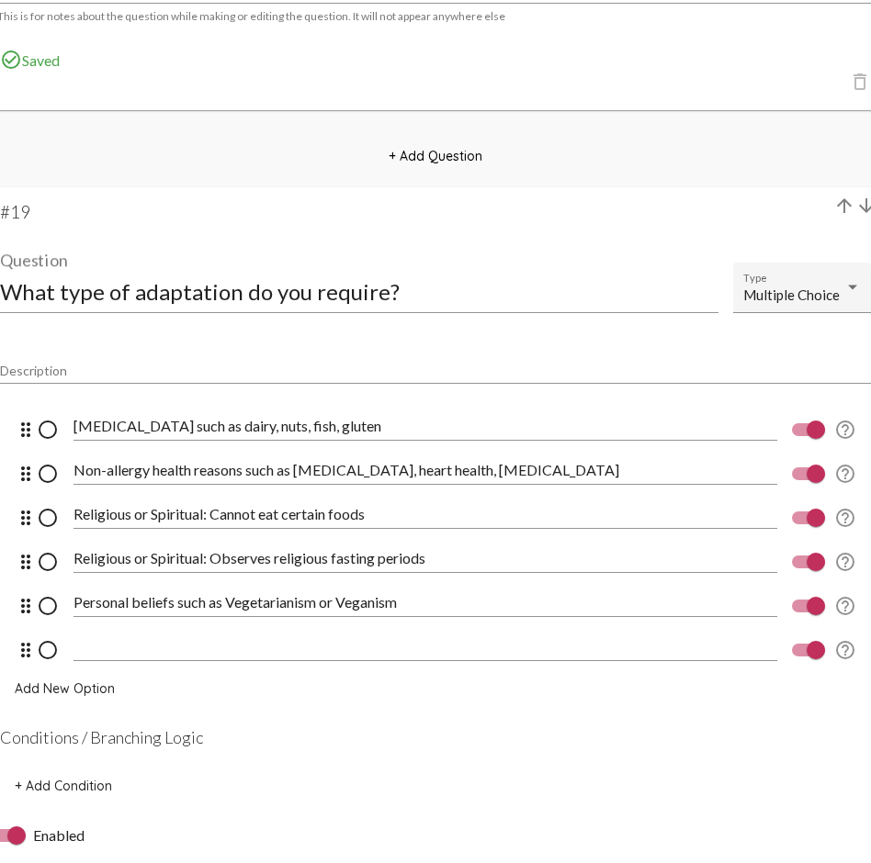
click at [99, 629] on input at bounding box center [424, 646] width 703 height 17
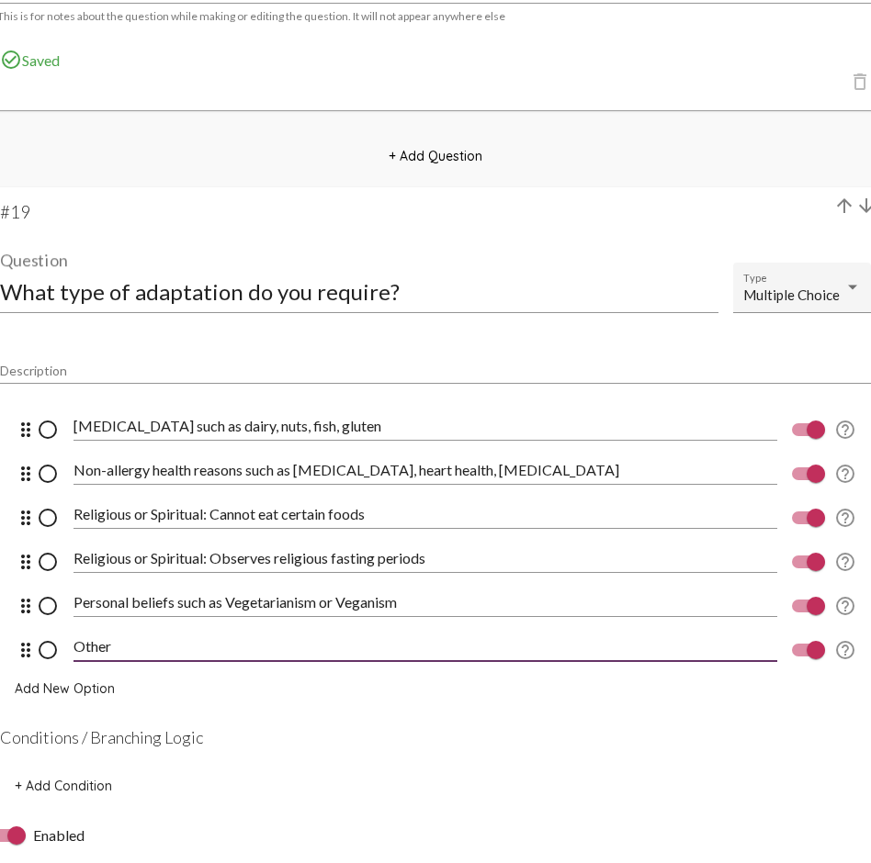
click at [69, 629] on span "Add New Option" at bounding box center [65, 689] width 100 height 17
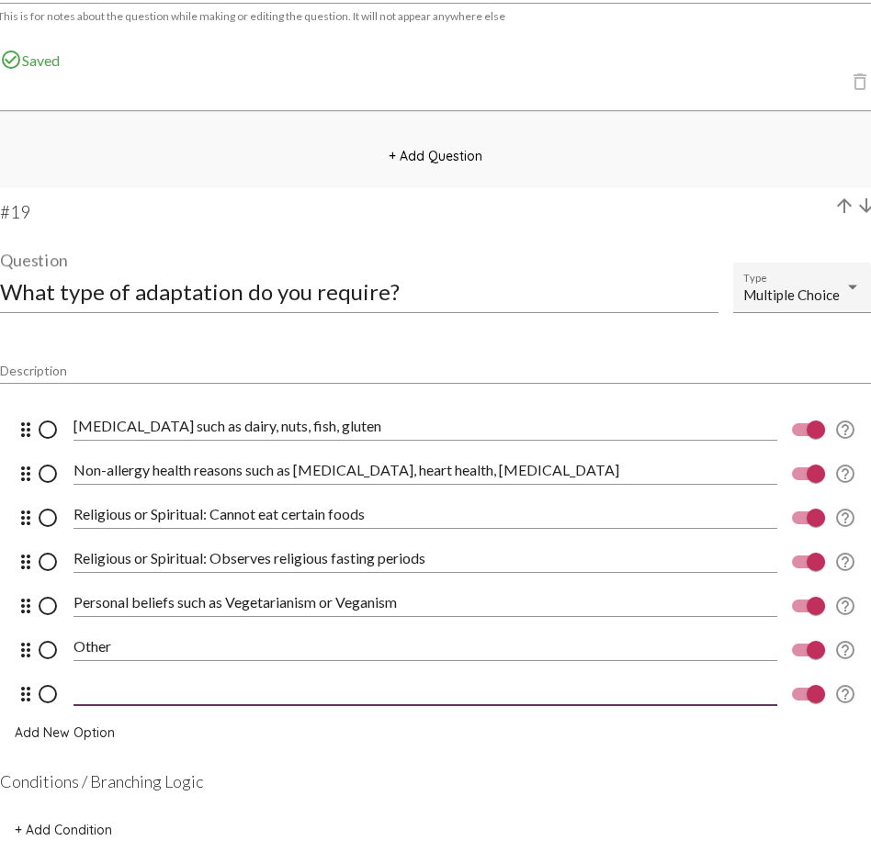
click at [100, 629] on input at bounding box center [424, 690] width 703 height 17
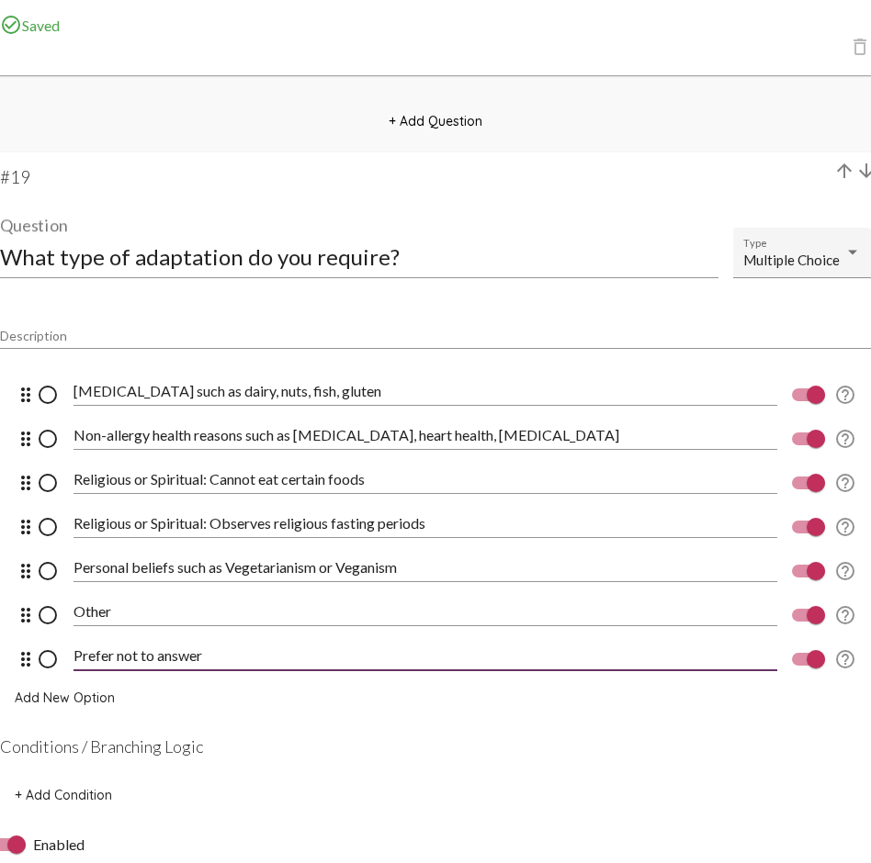
scroll to position [16572, 0]
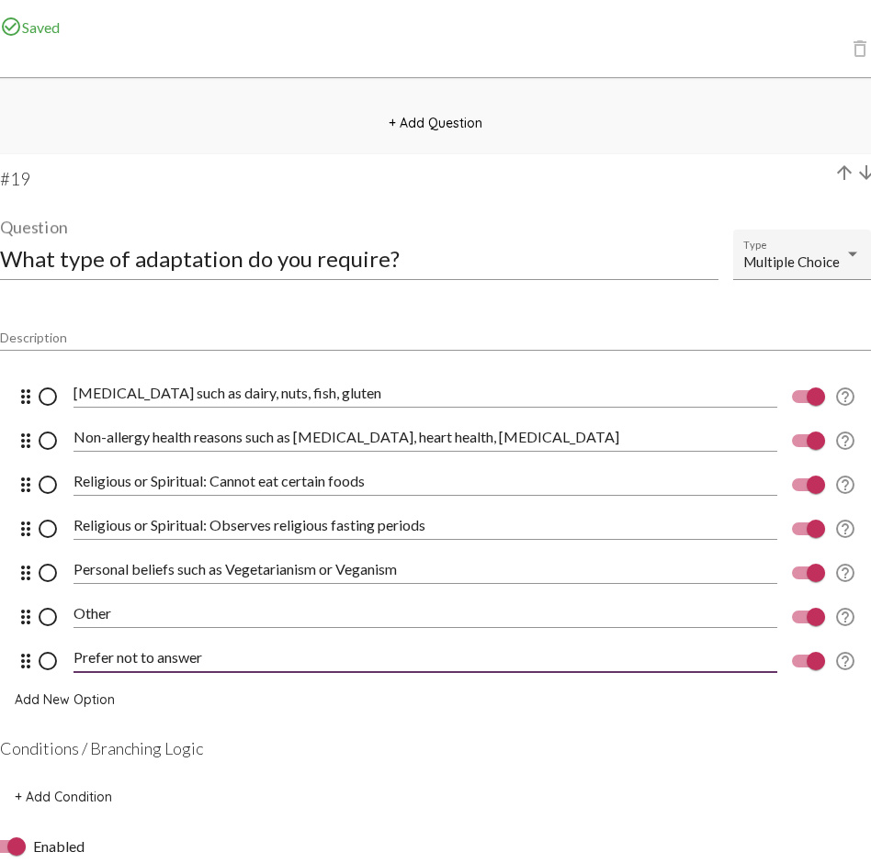
click at [418, 272] on div "What type of adaptation do you require? Question" at bounding box center [359, 249] width 718 height 62
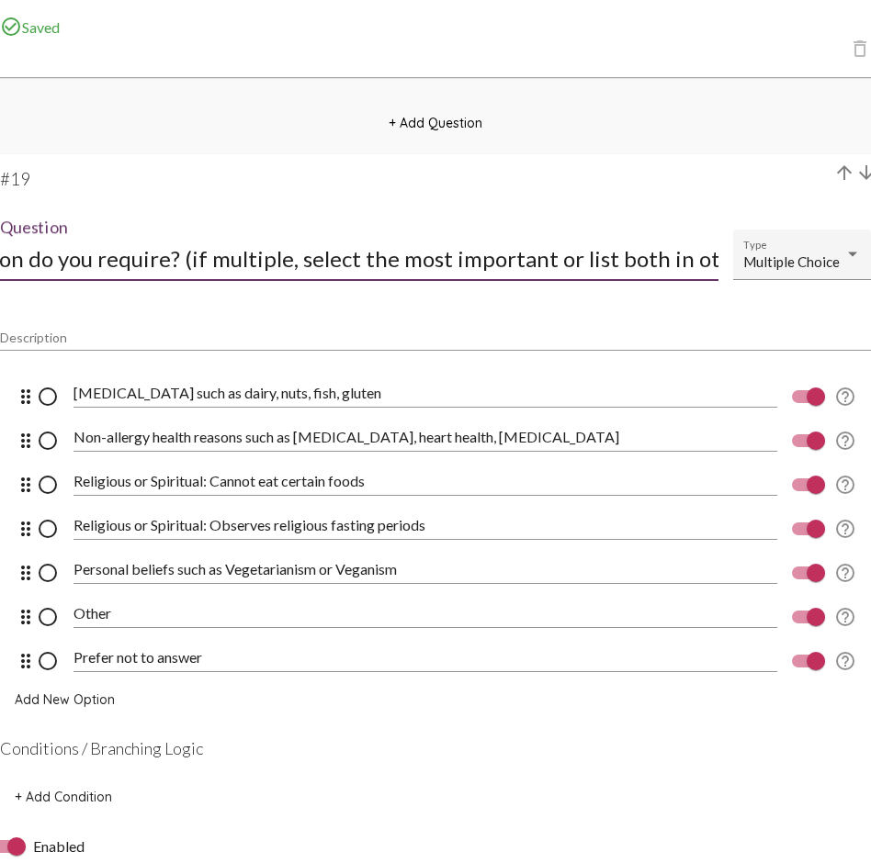
scroll to position [0, 226]
click at [166, 261] on input "What type of adaptation do you require? (if multiple, select the most important…" at bounding box center [359, 258] width 718 height 25
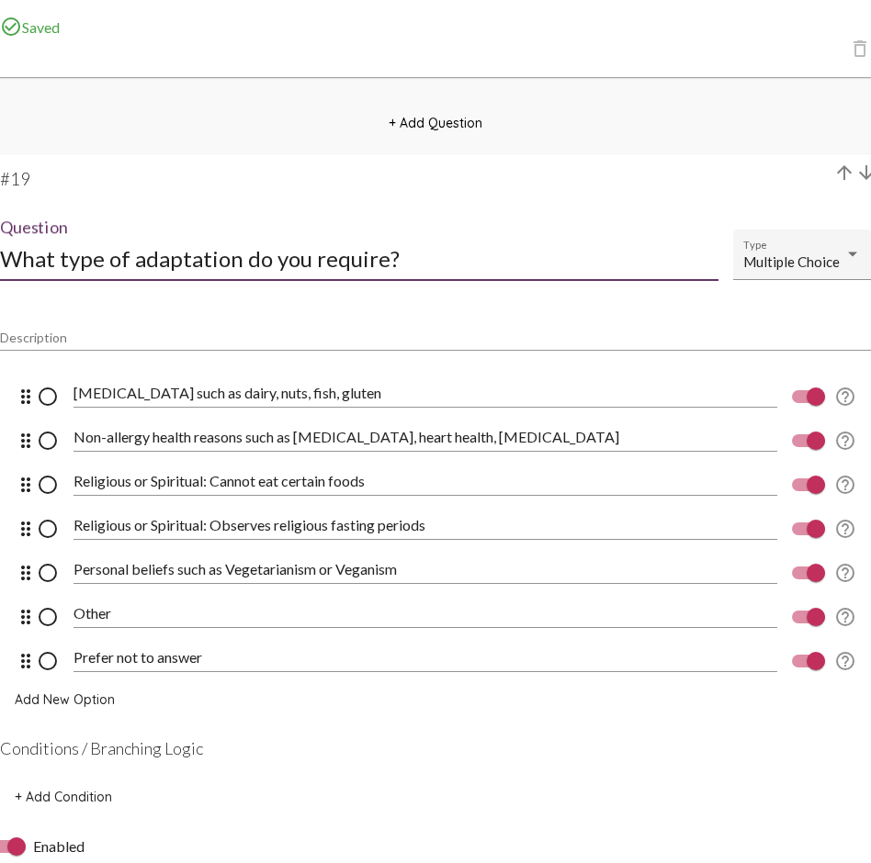
scroll to position [0, 0]
click at [129, 343] on input "Description" at bounding box center [435, 338] width 871 height 15
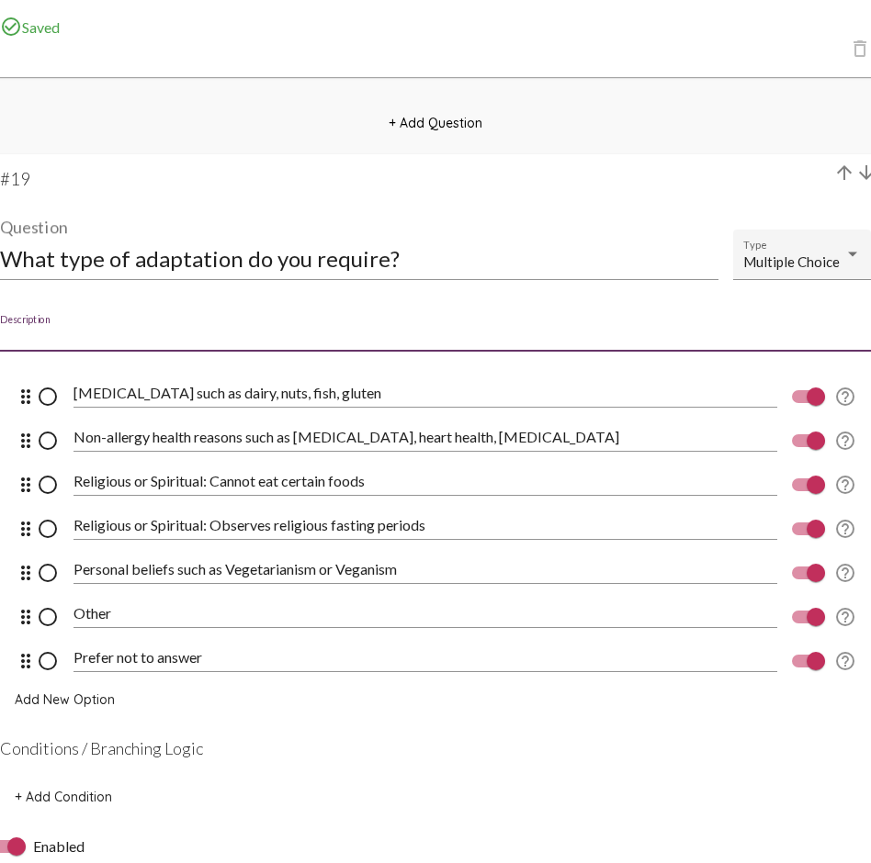
paste input "(if multiple, select the most important or list both in other)"
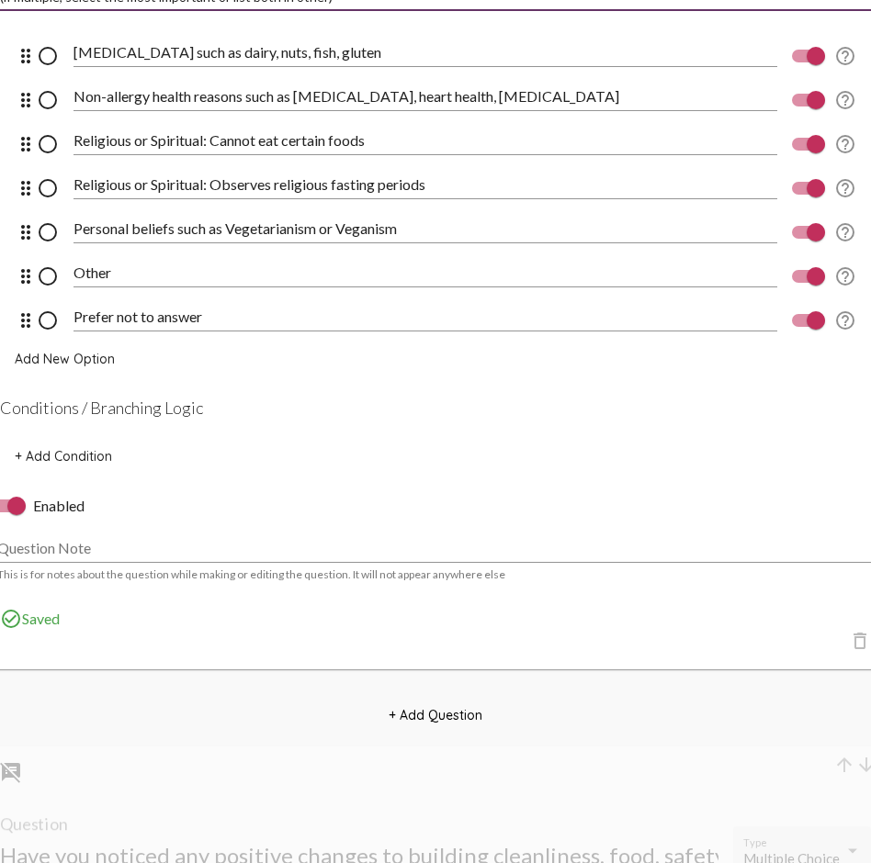
scroll to position [16907, 0]
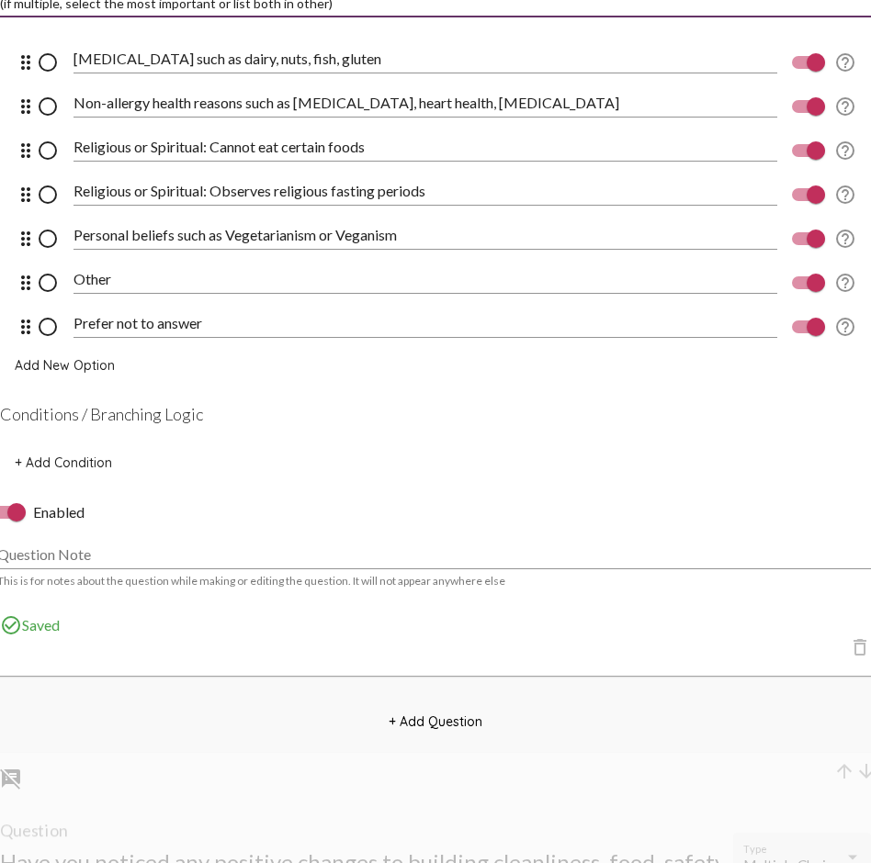
click at [418, 629] on span "+ Add Question" at bounding box center [435, 722] width 94 height 17
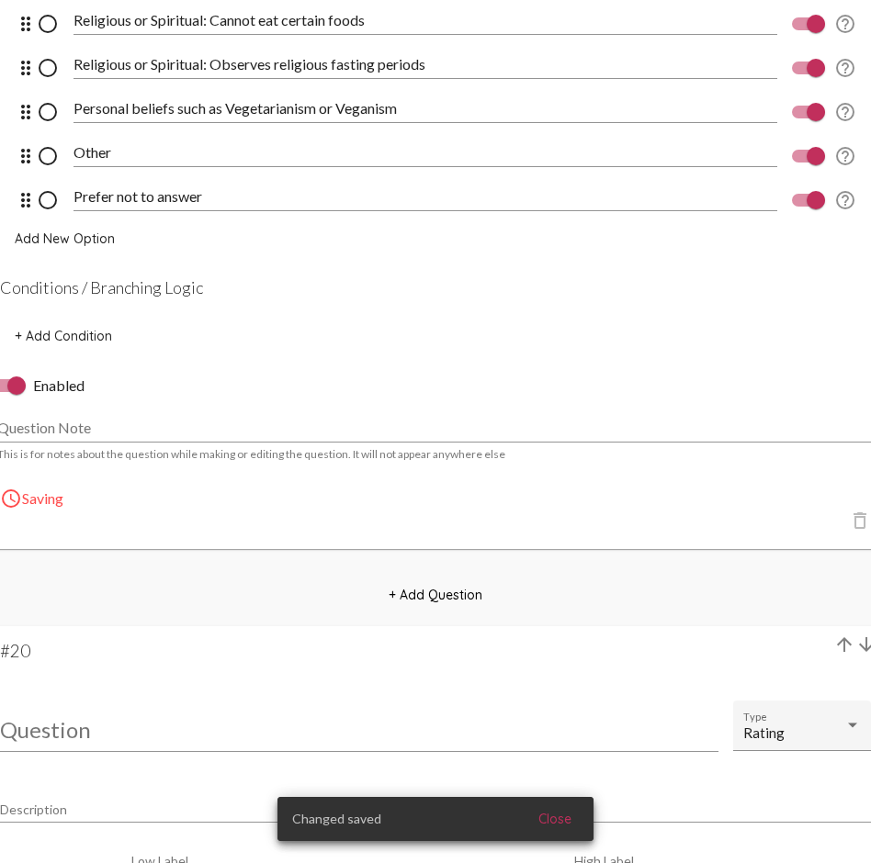
scroll to position [17061, 0]
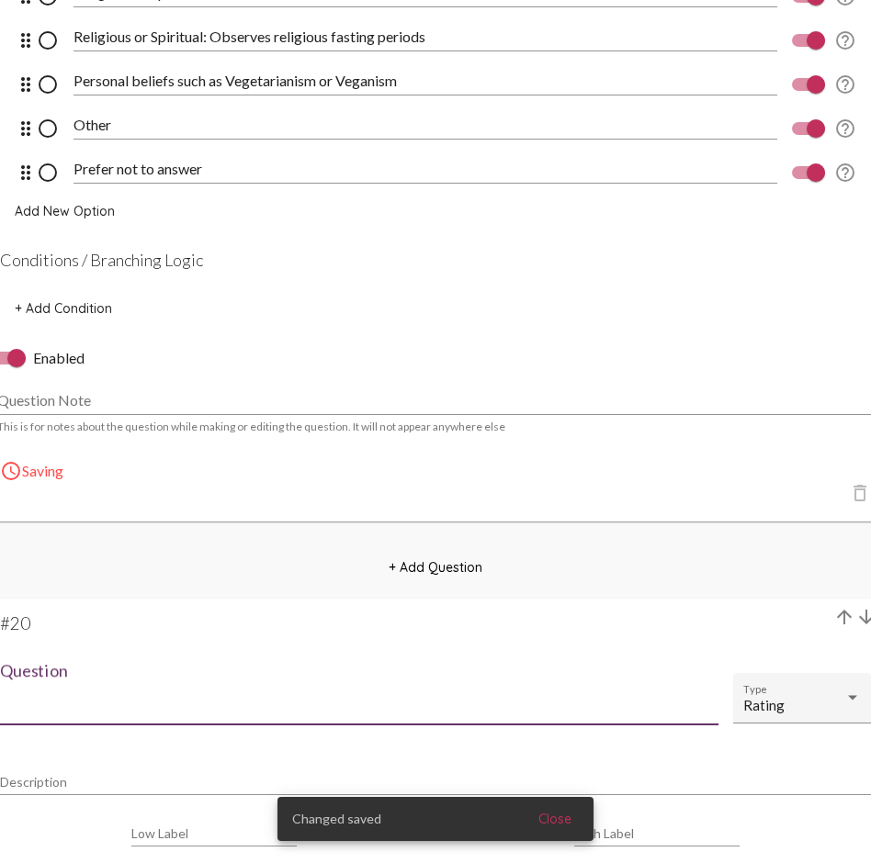
click at [122, 629] on input "Question" at bounding box center [359, 702] width 718 height 25
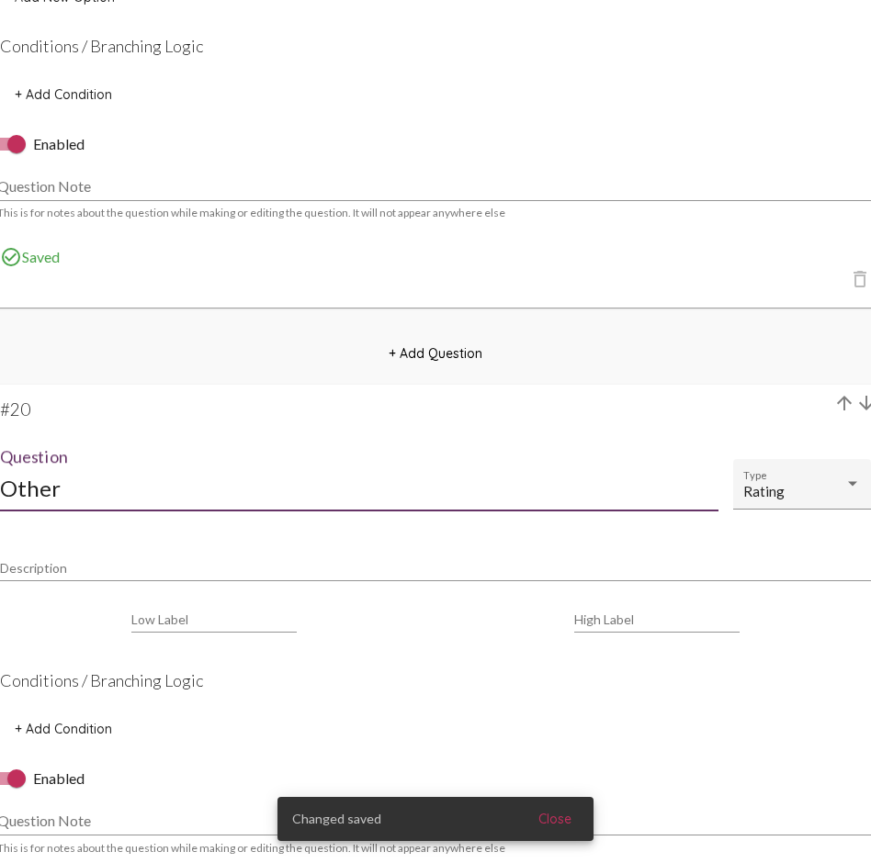
scroll to position [17286, 0]
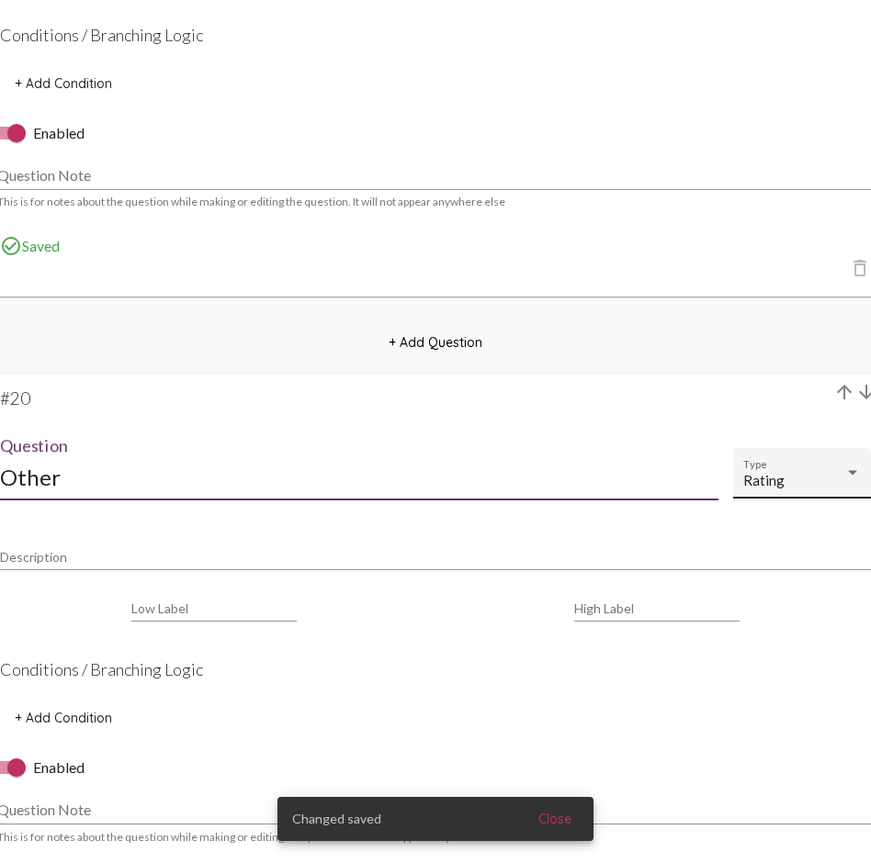
click at [792, 471] on div "Rating Type" at bounding box center [802, 478] width 118 height 40
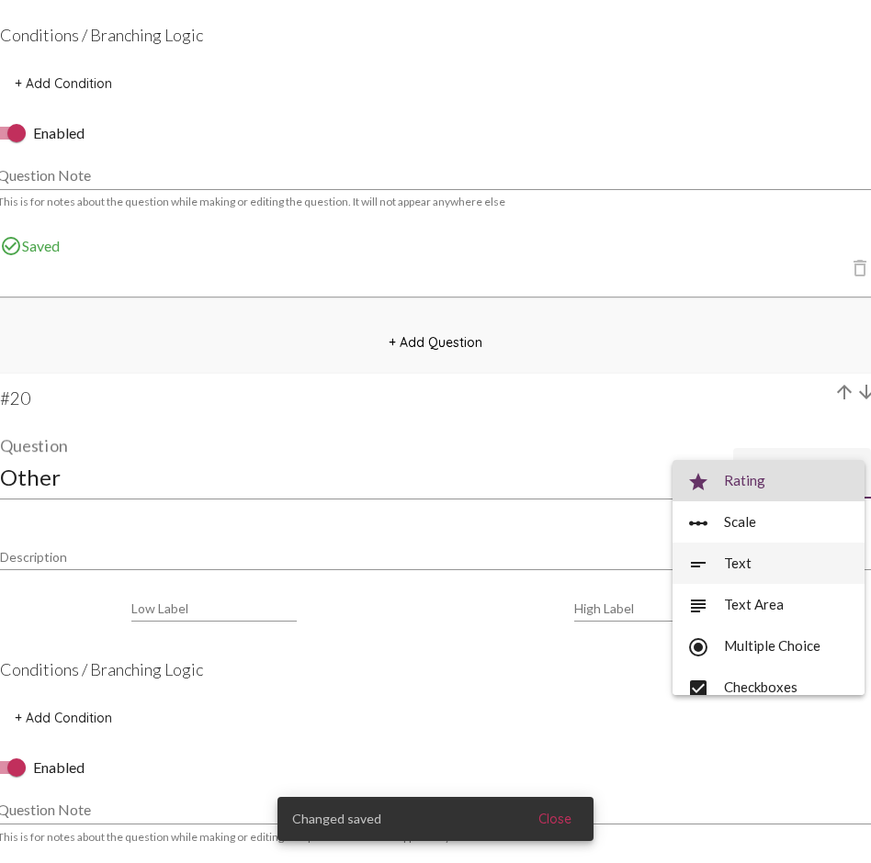
click at [736, 559] on span "short_text Text" at bounding box center [768, 563] width 163 height 41
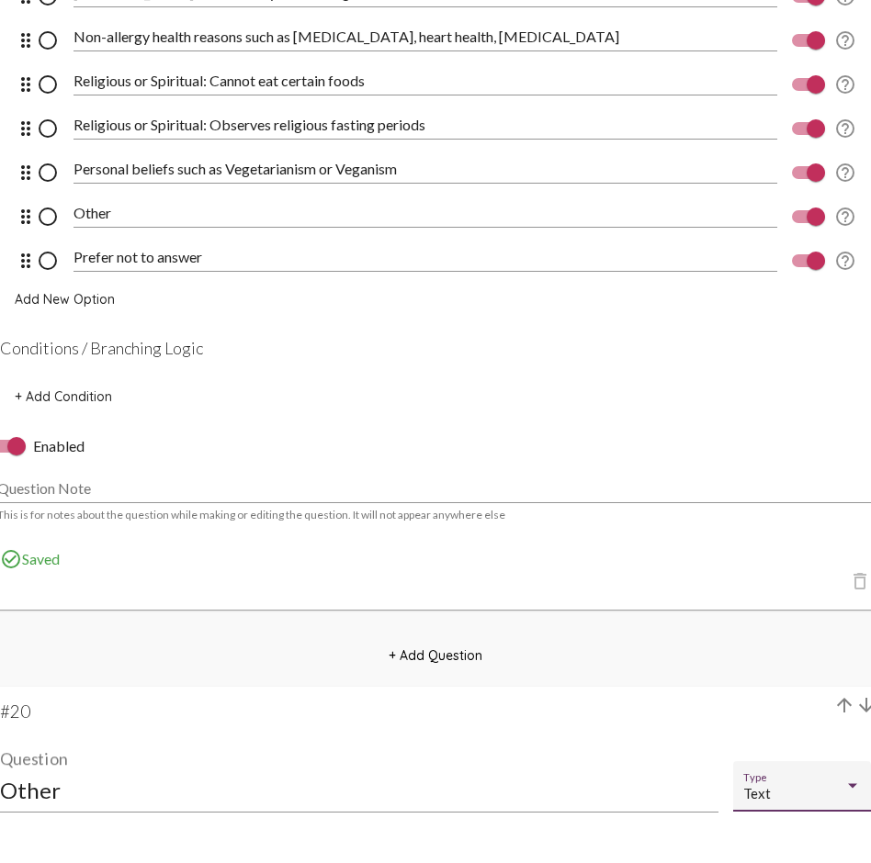
scroll to position [16967, 0]
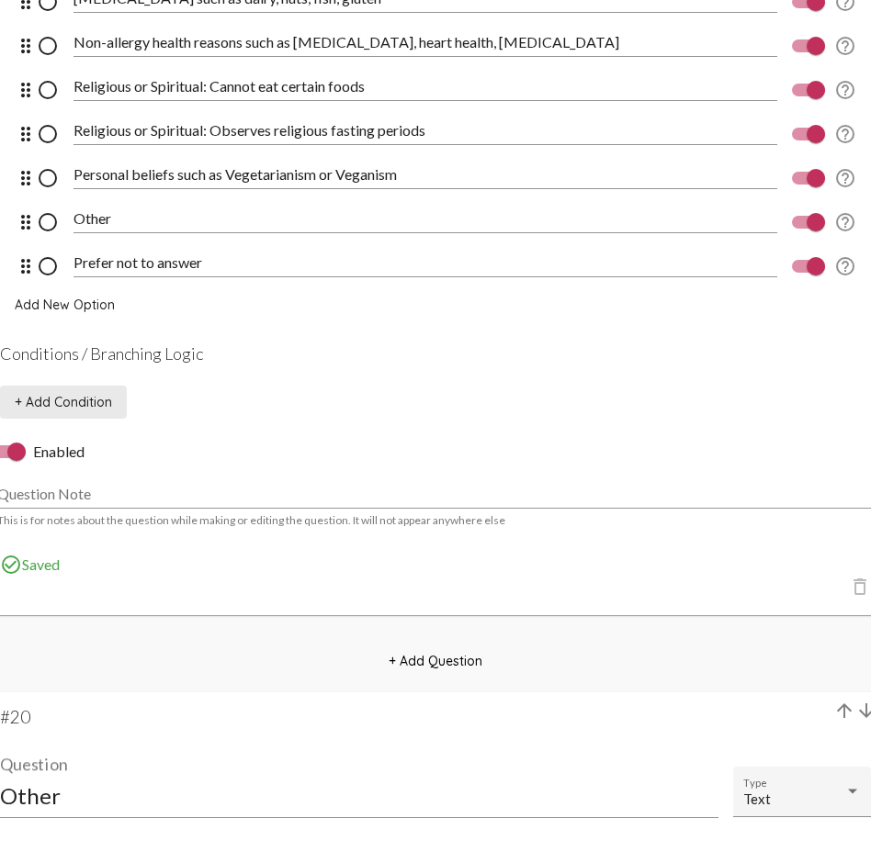
click at [70, 402] on span "+ Add Condition" at bounding box center [63, 402] width 97 height 17
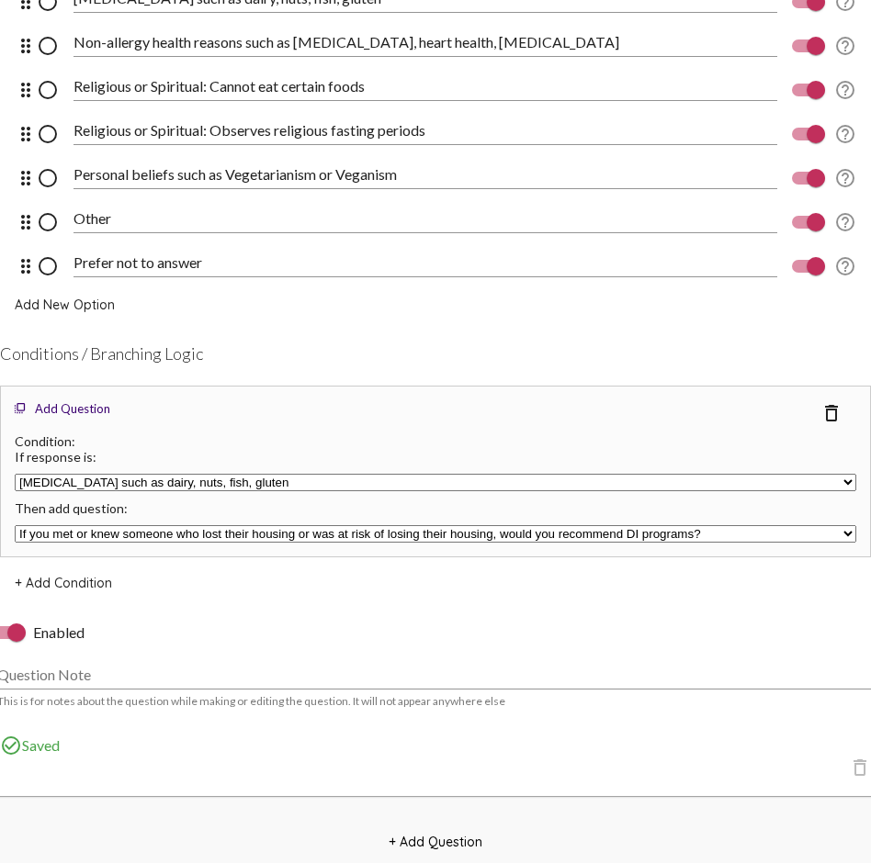
click at [102, 477] on select "Food allergies such as dairy, nuts, fish, gluten Non-allergy health reasons suc…" at bounding box center [435, 482] width 841 height 17
click at [94, 532] on select "If you met or knew someone who lost their housing or was at risk of losing thei…" at bounding box center [435, 533] width 841 height 17
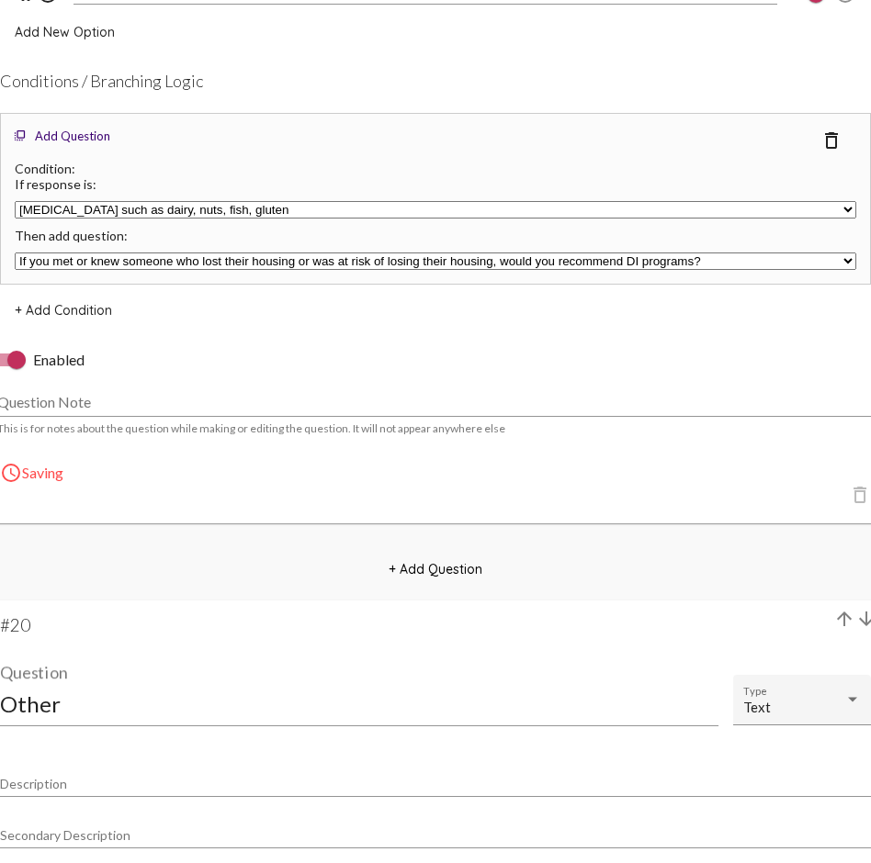
scroll to position [17246, 0]
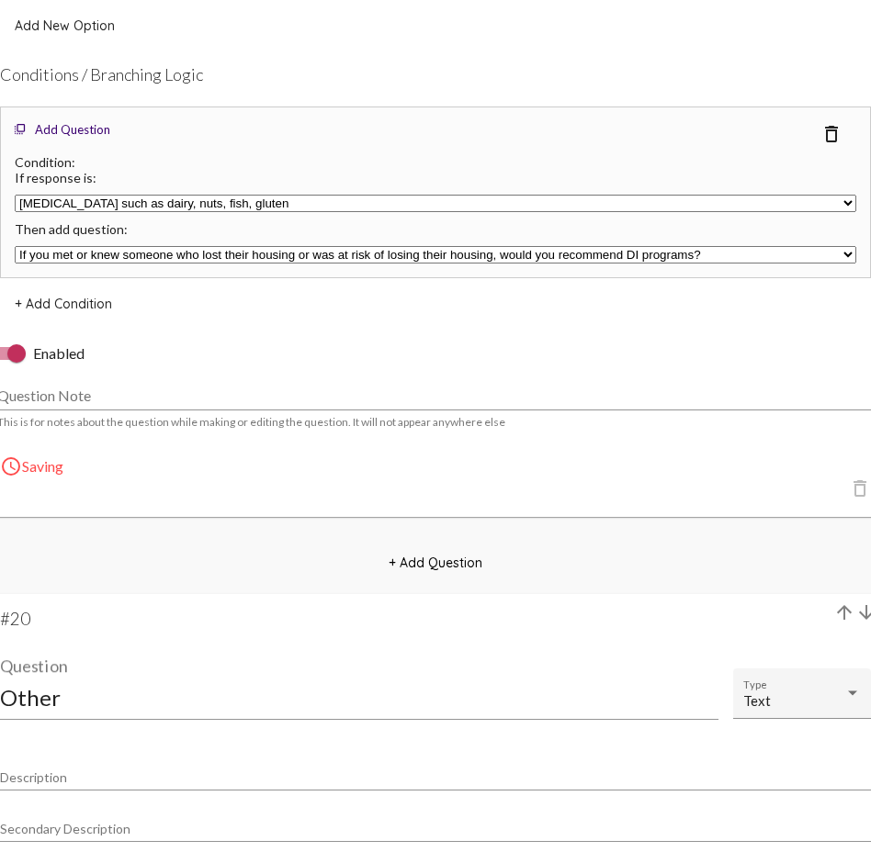
click at [102, 629] on input "Other" at bounding box center [359, 697] width 718 height 25
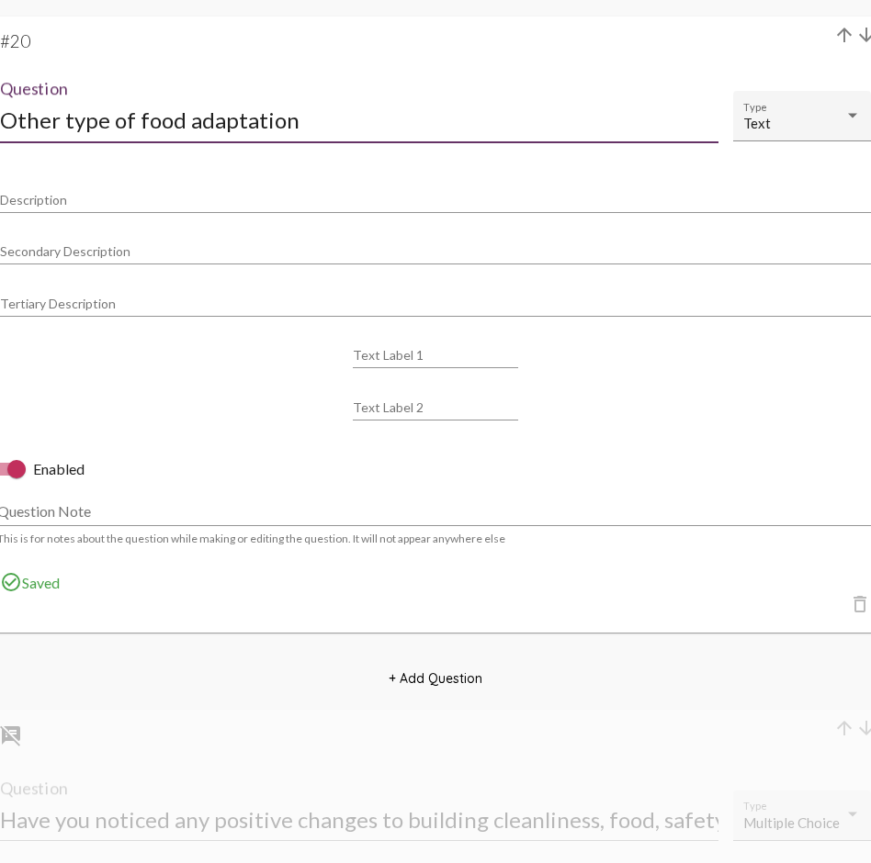
scroll to position [17825, 0]
click at [426, 629] on span "+ Add Question" at bounding box center [435, 678] width 94 height 17
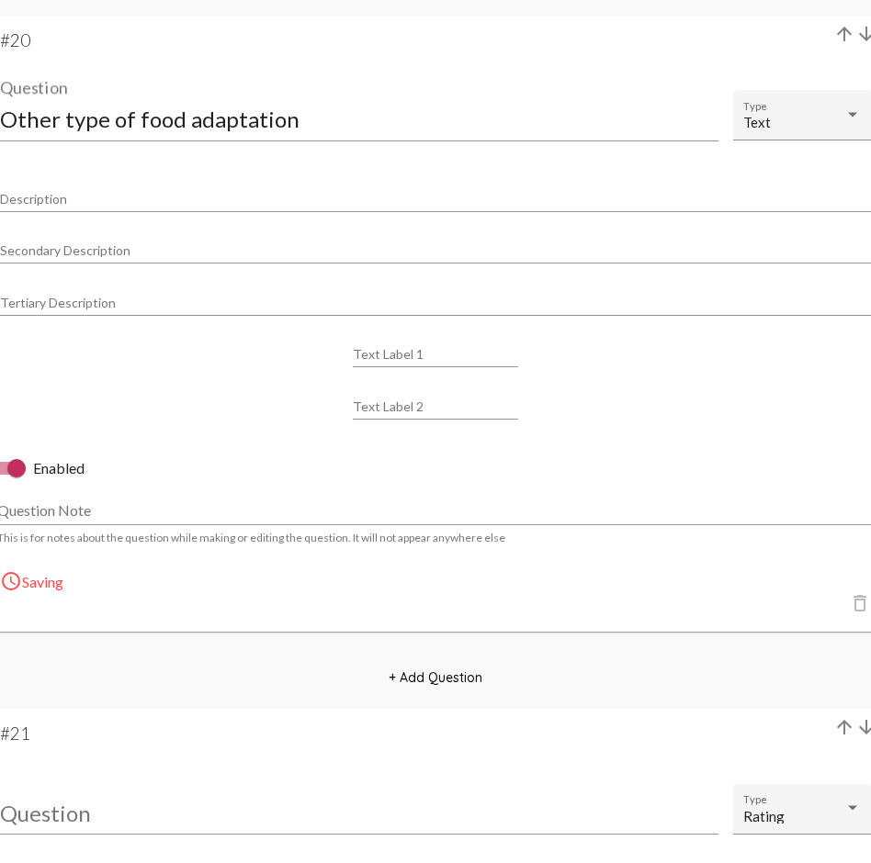
scroll to position [18031, 0]
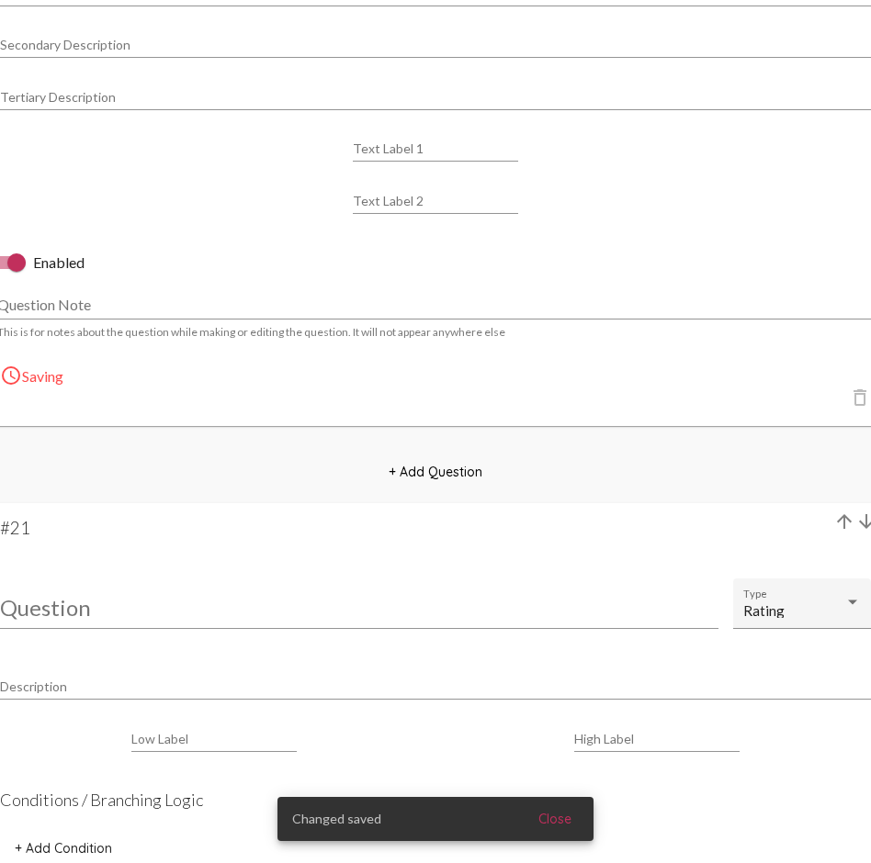
click at [71, 609] on input "Question" at bounding box center [359, 607] width 718 height 25
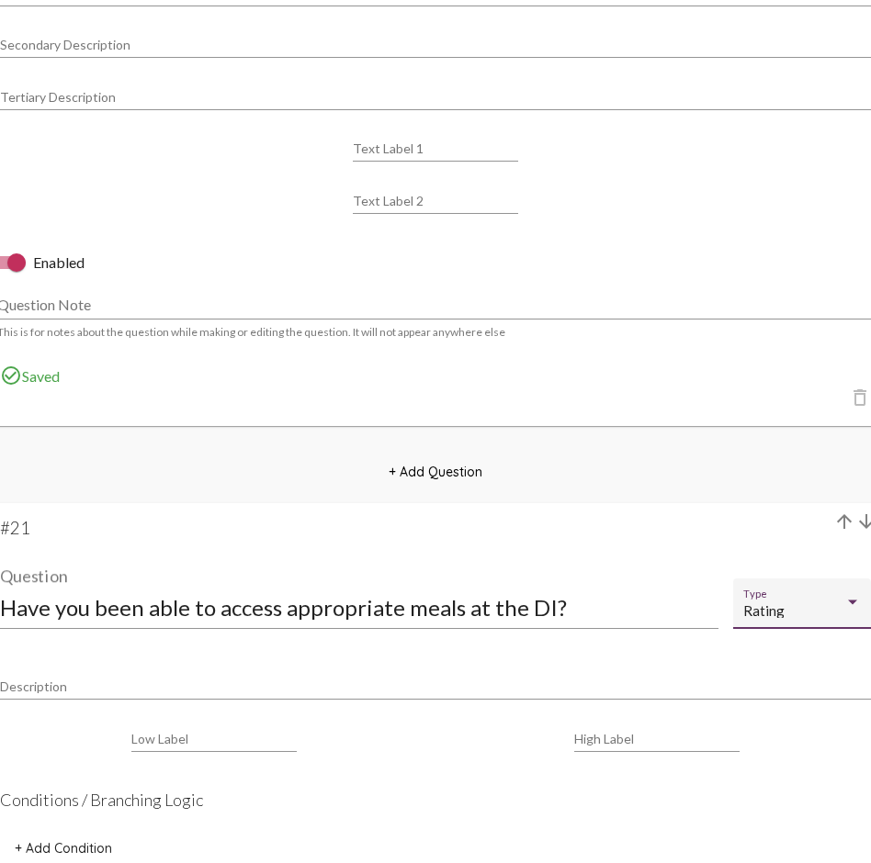
click at [816, 609] on div "Rating" at bounding box center [793, 611] width 101 height 16
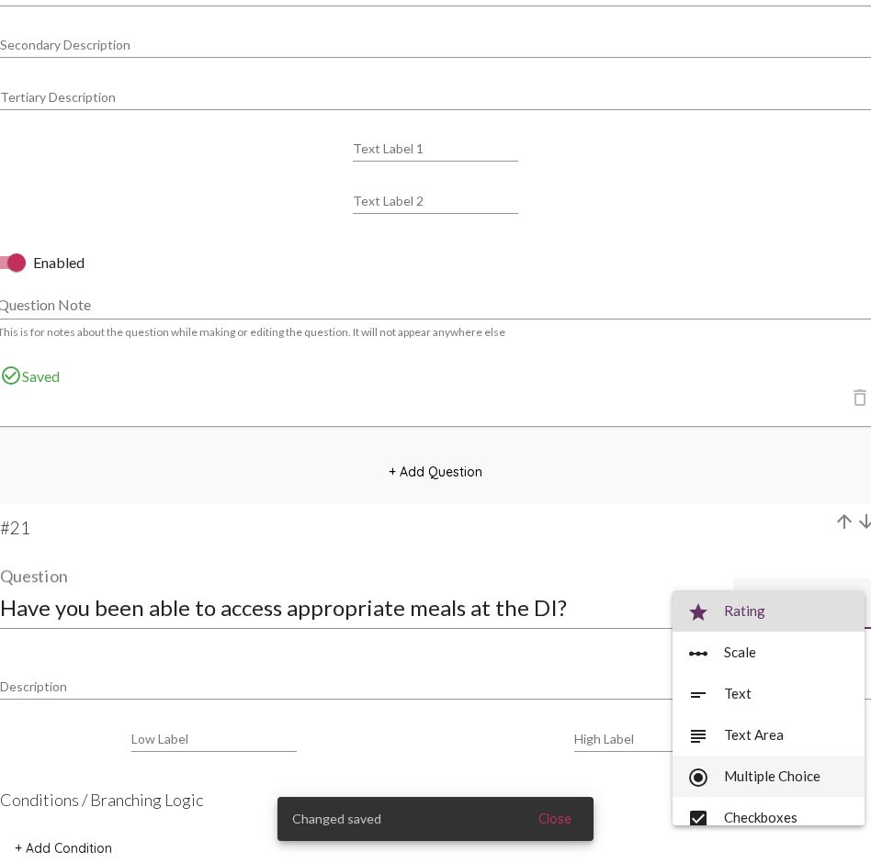
click at [762, 629] on span "radio_button_checked Multiple Choice" at bounding box center [768, 776] width 163 height 41
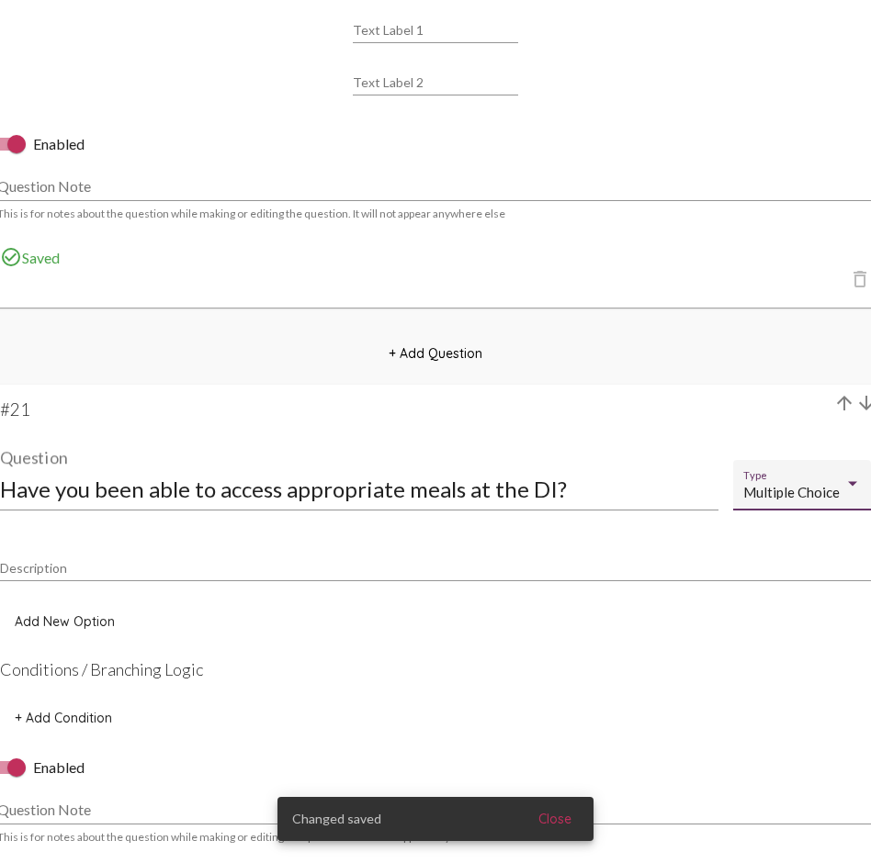
scroll to position [18151, 0]
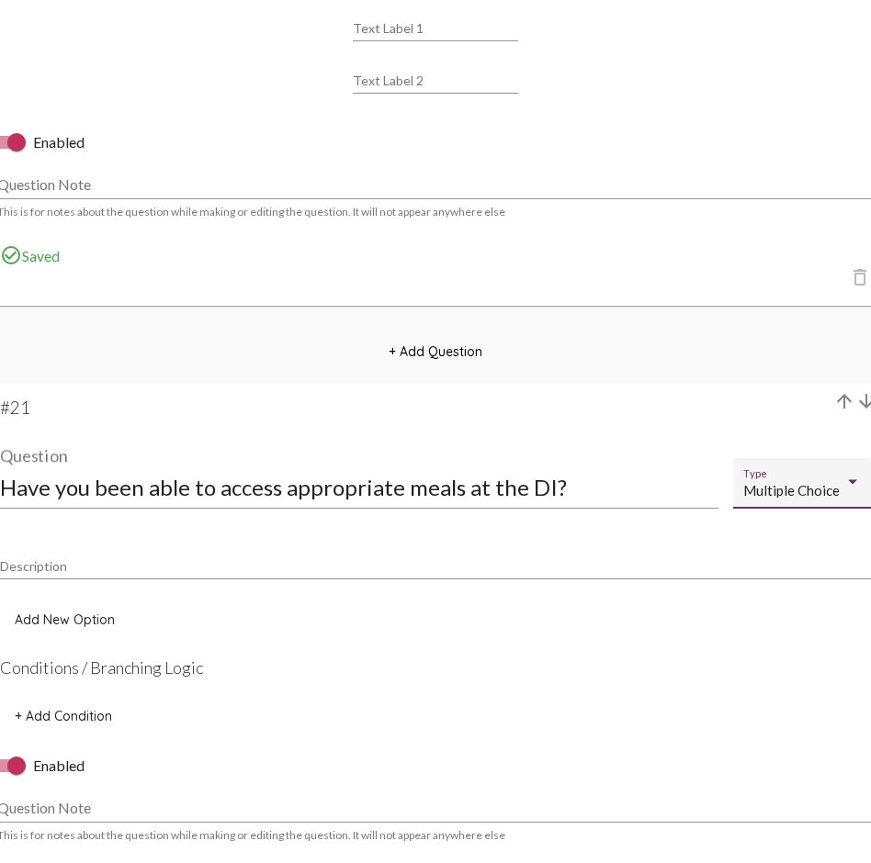
click at [83, 610] on button "Add New Option" at bounding box center [64, 619] width 129 height 33
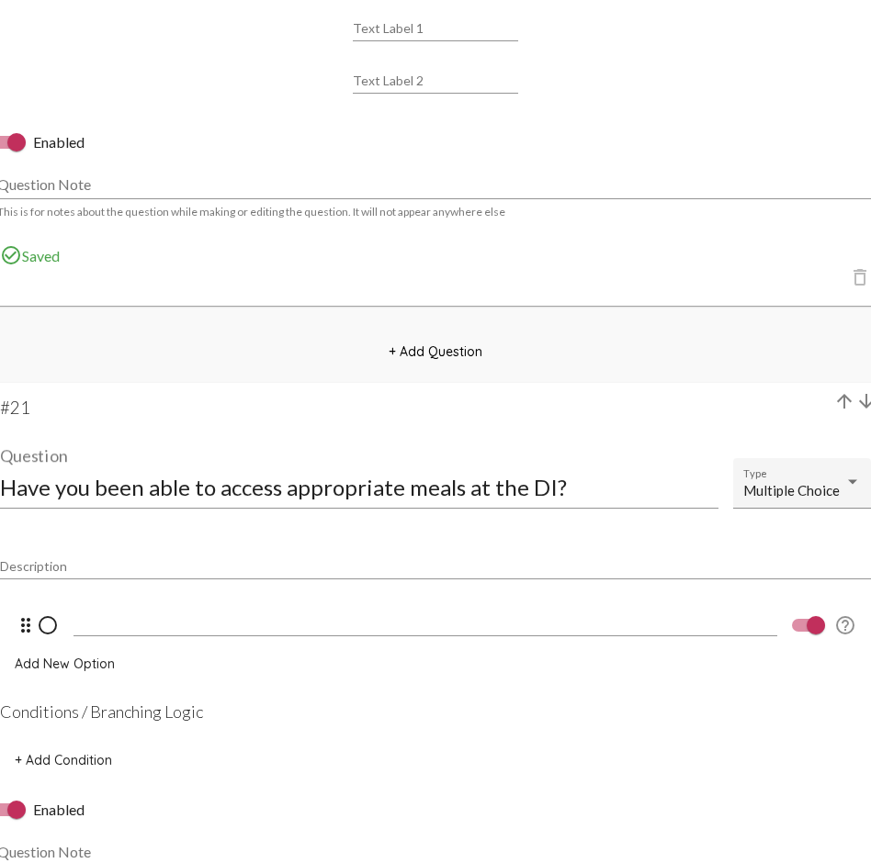
click at [129, 623] on input at bounding box center [424, 621] width 703 height 17
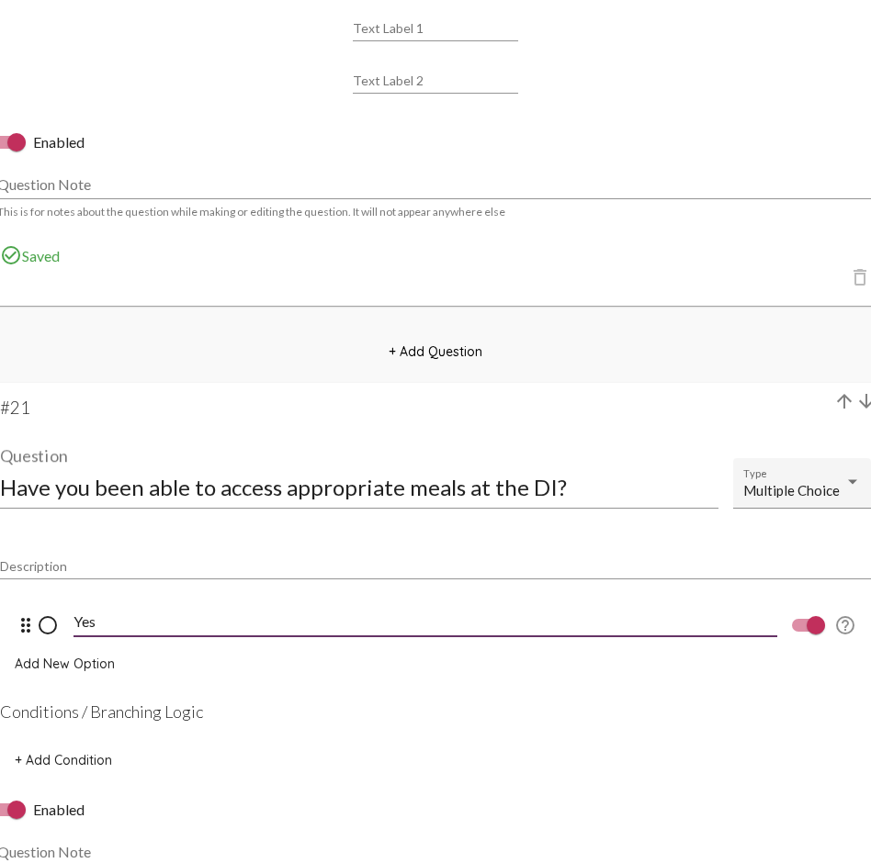
click at [96, 629] on span "Add New Option" at bounding box center [65, 664] width 100 height 17
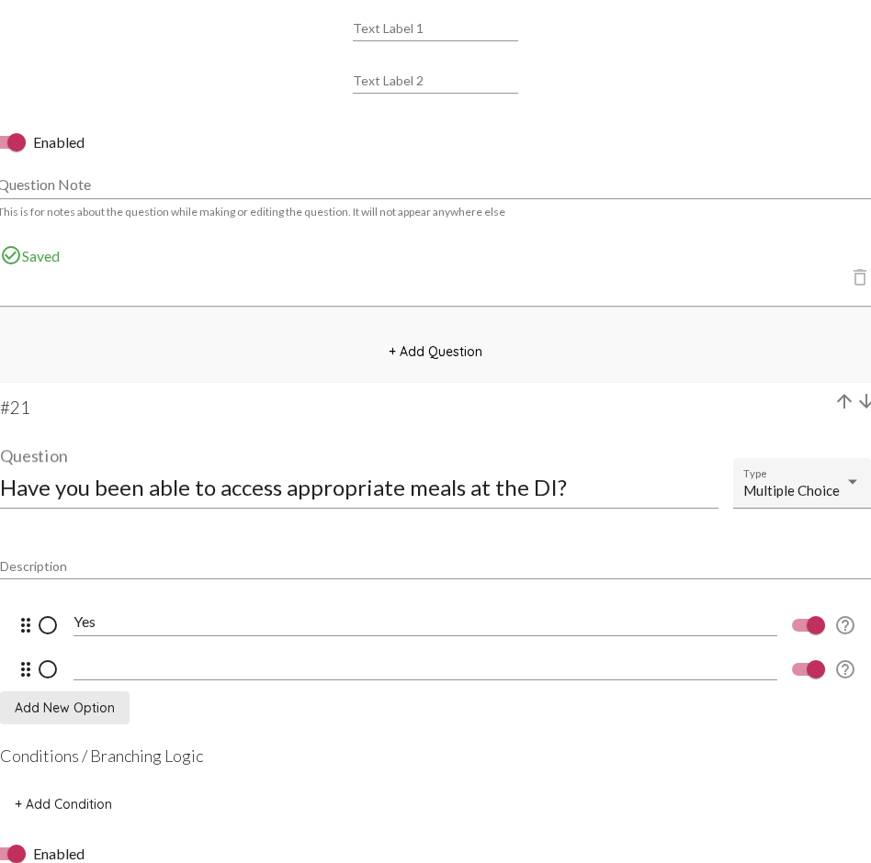
click at [123, 629] on input at bounding box center [424, 666] width 703 height 17
click at [62, 629] on span "Add New Option" at bounding box center [65, 708] width 100 height 17
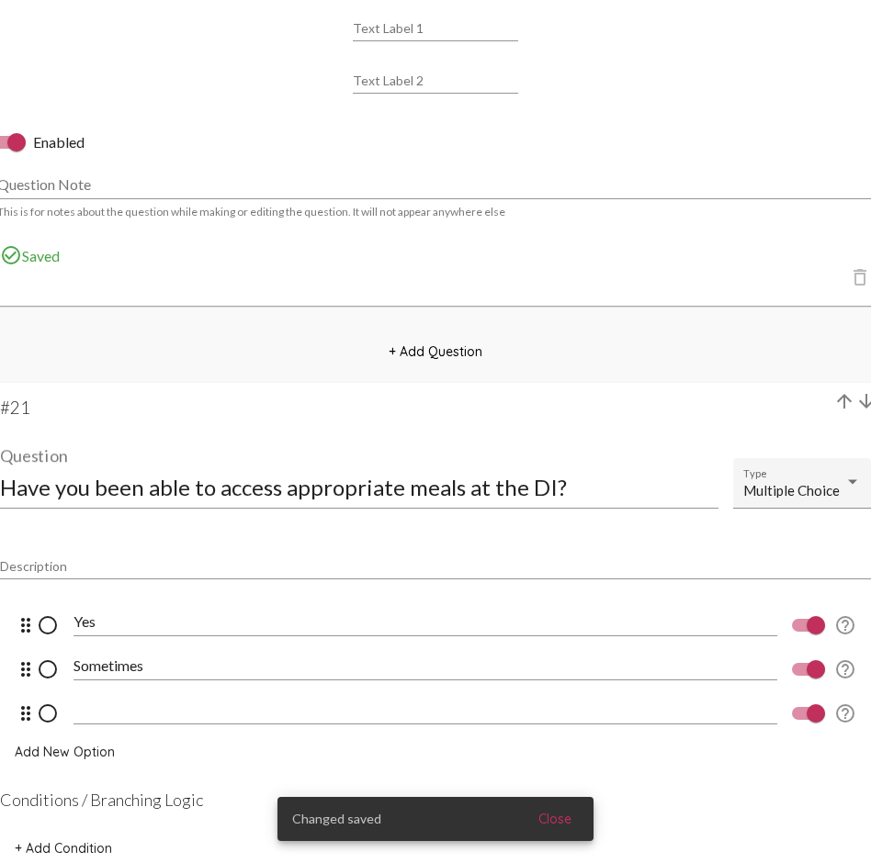
click at [119, 629] on input at bounding box center [424, 710] width 703 height 17
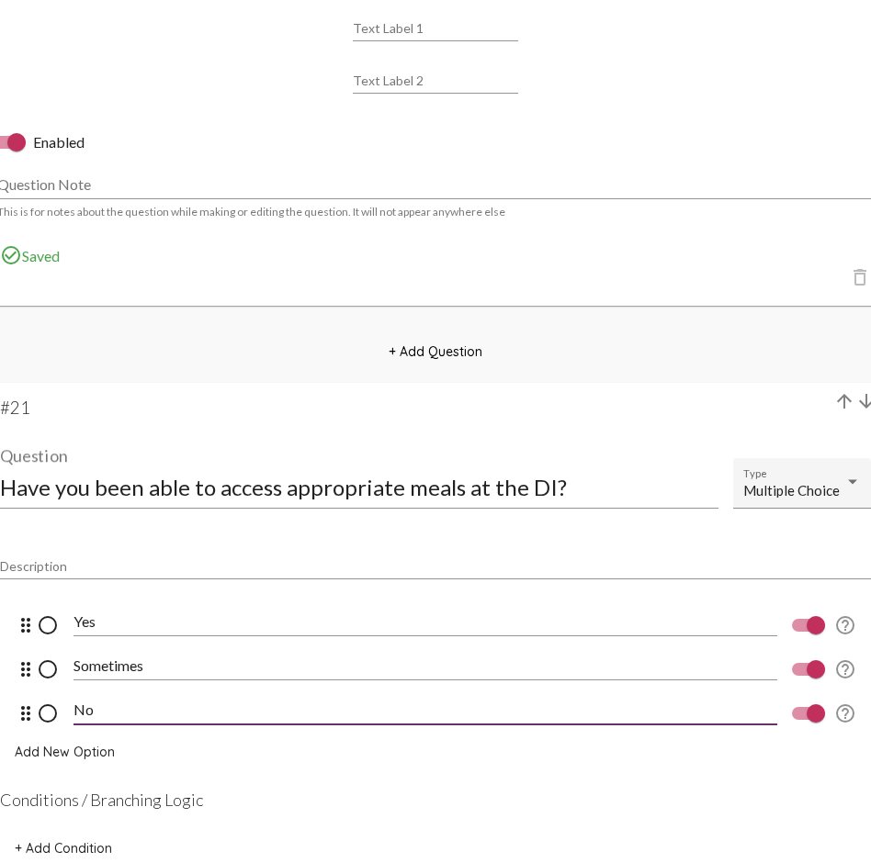
click at [84, 629] on span "Add New Option" at bounding box center [65, 752] width 100 height 17
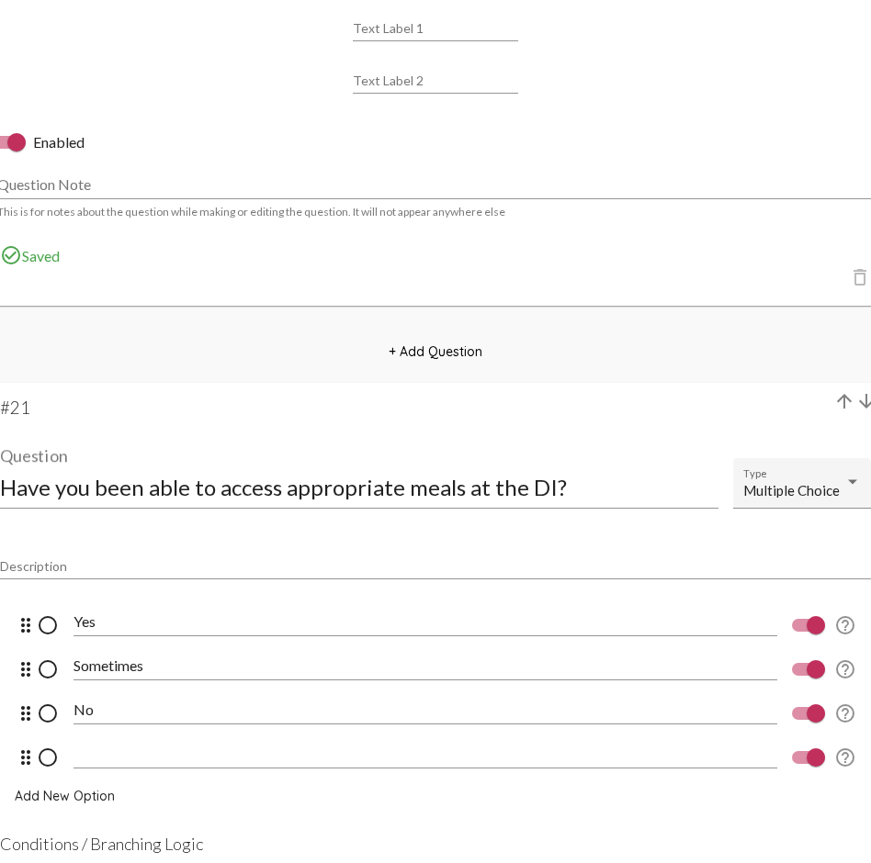
click at [125, 629] on div at bounding box center [424, 747] width 703 height 41
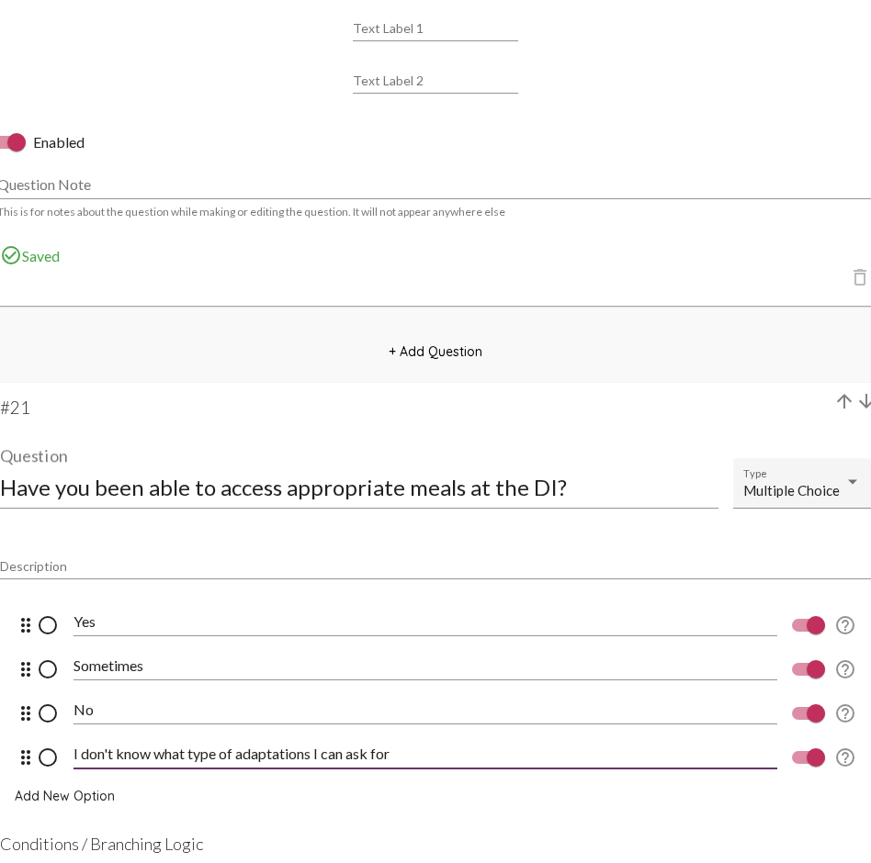
click at [65, 629] on span "Add New Option" at bounding box center [65, 796] width 100 height 17
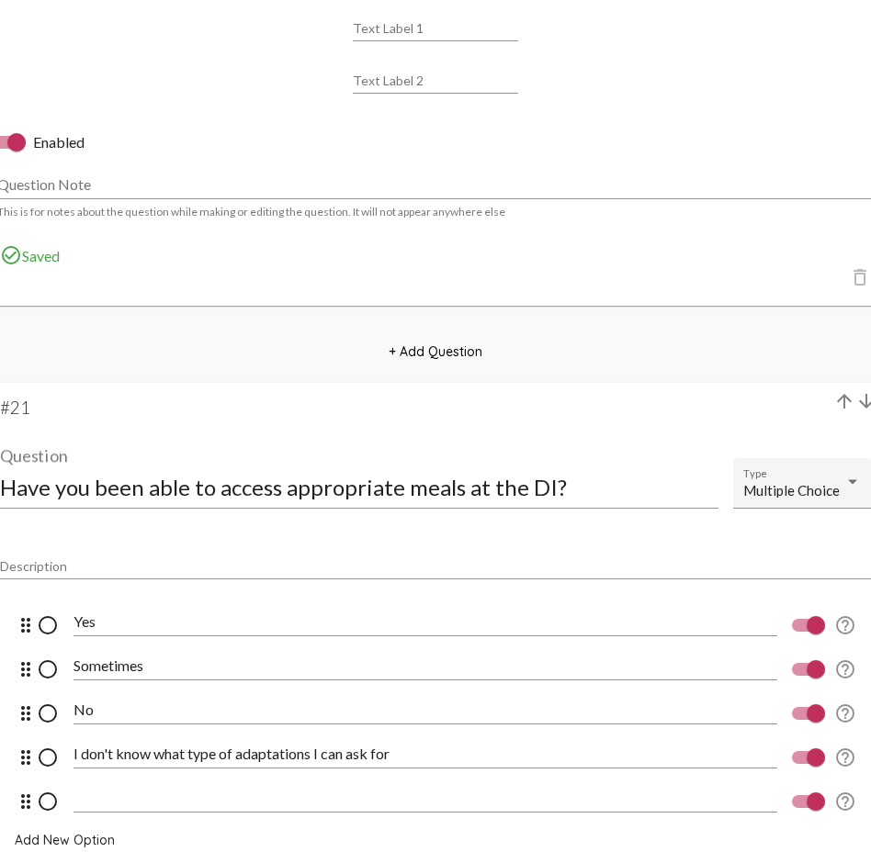
click at [106, 629] on input at bounding box center [424, 798] width 703 height 17
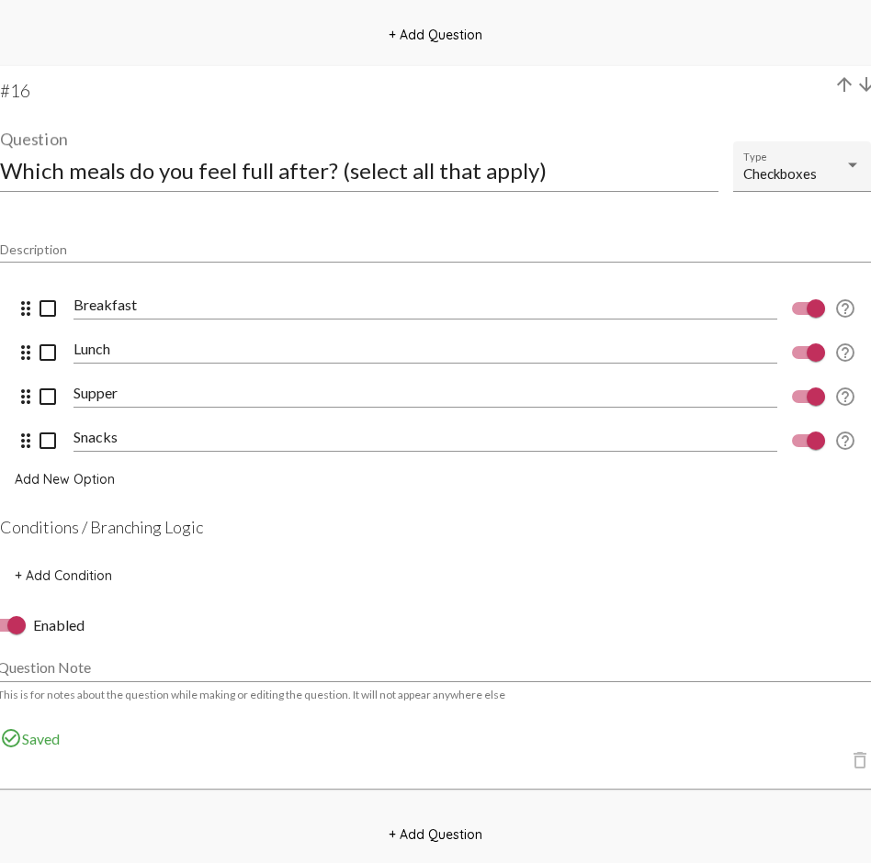
scroll to position [14304, 1]
click at [133, 523] on h4 "Conditions / Branching Logic" at bounding box center [434, 527] width 871 height 20
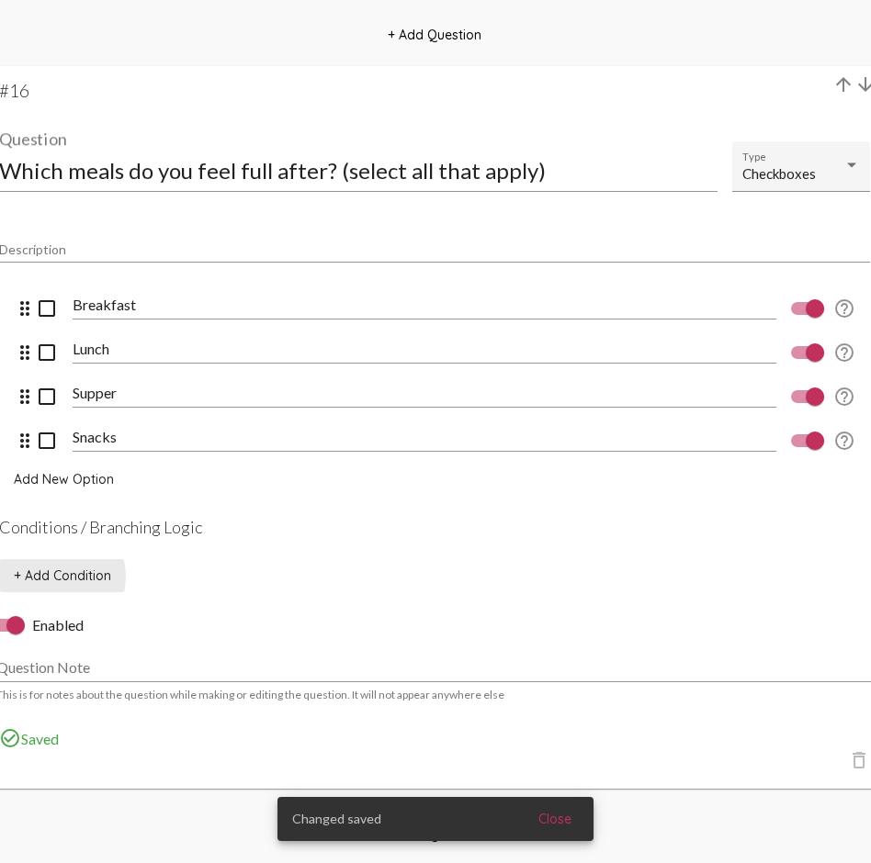
click at [56, 577] on span "+ Add Condition" at bounding box center [62, 576] width 97 height 17
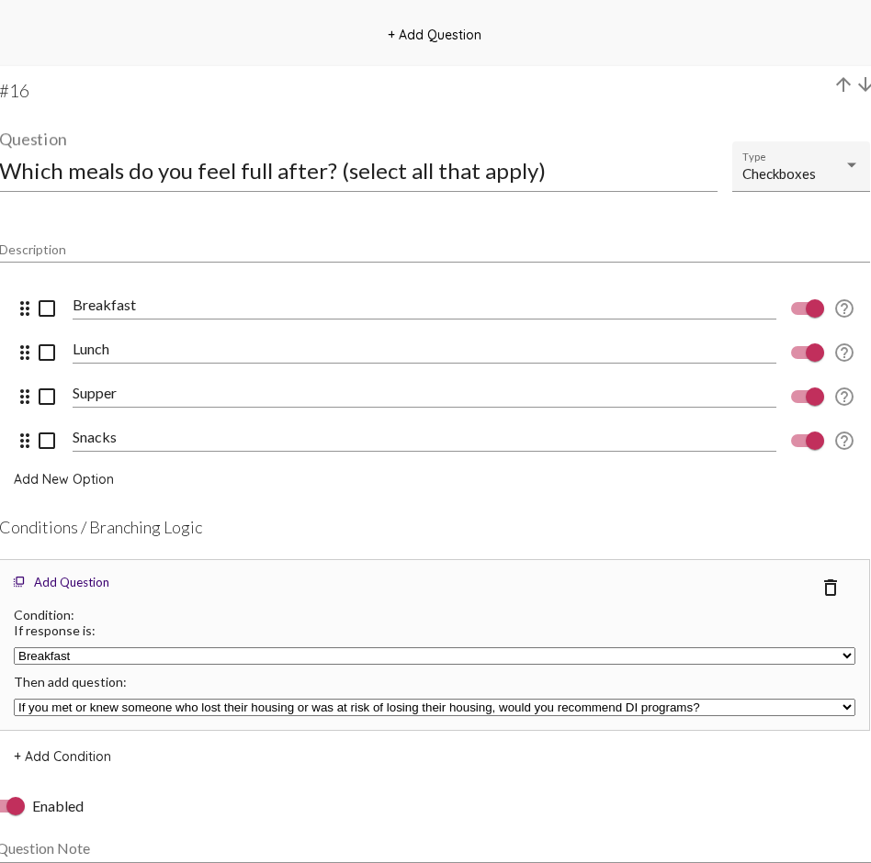
click at [60, 629] on span "+ Add Condition" at bounding box center [62, 756] width 97 height 17
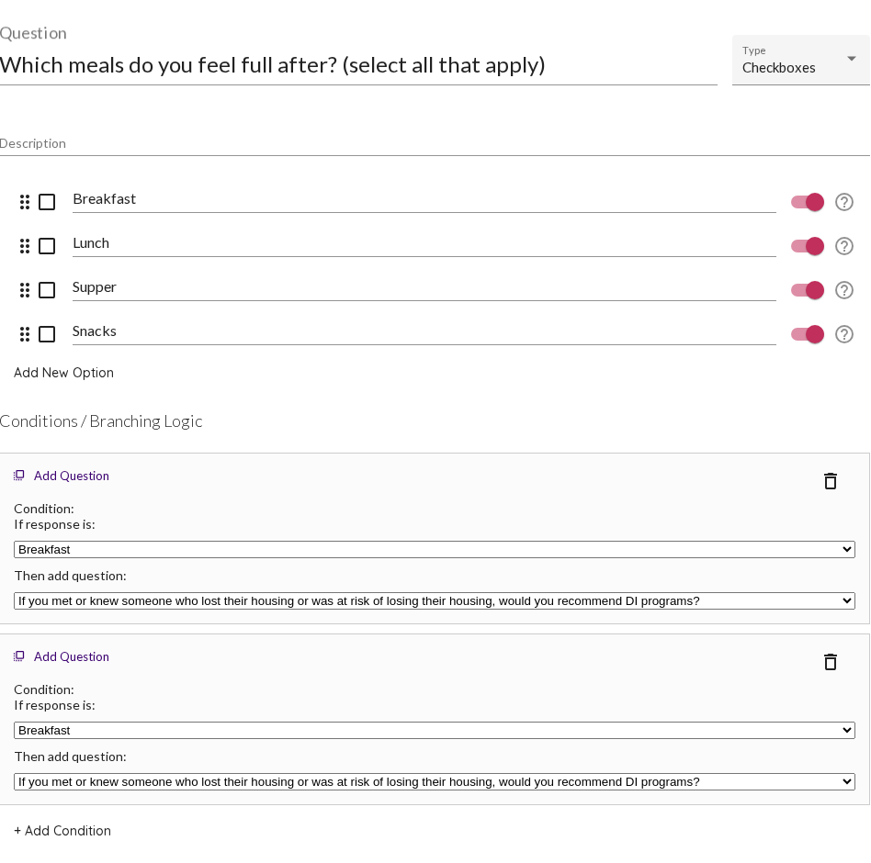
scroll to position [14431, 1]
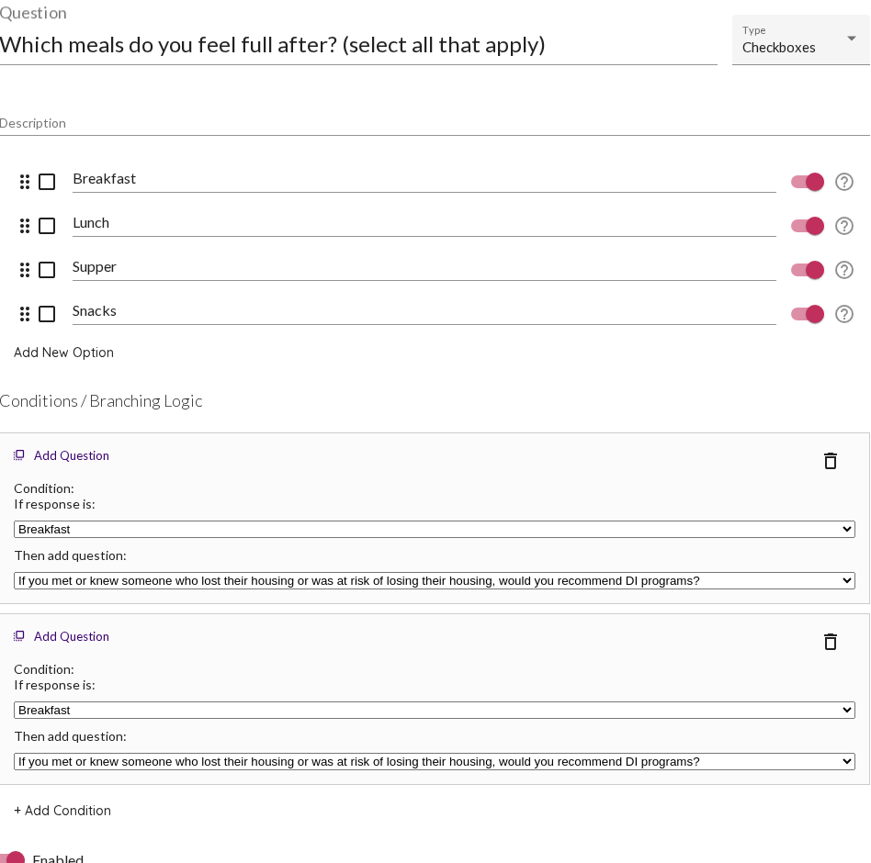
click at [831, 629] on mat-icon "delete_outline" at bounding box center [830, 642] width 22 height 22
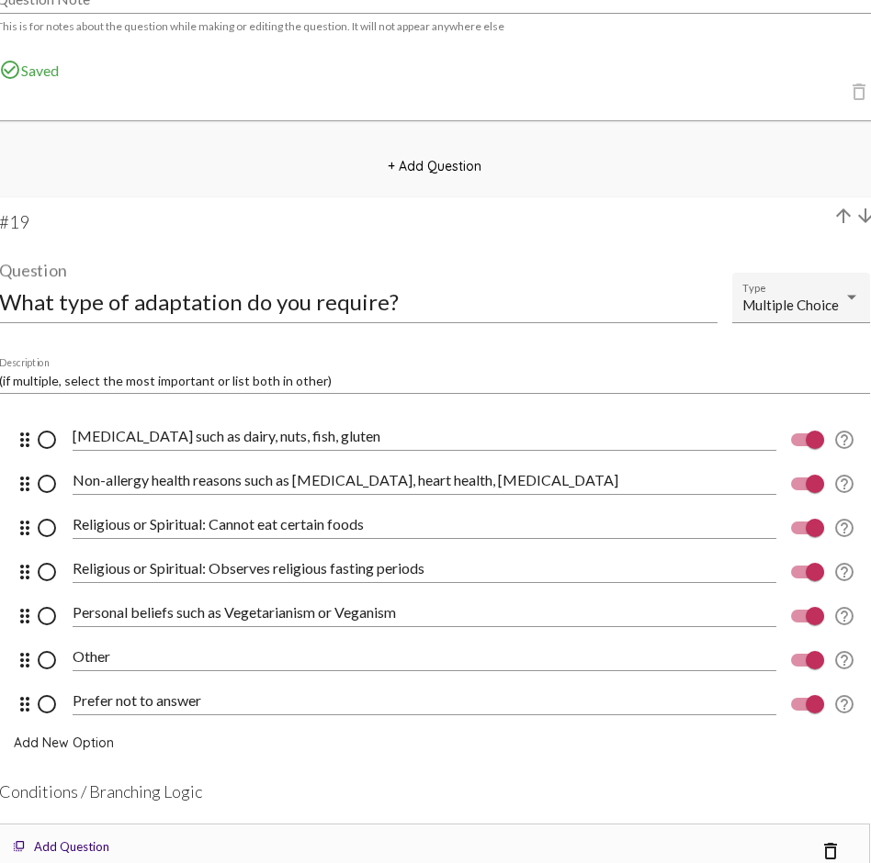
scroll to position [16530, 1]
click at [472, 528] on input "Religious or Spiritual: Cannot eat certain foods" at bounding box center [424, 523] width 703 height 17
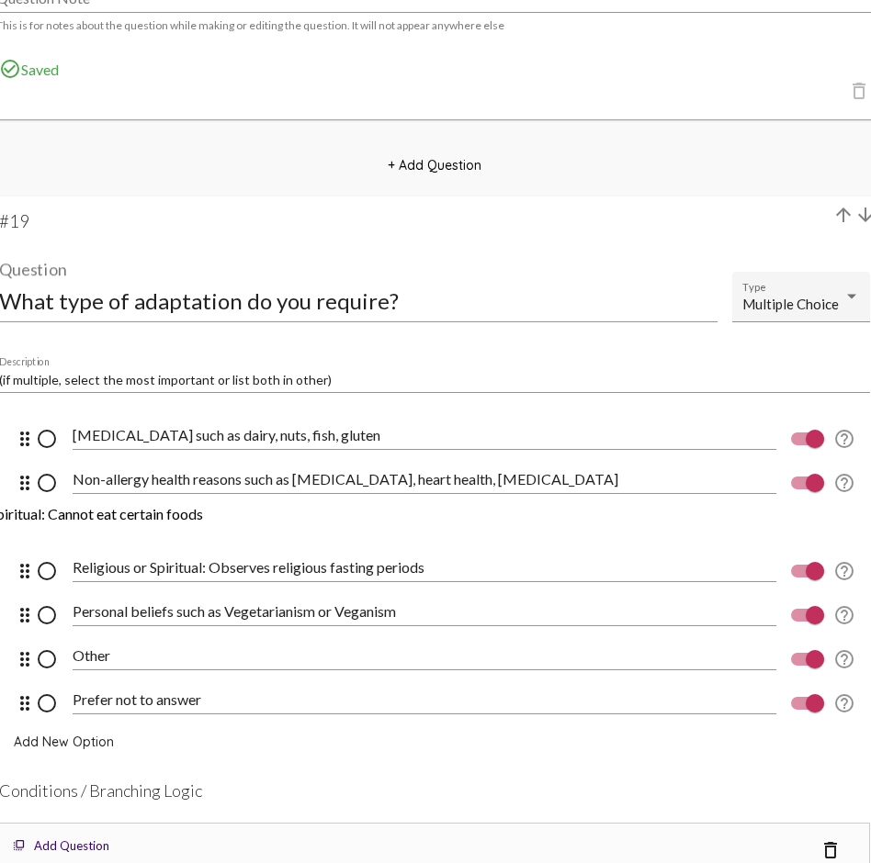
scroll to position [0, 131]
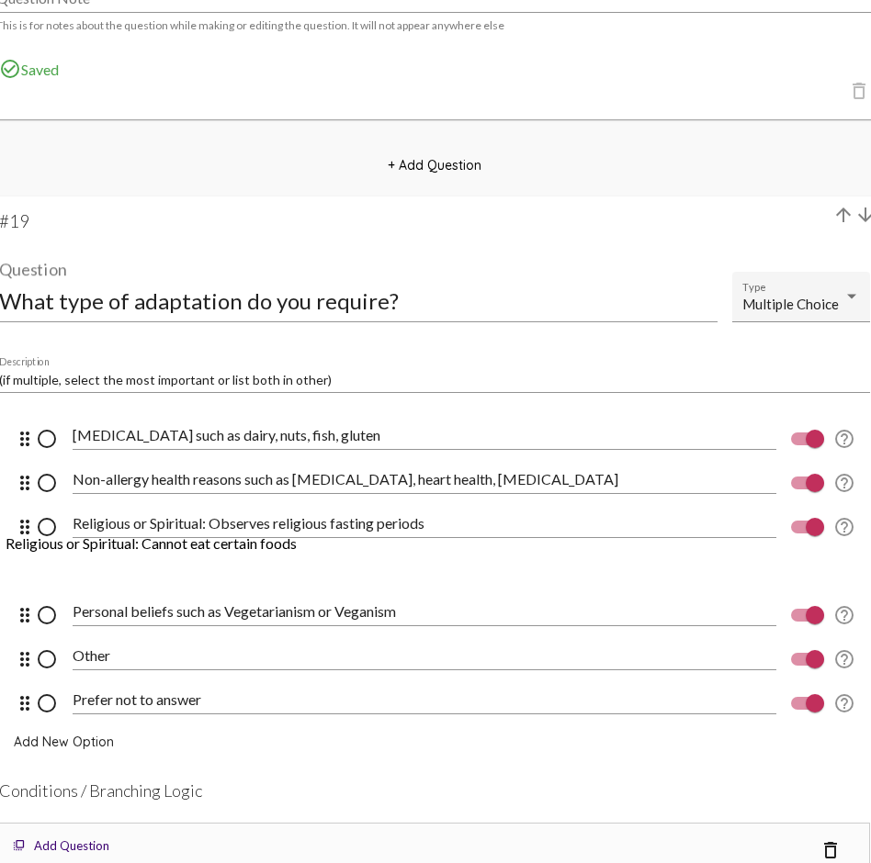
drag, startPoint x: 388, startPoint y: 526, endPoint x: 400, endPoint y: 560, distance: 36.3
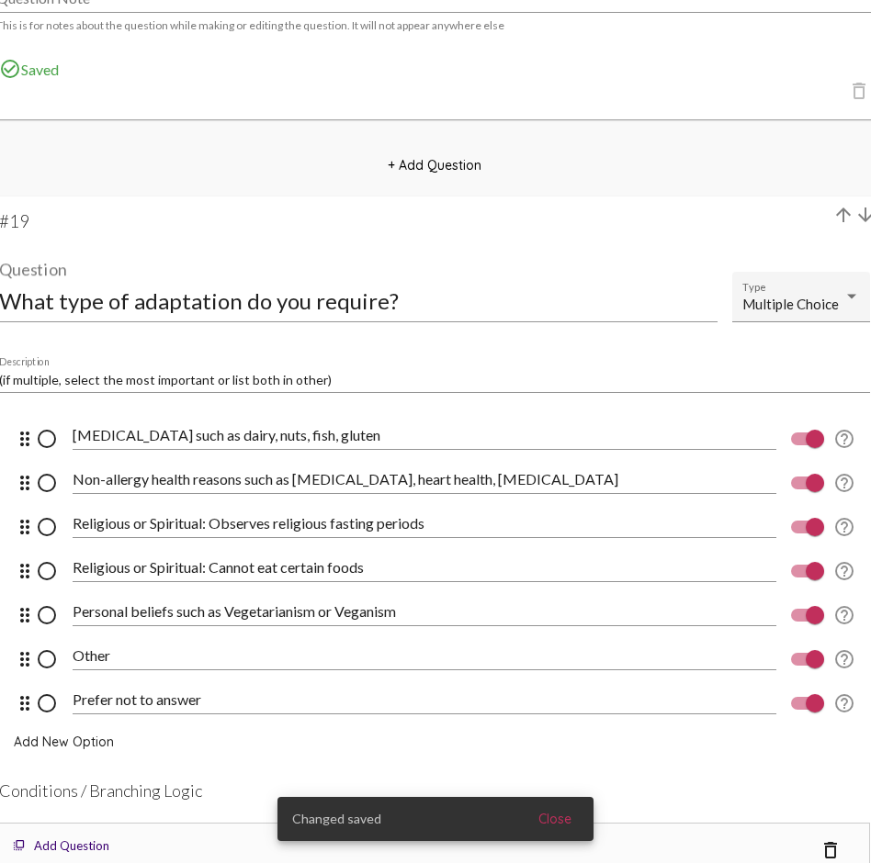
scroll to position [16530, 0]
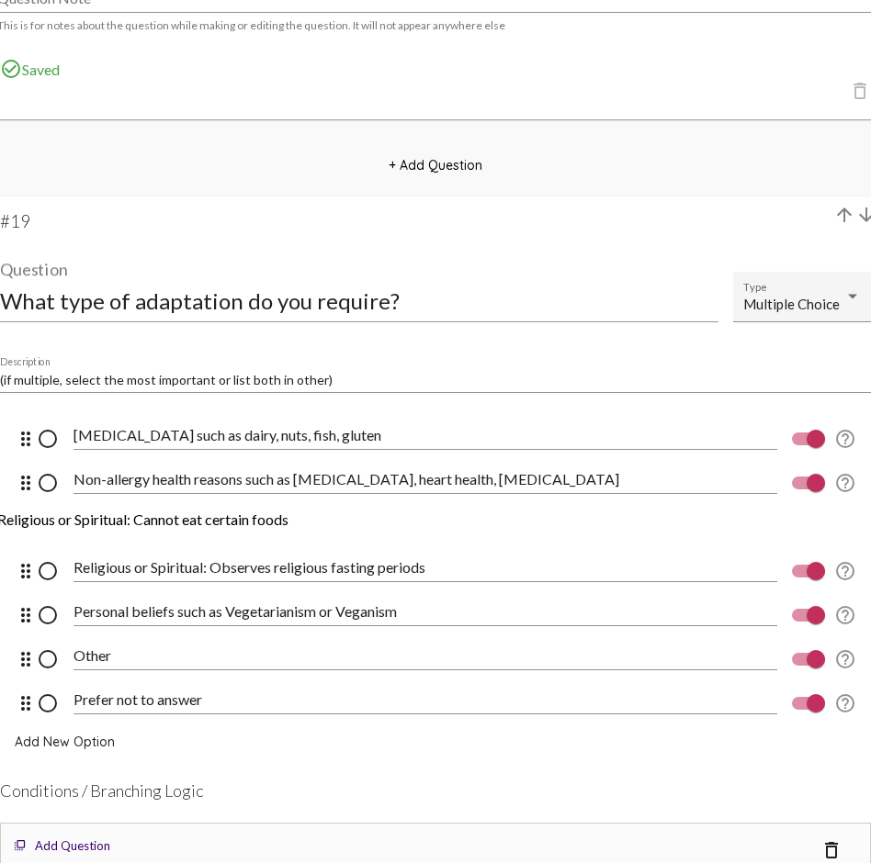
drag, startPoint x: 17, startPoint y: 570, endPoint x: 15, endPoint y: 530, distance: 40.5
click at [248, 533] on div "Religious or Spiritual: Cannot eat certain foods" at bounding box center [424, 517] width 703 height 41
click at [797, 304] on mat-select-trigger "Multiple Choice" at bounding box center [791, 304] width 96 height 17
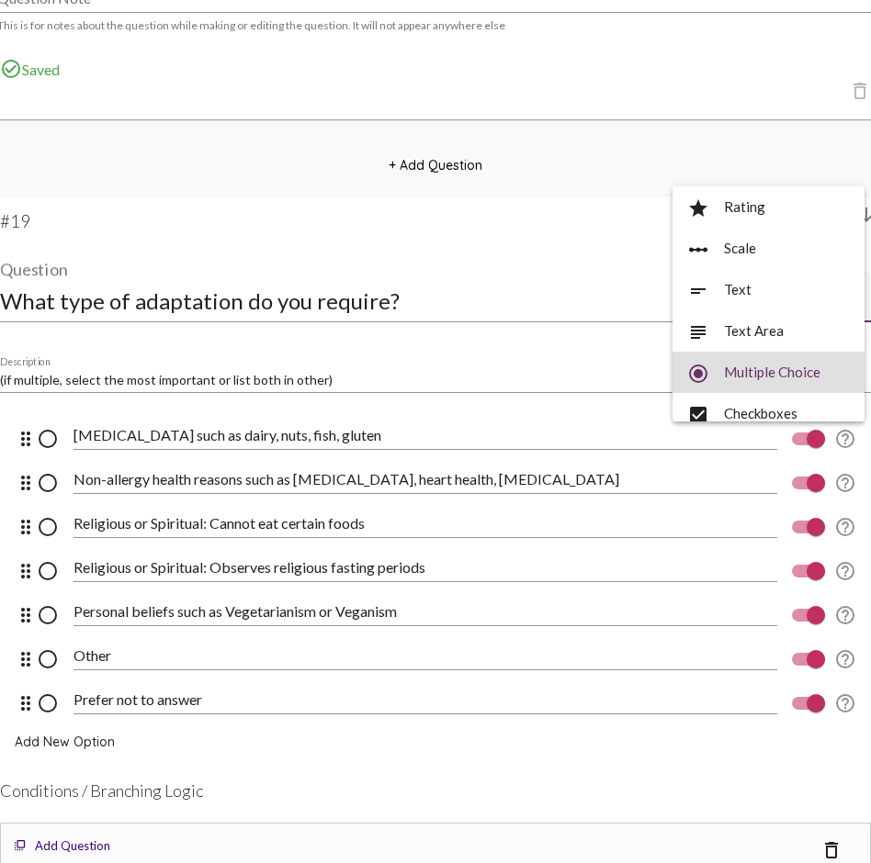
scroll to position [68, 0]
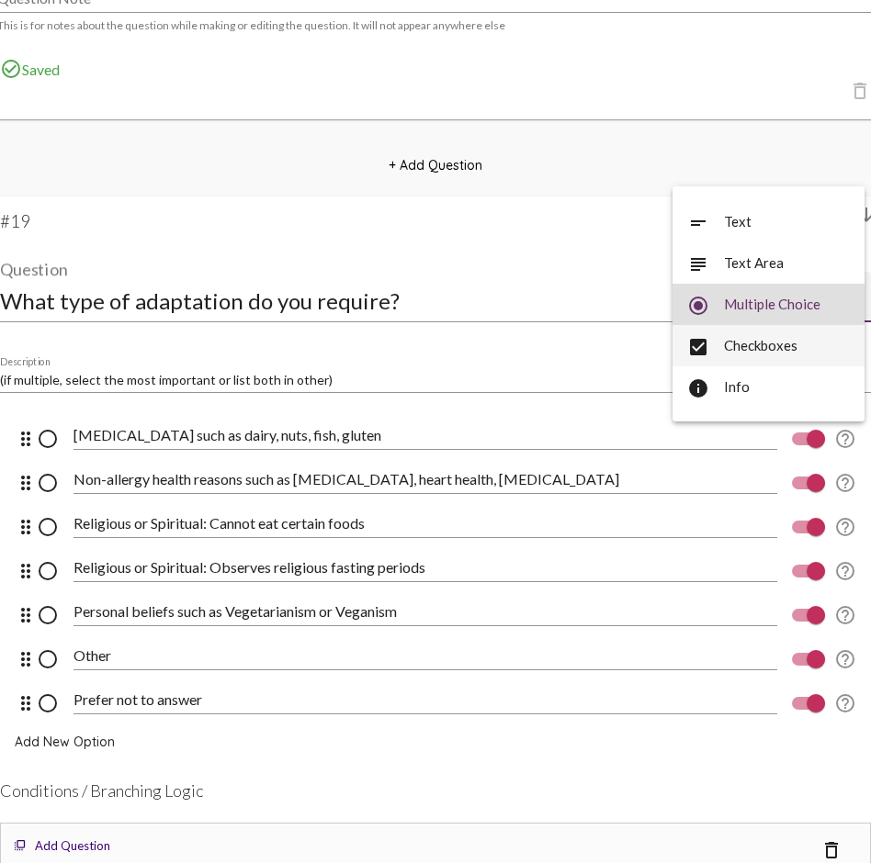
click at [760, 345] on span "check_box Checkboxes" at bounding box center [768, 345] width 163 height 41
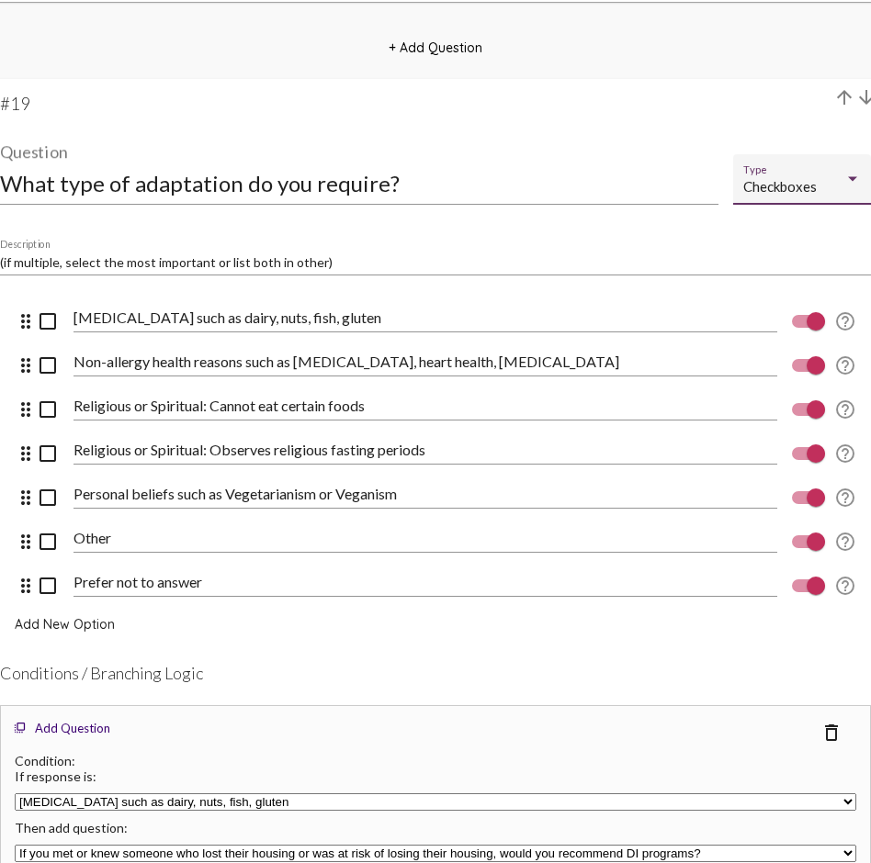
scroll to position [16636, 0]
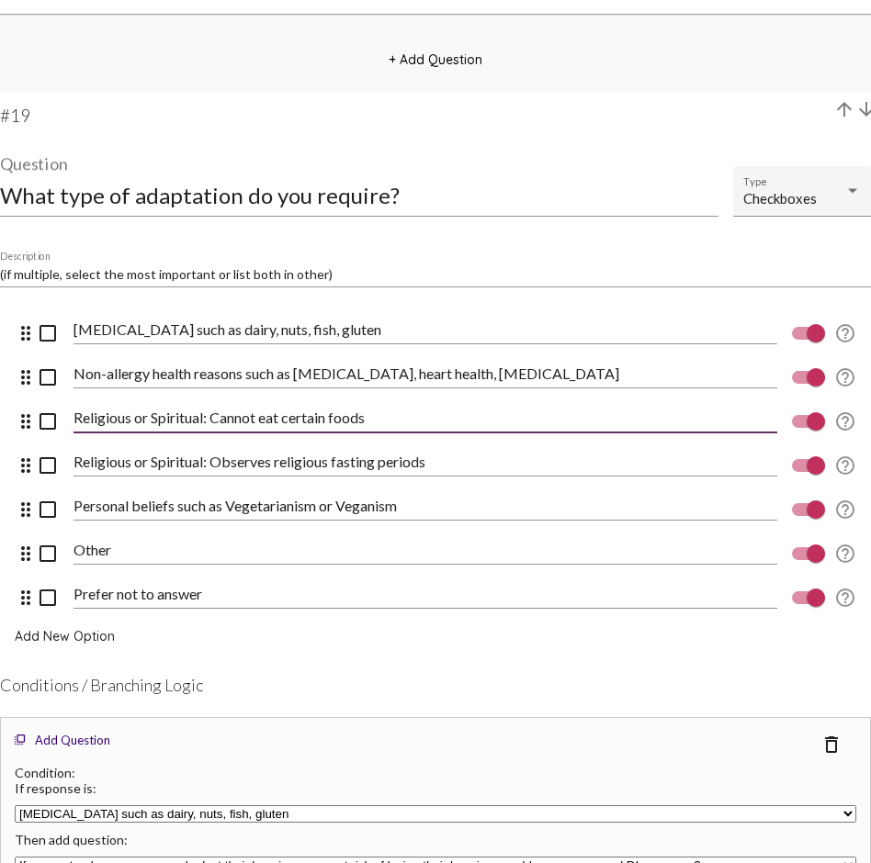
click at [347, 411] on input "Religious or Spiritual: Cannot eat certain foods" at bounding box center [424, 418] width 703 height 17
click at [376, 417] on input "Religious or Spiritual: Cannot eat certain foods" at bounding box center [424, 418] width 703 height 17
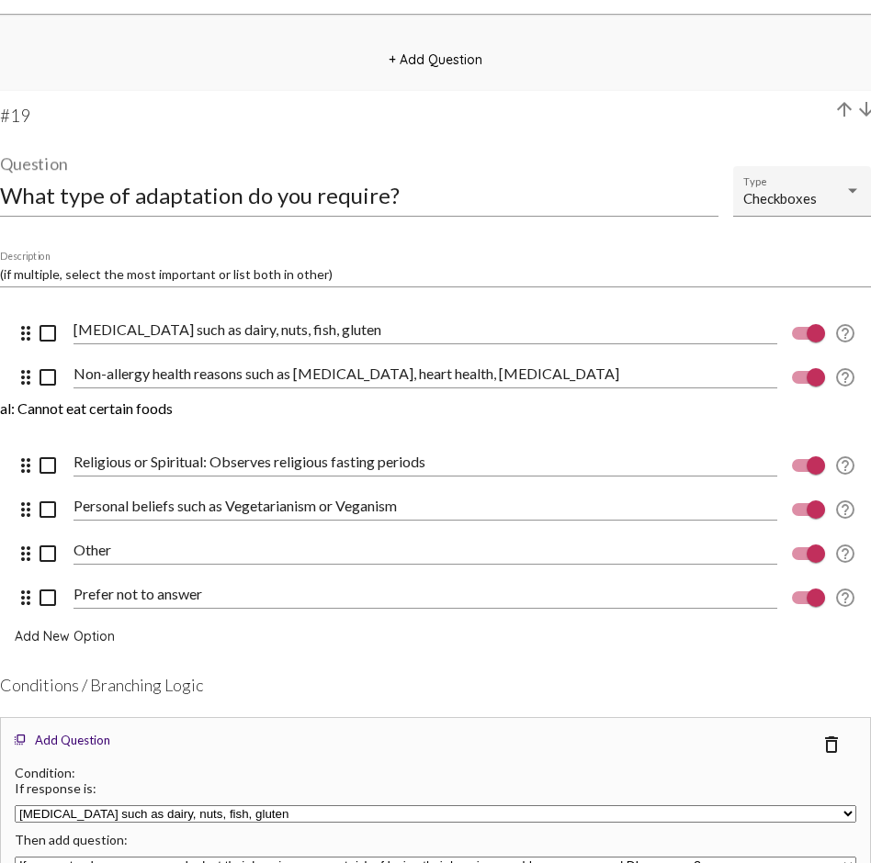
scroll to position [0, 131]
drag, startPoint x: 376, startPoint y: 417, endPoint x: 395, endPoint y: 426, distance: 21.4
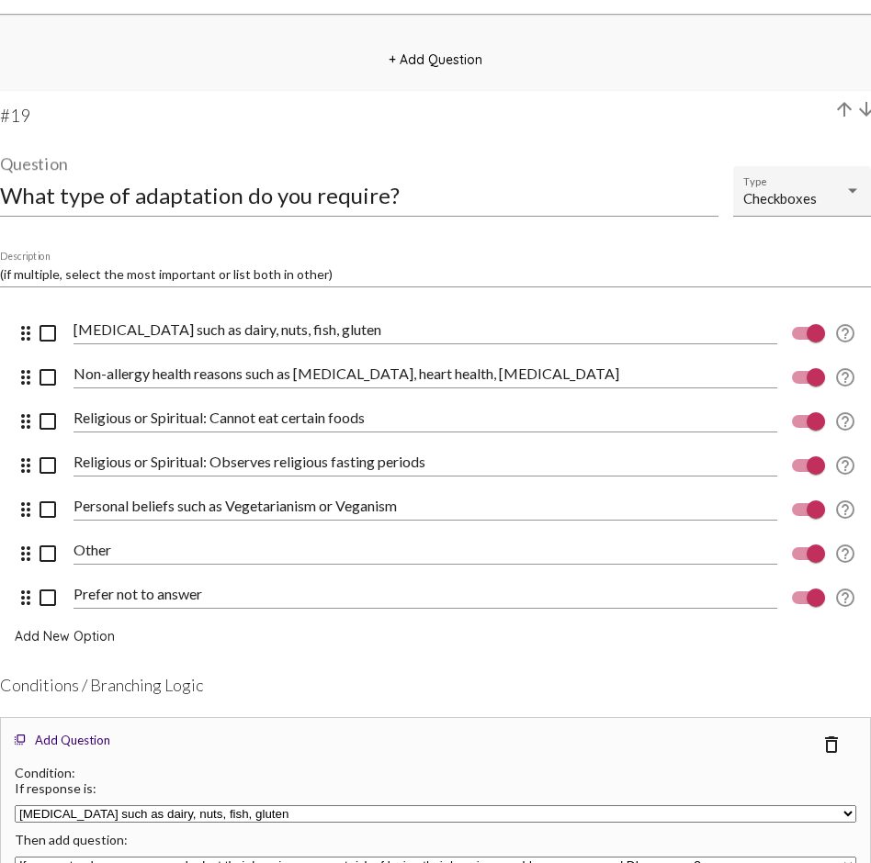
click at [281, 419] on input "Religious or Spiritual: Cannot eat certain foods" at bounding box center [424, 418] width 703 height 17
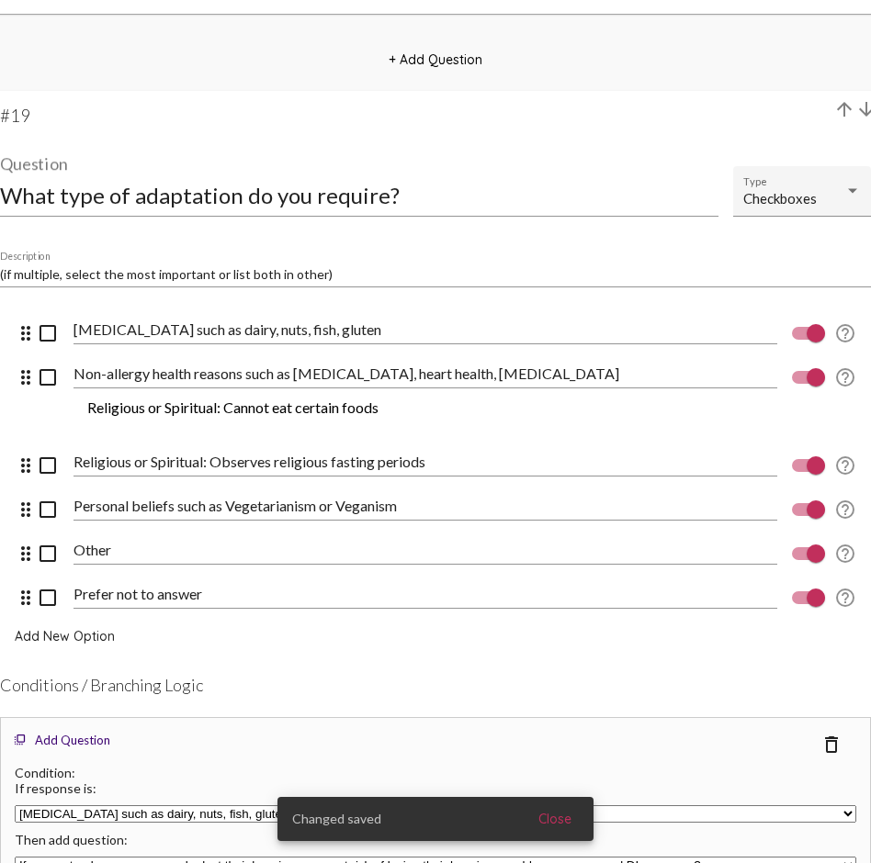
drag, startPoint x: 216, startPoint y: 416, endPoint x: 278, endPoint y: 426, distance: 63.3
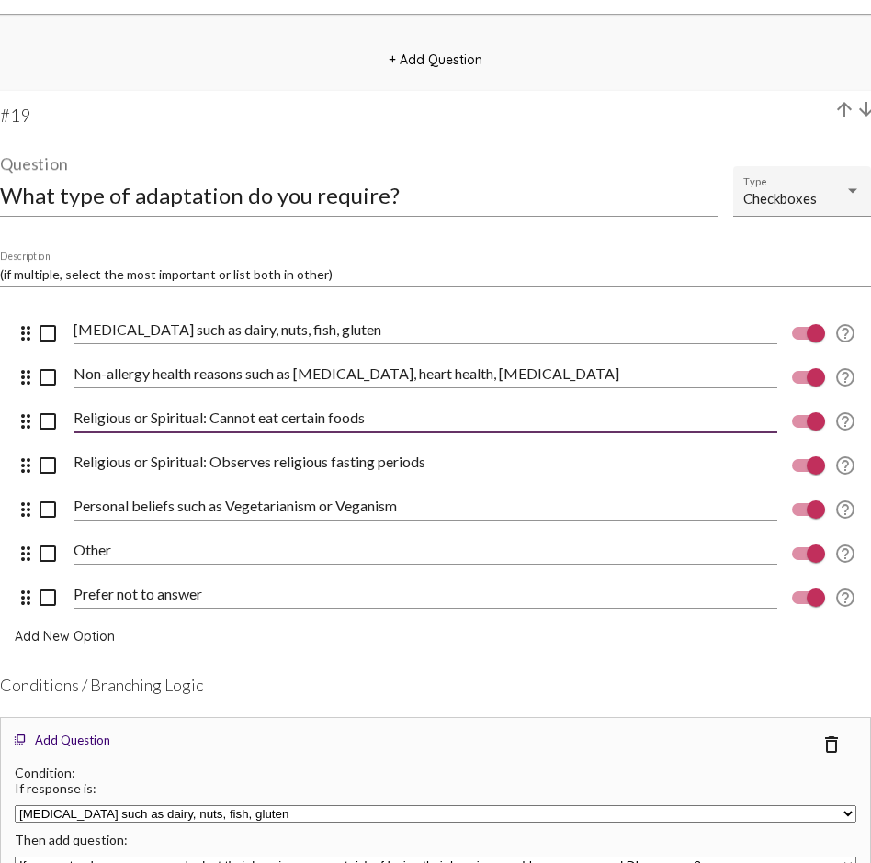
click at [264, 418] on input "Religious or Spiritual: Cannot eat certain foods" at bounding box center [424, 418] width 703 height 17
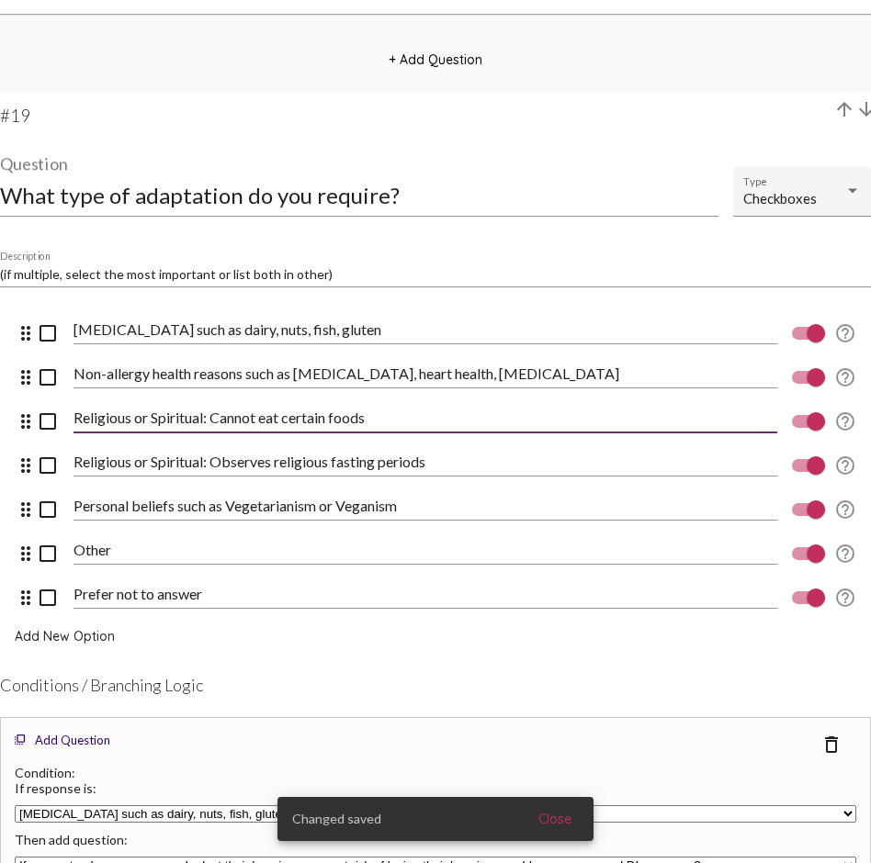
click at [264, 418] on input "Religious or Spiritual: Cannot eat certain foods" at bounding box center [424, 418] width 703 height 17
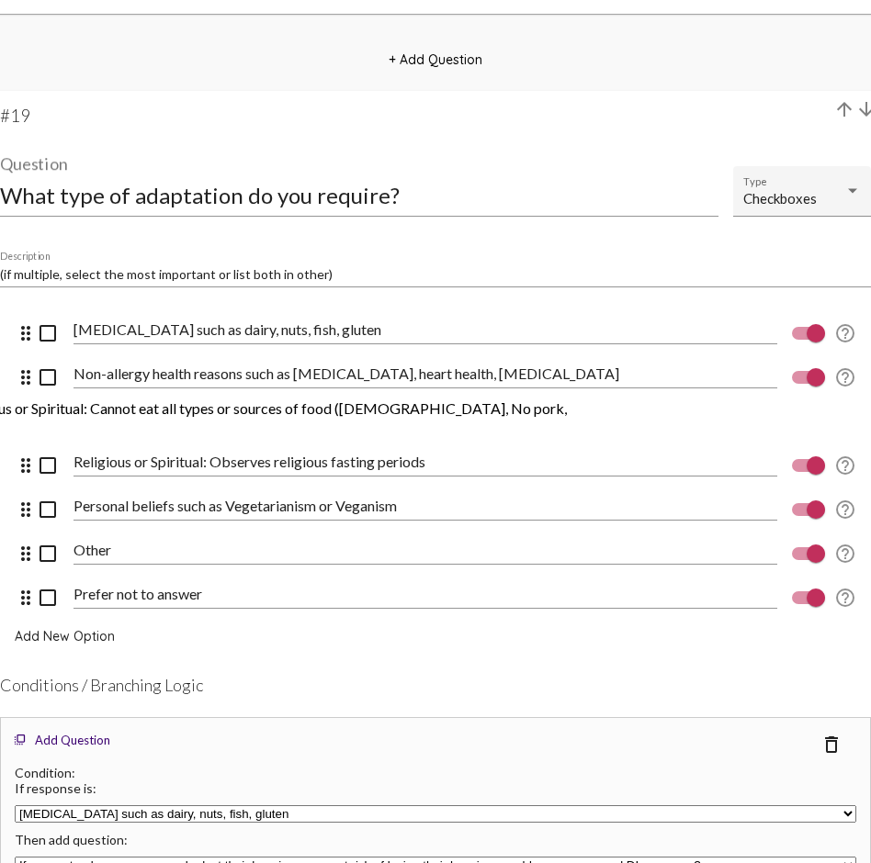
scroll to position [0, 323]
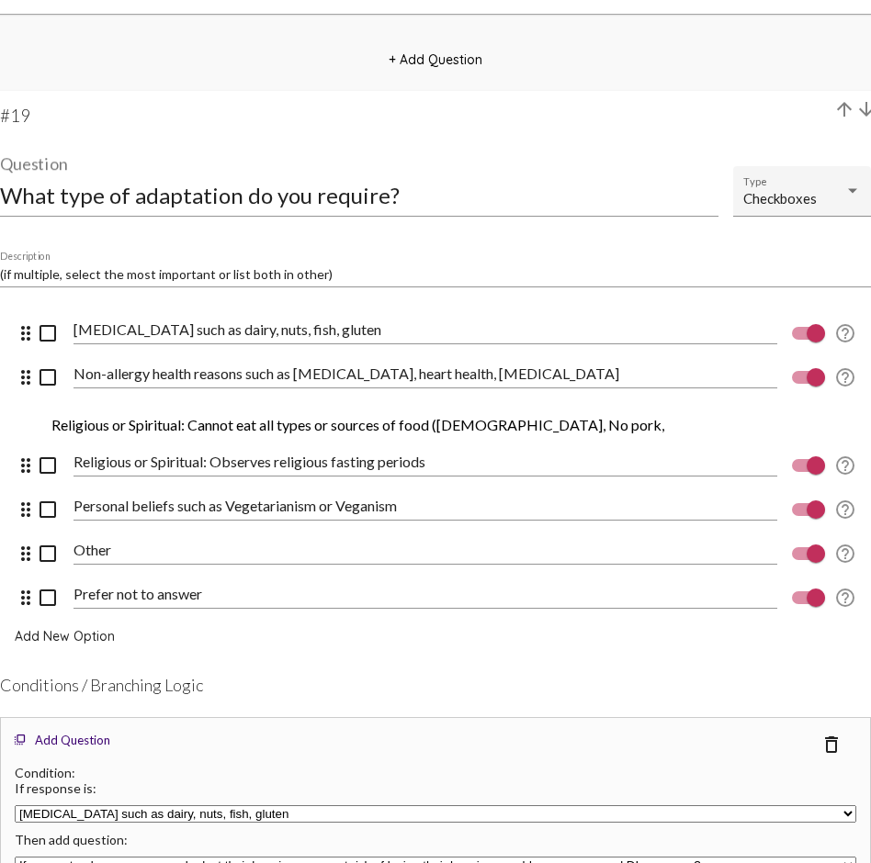
drag, startPoint x: 576, startPoint y: 419, endPoint x: 627, endPoint y: 435, distance: 54.0
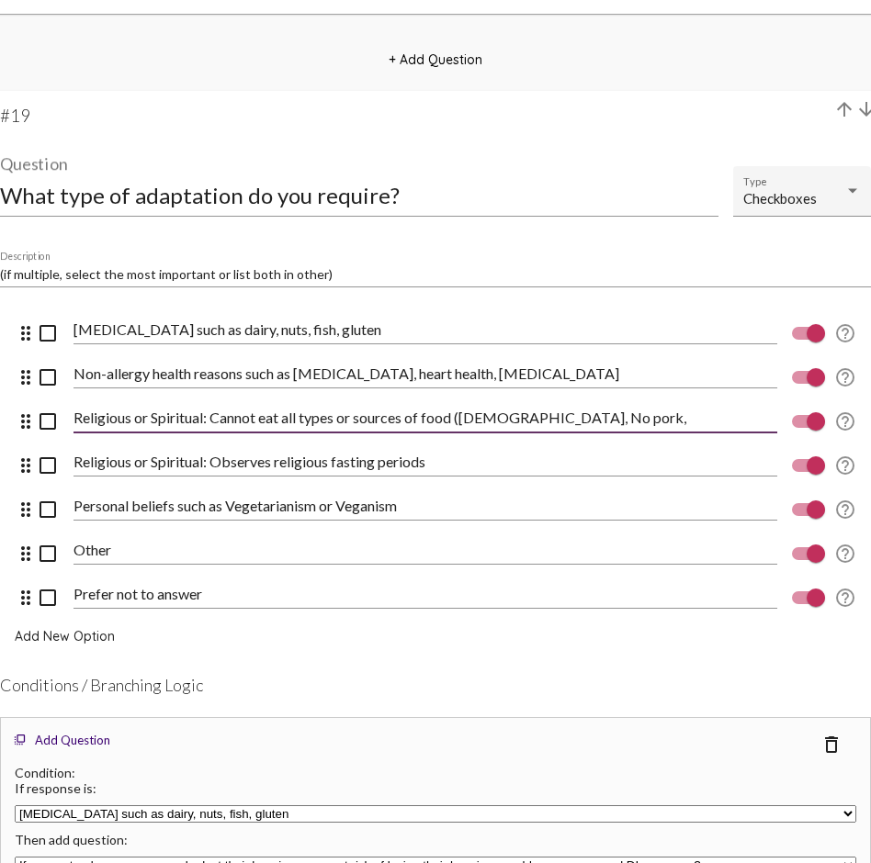
click at [560, 422] on input "Religious or Spiritual: Cannot eat all types or sources of food (Halal, No pork," at bounding box center [424, 418] width 703 height 17
click at [466, 418] on input "Religious or Spiritual: Cannot eat all types or sources of food (Halal, Kosher)" at bounding box center [424, 418] width 703 height 17
click at [465, 417] on input "Religious or Spiritual: Cannot eat all types or sources of food (such as Halal,…" at bounding box center [424, 418] width 703 height 17
click at [641, 413] on input "Religious or Spiritual: Cannot eat all types or sources of food such as Halal, …" at bounding box center [424, 418] width 703 height 17
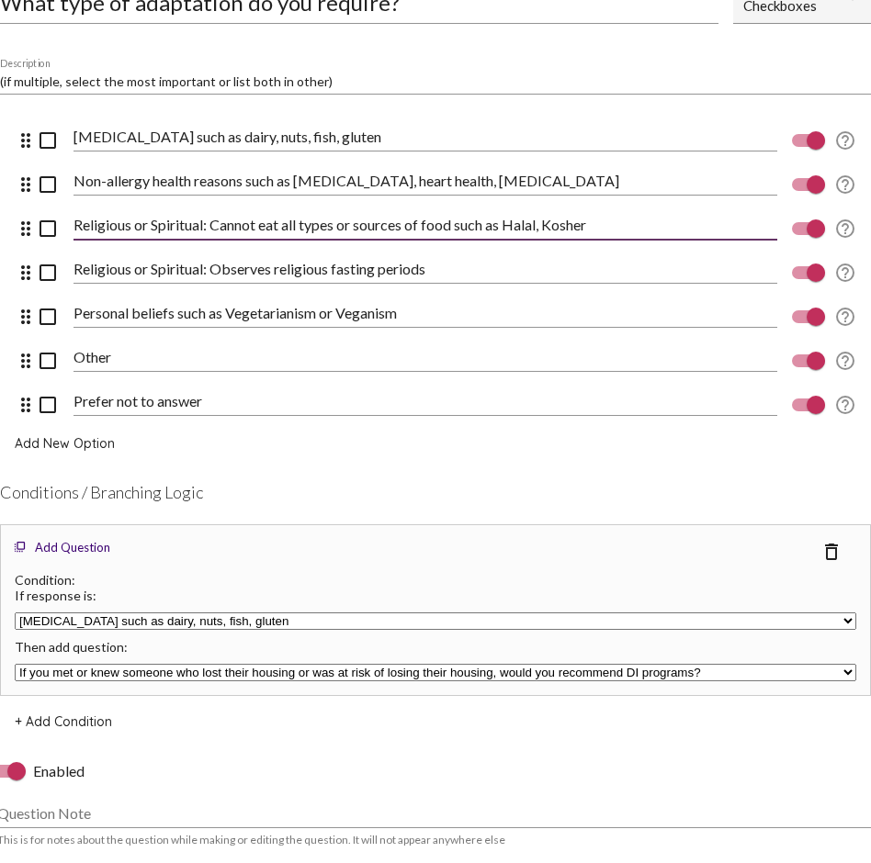
scroll to position [16830, 0]
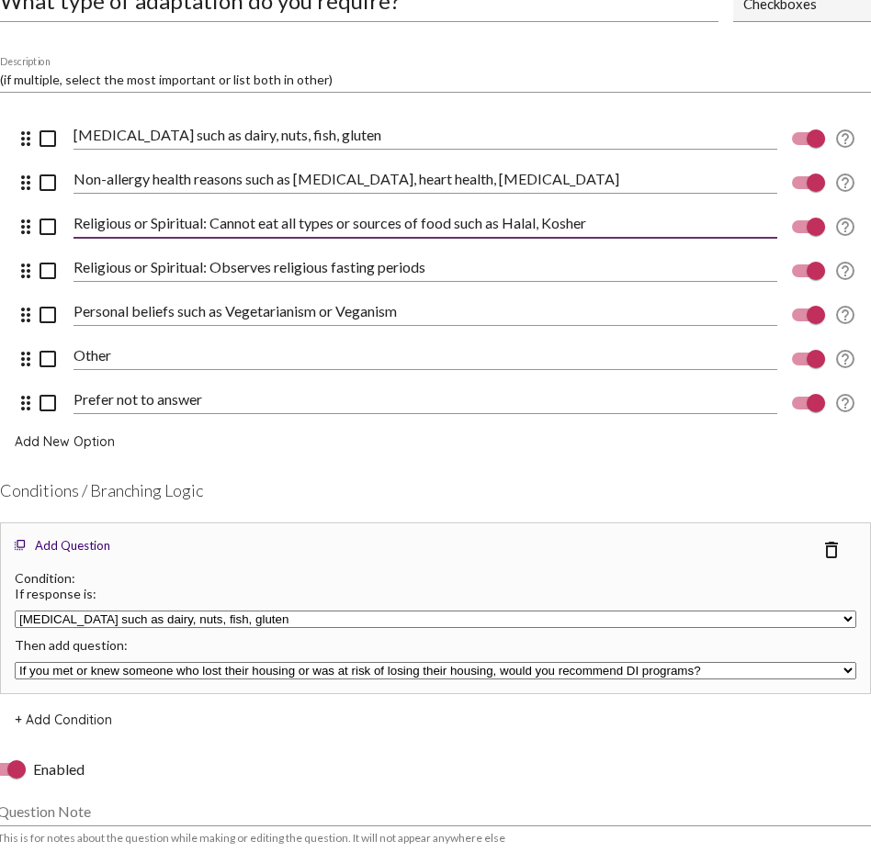
click at [386, 629] on select "If you met or knew someone who lost their housing or was at risk of losing thei…" at bounding box center [435, 670] width 841 height 17
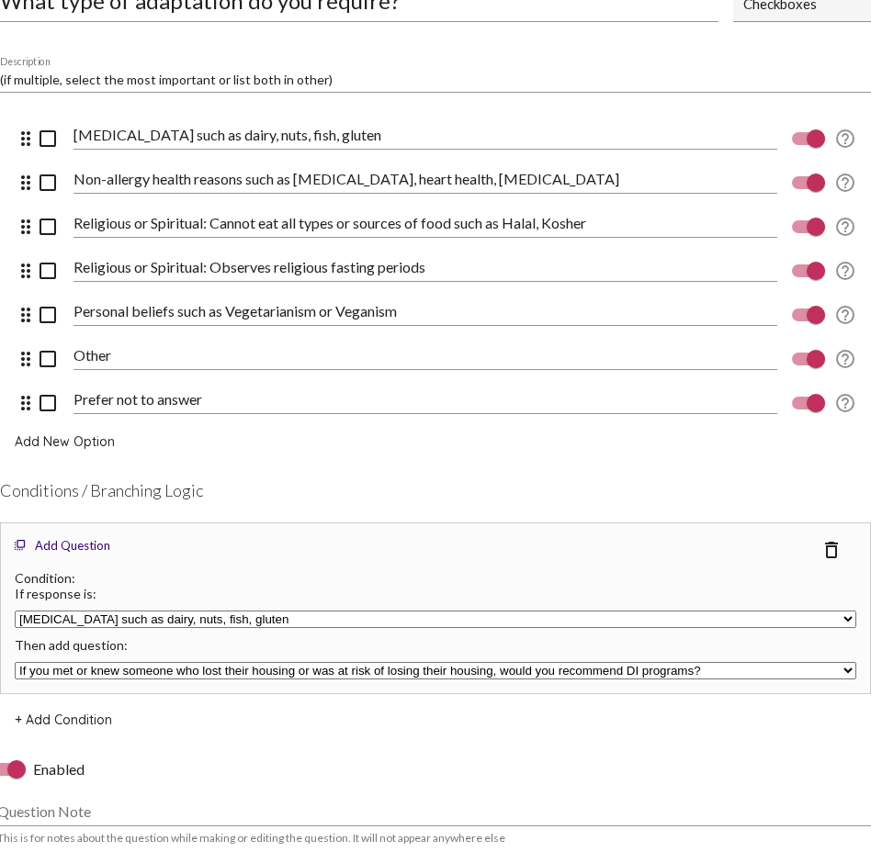
click at [389, 629] on div "Question Note" at bounding box center [435, 805] width 876 height 41
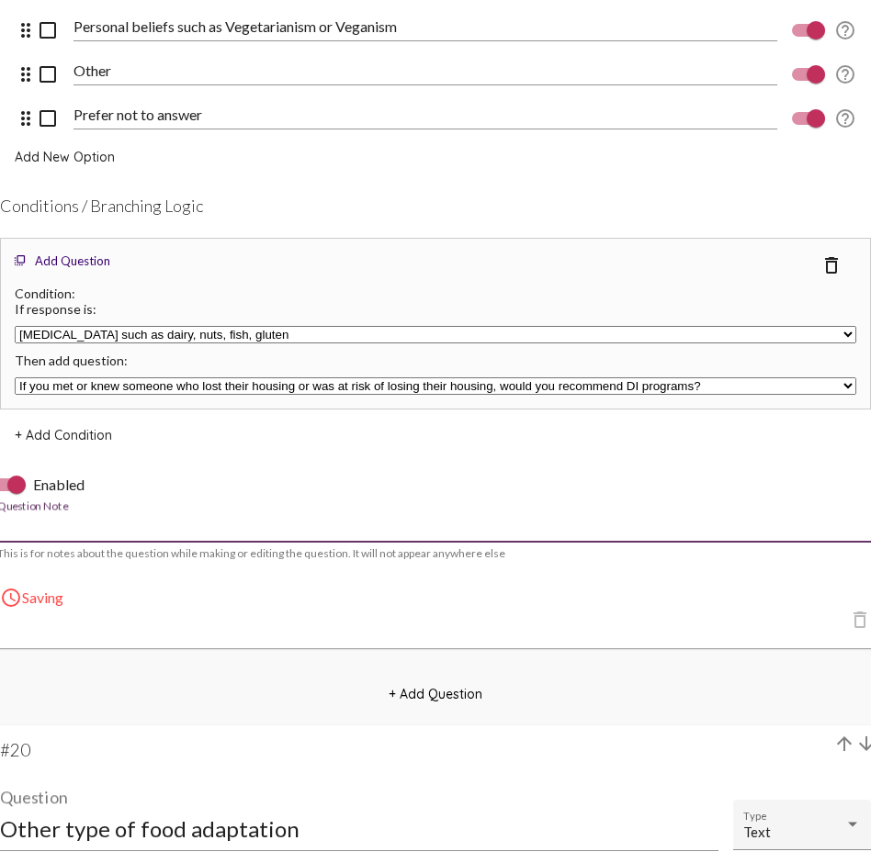
scroll to position [17153, 0]
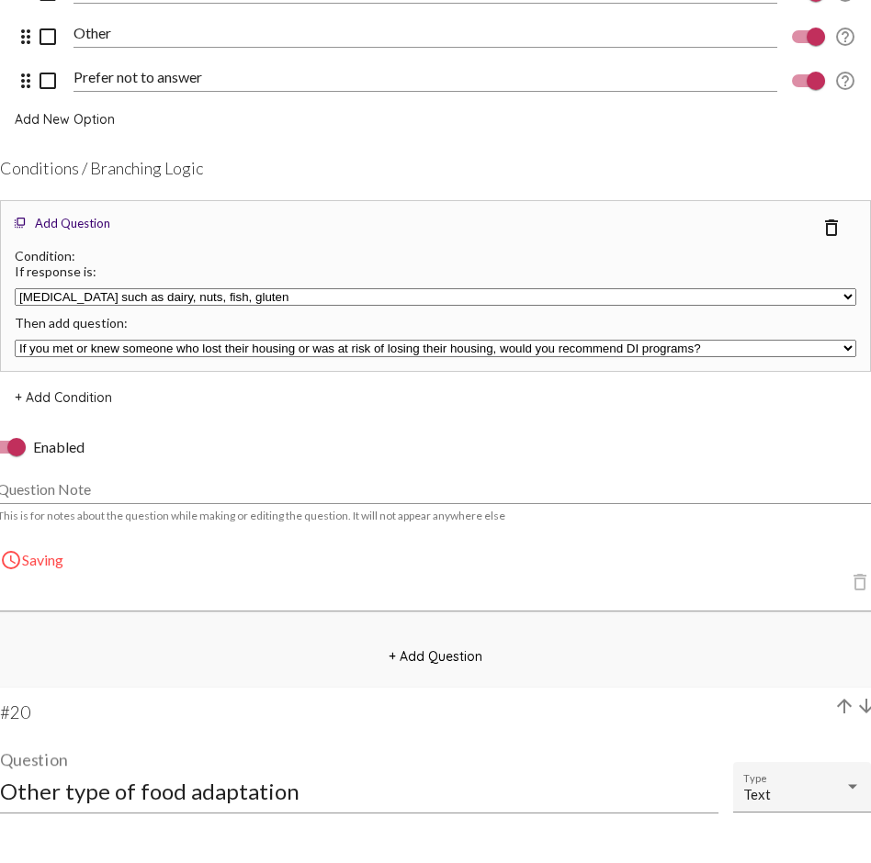
click at [236, 629] on div "Edit Survey Guest Survey V1 Survey Name We value your privacy, your identity wi…" at bounding box center [435, 397] width 871 height 34941
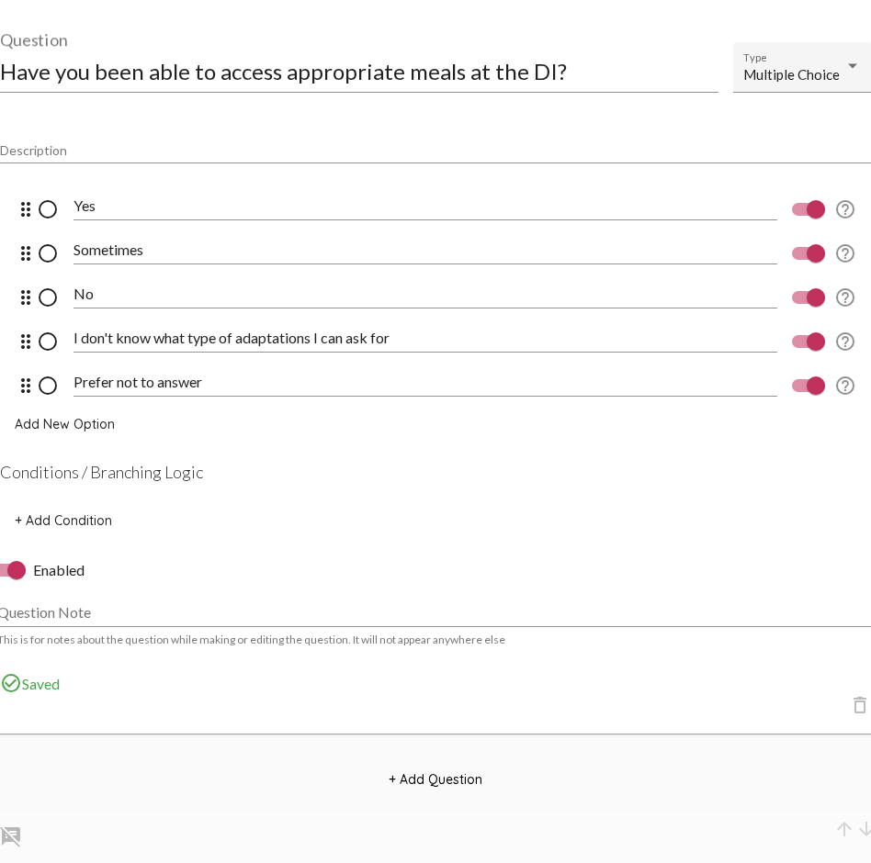
scroll to position [18604, 0]
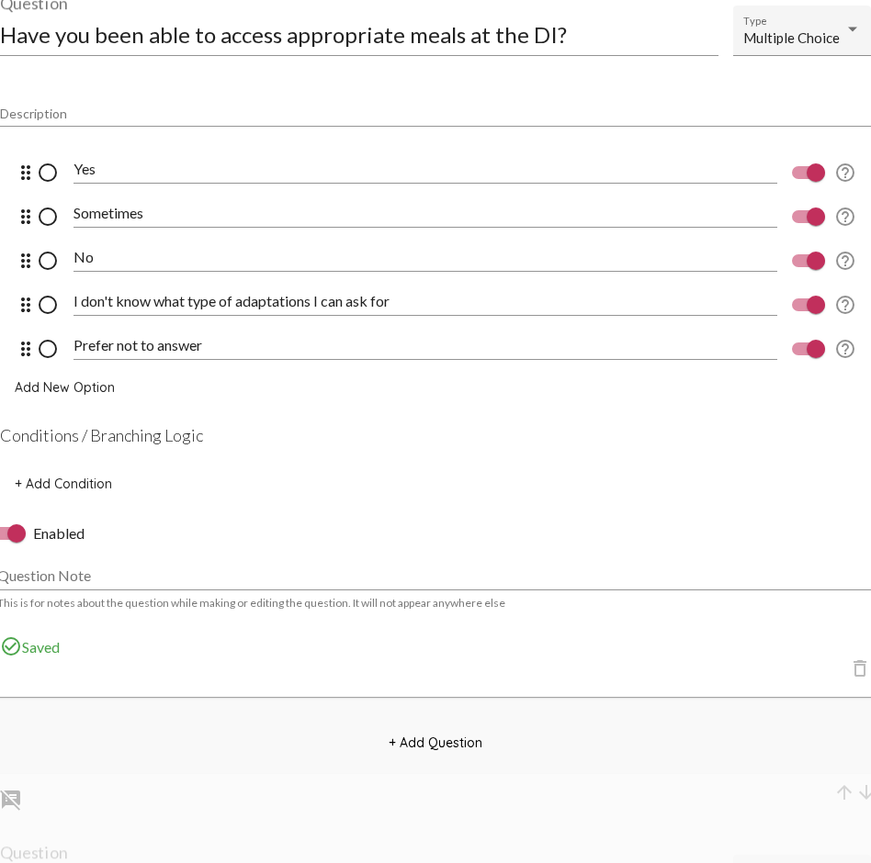
click at [445, 629] on span "+ Add Question" at bounding box center [435, 743] width 94 height 17
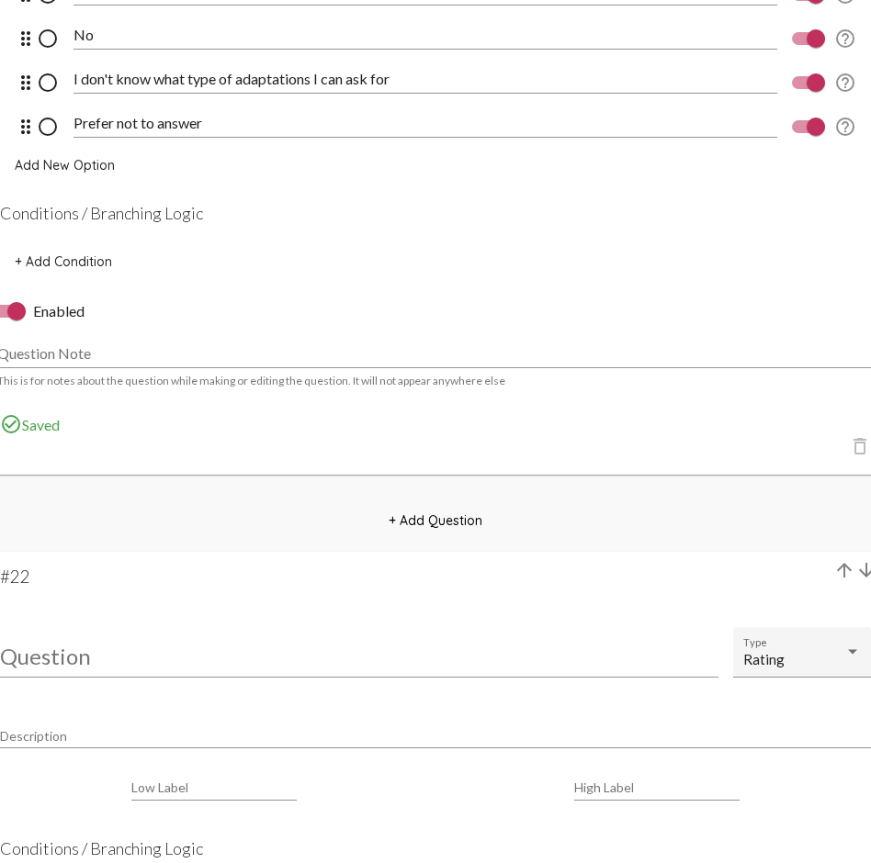
scroll to position [18828, 0]
click at [74, 629] on input "Question" at bounding box center [359, 654] width 718 height 25
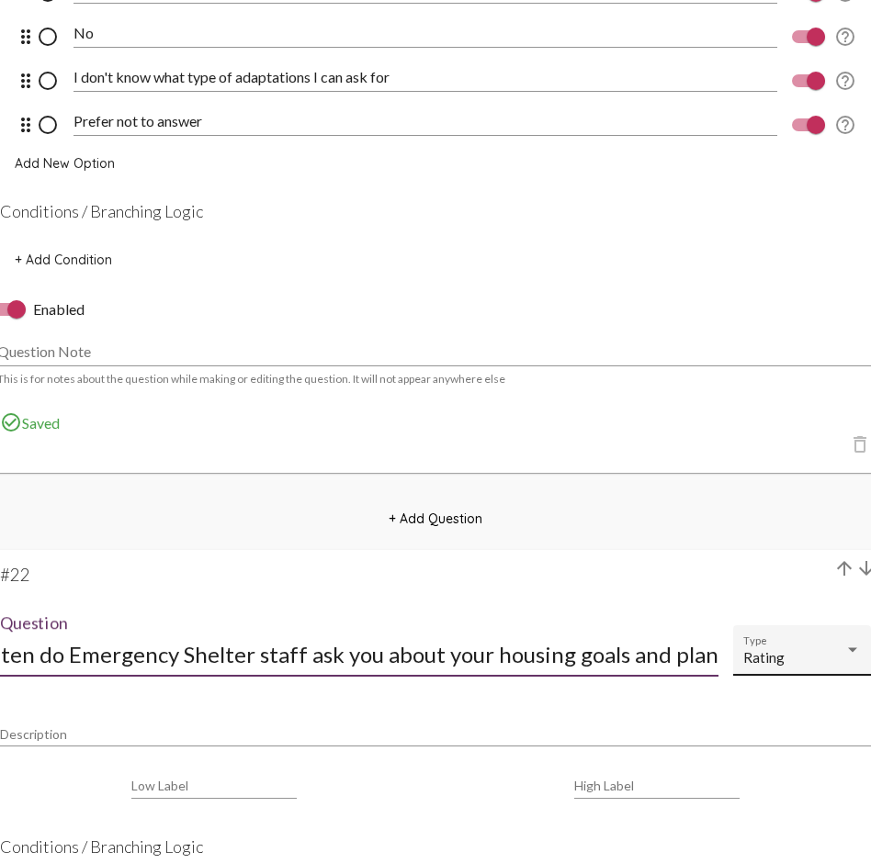
scroll to position [0, 0]
click at [823, 629] on div "Rating Type" at bounding box center [802, 656] width 118 height 40
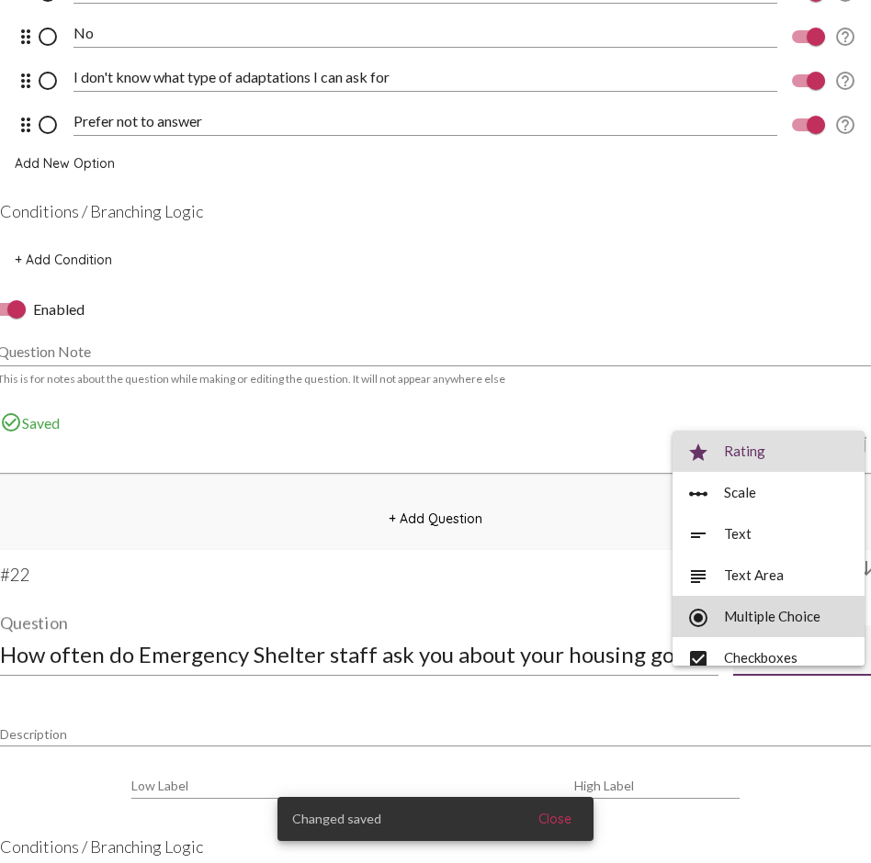
click at [806, 611] on span "radio_button_checked Multiple Choice" at bounding box center [768, 616] width 163 height 41
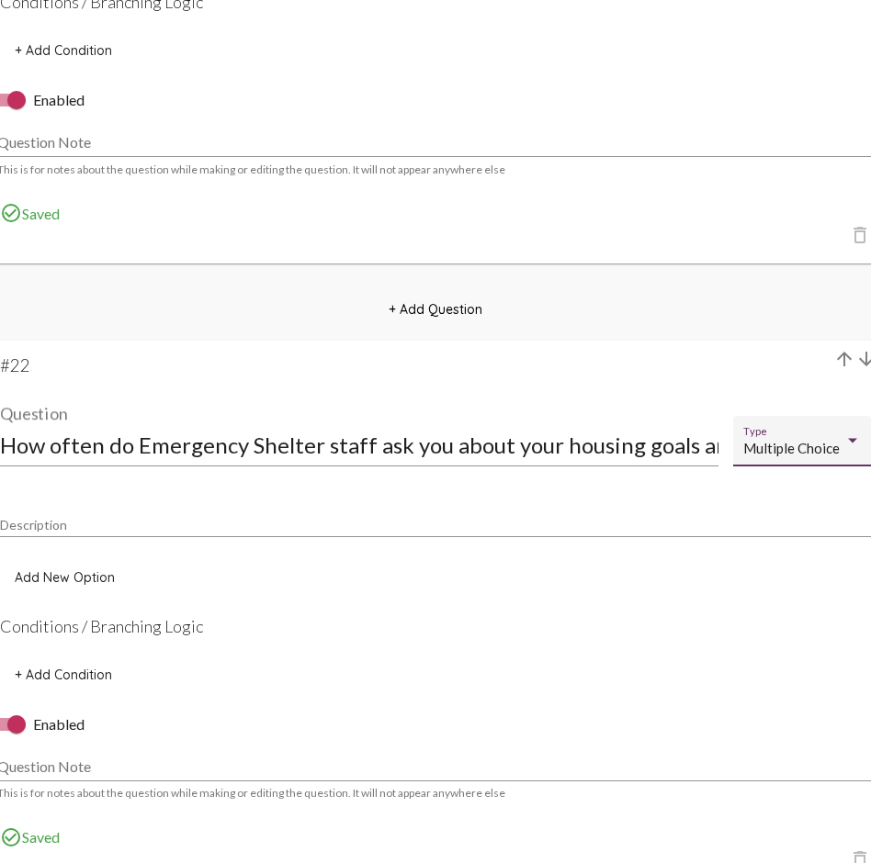
scroll to position [19050, 0]
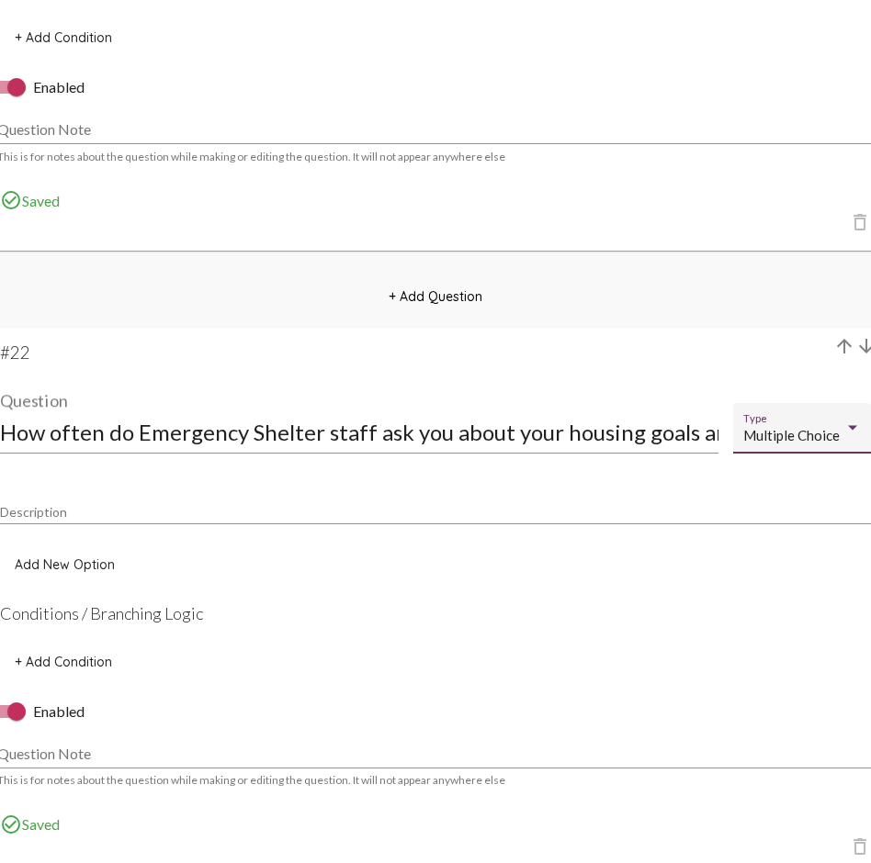
click at [77, 551] on button "Add New Option" at bounding box center [64, 564] width 129 height 33
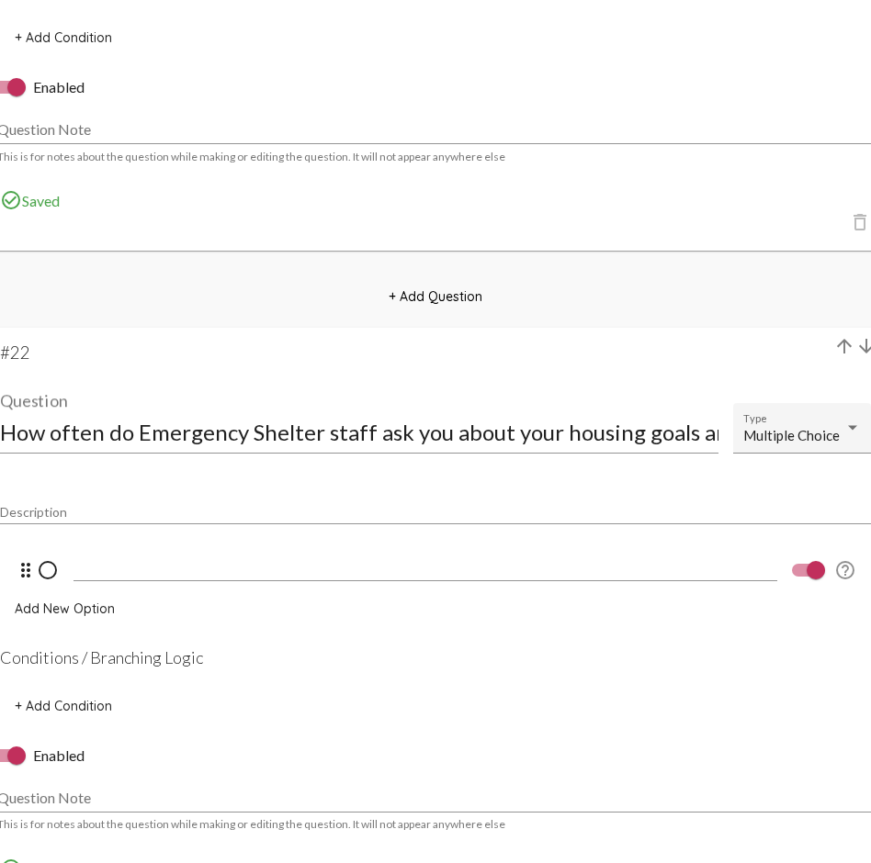
click at [101, 568] on input at bounding box center [424, 566] width 703 height 17
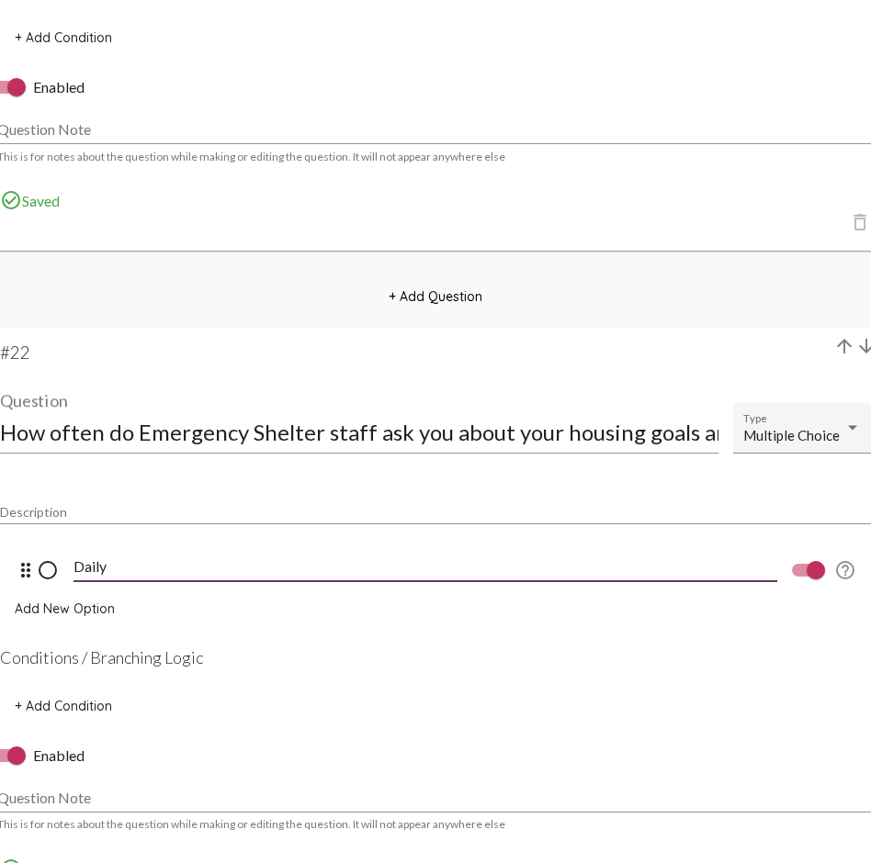
click at [73, 608] on span "Add New Option" at bounding box center [65, 609] width 100 height 17
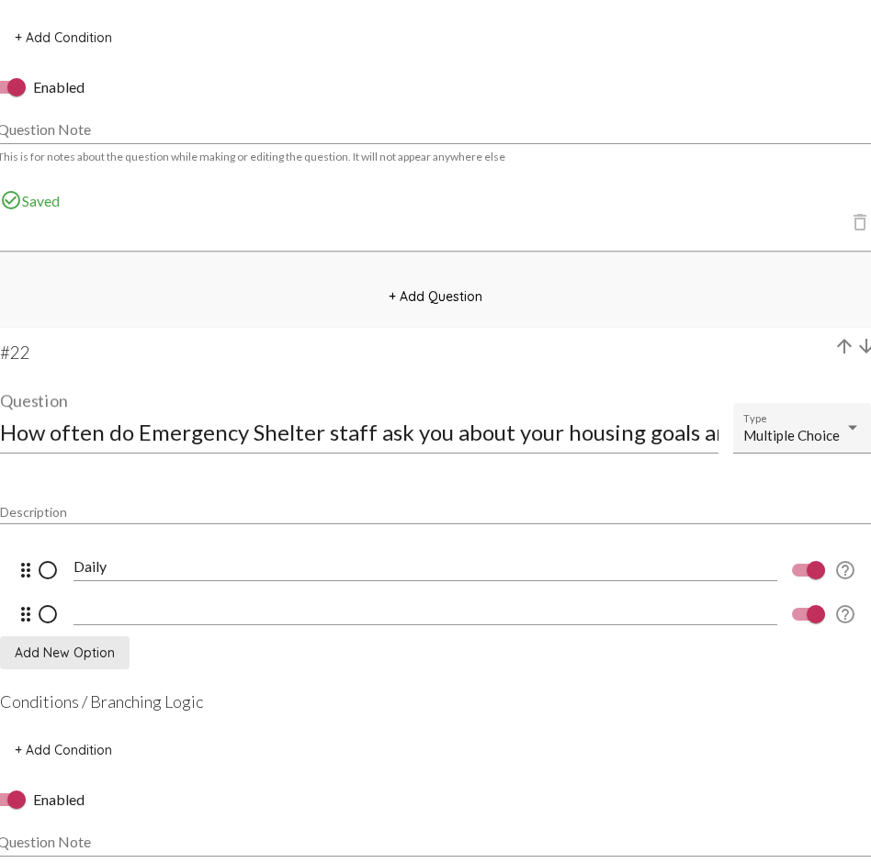
click at [106, 608] on input at bounding box center [424, 610] width 703 height 17
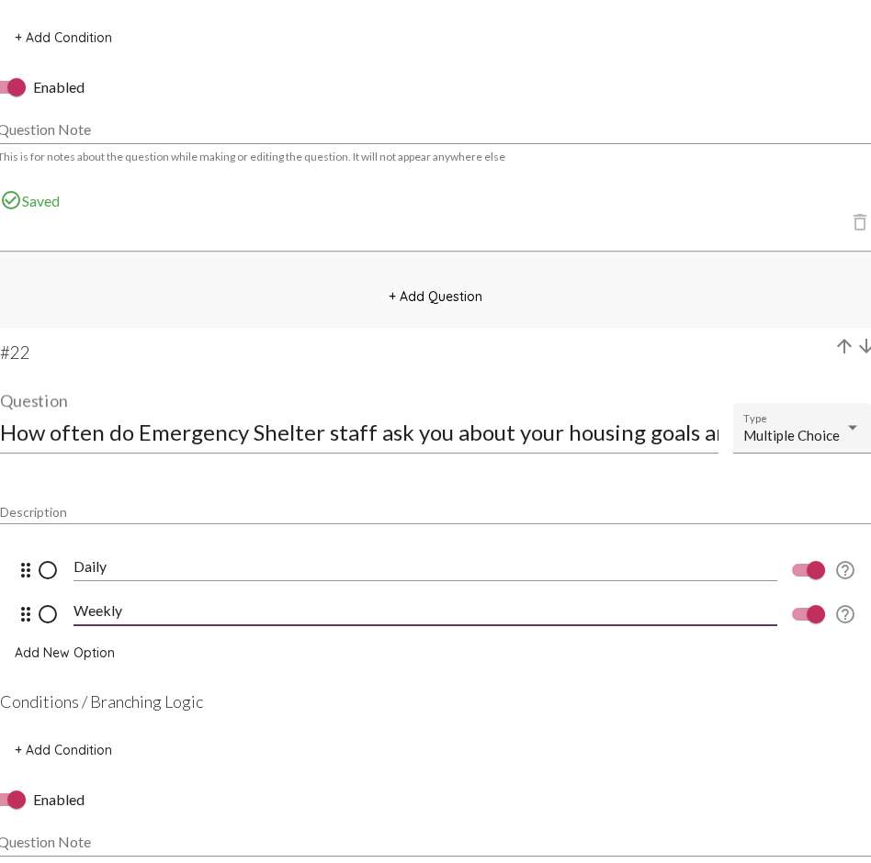
click at [72, 629] on span "Add New Option" at bounding box center [65, 653] width 100 height 17
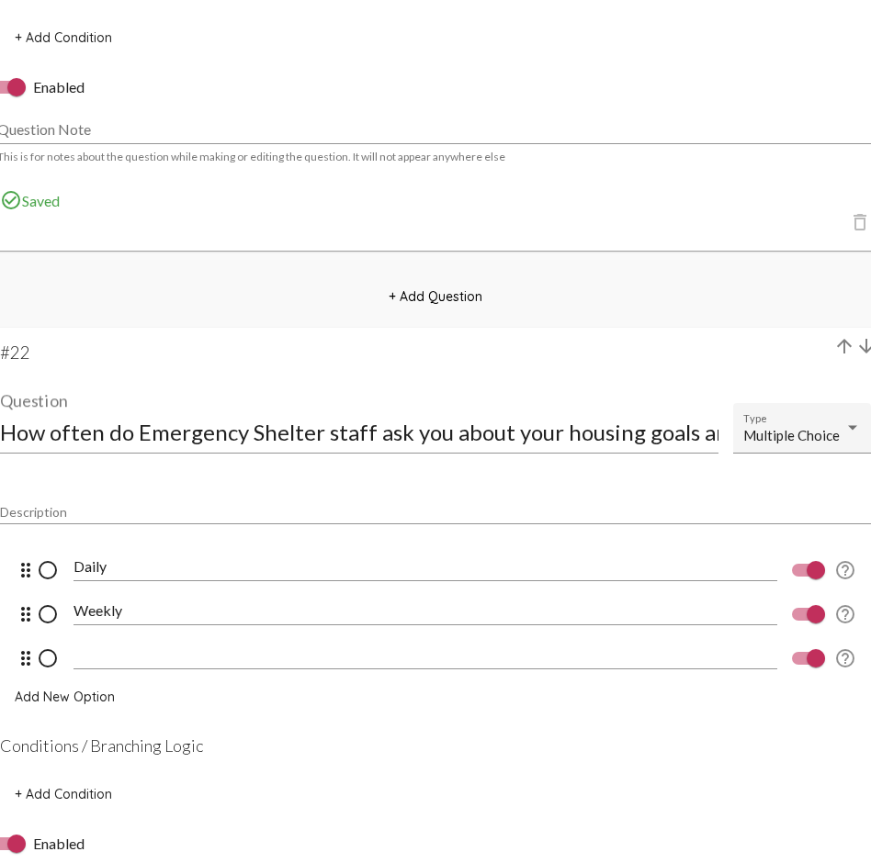
click at [100, 629] on div at bounding box center [424, 648] width 703 height 41
click at [83, 629] on span "Add New Option" at bounding box center [65, 697] width 100 height 17
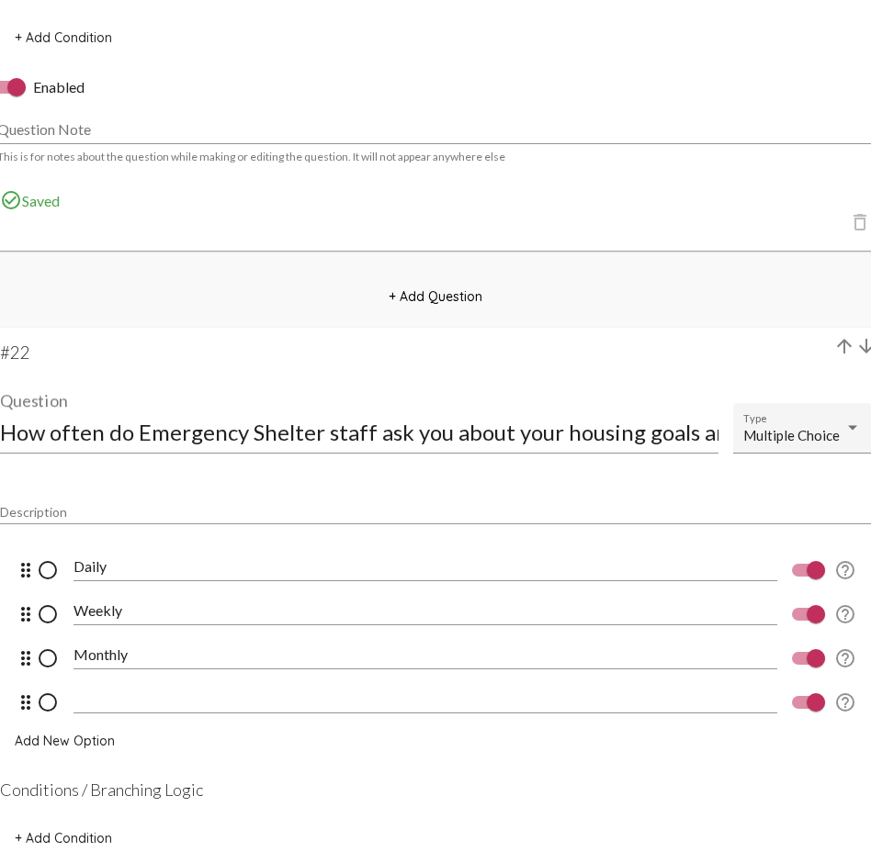
click at [104, 629] on input at bounding box center [424, 699] width 703 height 17
click at [78, 629] on span "Add New Option" at bounding box center [65, 741] width 100 height 17
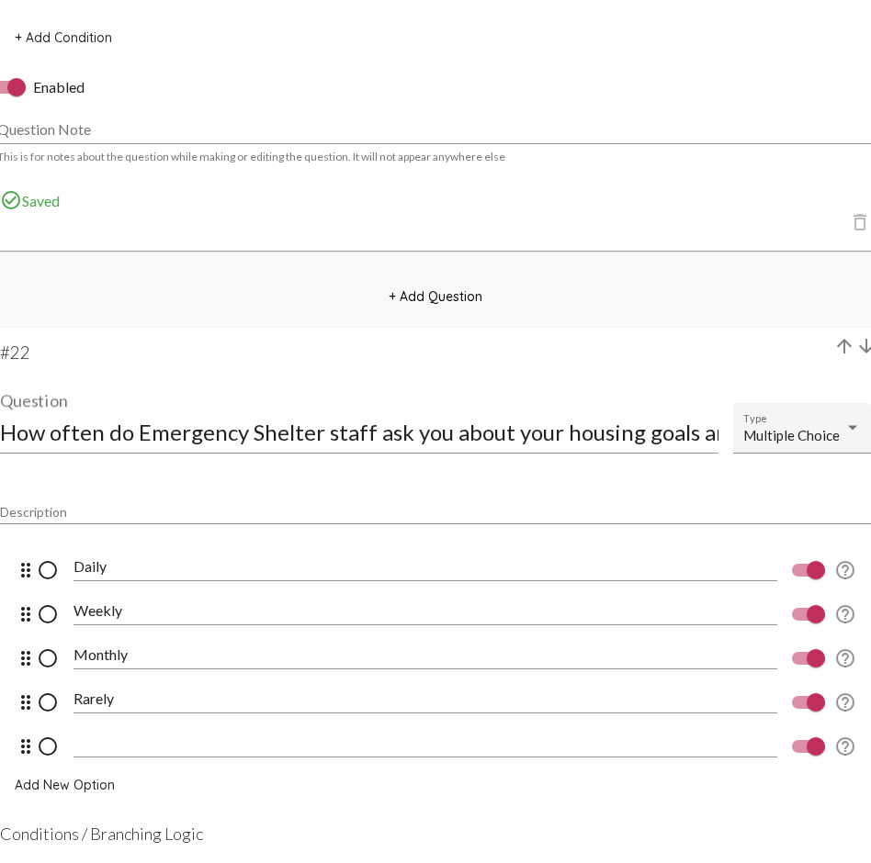
click at [78, 629] on input at bounding box center [424, 743] width 703 height 17
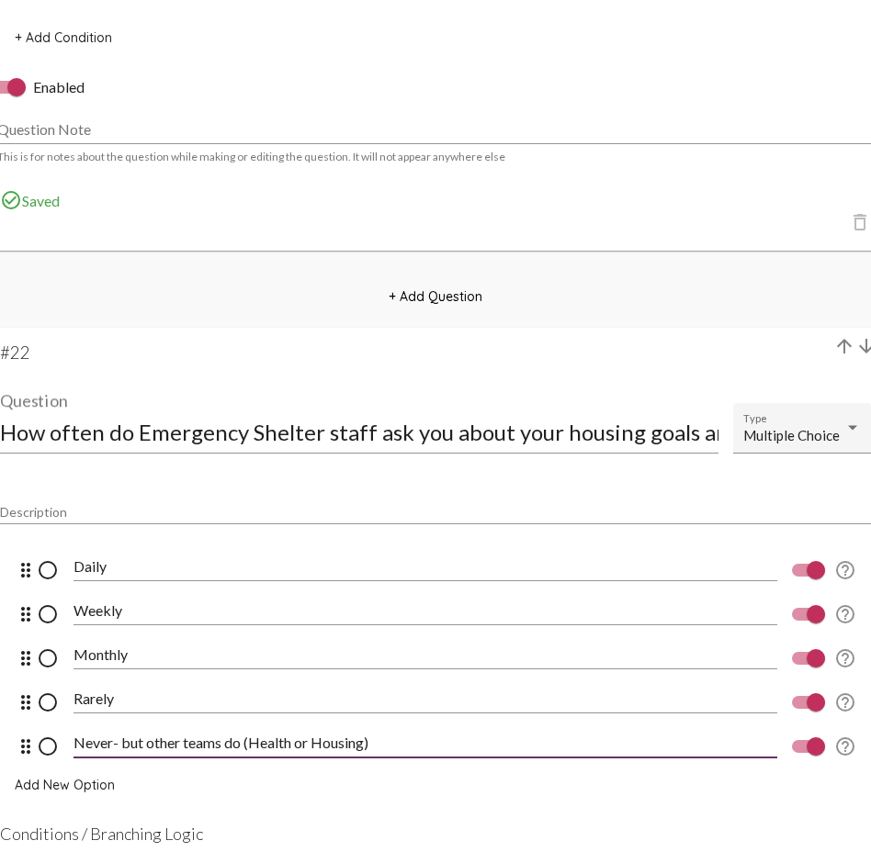
click at [67, 629] on span "Add New Option" at bounding box center [65, 785] width 100 height 17
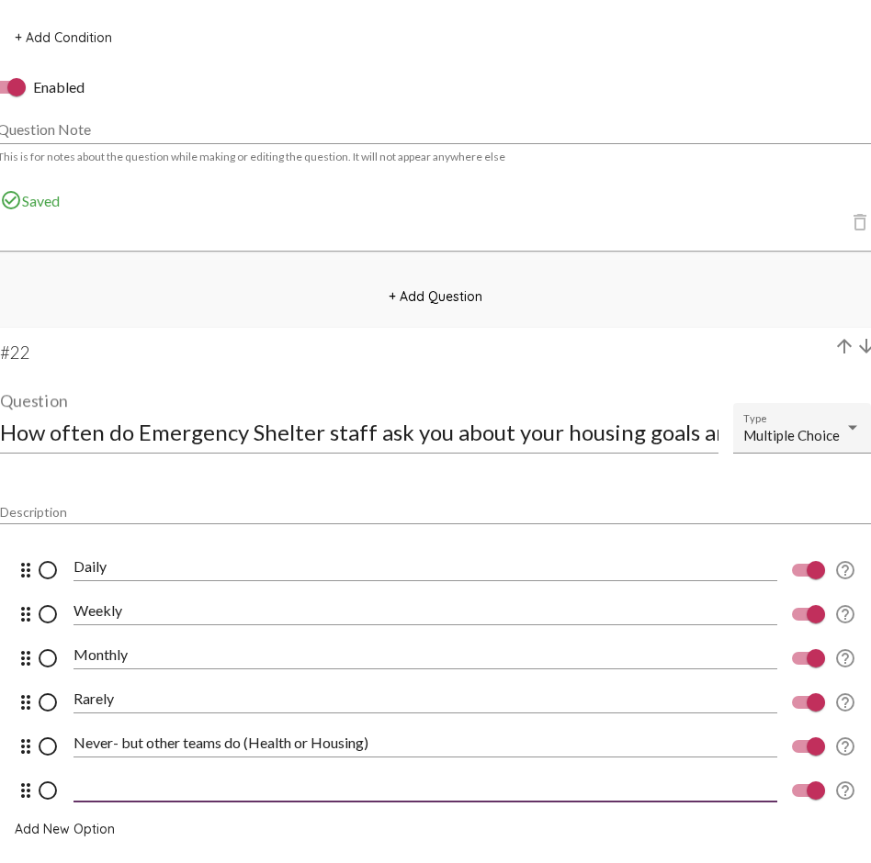
click at [99, 629] on input at bounding box center [424, 787] width 703 height 17
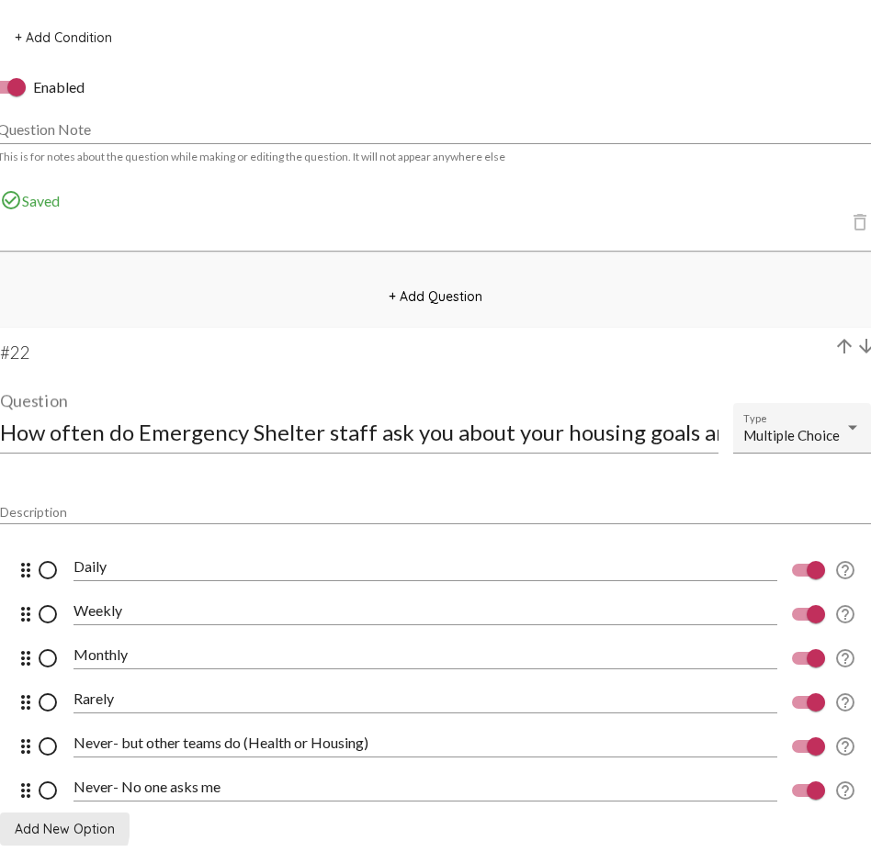
click at [43, 629] on span "Add New Option" at bounding box center [65, 829] width 100 height 17
click at [96, 629] on input at bounding box center [424, 831] width 703 height 17
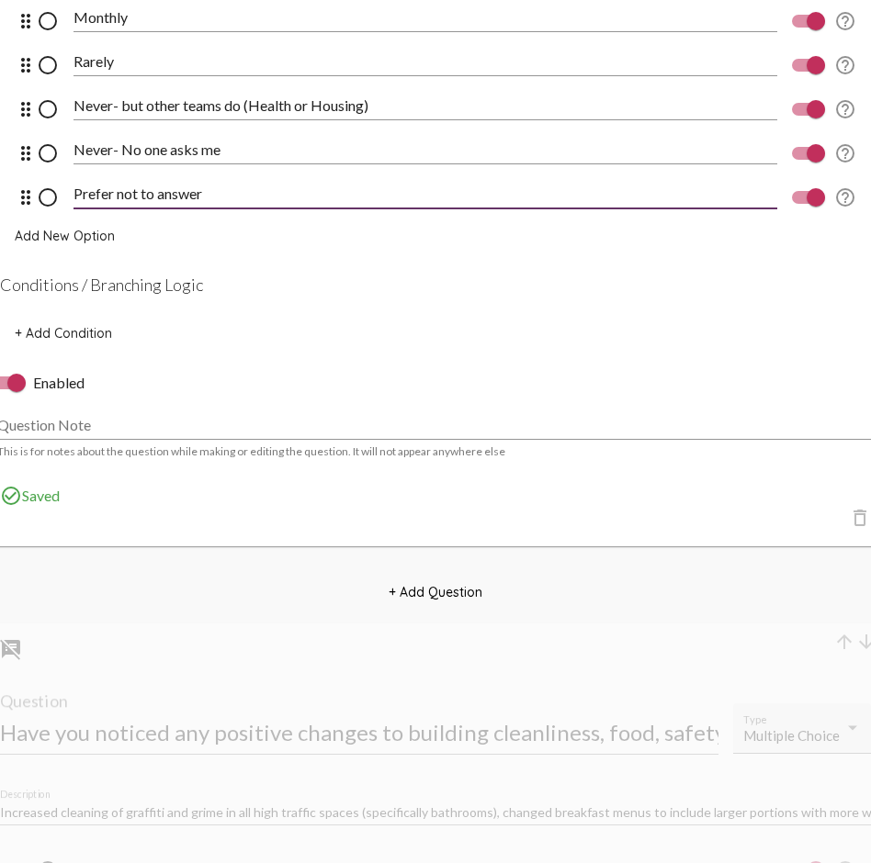
scroll to position [19699, 0]
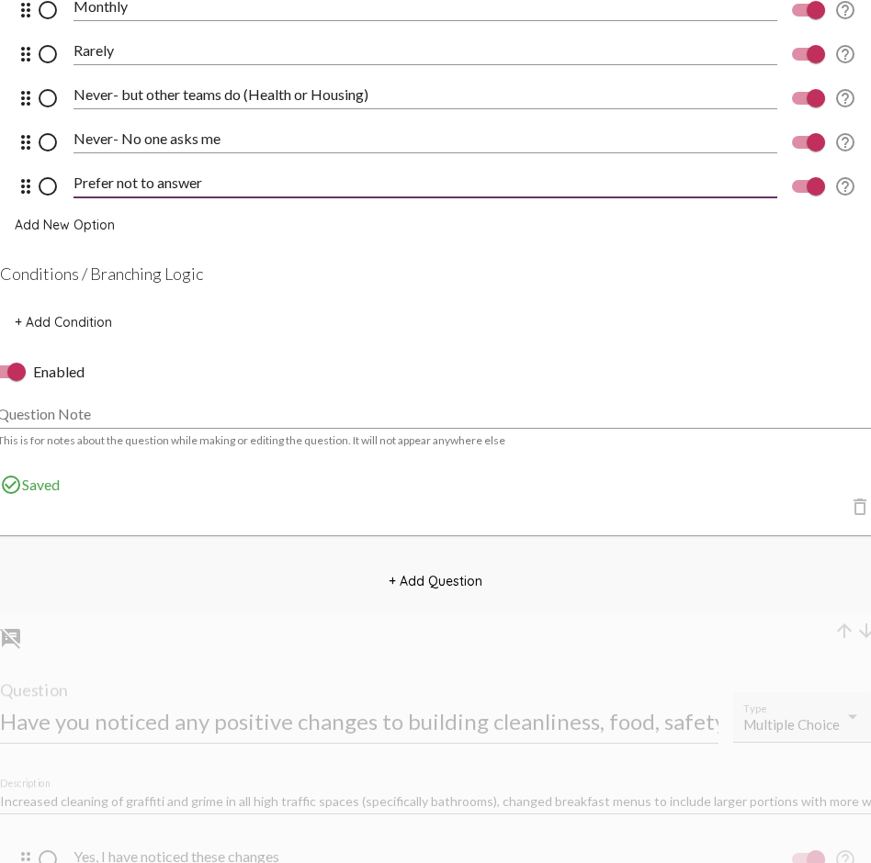
click at [412, 581] on span "+ Add Question" at bounding box center [435, 581] width 94 height 17
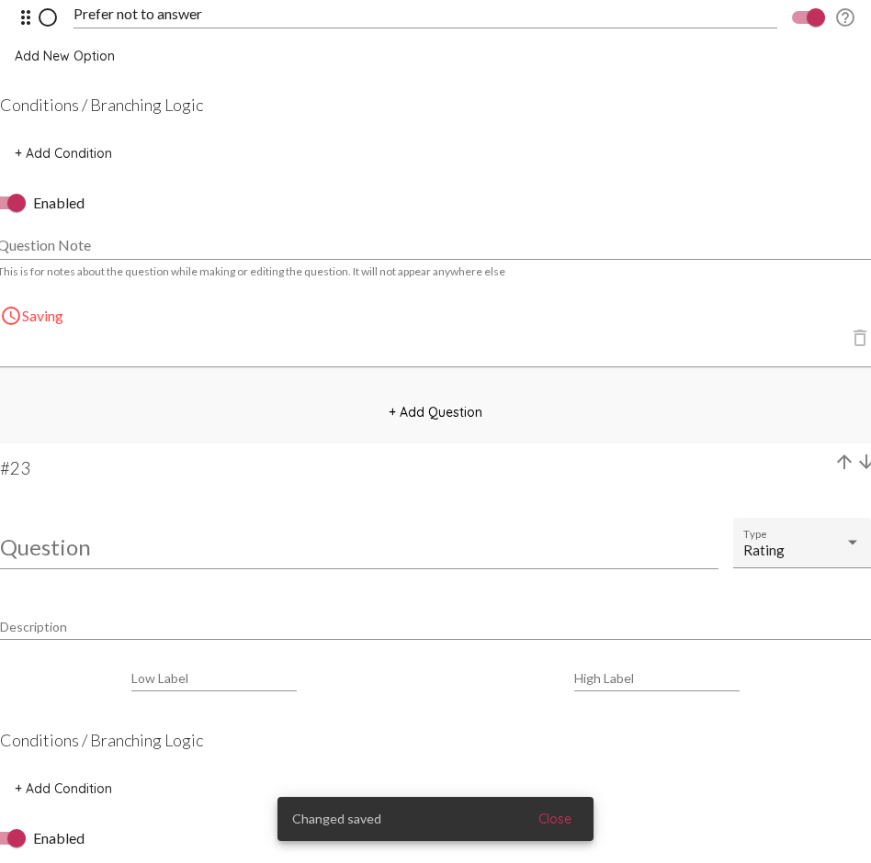
scroll to position [19878, 0]
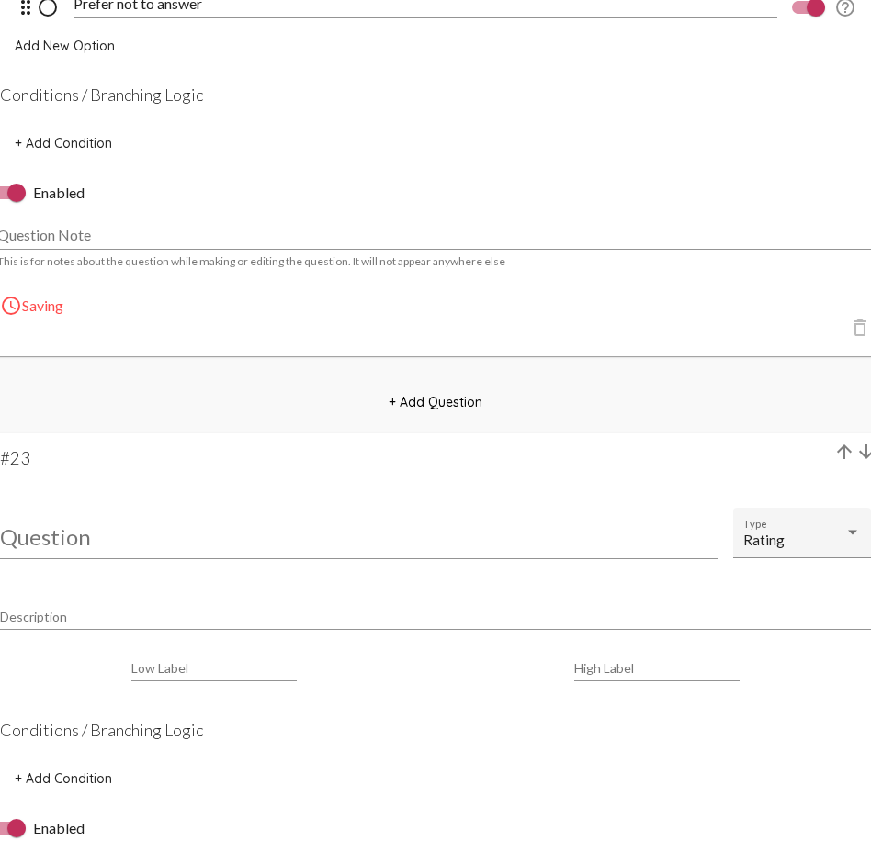
click at [55, 536] on input "Question" at bounding box center [359, 536] width 718 height 25
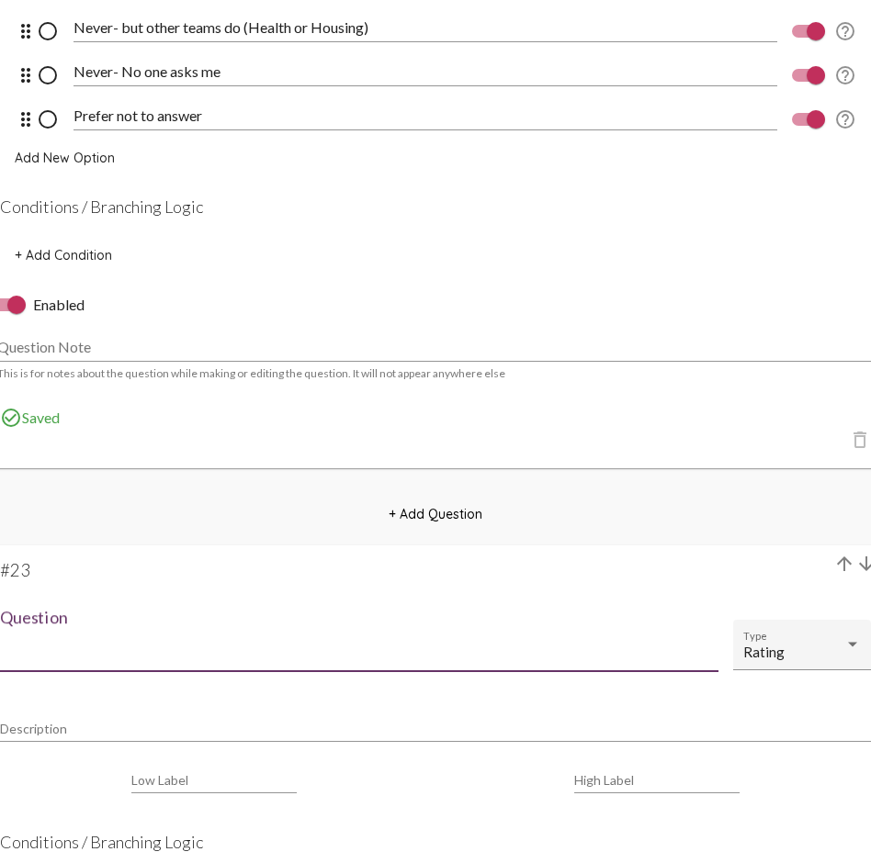
scroll to position [19781, 0]
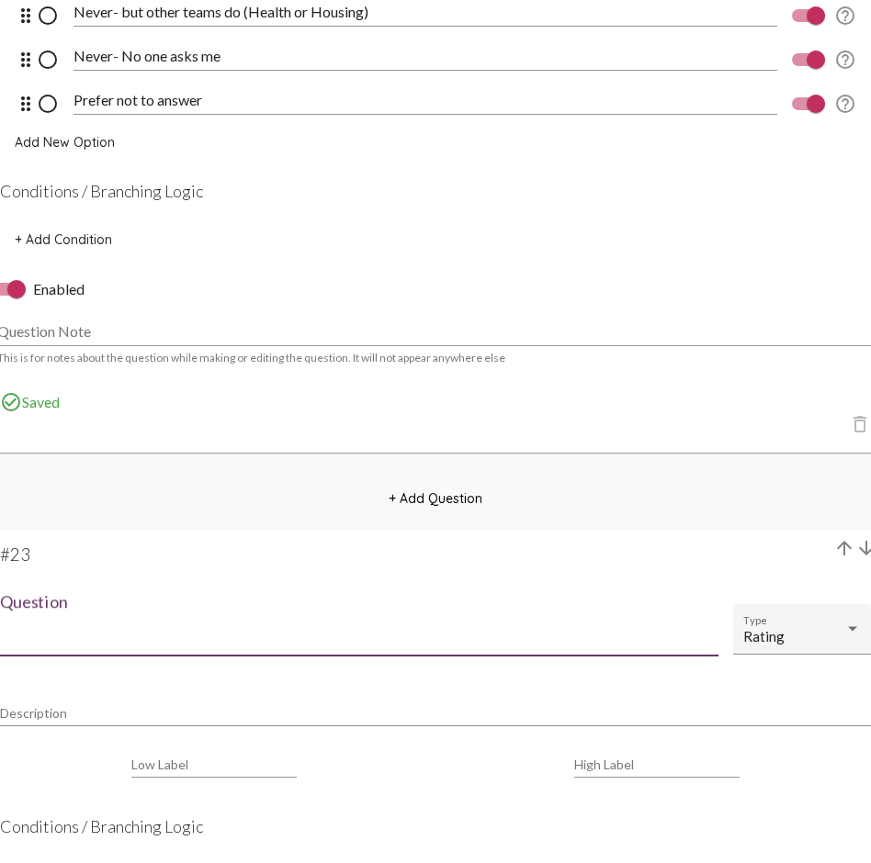
click at [44, 629] on input "Question" at bounding box center [359, 633] width 718 height 25
click at [96, 628] on input "How much should Emergency Shelter staff" at bounding box center [359, 633] width 718 height 25
click at [157, 629] on input "How often should Emergency Shelter staff" at bounding box center [359, 633] width 718 height 25
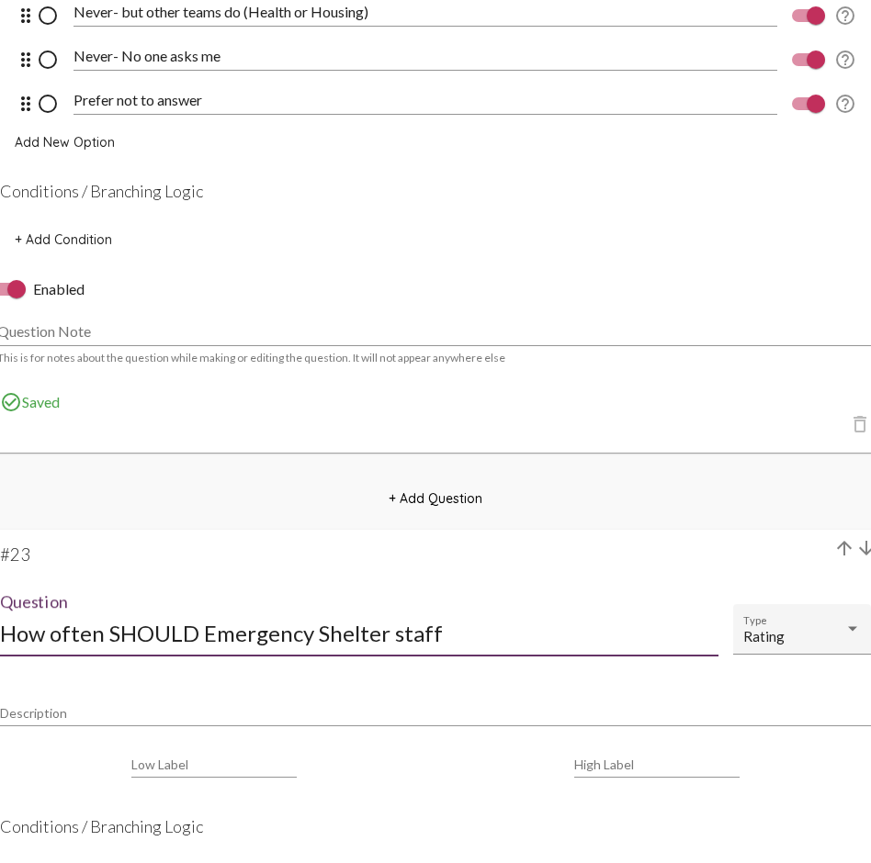
click at [478, 629] on input "How often SHOULD Emergency Shelter staff" at bounding box center [359, 633] width 718 height 25
click at [152, 629] on input "How often SHOULD Emergency Shelter staff" at bounding box center [359, 633] width 718 height 25
click at [134, 629] on input "How often shluld Emergency Shelter staff" at bounding box center [359, 633] width 718 height 25
click at [453, 629] on input "How often should Emergency Shelter staff" at bounding box center [359, 633] width 718 height 25
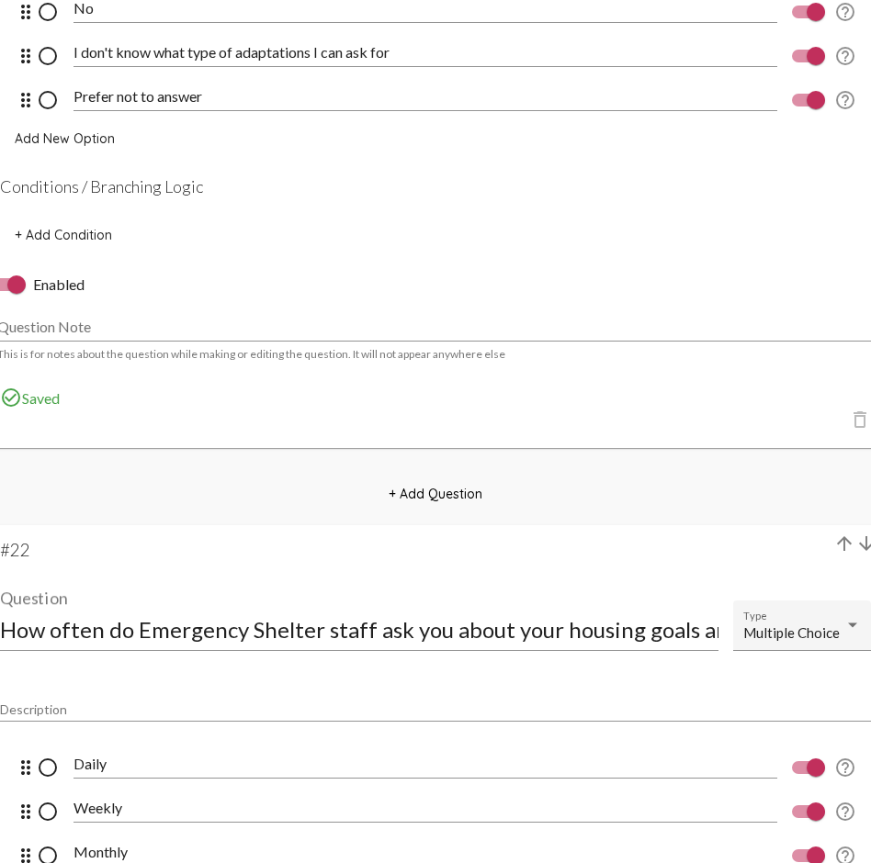
scroll to position [18858, 0]
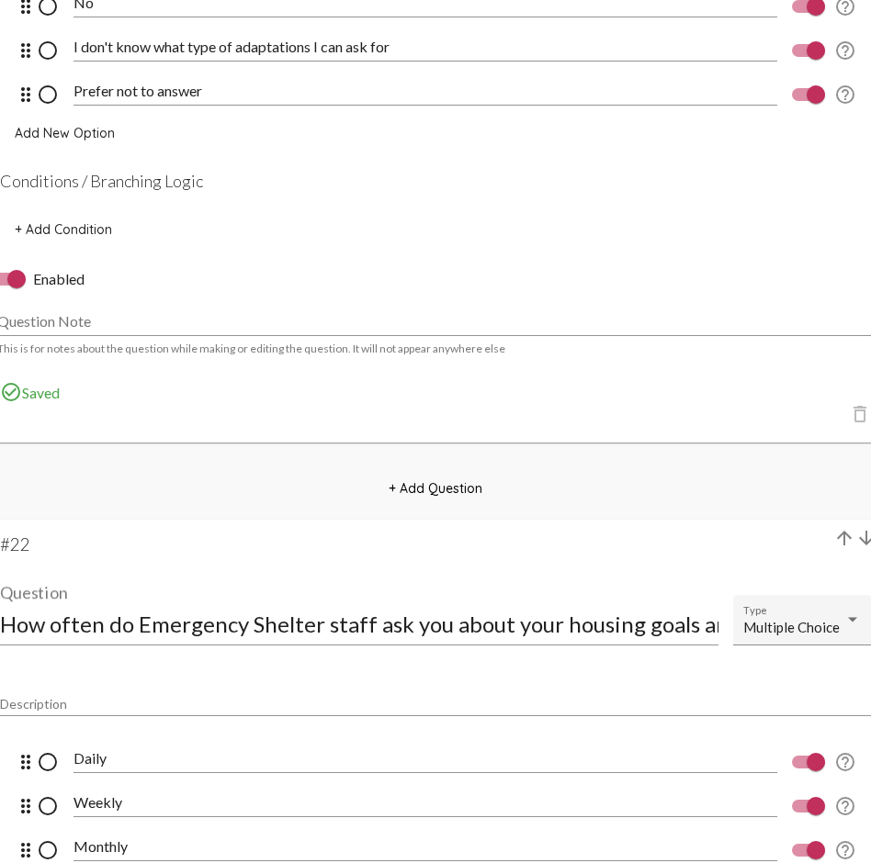
click at [400, 629] on div "How often do Emergency Shelter staff ask you about your housing goals and plans…" at bounding box center [359, 614] width 718 height 62
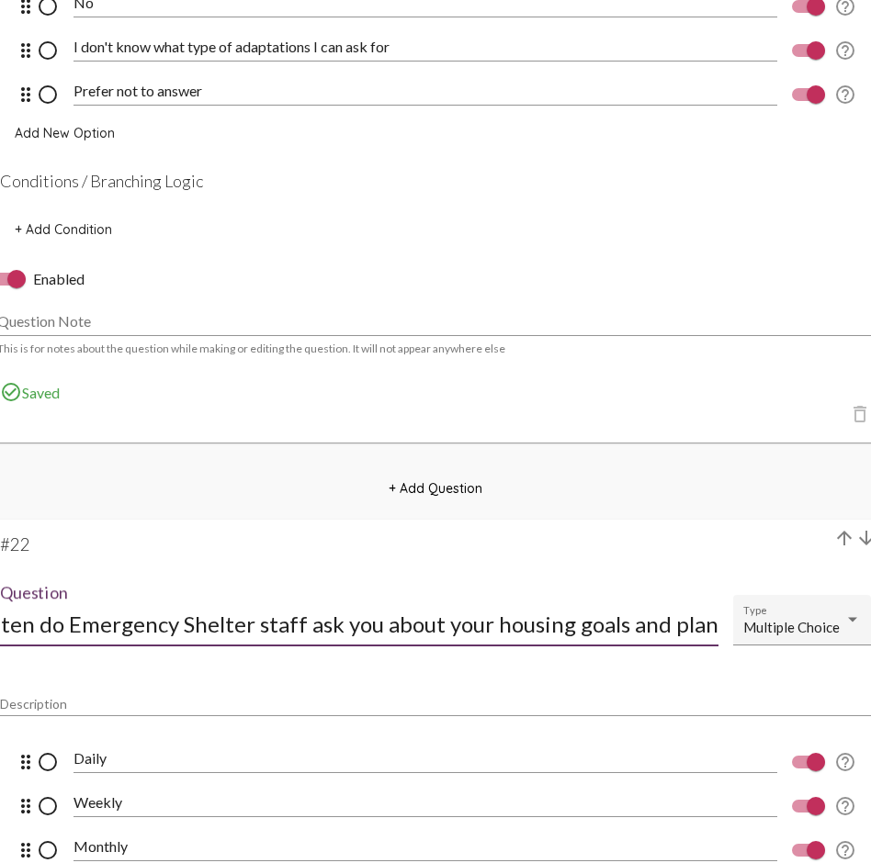
click at [393, 625] on input "How often do Emergency Shelter staff ask you about your housing goals and plans?" at bounding box center [359, 624] width 718 height 25
drag, startPoint x: 382, startPoint y: 625, endPoint x: 761, endPoint y: 628, distance: 379.3
click at [761, 628] on mat-card-title "How often do Emergency Shelter staff ask you about your housing goals and plans…" at bounding box center [435, 612] width 871 height 122
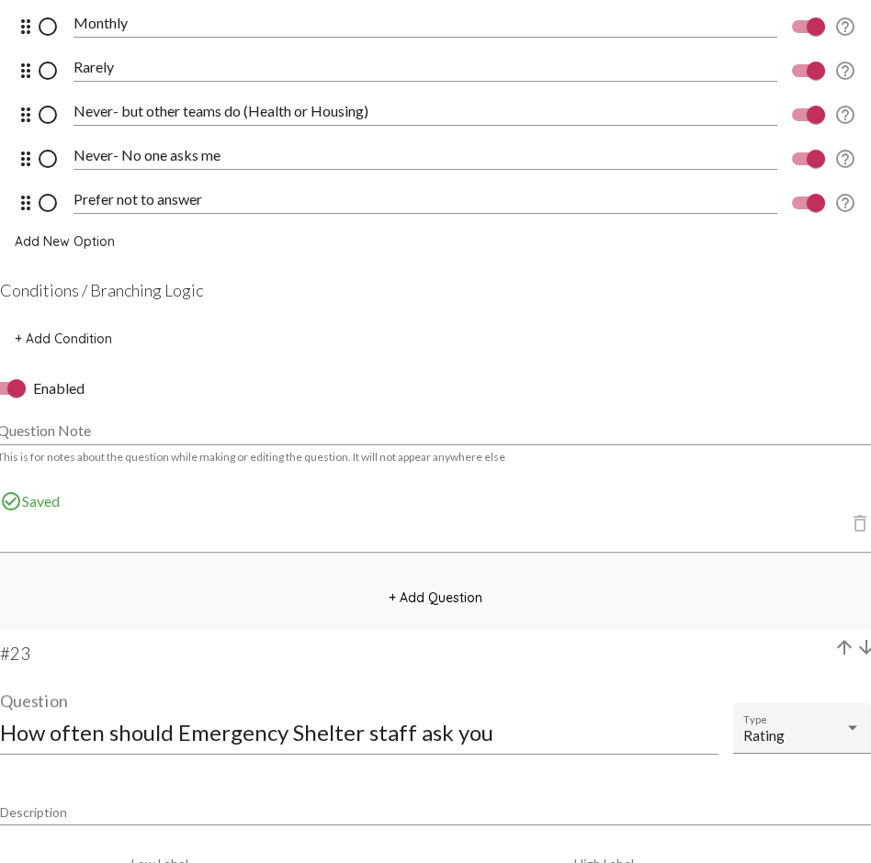
scroll to position [0, 0]
click at [561, 629] on input "How often should Emergency Shelter staff ask you" at bounding box center [359, 732] width 718 height 25
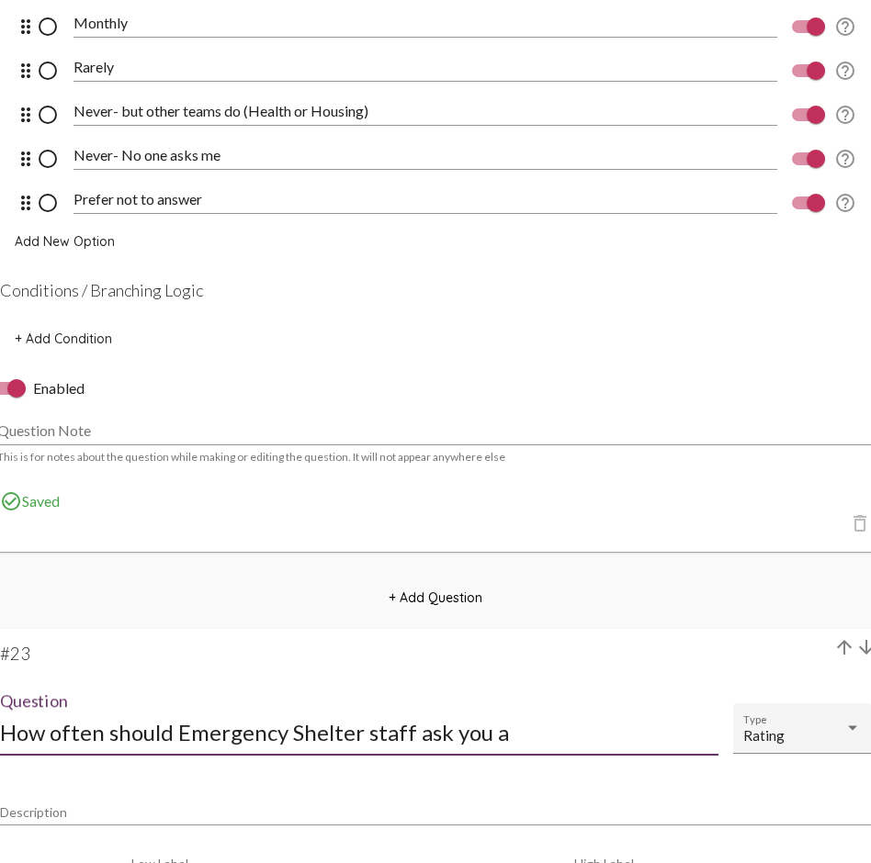
paste input "bout your housing goals and plans?"
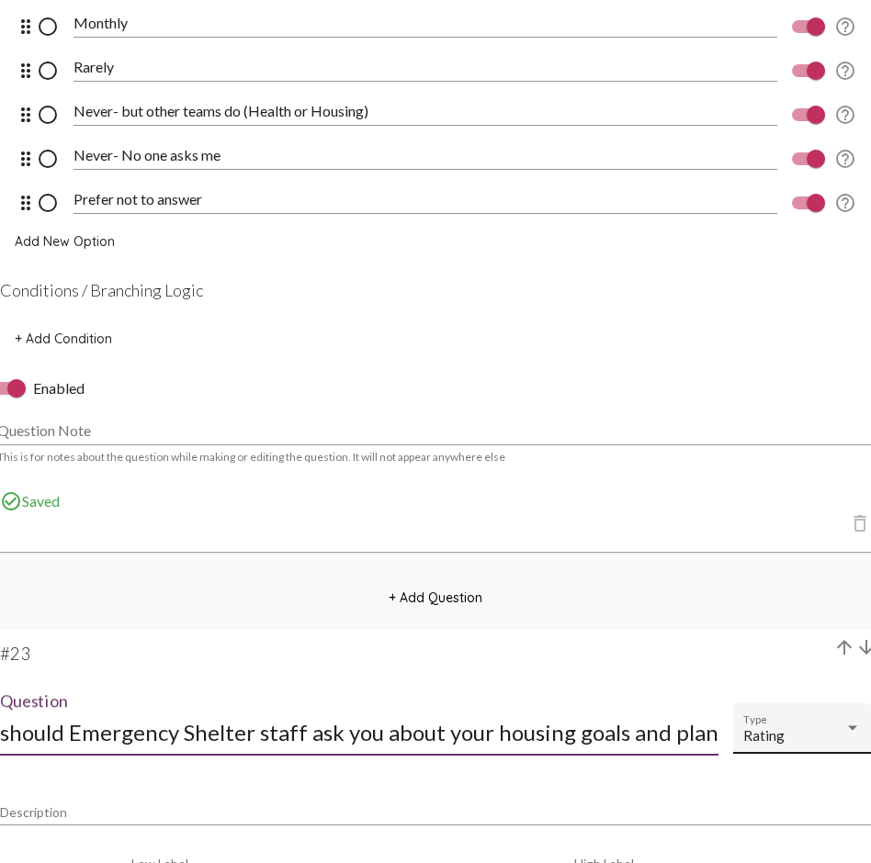
click at [780, 629] on div "Rating Type" at bounding box center [802, 735] width 118 height 40
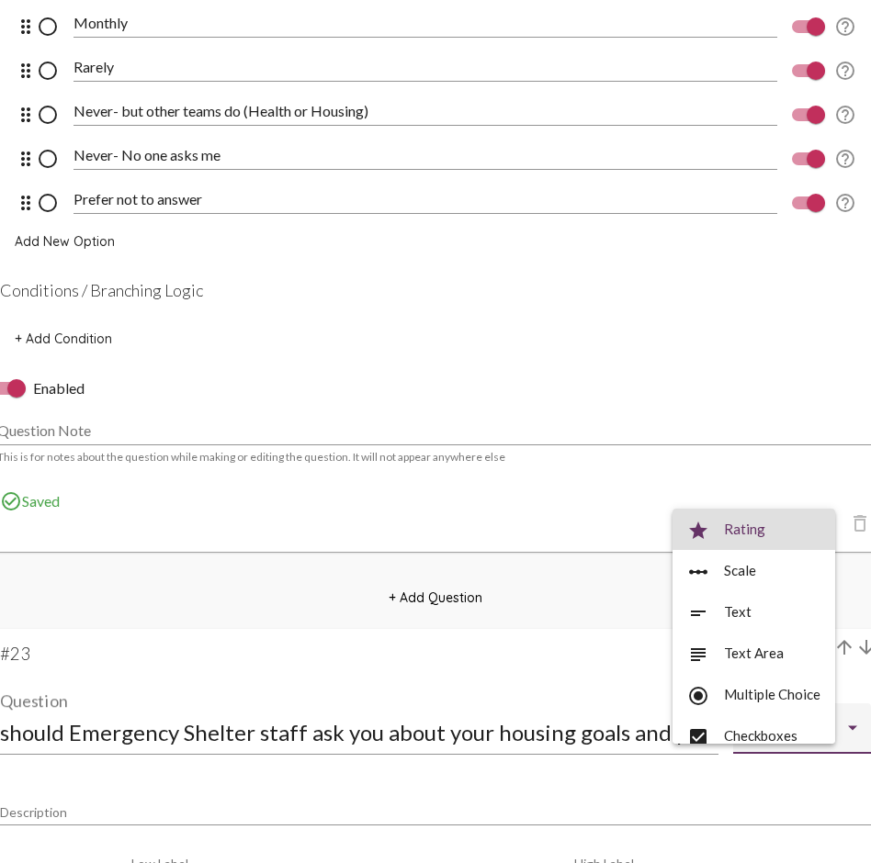
scroll to position [0, 0]
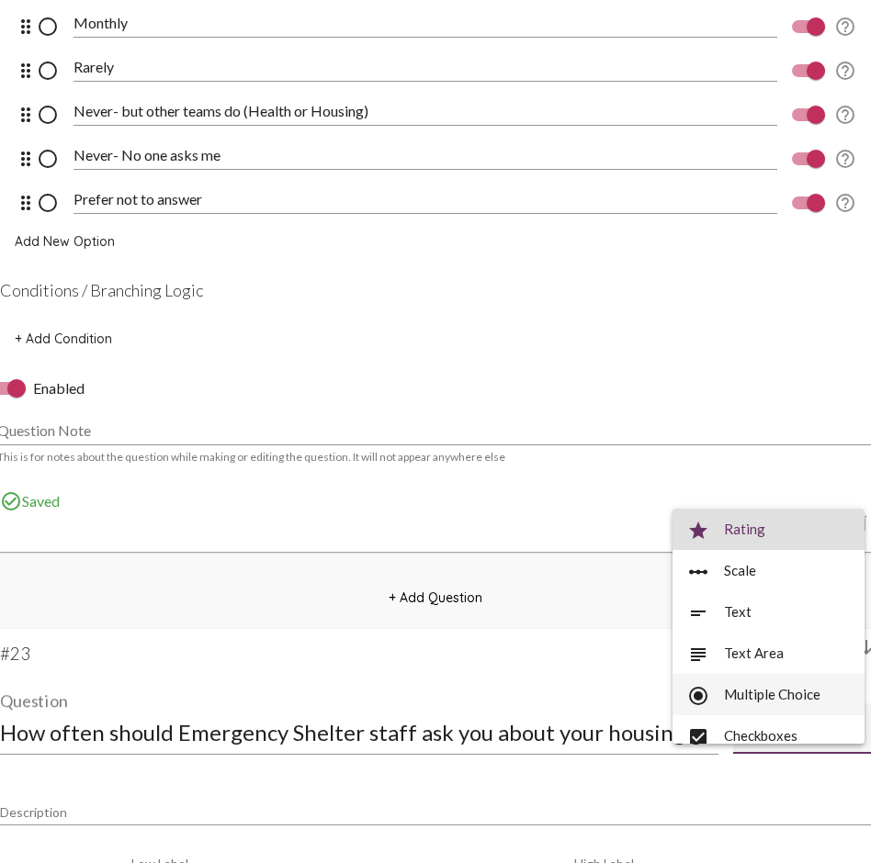
click at [781, 629] on span "radio_button_checked Multiple Choice" at bounding box center [768, 694] width 163 height 41
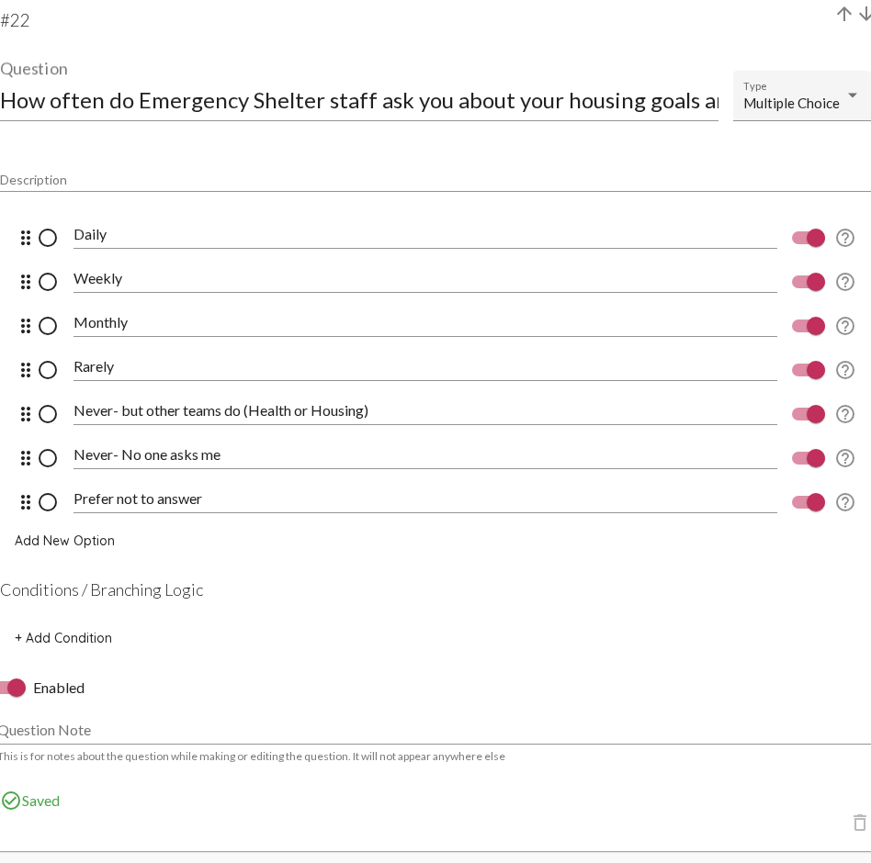
scroll to position [19292, 0]
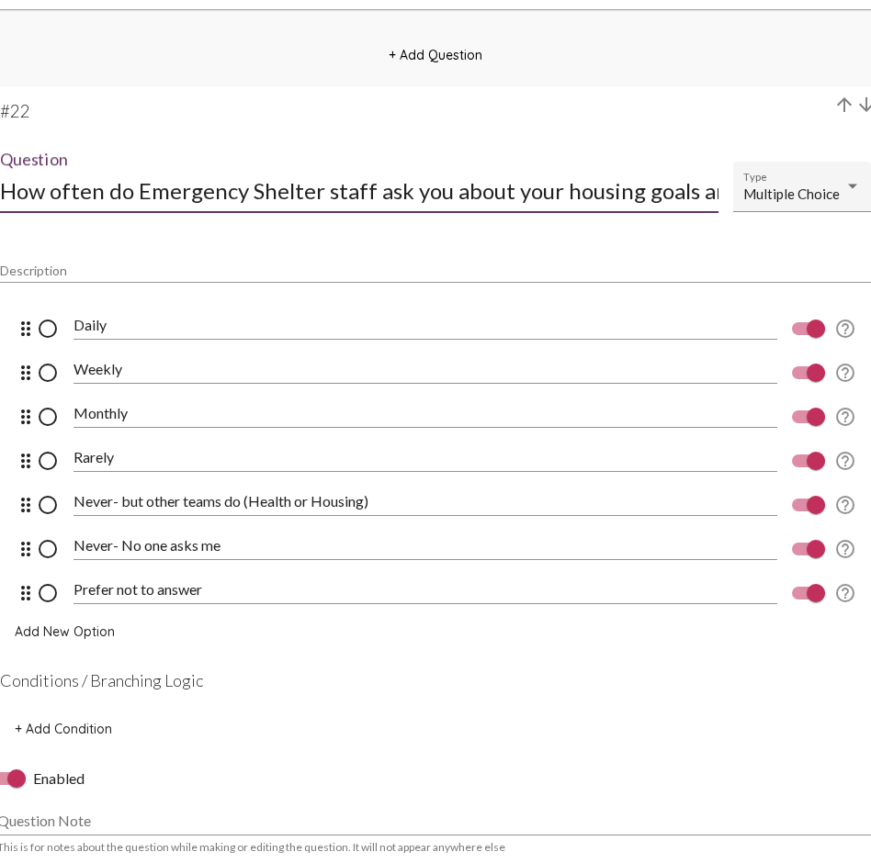
click at [115, 187] on input "How often do Emergency Shelter staff ask you about your housing goals and plans?" at bounding box center [359, 190] width 718 height 25
click at [375, 190] on input "How often do Emergency Shelter staff ask you about your housing goals and plans?" at bounding box center [359, 190] width 718 height 25
drag, startPoint x: 638, startPoint y: 186, endPoint x: 798, endPoint y: 197, distance: 160.2
click at [798, 197] on mat-card-title "How often do Emergency Shelter staff ask you about your housing goals and plans…" at bounding box center [435, 179] width 871 height 122
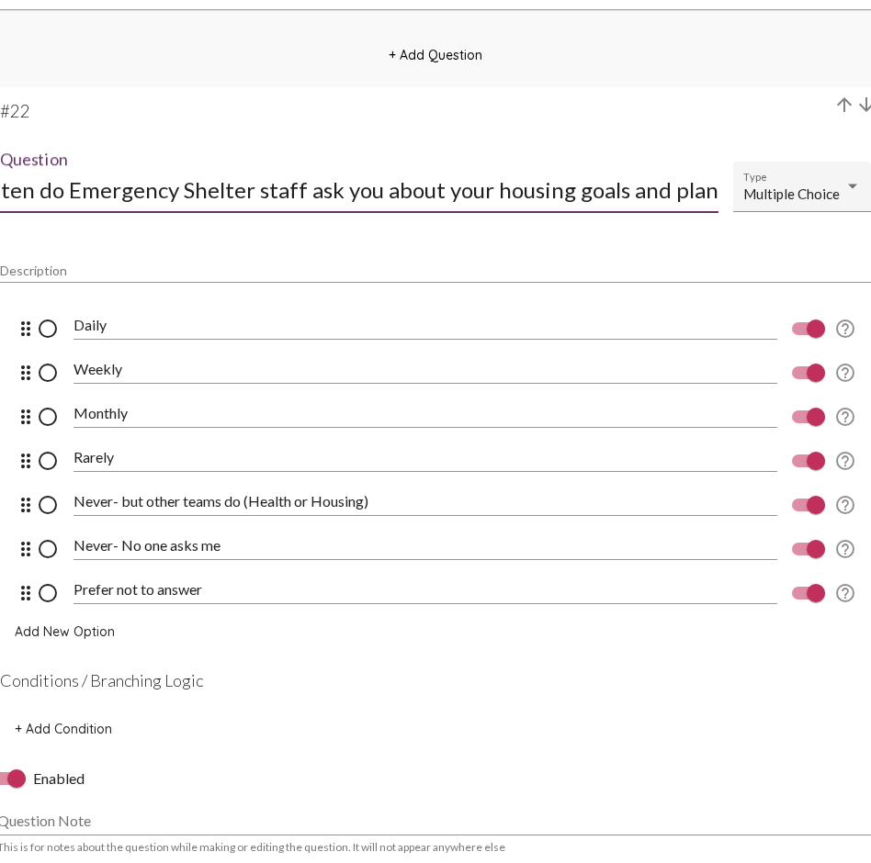
click at [569, 190] on input "How often do Emergency Shelter staff ask you about your housing goals and plans?" at bounding box center [359, 190] width 718 height 25
drag, startPoint x: 619, startPoint y: 194, endPoint x: 707, endPoint y: 195, distance: 88.2
click at [707, 195] on input "How often do Emergency Shelter staff ask you about your housing goals and plans?" at bounding box center [359, 190] width 718 height 25
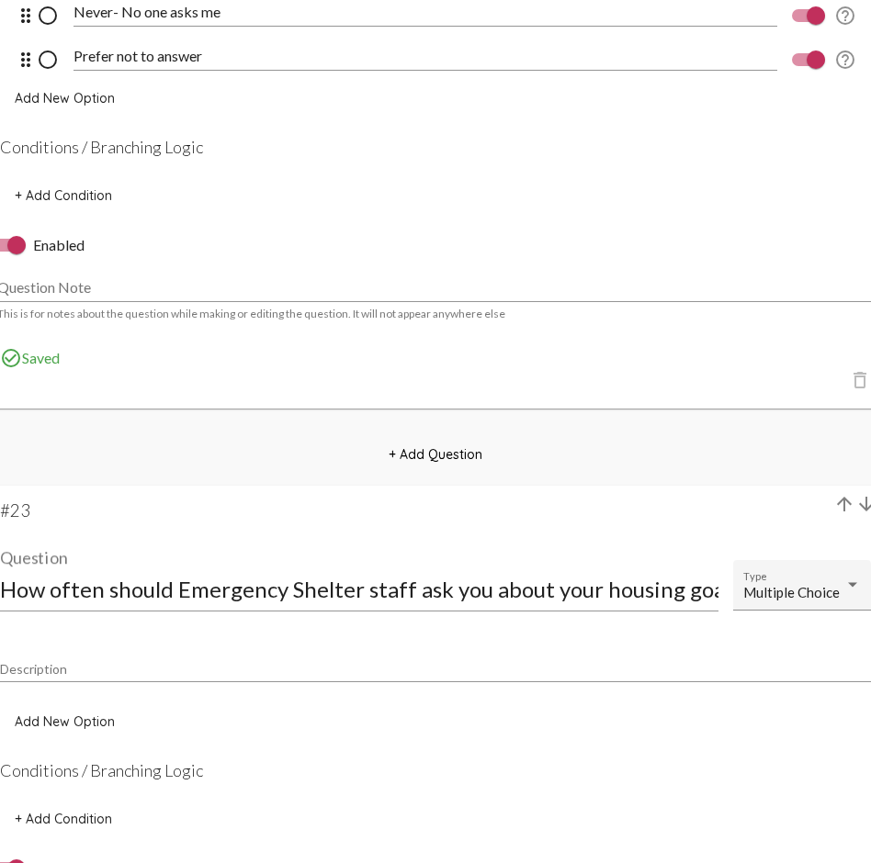
scroll to position [19856, 0]
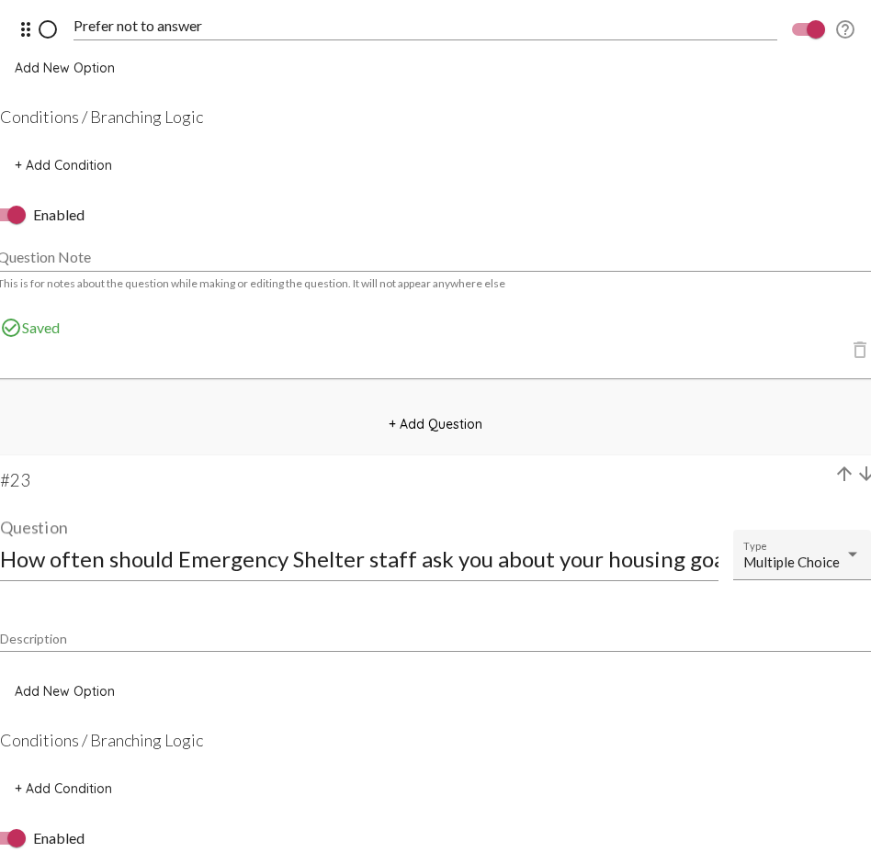
click at [434, 559] on input "How often should Emergency Shelter staff ask you about your housing goals and p…" at bounding box center [359, 558] width 718 height 25
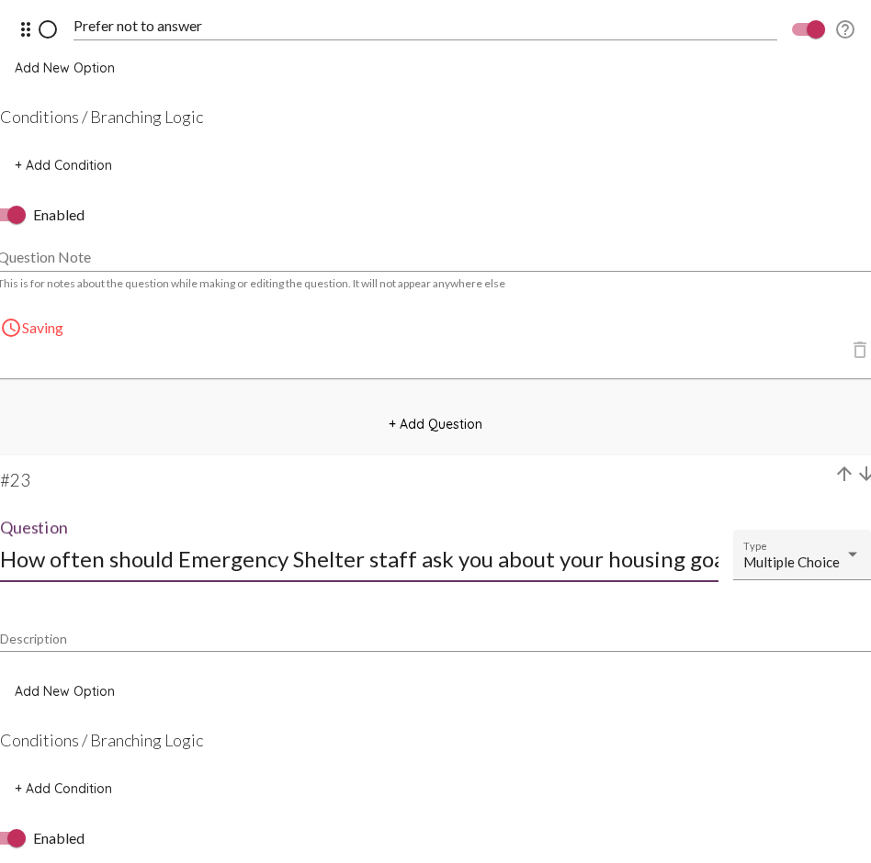
click at [365, 574] on div "How often should Emergency Shelter staff ask you about your housing goals and p…" at bounding box center [359, 550] width 718 height 62
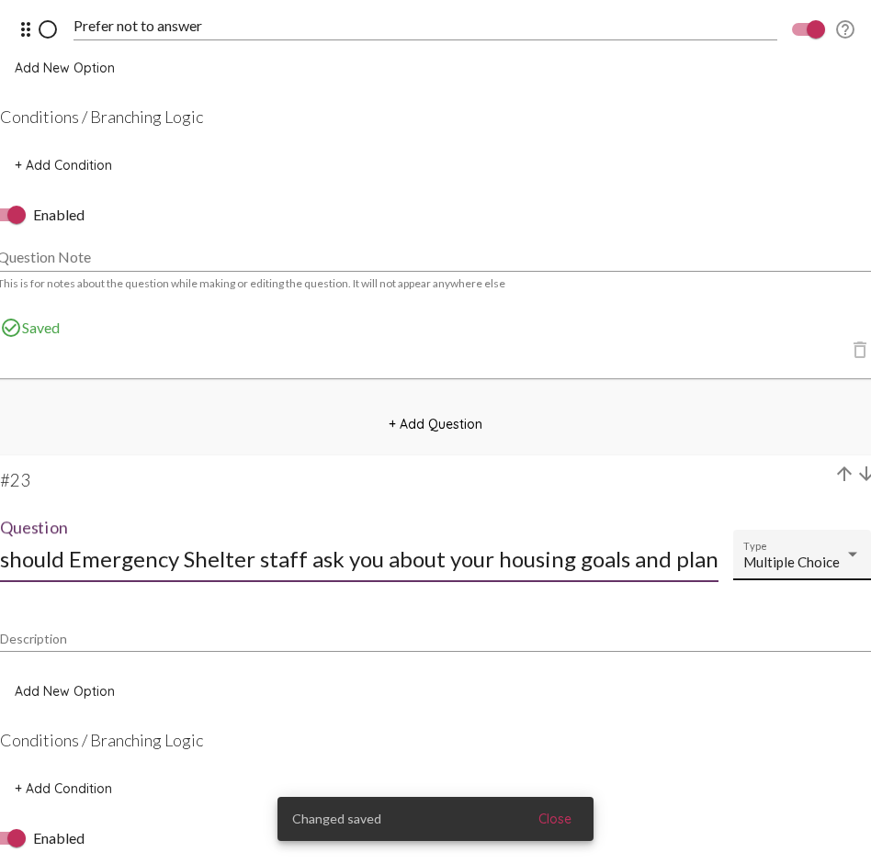
scroll to position [1, 109]
drag, startPoint x: 504, startPoint y: 561, endPoint x: 811, endPoint y: 566, distance: 306.8
click at [811, 566] on mat-card-title "How often should Emergency Shelter staff ask you about your housing goals and p…" at bounding box center [435, 548] width 871 height 122
click at [611, 558] on input "How often should Emergency Shelter staff ask you about your housing goals and p…" at bounding box center [359, 558] width 718 height 25
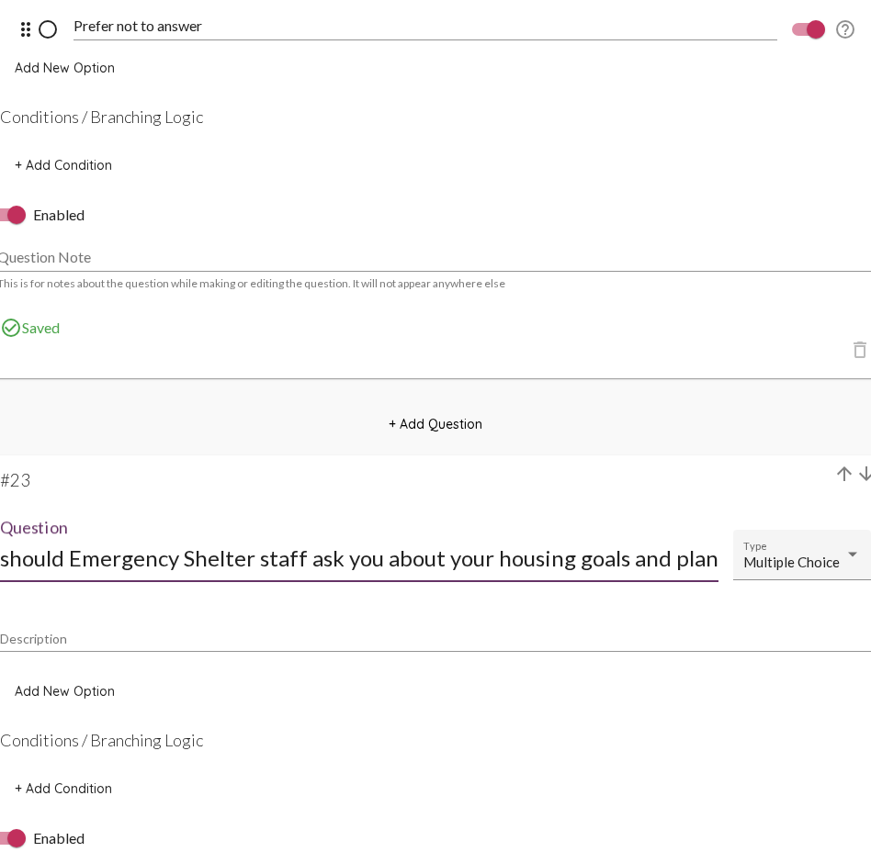
scroll to position [0, 109]
drag, startPoint x: 623, startPoint y: 558, endPoint x: 710, endPoint y: 568, distance: 87.7
click at [710, 568] on input "How often should Emergency Shelter staff ask you about your housing goals and p…" at bounding box center [359, 558] width 718 height 25
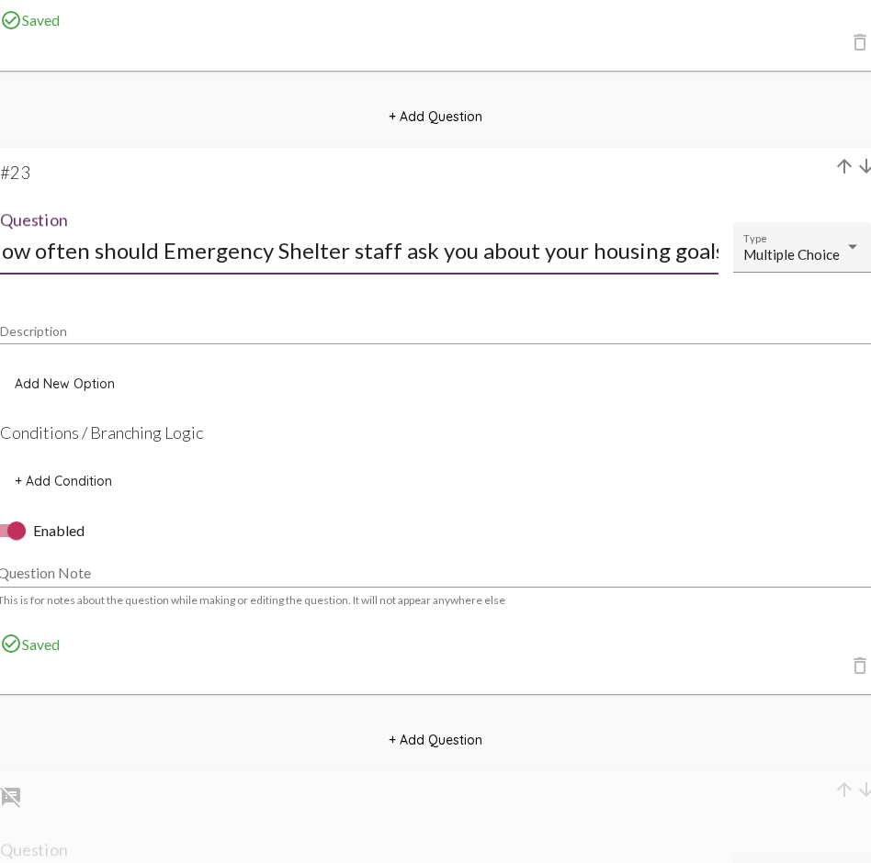
scroll to position [20169, 0]
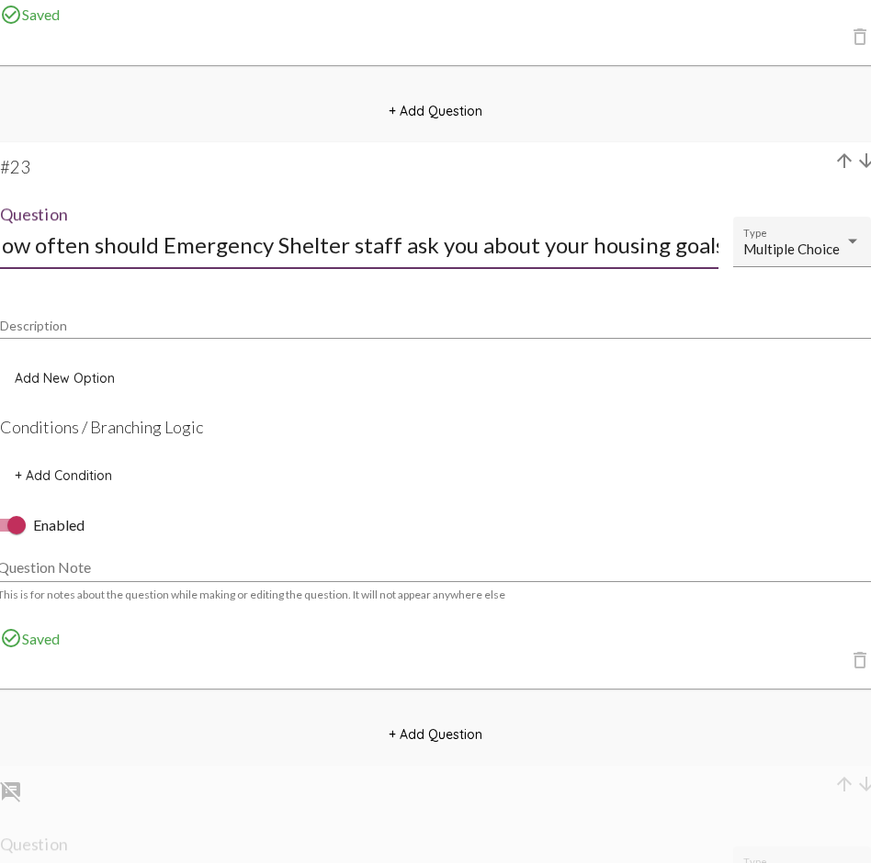
click at [73, 374] on span "Add New Option" at bounding box center [65, 378] width 100 height 17
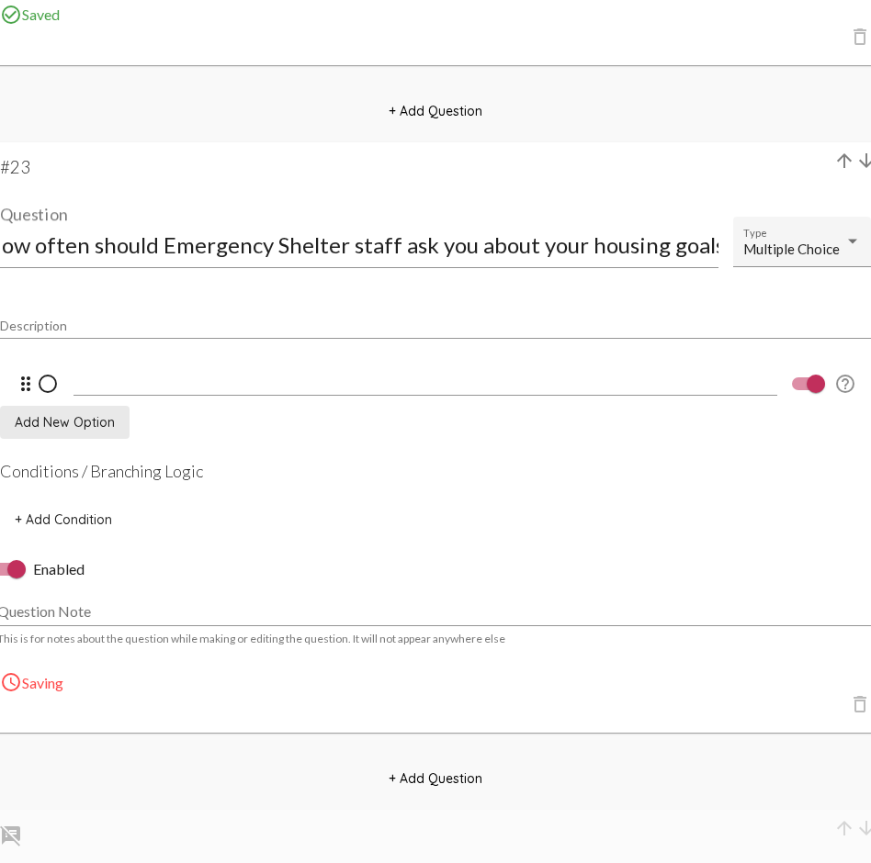
scroll to position [0, 0]
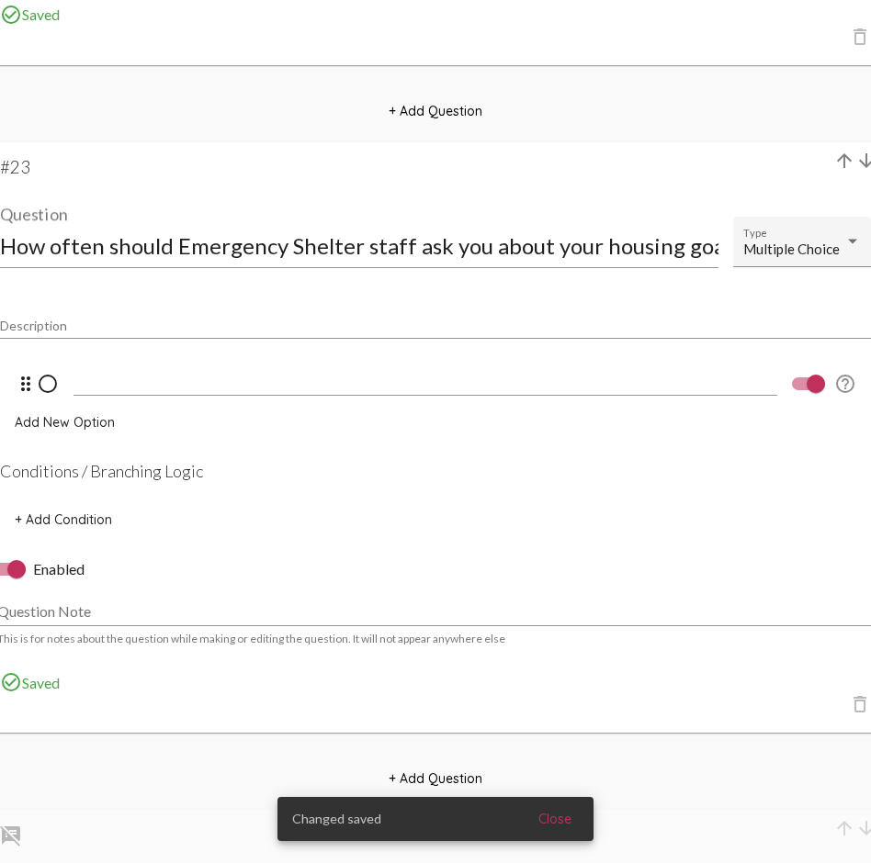
click at [120, 381] on input at bounding box center [424, 381] width 703 height 17
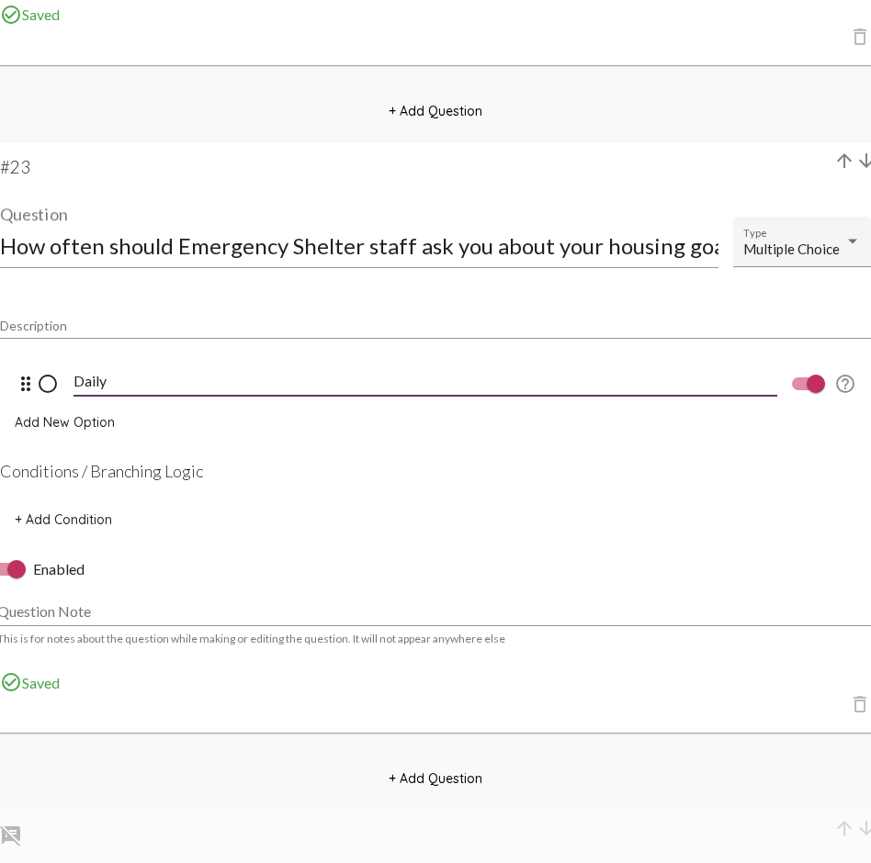
click at [62, 428] on span "Add New Option" at bounding box center [65, 422] width 100 height 17
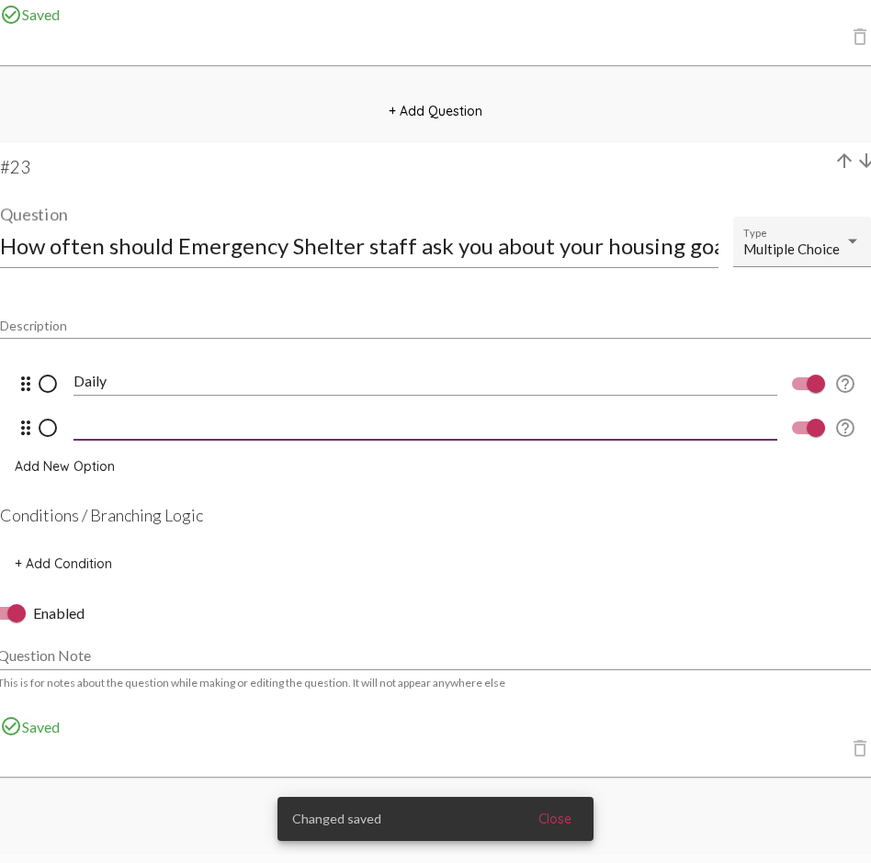
click at [102, 429] on input at bounding box center [424, 425] width 703 height 17
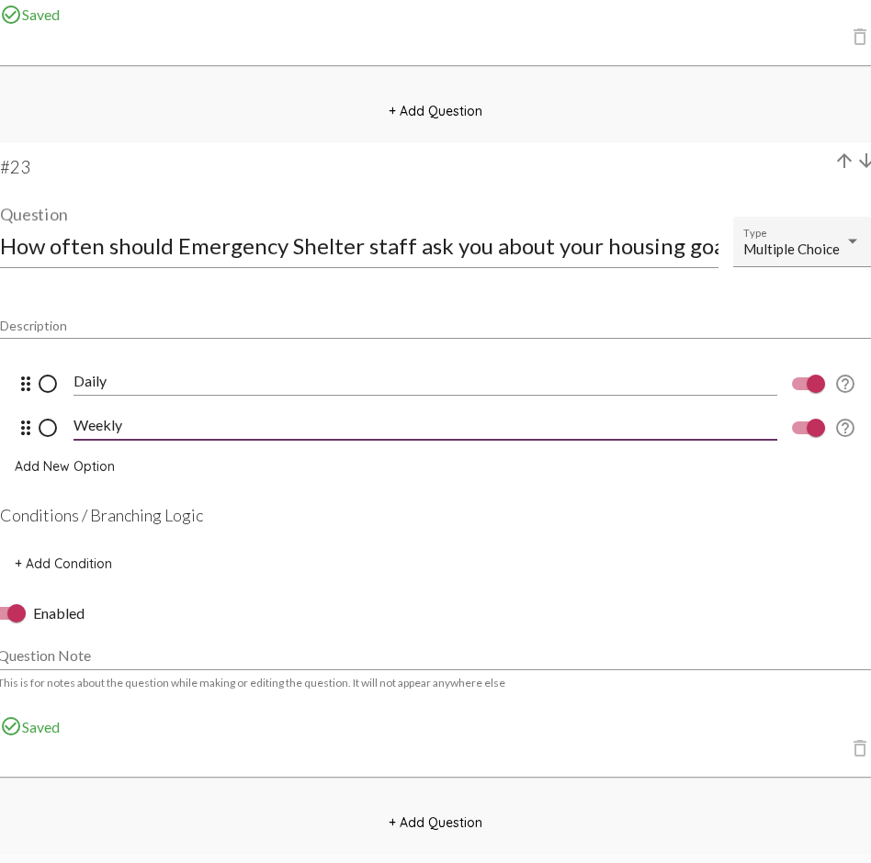
click at [48, 470] on span "Add New Option" at bounding box center [65, 466] width 100 height 17
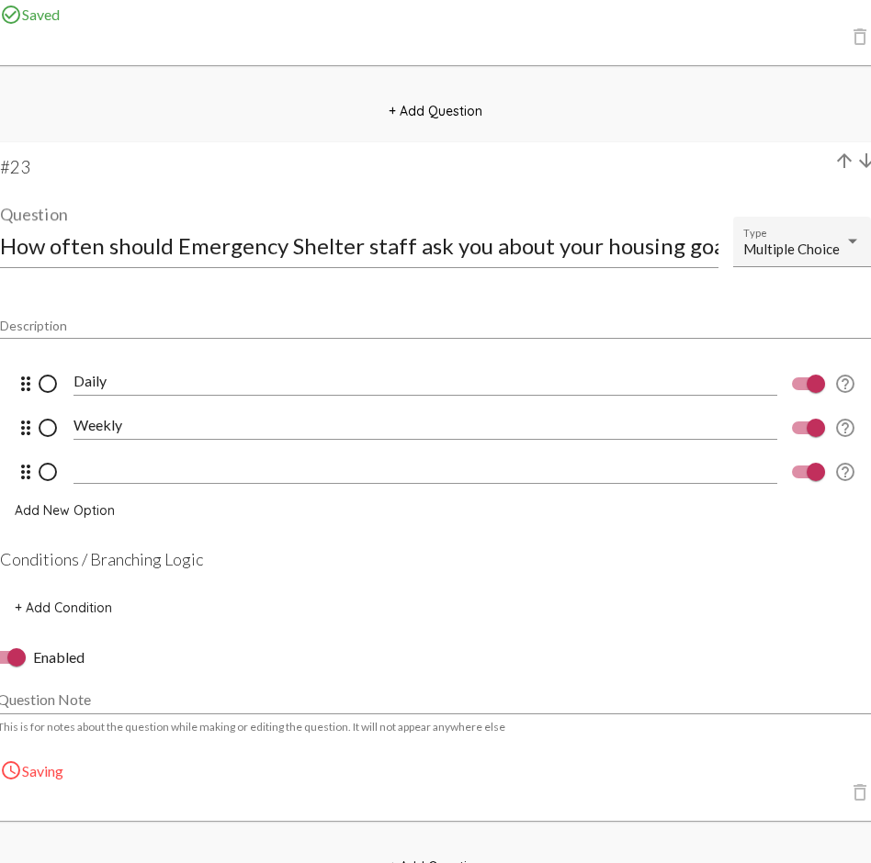
click at [138, 479] on div at bounding box center [424, 463] width 703 height 41
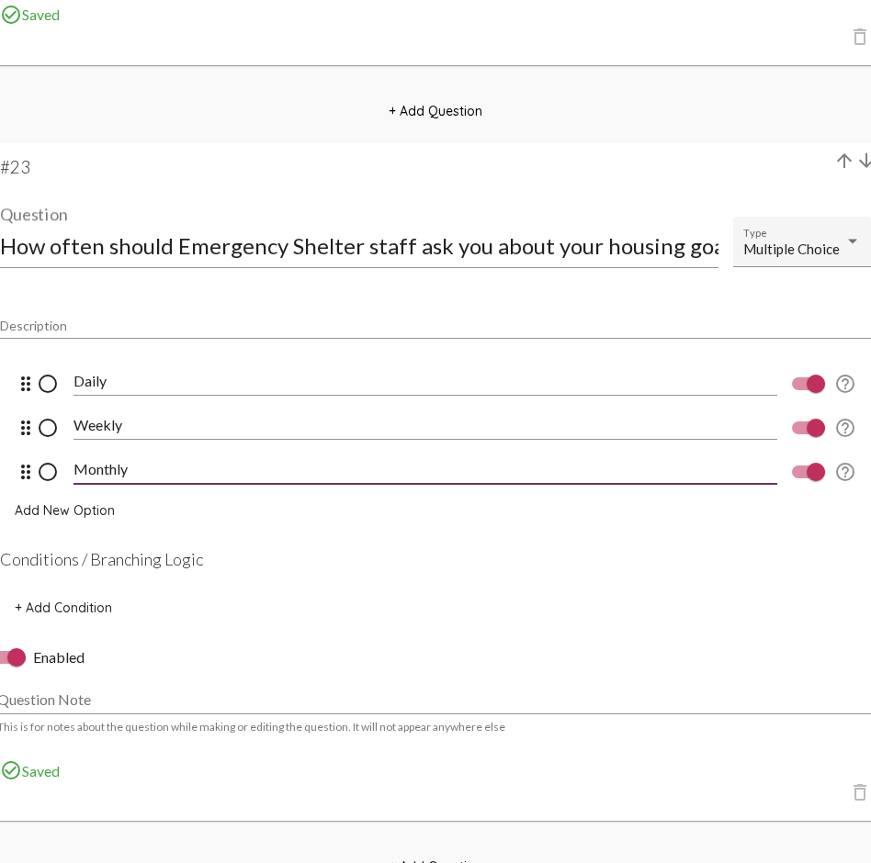
click at [75, 504] on span "Add New Option" at bounding box center [65, 510] width 100 height 17
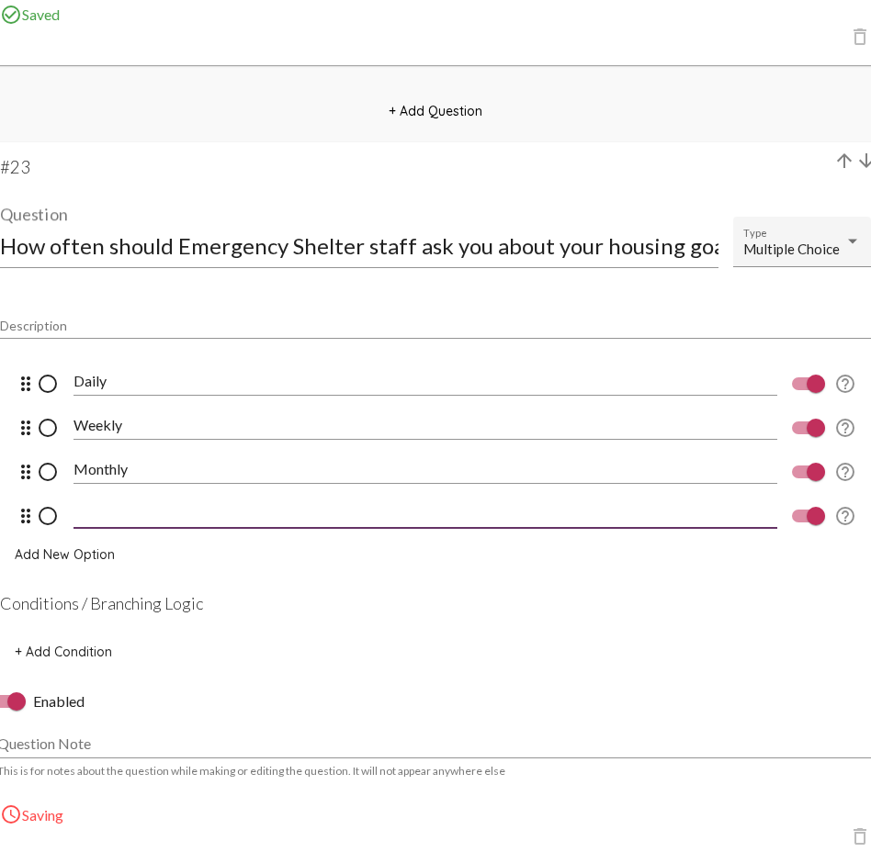
click at [115, 513] on input at bounding box center [424, 513] width 703 height 17
click at [74, 553] on span "Add New Option" at bounding box center [65, 554] width 100 height 17
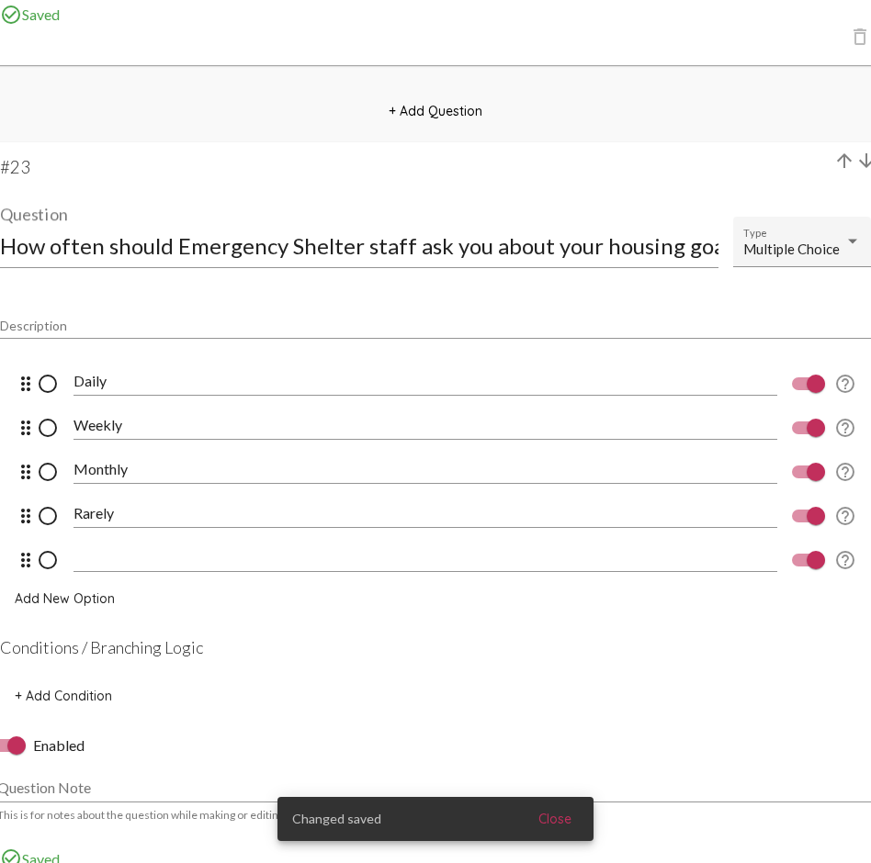
click at [151, 557] on input at bounding box center [424, 557] width 703 height 17
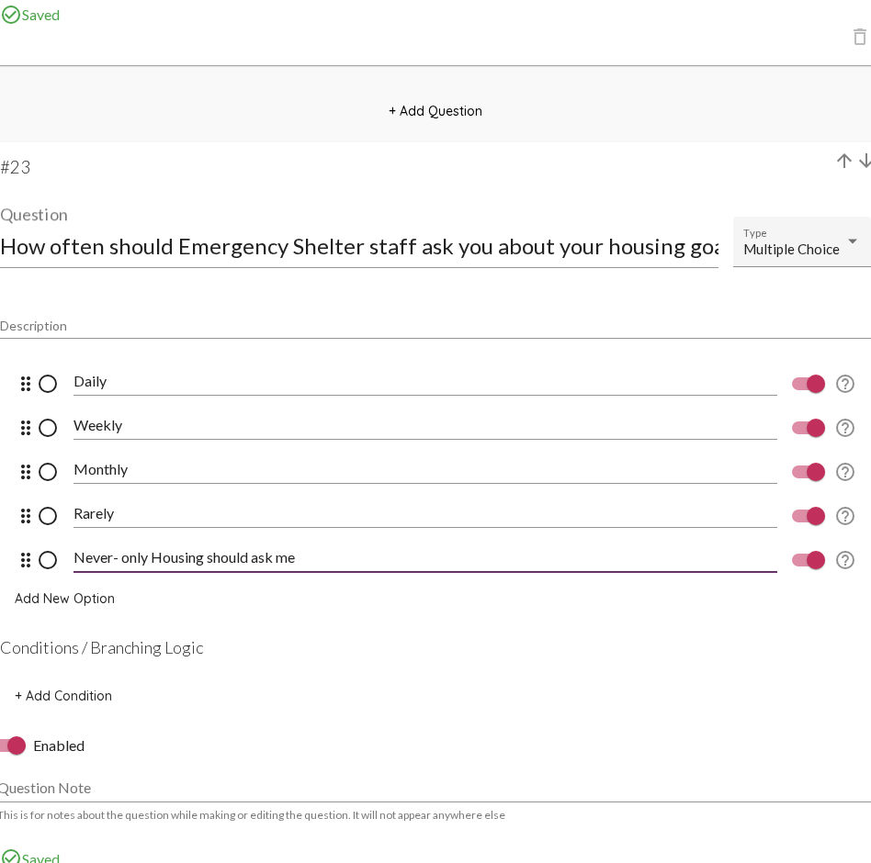
click at [206, 555] on input "Never- only Housing should ask me" at bounding box center [424, 557] width 703 height 17
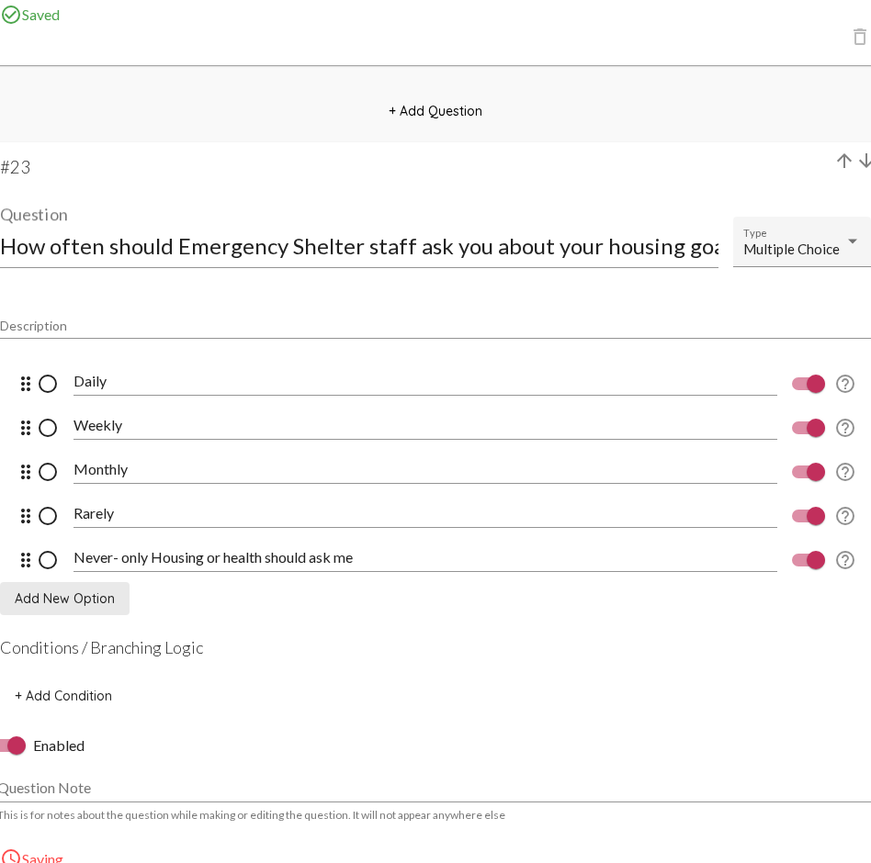
click at [105, 595] on span "Add New Option" at bounding box center [65, 599] width 100 height 17
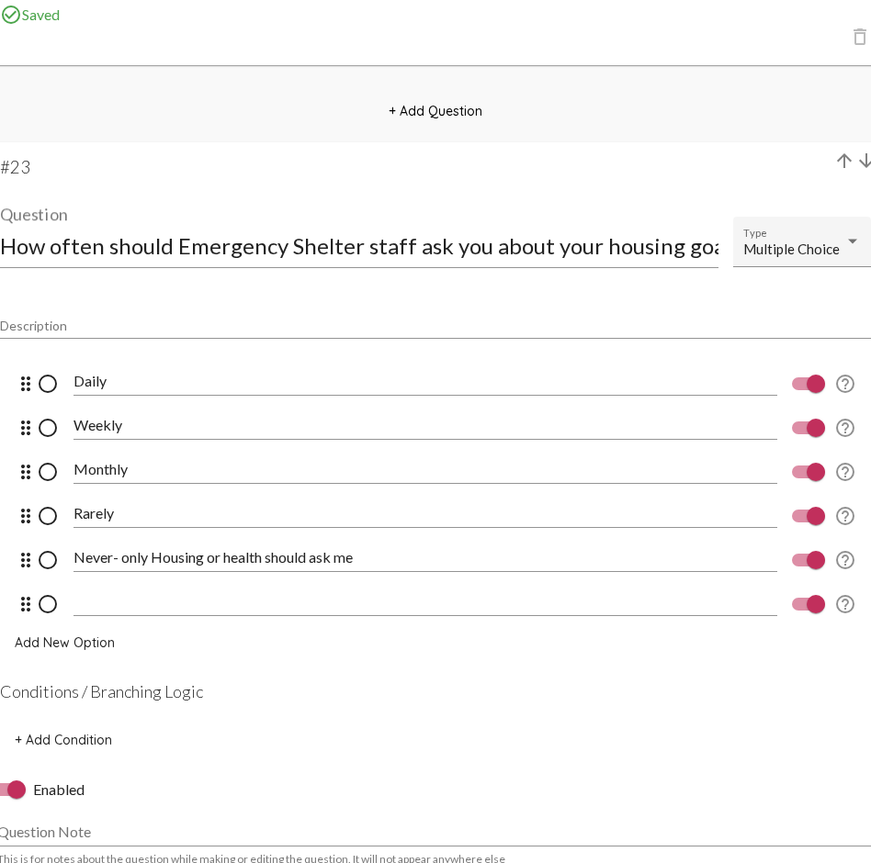
click at [124, 608] on input at bounding box center [424, 601] width 703 height 17
click at [57, 629] on span "Add New Option" at bounding box center [65, 643] width 100 height 17
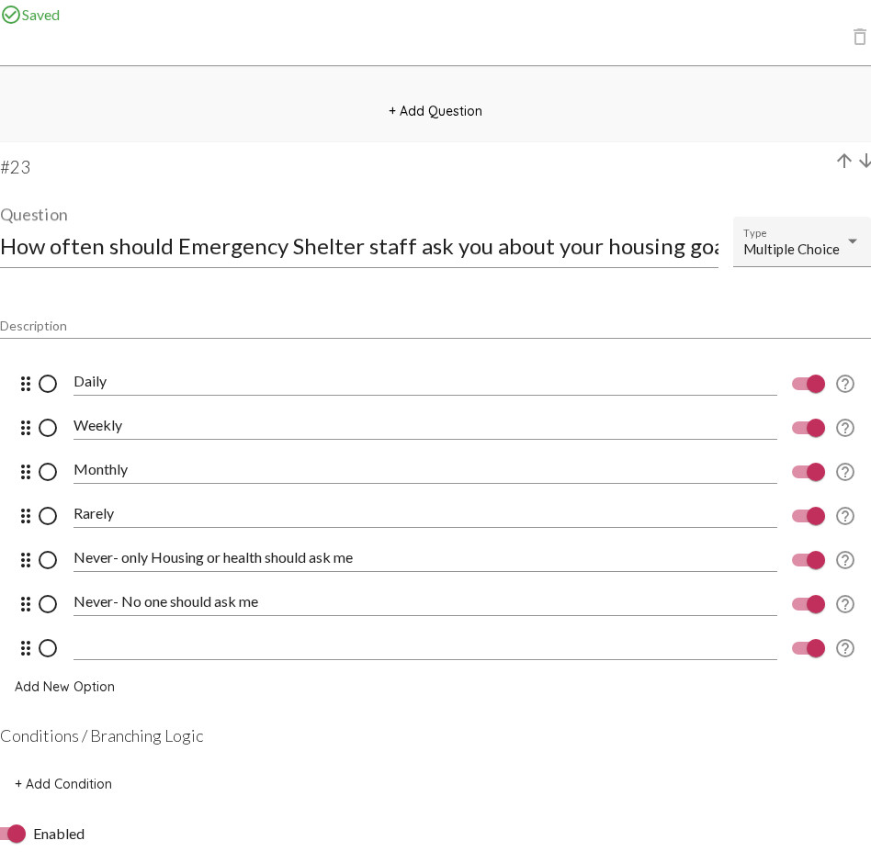
click at [105, 629] on input at bounding box center [424, 645] width 703 height 17
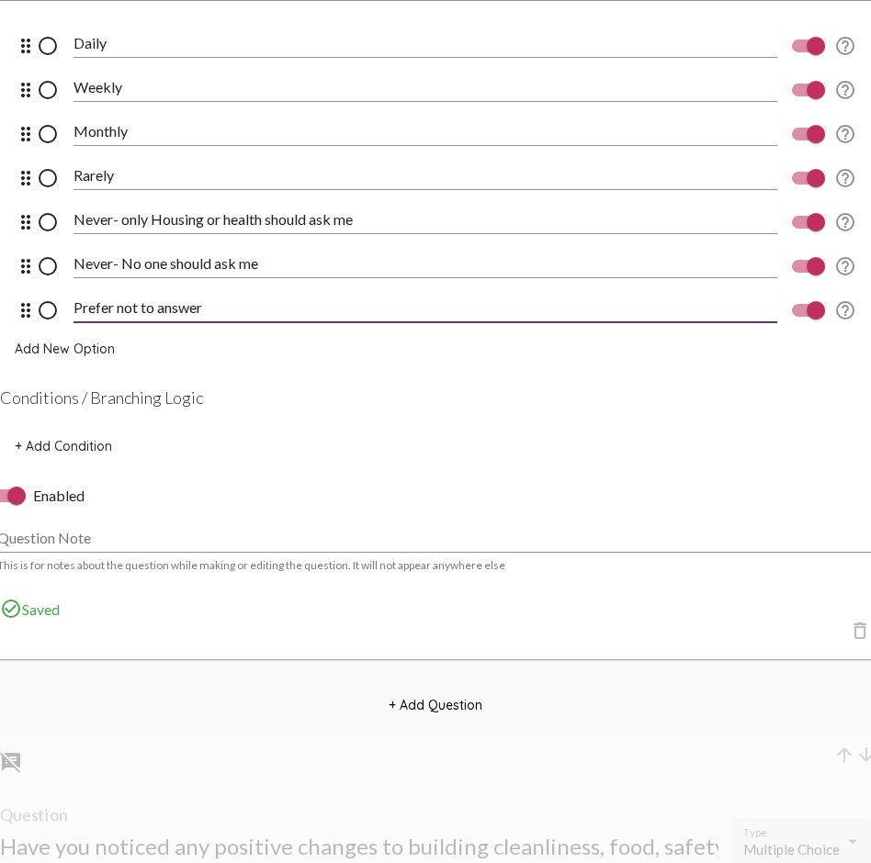
scroll to position [20508, 0]
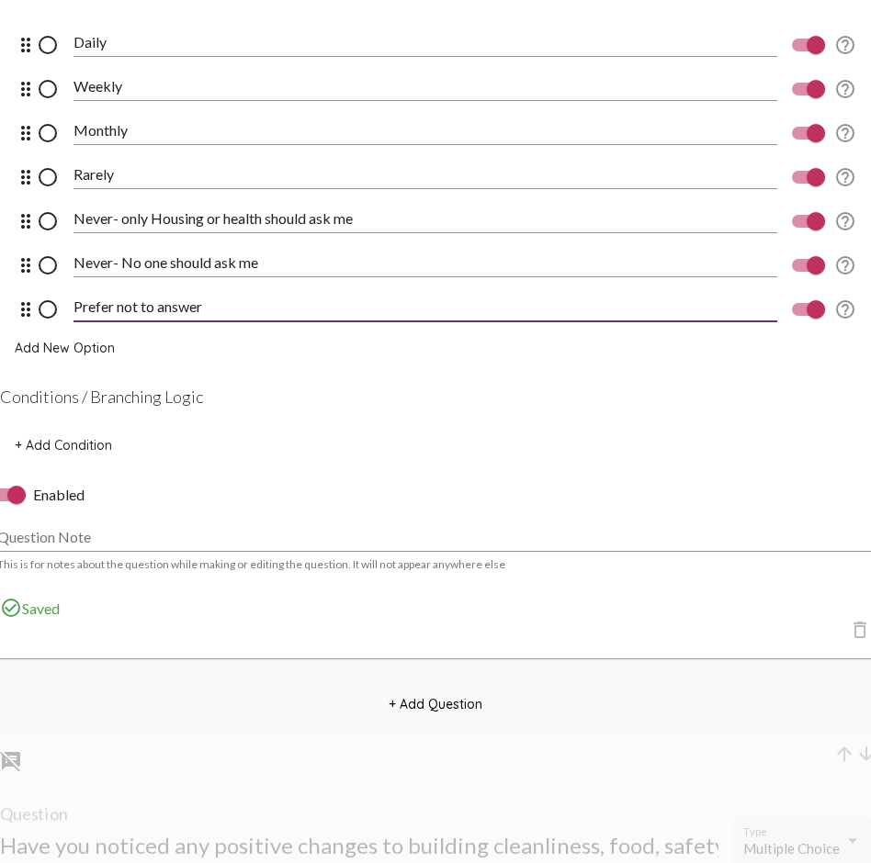
click at [441, 629] on span "+ Add Question" at bounding box center [435, 704] width 94 height 17
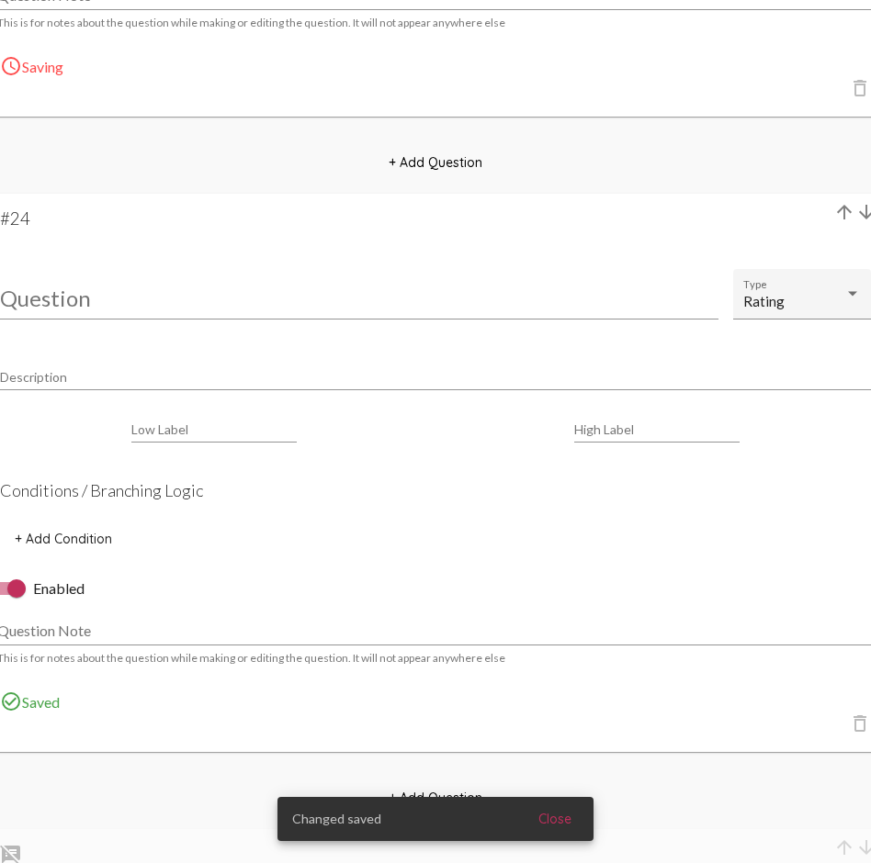
scroll to position [21049, 15]
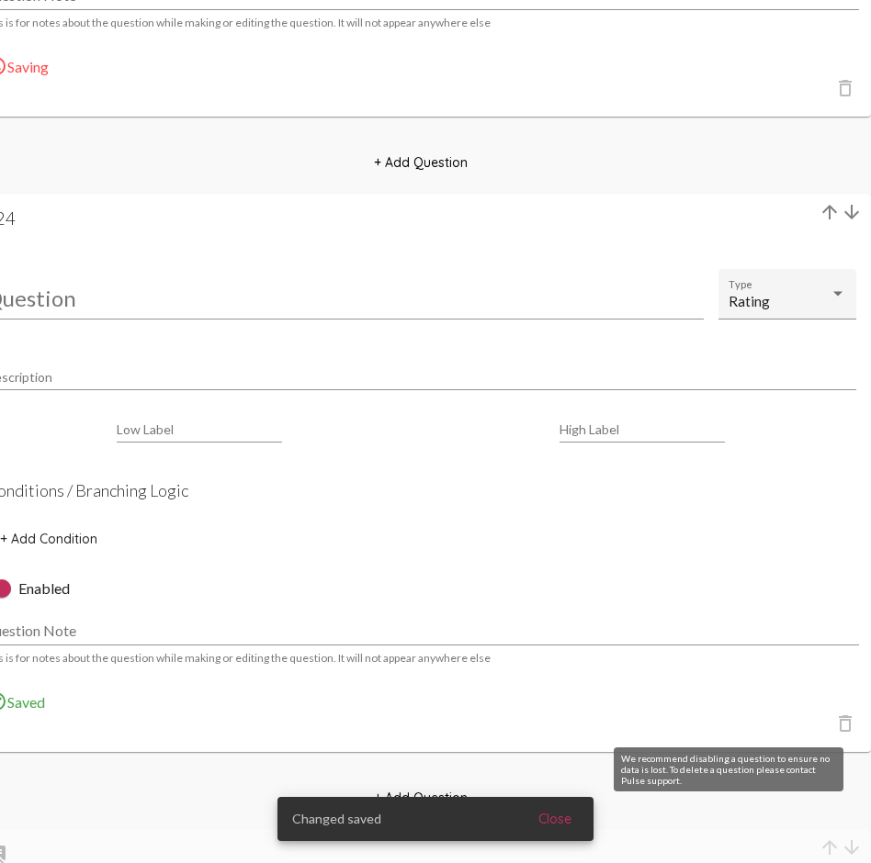
click at [850, 629] on mat-icon "delete_outline" at bounding box center [845, 724] width 22 height 22
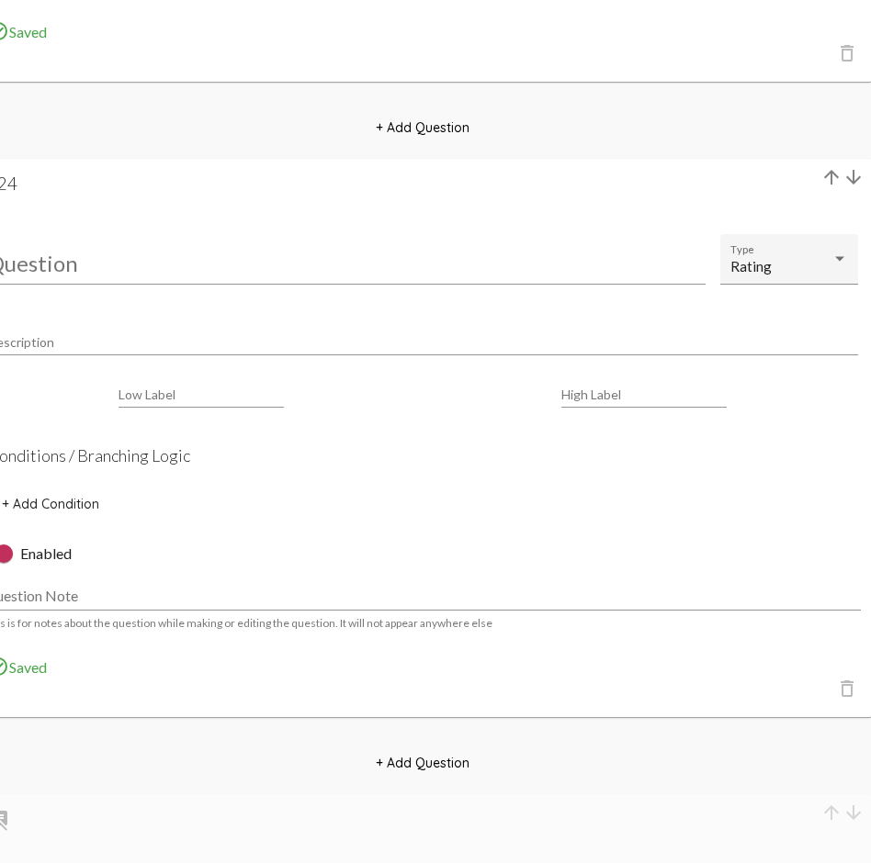
scroll to position [21084, 0]
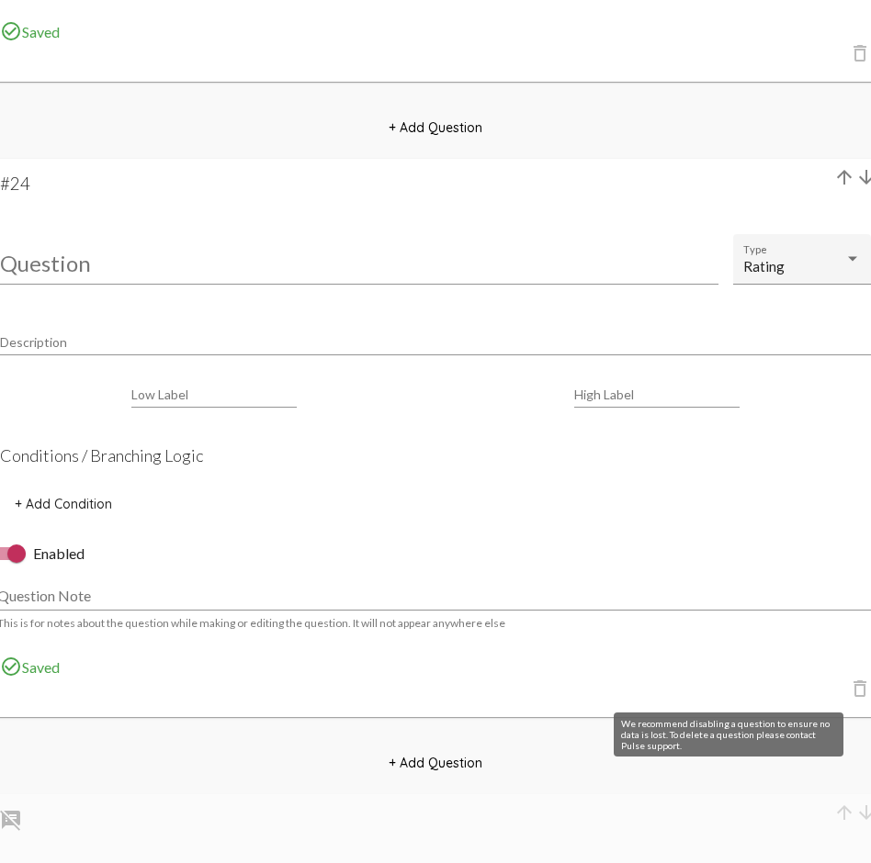
click at [860, 629] on mat-icon "delete_outline" at bounding box center [860, 689] width 22 height 22
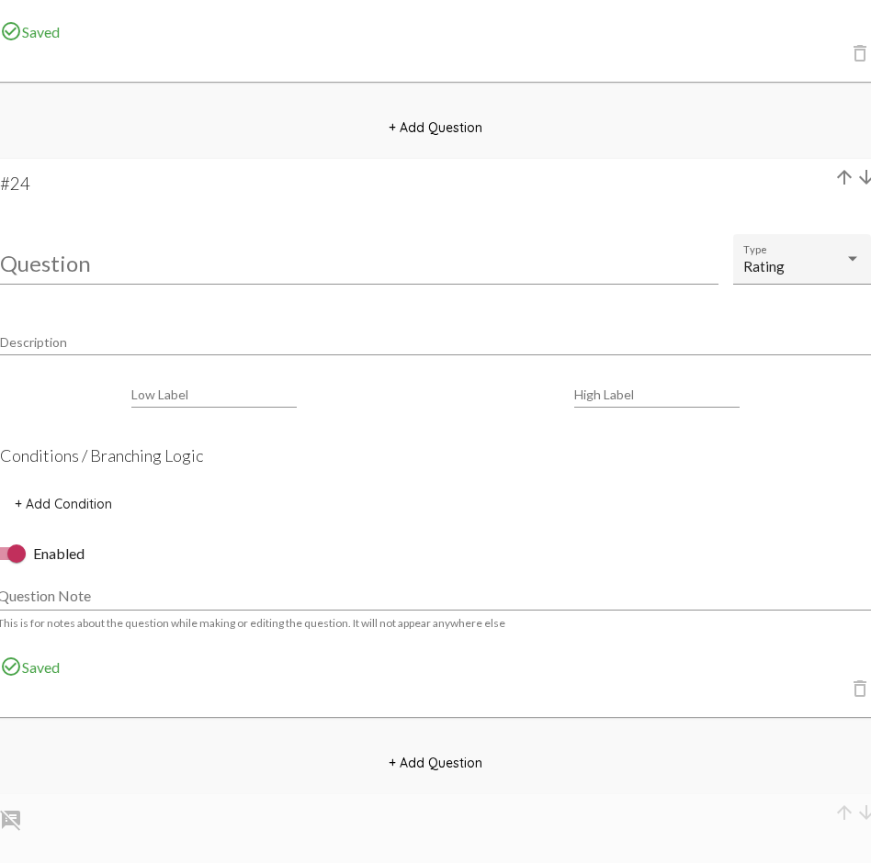
click at [17, 556] on div at bounding box center [16, 554] width 18 height 18
click at [2, 560] on input "Enabled" at bounding box center [1, 560] width 1 height 1
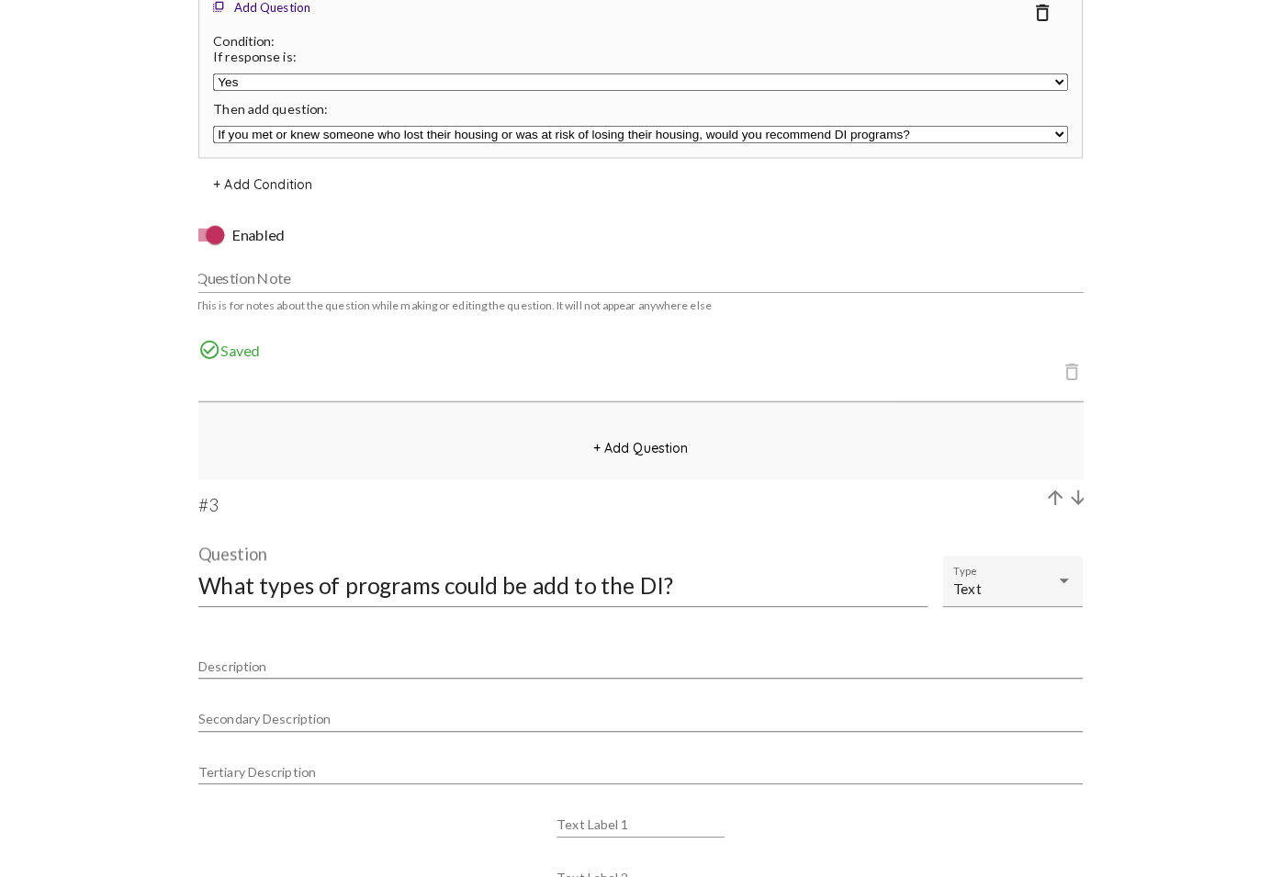
scroll to position [0, 0]
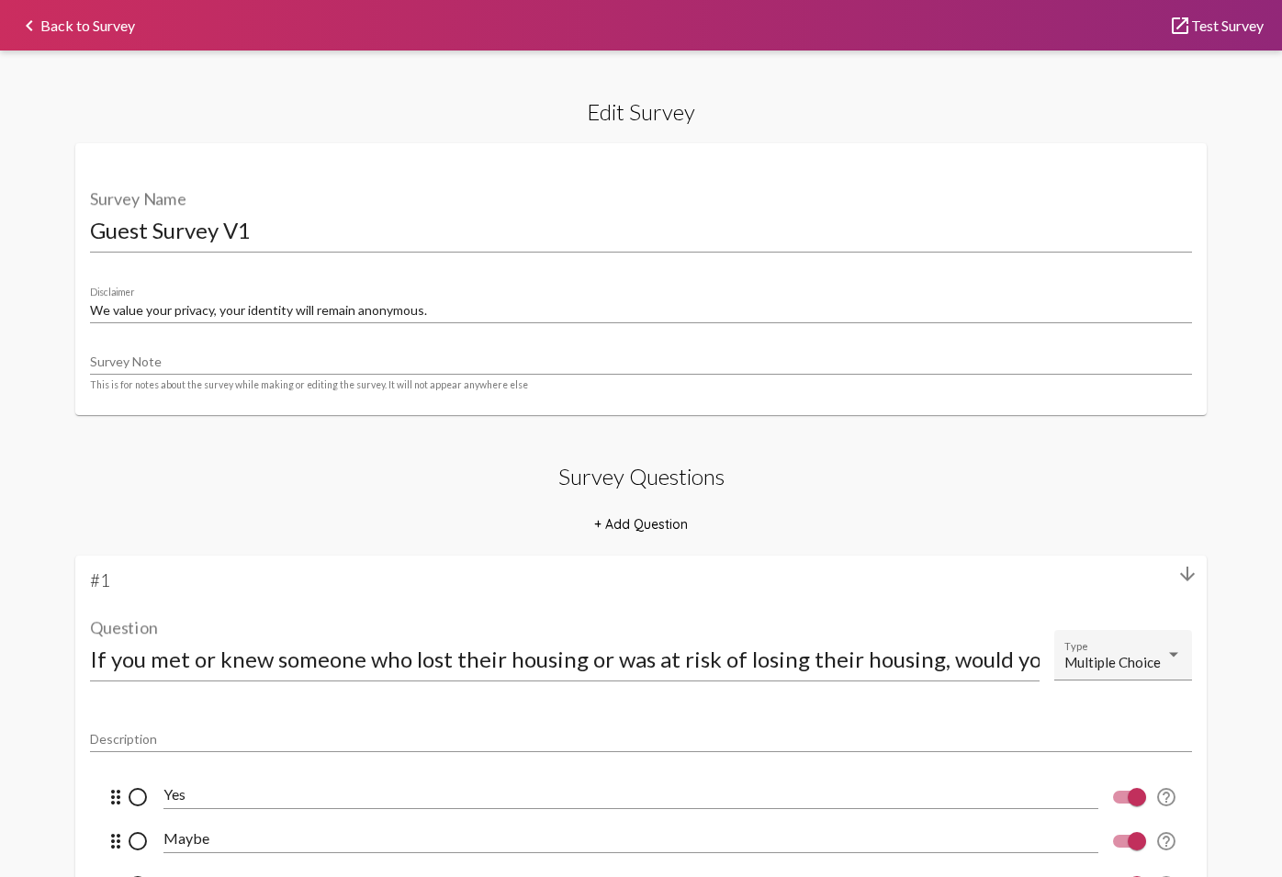
click at [1167, 30] on link "launch Test Survey" at bounding box center [1216, 25] width 95 height 14
